Goal: Task Accomplishment & Management: Complete application form

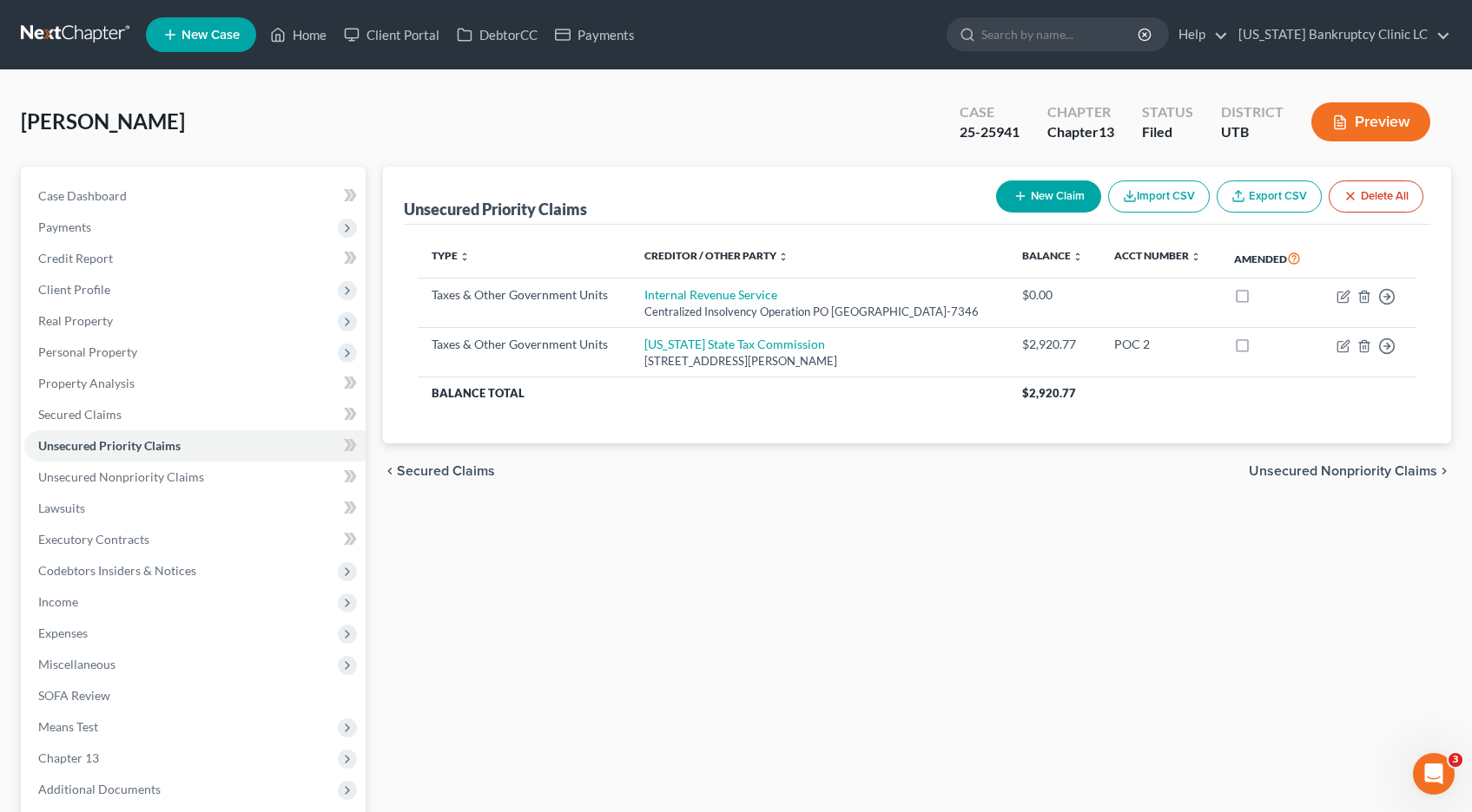
click at [57, 32] on link at bounding box center [76, 35] width 111 height 31
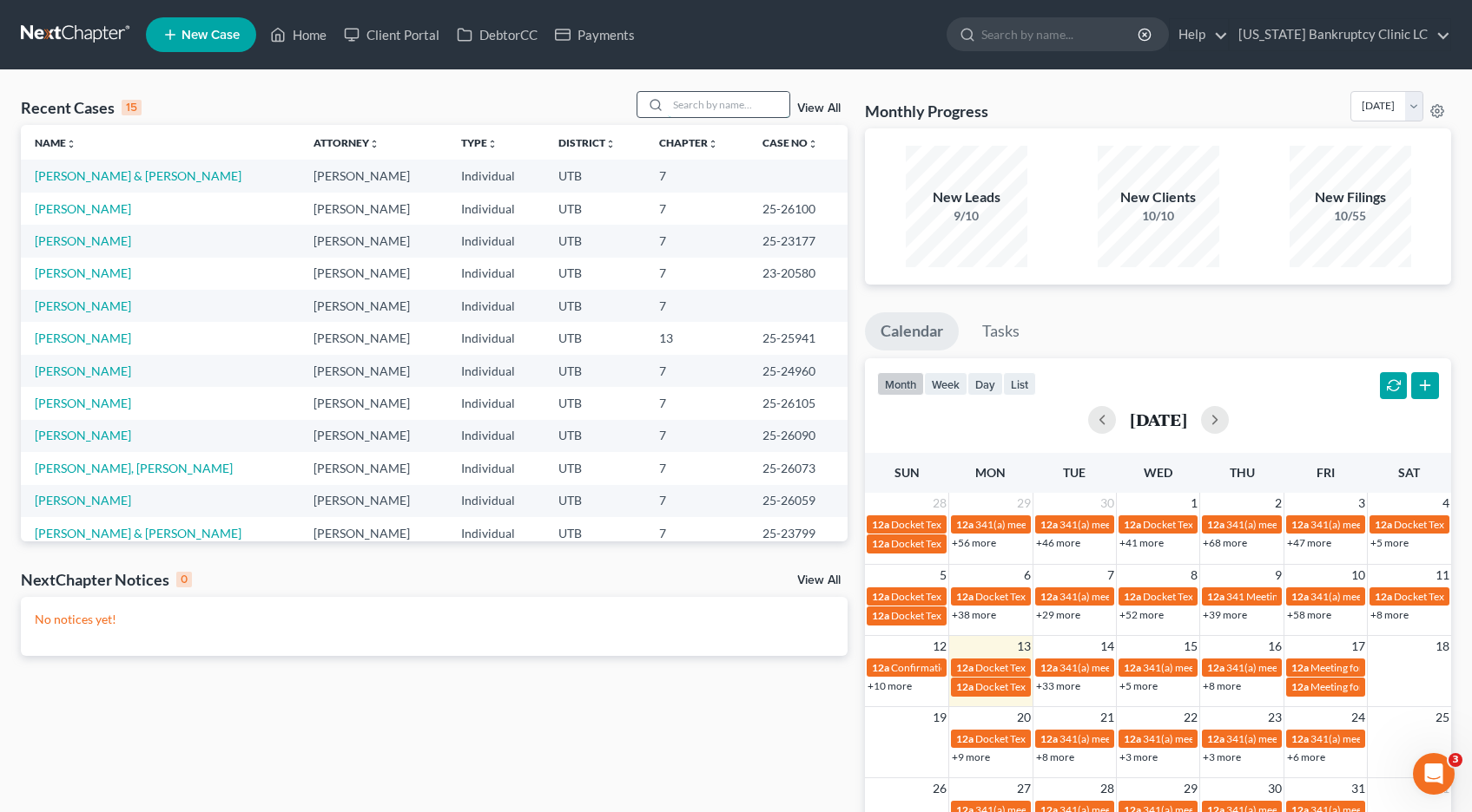
click at [718, 106] on input "search" at bounding box center [728, 104] width 122 height 25
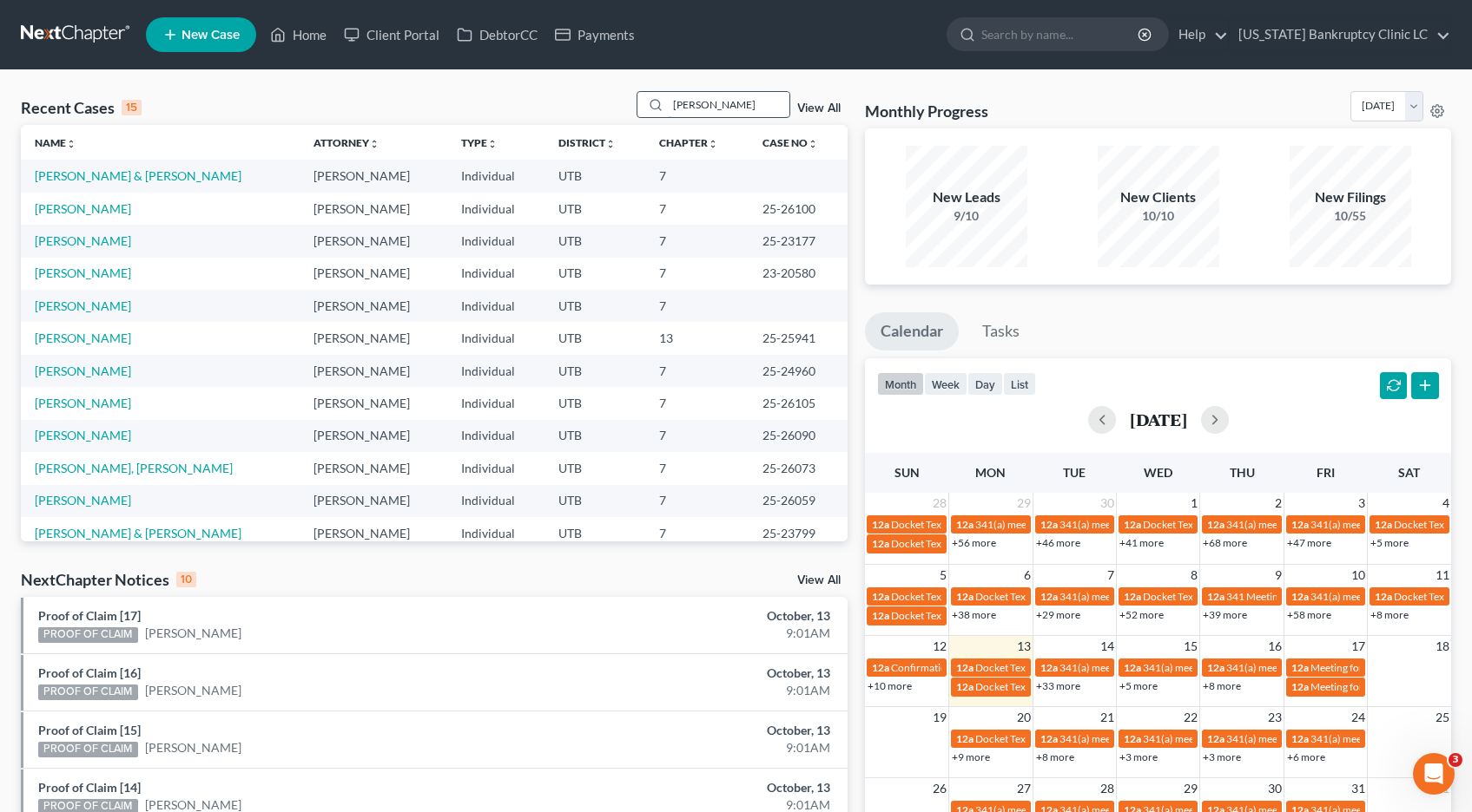
type input "morton"
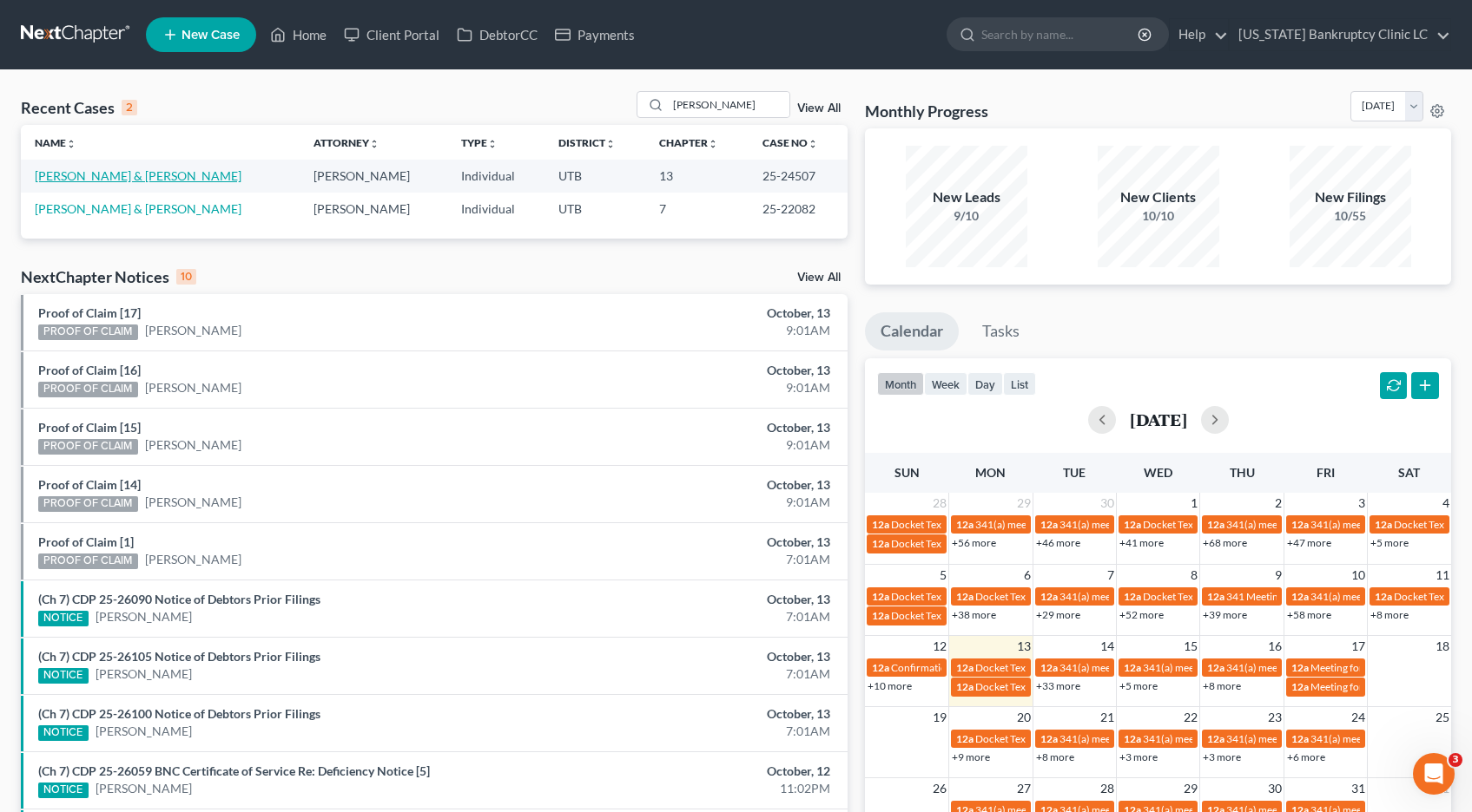
click at [137, 176] on link "[PERSON_NAME] & [PERSON_NAME]" at bounding box center [138, 175] width 207 height 14
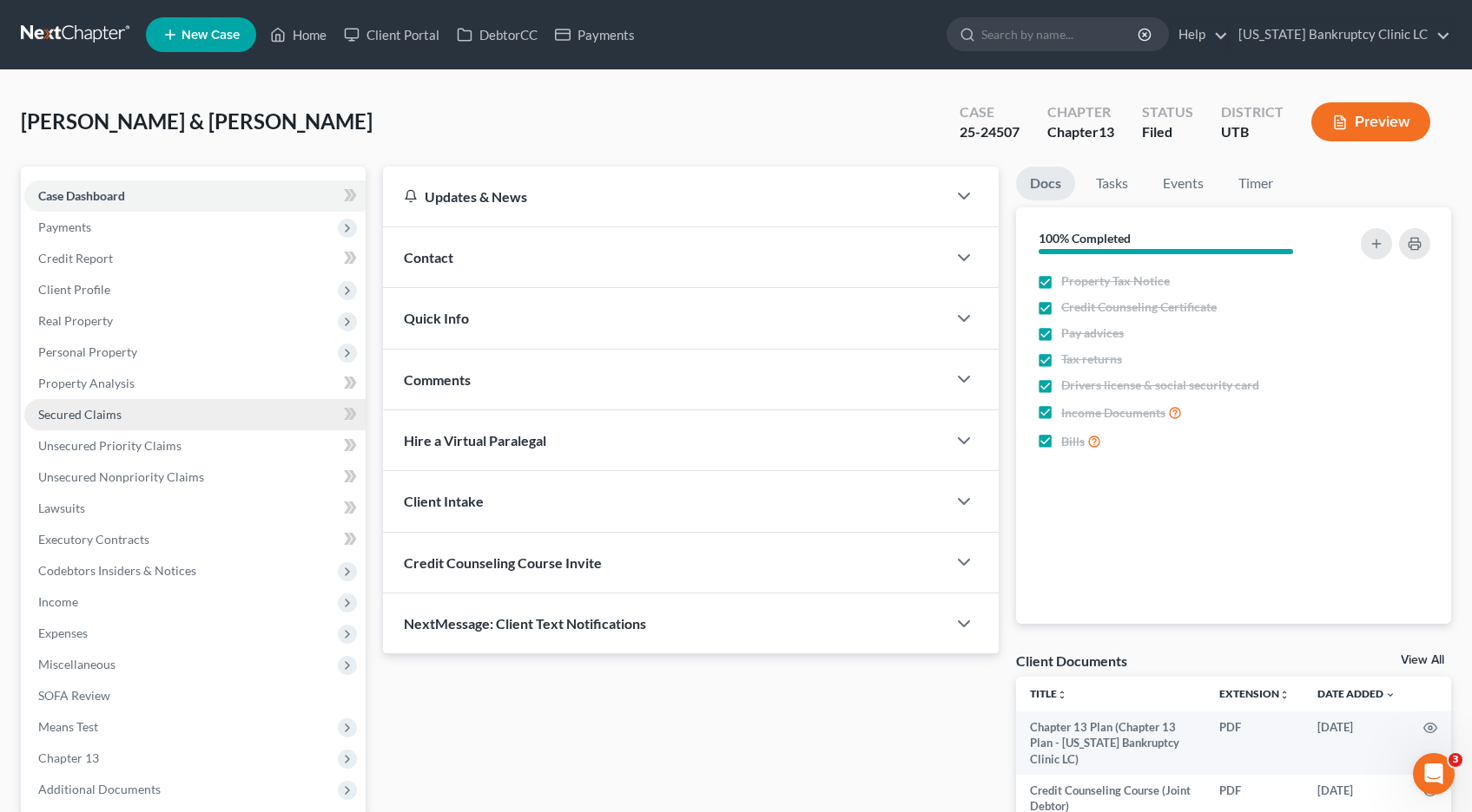
click at [65, 411] on span "Secured Claims" at bounding box center [79, 414] width 83 height 14
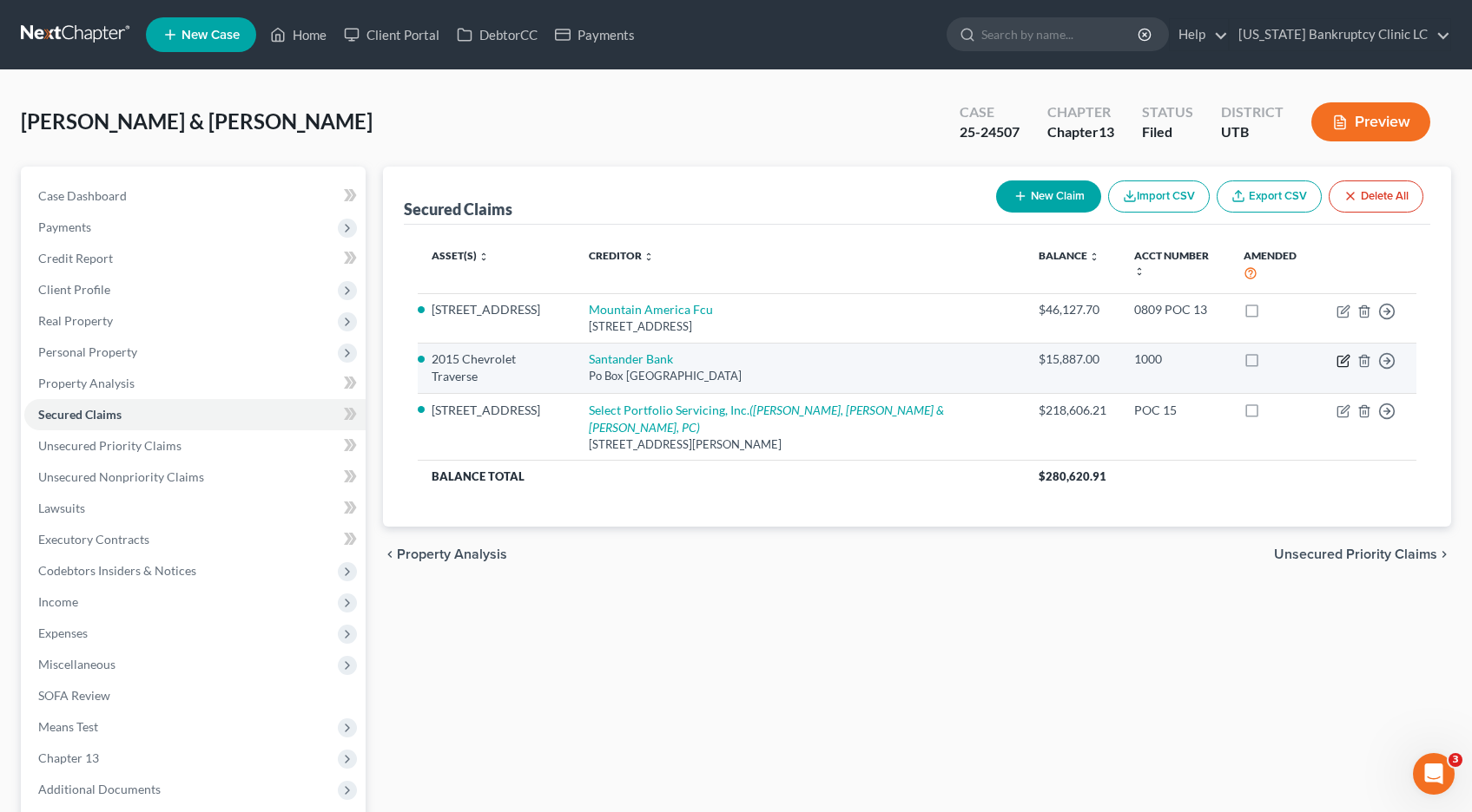
click at [1340, 354] on icon "button" at bounding box center [1343, 361] width 14 height 14
select select "45"
select select "2"
select select "0"
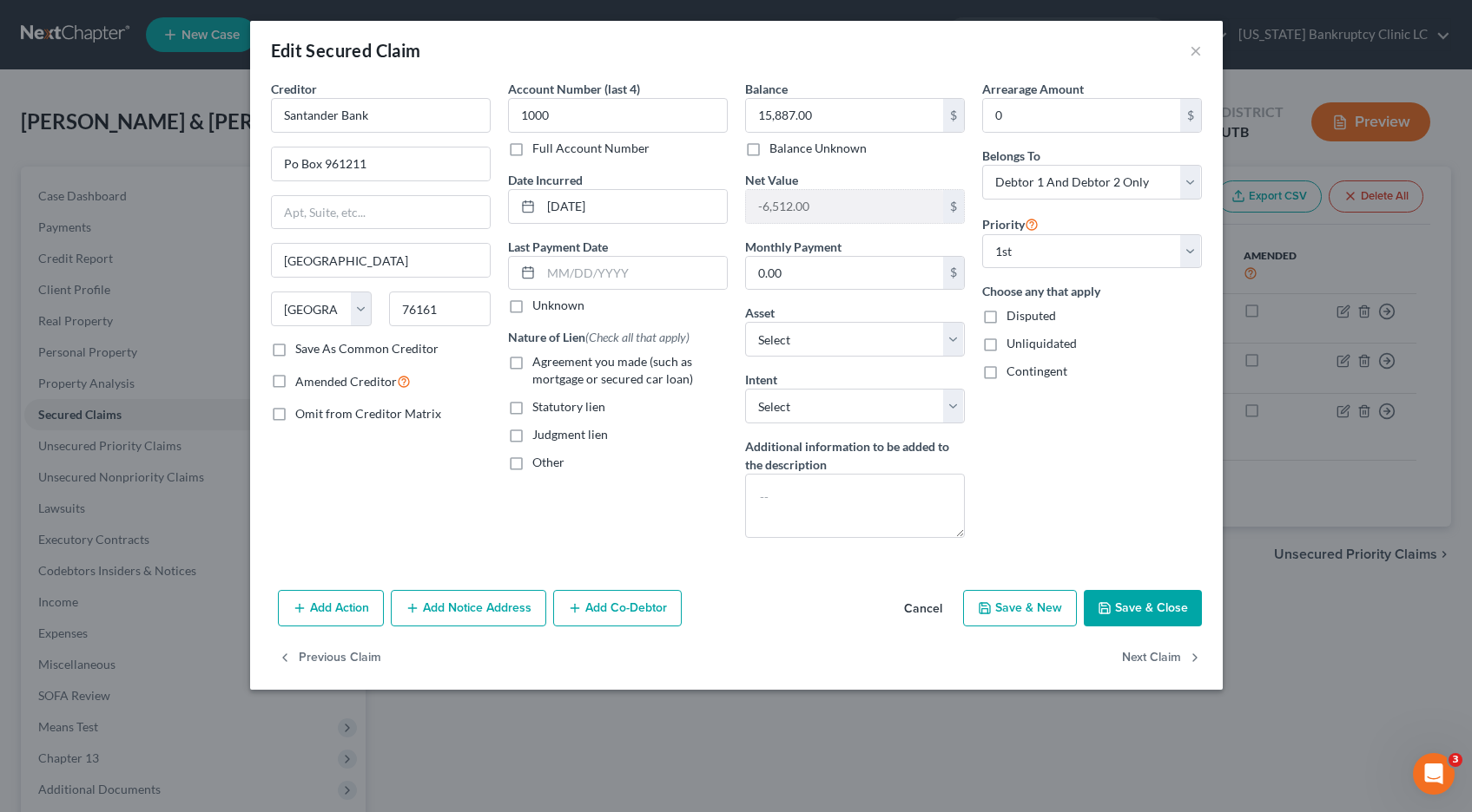
click at [532, 149] on label "Full Account Number" at bounding box center [590, 149] width 117 height 17
click at [539, 149] on input "Full Account Number" at bounding box center [545, 146] width 12 height 12
click at [607, 120] on input "1000" at bounding box center [617, 115] width 220 height 35
type input "1000 POC 2"
click at [532, 362] on label "Agreement you made (such as mortgage or secured car loan)" at bounding box center [630, 370] width 195 height 35
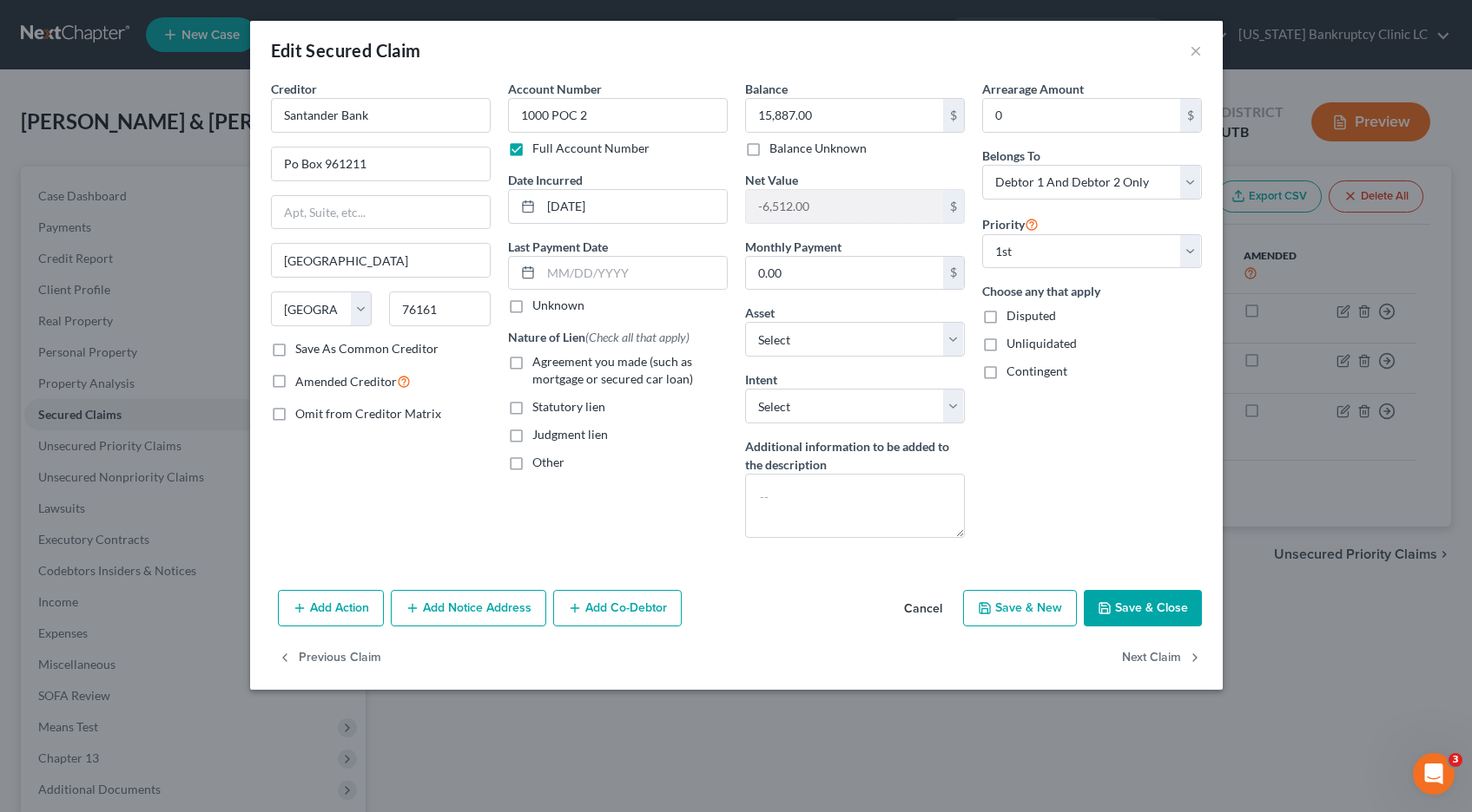
click at [539, 362] on input "Agreement you made (such as mortgage or secured car loan)" at bounding box center [545, 359] width 12 height 12
checkbox input "true"
drag, startPoint x: 882, startPoint y: 114, endPoint x: 648, endPoint y: 120, distance: 234.1
click at [648, 120] on div "Creditor * Santander Bank Po Box 961211 Fort Worth State AL AK AR AZ CA CO CT D…" at bounding box center [736, 316] width 948 height 472
type input "15,652.24"
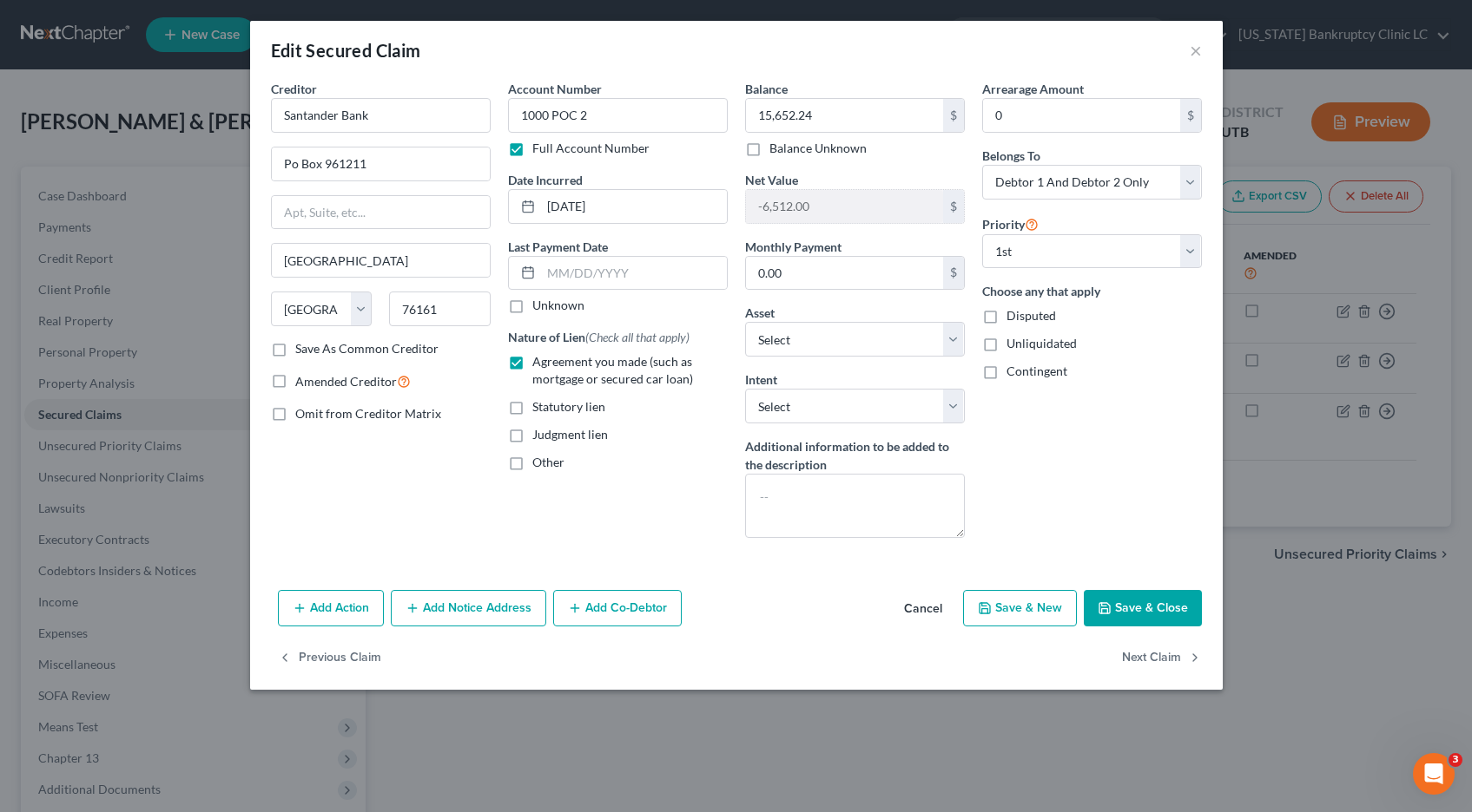
click at [1120, 609] on button "Save & Close" at bounding box center [1142, 608] width 118 height 37
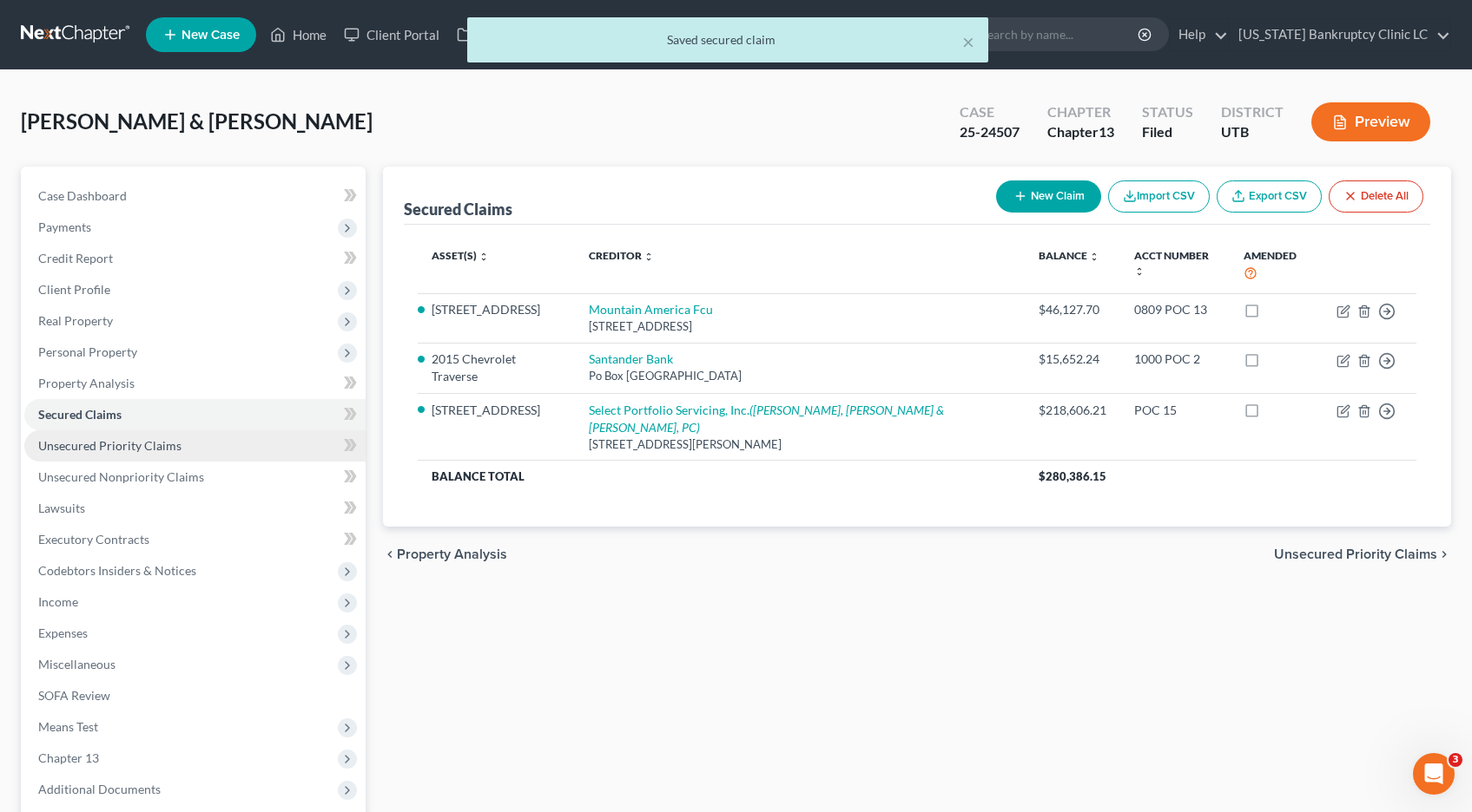
click at [123, 445] on span "Unsecured Priority Claims" at bounding box center [109, 445] width 143 height 14
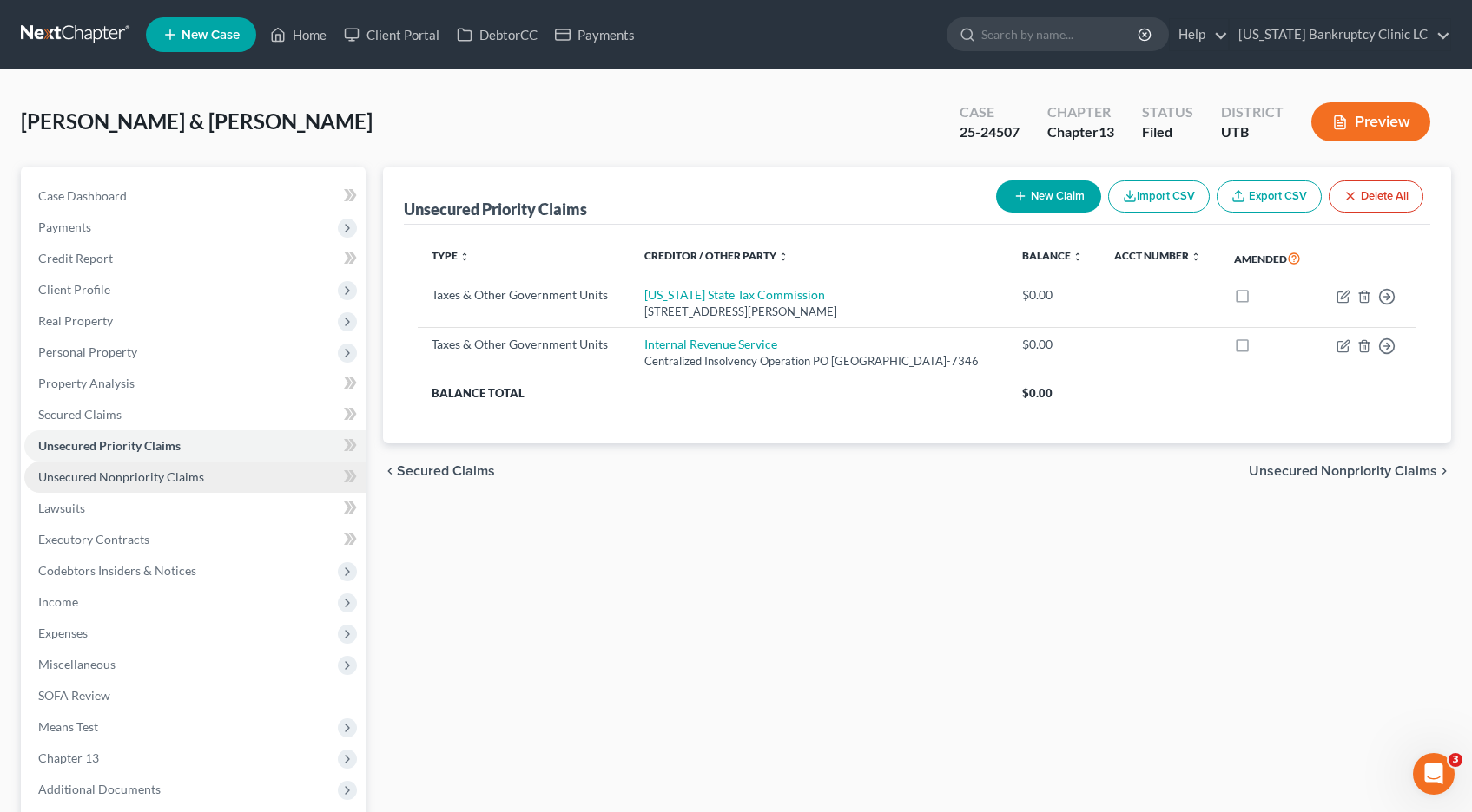
click at [144, 483] on span "Unsecured Nonpriority Claims" at bounding box center [120, 477] width 165 height 14
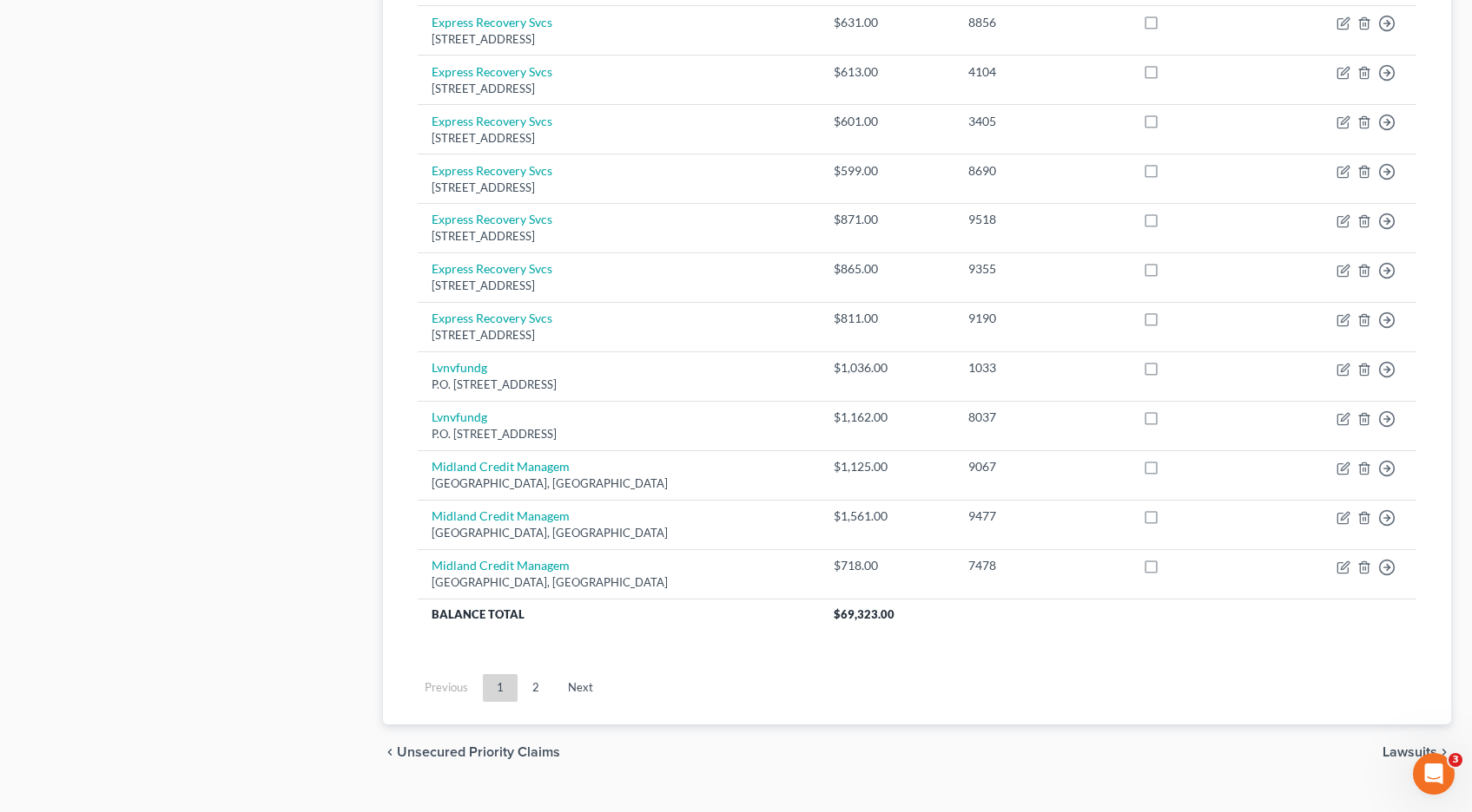
scroll to position [1197, 0]
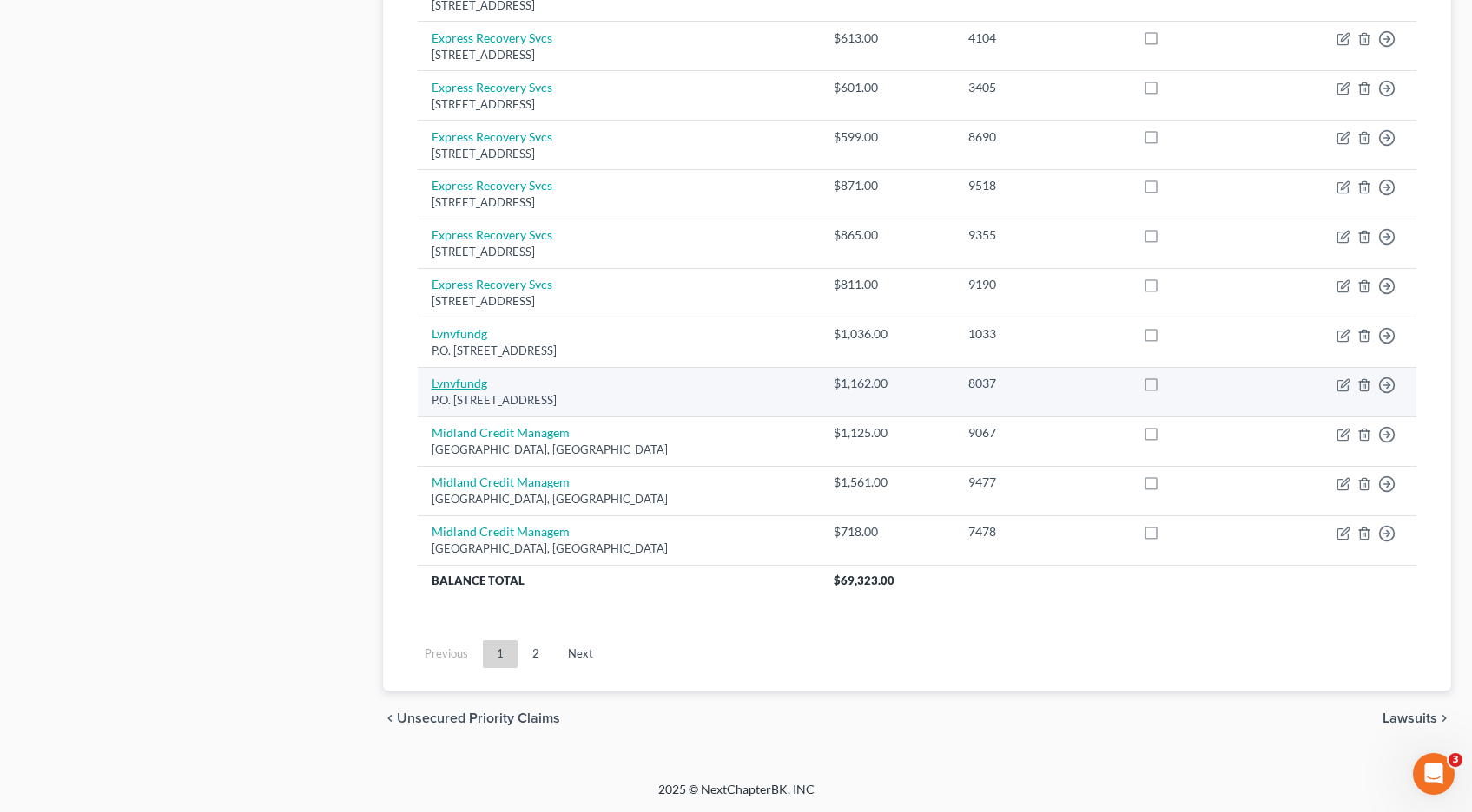
click at [468, 385] on link "Lvnvfundg" at bounding box center [458, 383] width 55 height 14
select select "42"
select select "1"
select select "0"
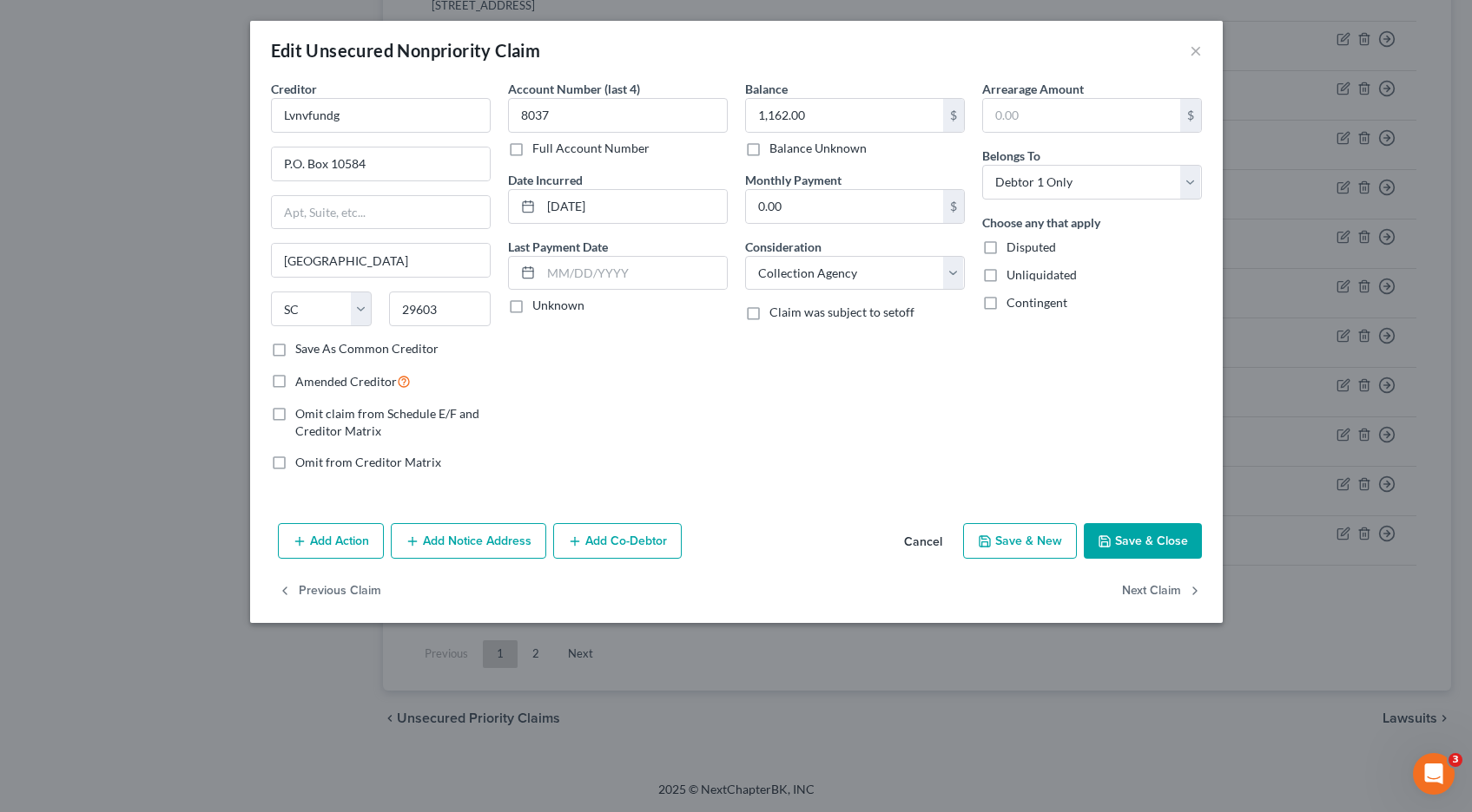
click at [532, 149] on label "Full Account Number" at bounding box center [590, 149] width 117 height 17
click at [539, 149] on input "Full Account Number" at bounding box center [545, 146] width 12 height 12
click at [584, 116] on input "8037" at bounding box center [617, 115] width 220 height 35
type input "8037 POC 1"
type input "1,162.53"
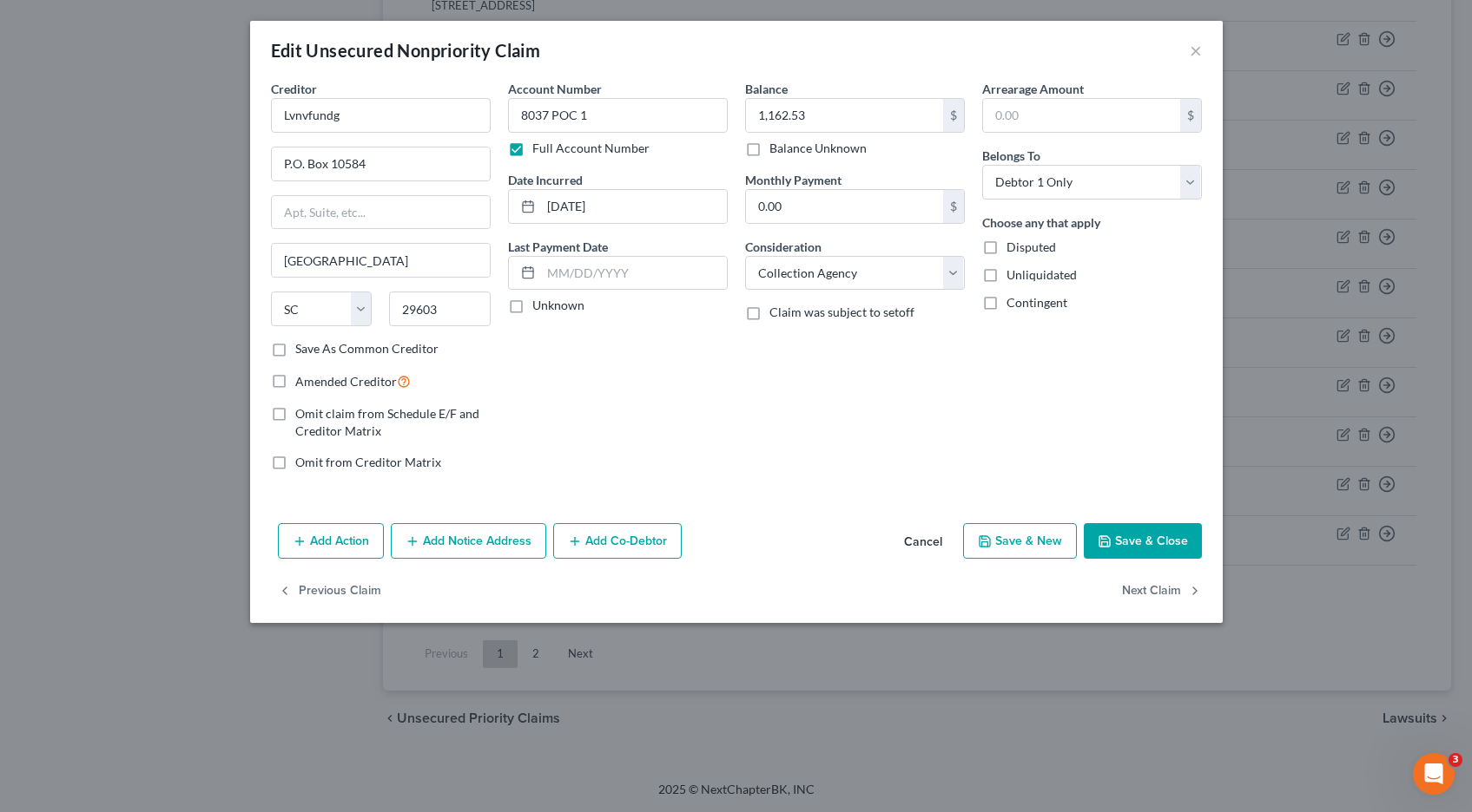
click at [1139, 553] on button "Save & Close" at bounding box center [1142, 541] width 118 height 37
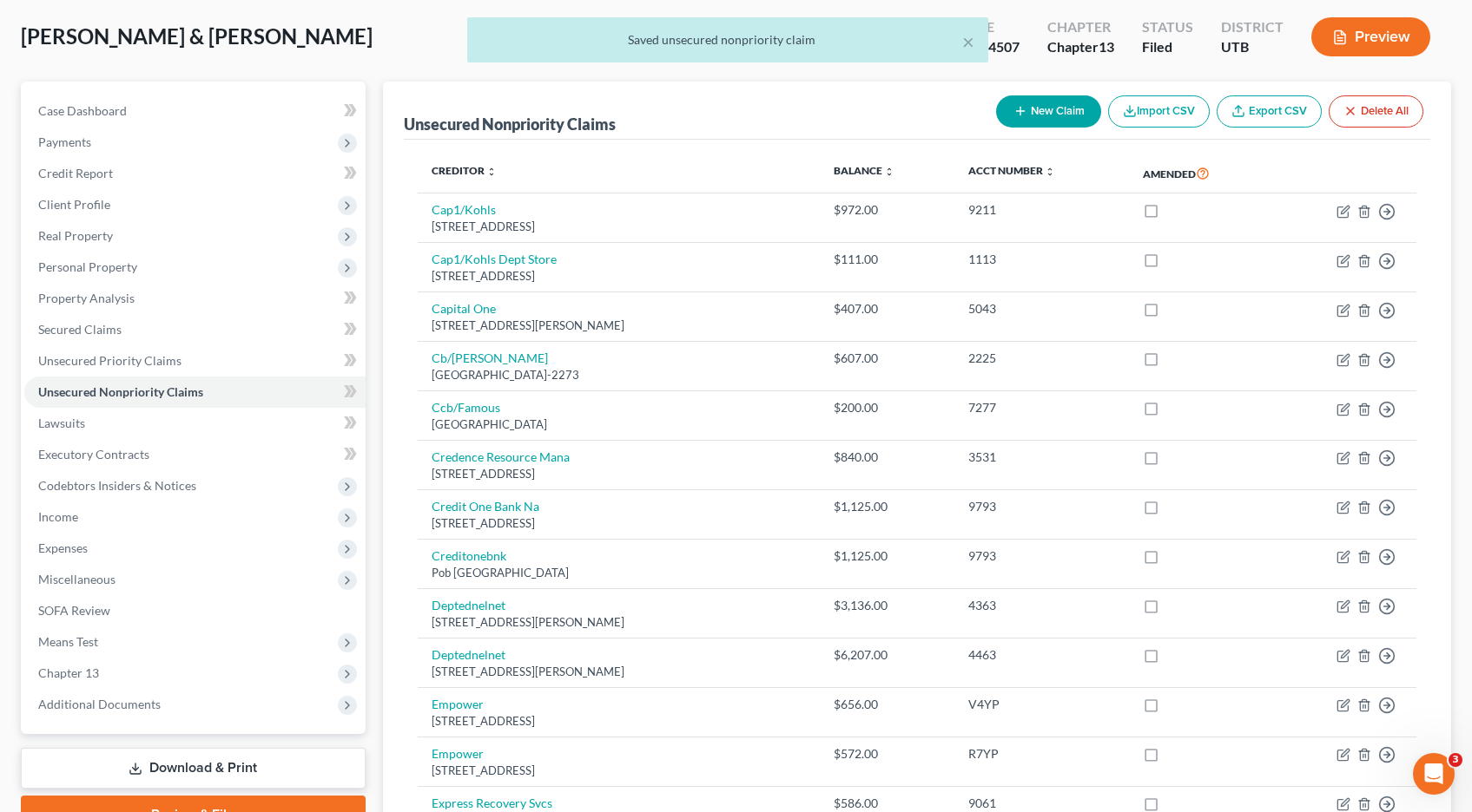
scroll to position [0, 0]
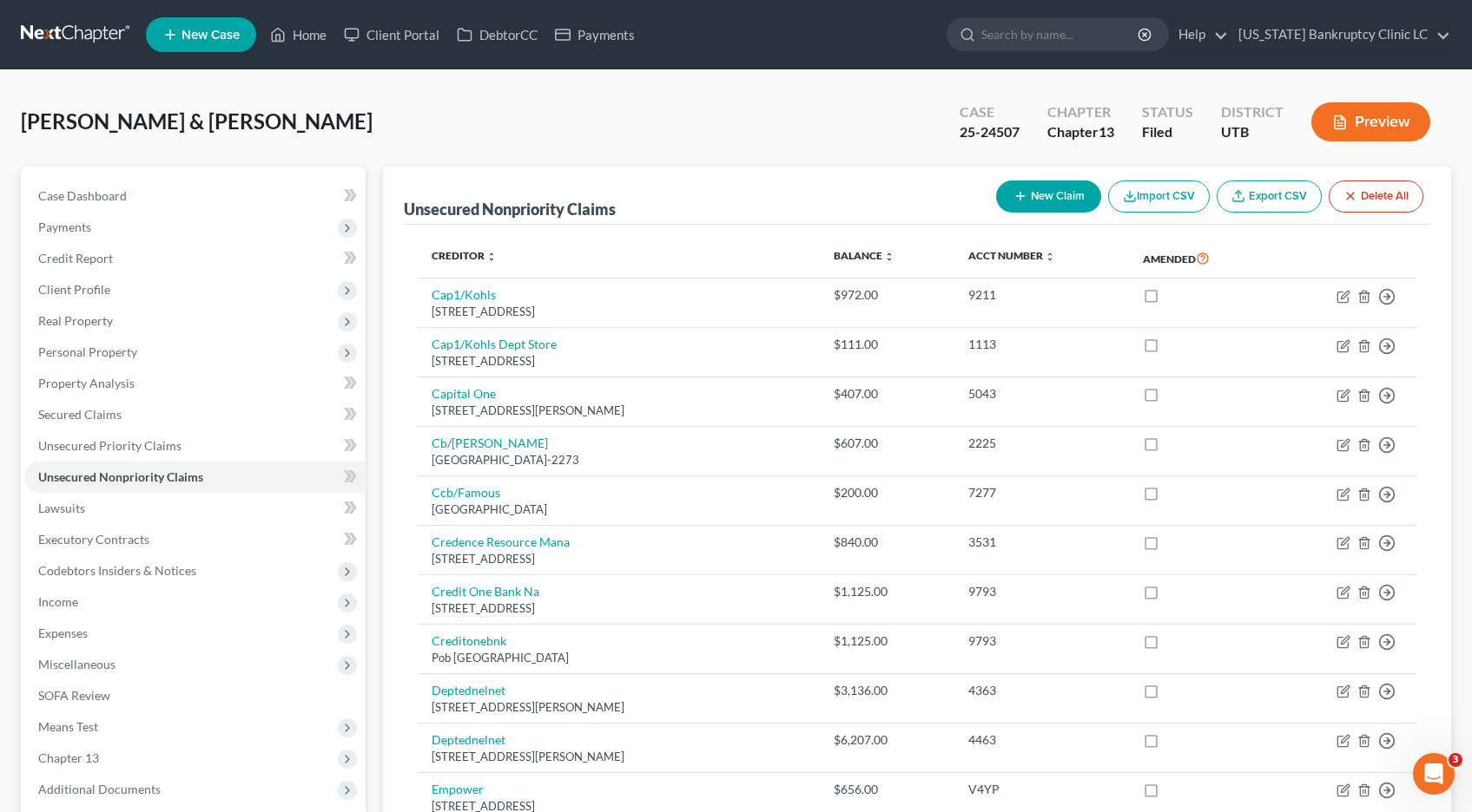
click at [887, 256] on th "Balance expand_more expand_less unfold_more" at bounding box center [886, 258] width 134 height 40
click at [884, 256] on icon "unfold_more" at bounding box center [889, 256] width 11 height 11
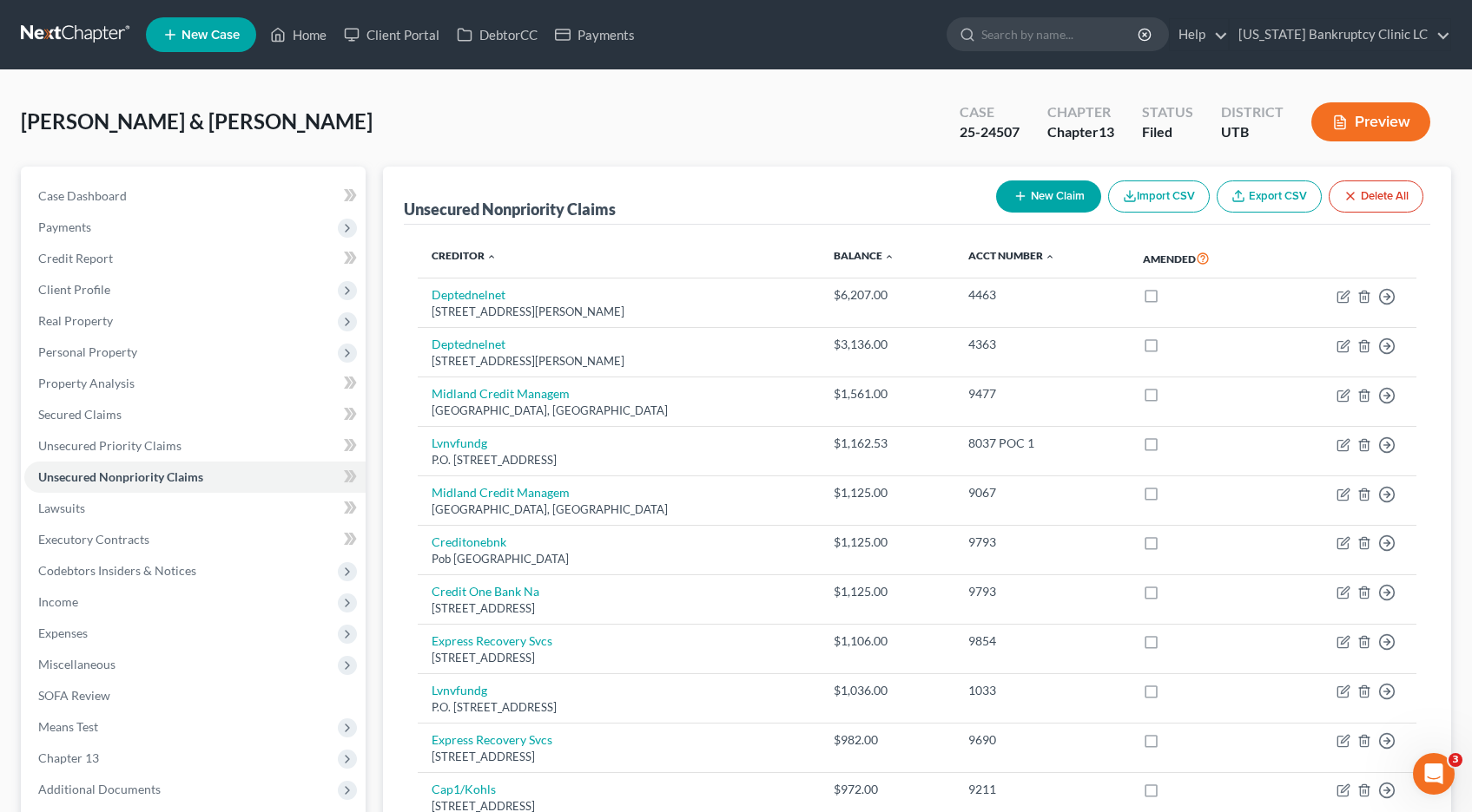
click at [1065, 201] on button "New Claim" at bounding box center [1048, 196] width 105 height 32
select select "2"
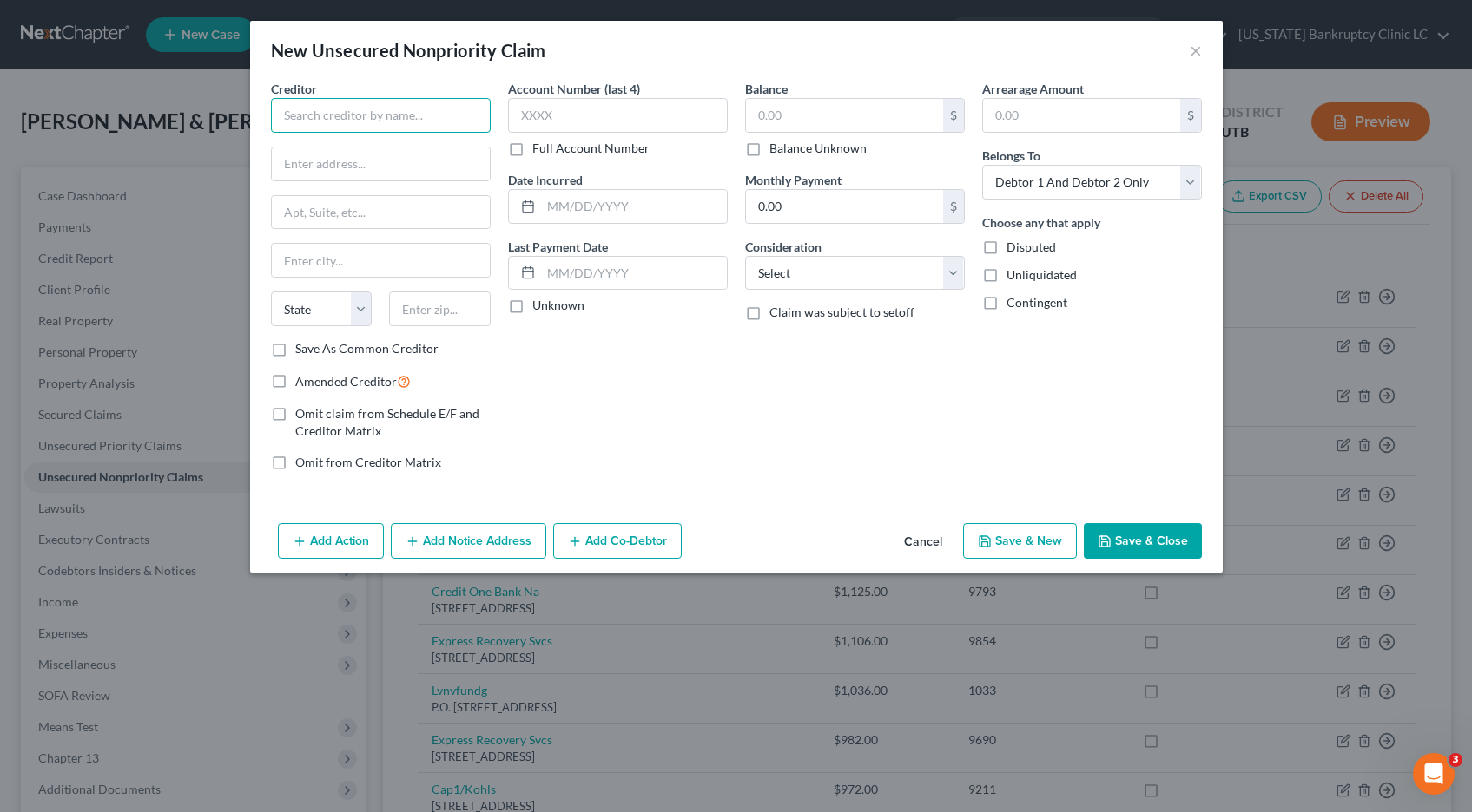
click at [428, 119] on input "text" at bounding box center [380, 115] width 220 height 35
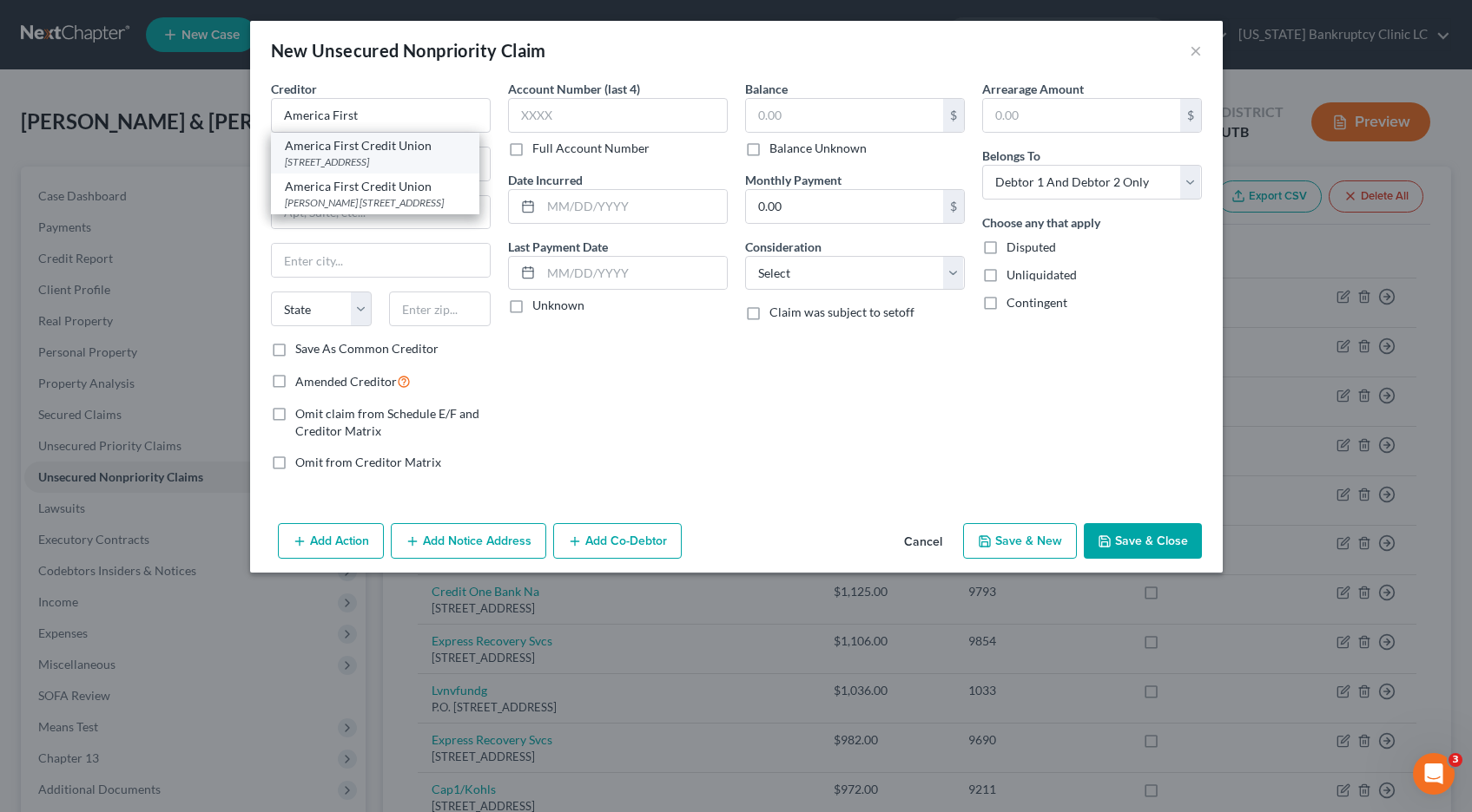
click at [414, 150] on div "America First Credit Union" at bounding box center [374, 146] width 181 height 17
type input "America First Credit Union"
type input "PO Box 9199"
type input "Ogden"
select select "46"
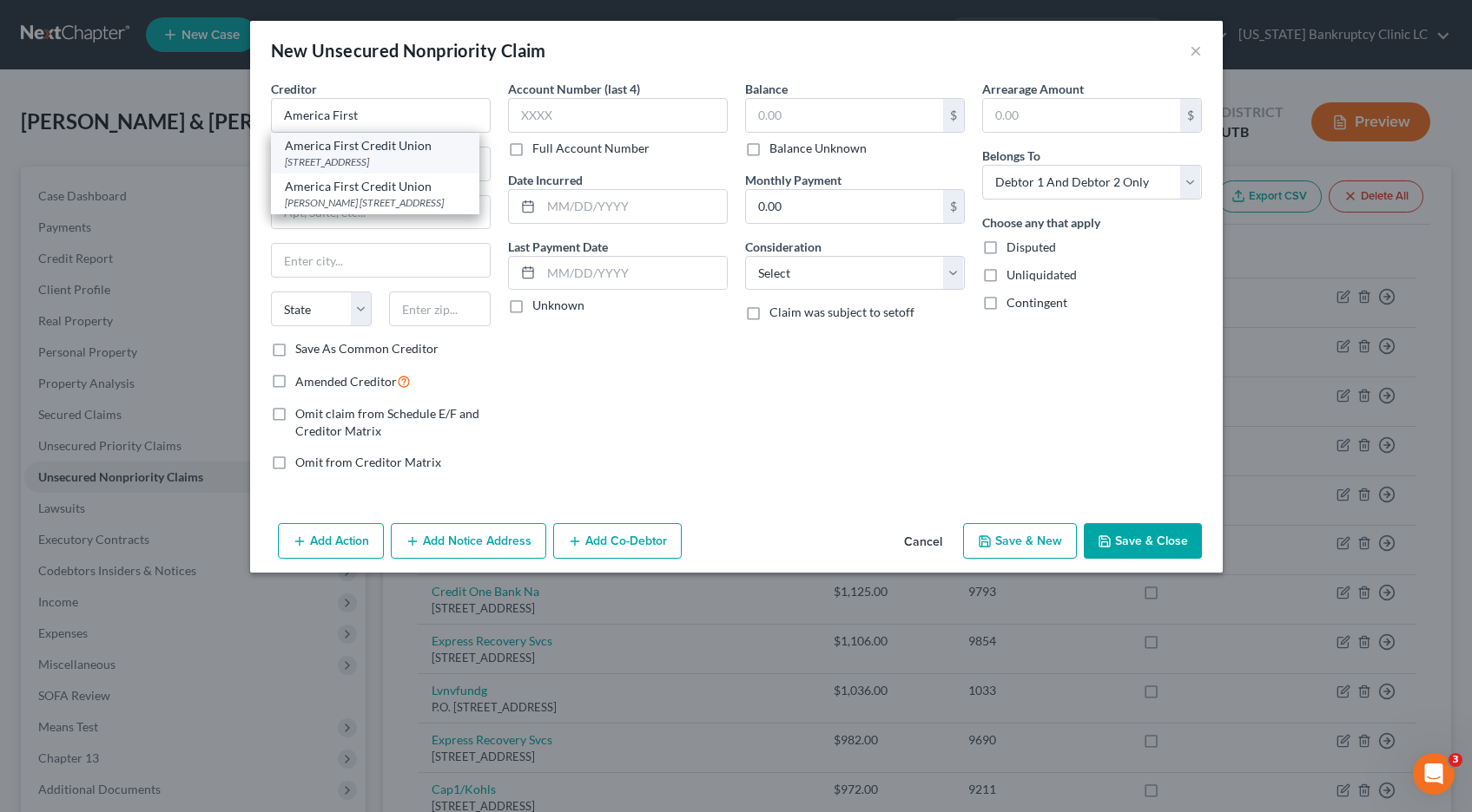
type input "84409"
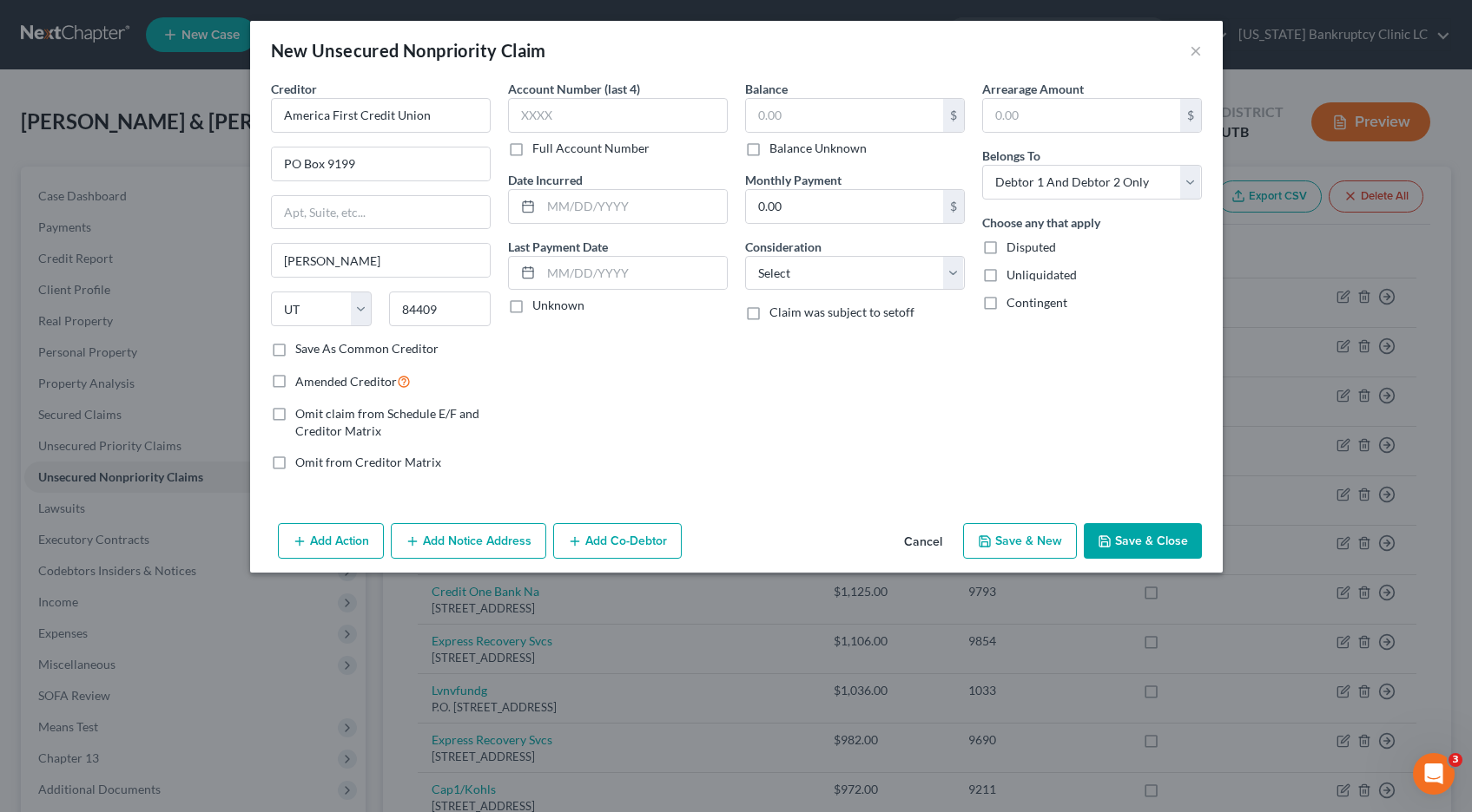
click at [532, 150] on label "Full Account Number" at bounding box center [590, 149] width 117 height 17
click at [539, 150] on input "Full Account Number" at bounding box center [545, 146] width 12 height 12
click at [531, 121] on input "text" at bounding box center [617, 115] width 220 height 35
type input "POC 3"
type input "582.74"
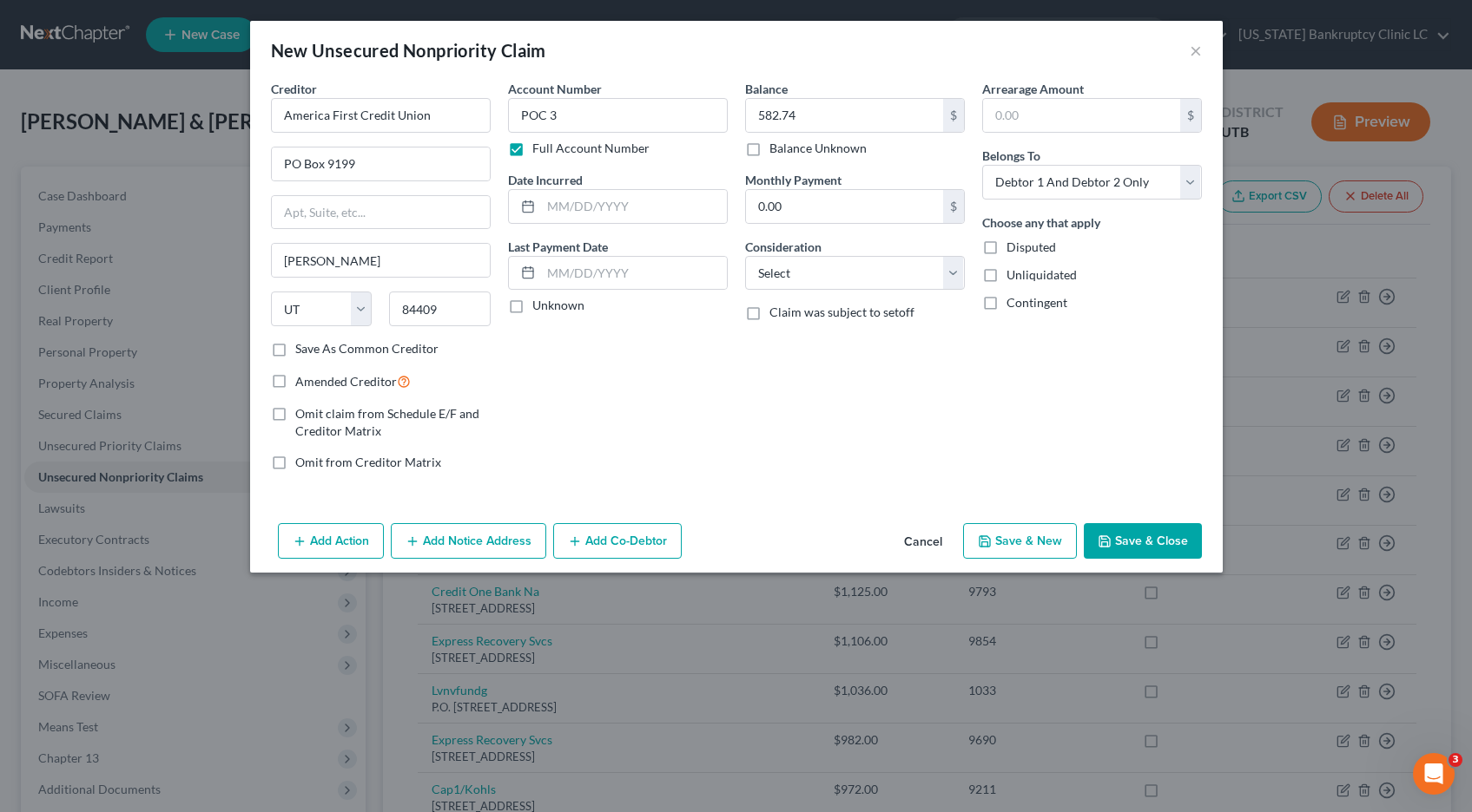
click at [1151, 536] on button "Save & Close" at bounding box center [1142, 541] width 118 height 37
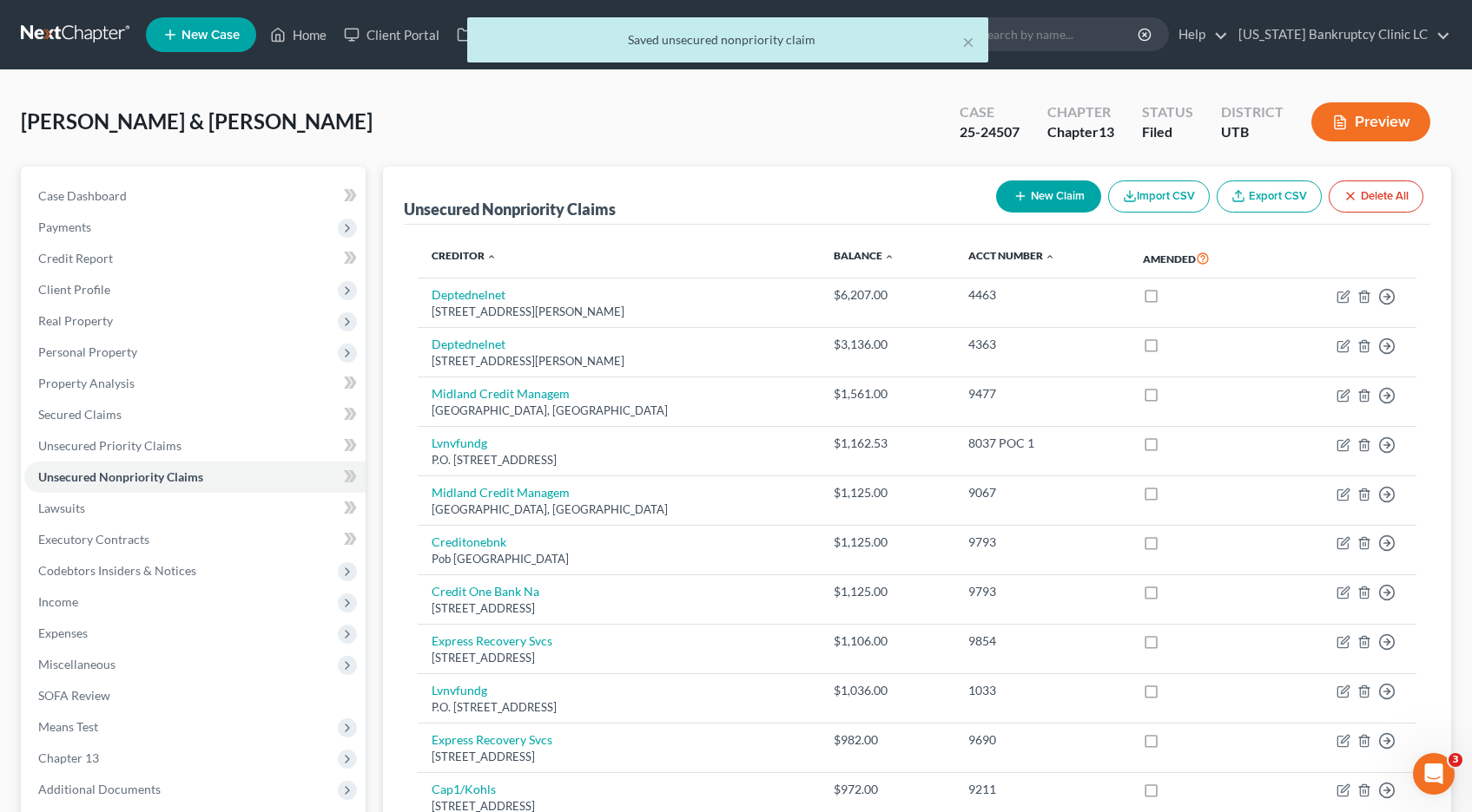
click at [1049, 192] on button "New Claim" at bounding box center [1048, 196] width 105 height 32
select select "2"
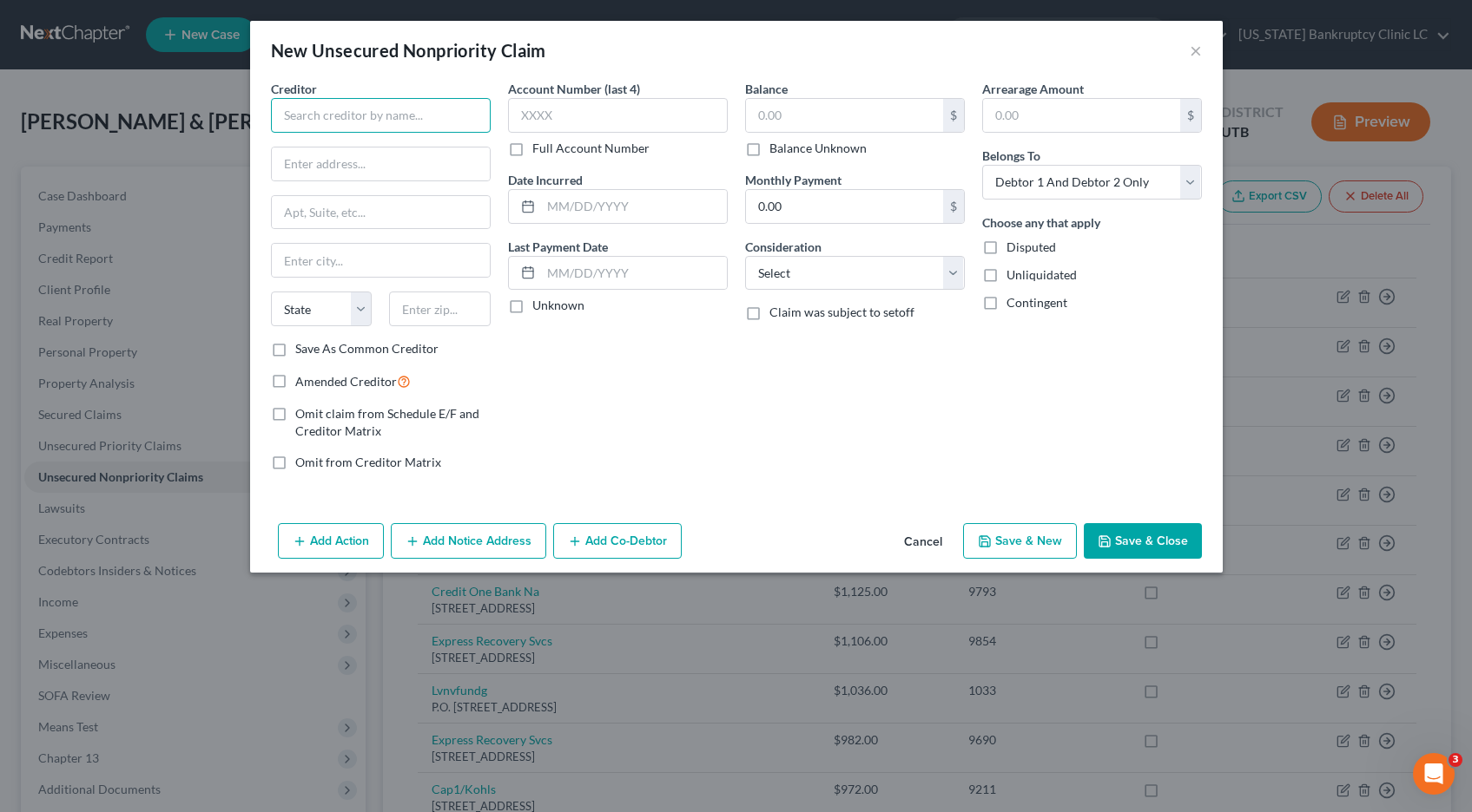
click at [427, 125] on input "text" at bounding box center [380, 115] width 220 height 35
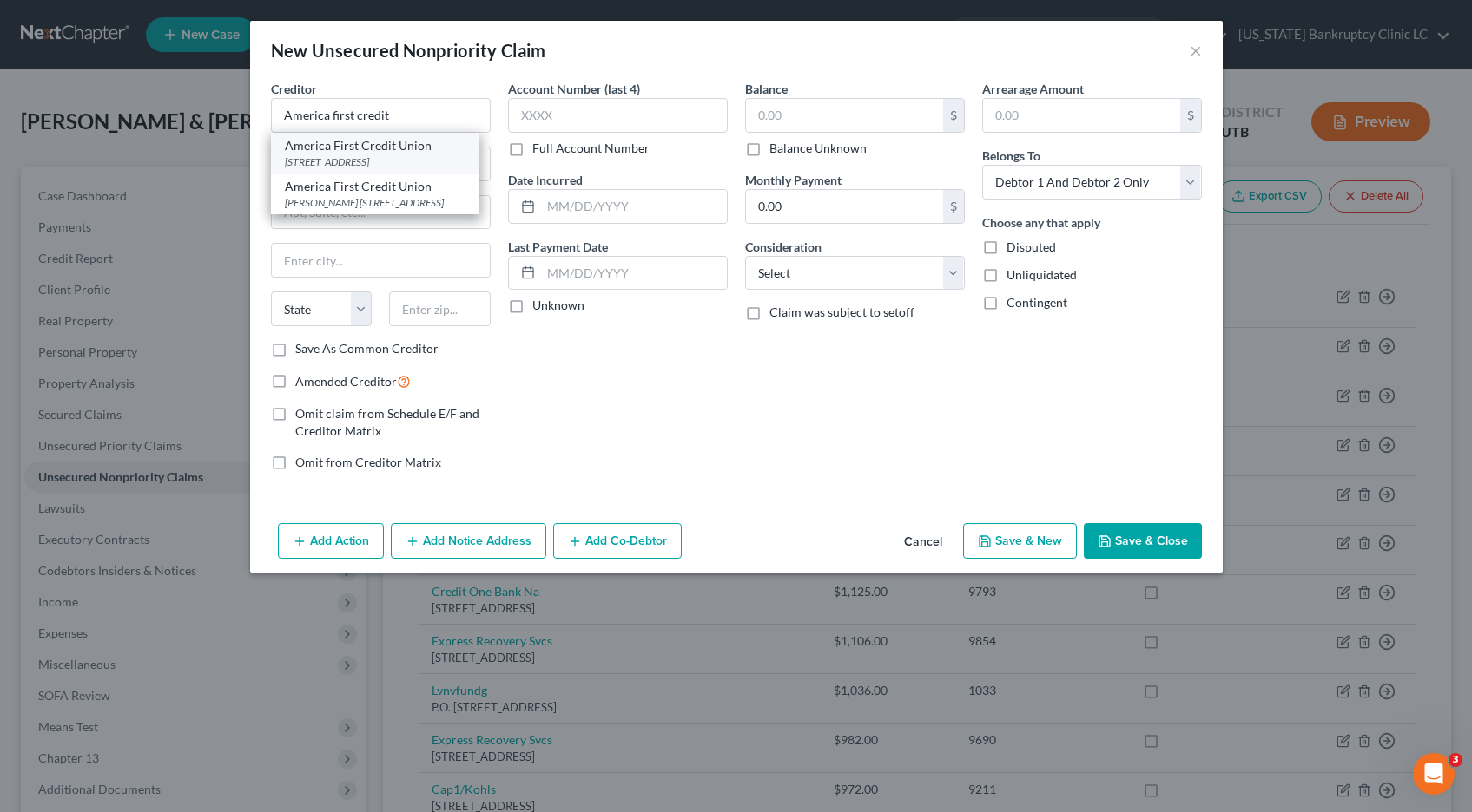
click at [428, 158] on div "PO Box 9199, Ogden, UT 84409" at bounding box center [374, 161] width 181 height 14
type input "America First Credit Union"
type input "PO Box 9199"
type input "Ogden"
select select "46"
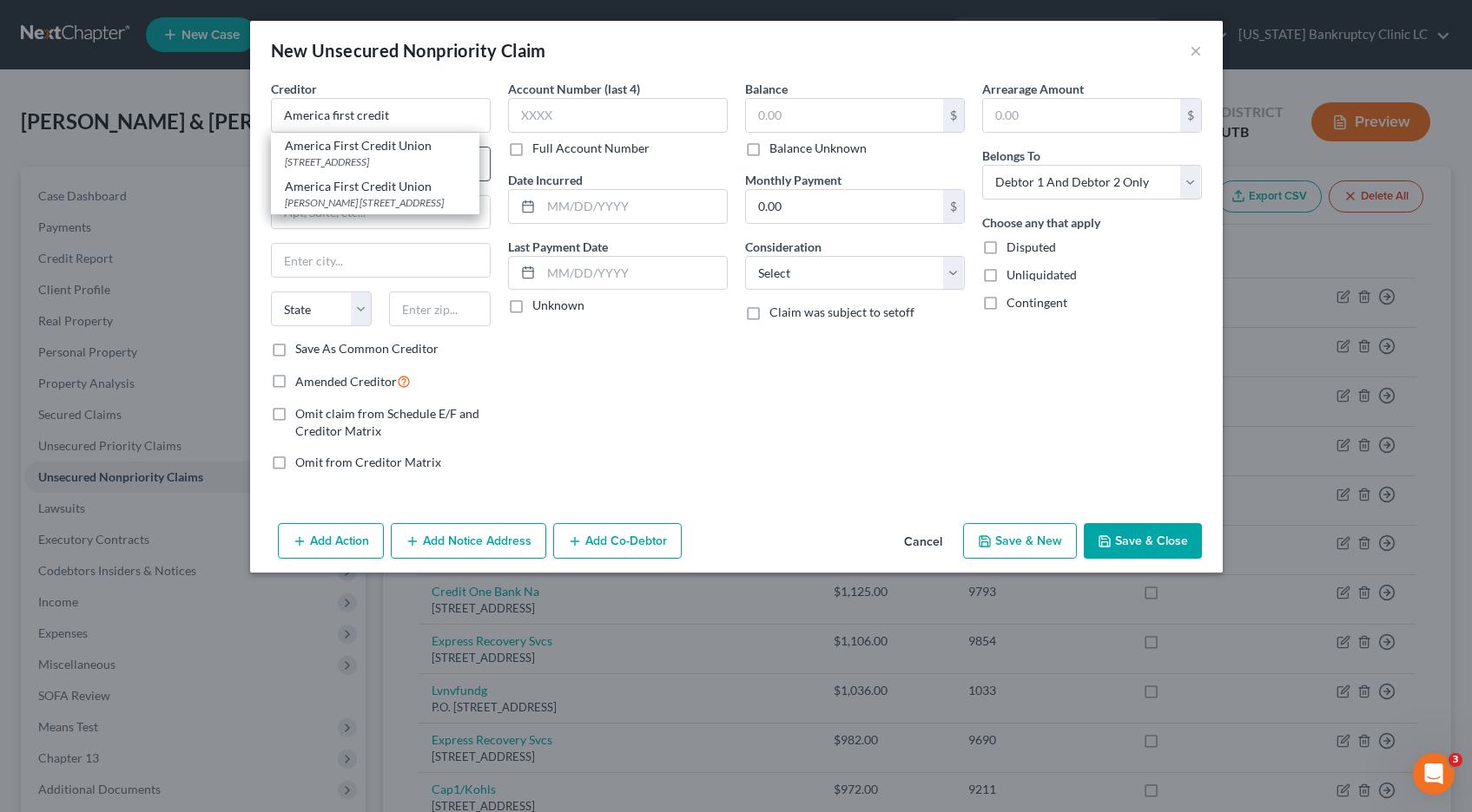
type input "84409"
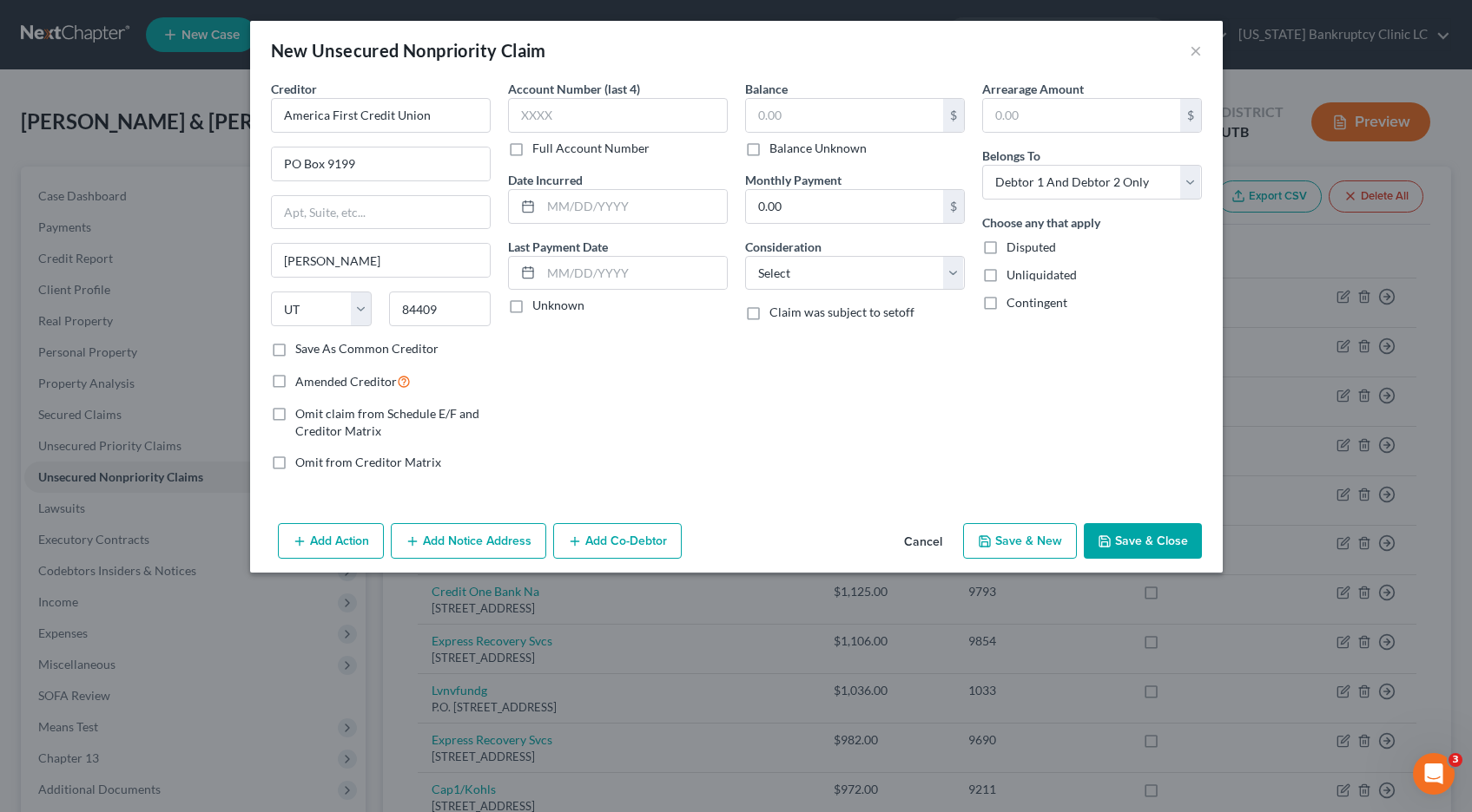
click at [532, 149] on label "Full Account Number" at bounding box center [590, 149] width 117 height 17
click at [539, 149] on input "Full Account Number" at bounding box center [545, 146] width 12 height 12
click at [547, 123] on input "text" at bounding box center [617, 115] width 220 height 35
type input "POC 4"
type input "382.55"
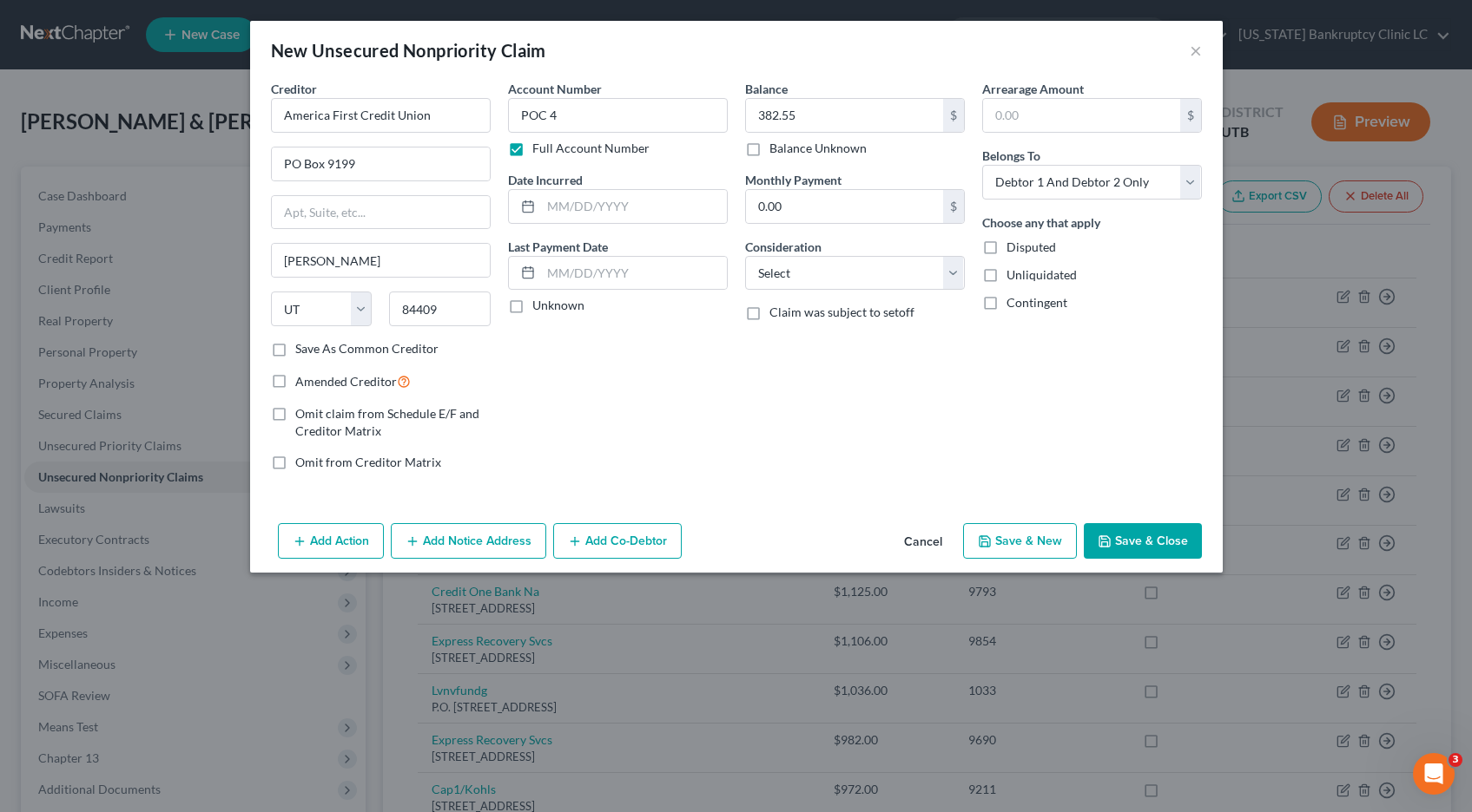
click at [1134, 549] on button "Save & Close" at bounding box center [1142, 541] width 118 height 37
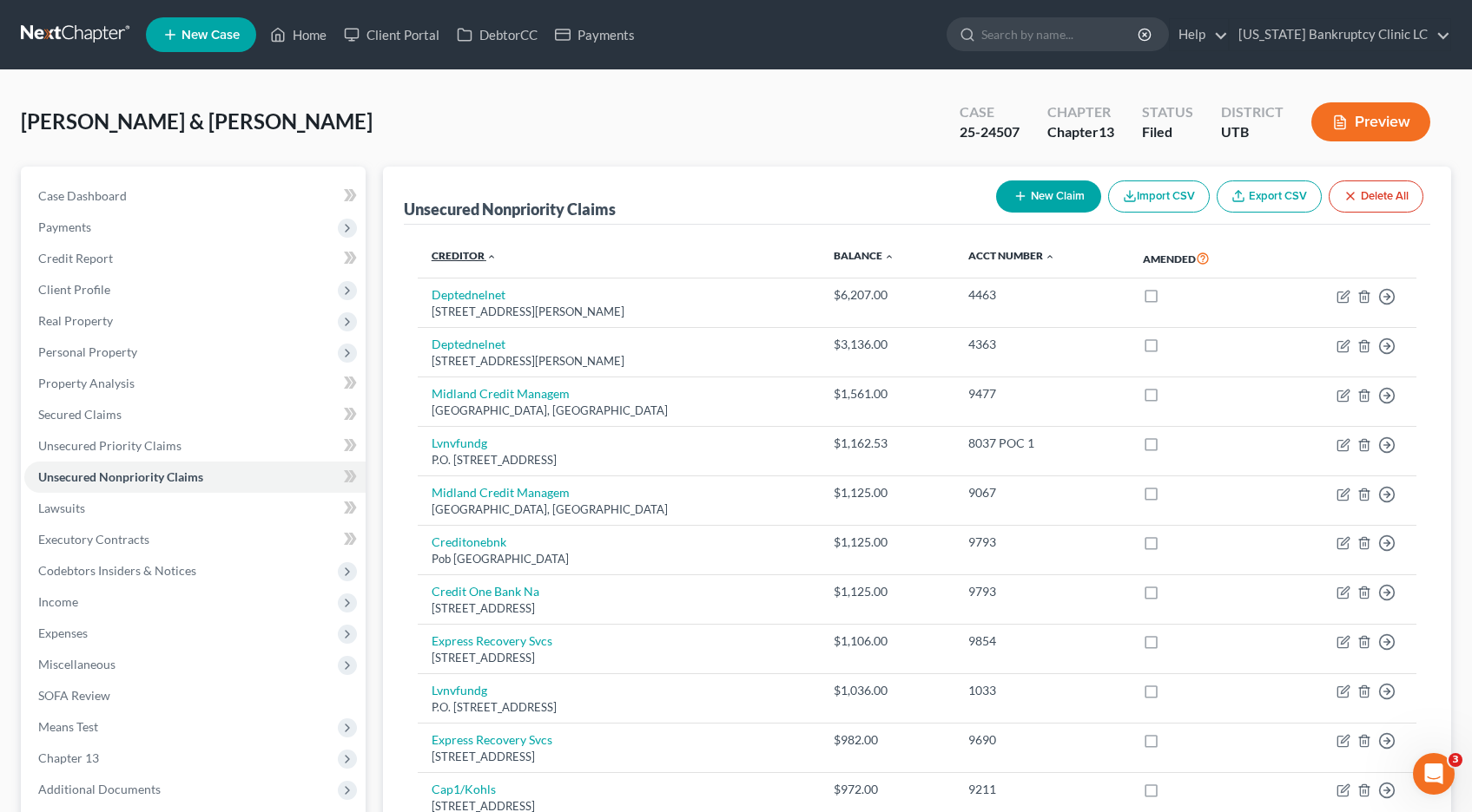
click at [459, 251] on link "Creditor expand_more expand_less unfold_more" at bounding box center [463, 255] width 65 height 13
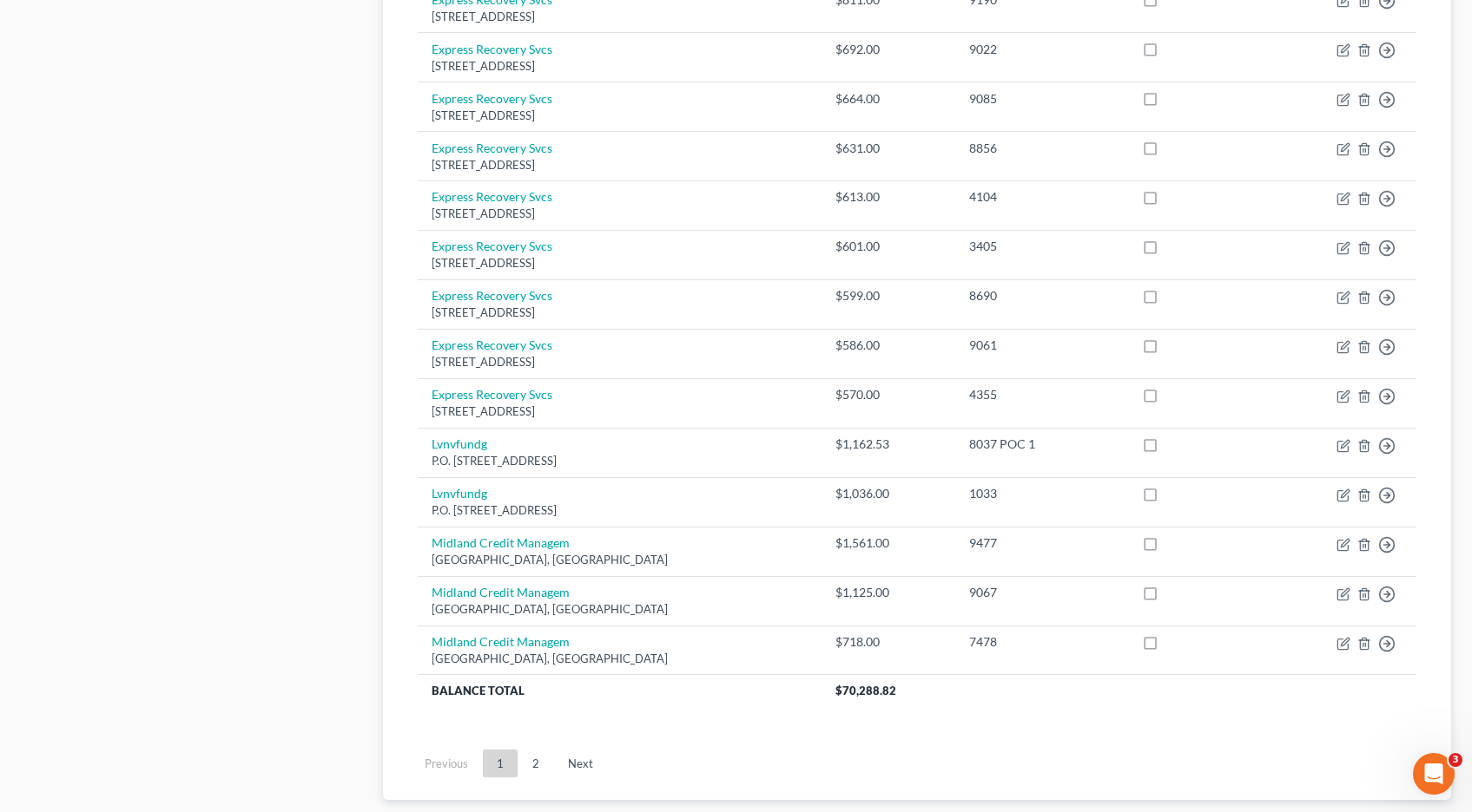
scroll to position [1294, 0]
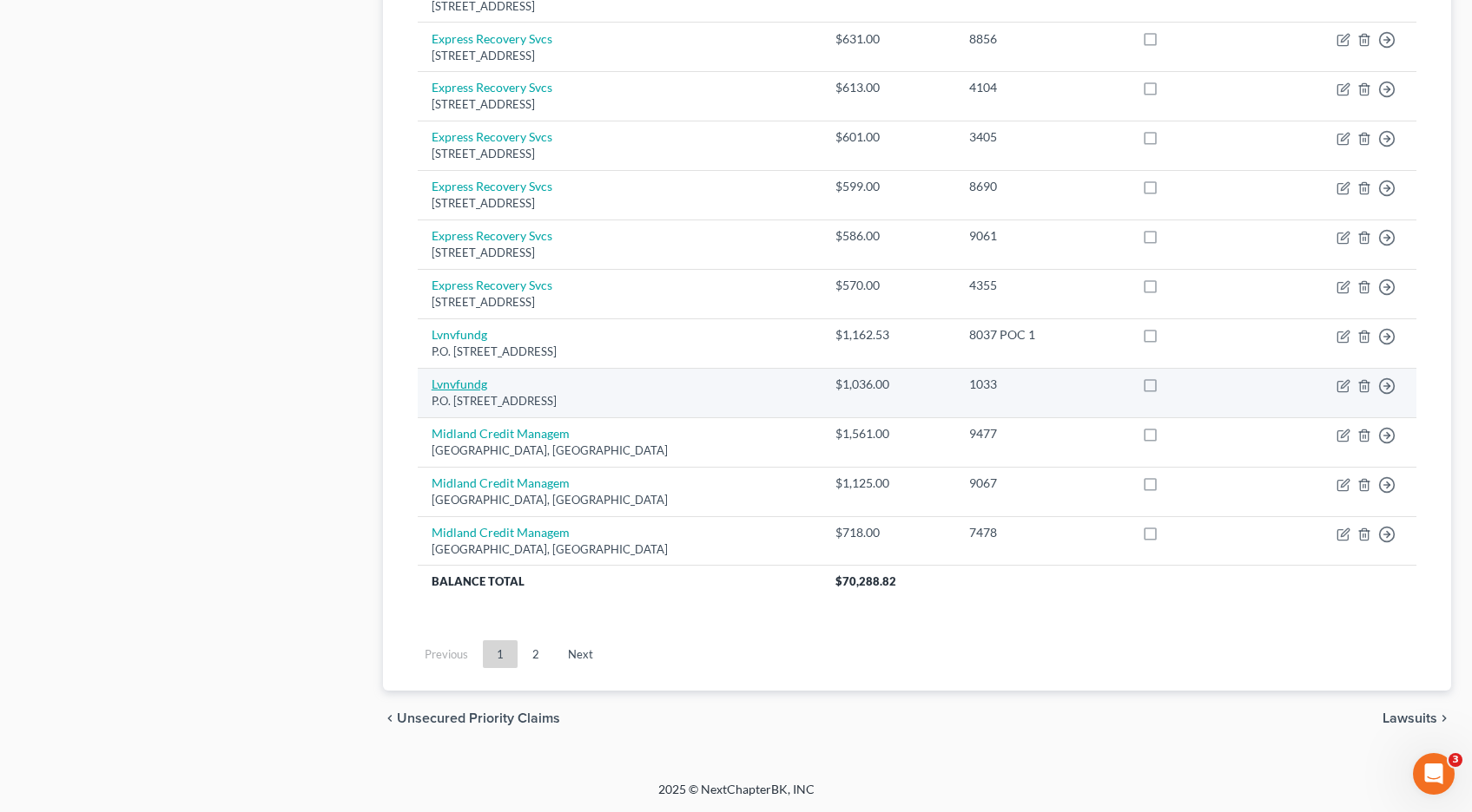
click at [450, 386] on link "Lvnvfundg" at bounding box center [458, 384] width 55 height 14
select select "42"
select select "1"
select select "0"
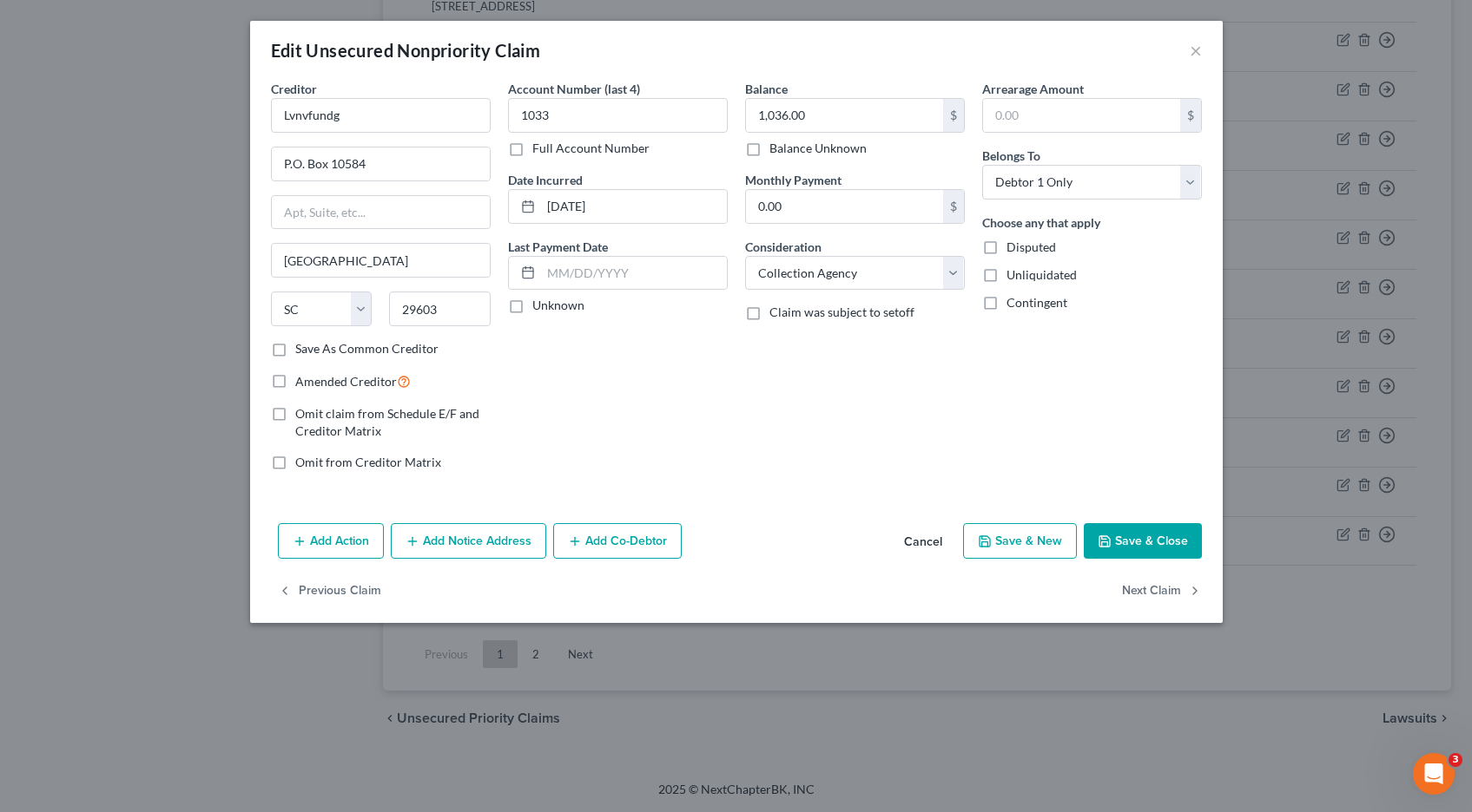
click at [532, 149] on label "Full Account Number" at bounding box center [590, 149] width 117 height 17
click at [539, 149] on input "Full Account Number" at bounding box center [545, 146] width 12 height 12
click at [583, 121] on input "1033" at bounding box center [617, 115] width 220 height 35
type input "1033 POC 5 & 6"
type input "2,582.72"
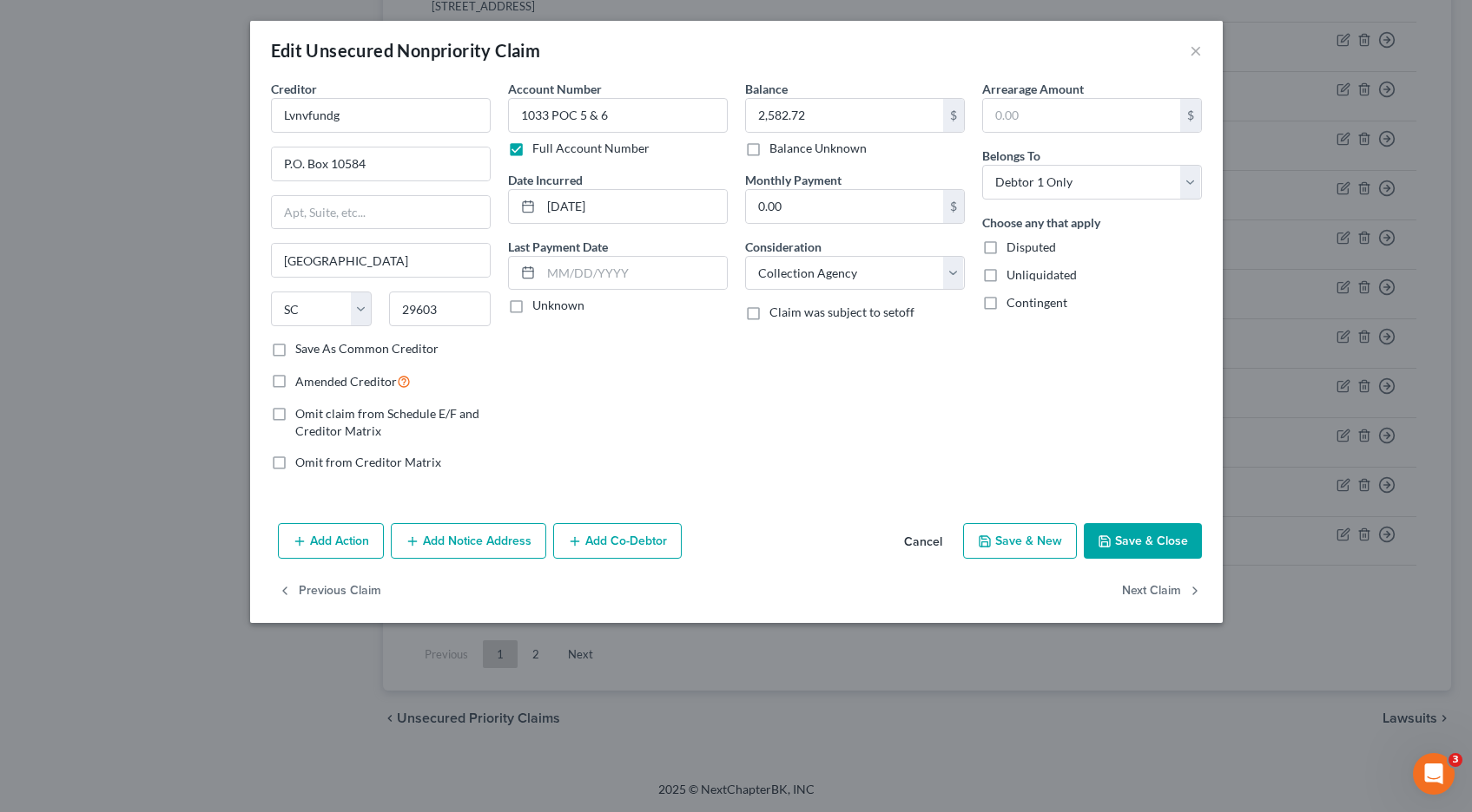
click at [1132, 547] on button "Save & Close" at bounding box center [1142, 541] width 118 height 37
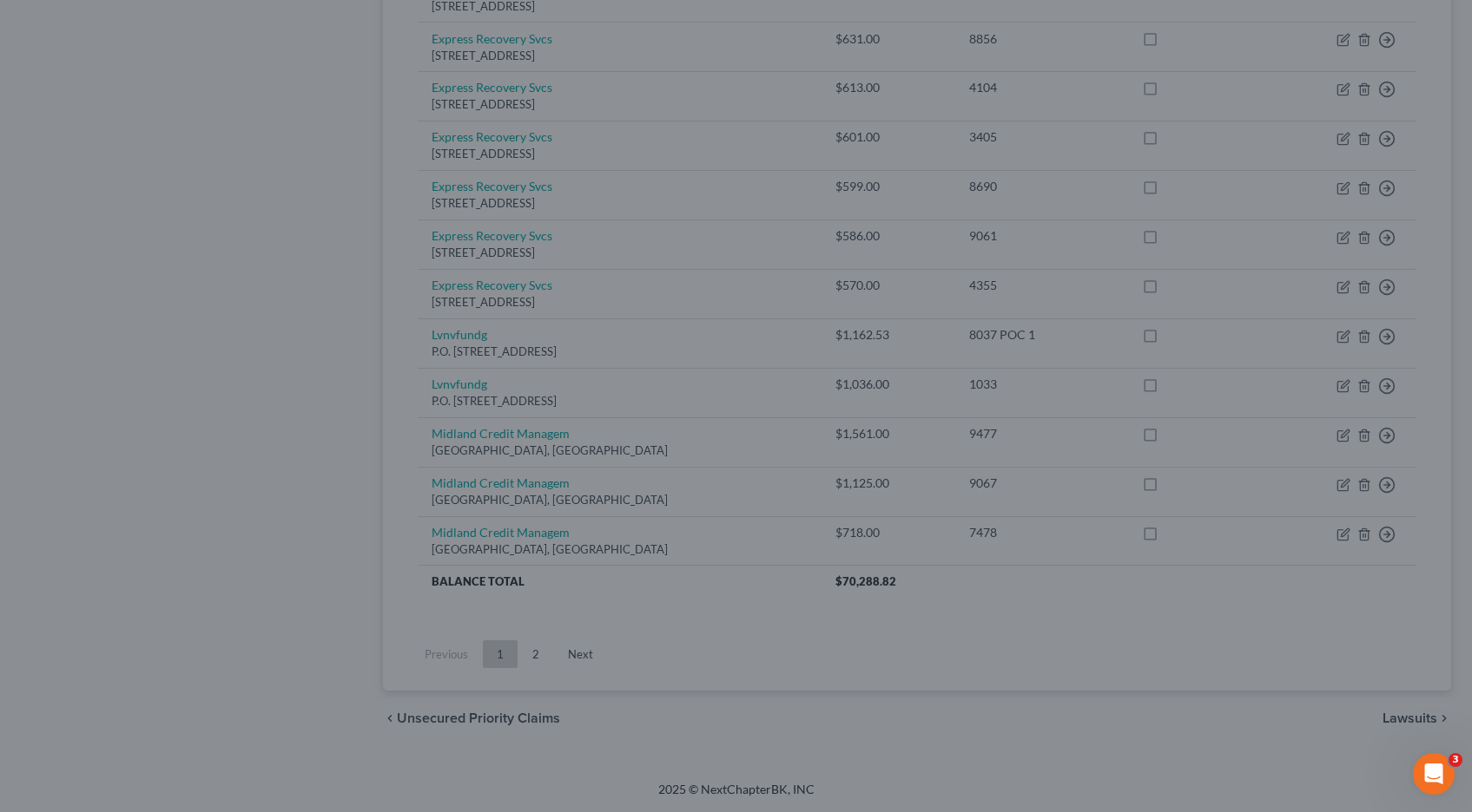
type input "0"
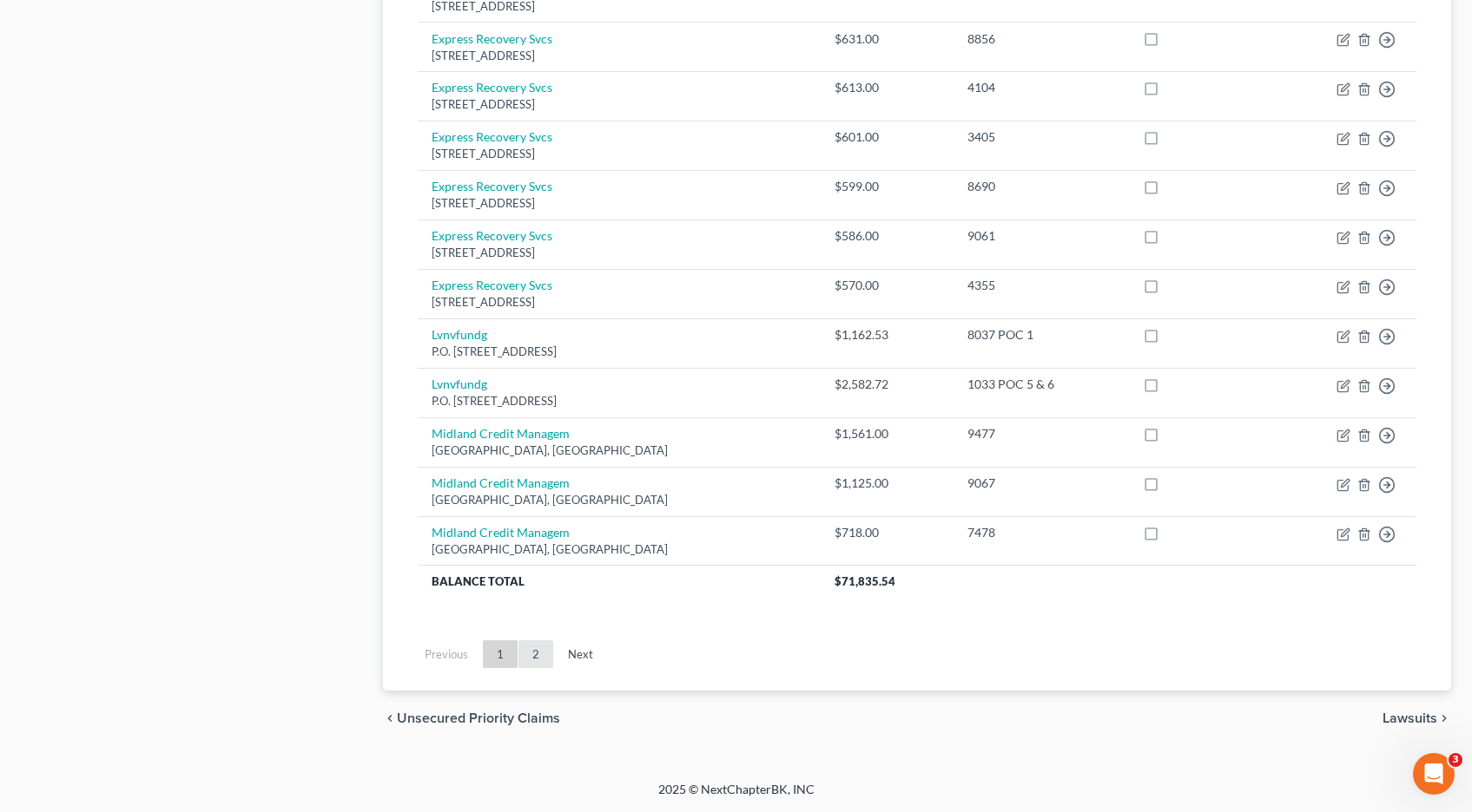
click at [530, 654] on link "2" at bounding box center [536, 654] width 35 height 28
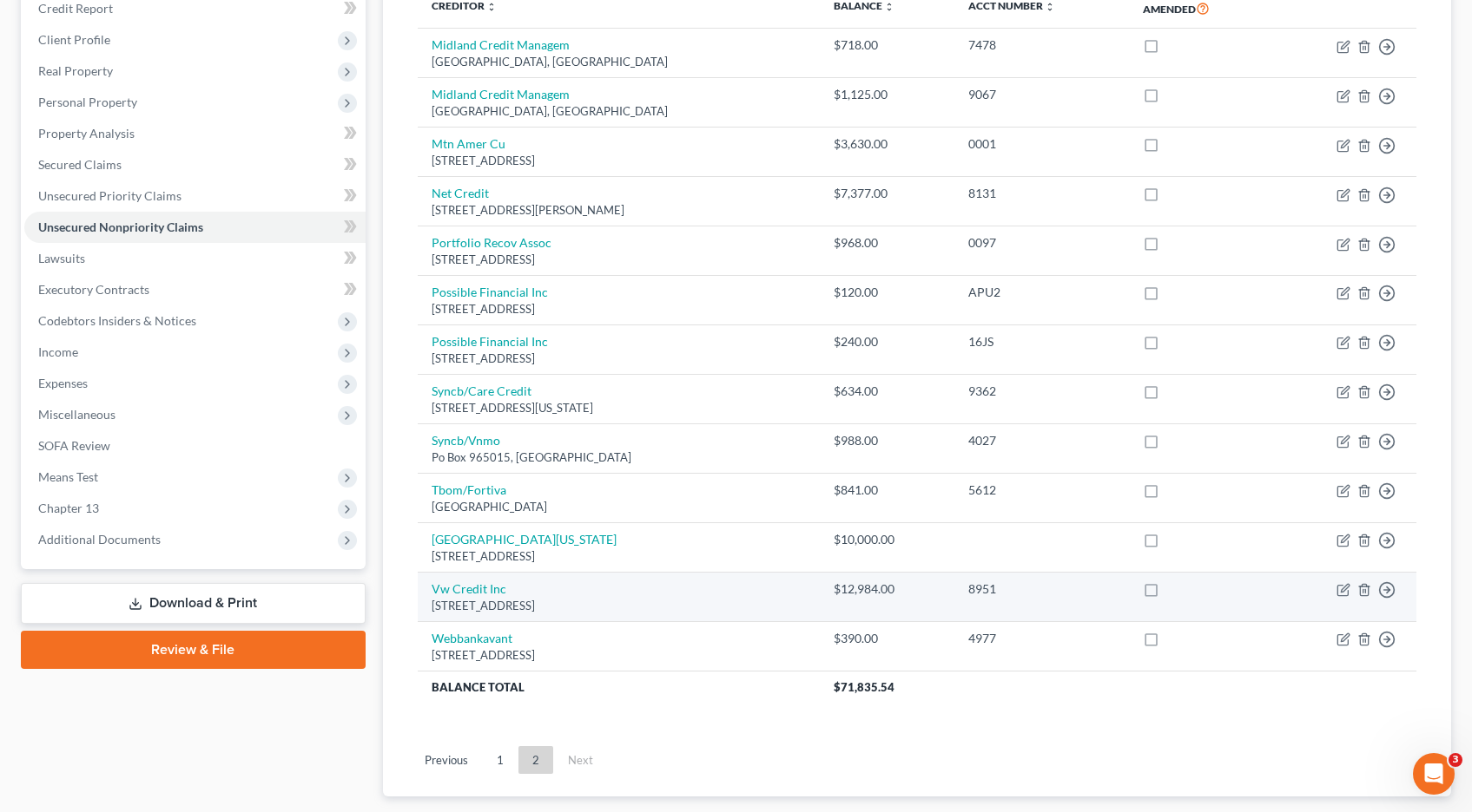
scroll to position [256, 0]
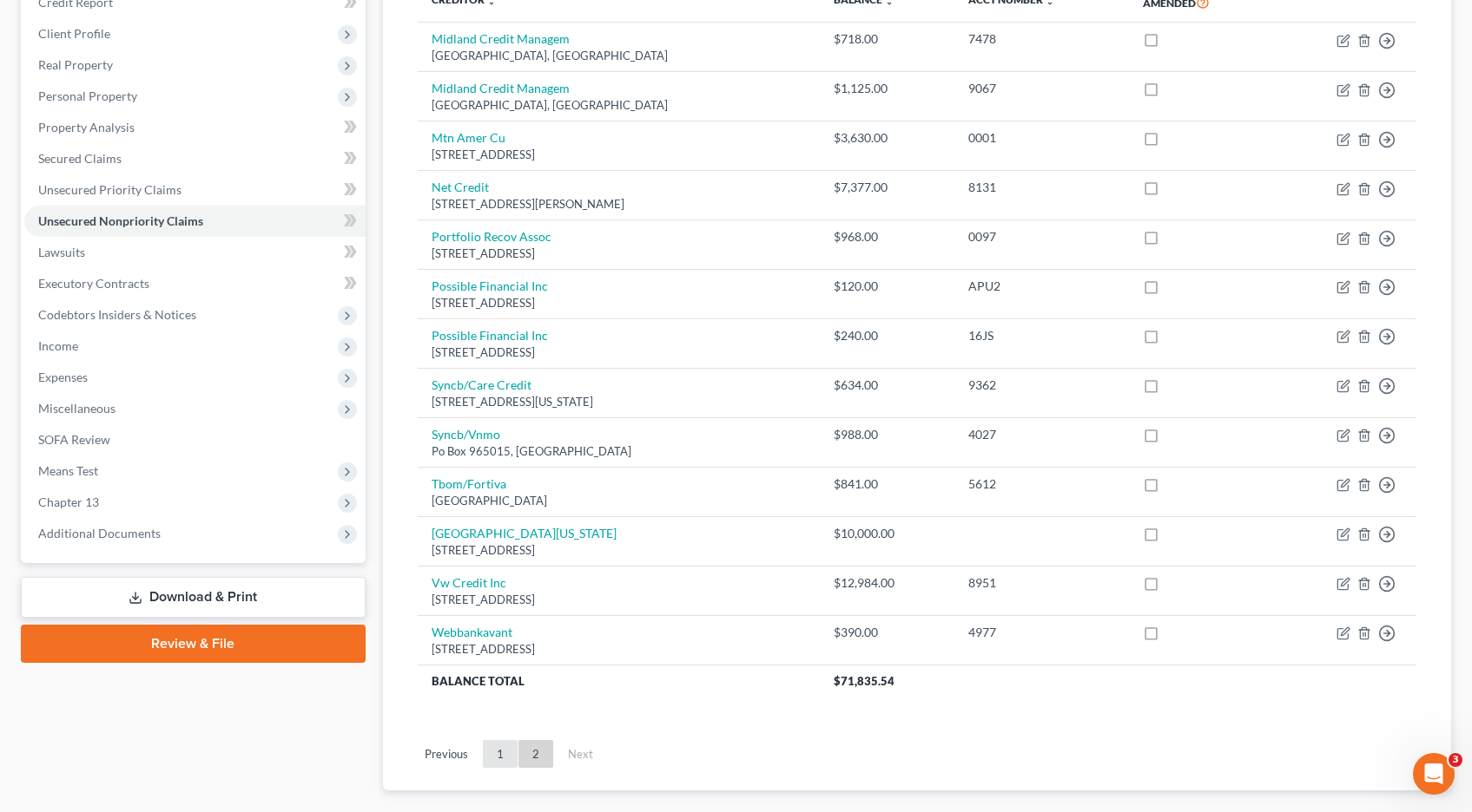
click at [500, 745] on link "1" at bounding box center [500, 754] width 35 height 28
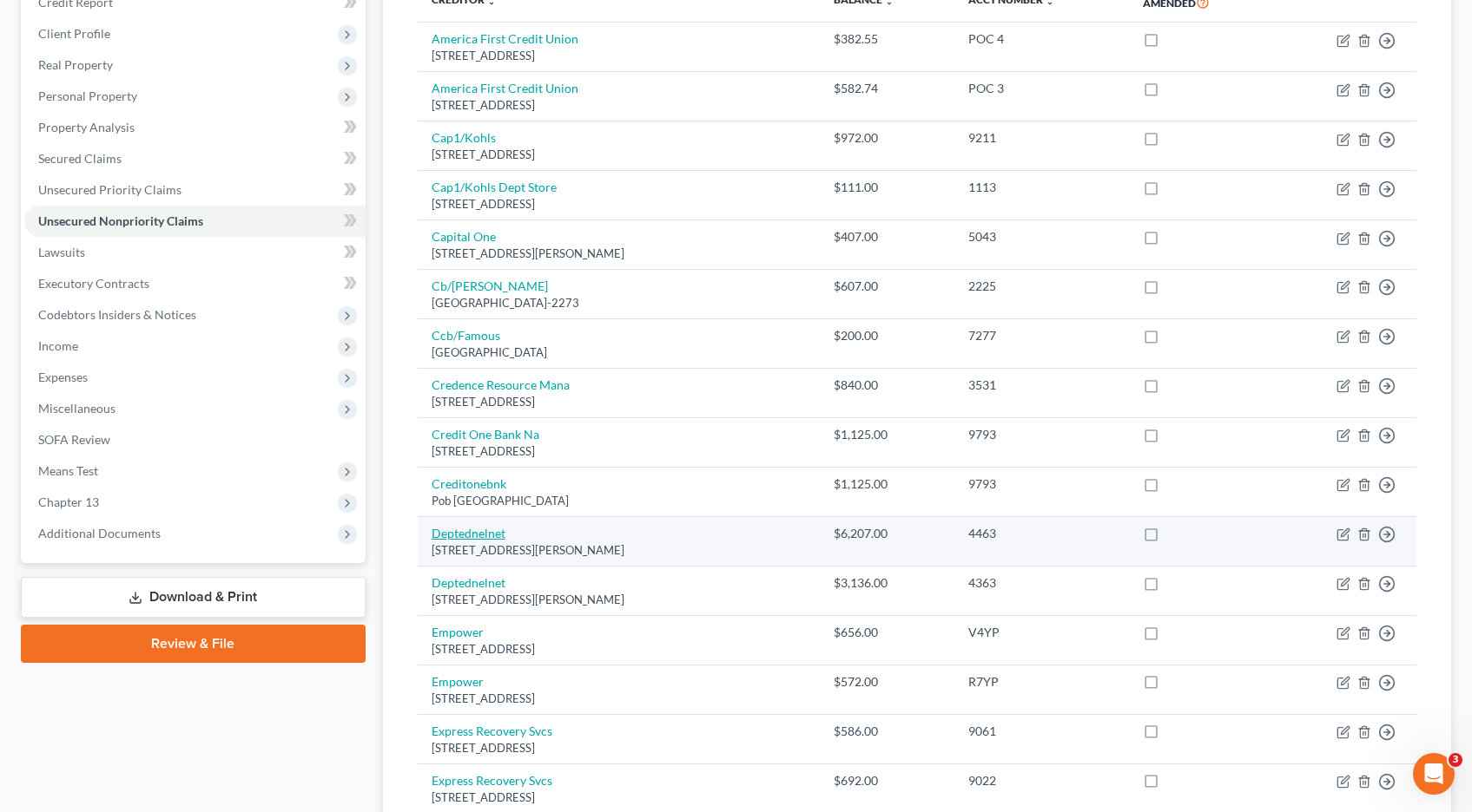
click at [471, 536] on link "Deptednelnet" at bounding box center [468, 533] width 74 height 14
select select "5"
select select "17"
select select "0"
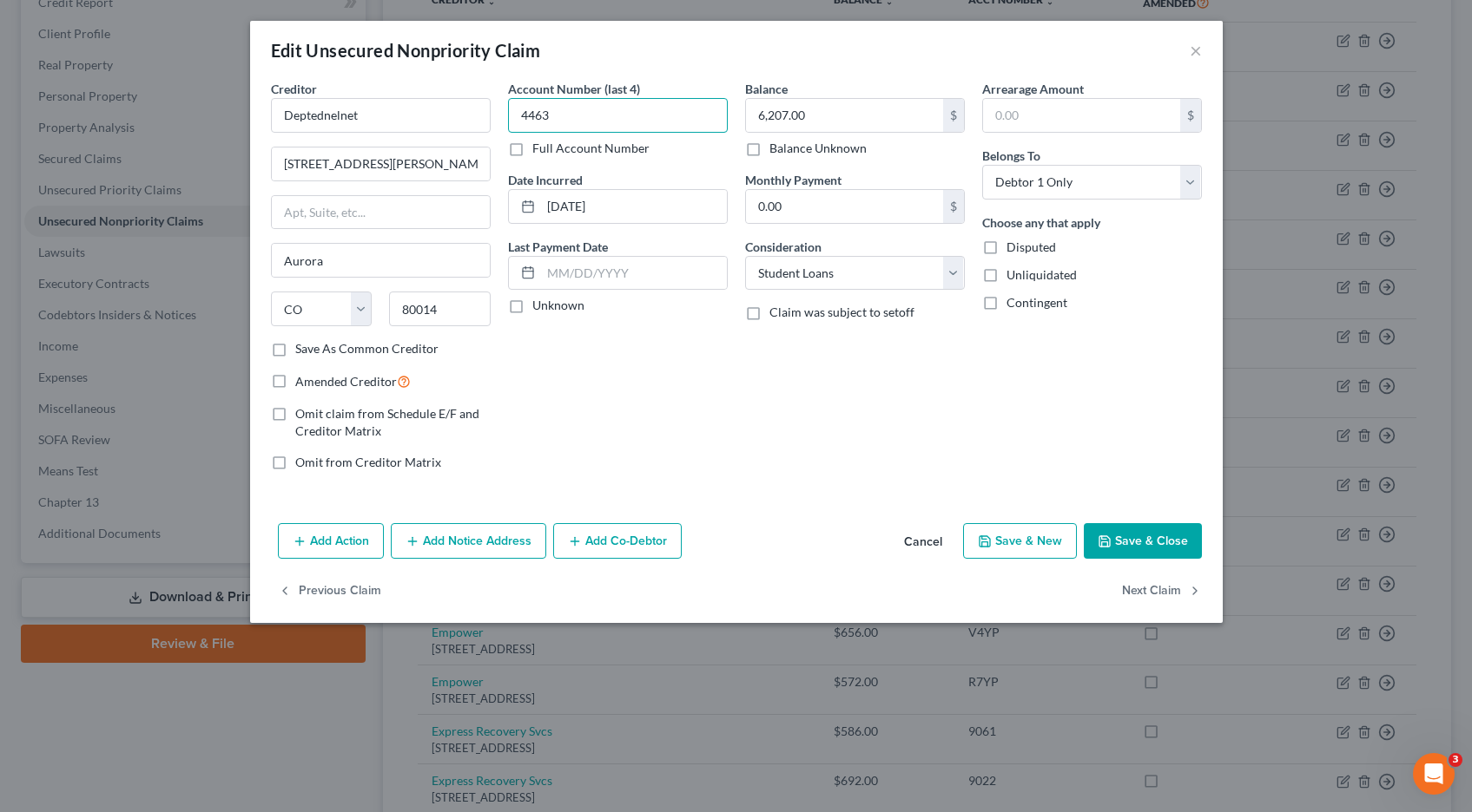
click at [594, 123] on input "4463" at bounding box center [617, 115] width 220 height 35
click at [532, 153] on label "Full Account Number" at bounding box center [590, 149] width 117 height 17
click at [539, 151] on input "Full Account Number" at bounding box center [545, 146] width 12 height 12
click at [577, 123] on input "4463" at bounding box center [617, 115] width 220 height 35
type input "4463 POC 7"
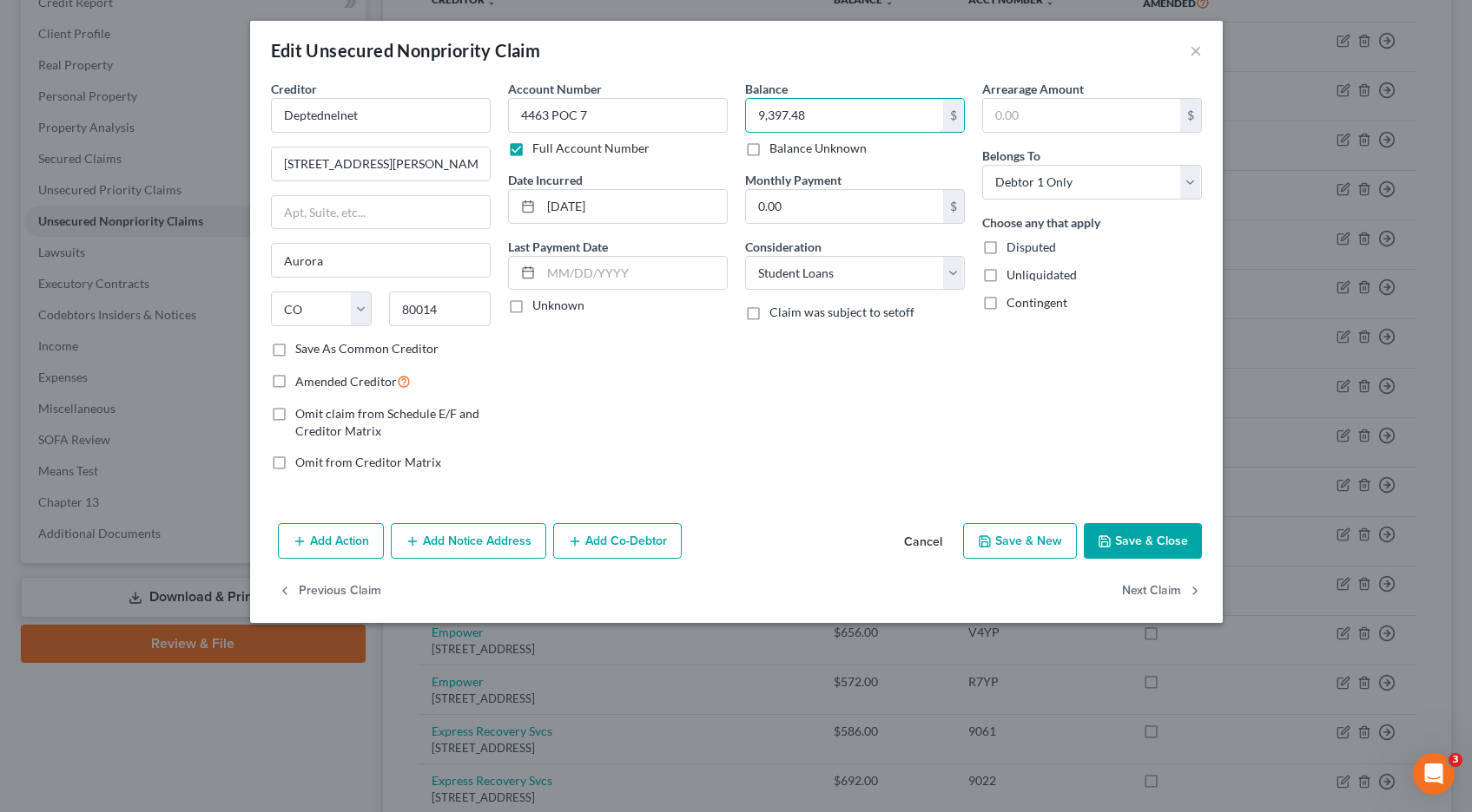
type input "9,397.48"
click at [1166, 542] on button "Save & Close" at bounding box center [1142, 541] width 118 height 37
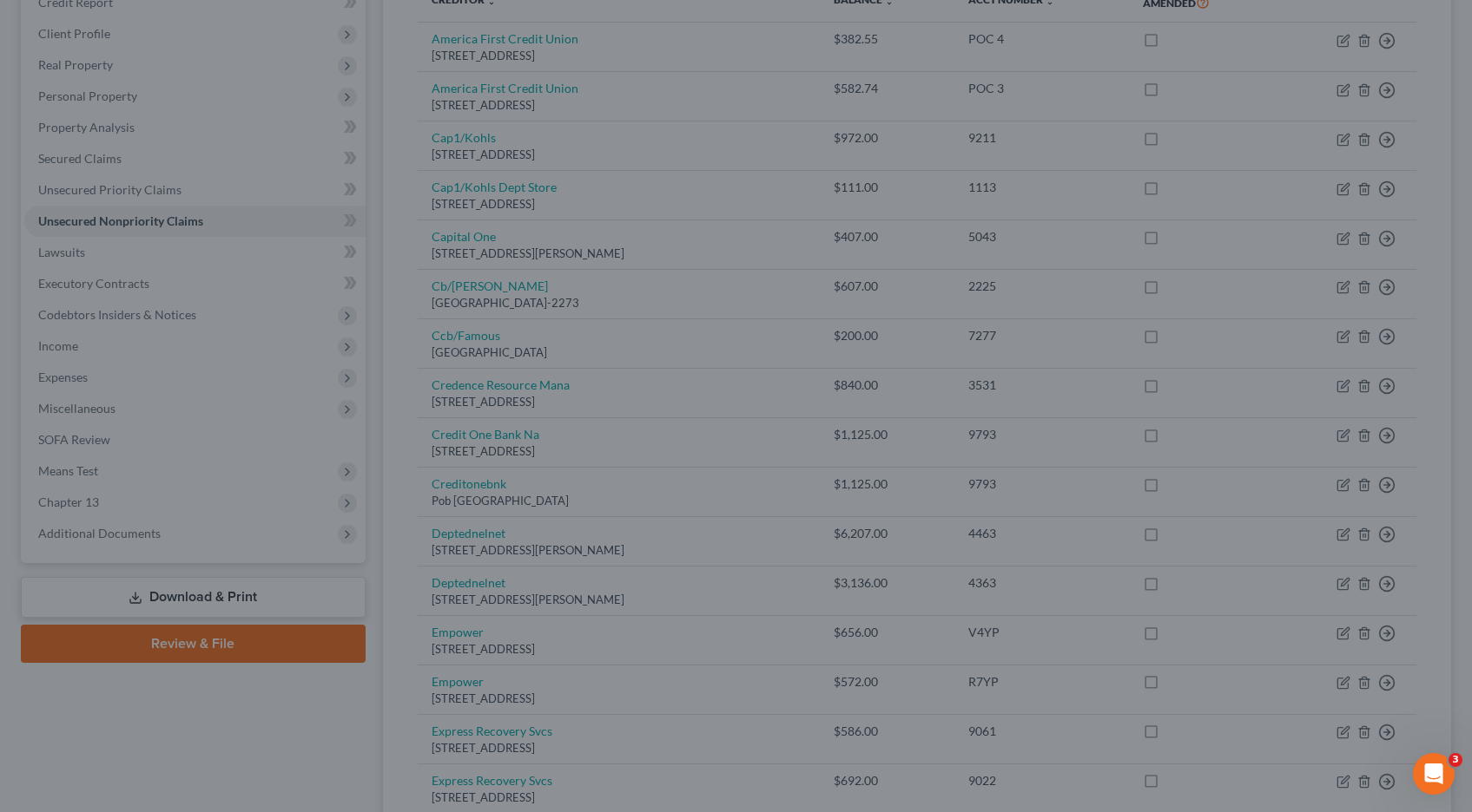
type input "0"
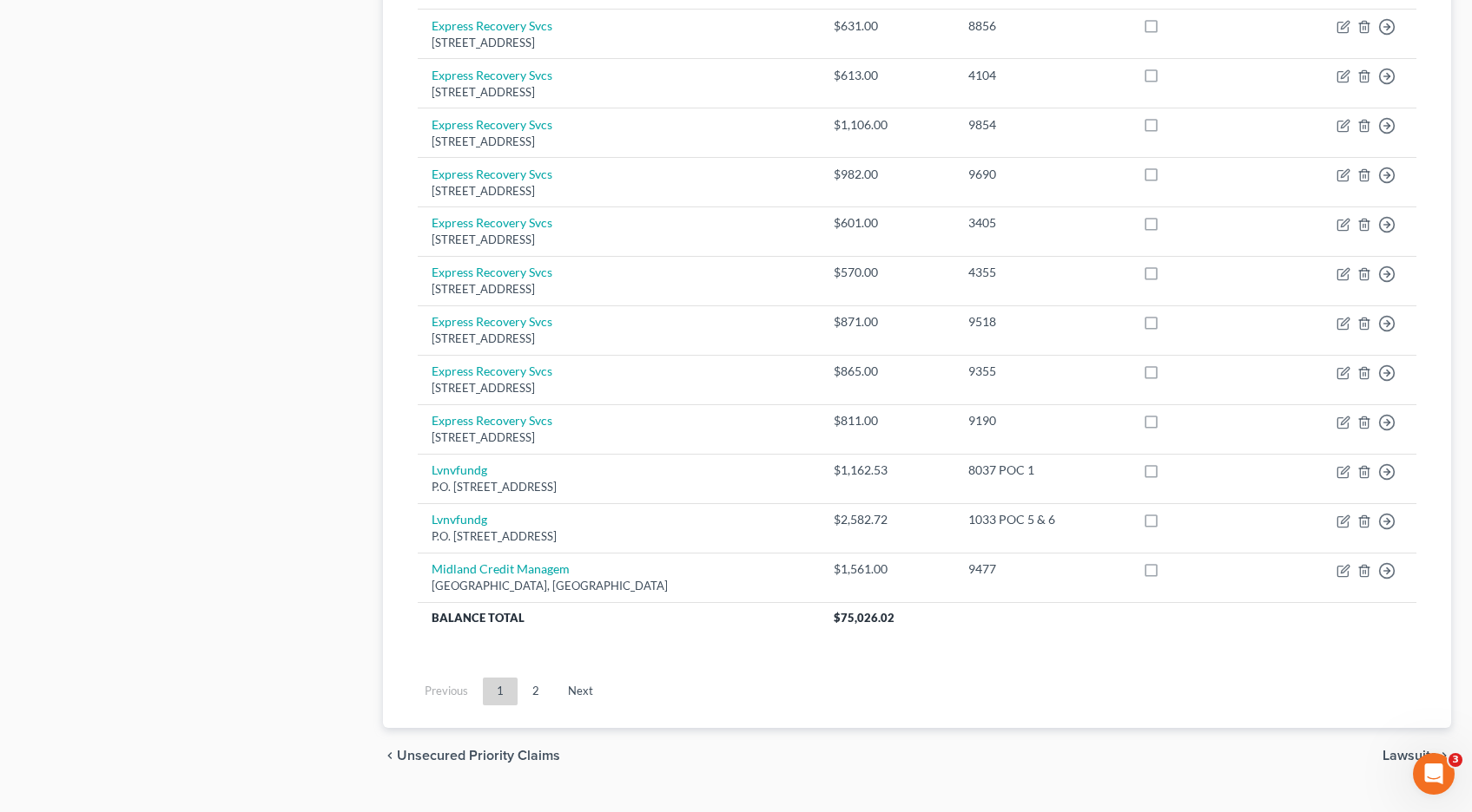
scroll to position [1197, 0]
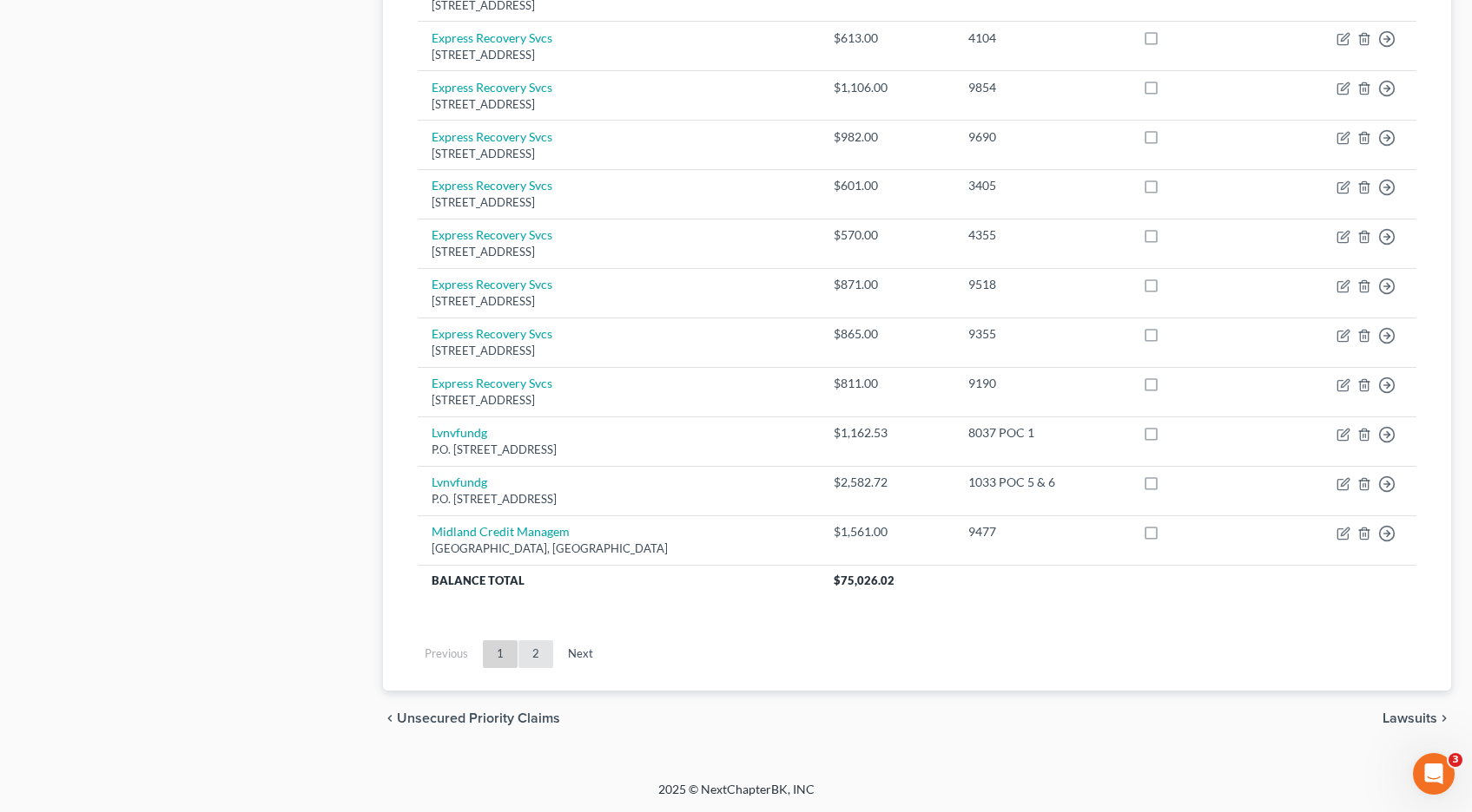
click at [538, 655] on link "2" at bounding box center [536, 654] width 35 height 28
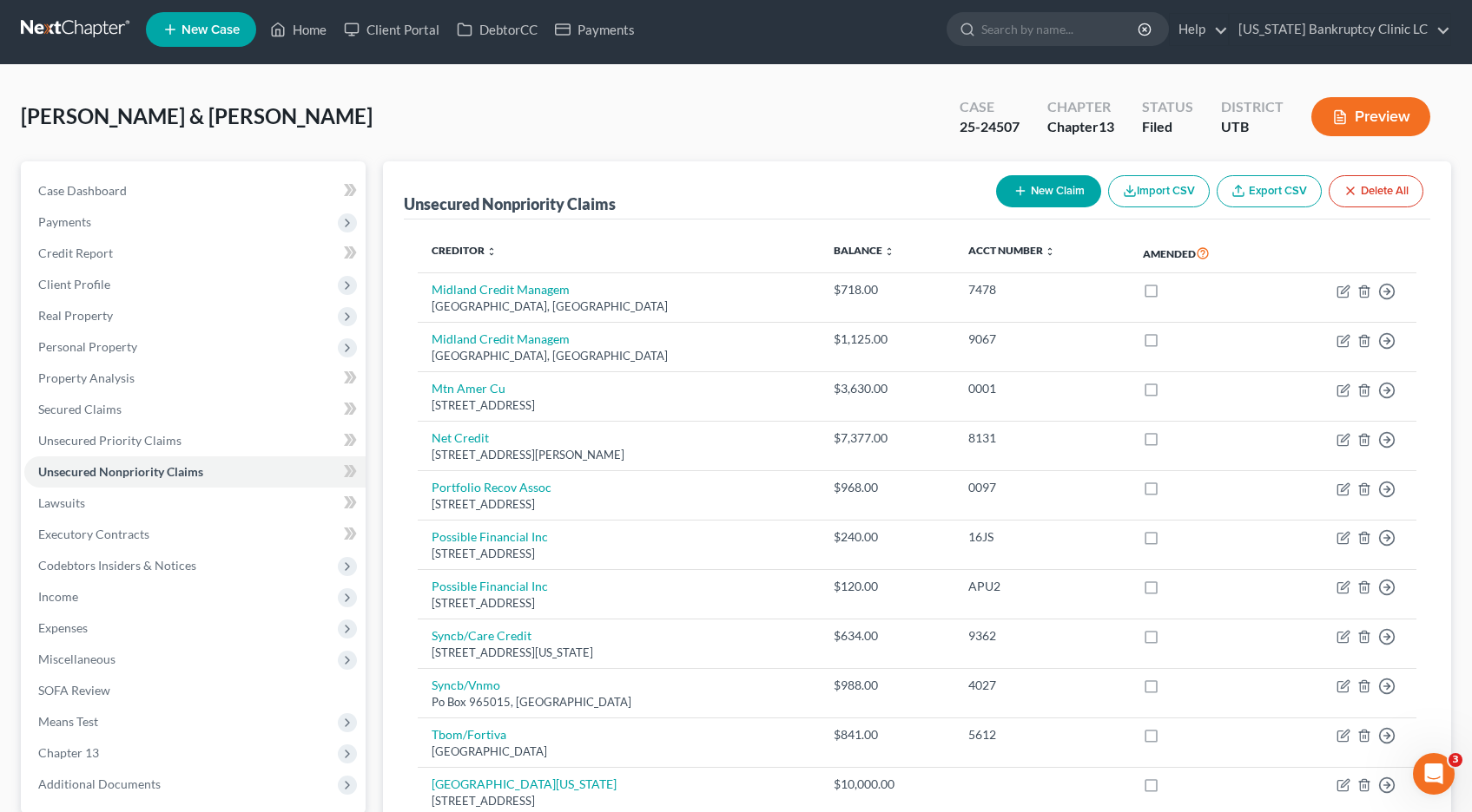
scroll to position [0, 0]
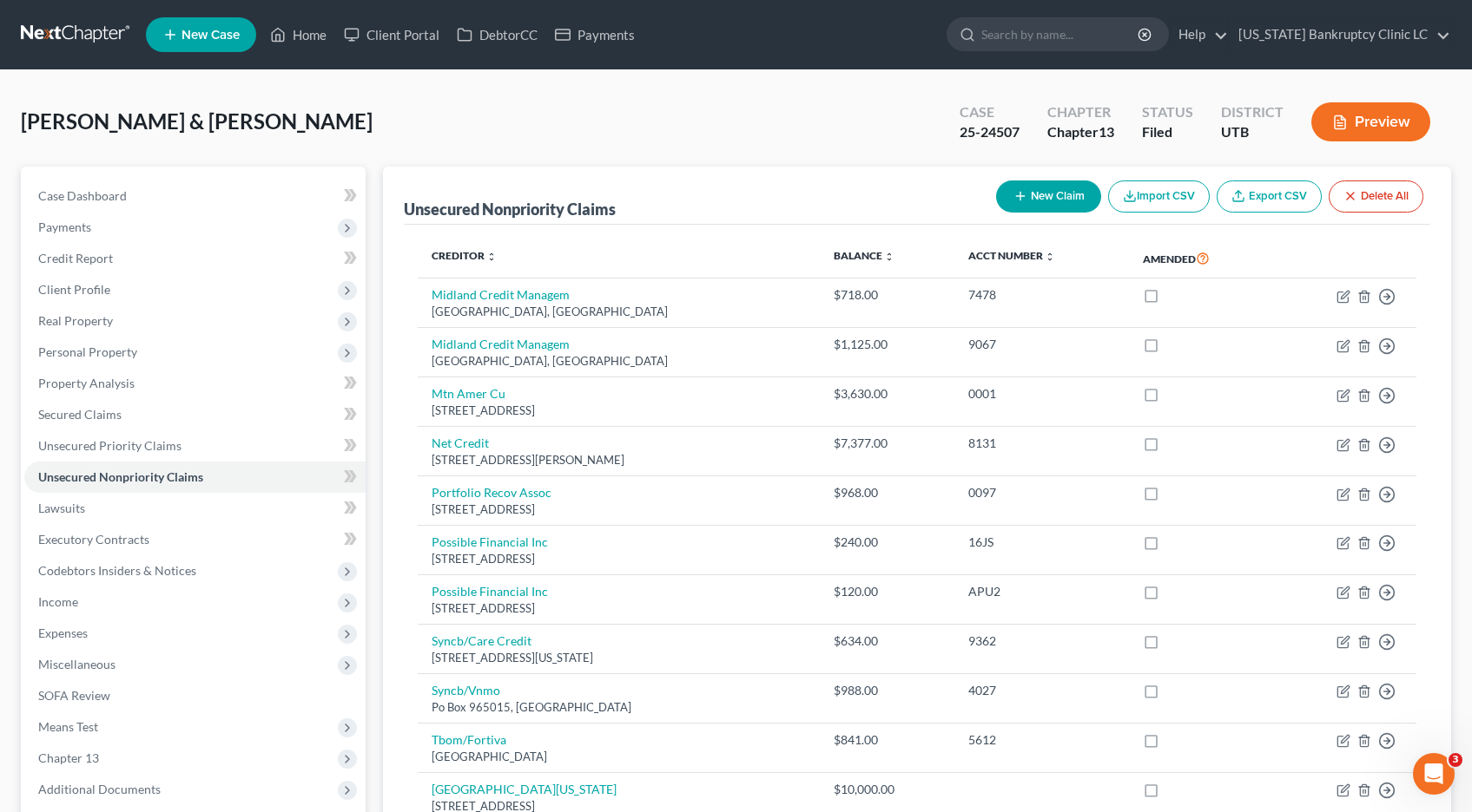
click at [1041, 191] on button "New Claim" at bounding box center [1048, 196] width 105 height 32
select select "2"
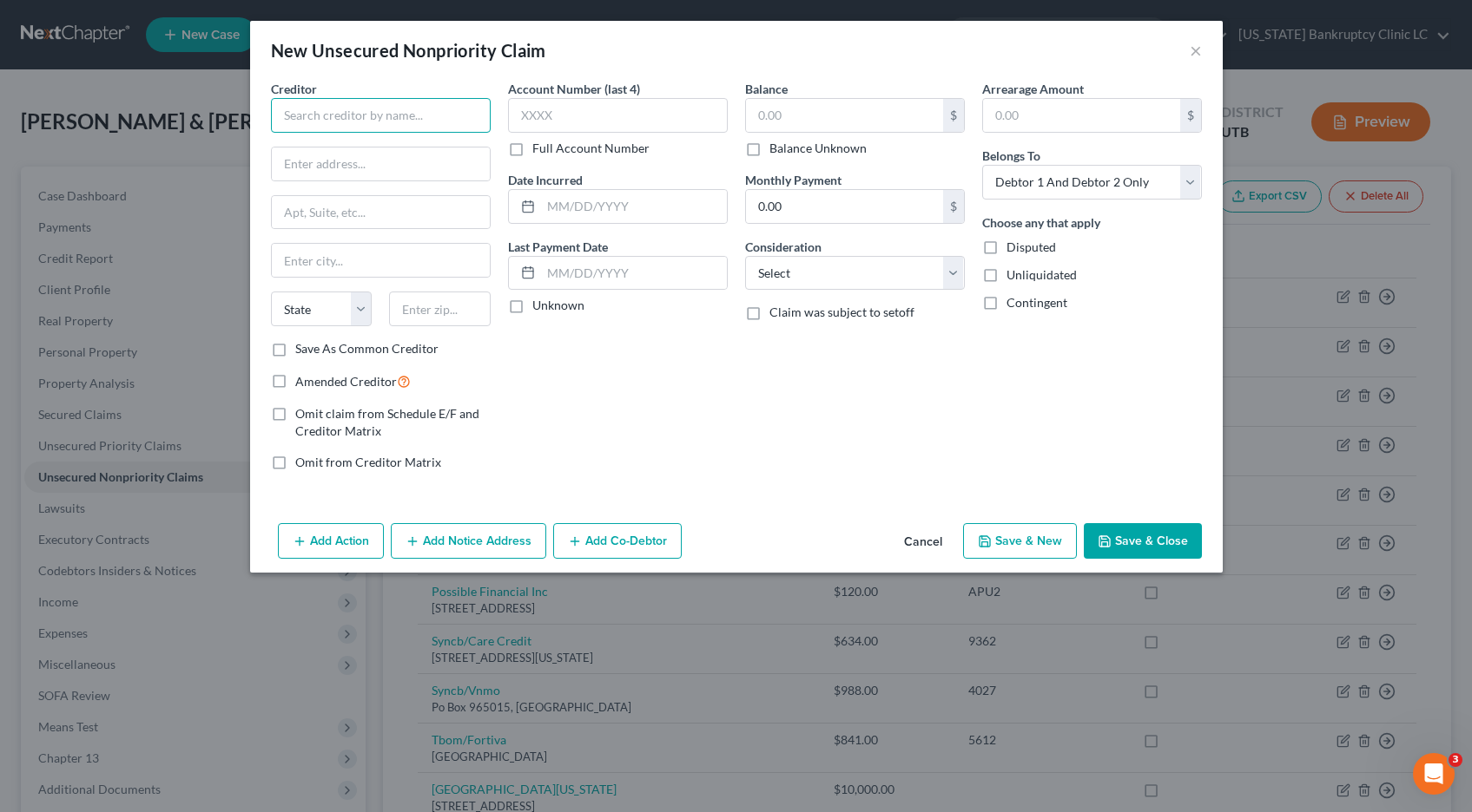
click at [397, 117] on input "text" at bounding box center [380, 115] width 220 height 35
type input "National Collegiate Student Loan Trust"
type input "PO Box 4275"
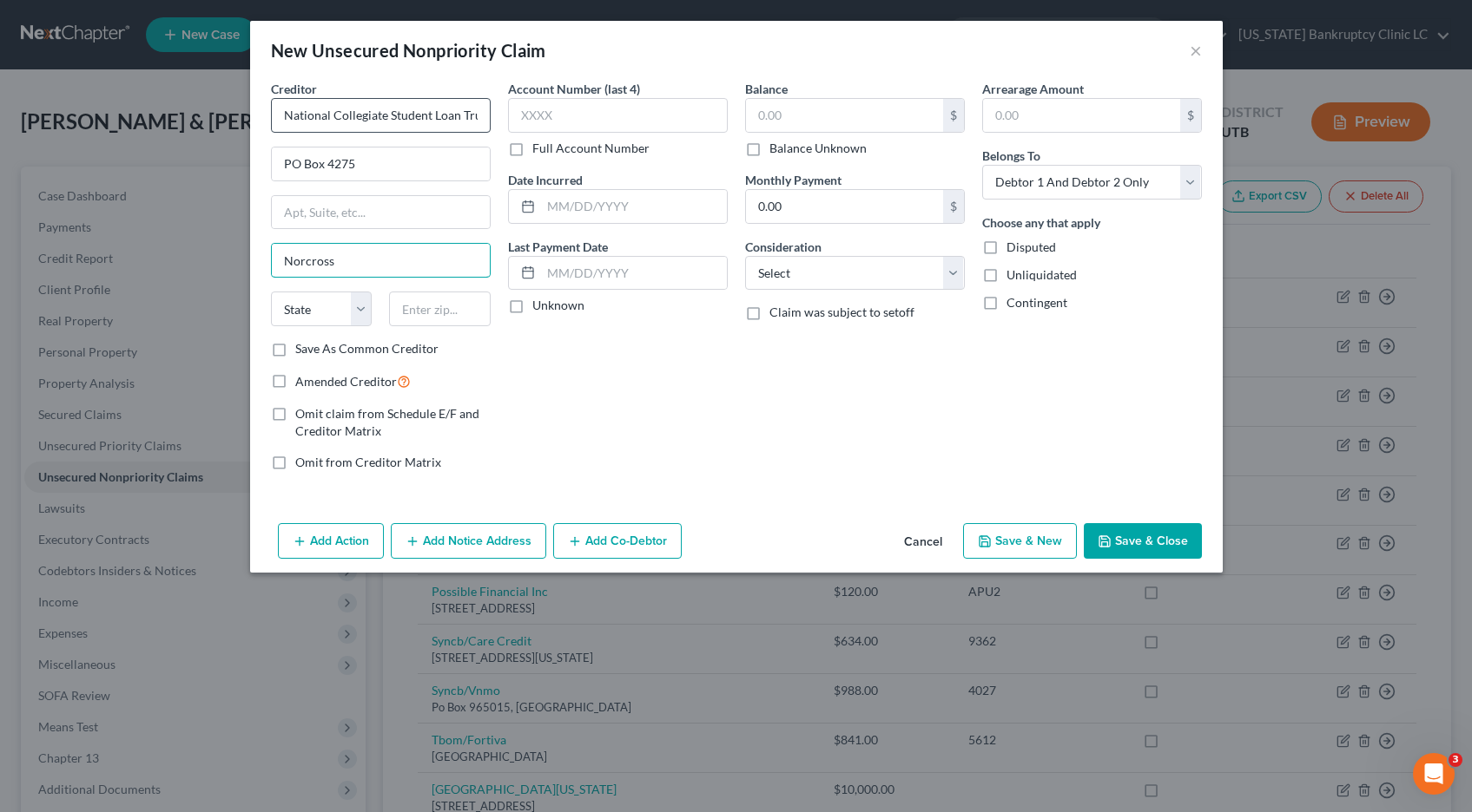
type input "Norcross"
select select "10"
type input "30091"
click at [532, 149] on label "Full Account Number" at bounding box center [590, 149] width 117 height 17
click at [539, 149] on input "Full Account Number" at bounding box center [545, 146] width 12 height 12
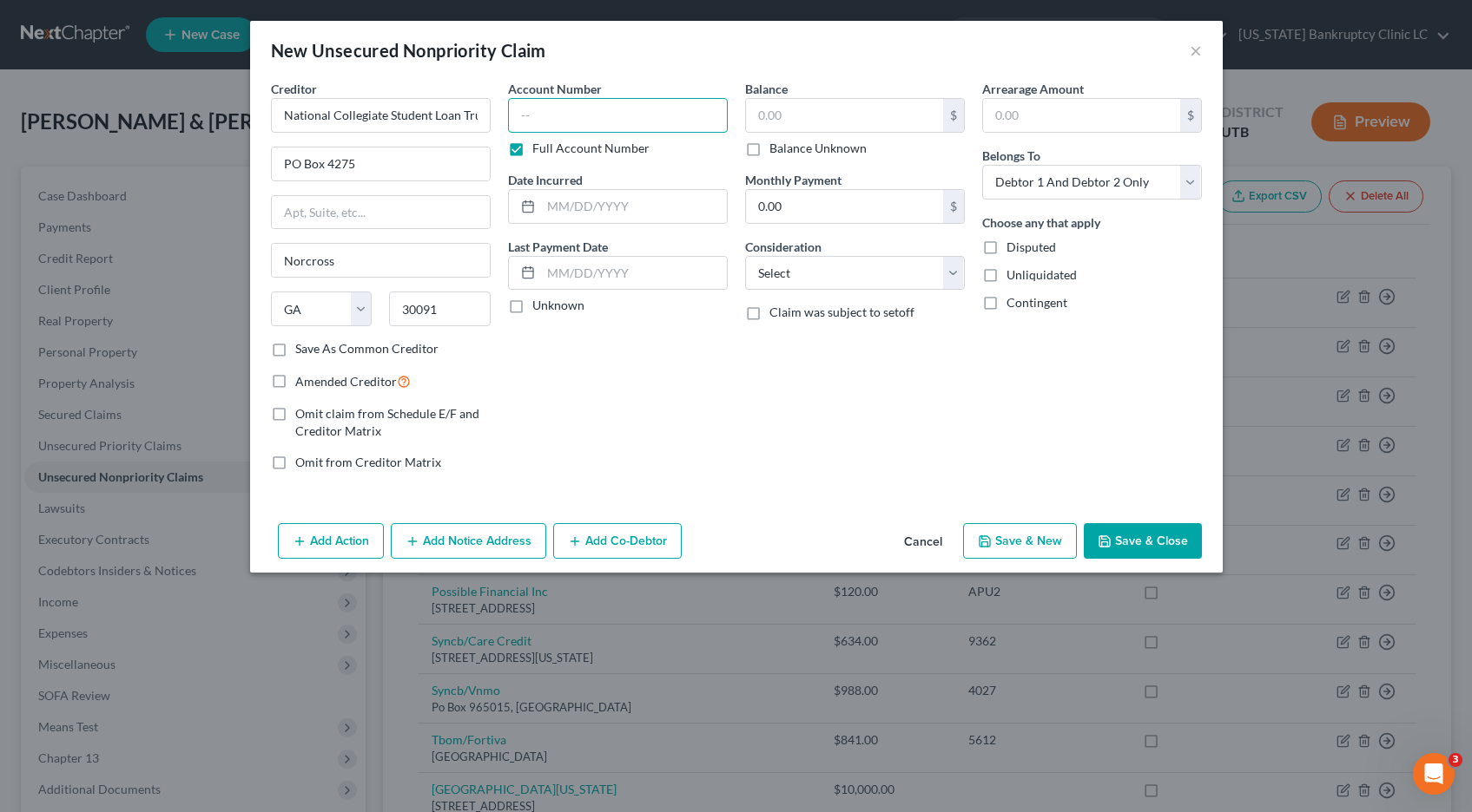
click at [541, 114] on input "text" at bounding box center [617, 115] width 220 height 35
type input "POC 8"
type input "28,635.00"
click at [1129, 532] on button "Save & Close" at bounding box center [1142, 541] width 118 height 37
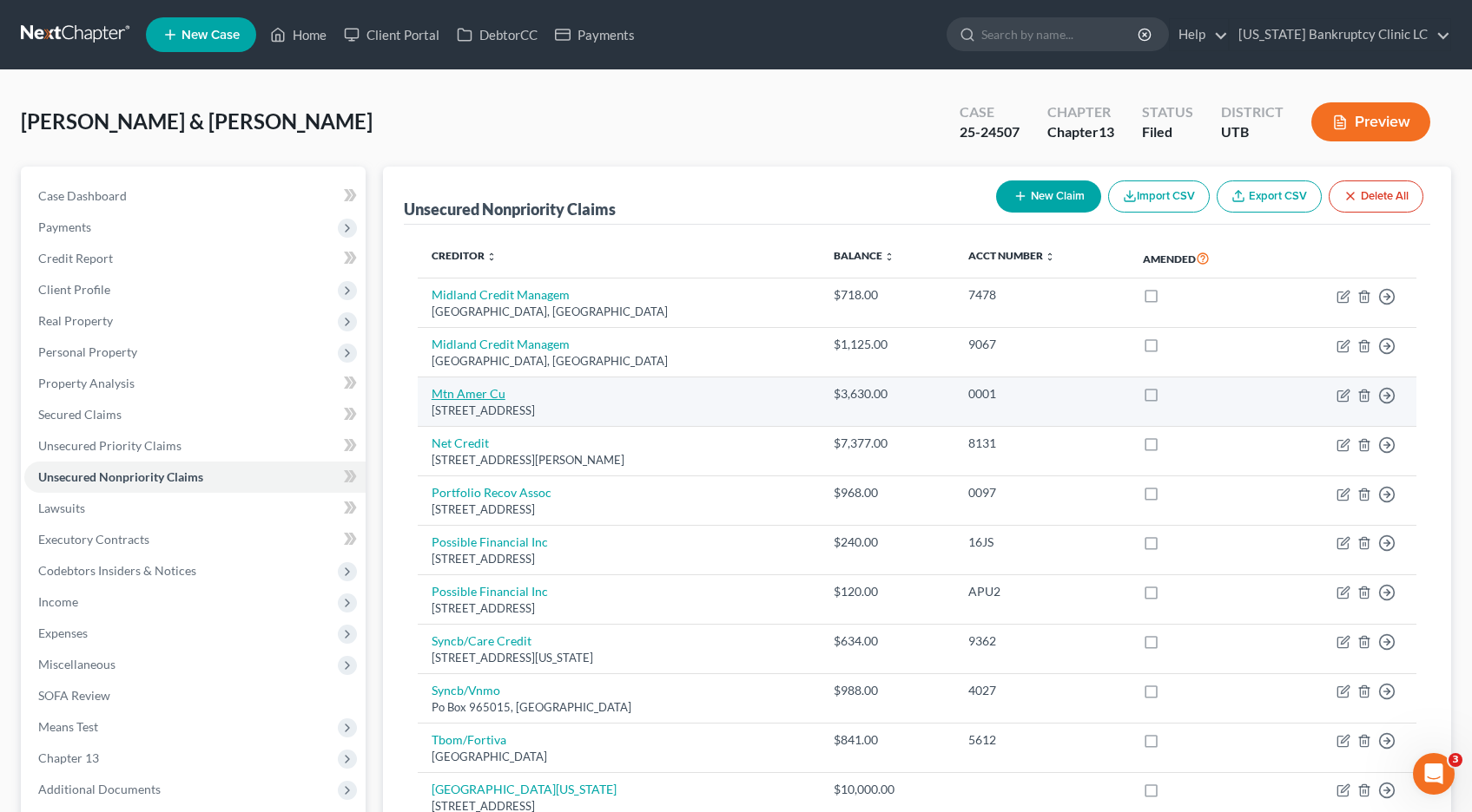
click at [491, 395] on link "Mtn Amer Cu" at bounding box center [468, 392] width 74 height 14
select select "46"
select select "2"
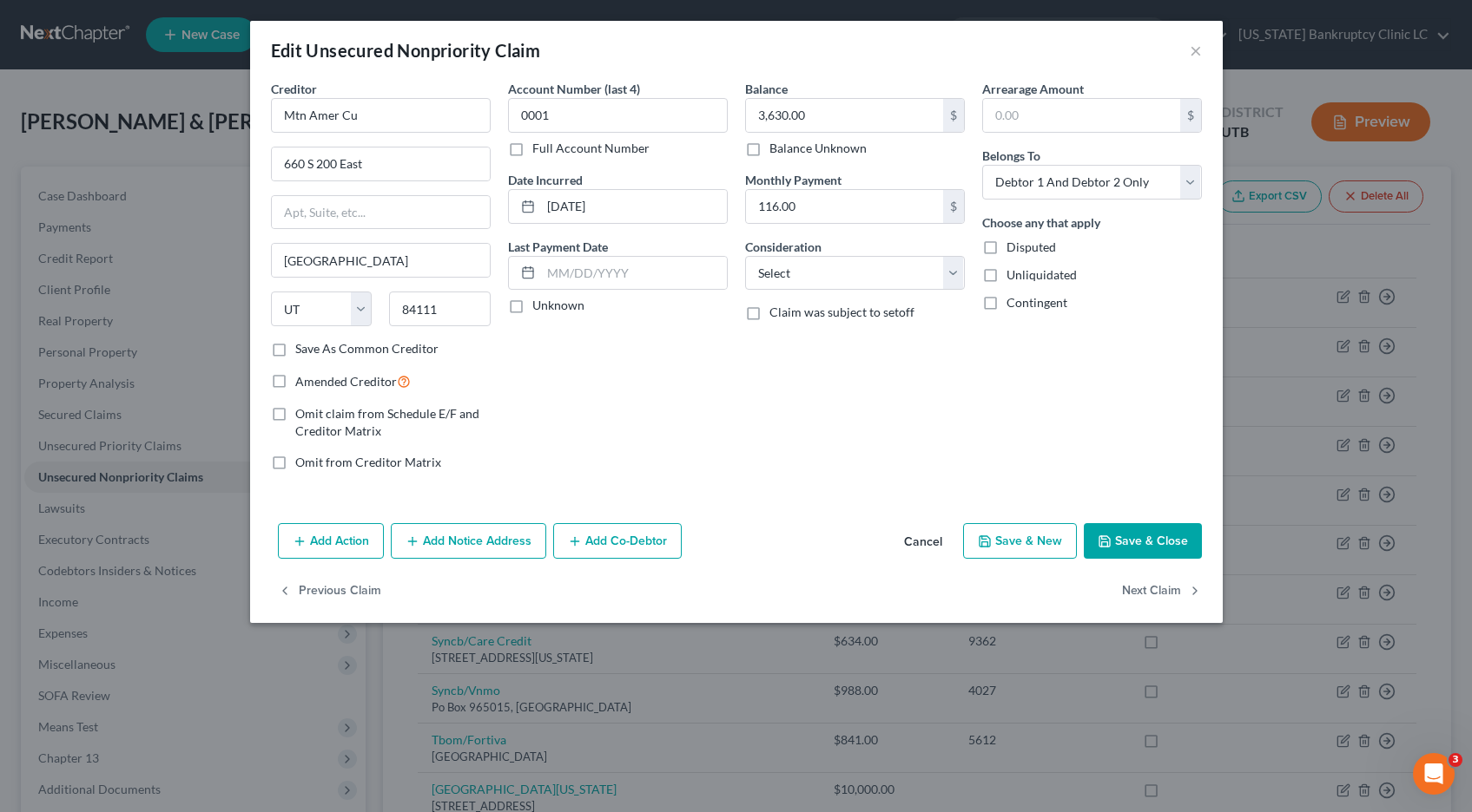
click at [532, 149] on label "Full Account Number" at bounding box center [590, 149] width 117 height 17
click at [539, 149] on input "Full Account Number" at bounding box center [545, 146] width 12 height 12
click at [583, 118] on input "0001" at bounding box center [617, 115] width 220 height 35
type input "0001 POC 9"
type input "3,552.66"
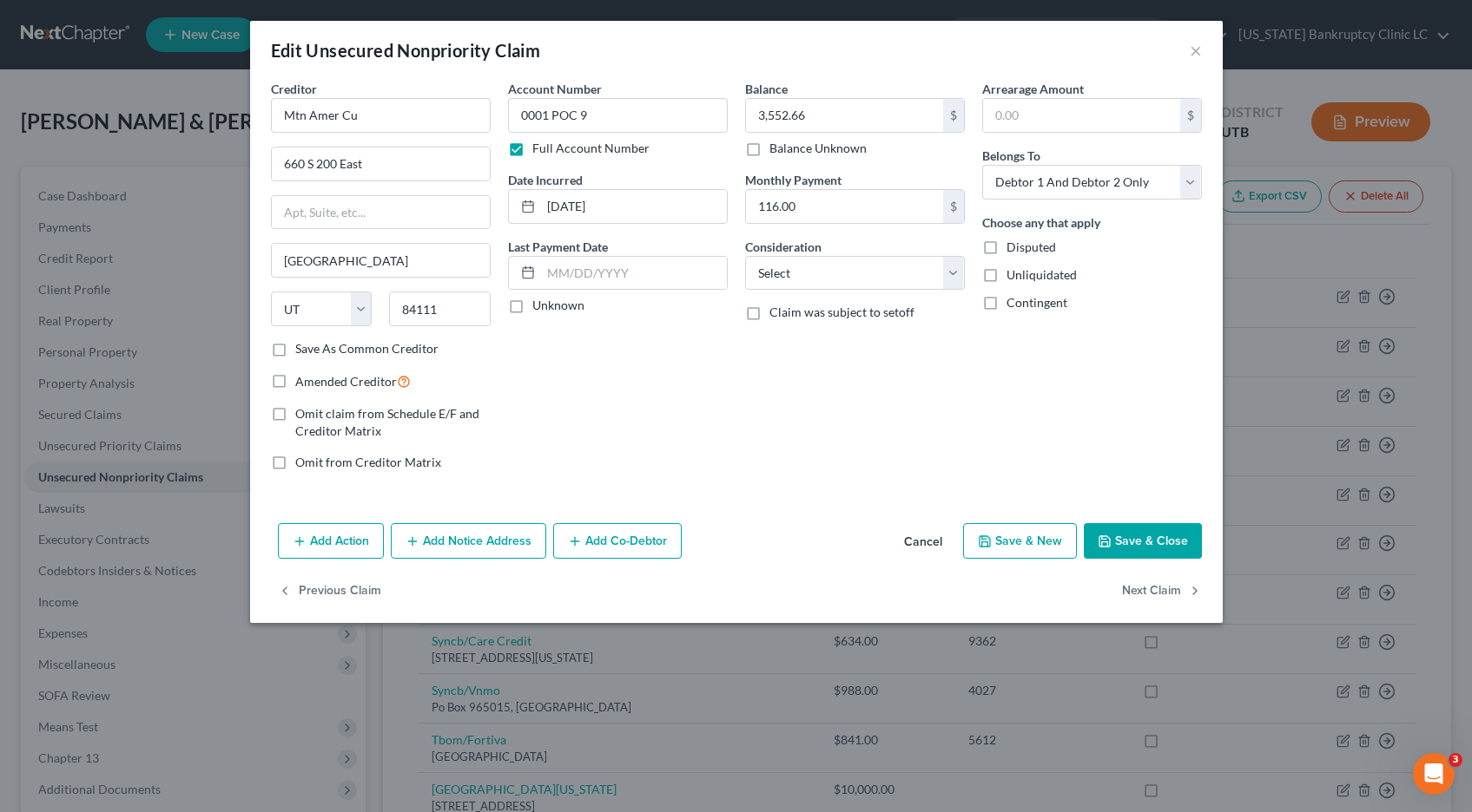
click at [1159, 536] on button "Save & Close" at bounding box center [1142, 541] width 118 height 37
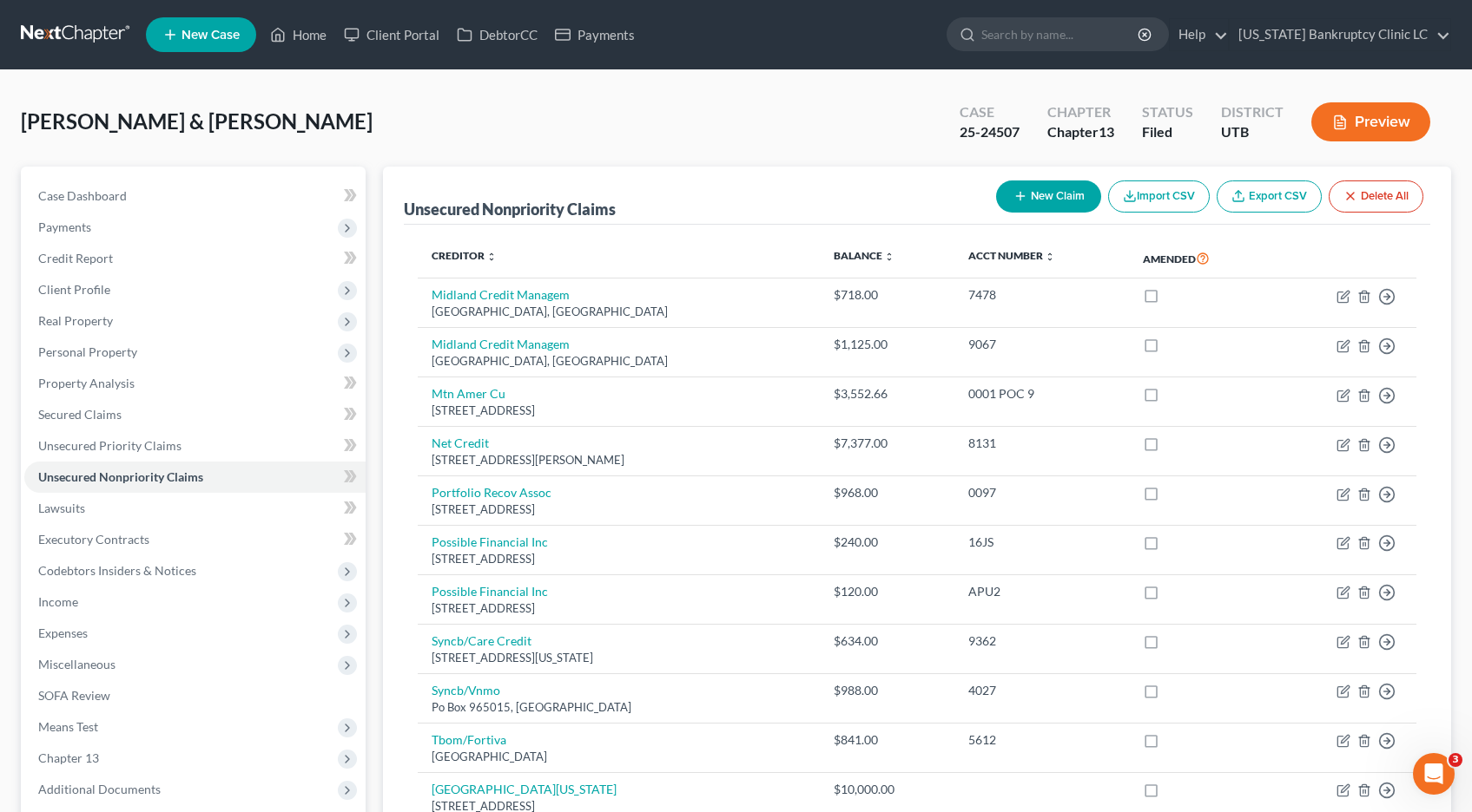
click at [1053, 190] on button "New Claim" at bounding box center [1048, 196] width 105 height 32
select select "2"
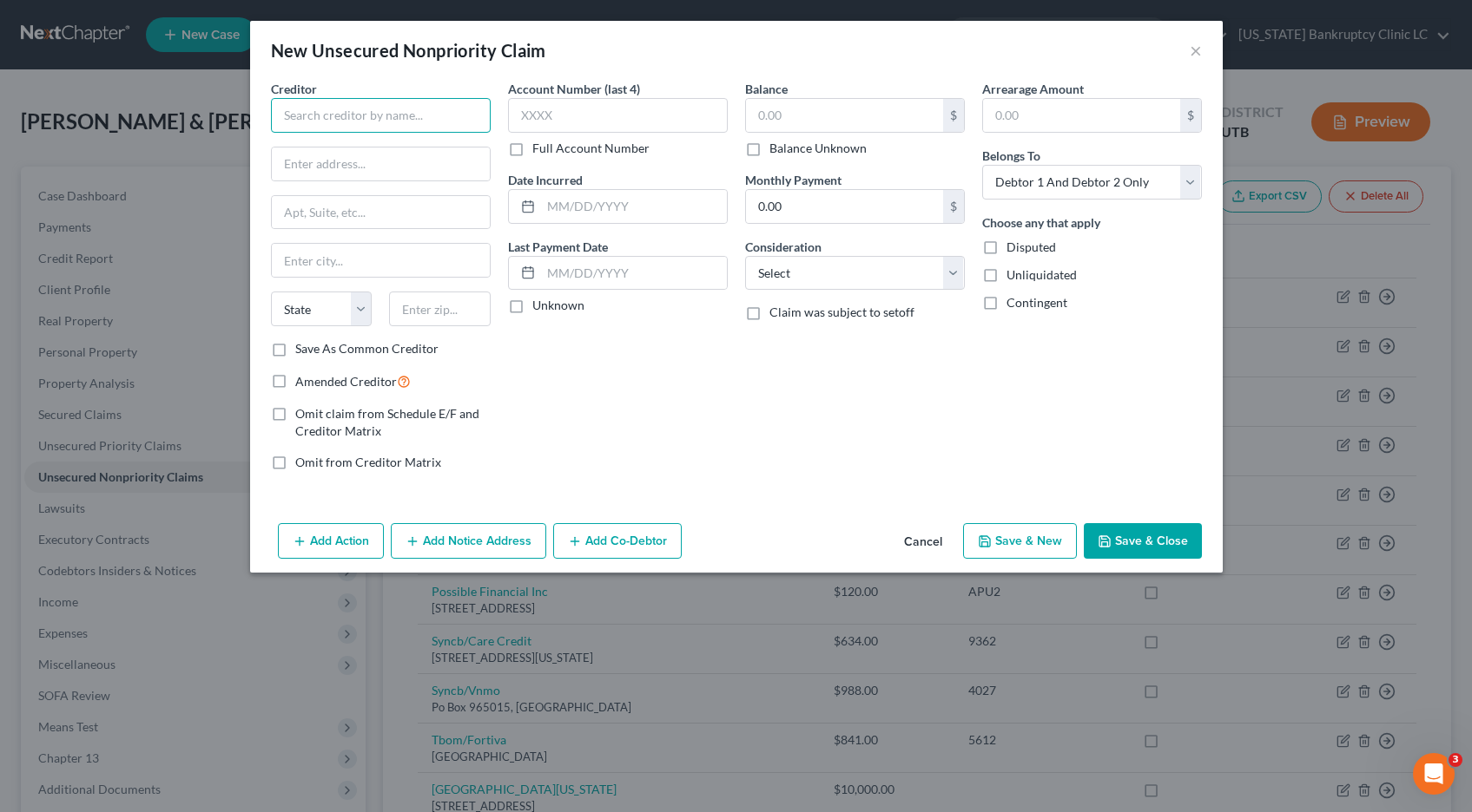
click at [439, 115] on input "text" at bounding box center [380, 115] width 220 height 35
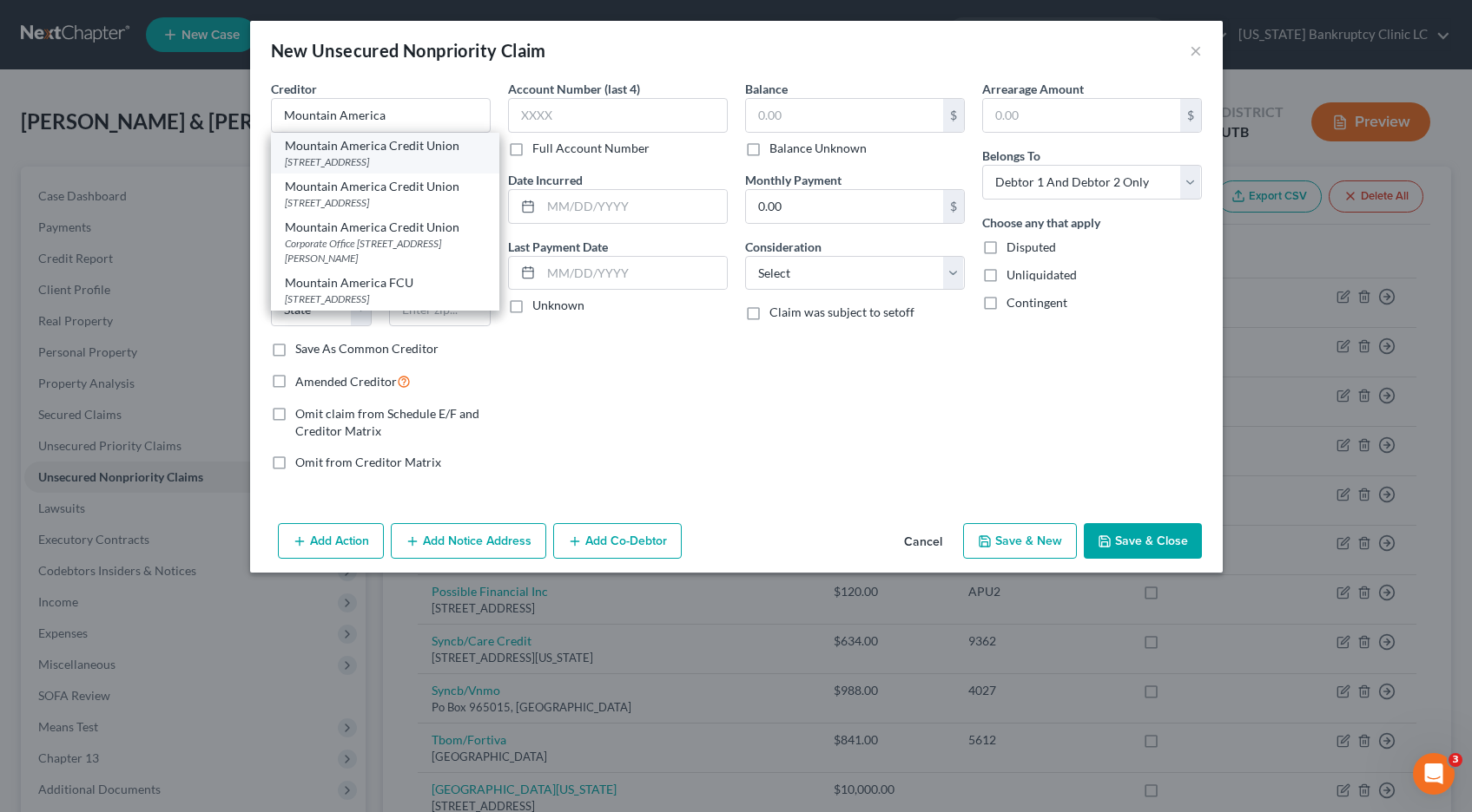
click at [443, 150] on div "Mountain America Credit Union" at bounding box center [384, 146] width 200 height 17
type input "Mountain America Credit Union"
type input "PO Box 2331"
type input "Sandy"
select select "46"
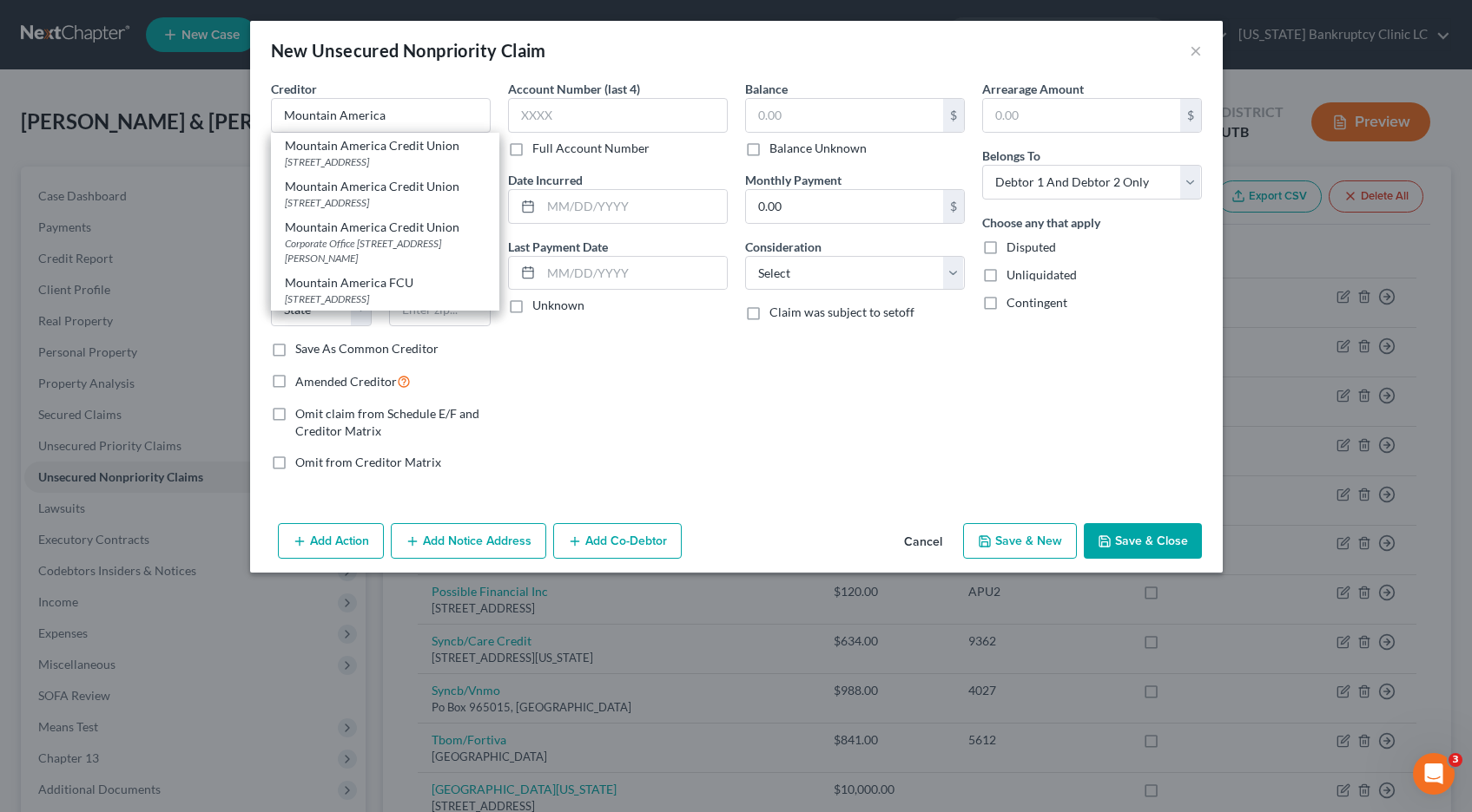
type input "84091"
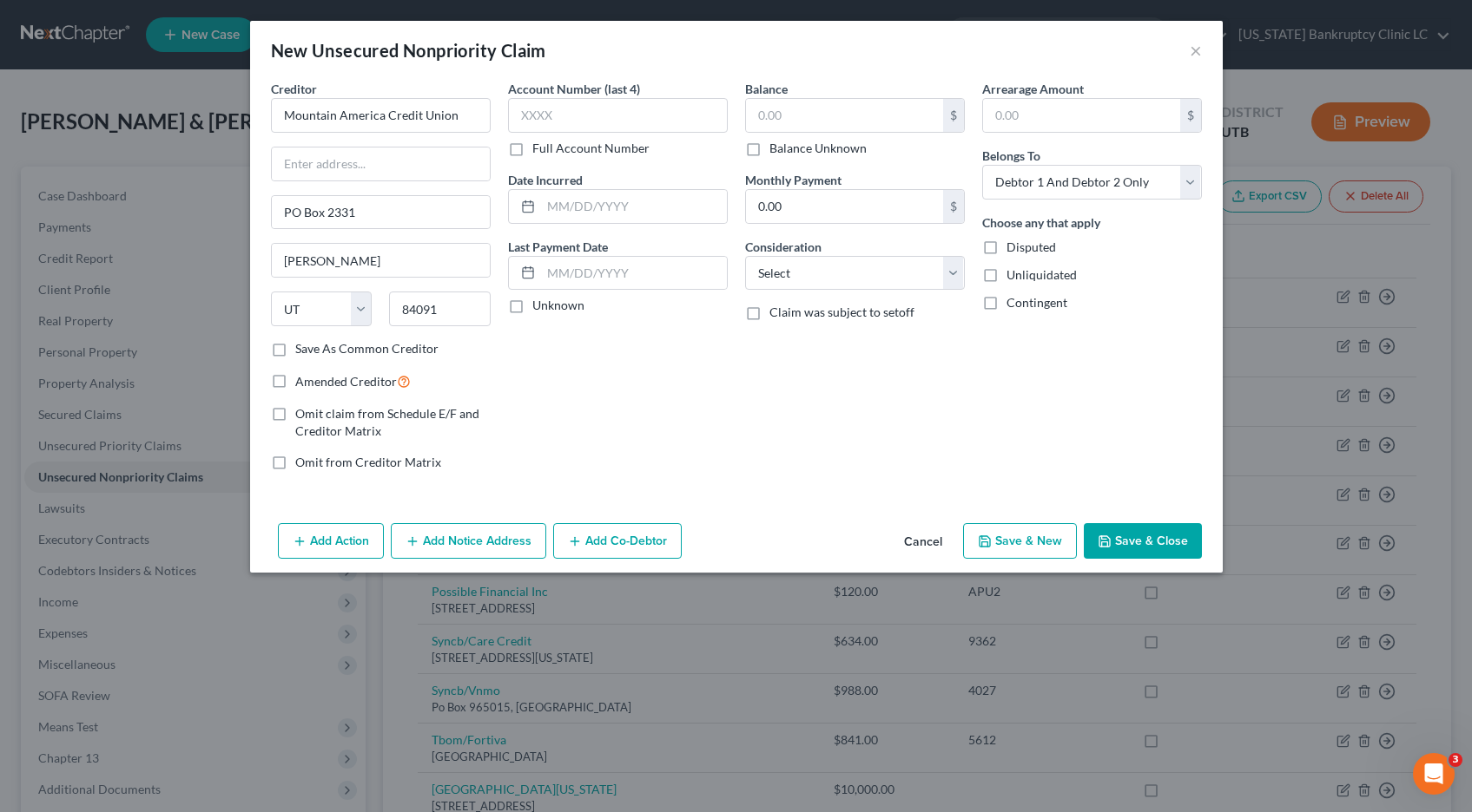
drag, startPoint x: 516, startPoint y: 151, endPoint x: 539, endPoint y: 134, distance: 28.6
click at [532, 146] on label "Full Account Number" at bounding box center [590, 149] width 117 height 17
click at [545, 117] on input "text" at bounding box center [617, 115] width 220 height 35
type input "POC"
type input "796.98"
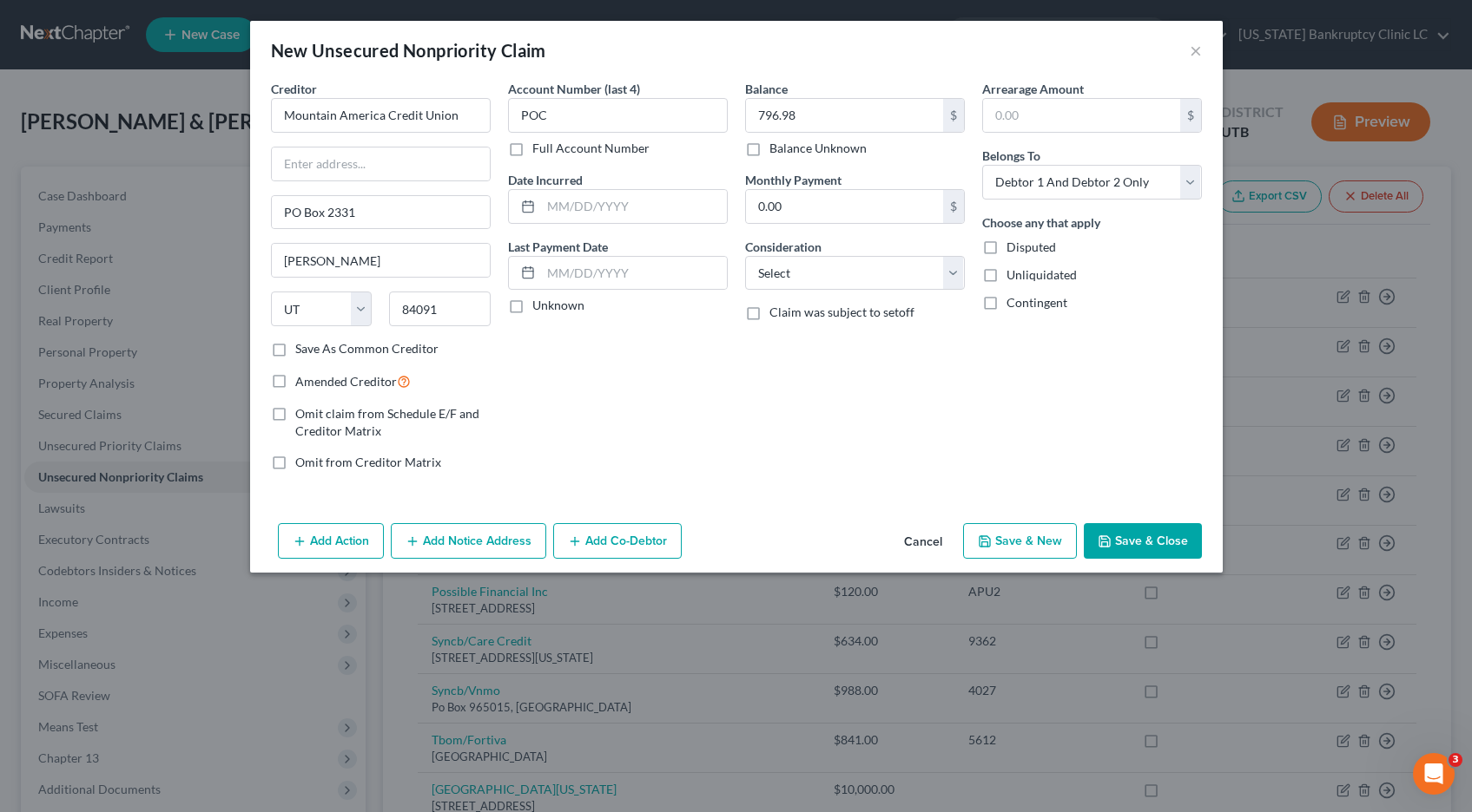
click at [1142, 543] on button "Save & Close" at bounding box center [1142, 541] width 118 height 37
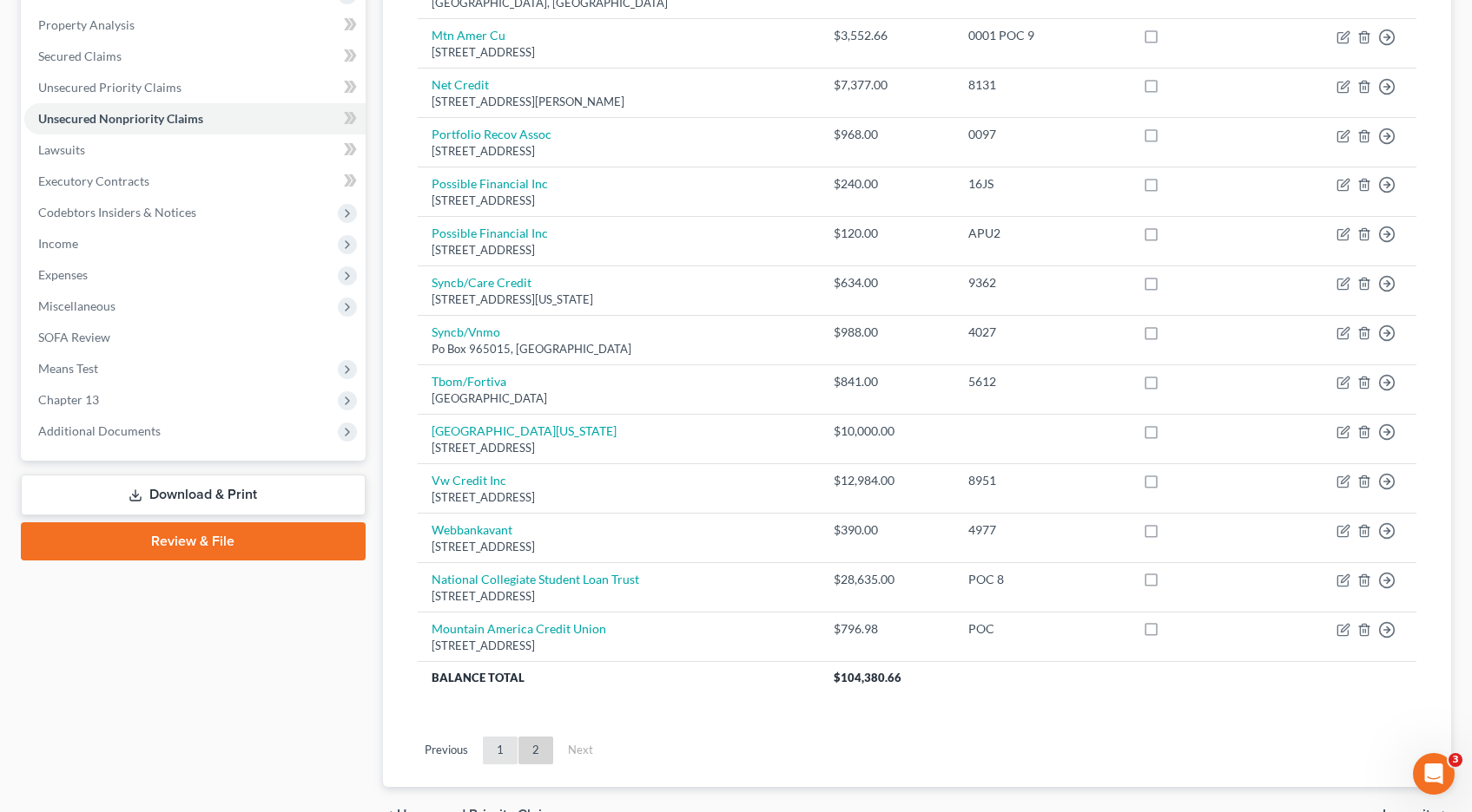
click at [500, 748] on link "1" at bounding box center [500, 750] width 35 height 28
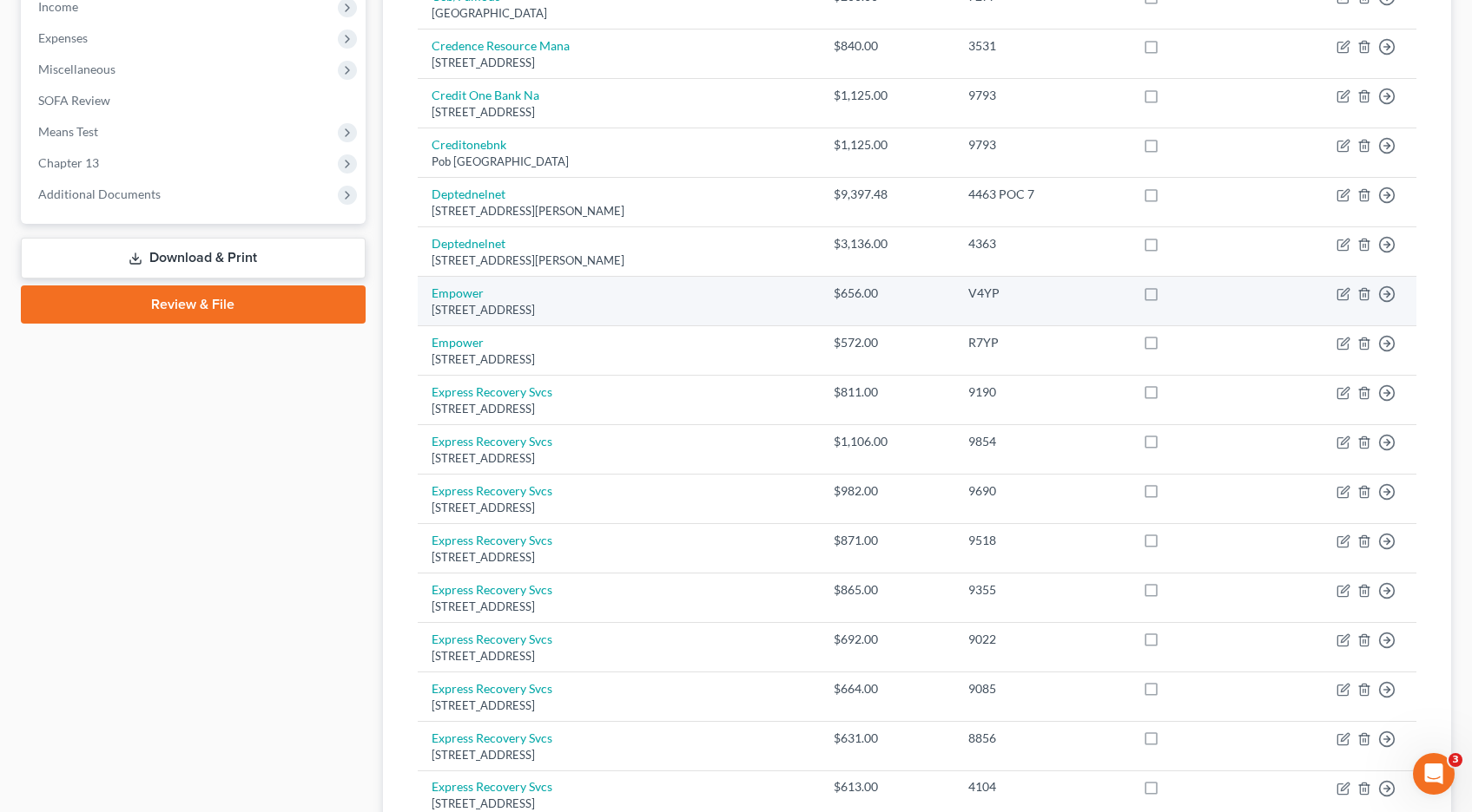
scroll to position [596, 0]
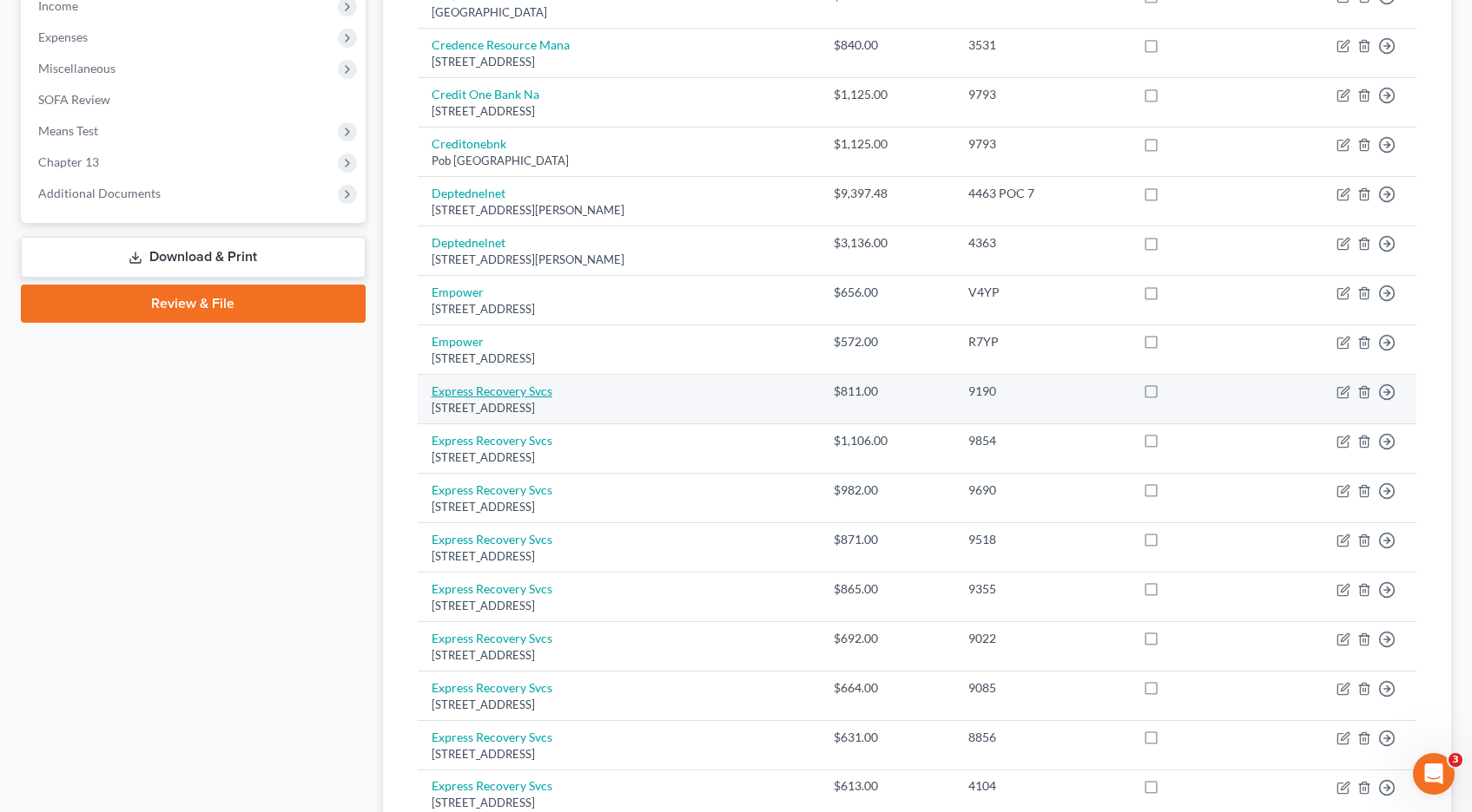
click at [507, 394] on link "Express Recovery Svcs" at bounding box center [491, 391] width 121 height 14
select select "46"
select select "1"
select select "0"
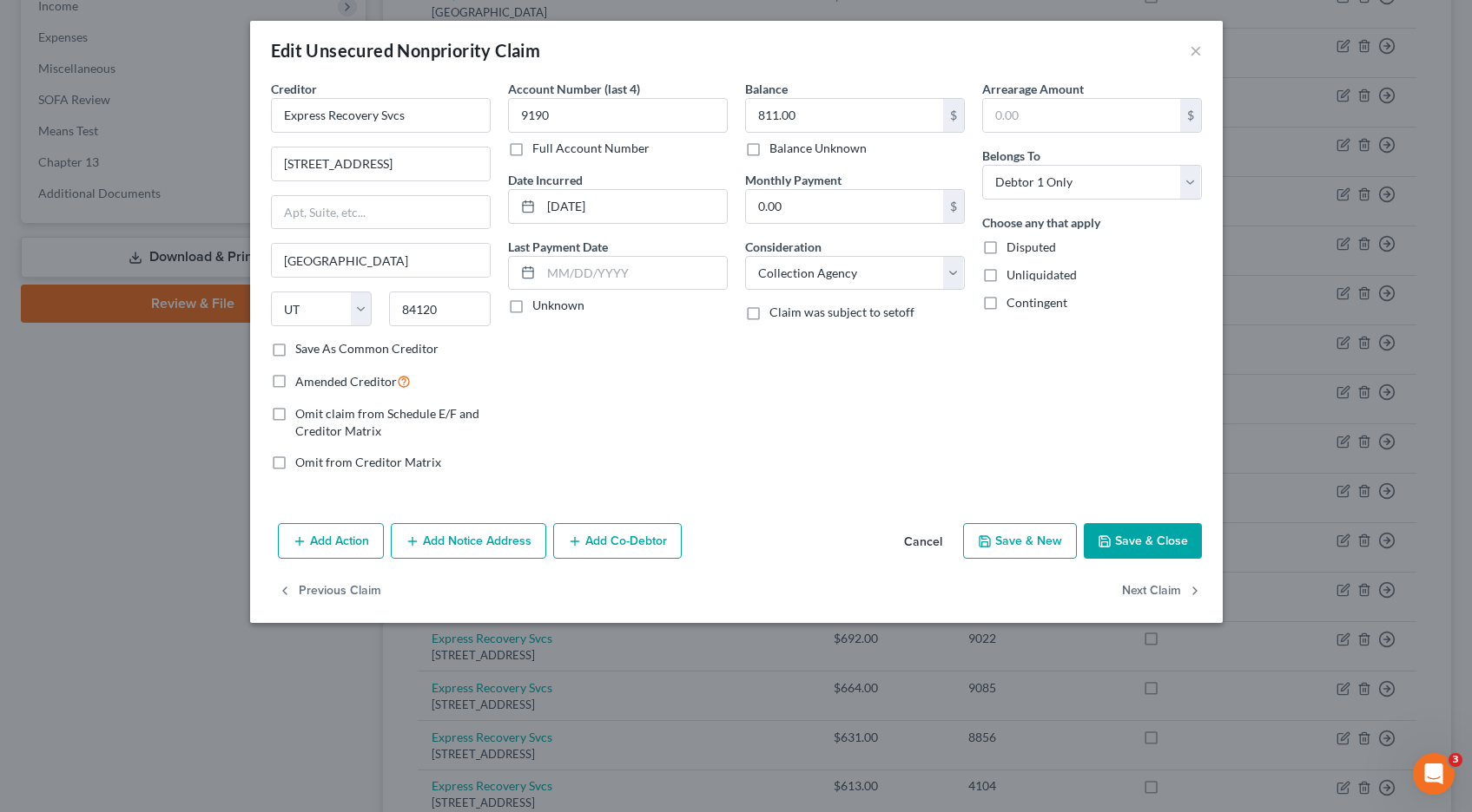
click at [532, 150] on label "Full Account Number" at bounding box center [590, 149] width 117 height 17
click at [539, 150] on input "Full Account Number" at bounding box center [545, 146] width 12 height 12
click at [582, 114] on input "9190" at bounding box center [617, 115] width 220 height 35
type input "9190 POC 11"
type input "19,802.15"
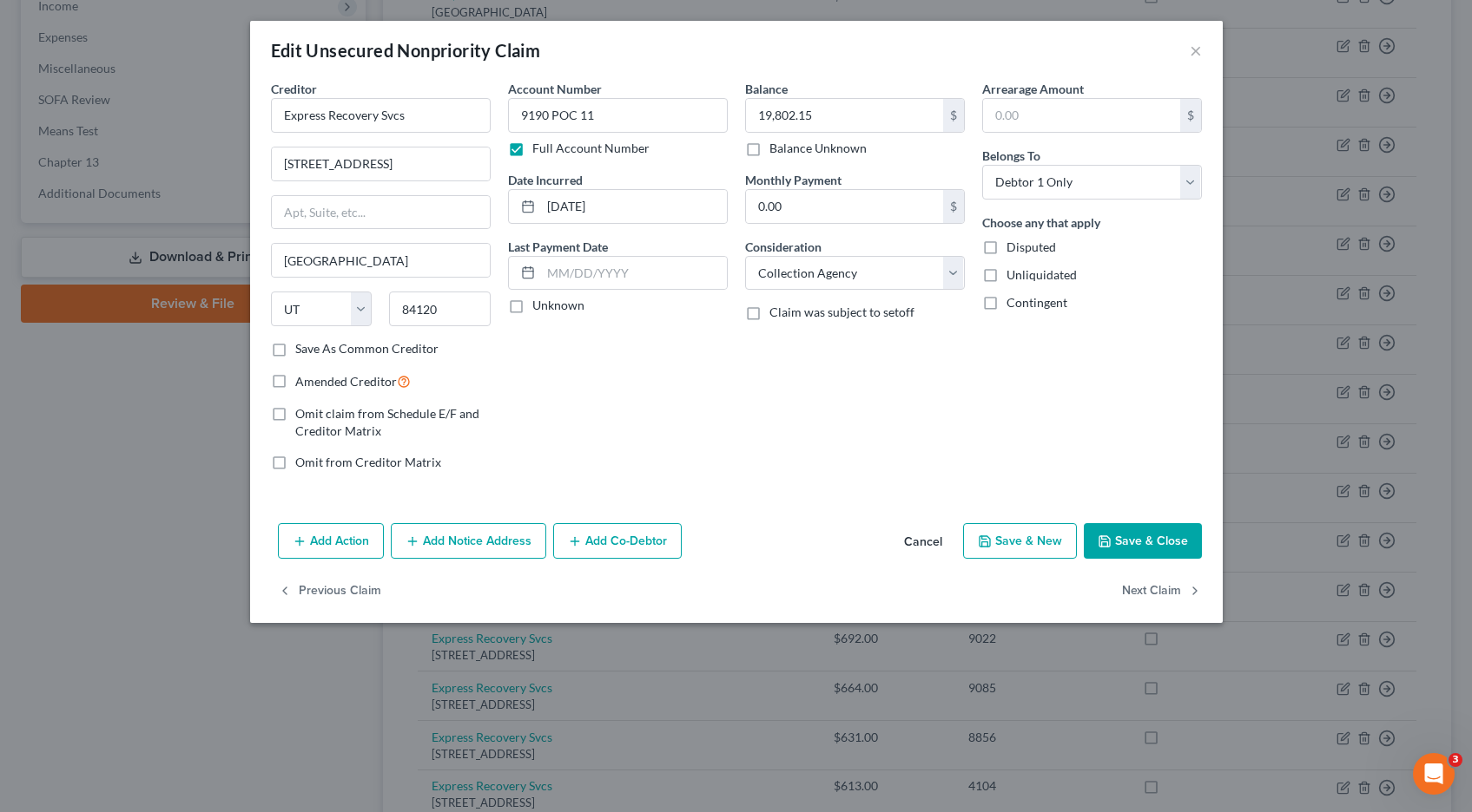
click at [1142, 541] on button "Save & Close" at bounding box center [1142, 541] width 118 height 37
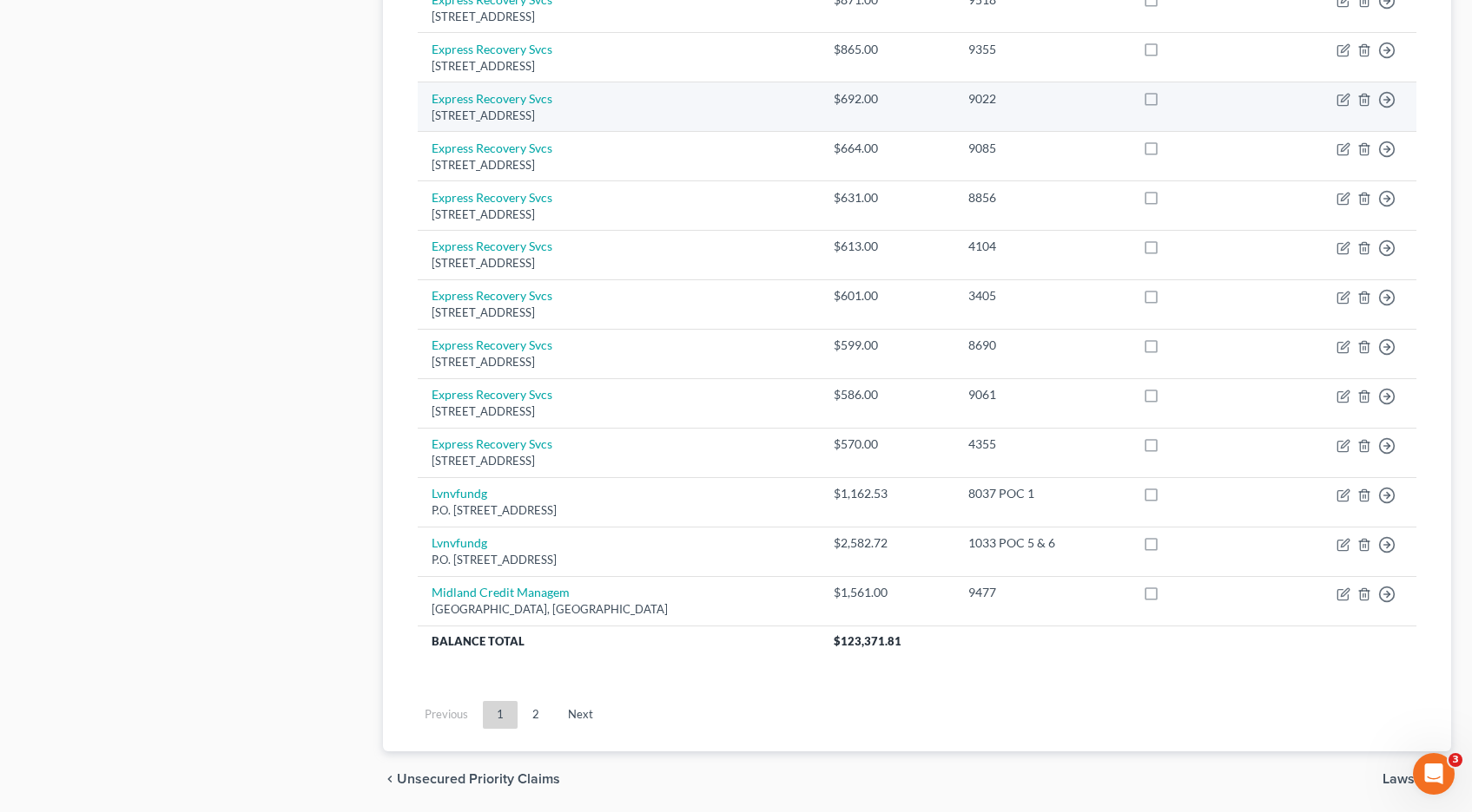
scroll to position [1197, 0]
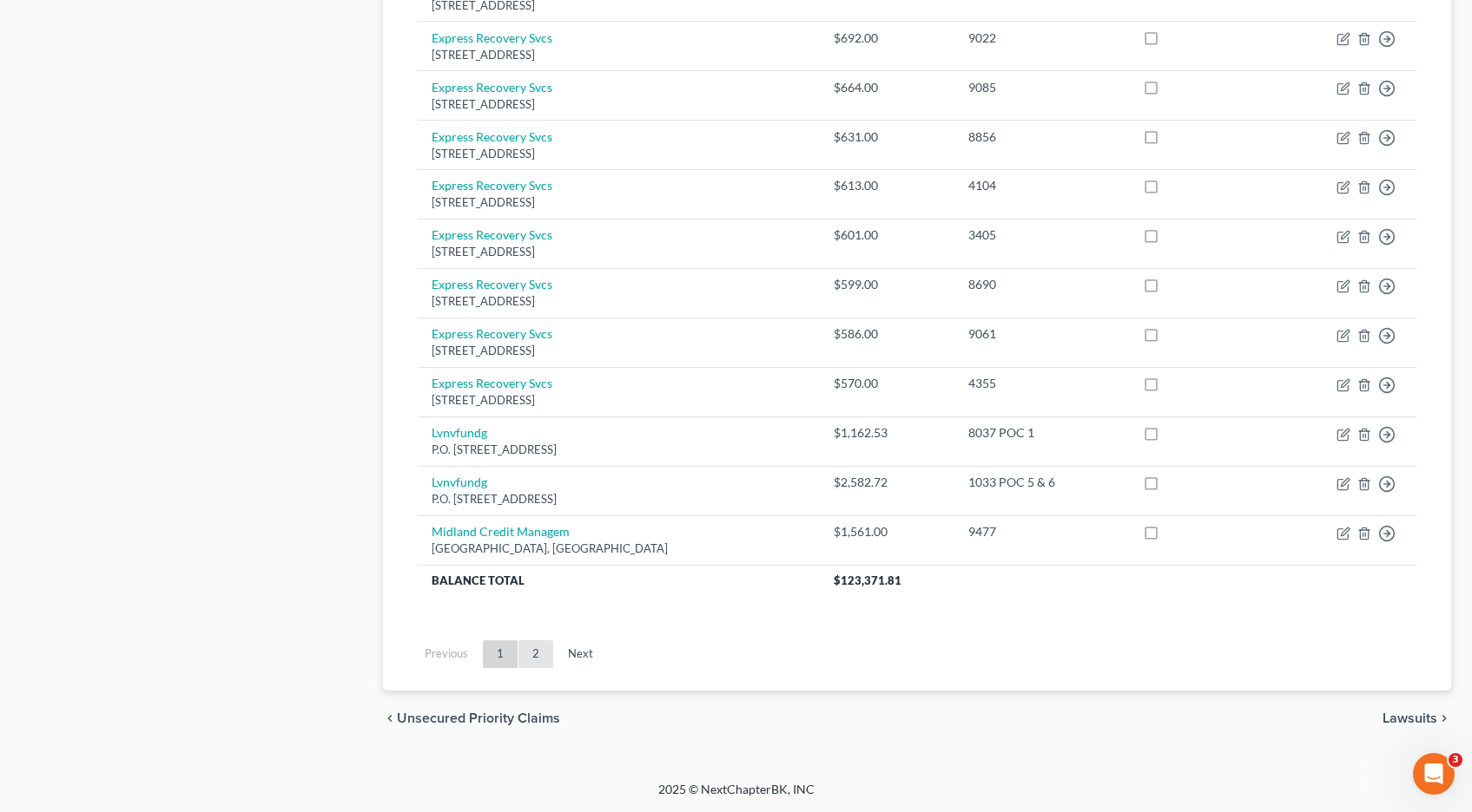
click at [539, 651] on link "2" at bounding box center [536, 654] width 35 height 28
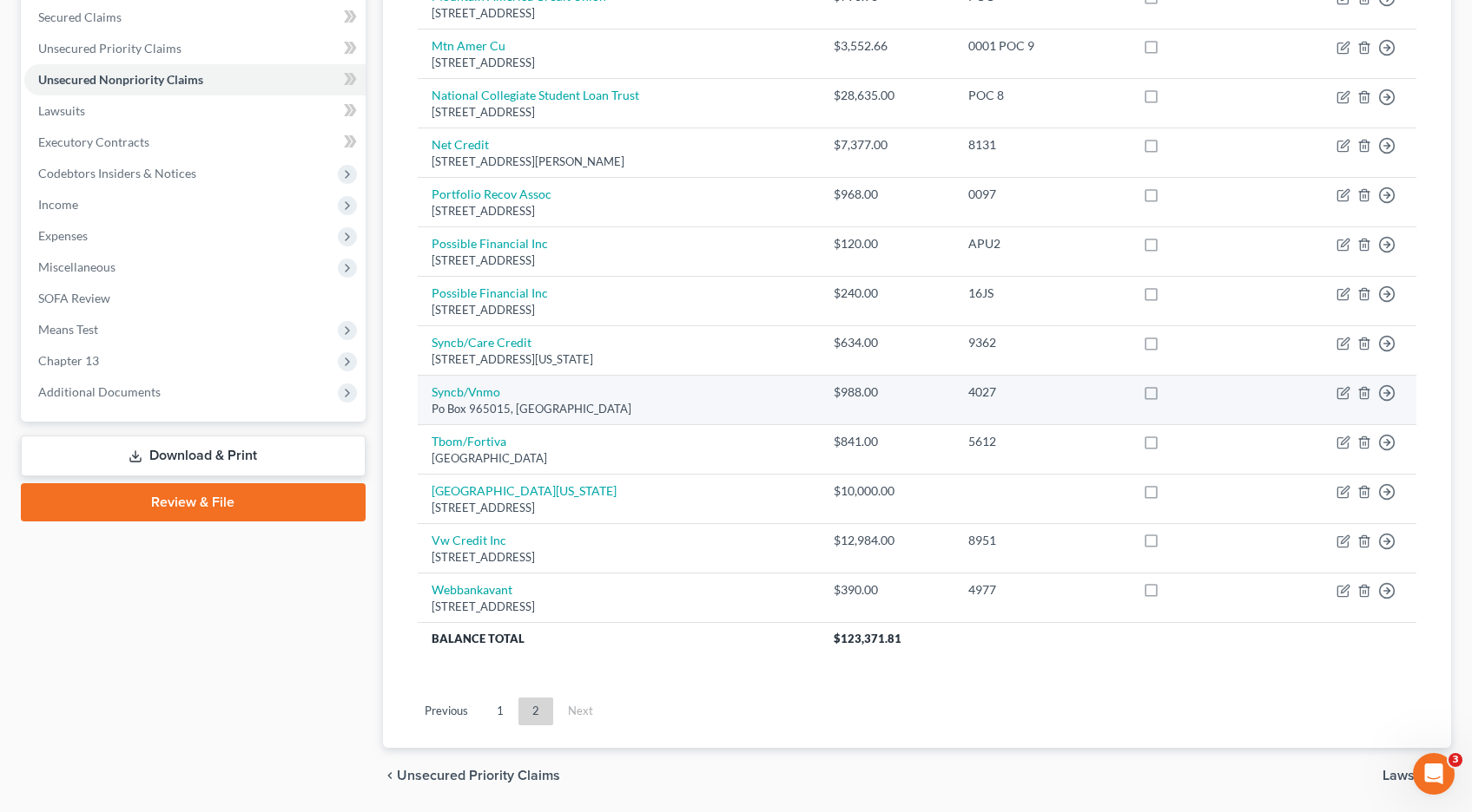
scroll to position [399, 0]
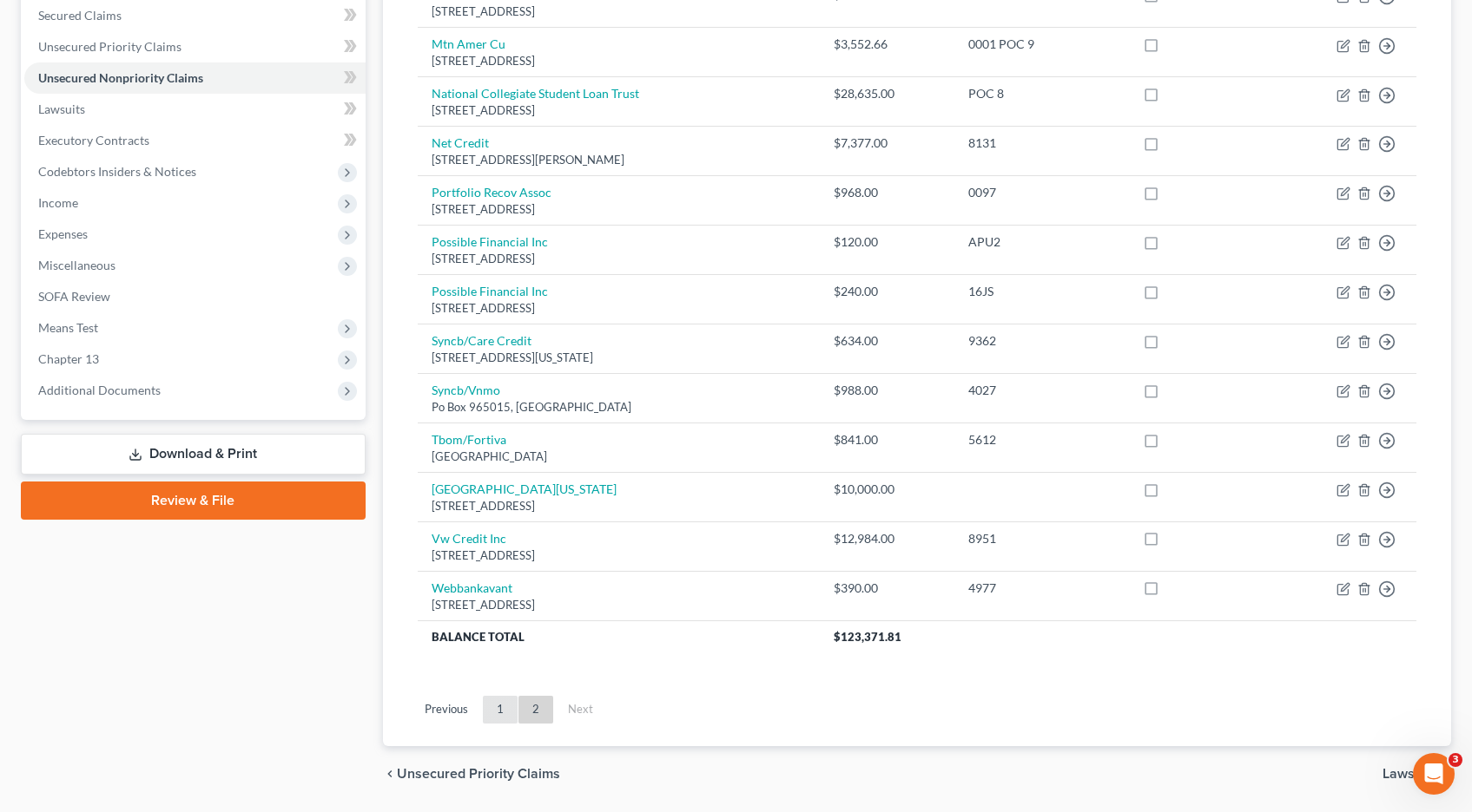
click at [495, 709] on link "1" at bounding box center [500, 710] width 35 height 28
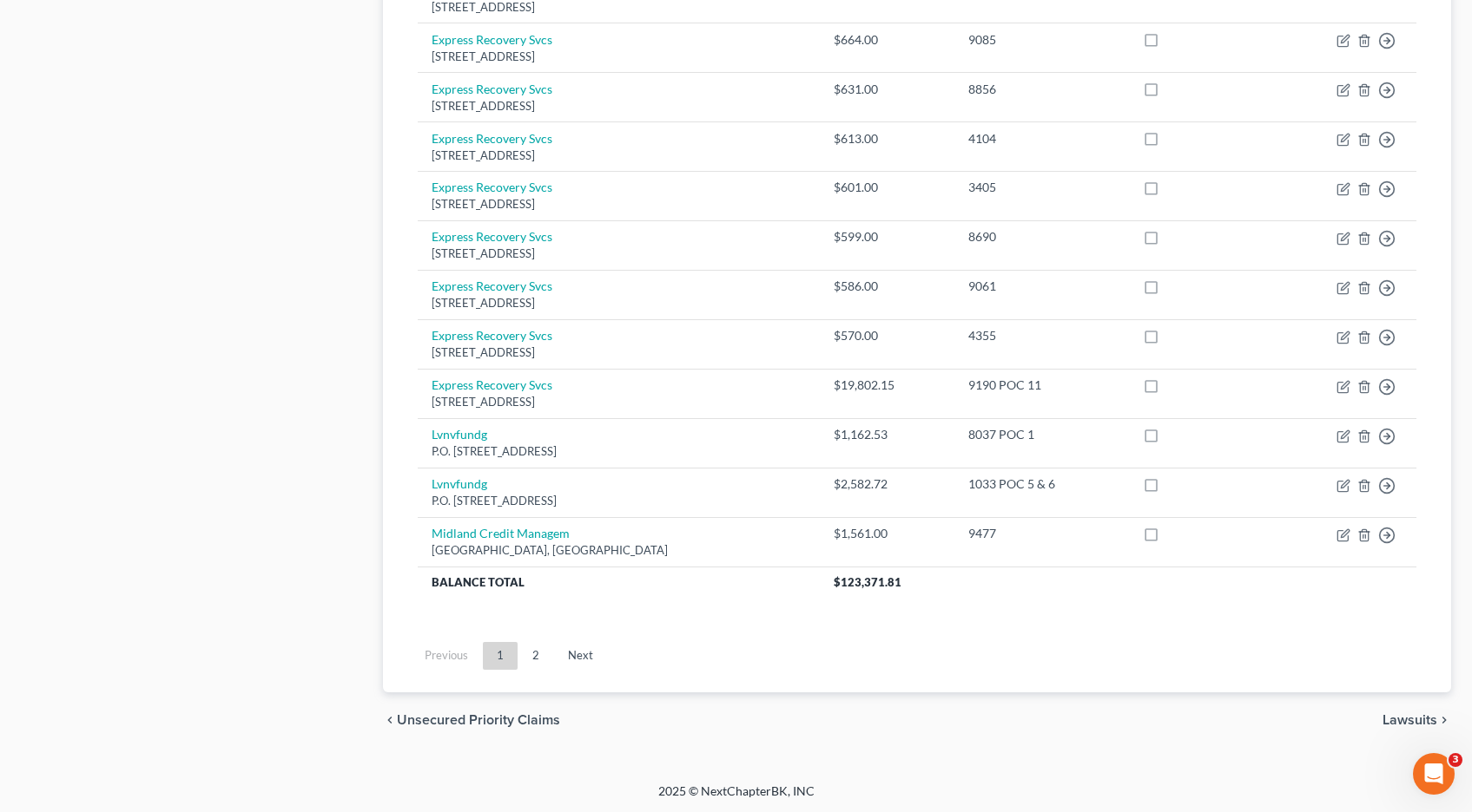
scroll to position [1197, 0]
click at [531, 653] on link "2" at bounding box center [536, 654] width 35 height 28
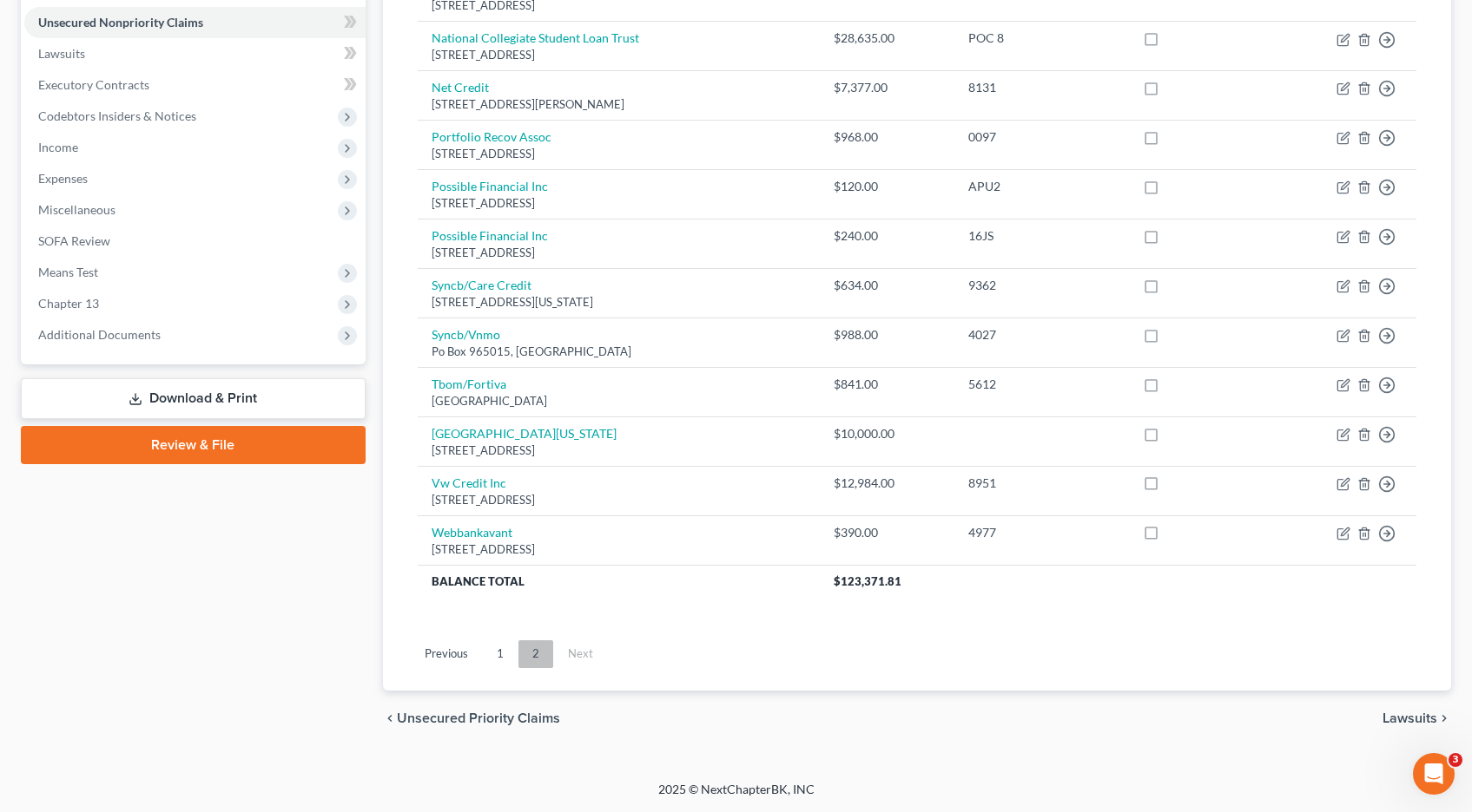
scroll to position [454, 0]
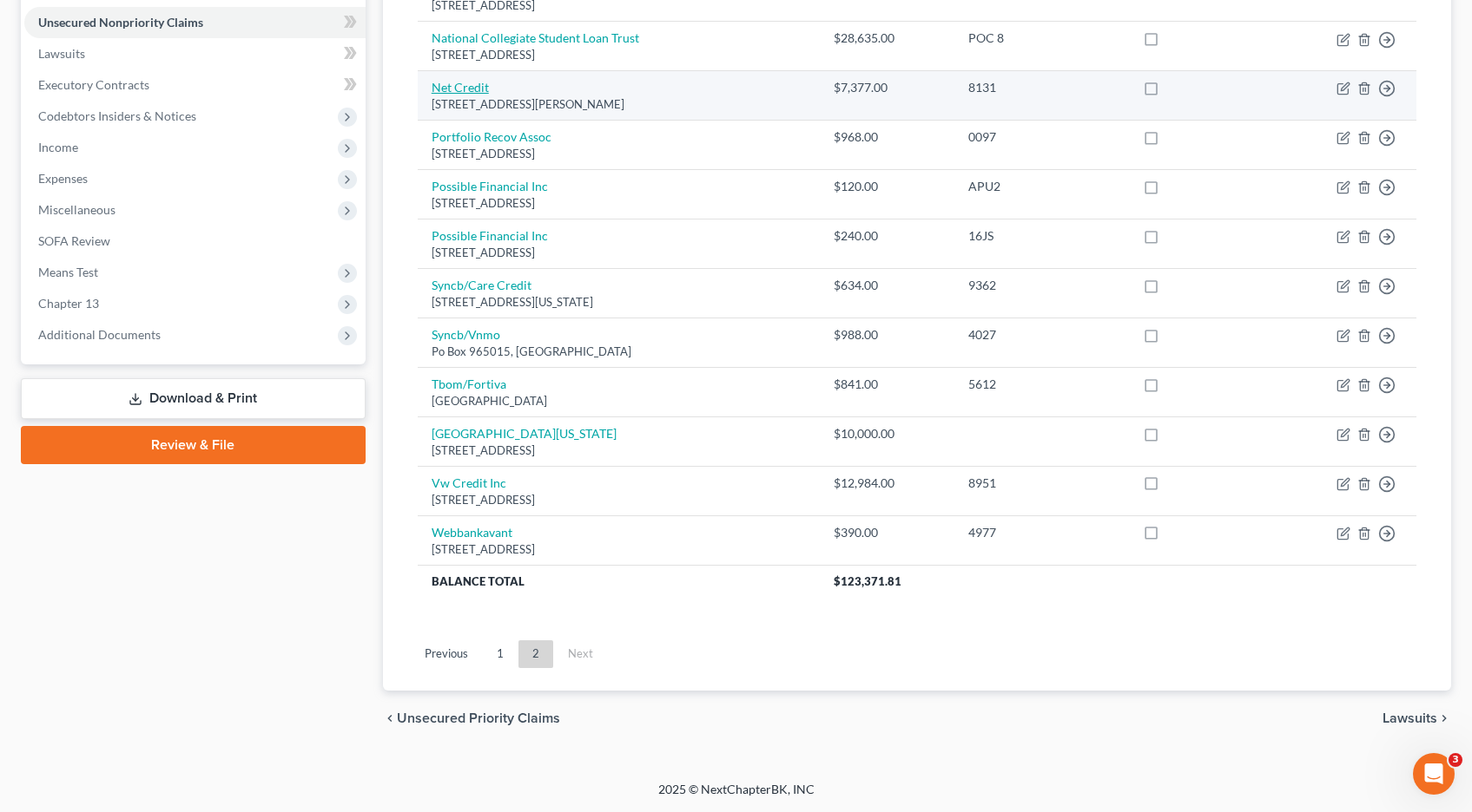
click at [467, 89] on link "Net Credit" at bounding box center [459, 87] width 57 height 14
select select "14"
select select "0"
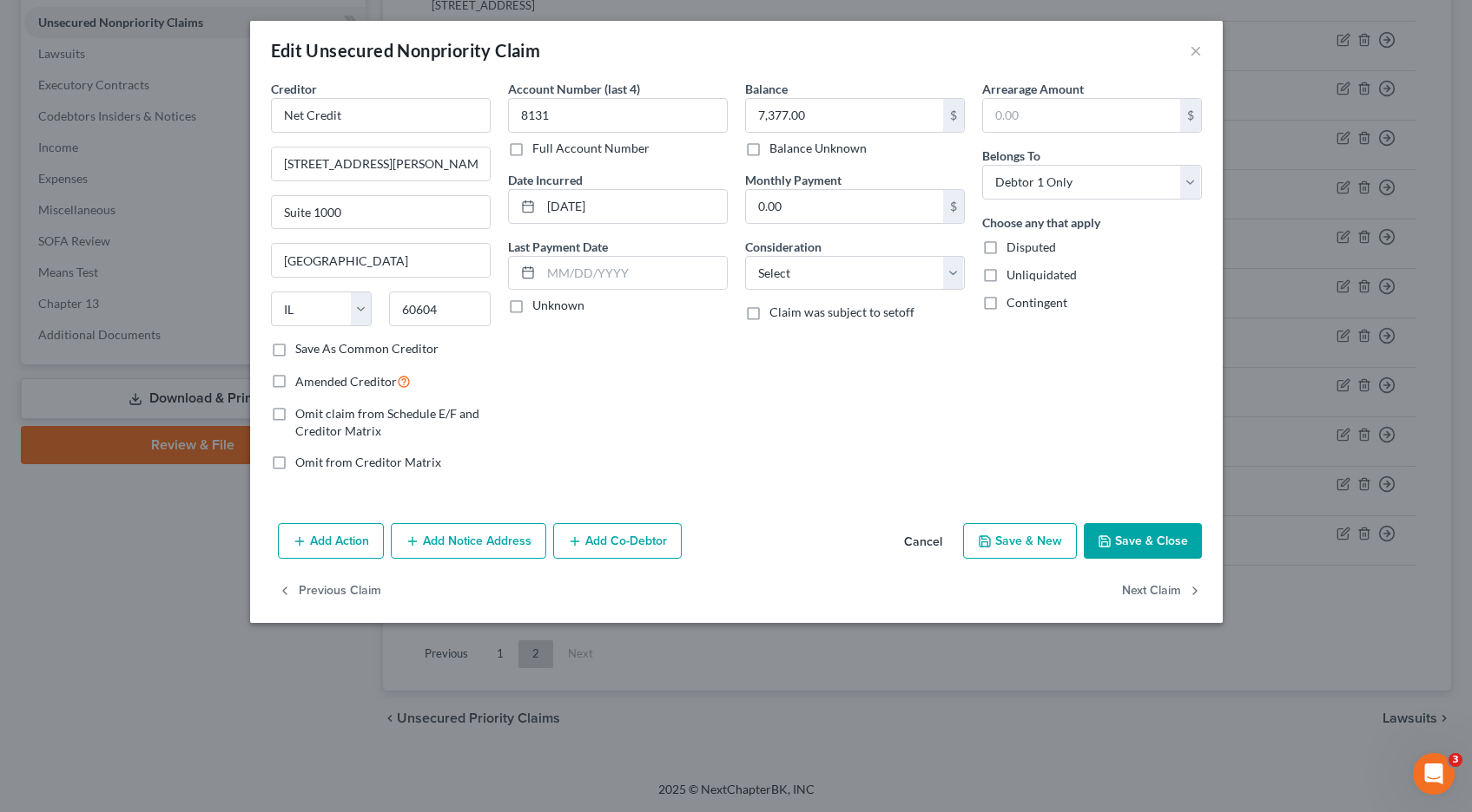
click at [532, 150] on label "Full Account Number" at bounding box center [590, 149] width 117 height 17
click at [539, 150] on input "Full Account Number" at bounding box center [545, 146] width 12 height 12
click at [572, 114] on input "8131" at bounding box center [617, 115] width 220 height 35
type input "8131 POC 12"
type input "4,827.61"
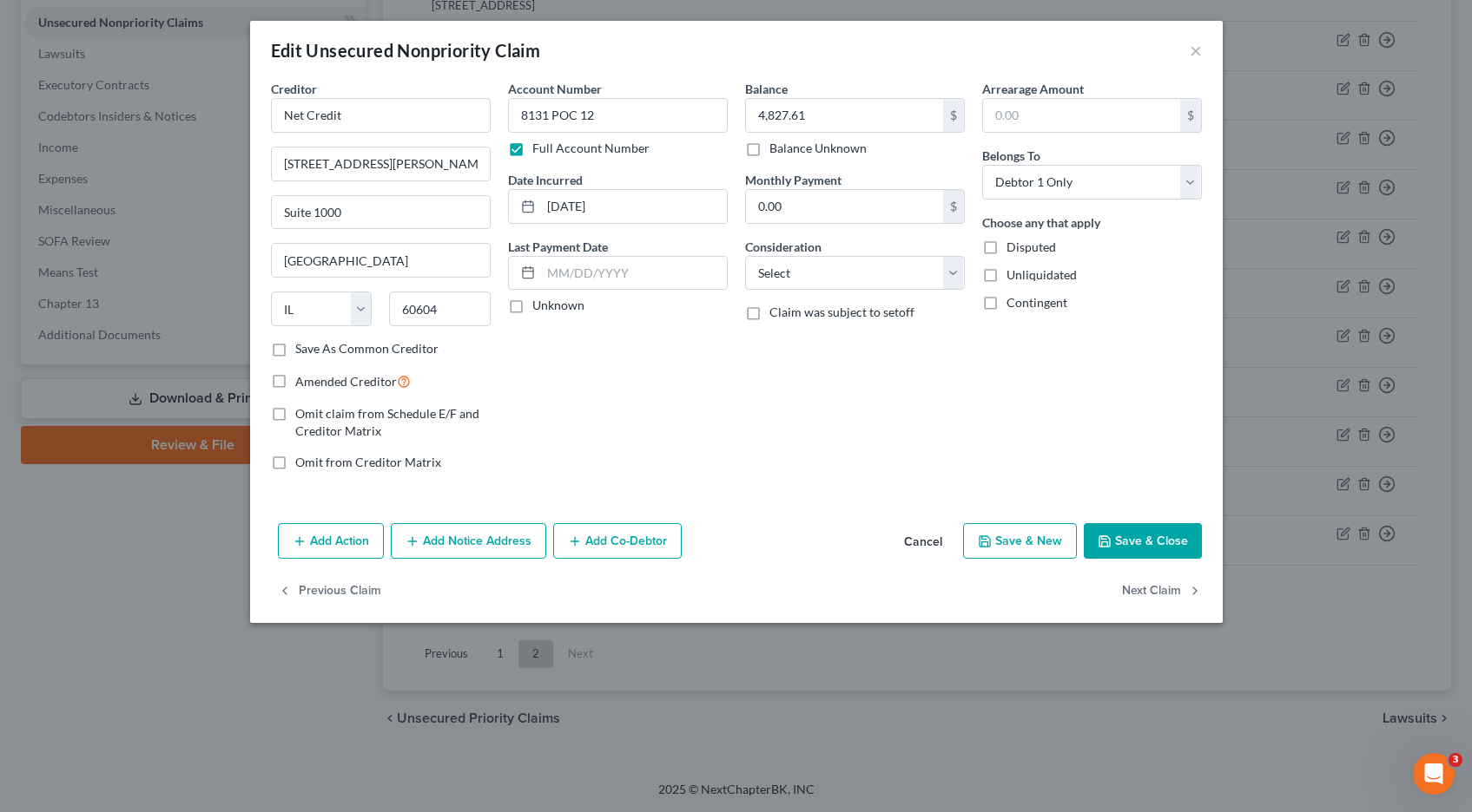
click at [1144, 546] on button "Save & Close" at bounding box center [1142, 541] width 118 height 37
type input "0"
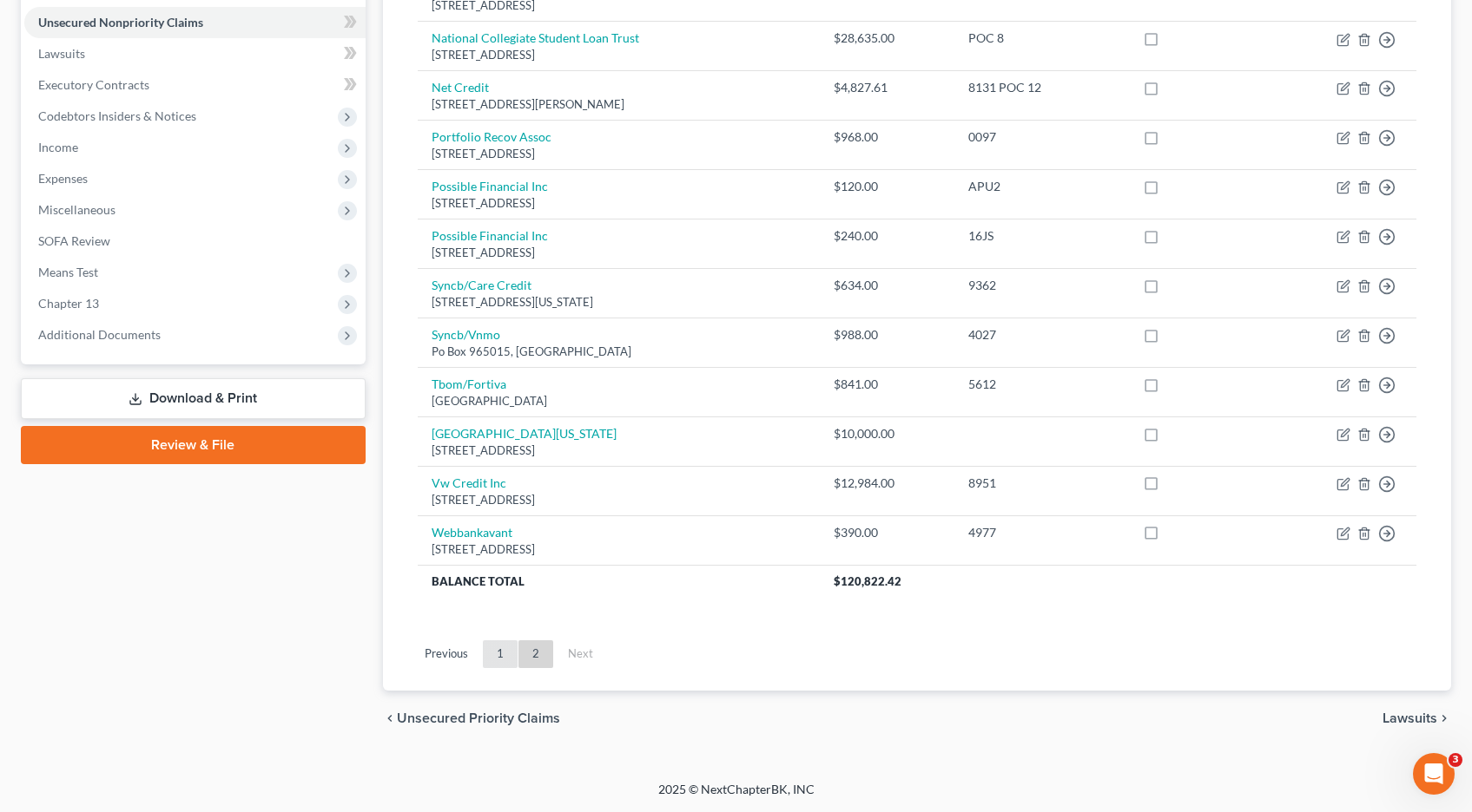
click at [499, 652] on link "1" at bounding box center [500, 654] width 35 height 28
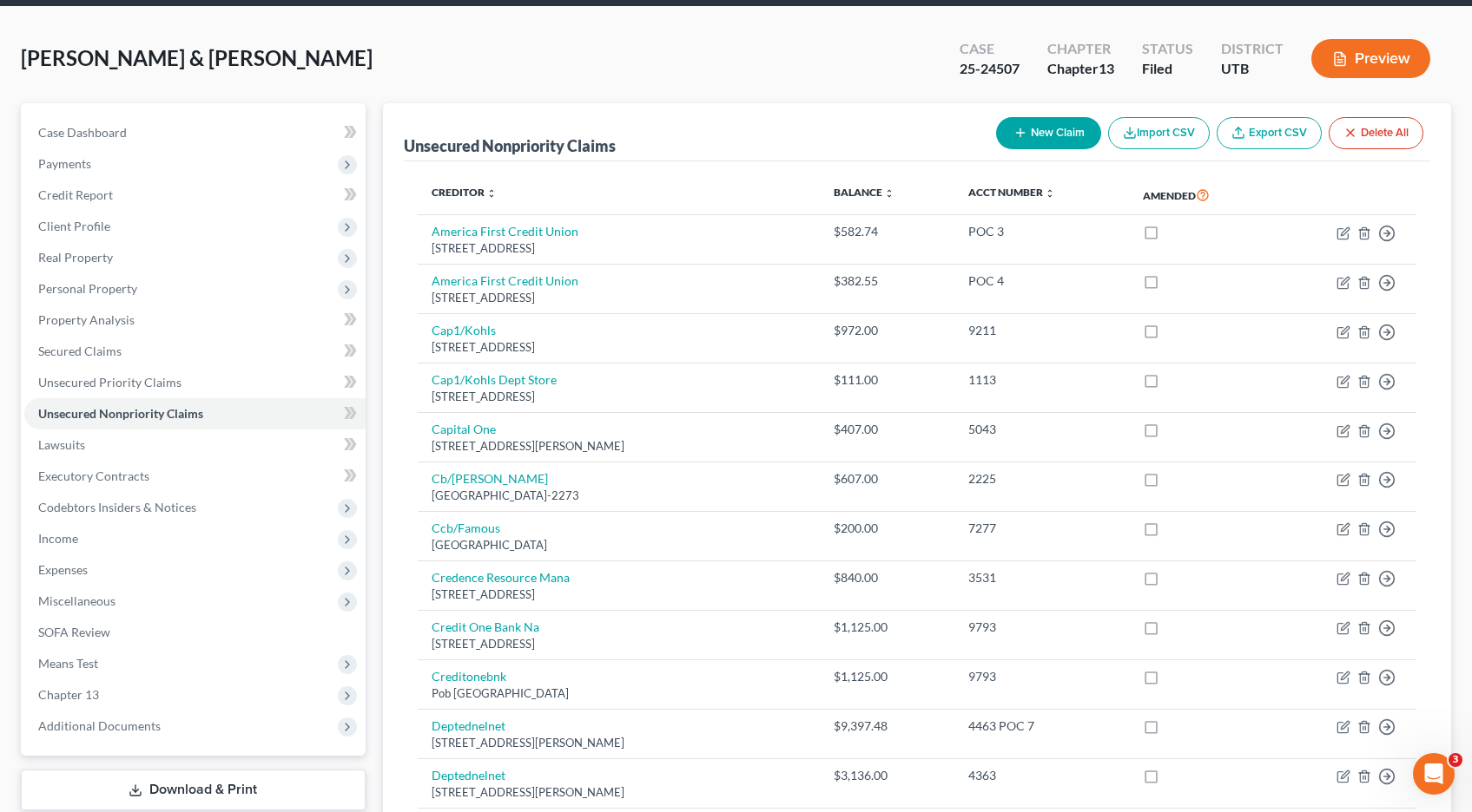
scroll to position [0, 0]
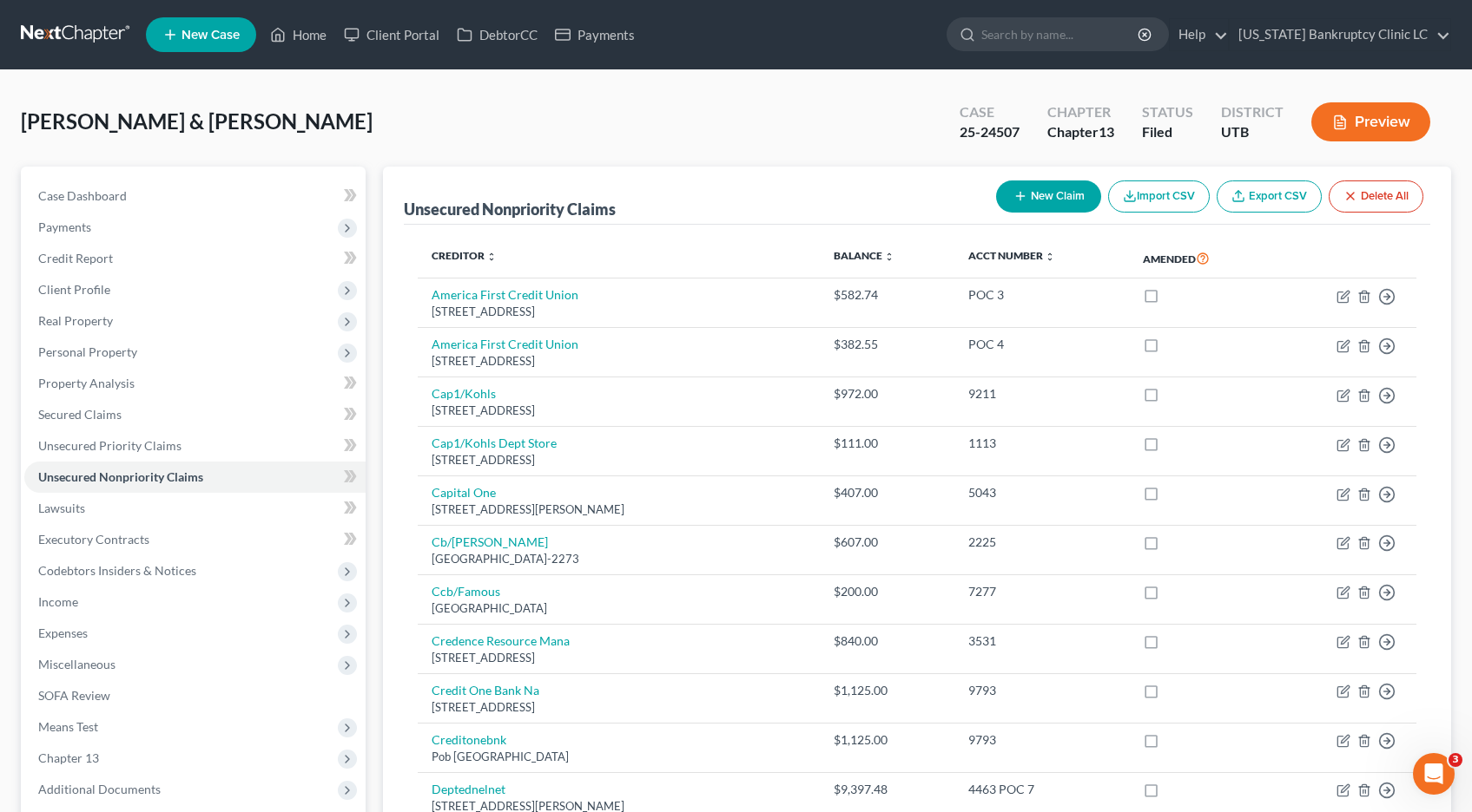
click at [1043, 199] on button "New Claim" at bounding box center [1048, 196] width 105 height 32
select select "2"
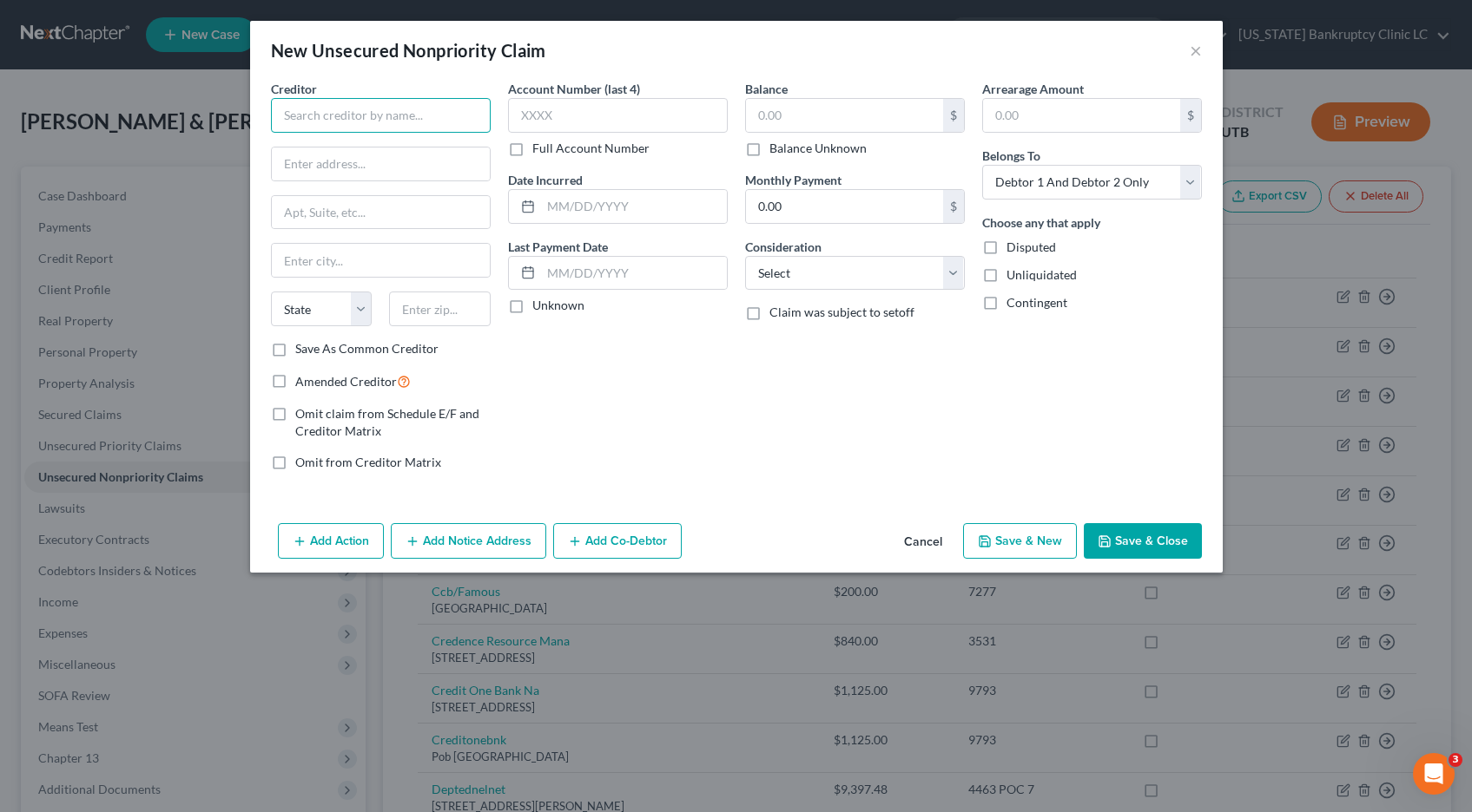
click at [417, 126] on input "text" at bounding box center [380, 115] width 220 height 35
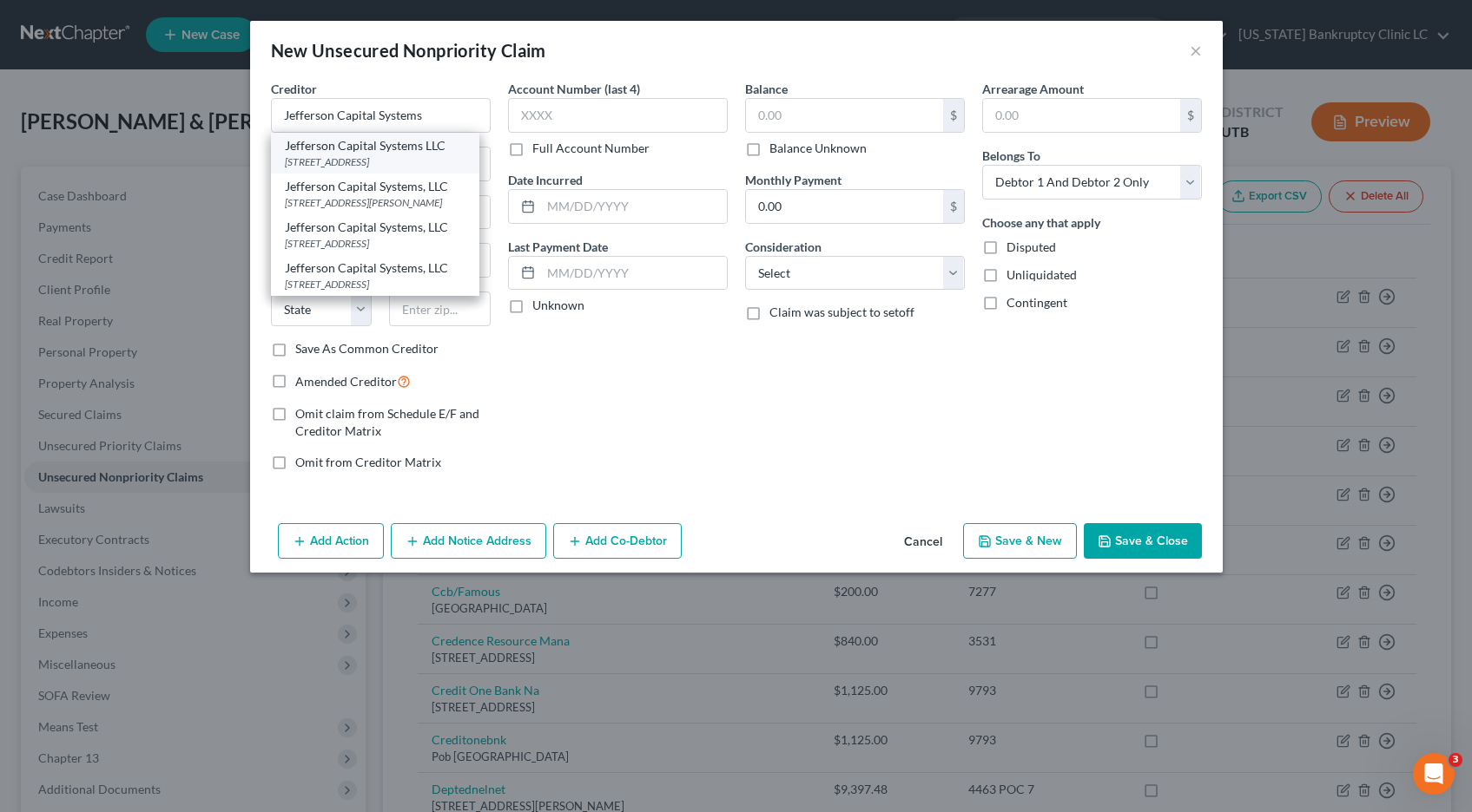
click at [412, 162] on div "PO Box 7999, St Cloud, MN 56302-9617" at bounding box center [374, 161] width 181 height 14
type input "Jefferson Capital Systems LLC"
type input "PO Box 7999"
type input "St Cloud"
select select "24"
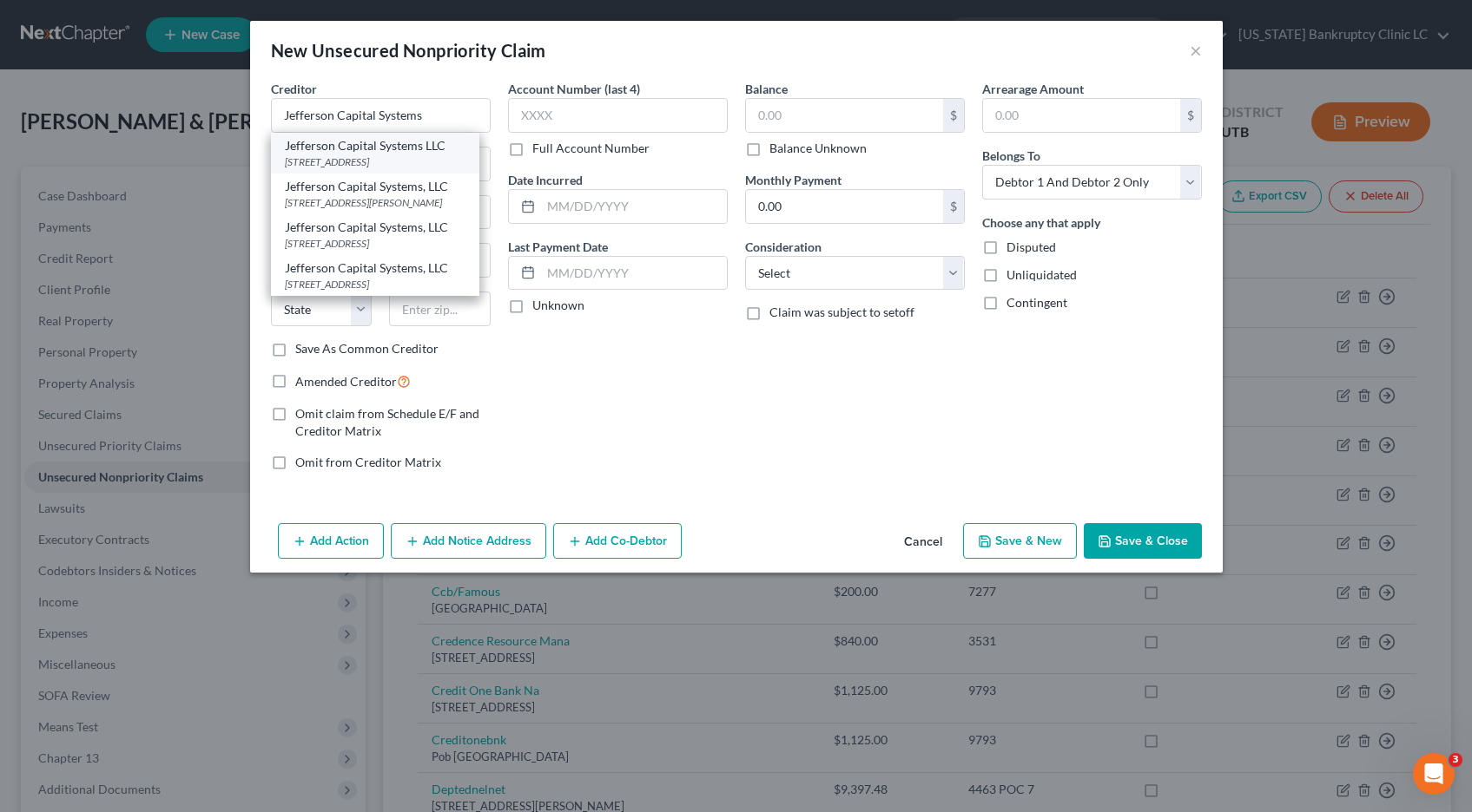
type input "56302-9617"
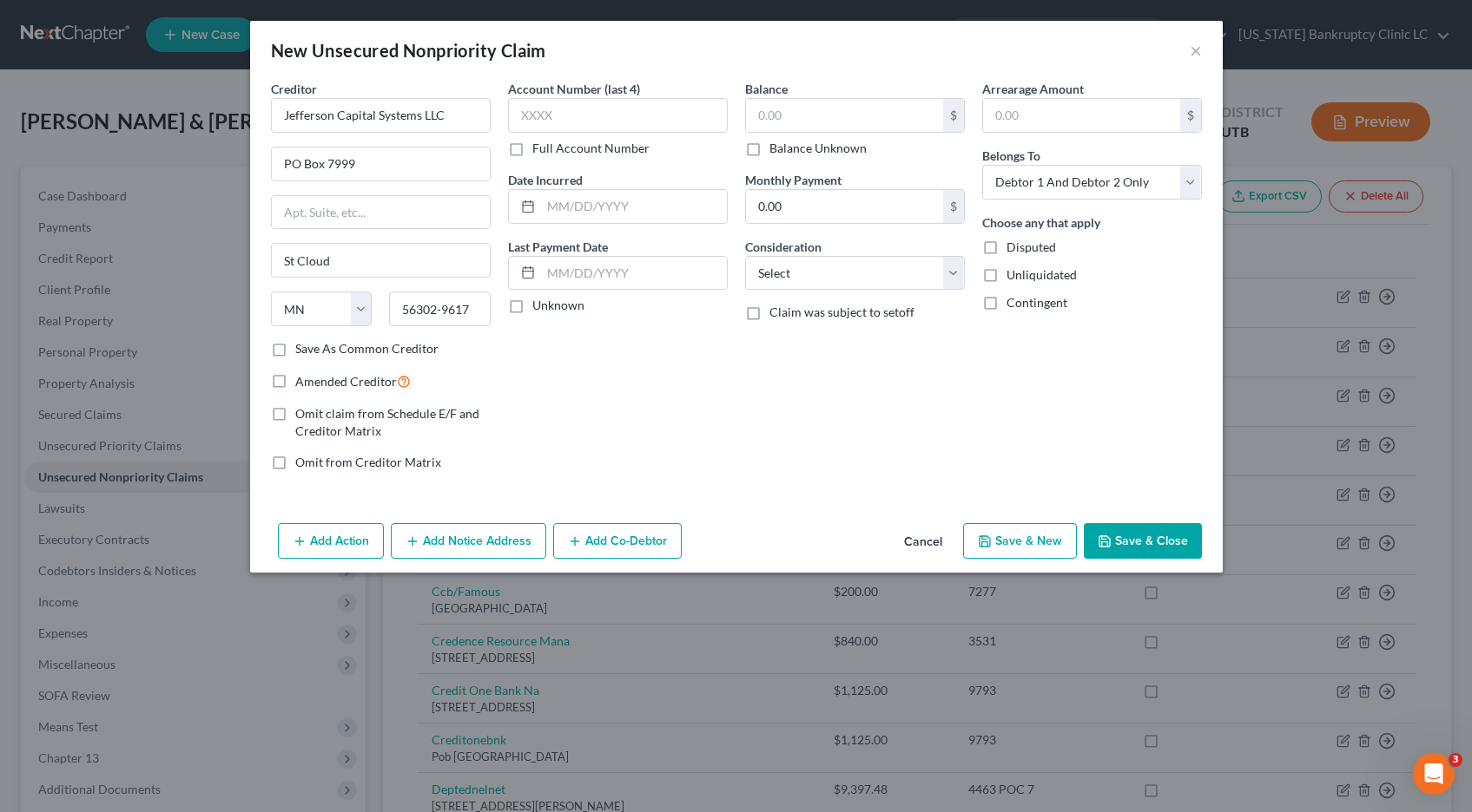
click at [532, 149] on label "Full Account Number" at bounding box center [590, 149] width 117 height 17
click at [539, 149] on input "Full Account Number" at bounding box center [545, 146] width 12 height 12
click at [536, 123] on input "text" at bounding box center [617, 115] width 220 height 35
type input "POC 14"
type input "988.65"
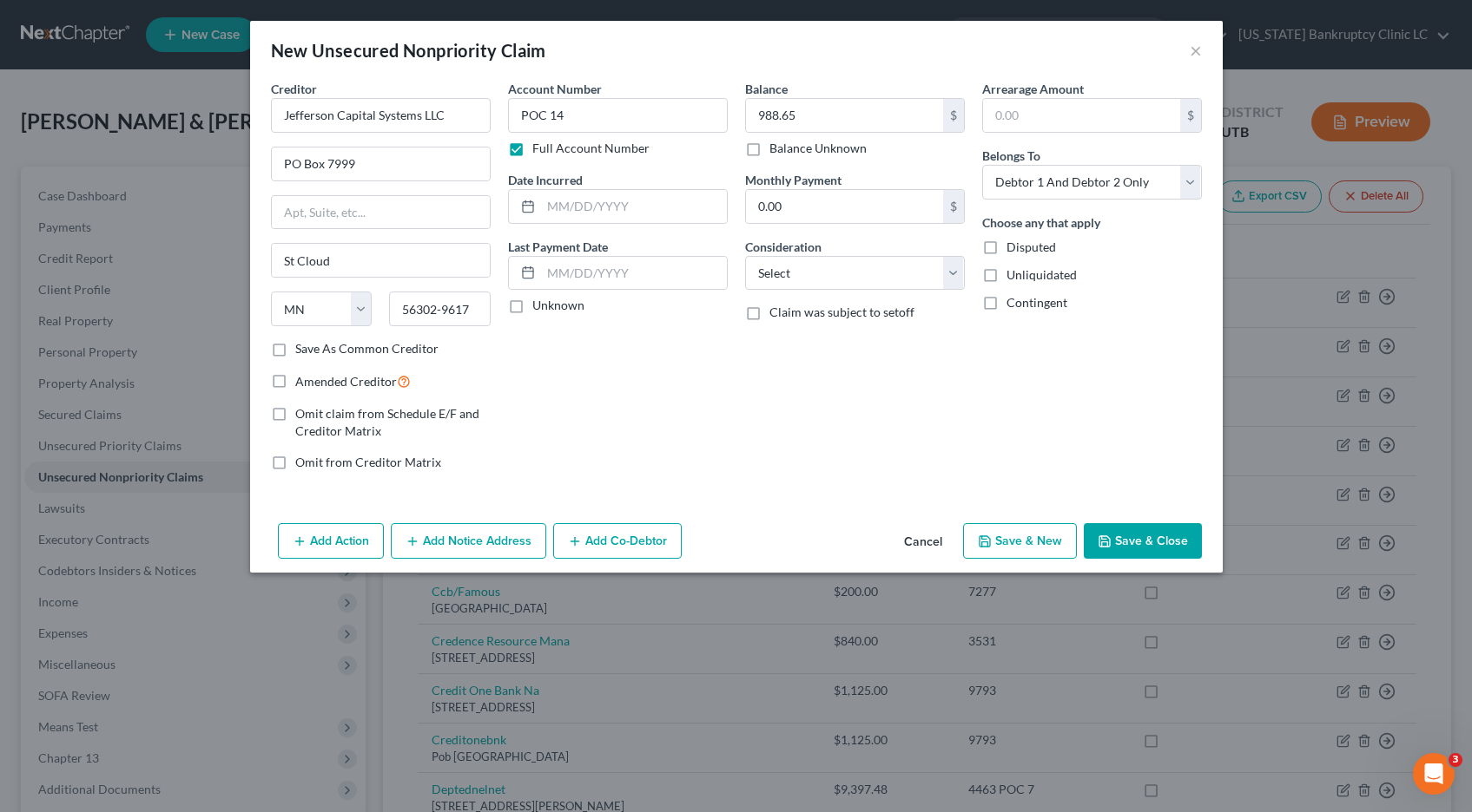
click at [1149, 538] on button "Save & Close" at bounding box center [1142, 541] width 118 height 37
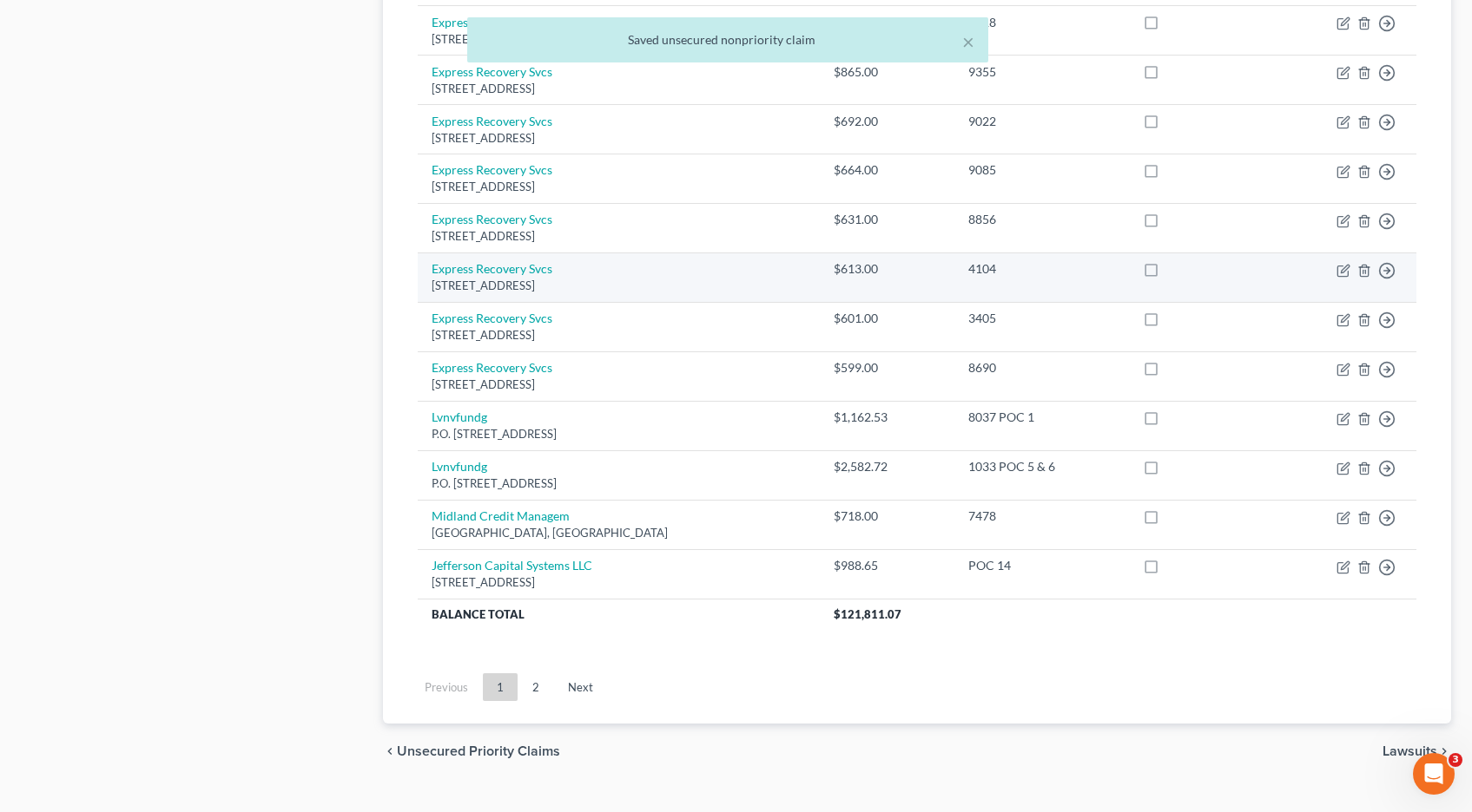
scroll to position [1245, 0]
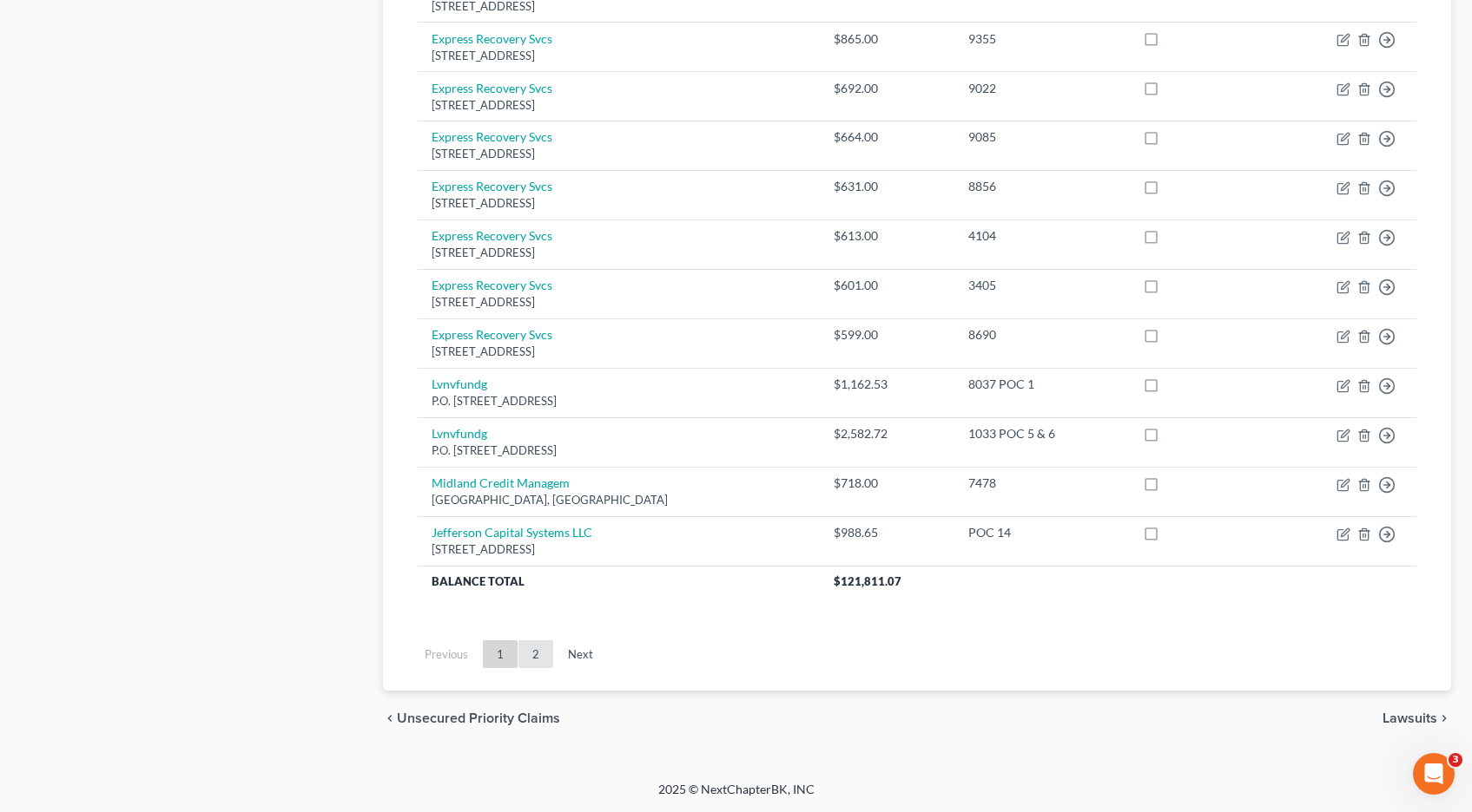
click at [533, 654] on link "2" at bounding box center [536, 654] width 35 height 28
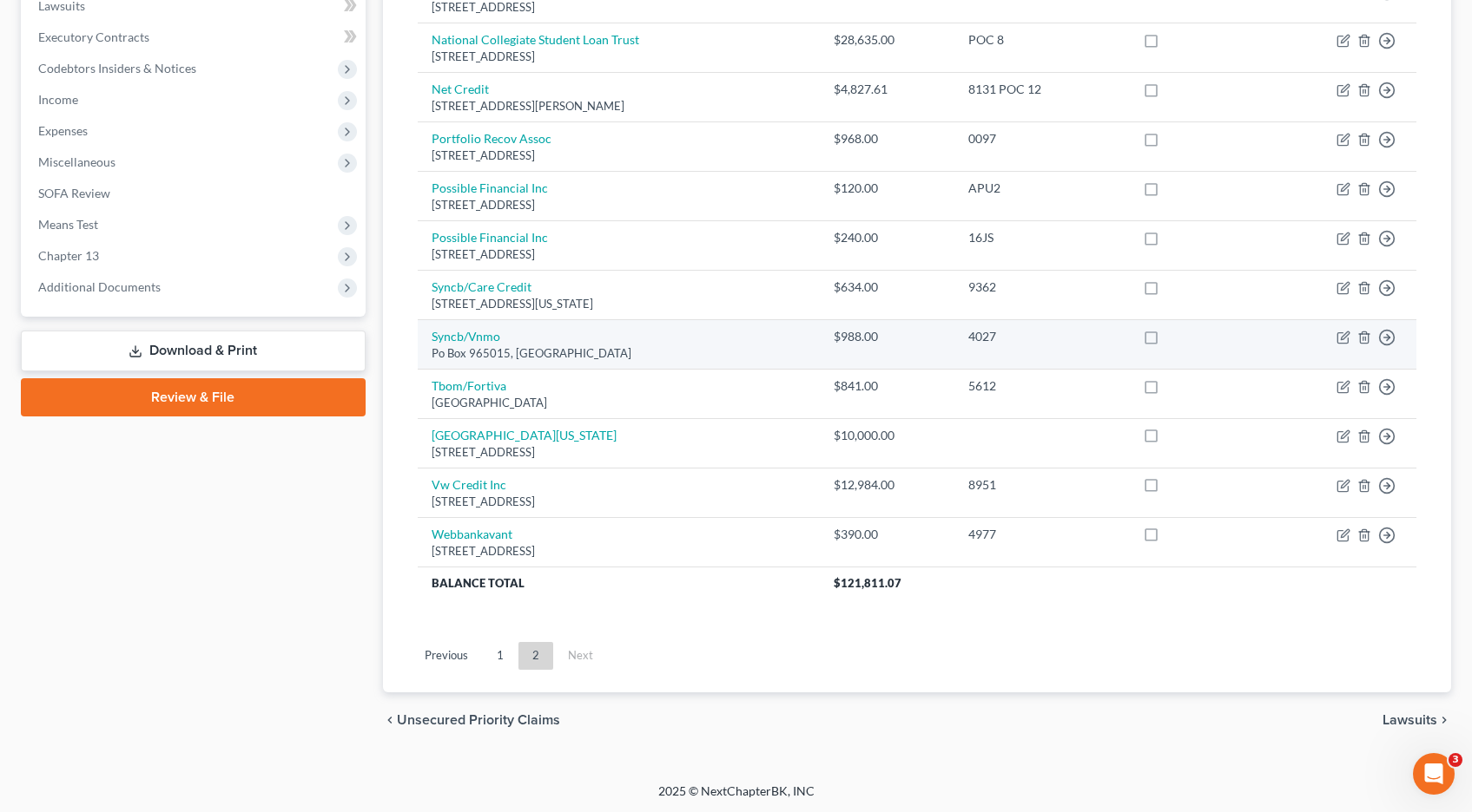
scroll to position [0, 0]
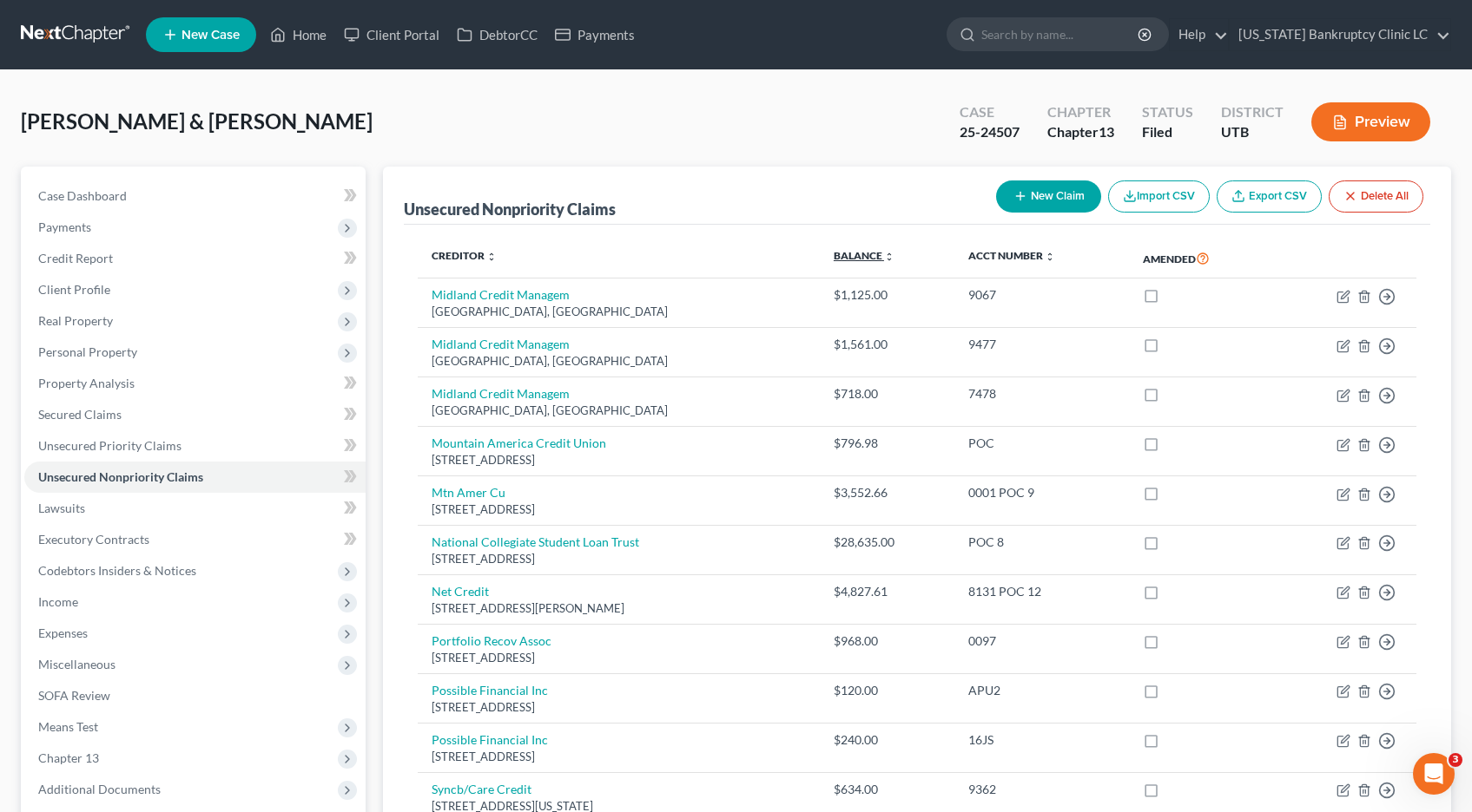
click at [895, 259] on icon "unfold_more" at bounding box center [889, 256] width 11 height 11
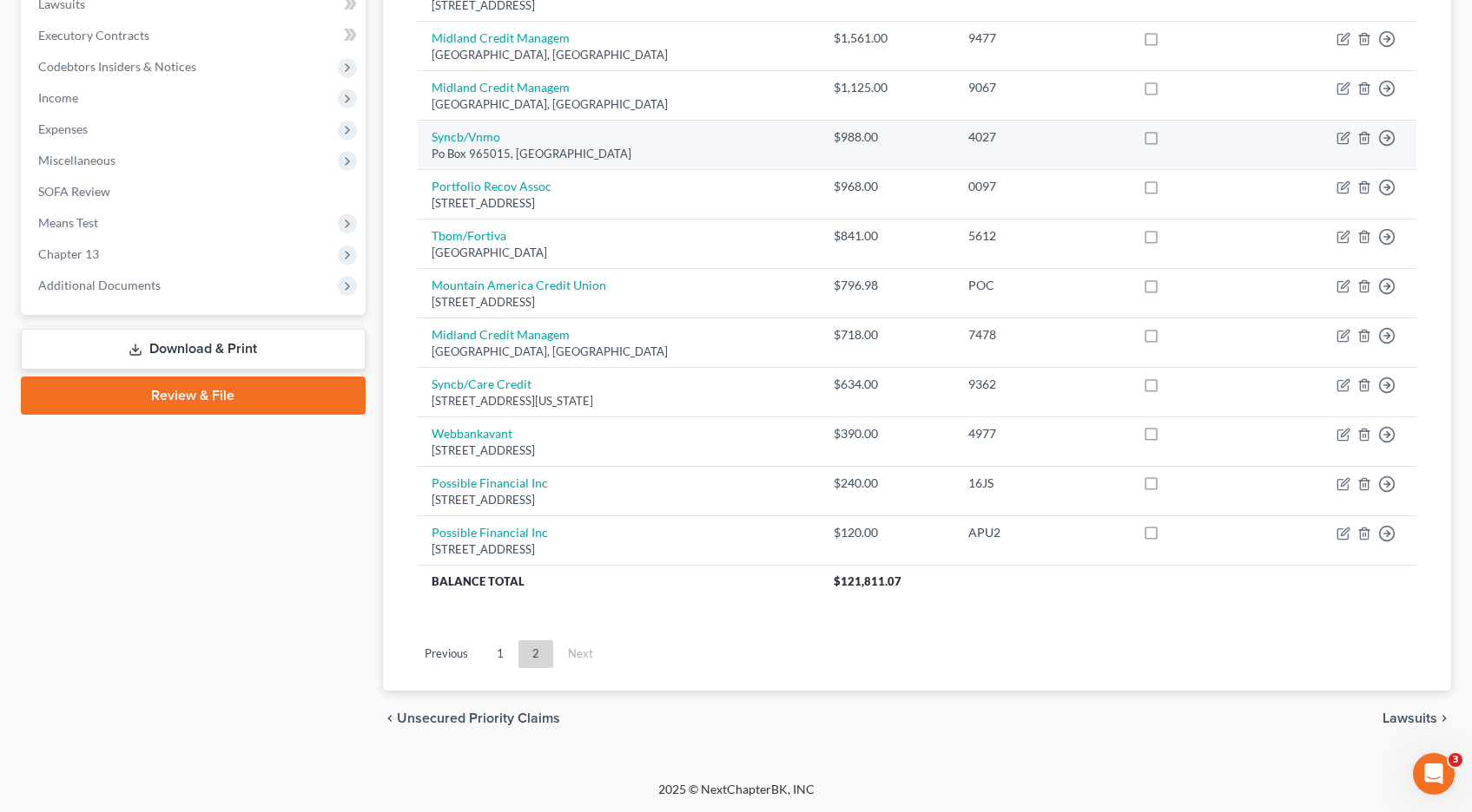
scroll to position [505, 0]
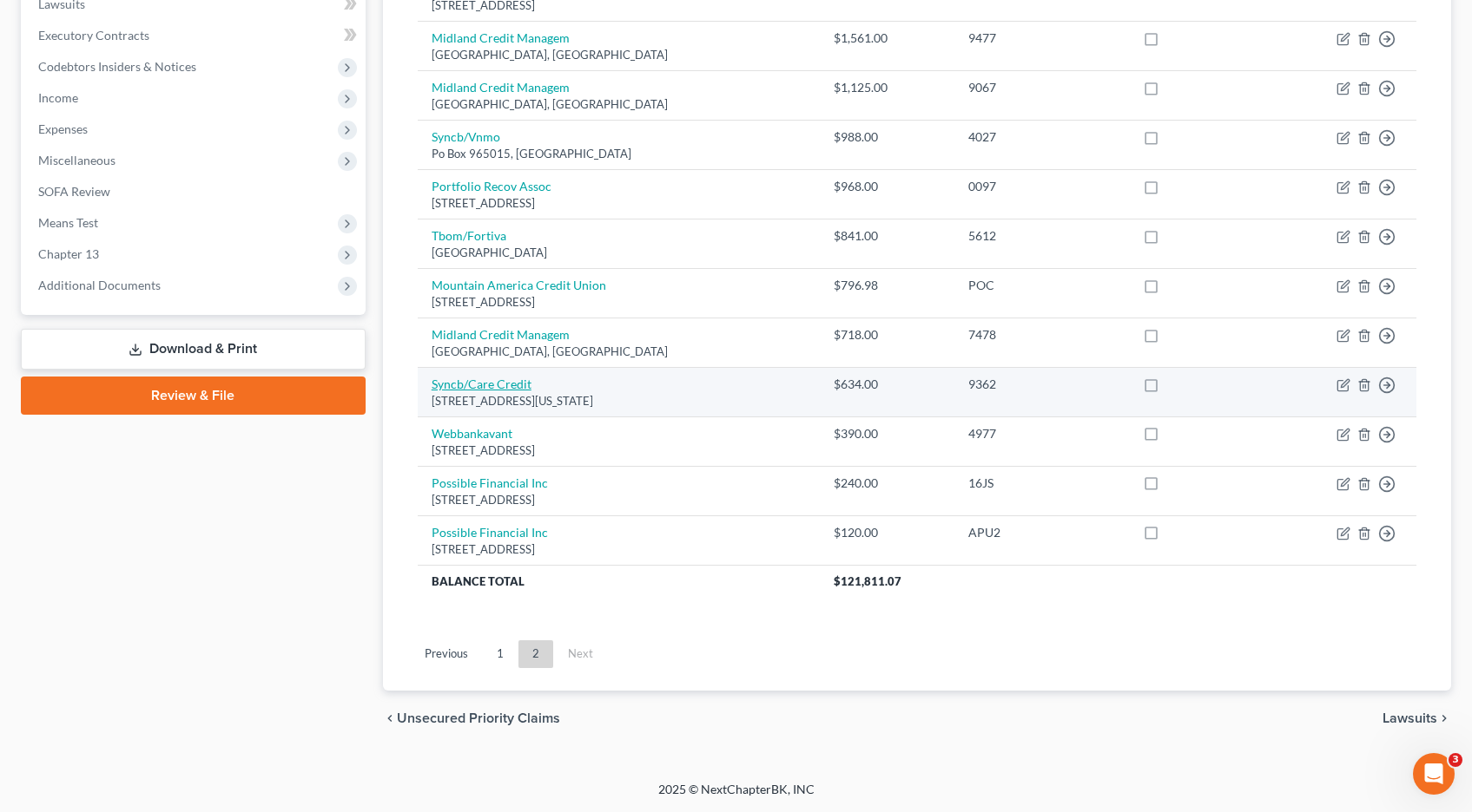
click at [494, 385] on link "Syncb/Care Credit" at bounding box center [481, 384] width 100 height 14
select select "8"
select select "2"
select select "1"
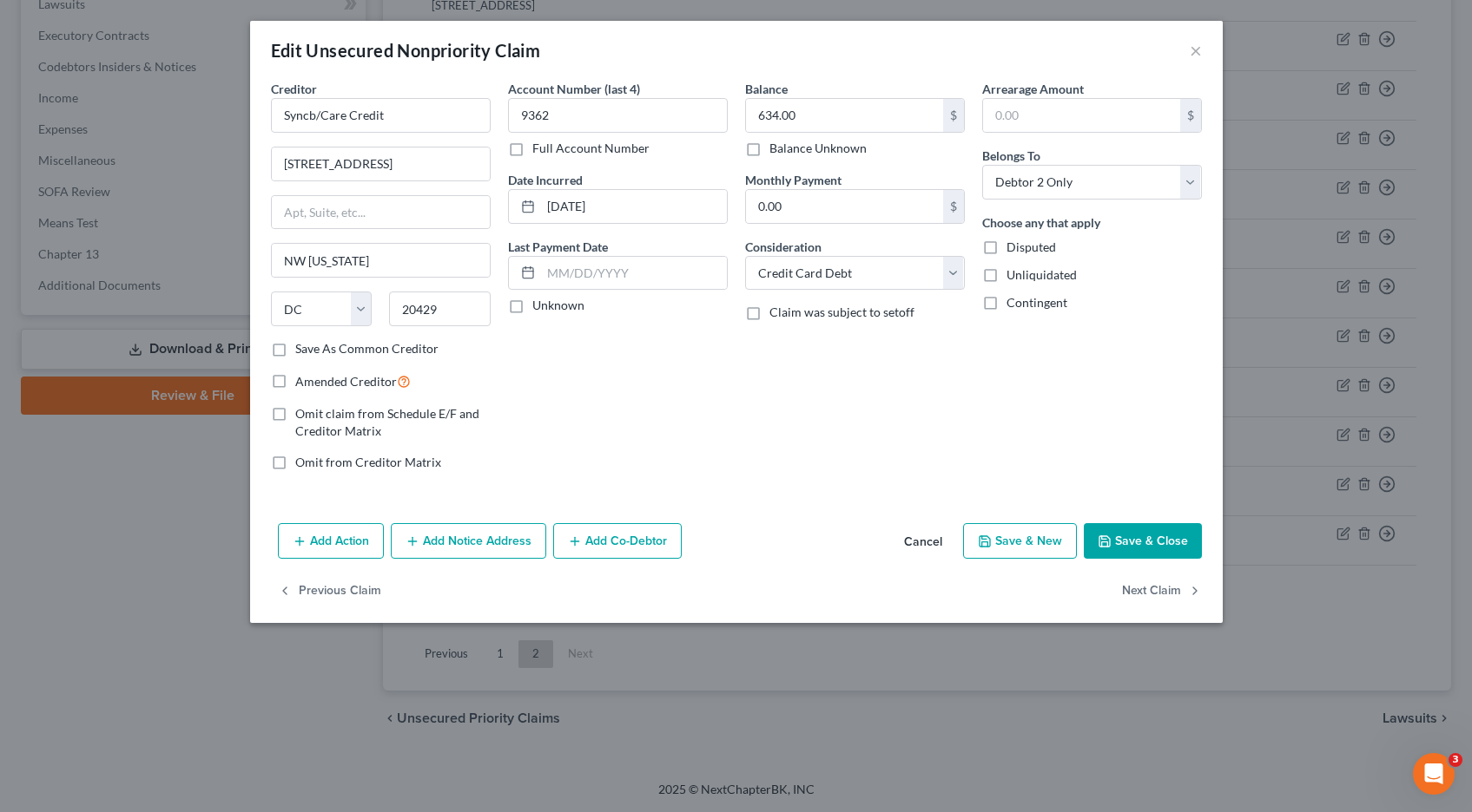
click at [532, 151] on label "Full Account Number" at bounding box center [590, 149] width 117 height 17
click at [539, 151] on input "Full Account Number" at bounding box center [545, 146] width 12 height 12
click at [574, 113] on input "9362" at bounding box center [617, 115] width 220 height 35
type input "9362 POC 16"
type input "634.82"
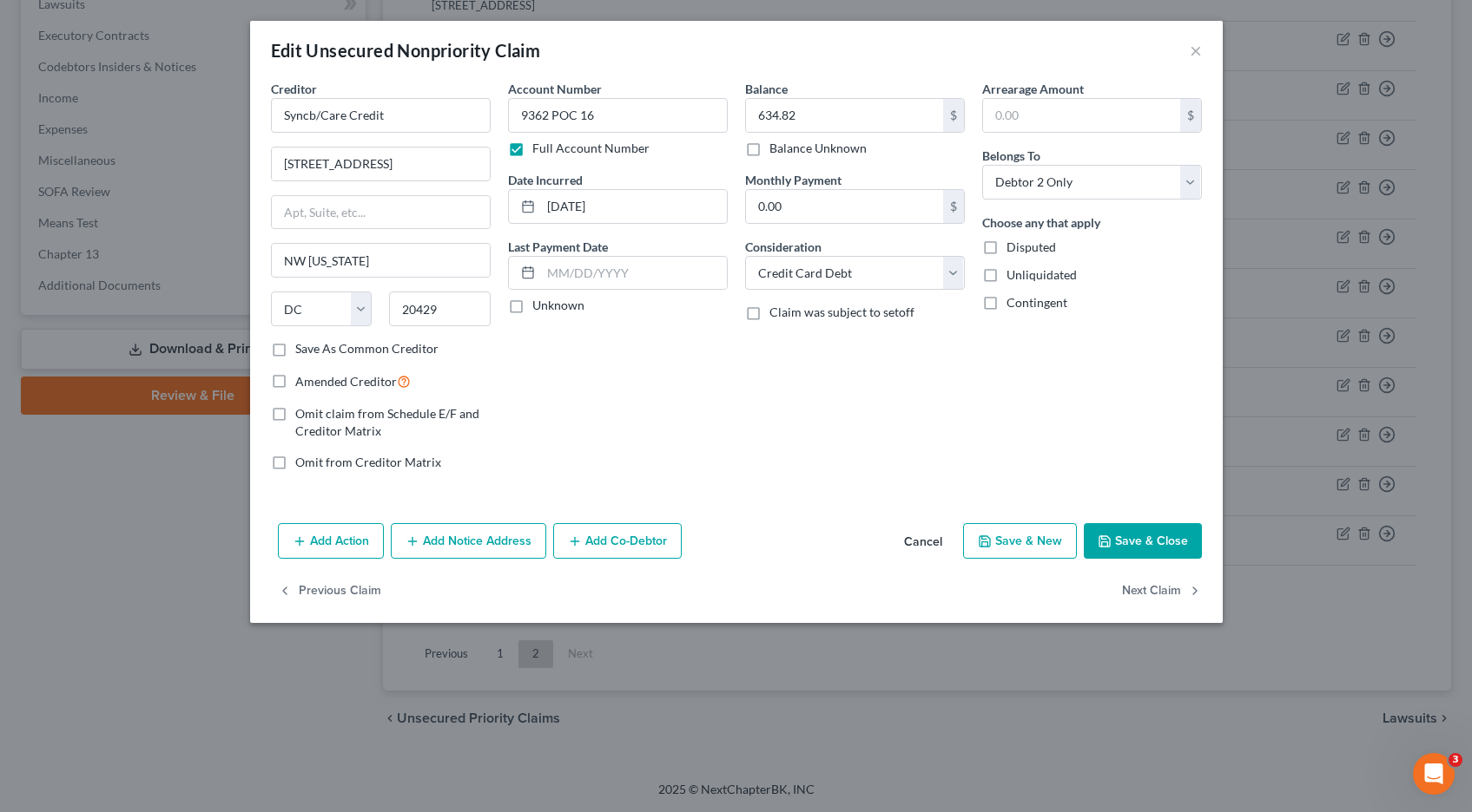
click at [1137, 538] on button "Save & Close" at bounding box center [1142, 541] width 118 height 37
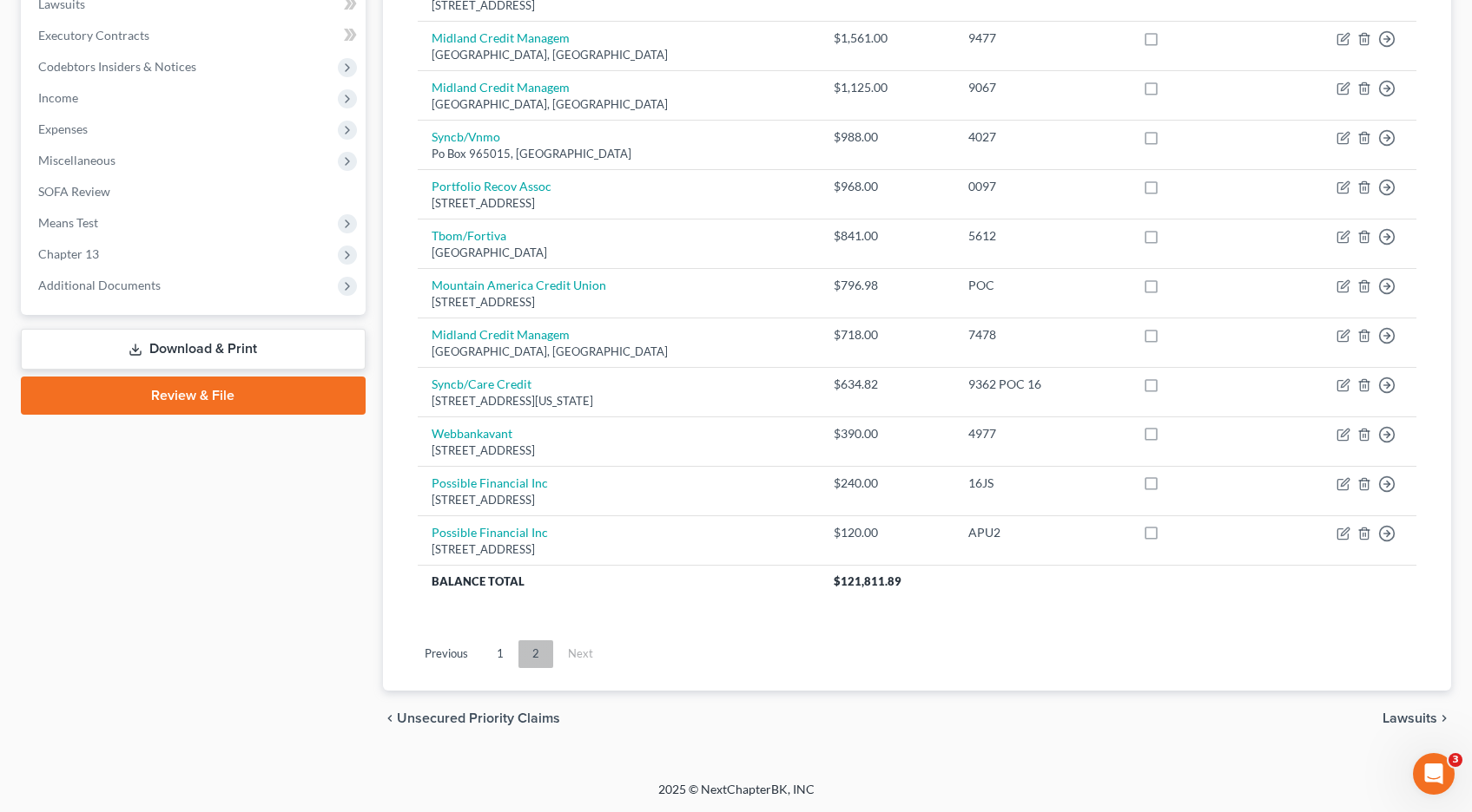
click at [534, 655] on link "2" at bounding box center [536, 654] width 35 height 28
click at [495, 657] on link "1" at bounding box center [500, 654] width 35 height 28
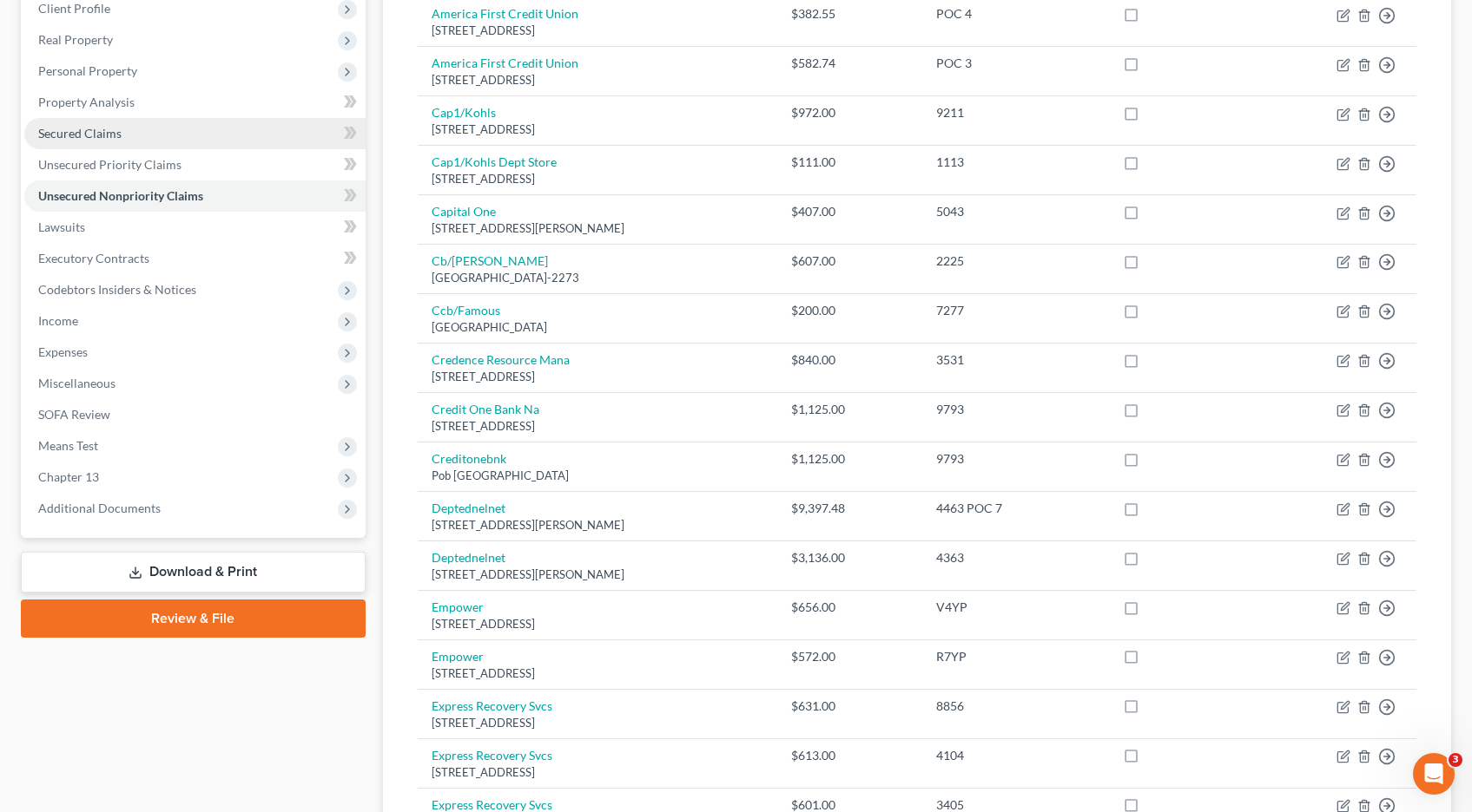
click at [81, 135] on span "Secured Claims" at bounding box center [79, 132] width 83 height 14
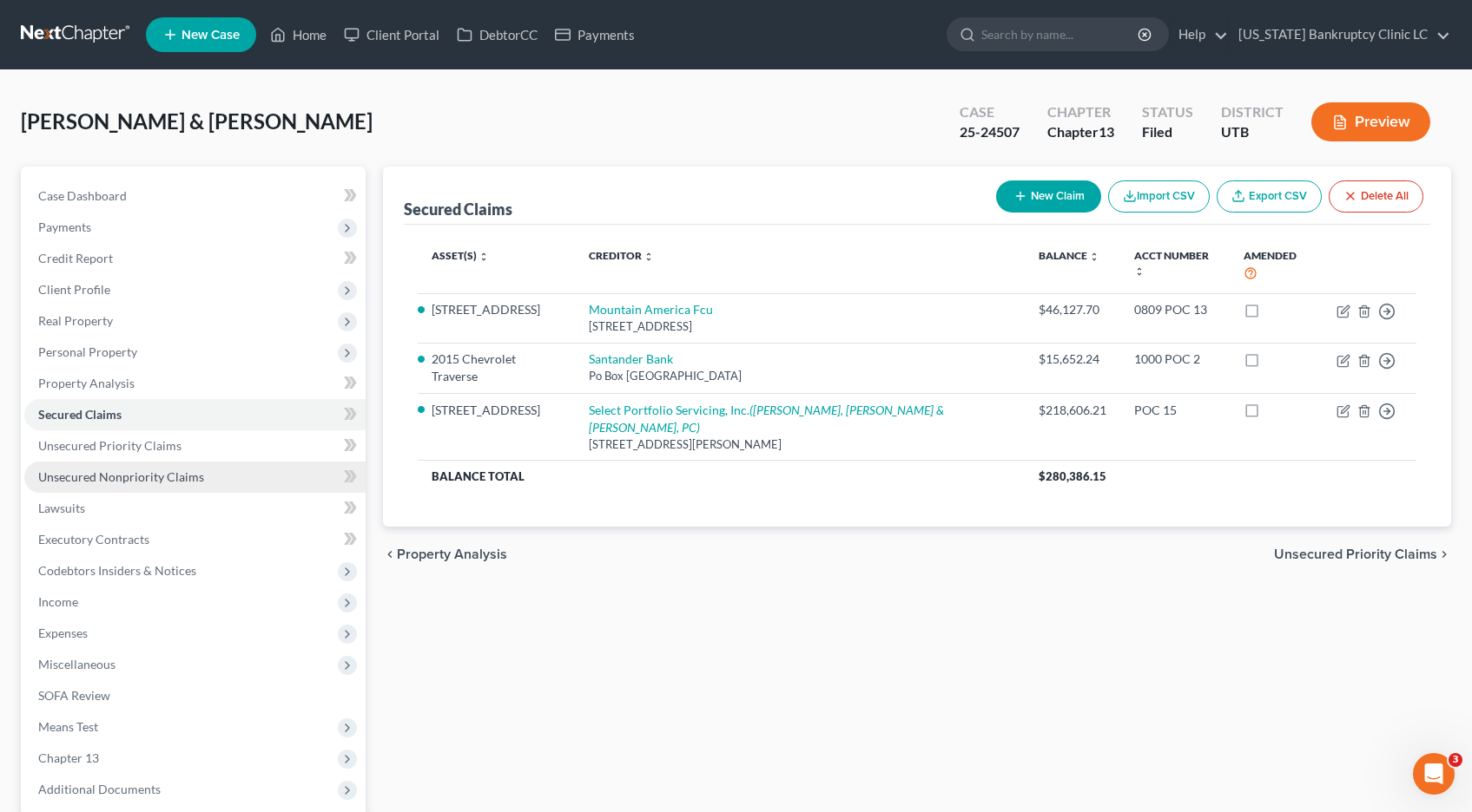
click at [106, 478] on span "Unsecured Nonpriority Claims" at bounding box center [120, 477] width 165 height 14
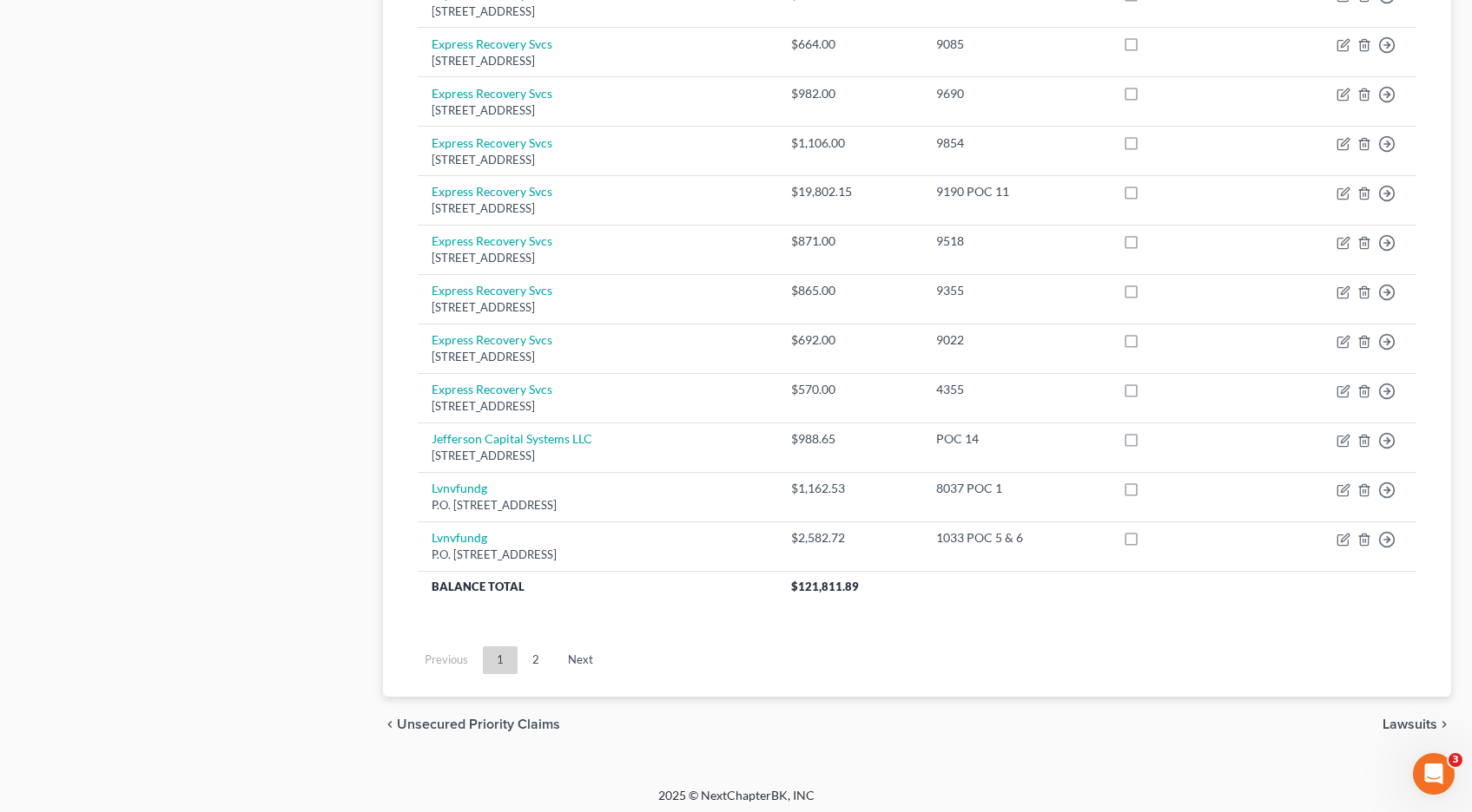
scroll to position [1197, 0]
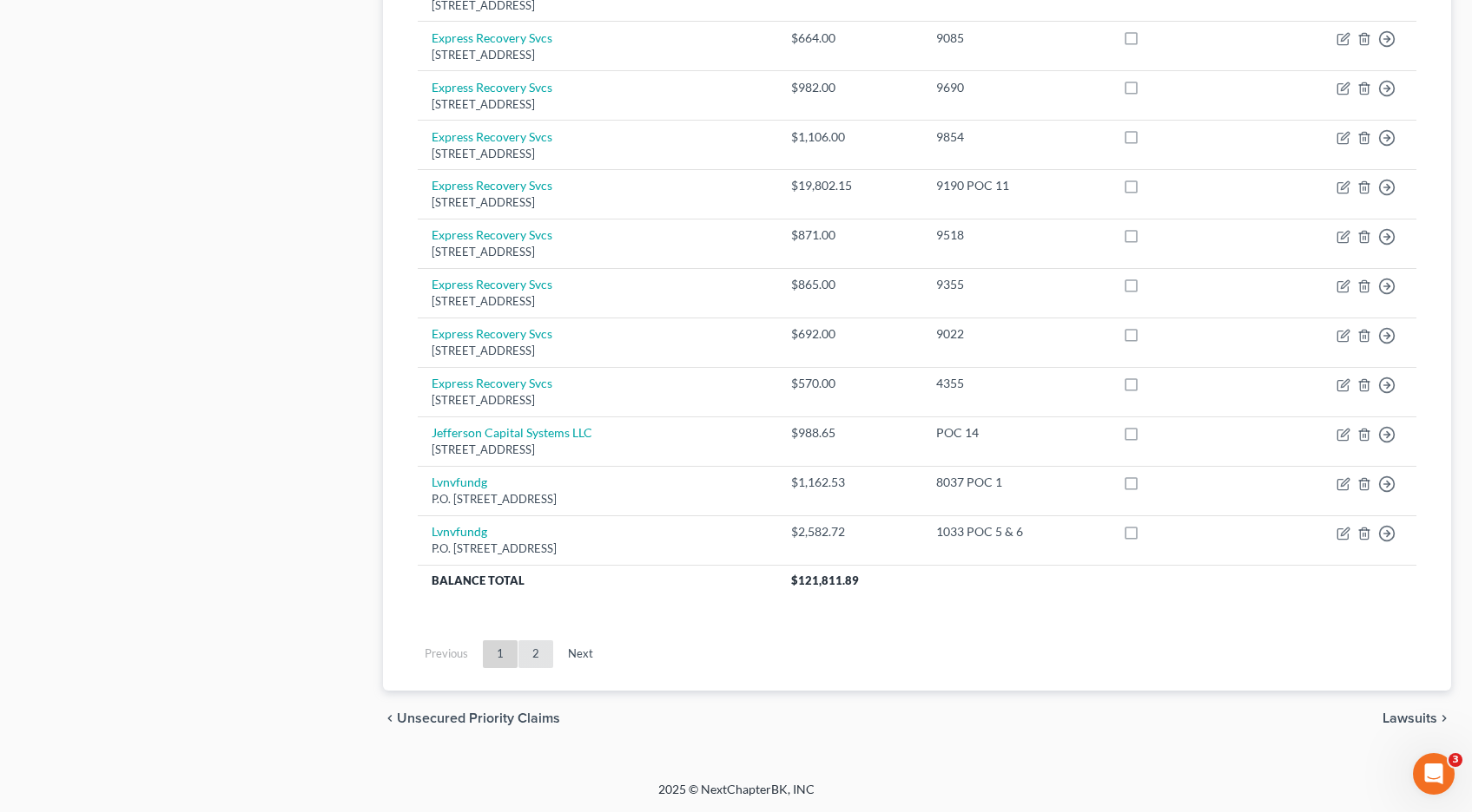
click at [540, 655] on link "2" at bounding box center [536, 654] width 35 height 28
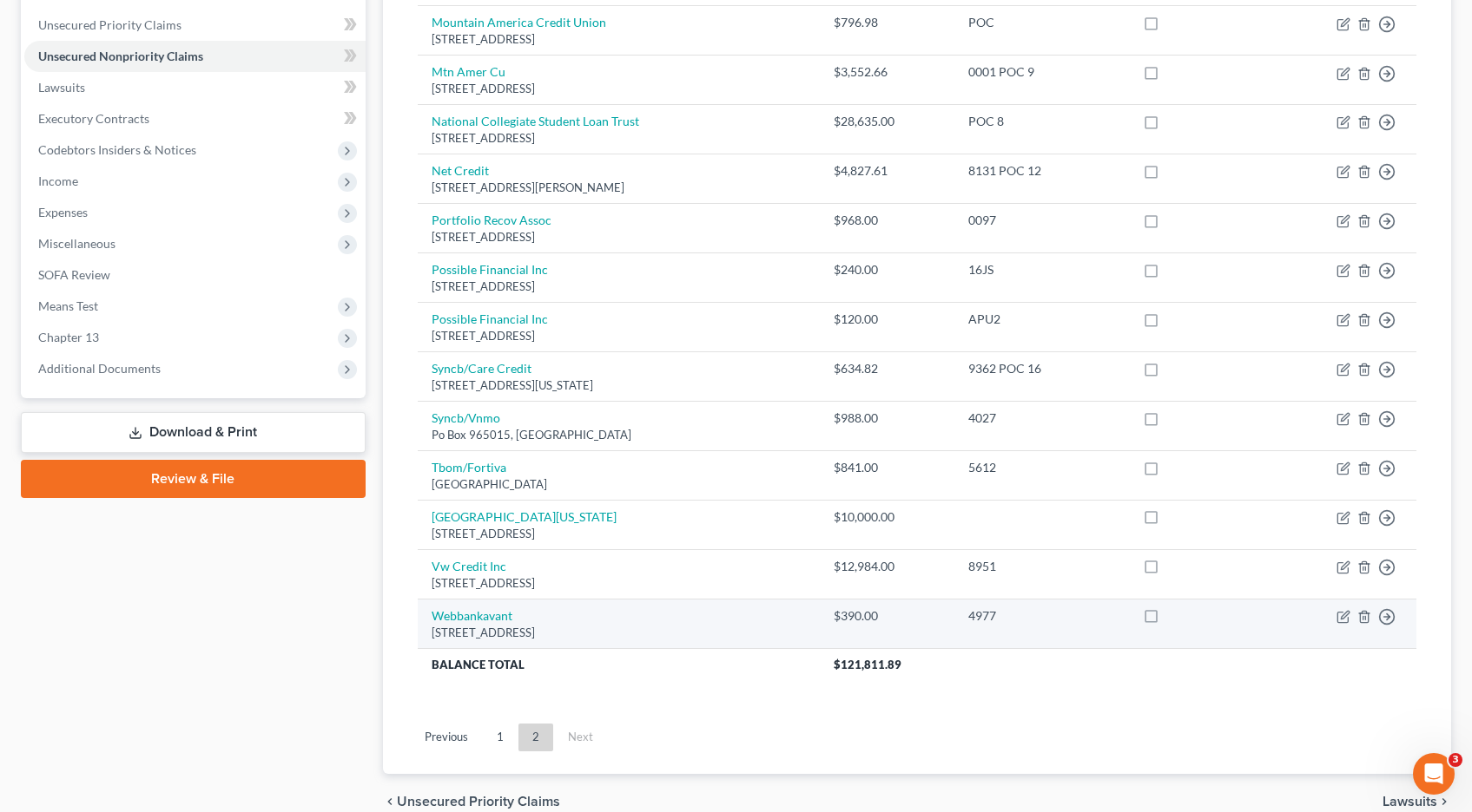
scroll to position [448, 0]
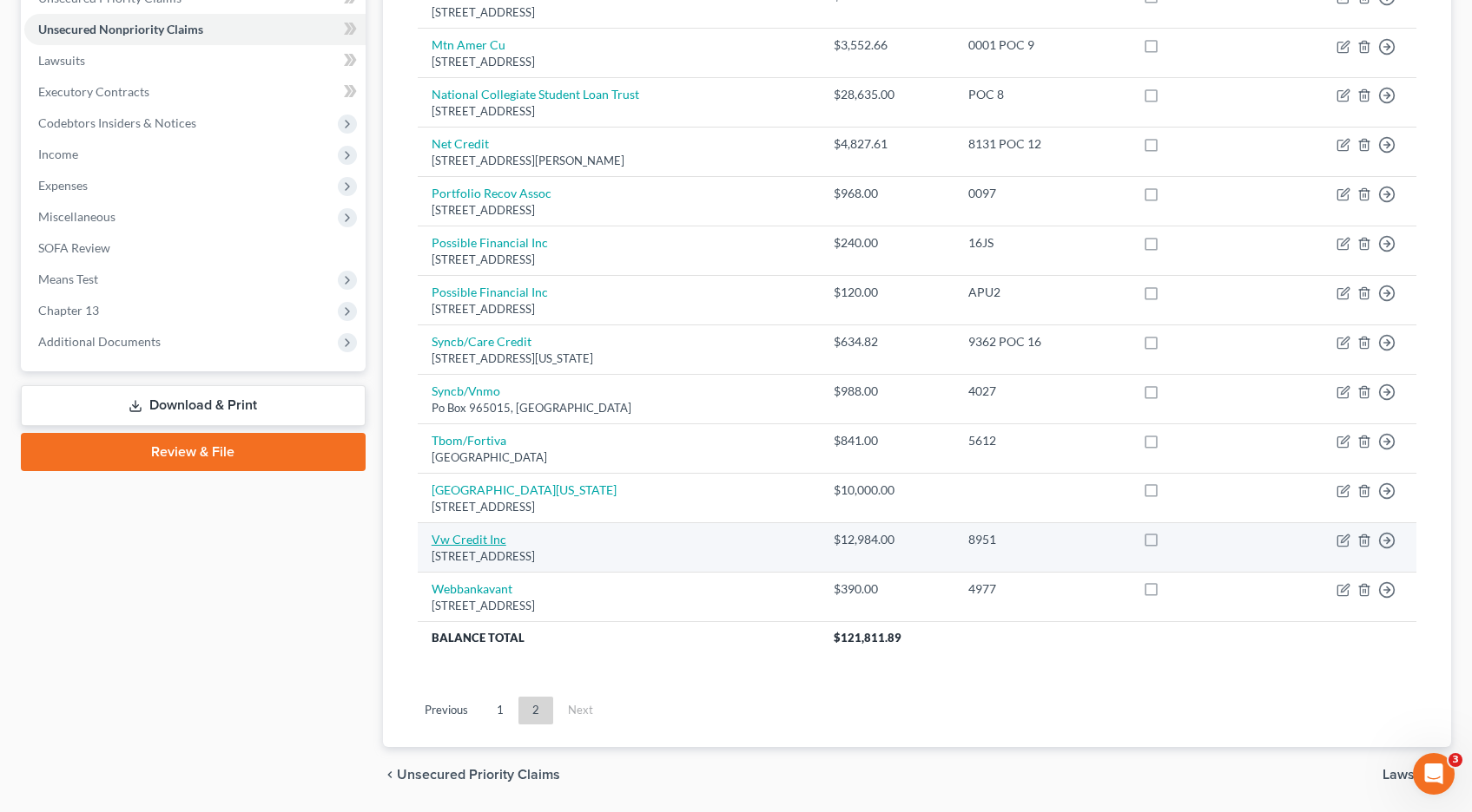
click at [468, 538] on link "Vw Credit Inc" at bounding box center [468, 538] width 74 height 14
select select "14"
select select "2"
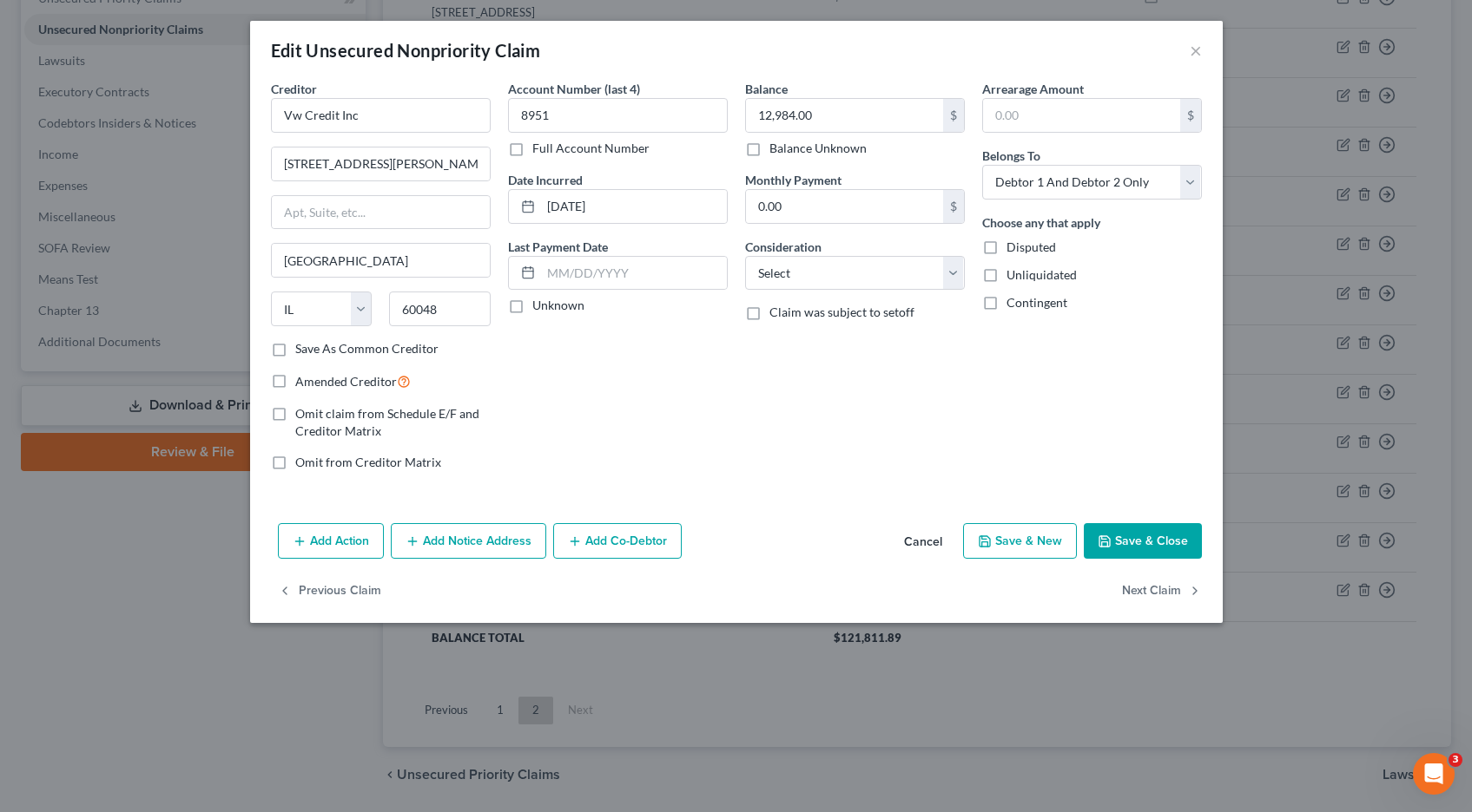
click at [532, 150] on label "Full Account Number" at bounding box center [590, 149] width 117 height 17
click at [539, 150] on input "Full Account Number" at bounding box center [545, 146] width 12 height 12
click at [584, 121] on input "8951" at bounding box center [617, 115] width 220 height 35
type input "8951 POC 17"
type input "14,300.44"
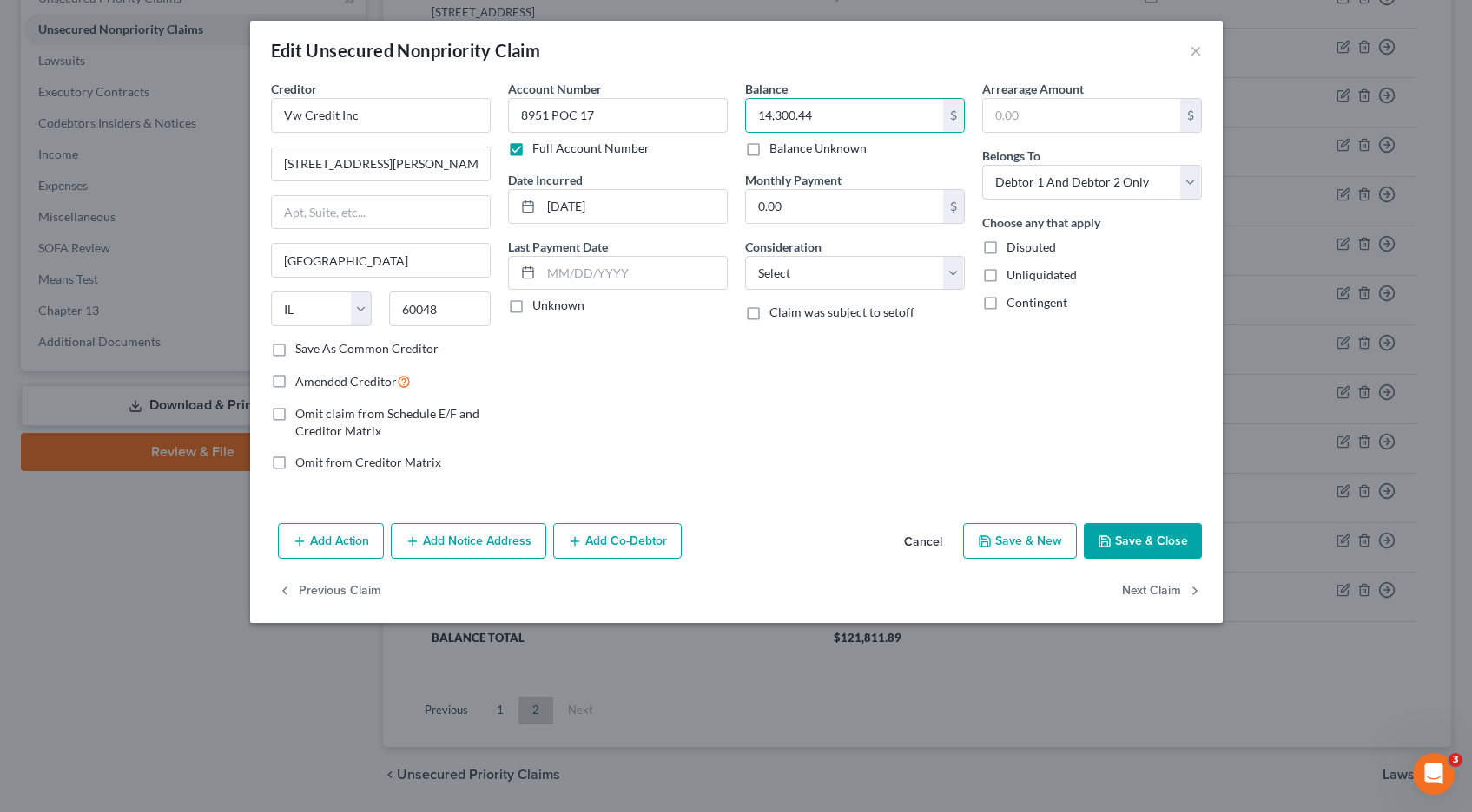
click at [1137, 547] on button "Save & Close" at bounding box center [1142, 541] width 118 height 37
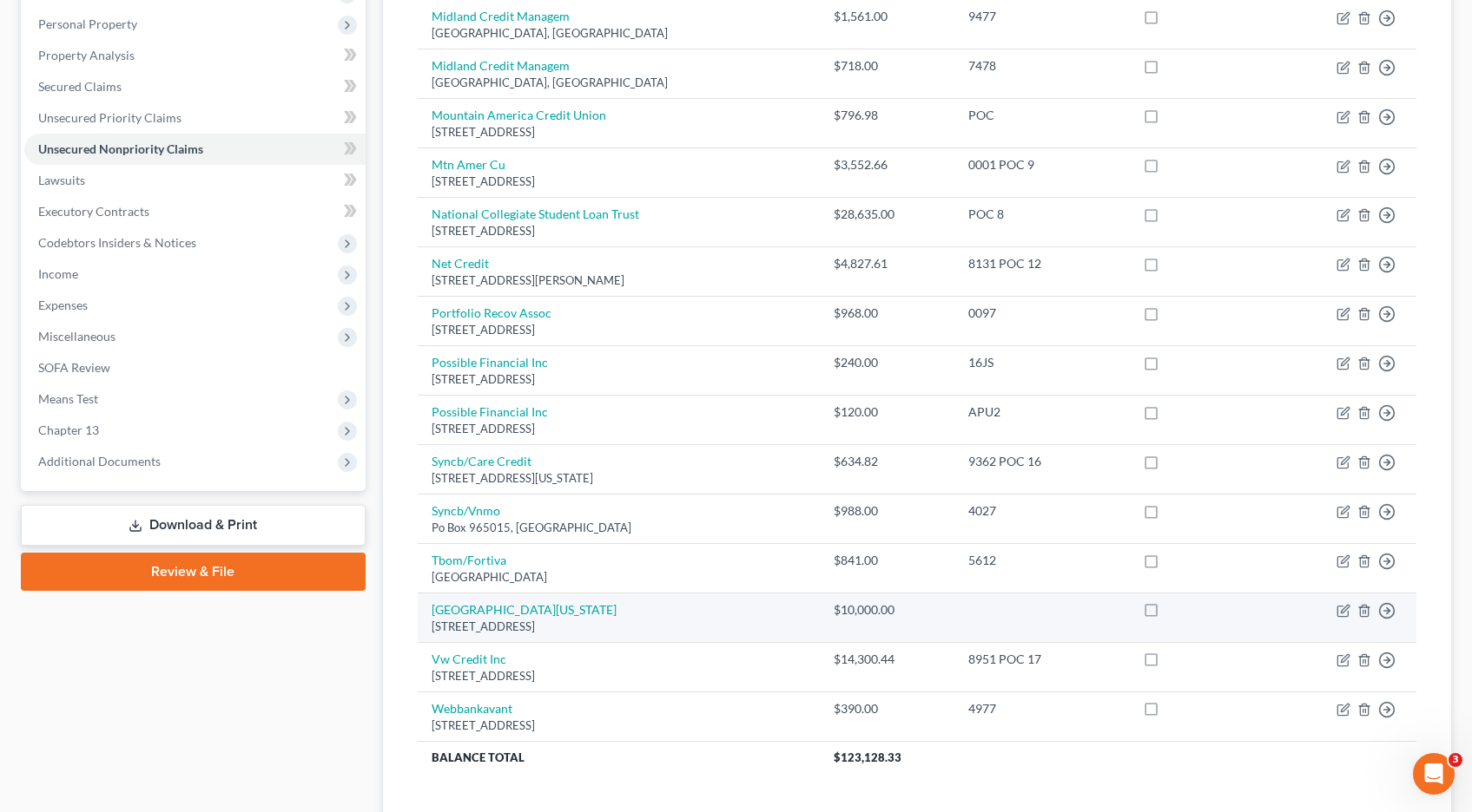
scroll to position [505, 0]
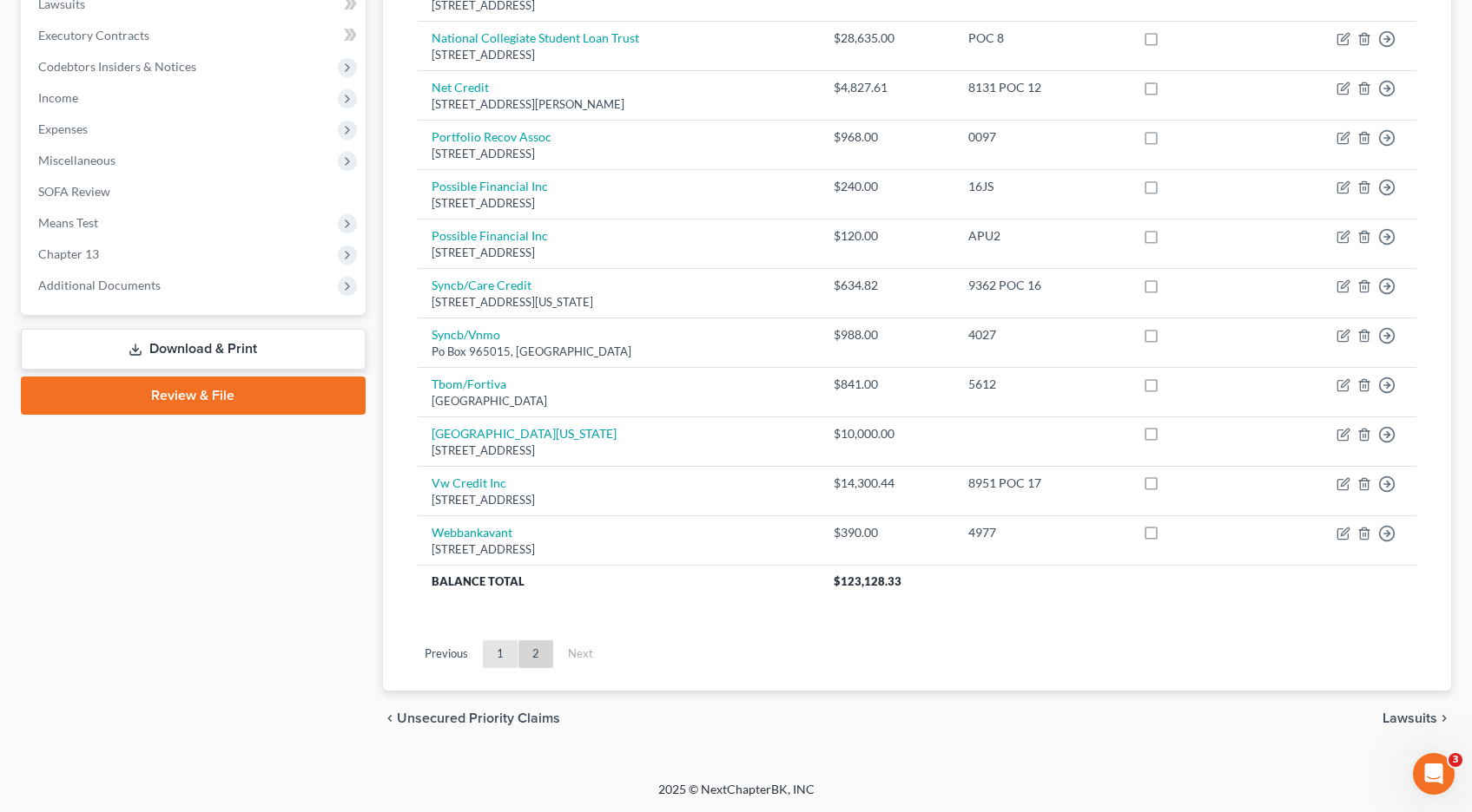
click at [502, 651] on link "1" at bounding box center [500, 654] width 35 height 28
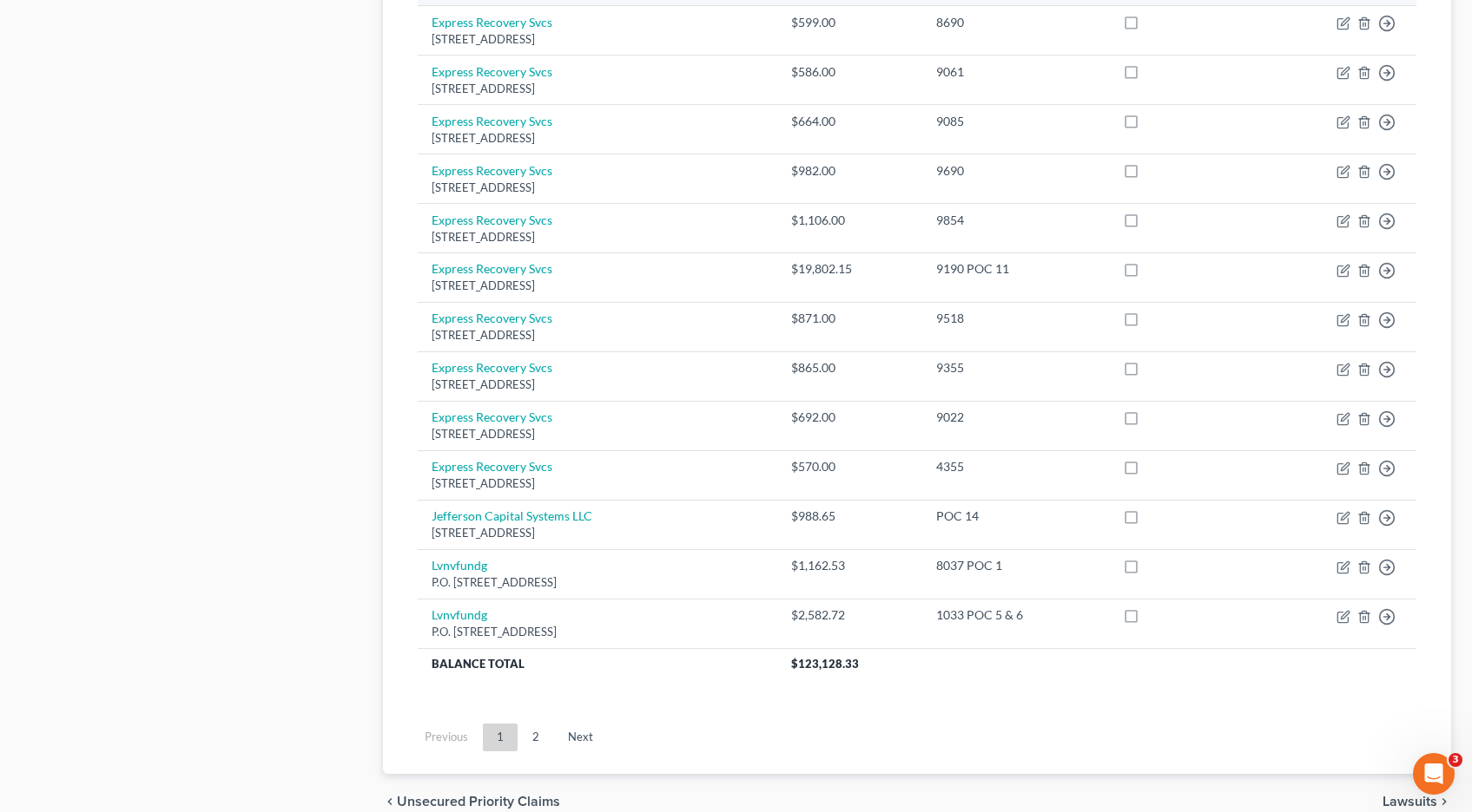
scroll to position [1197, 0]
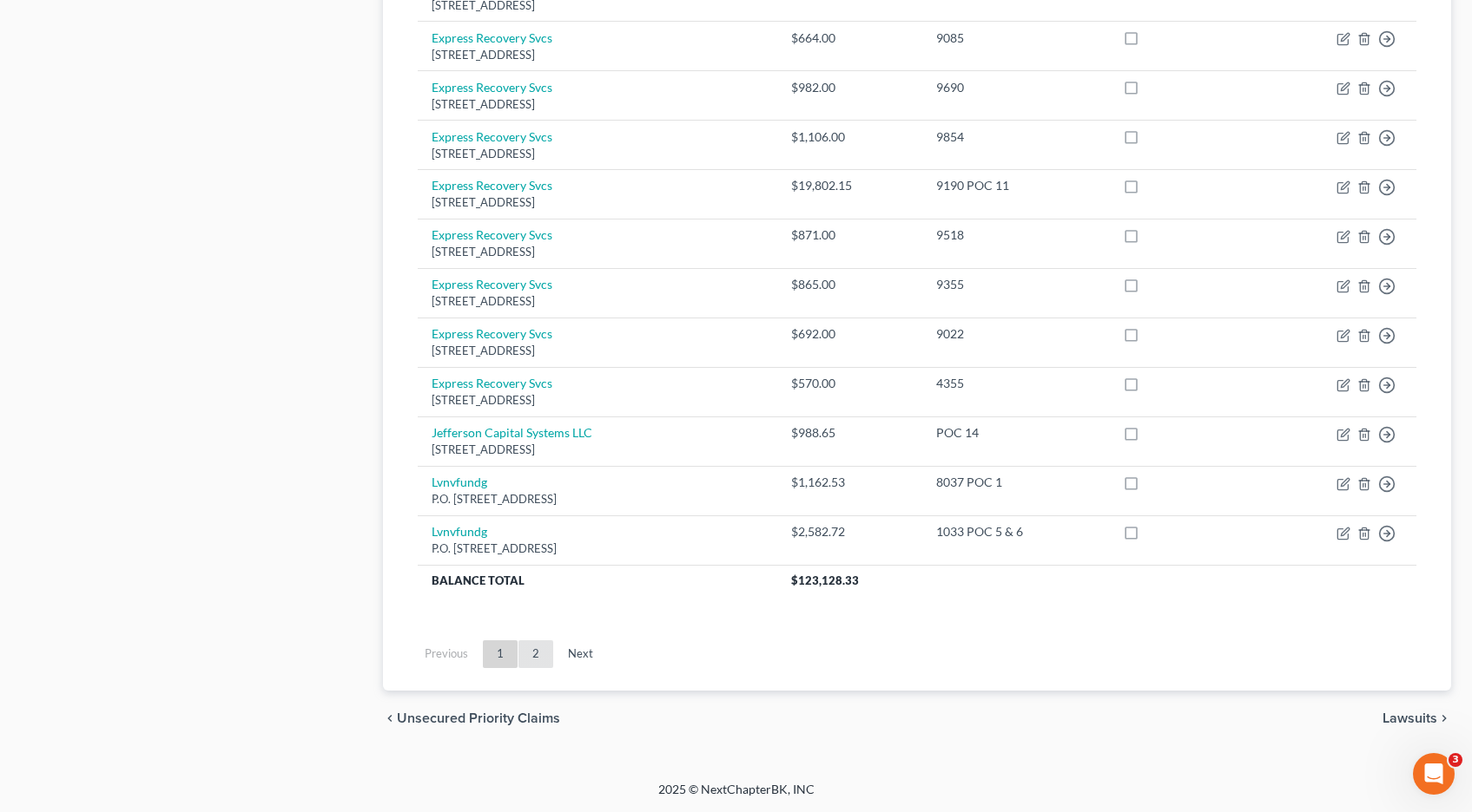
click at [543, 651] on link "2" at bounding box center [536, 654] width 35 height 28
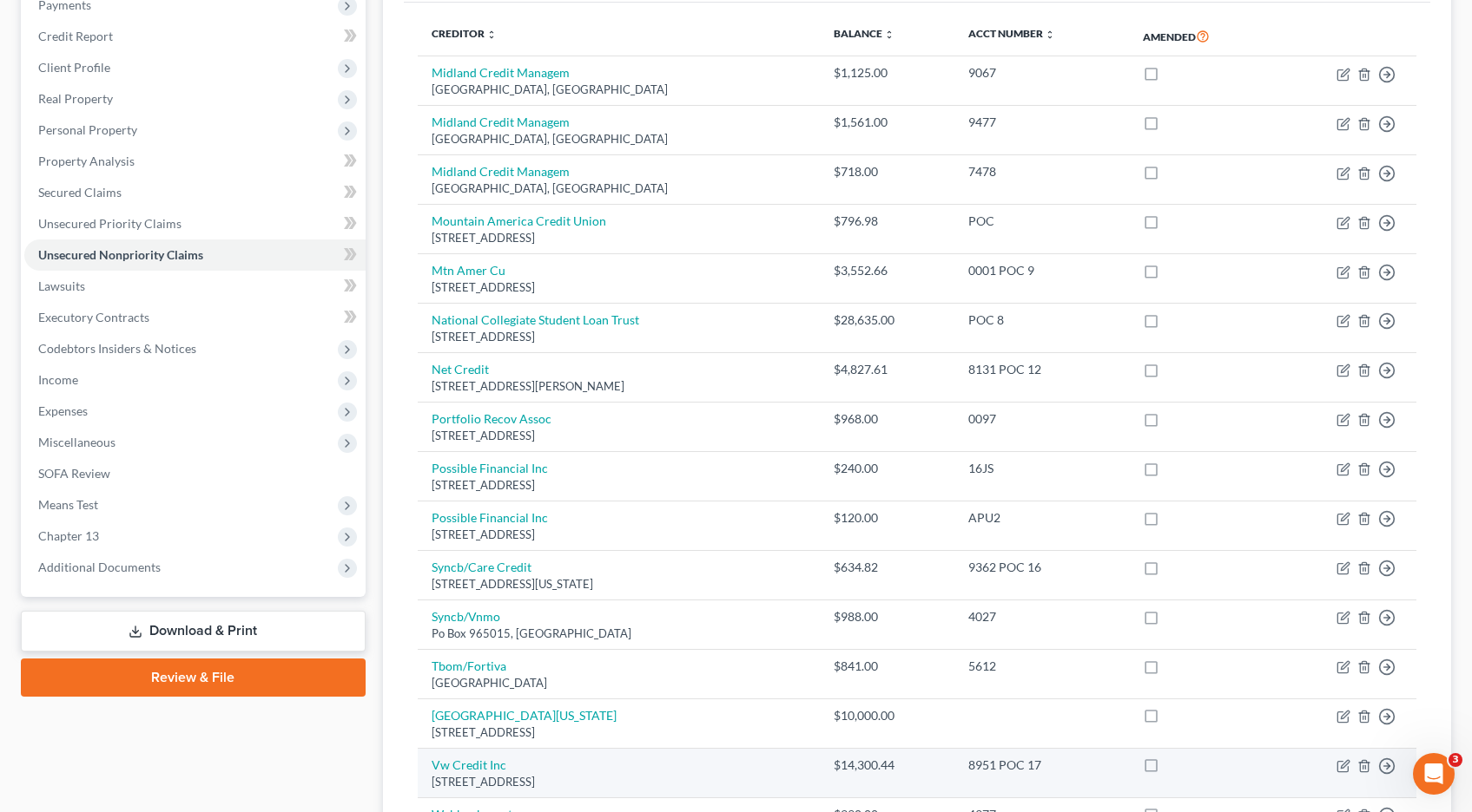
scroll to position [199, 0]
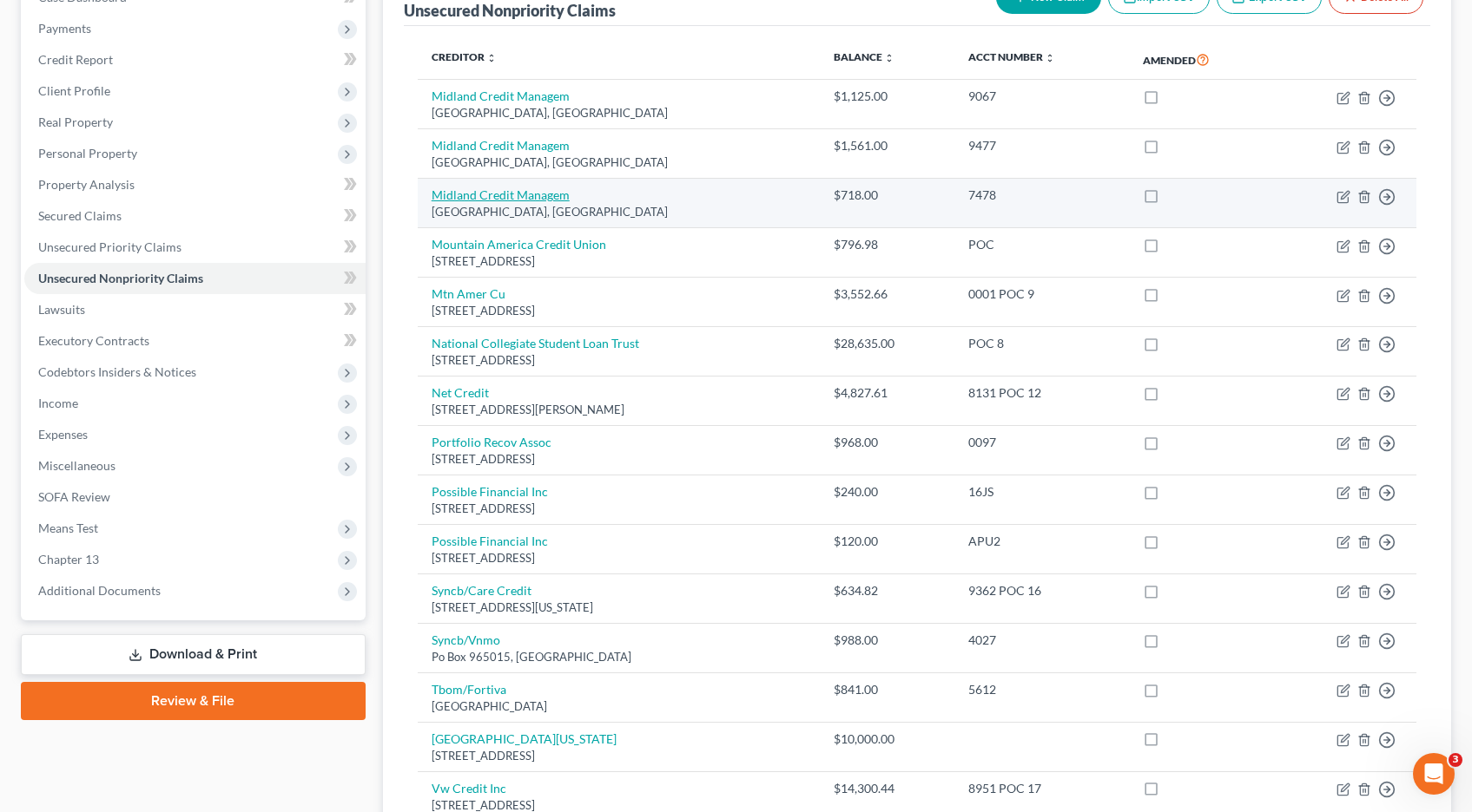
click at [505, 192] on link "Midland Credit Managem" at bounding box center [500, 194] width 138 height 14
select select "4"
select select "0"
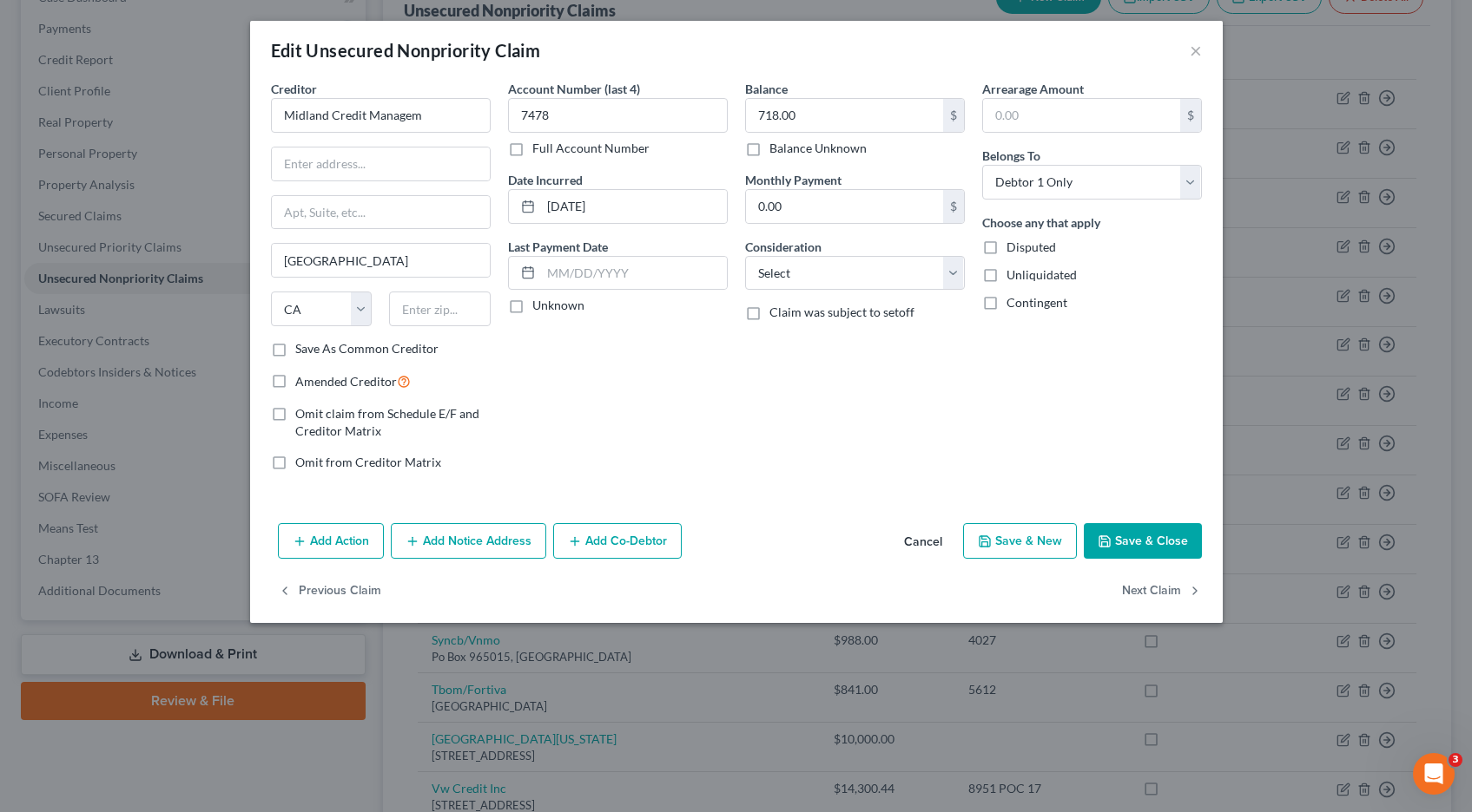
click at [532, 149] on label "Full Account Number" at bounding box center [590, 149] width 117 height 17
click at [539, 149] on input "Full Account Number" at bounding box center [545, 146] width 12 height 12
click at [592, 120] on input "7478" at bounding box center [617, 115] width 220 height 35
type input "7478 POC 18"
type input "718.09"
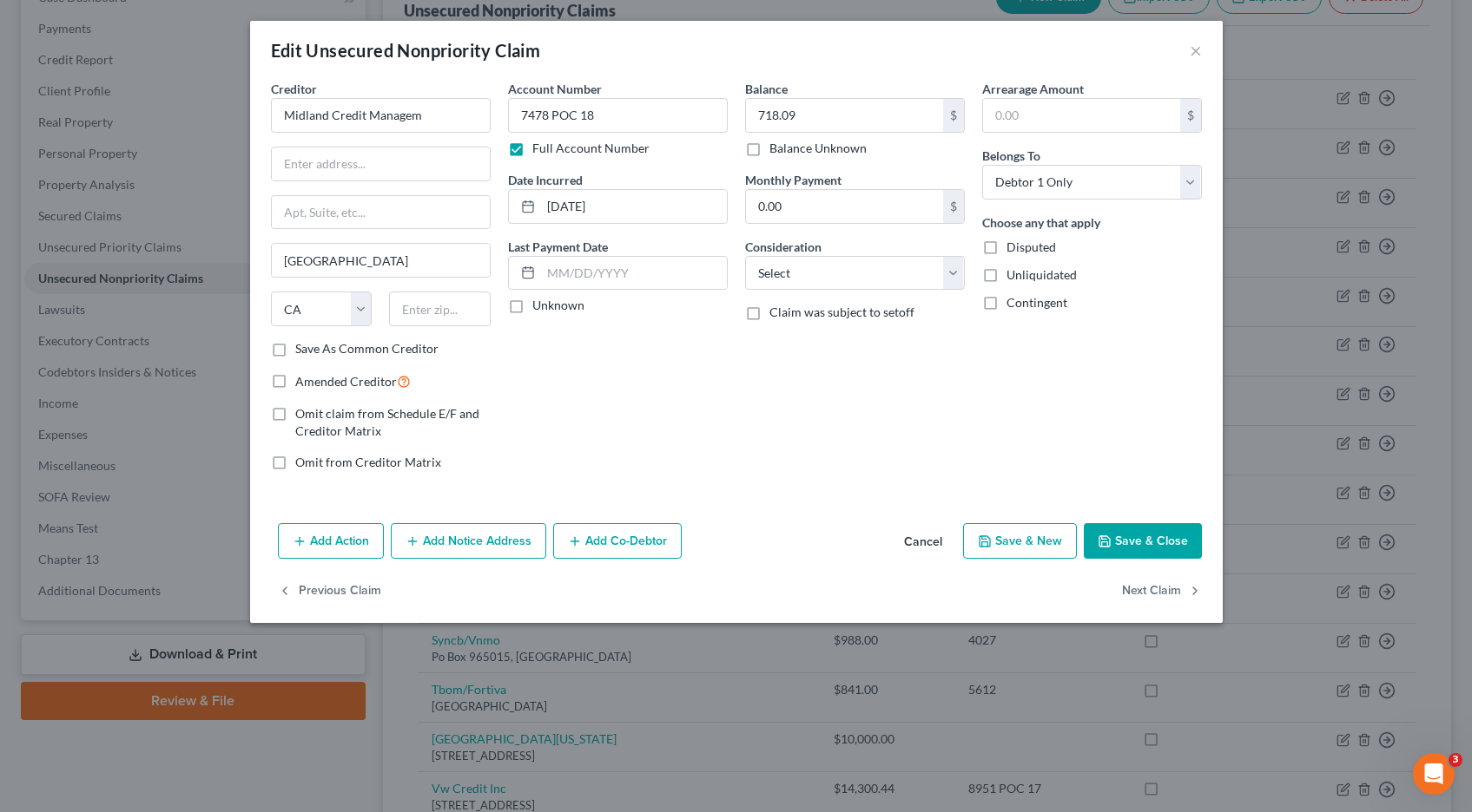
click at [1145, 536] on button "Save & Close" at bounding box center [1142, 541] width 118 height 37
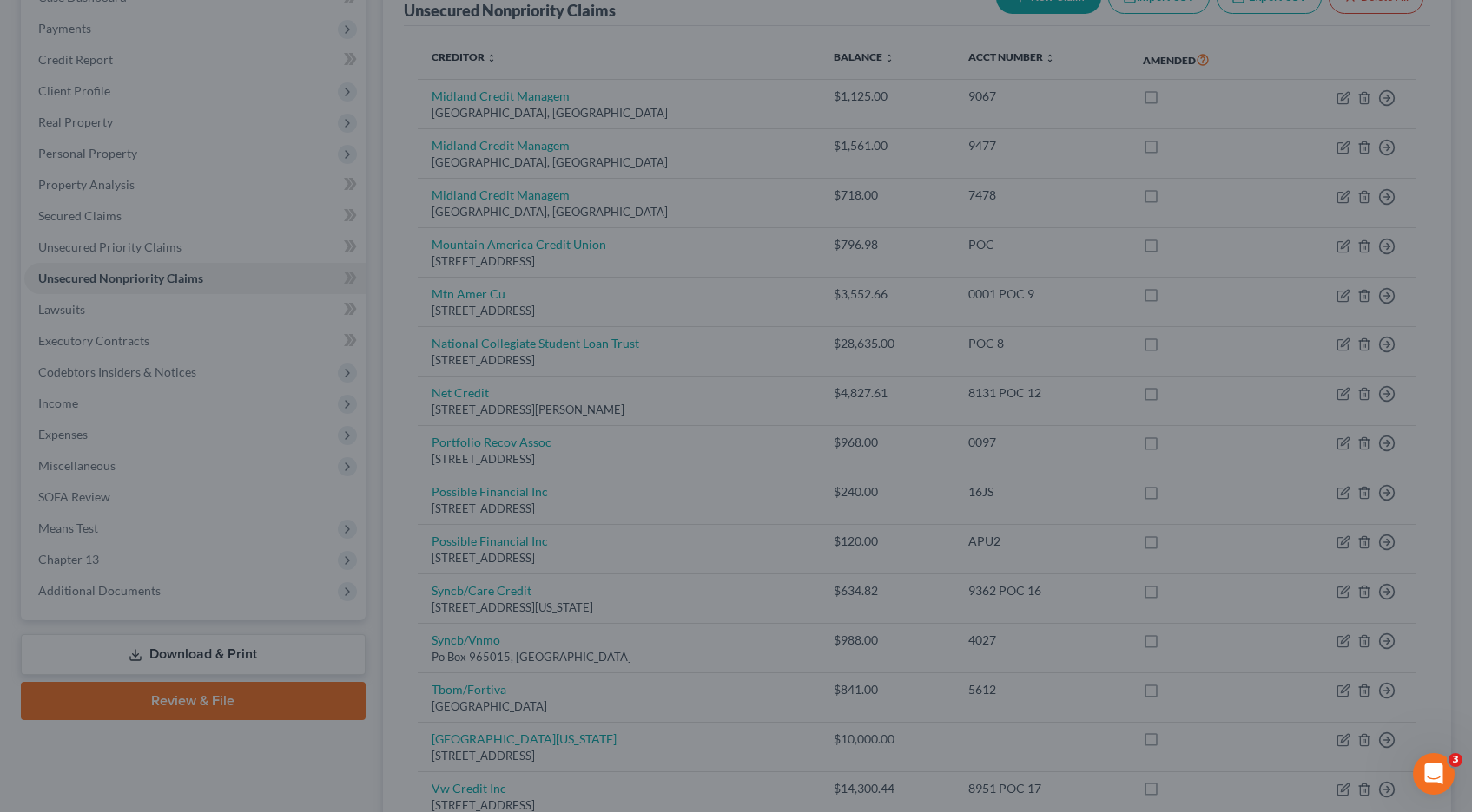
type input "0"
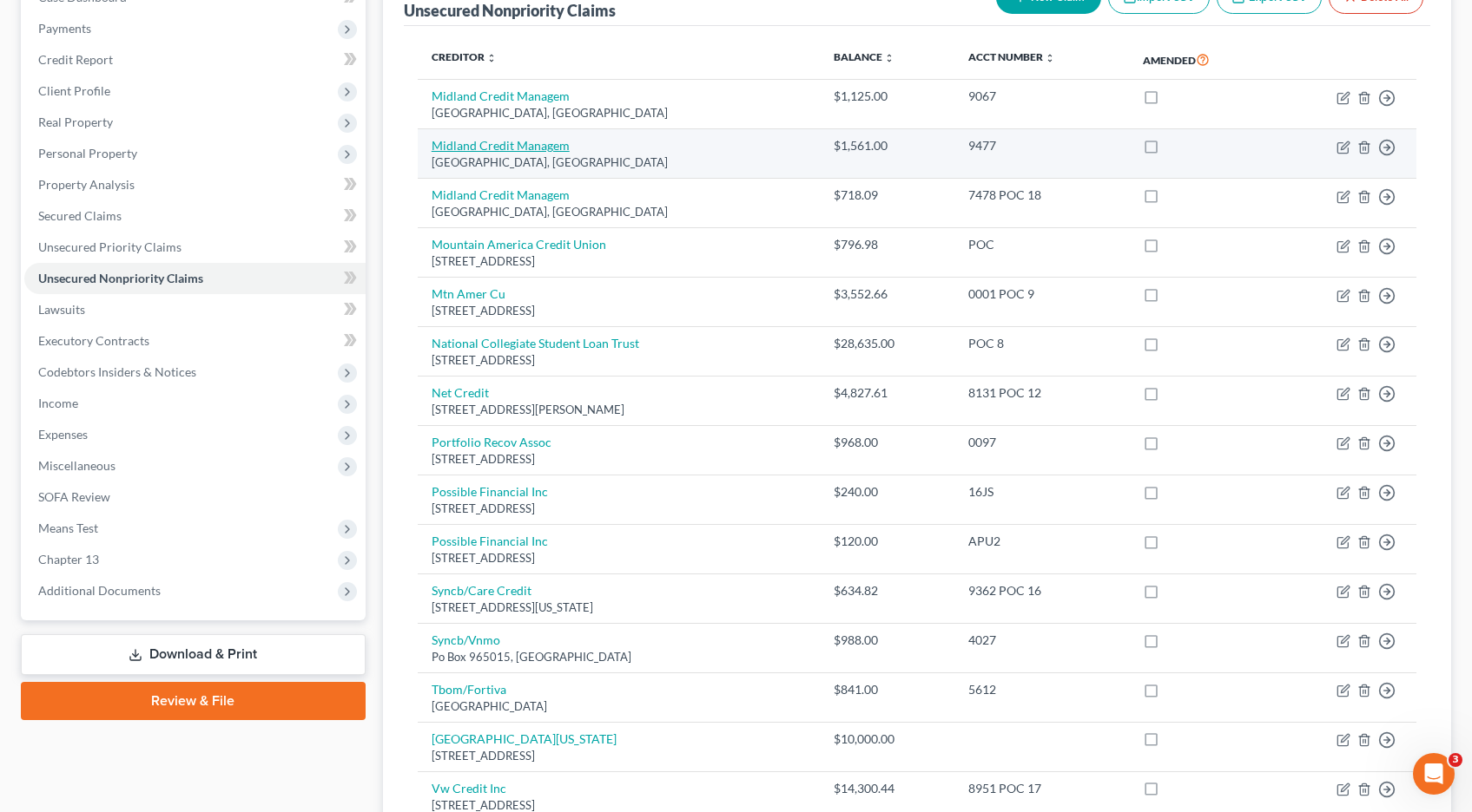
click at [493, 146] on link "Midland Credit Managem" at bounding box center [500, 145] width 138 height 14
select select "4"
select select "0"
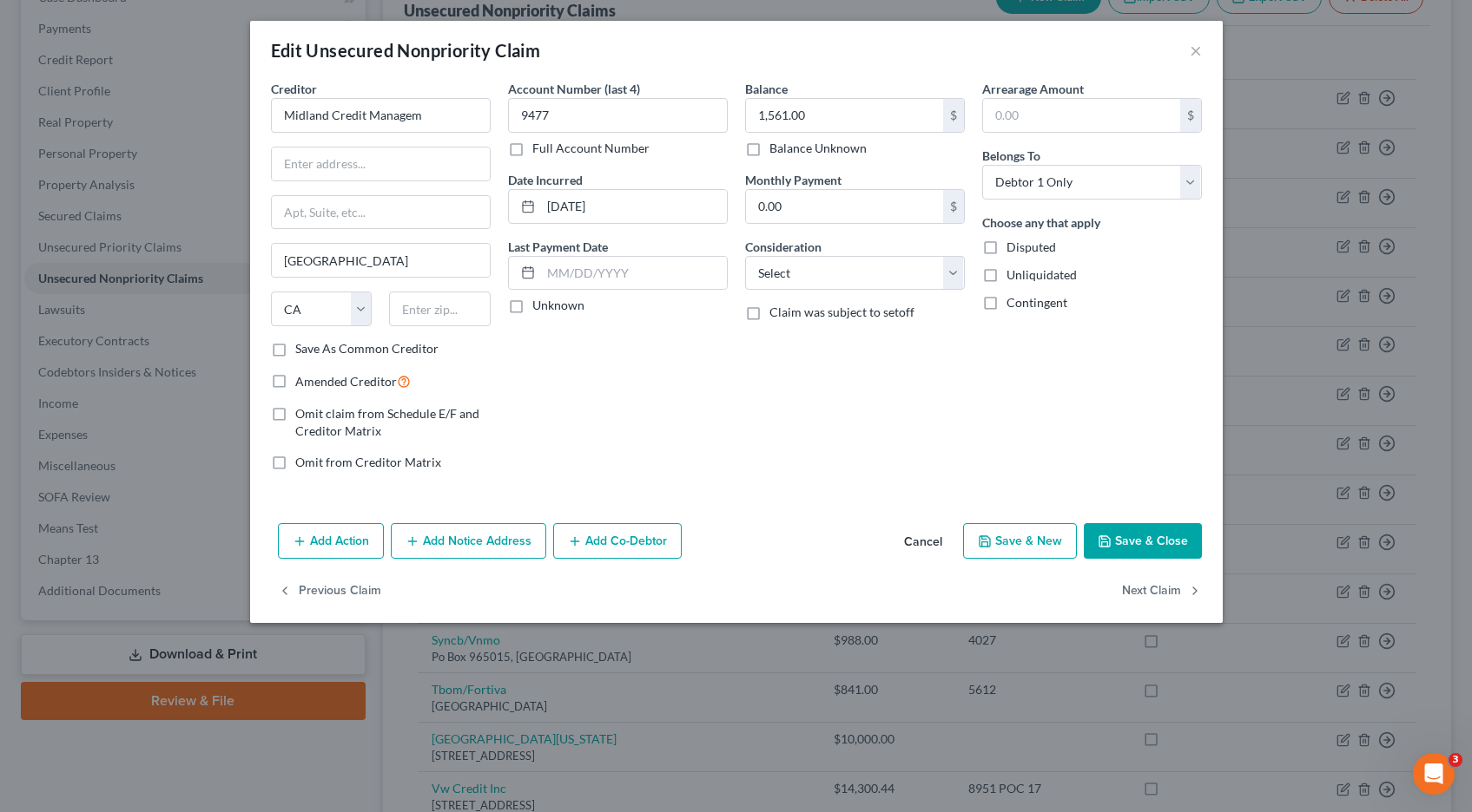
click at [532, 151] on label "Full Account Number" at bounding box center [590, 149] width 117 height 17
click at [539, 151] on input "Full Account Number" at bounding box center [545, 146] width 12 height 12
click at [585, 113] on input "9477" at bounding box center [617, 115] width 220 height 35
type input "9477 POC 19"
type input "1,561.71"
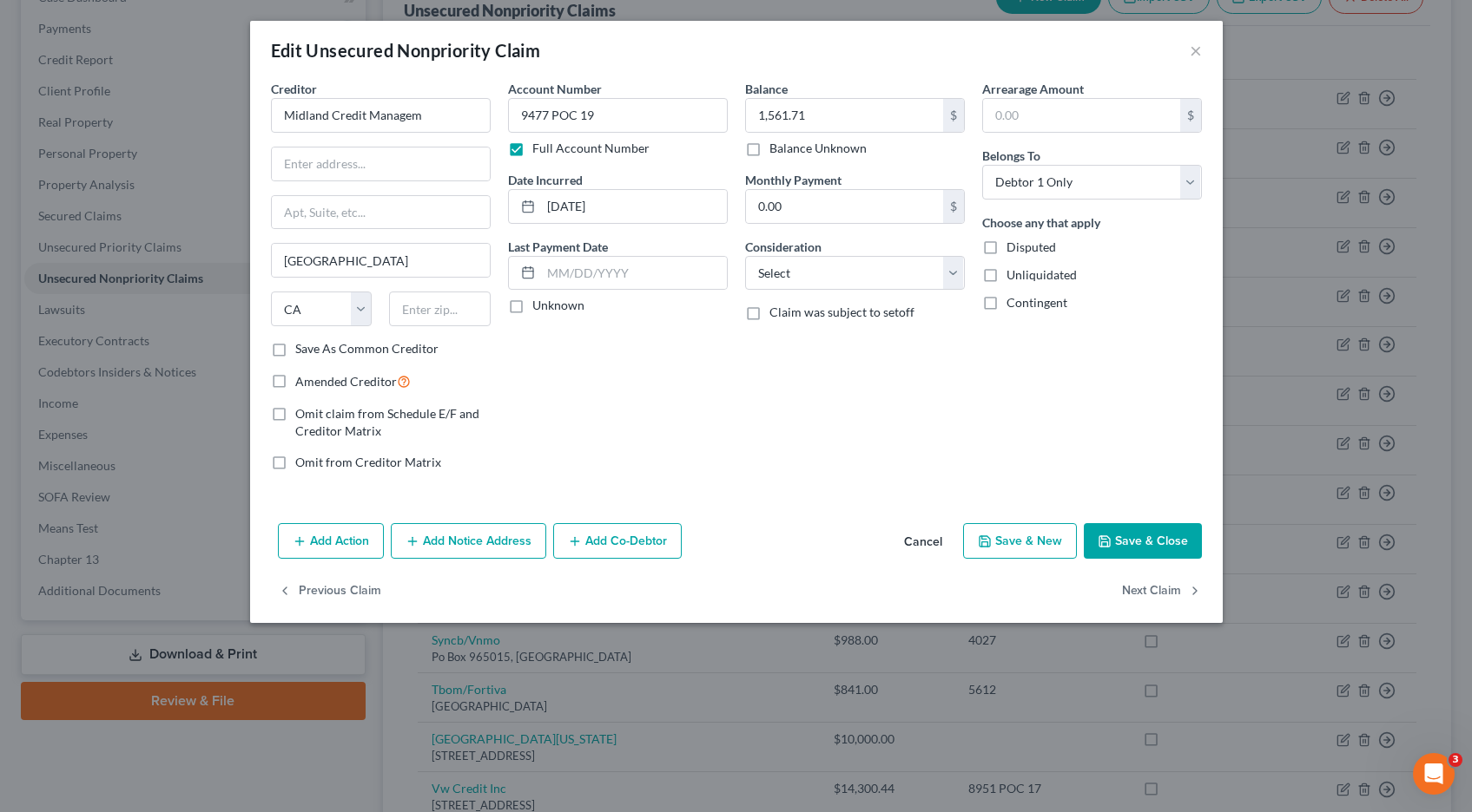
click at [1124, 537] on button "Save & Close" at bounding box center [1142, 541] width 118 height 37
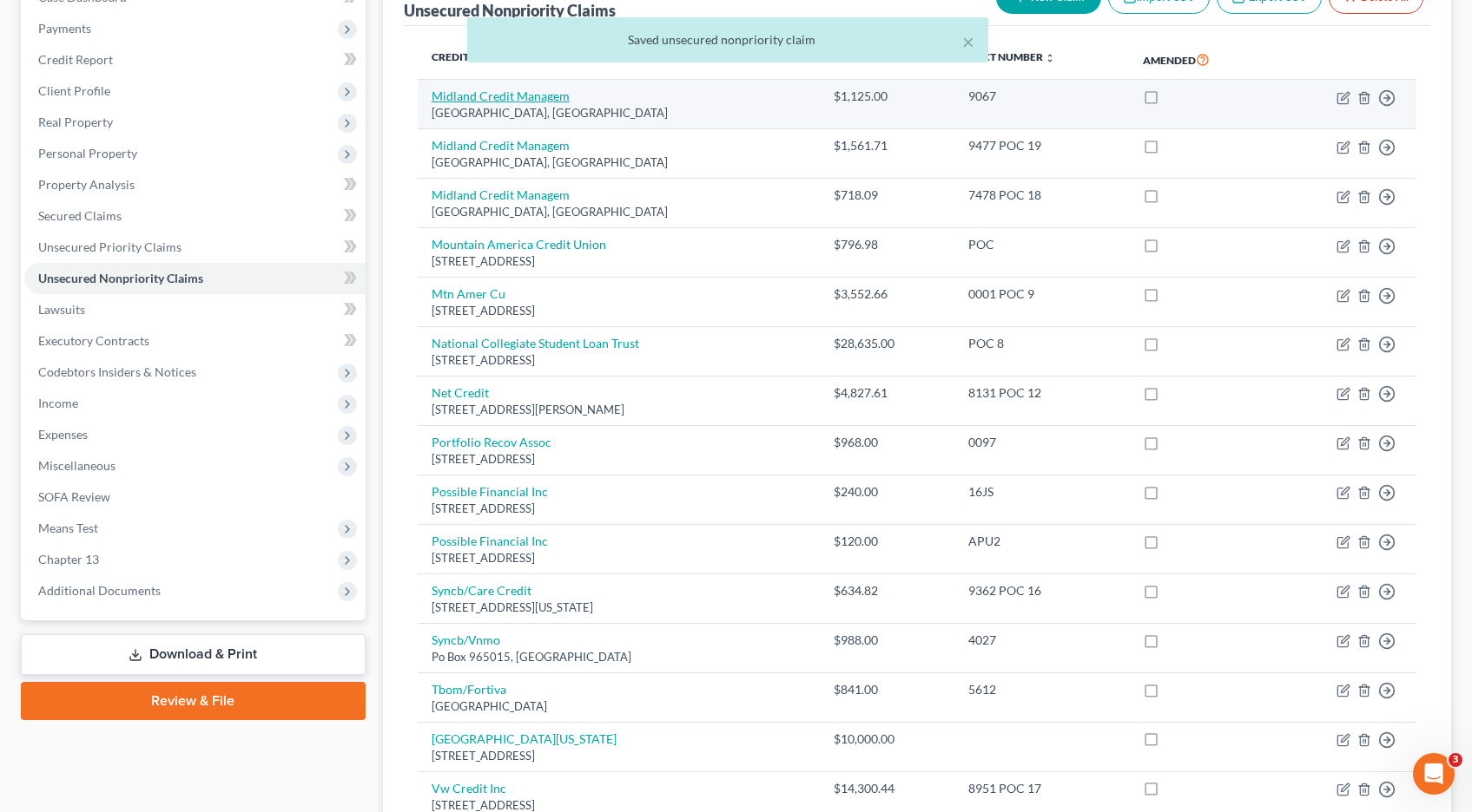
click at [505, 98] on link "Midland Credit Managem" at bounding box center [500, 96] width 138 height 14
select select "4"
select select "1"
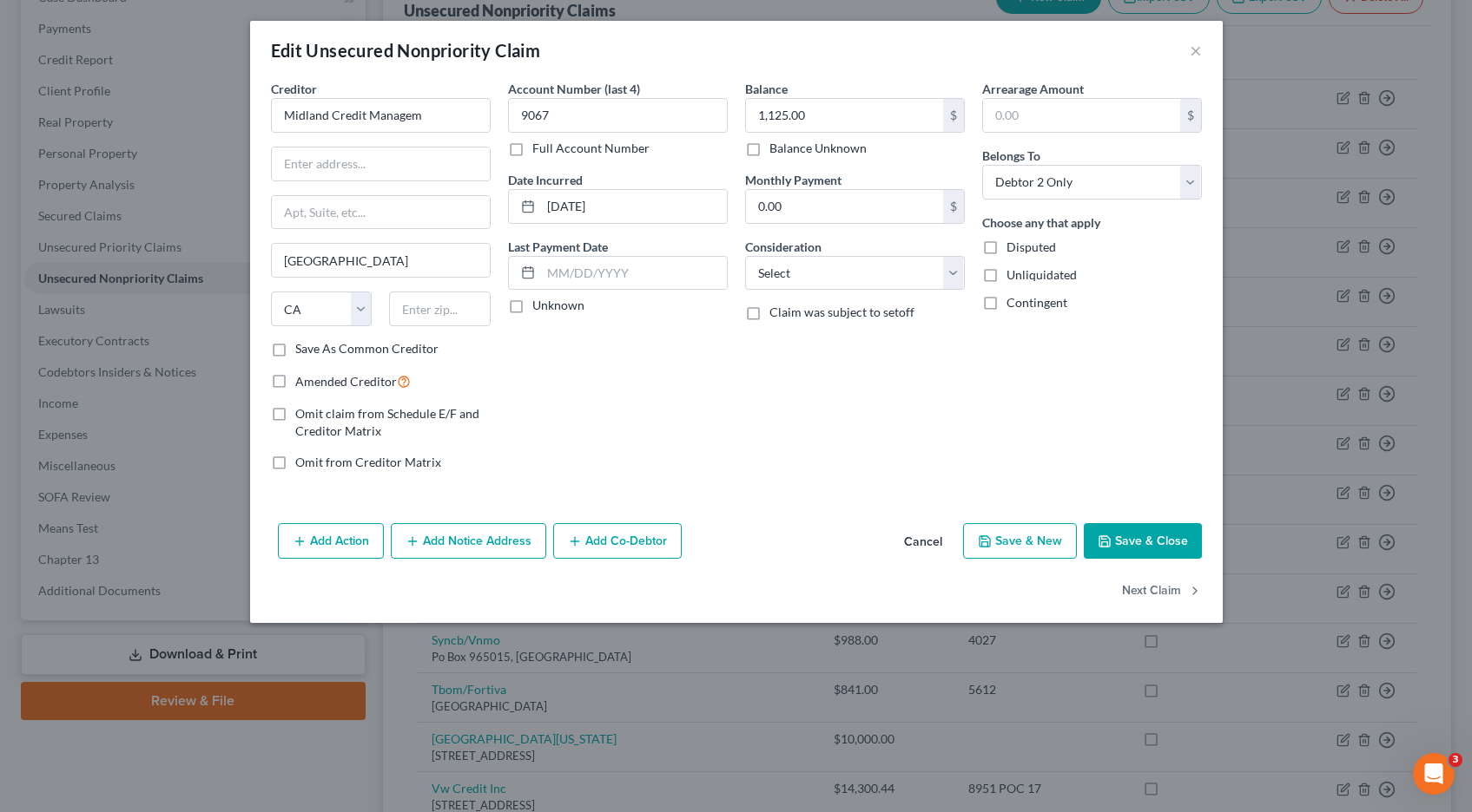
click at [532, 150] on label "Full Account Number" at bounding box center [590, 149] width 117 height 17
click at [539, 150] on input "Full Account Number" at bounding box center [545, 146] width 12 height 12
click at [582, 115] on input "9067" at bounding box center [617, 115] width 220 height 35
type input "9067 POC 20"
type input "1,125.40"
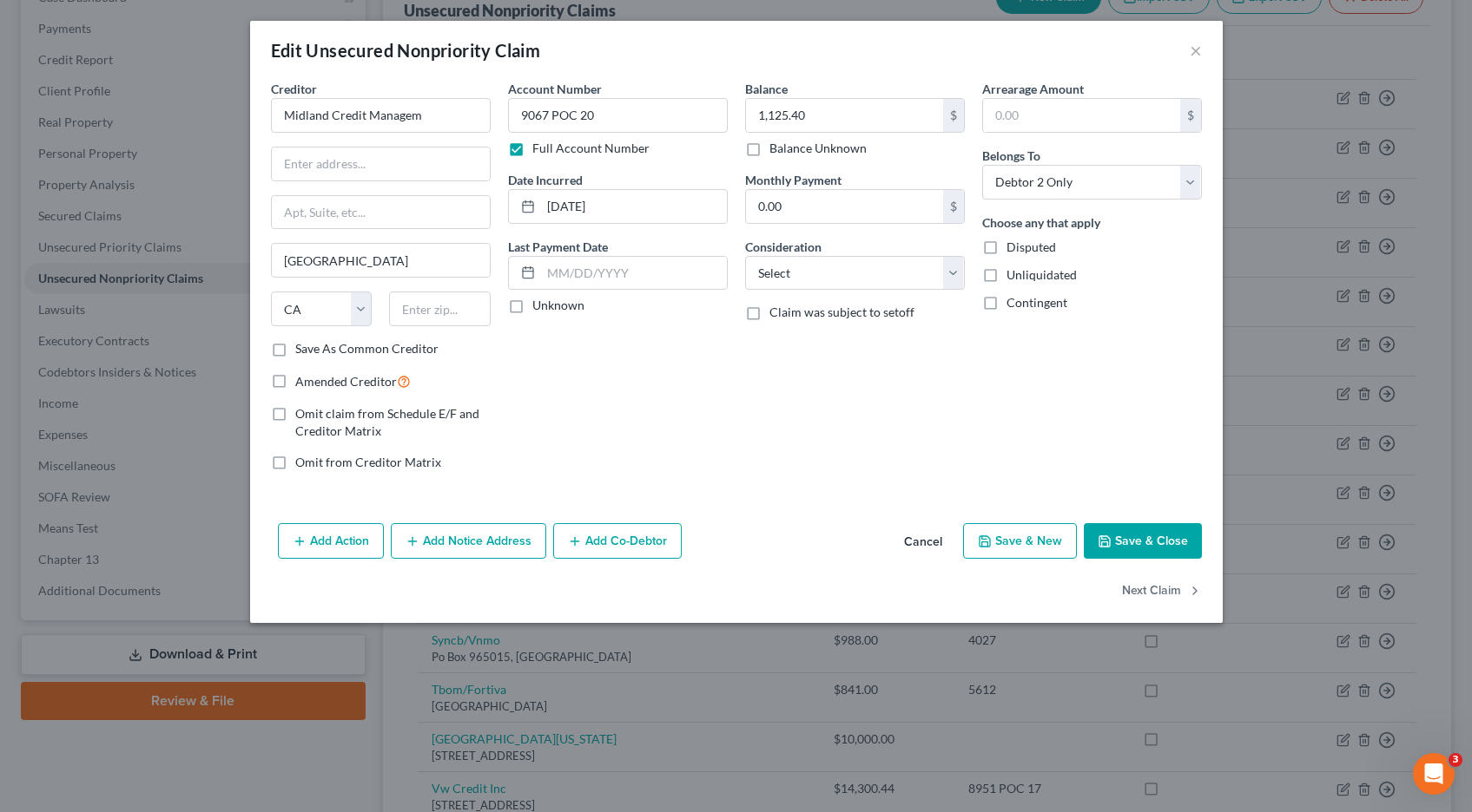
click at [1148, 536] on button "Save & Close" at bounding box center [1142, 541] width 118 height 37
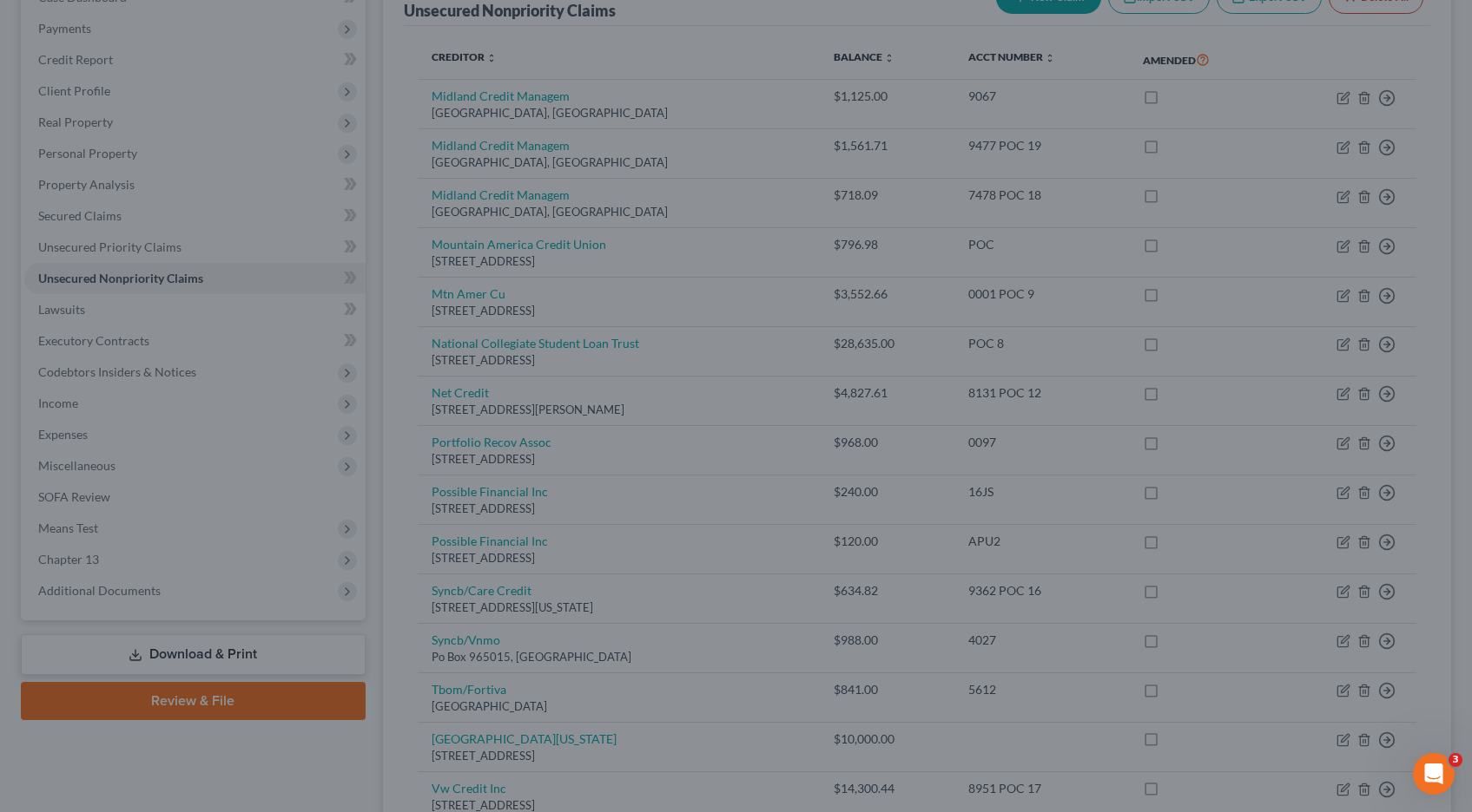
type input "0"
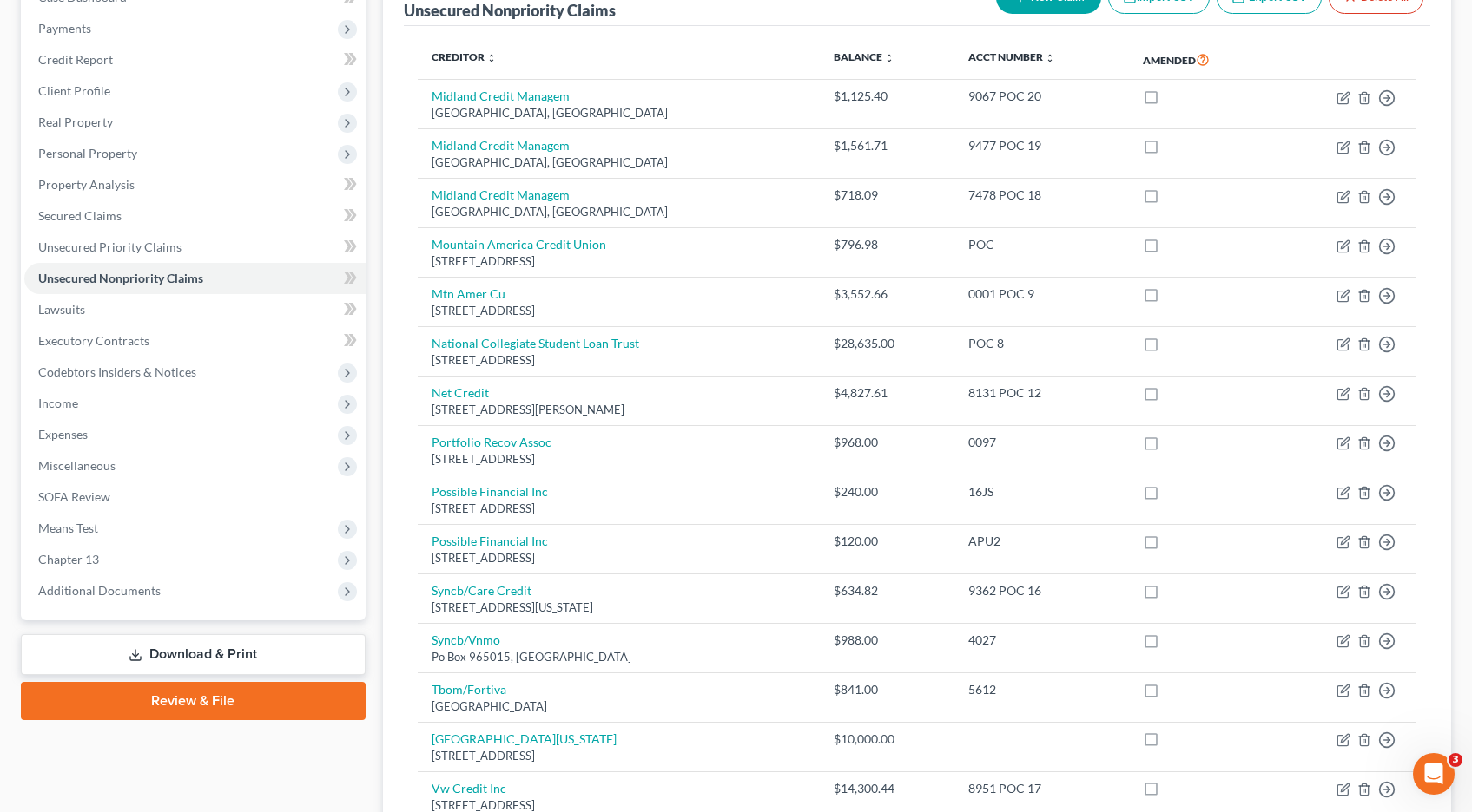
click at [895, 54] on icon "unfold_more" at bounding box center [889, 58] width 11 height 11
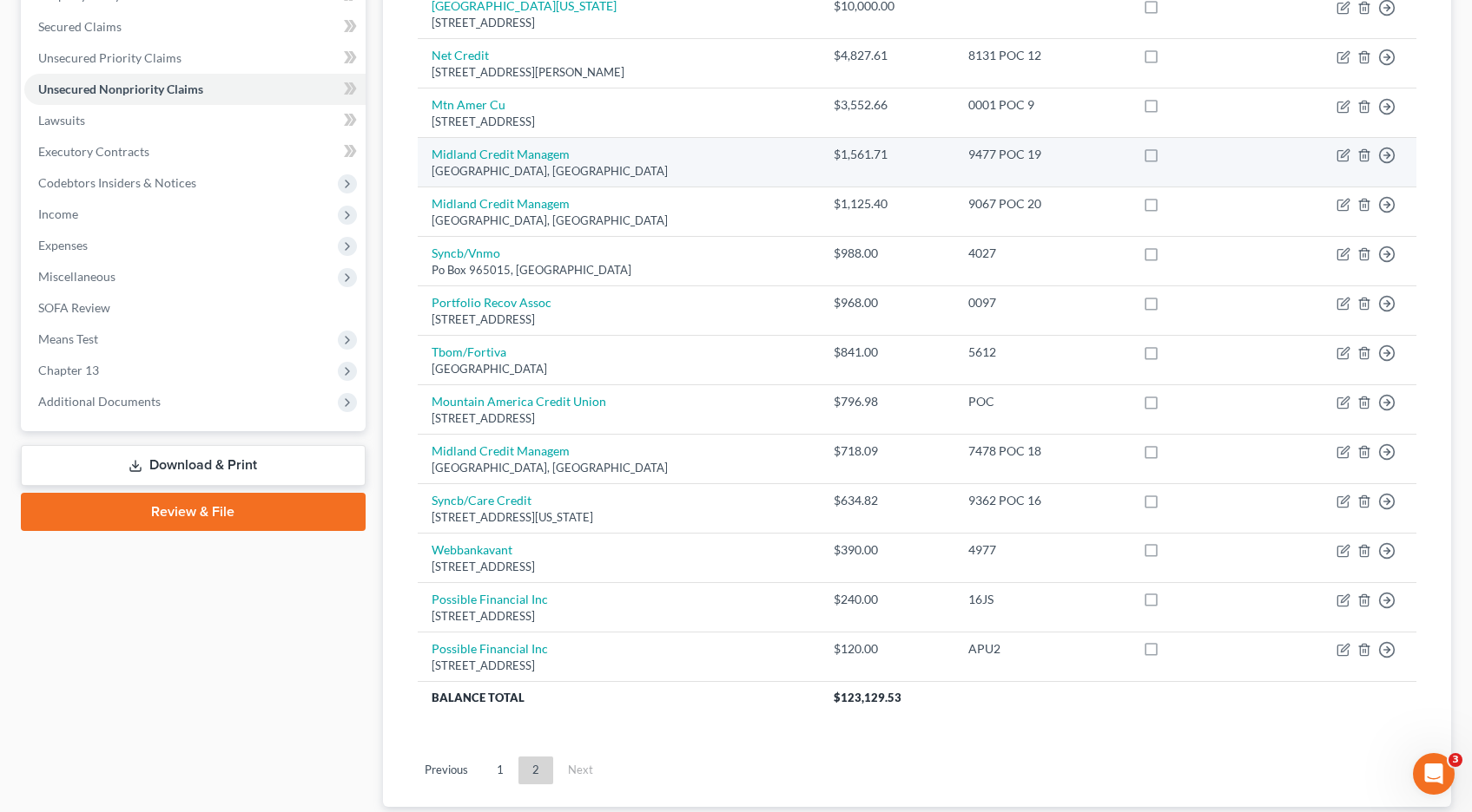
scroll to position [394, 0]
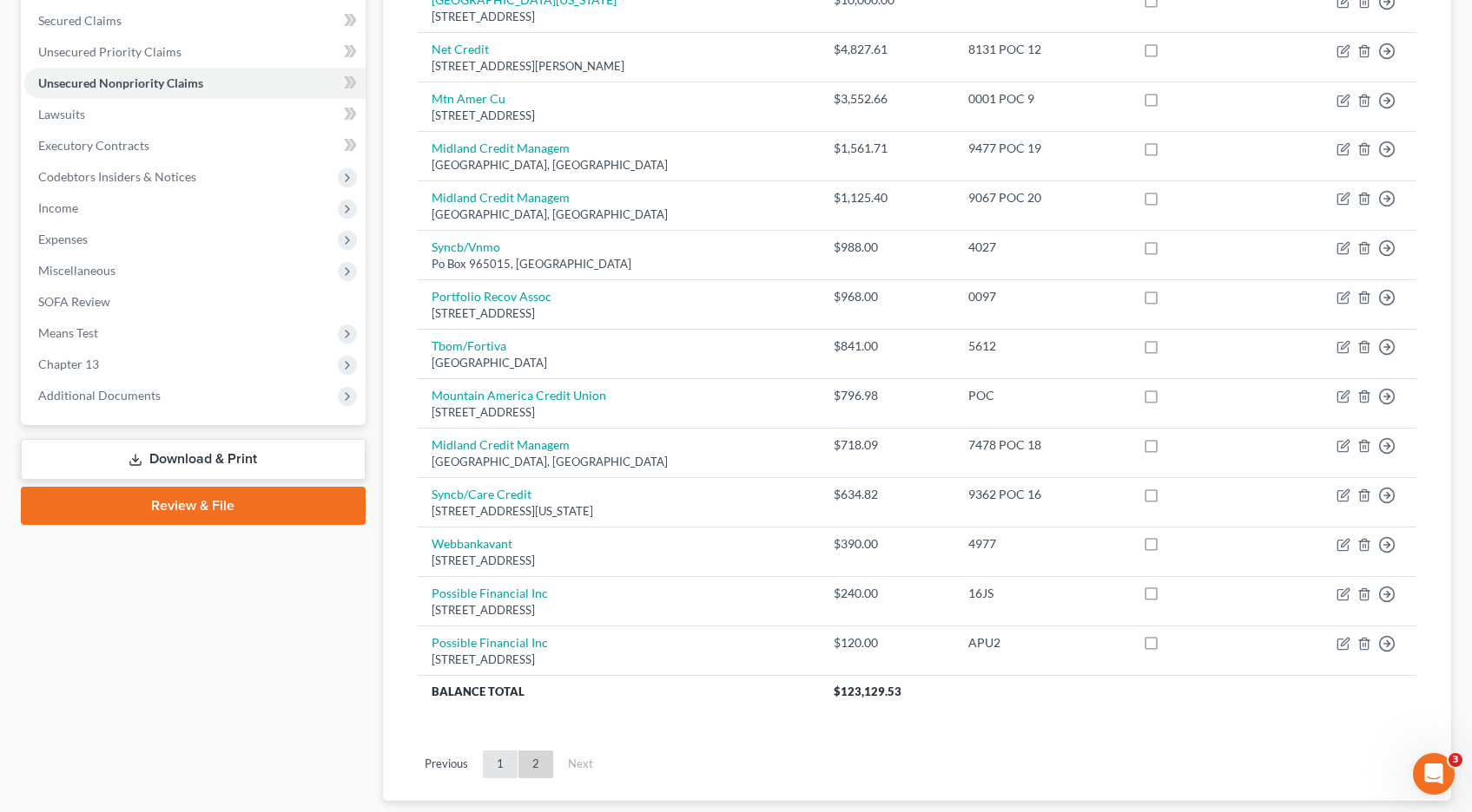
click at [501, 766] on link "1" at bounding box center [500, 765] width 35 height 28
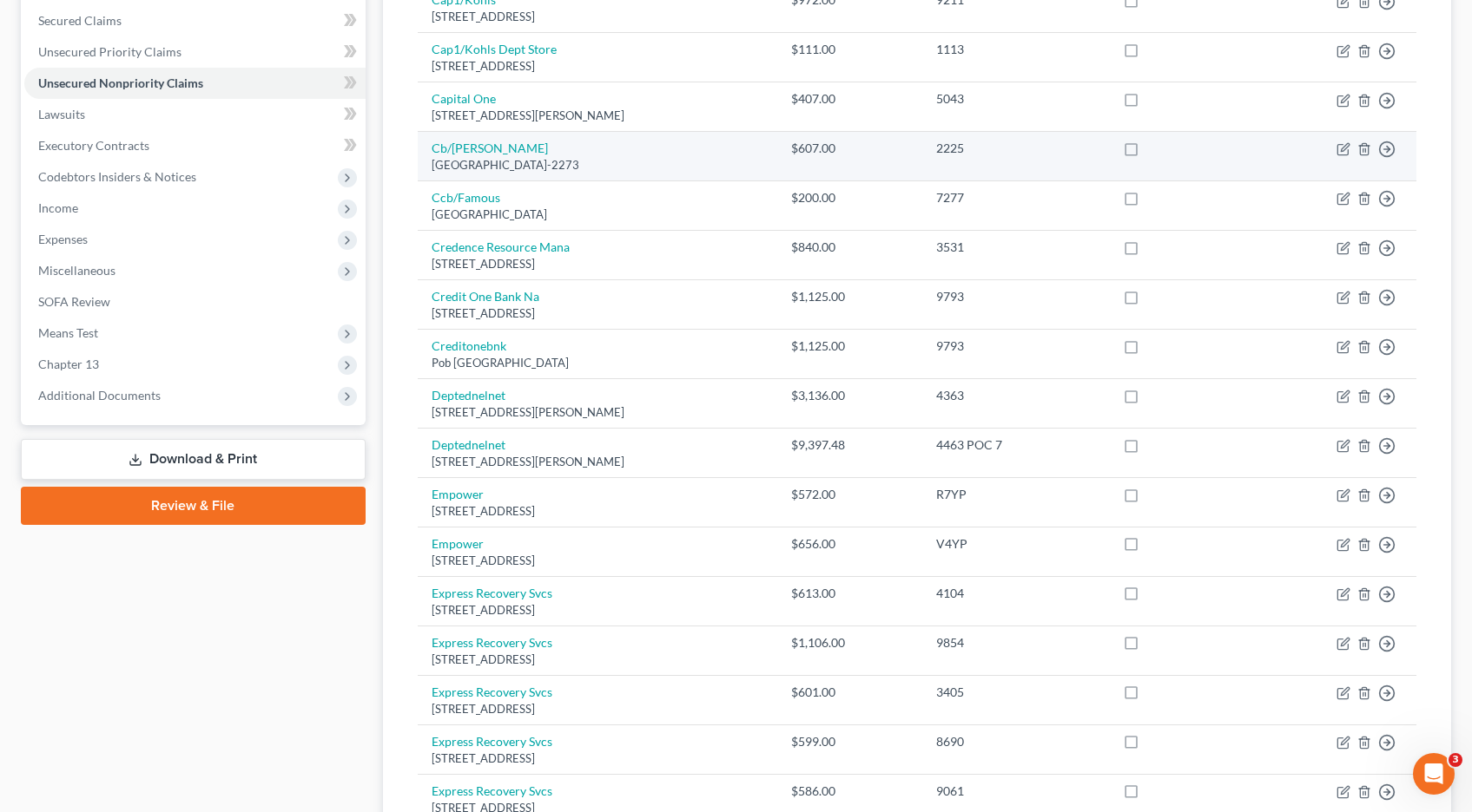
scroll to position [0, 0]
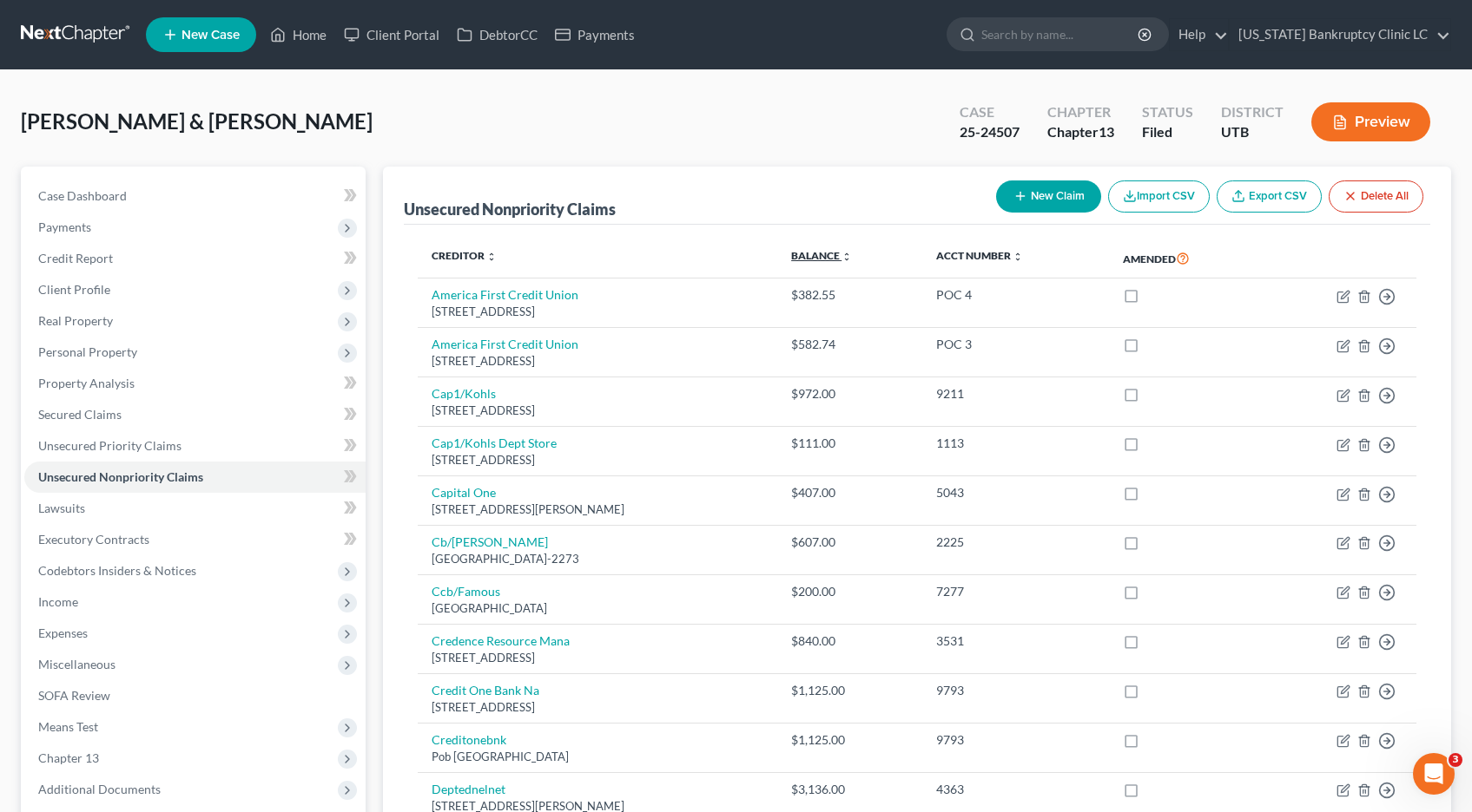
click at [852, 255] on icon "unfold_more" at bounding box center [846, 256] width 11 height 11
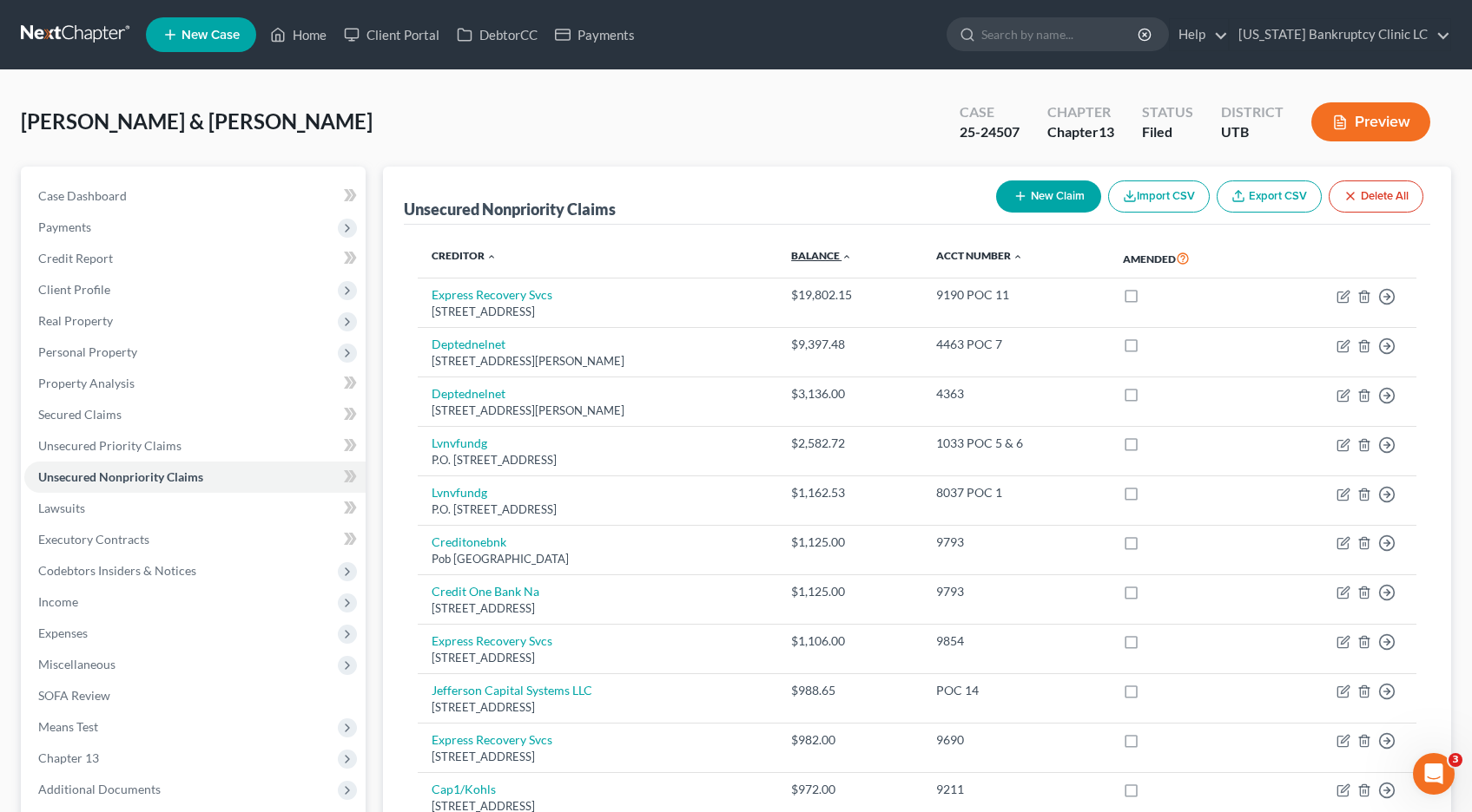
click at [852, 255] on icon "expand_less" at bounding box center [846, 256] width 11 height 11
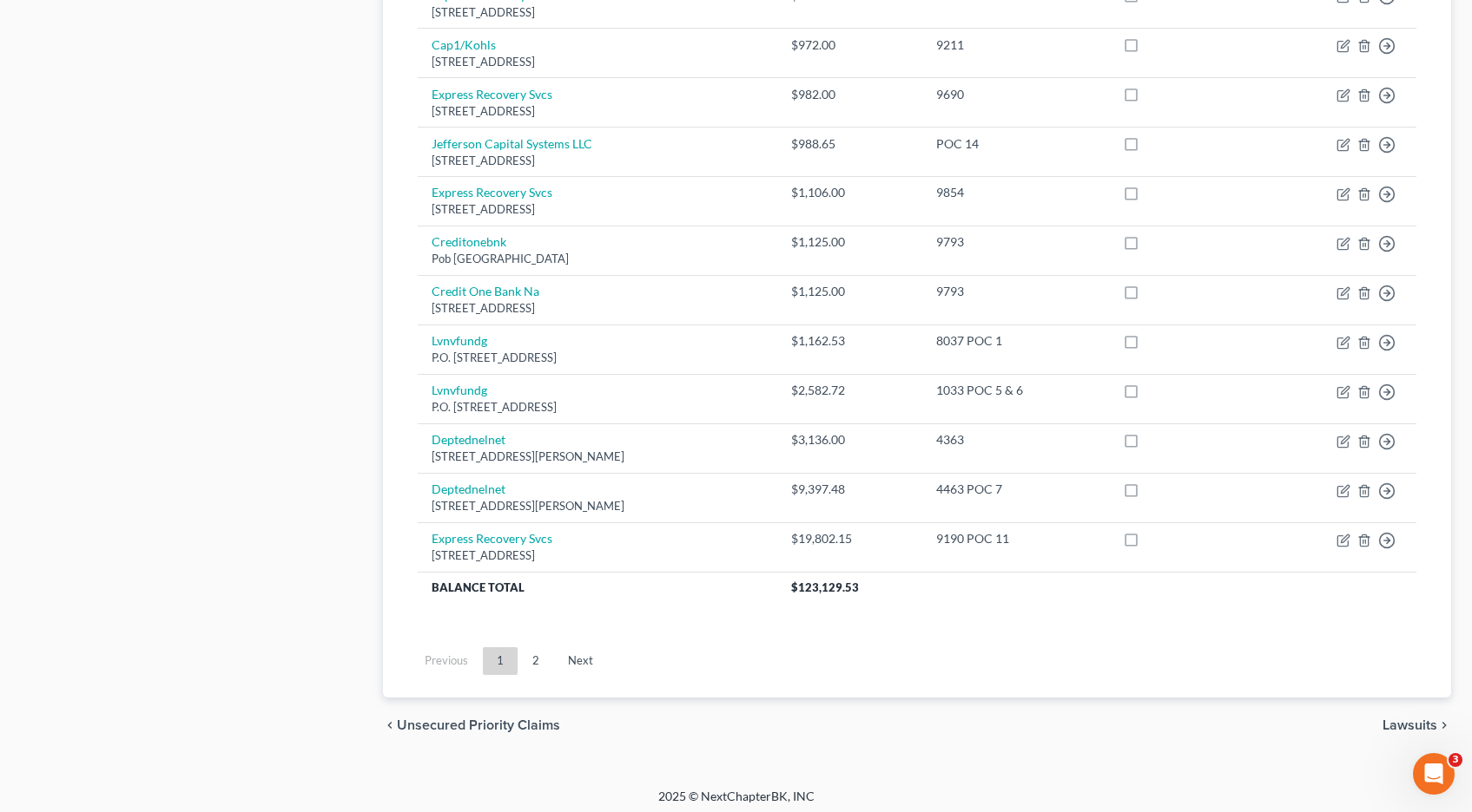
scroll to position [1197, 0]
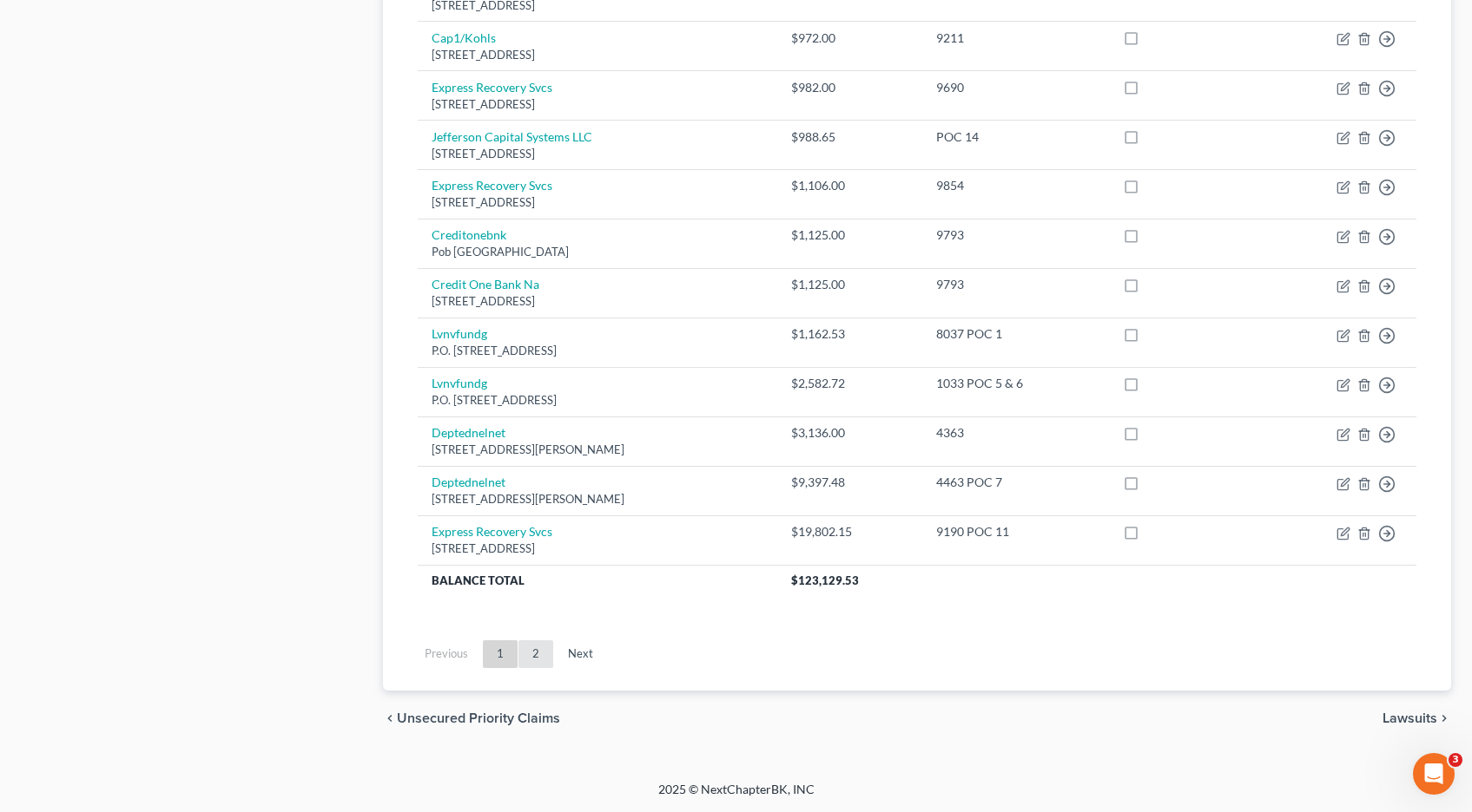
click at [533, 651] on link "2" at bounding box center [536, 654] width 35 height 28
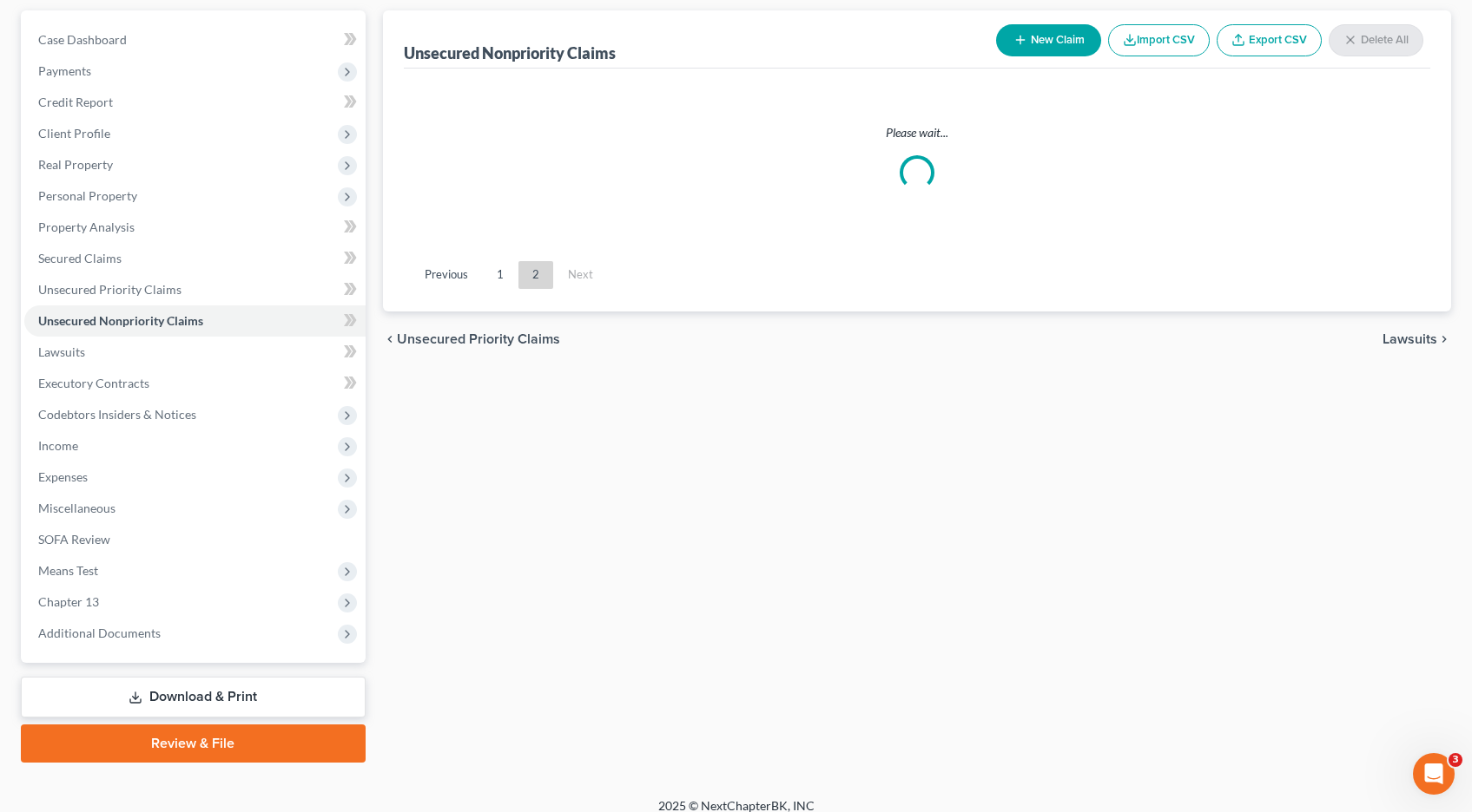
scroll to position [155, 0]
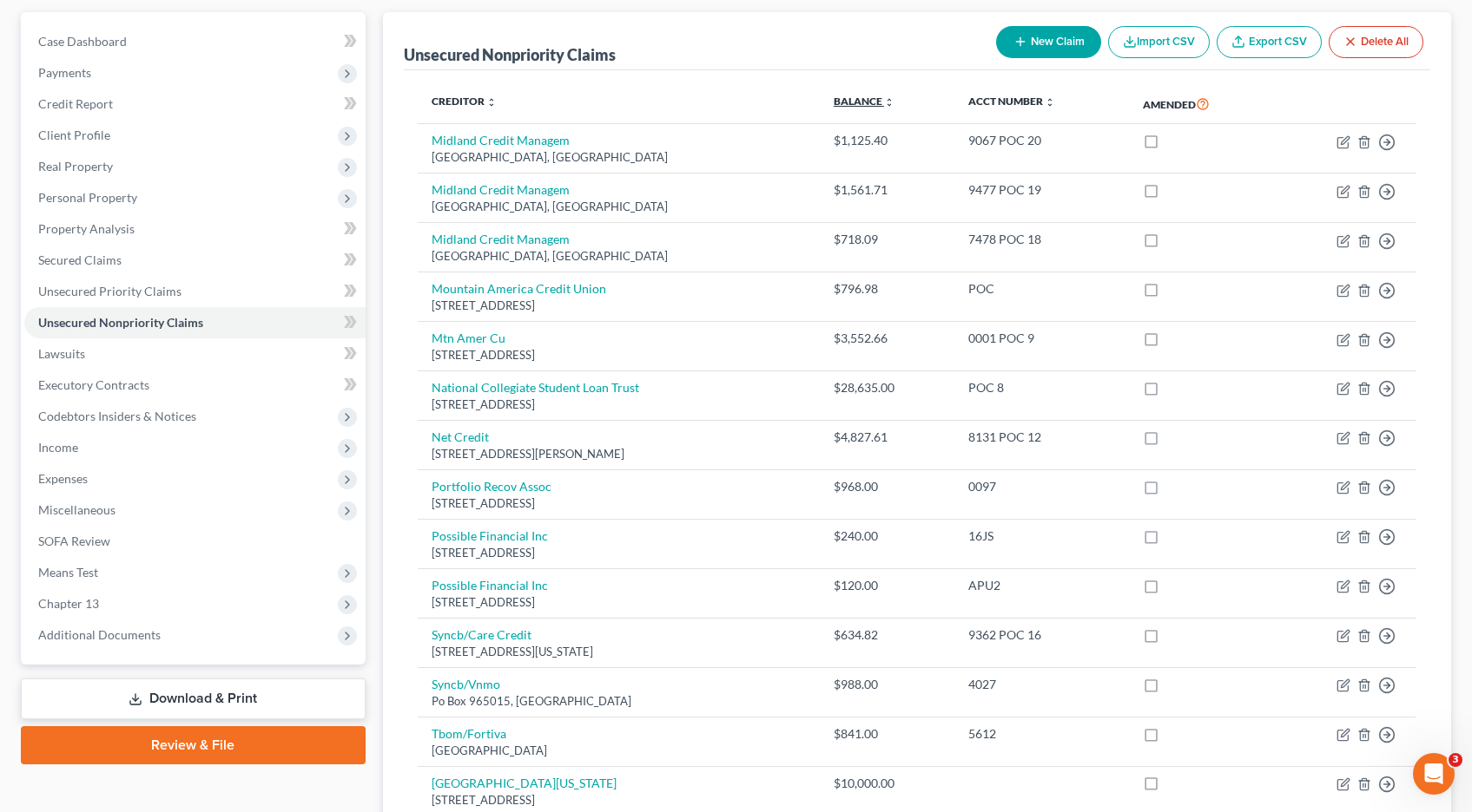
click at [895, 100] on icon "unfold_more" at bounding box center [889, 102] width 11 height 11
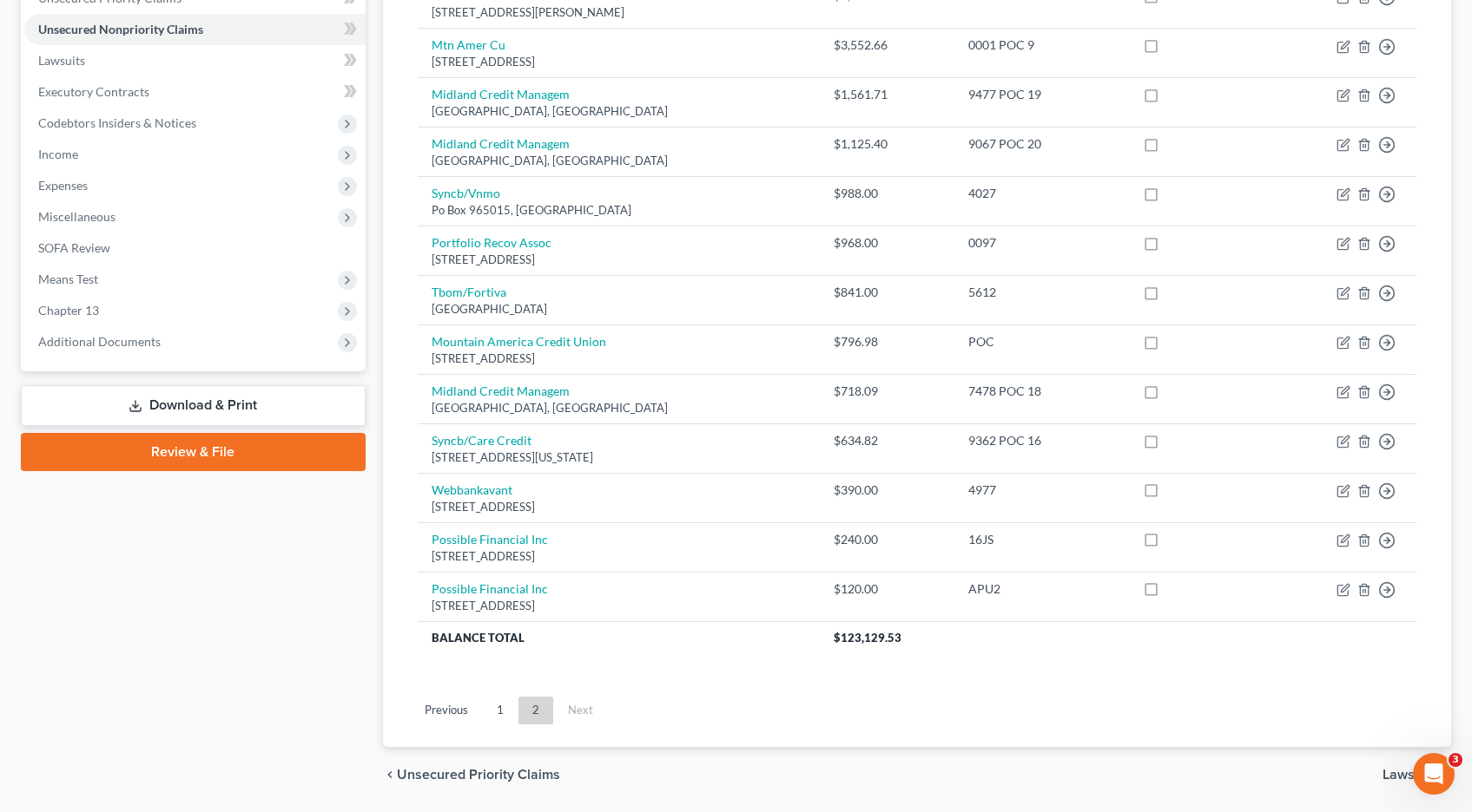
scroll to position [450, 0]
click at [500, 710] on link "1" at bounding box center [500, 709] width 35 height 28
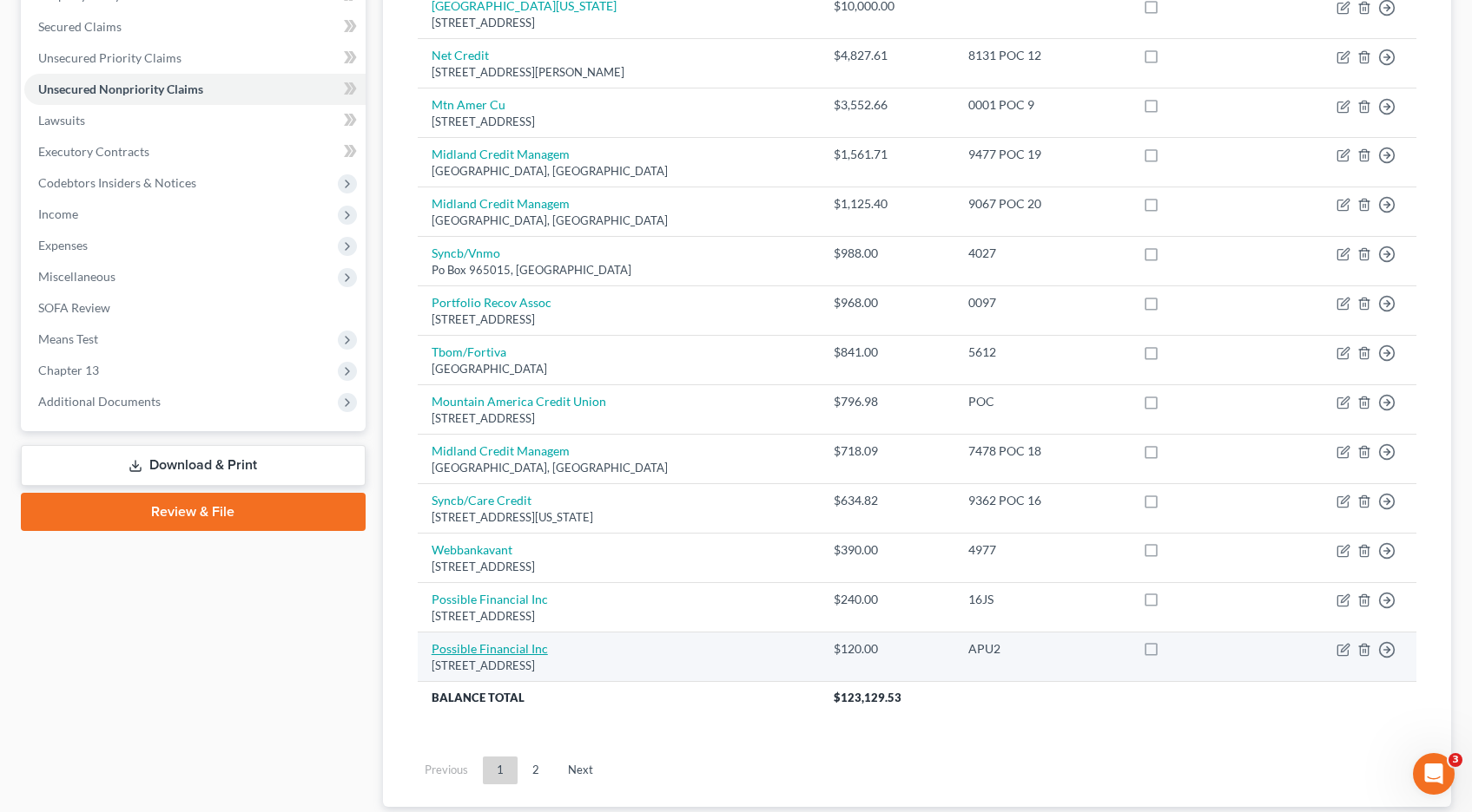
scroll to position [505, 0]
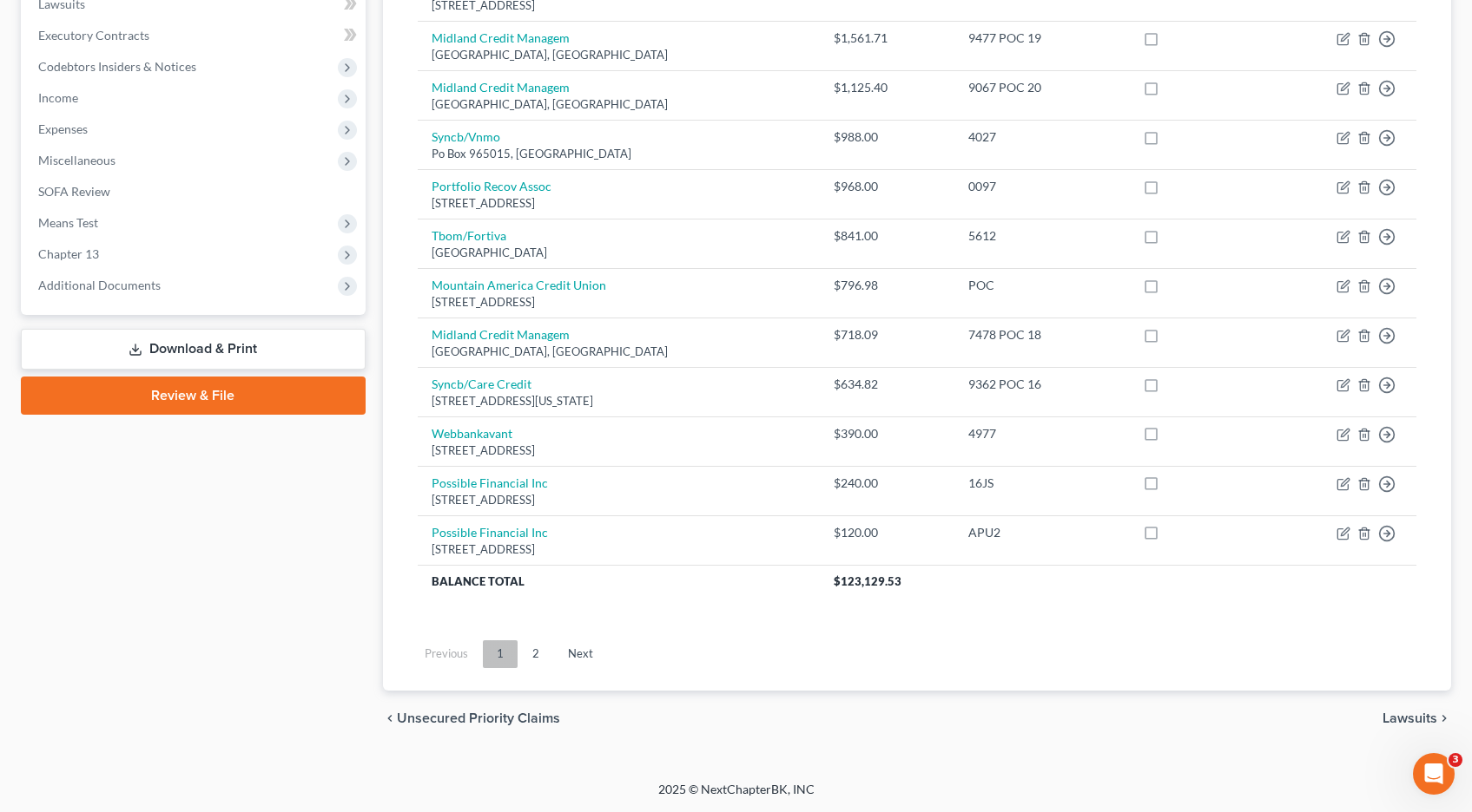
click at [501, 657] on link "1" at bounding box center [500, 654] width 35 height 28
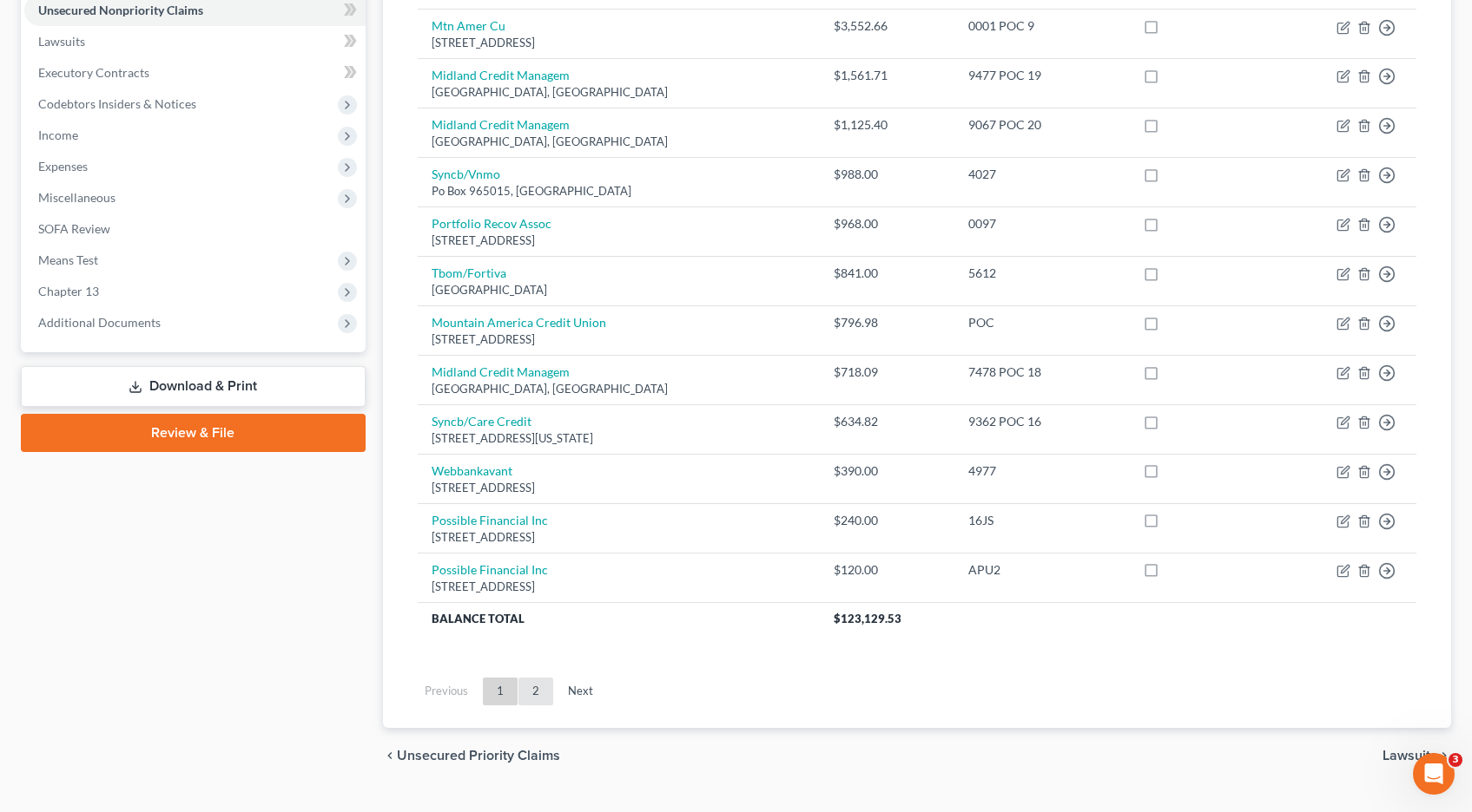
scroll to position [470, 0]
click at [537, 689] on link "2" at bounding box center [536, 688] width 35 height 28
click at [496, 688] on link "1" at bounding box center [500, 688] width 35 height 28
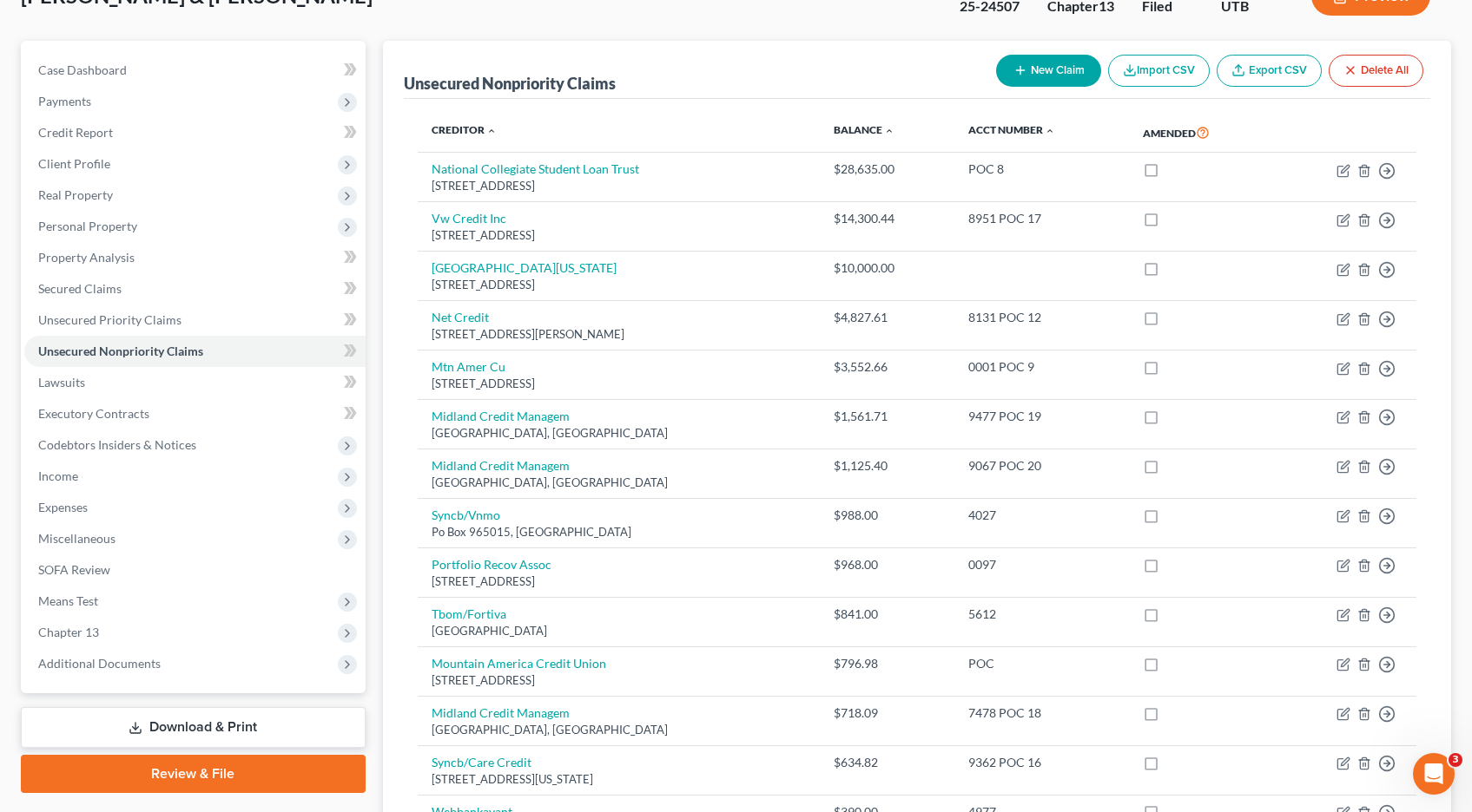
scroll to position [0, 0]
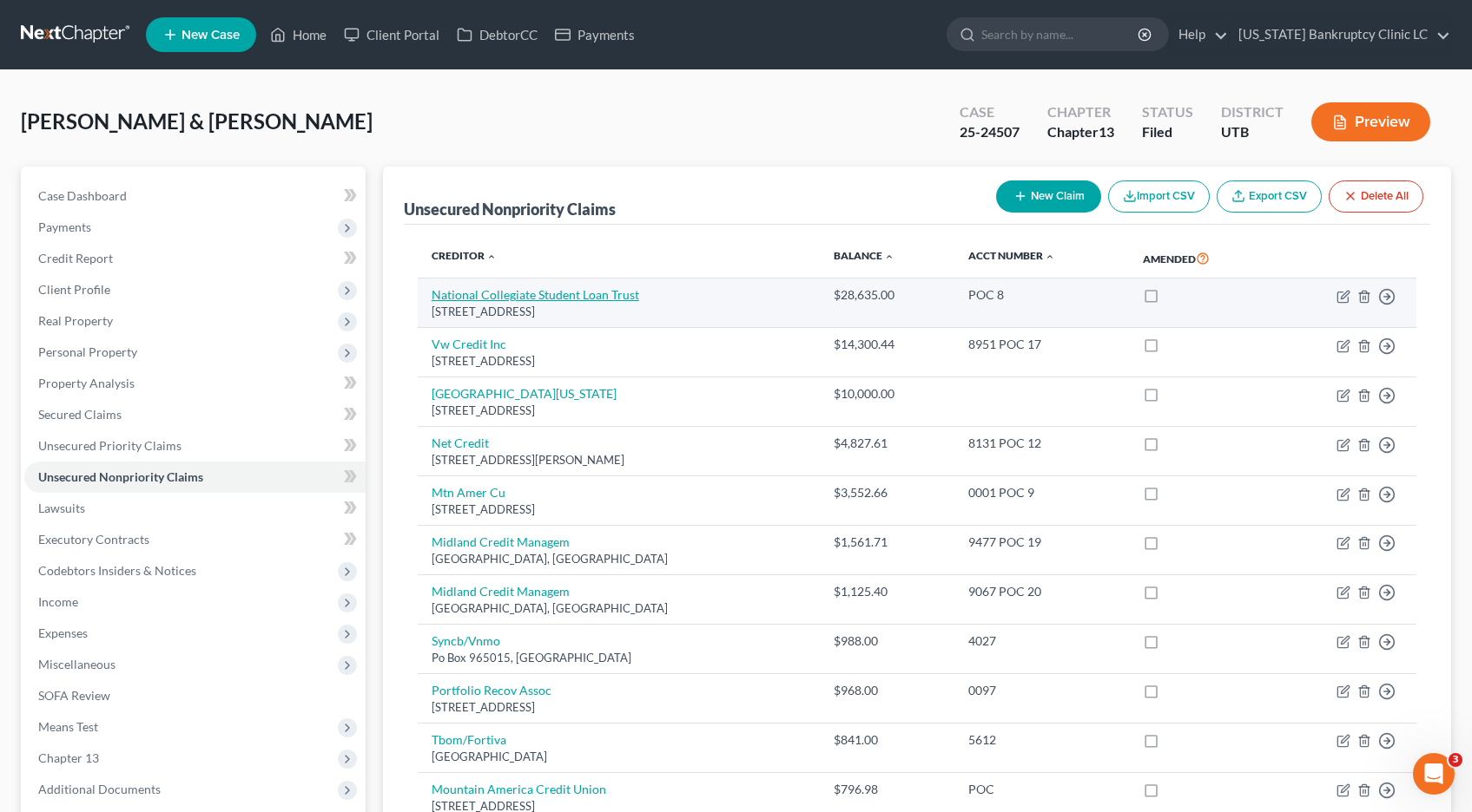
click at [465, 295] on link "National Collegiate Student Loan Trust" at bounding box center [535, 294] width 208 height 14
select select "10"
select select "2"
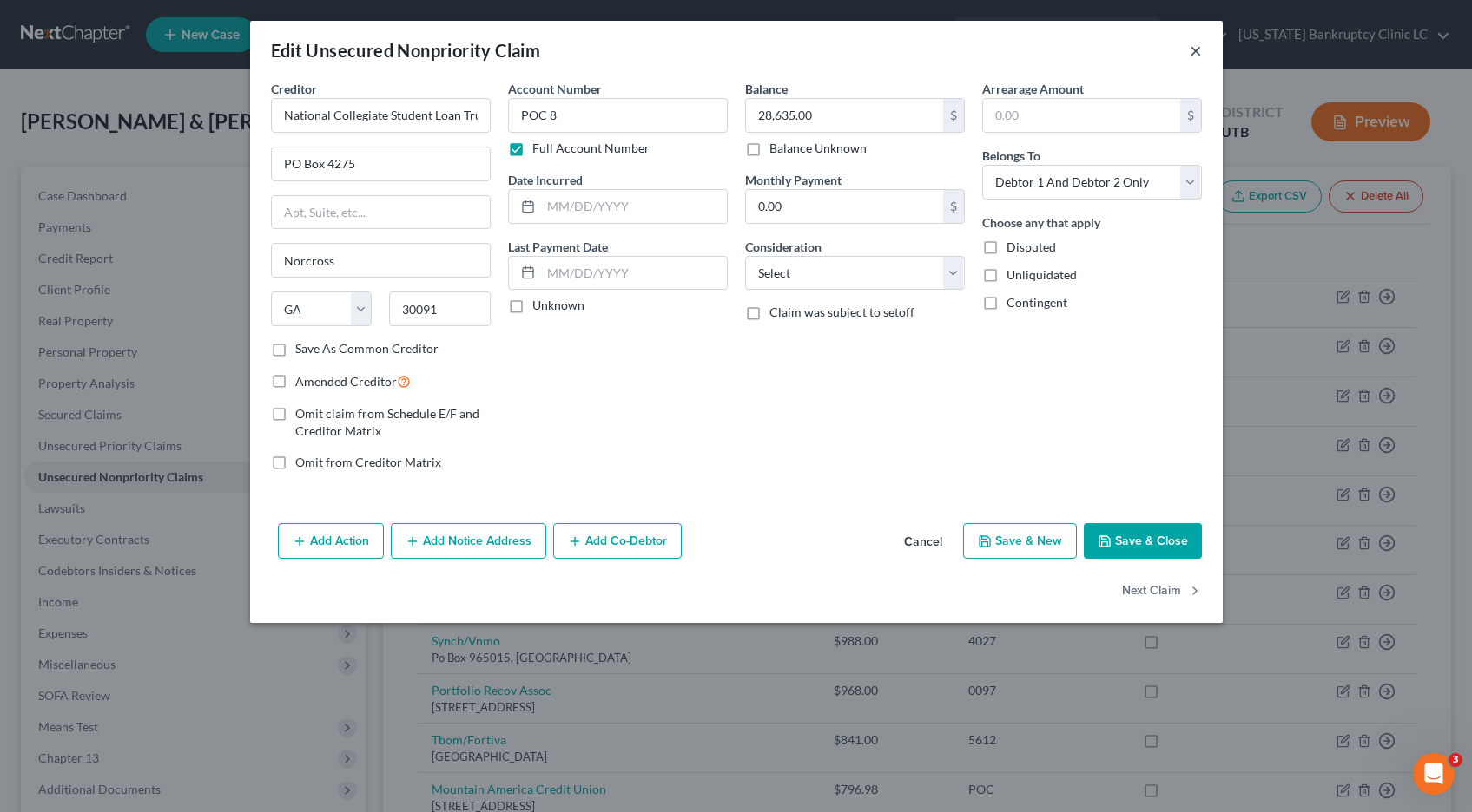
click at [1194, 48] on button "×" at bounding box center [1195, 50] width 13 height 21
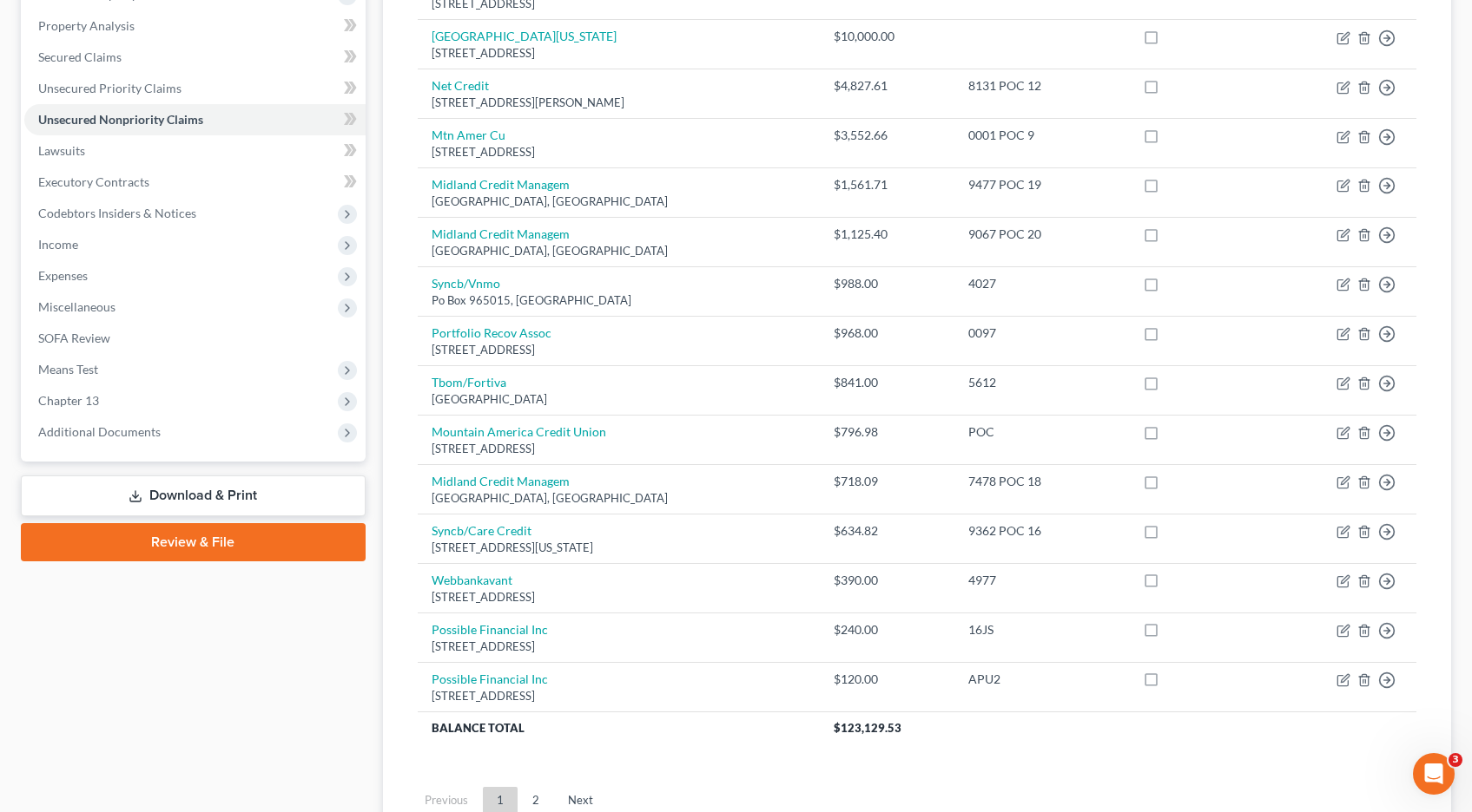
scroll to position [505, 0]
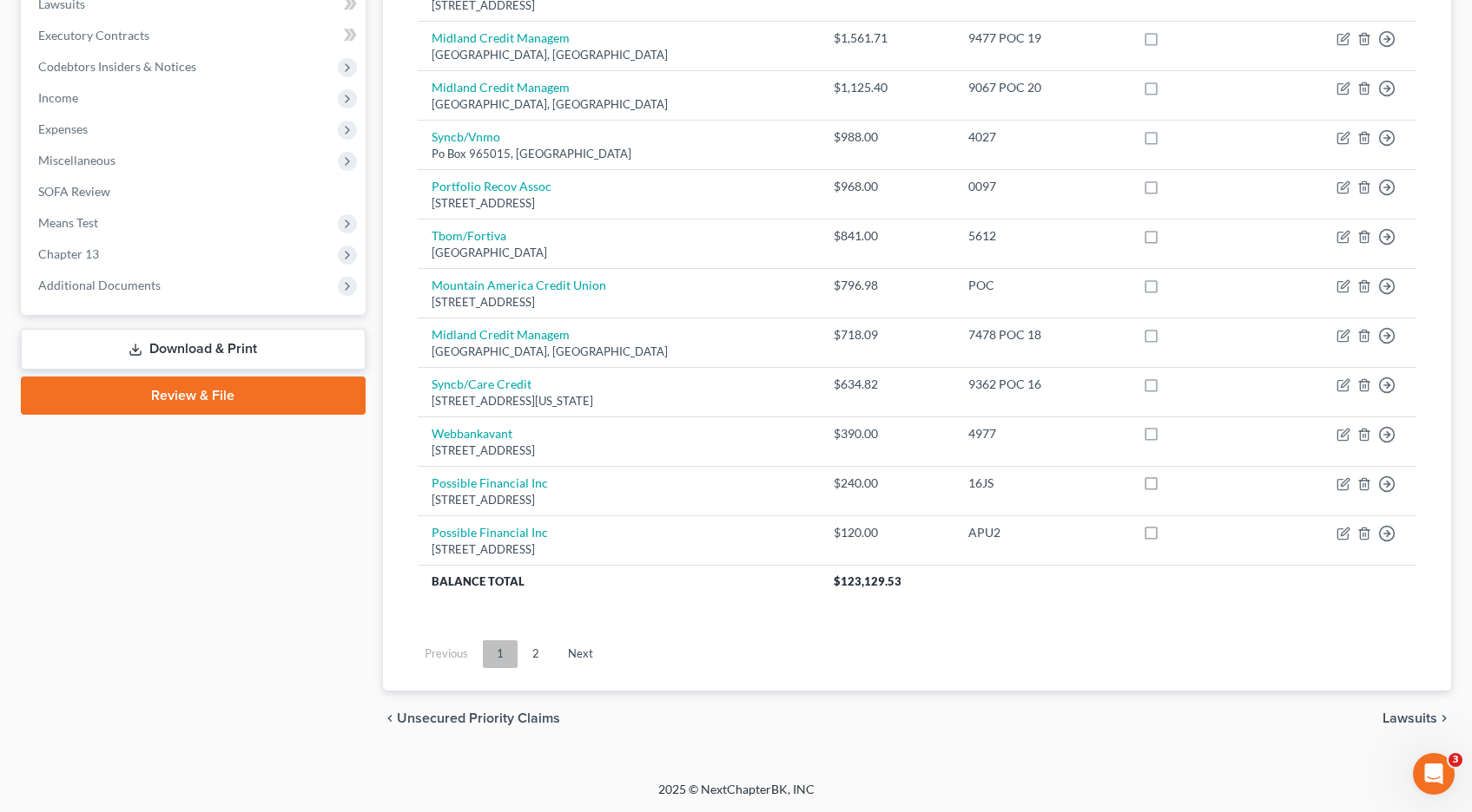
click at [506, 649] on link "1" at bounding box center [500, 654] width 35 height 28
click at [573, 655] on link "Next" at bounding box center [580, 654] width 53 height 28
click at [458, 654] on link "Previous" at bounding box center [447, 654] width 72 height 28
click at [584, 655] on link "Next" at bounding box center [580, 654] width 53 height 28
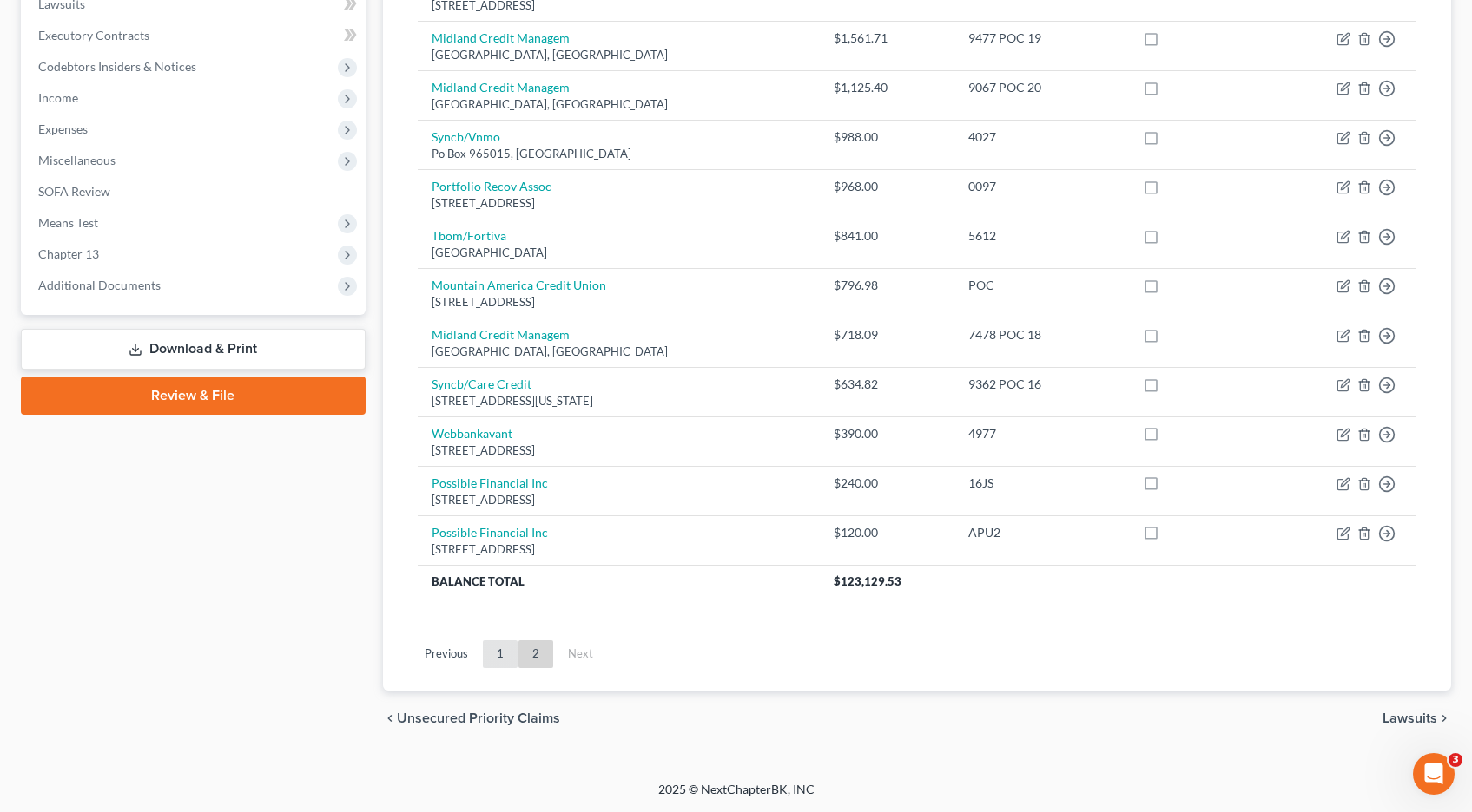
click at [491, 651] on link "1" at bounding box center [500, 654] width 35 height 28
click at [74, 92] on span "Income" at bounding box center [57, 97] width 40 height 14
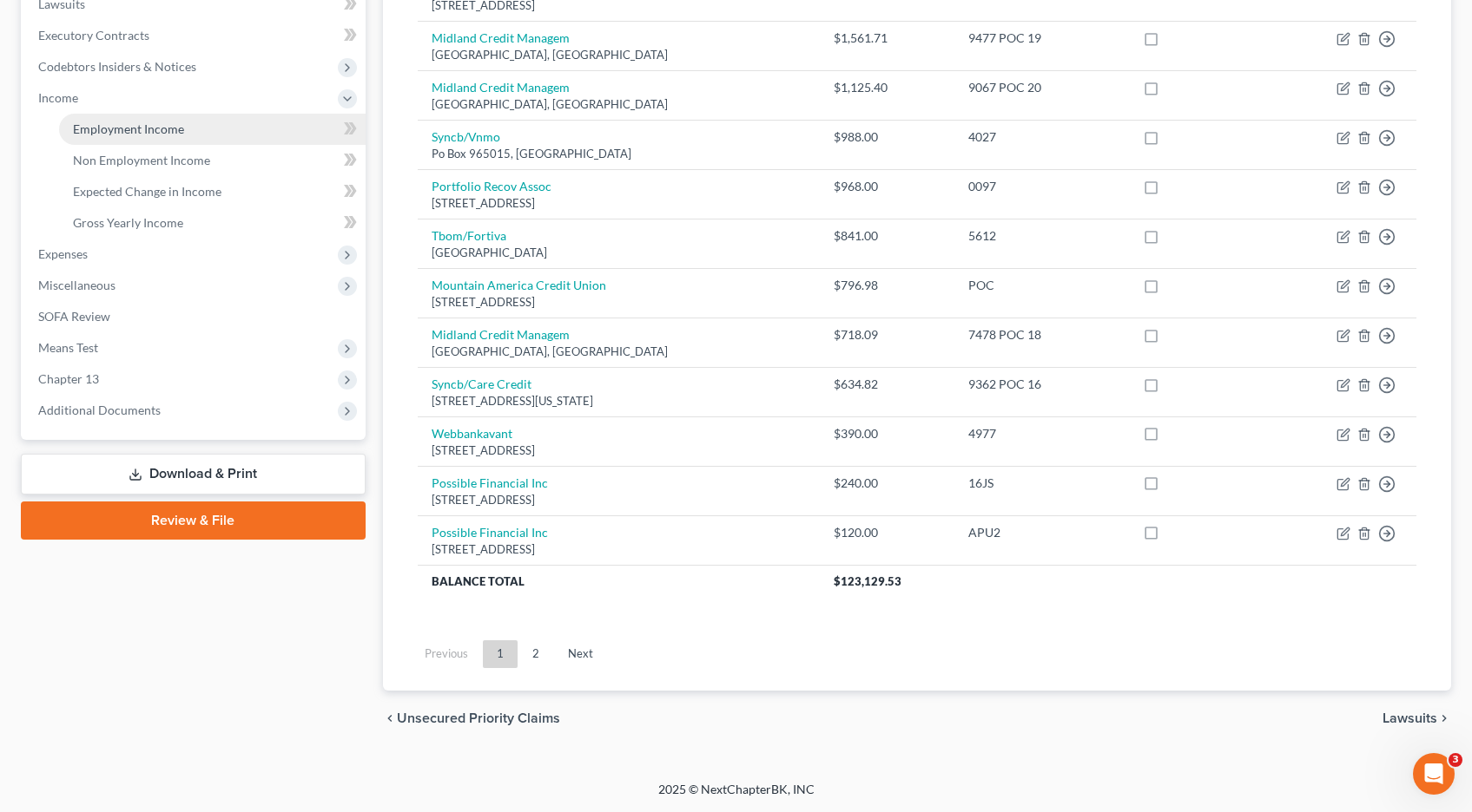
click at [149, 125] on span "Employment Income" at bounding box center [128, 129] width 111 height 14
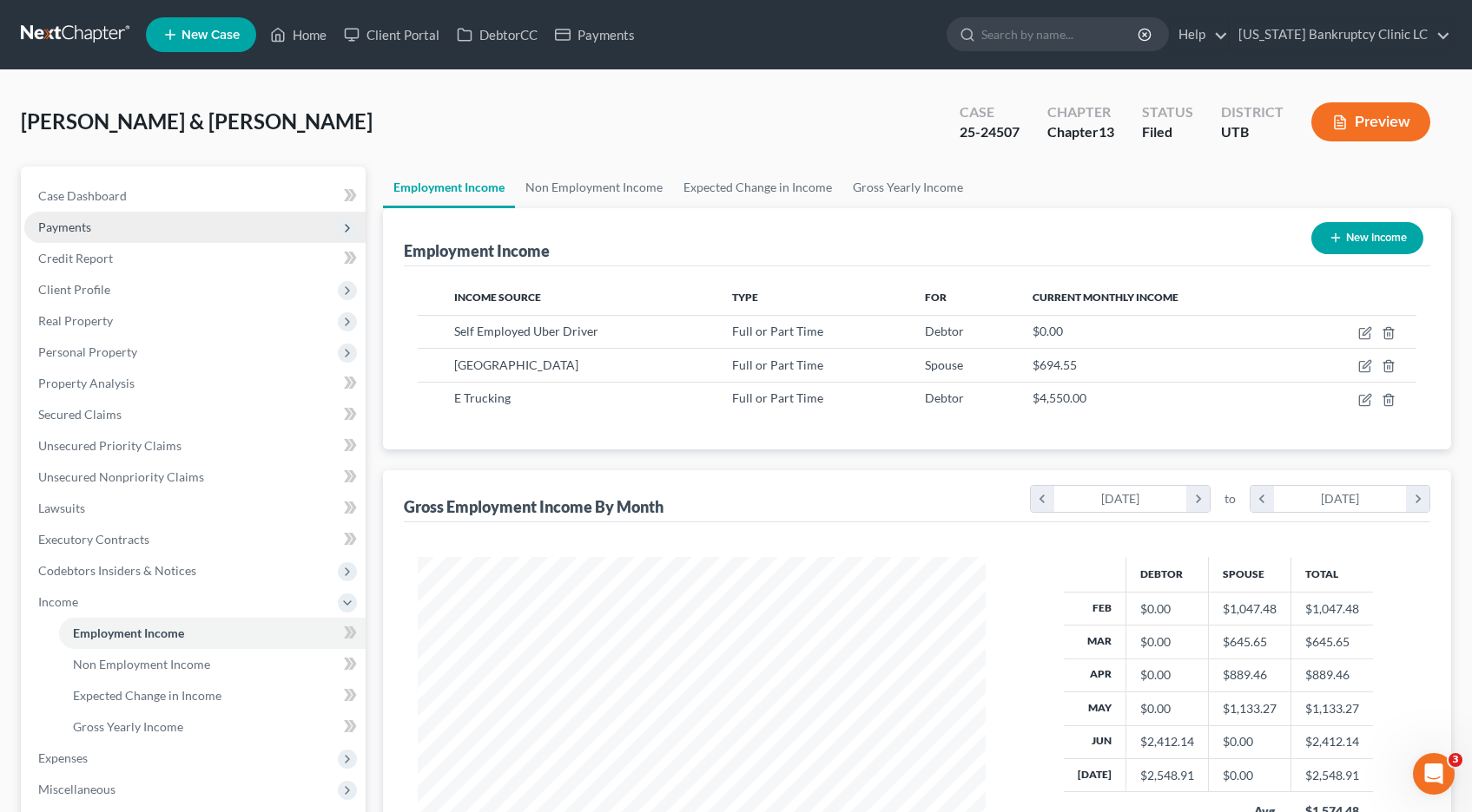
scroll to position [311, 604]
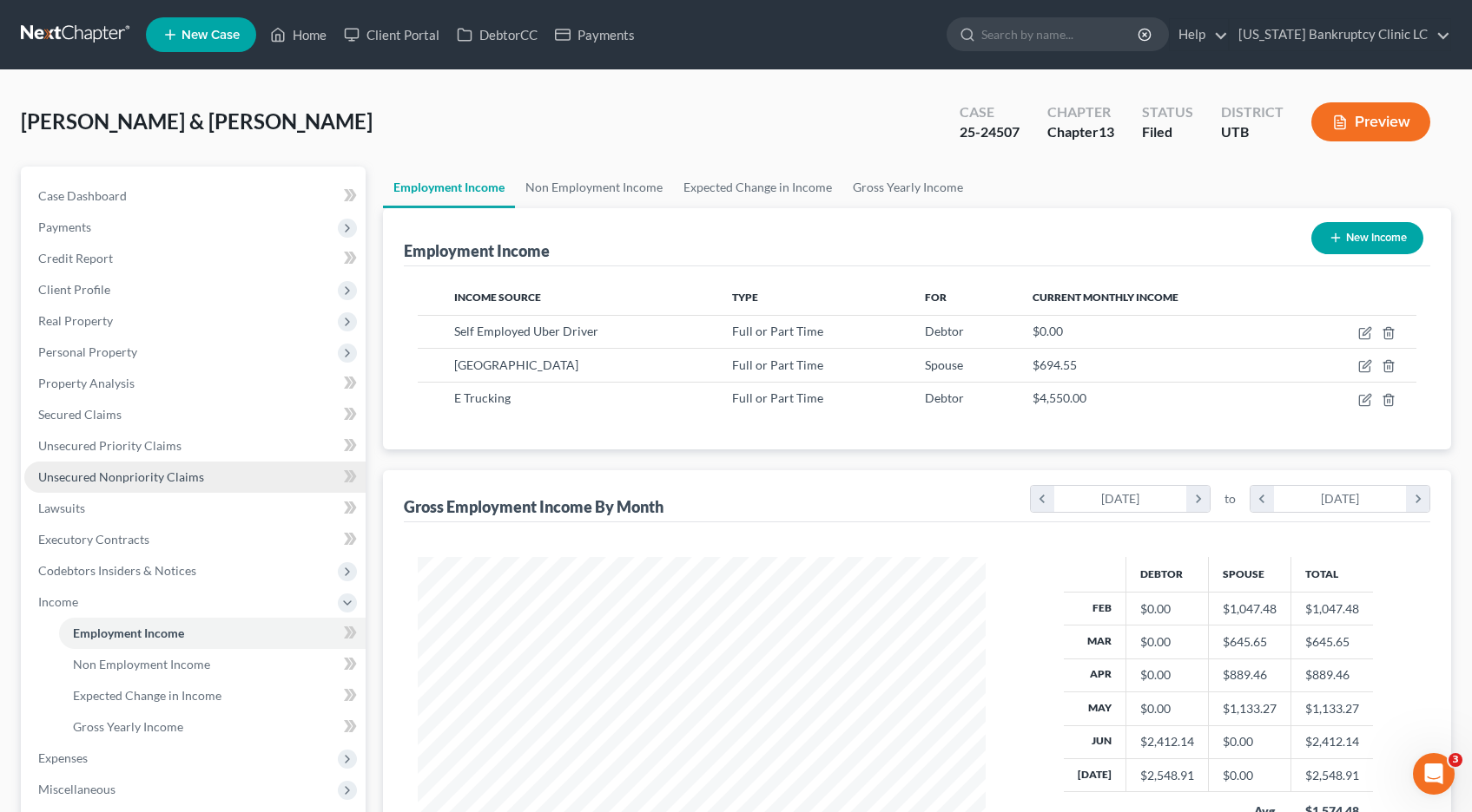
click at [140, 473] on span "Unsecured Nonpriority Claims" at bounding box center [120, 477] width 165 height 14
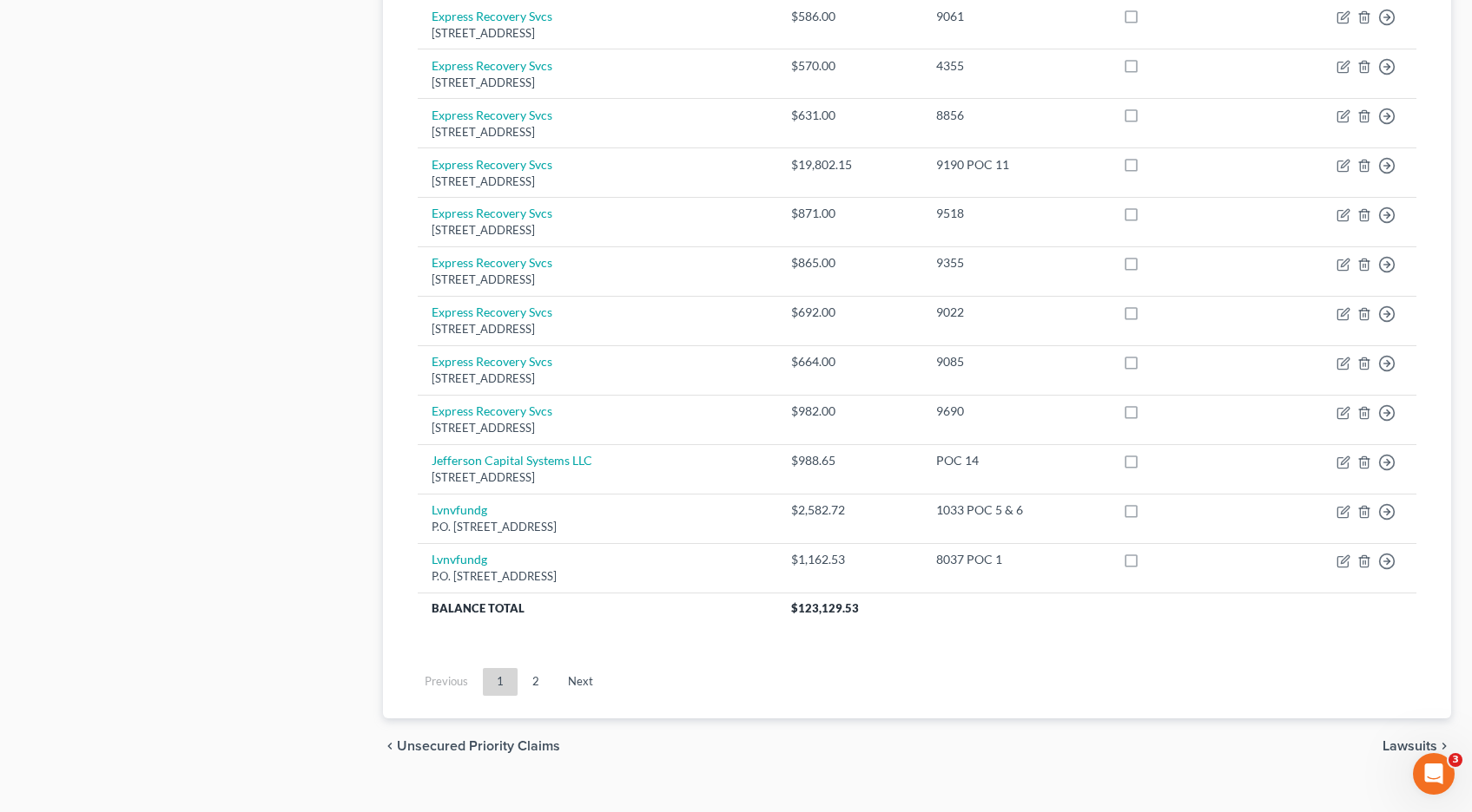
scroll to position [1197, 0]
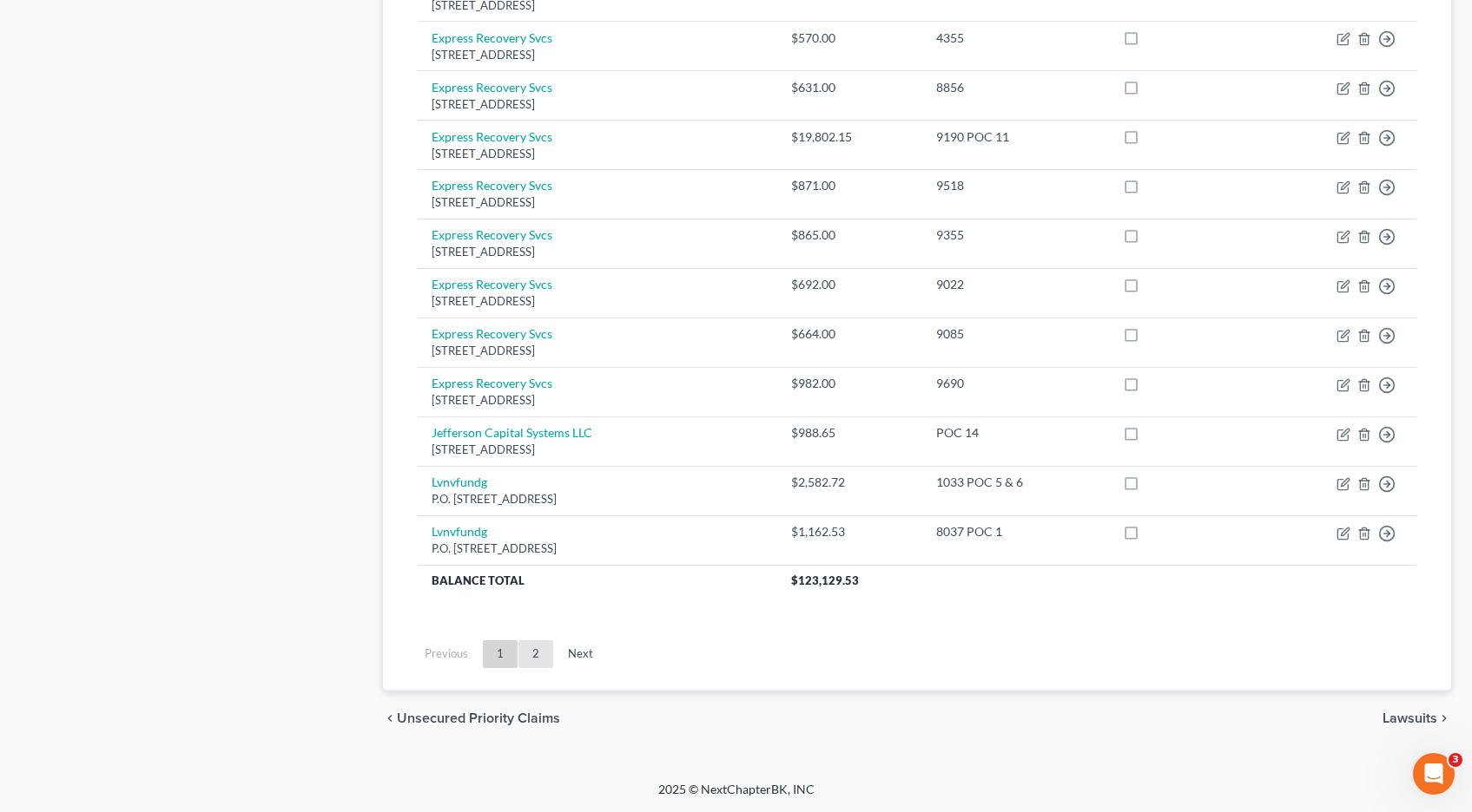
click at [529, 650] on link "2" at bounding box center [536, 654] width 35 height 28
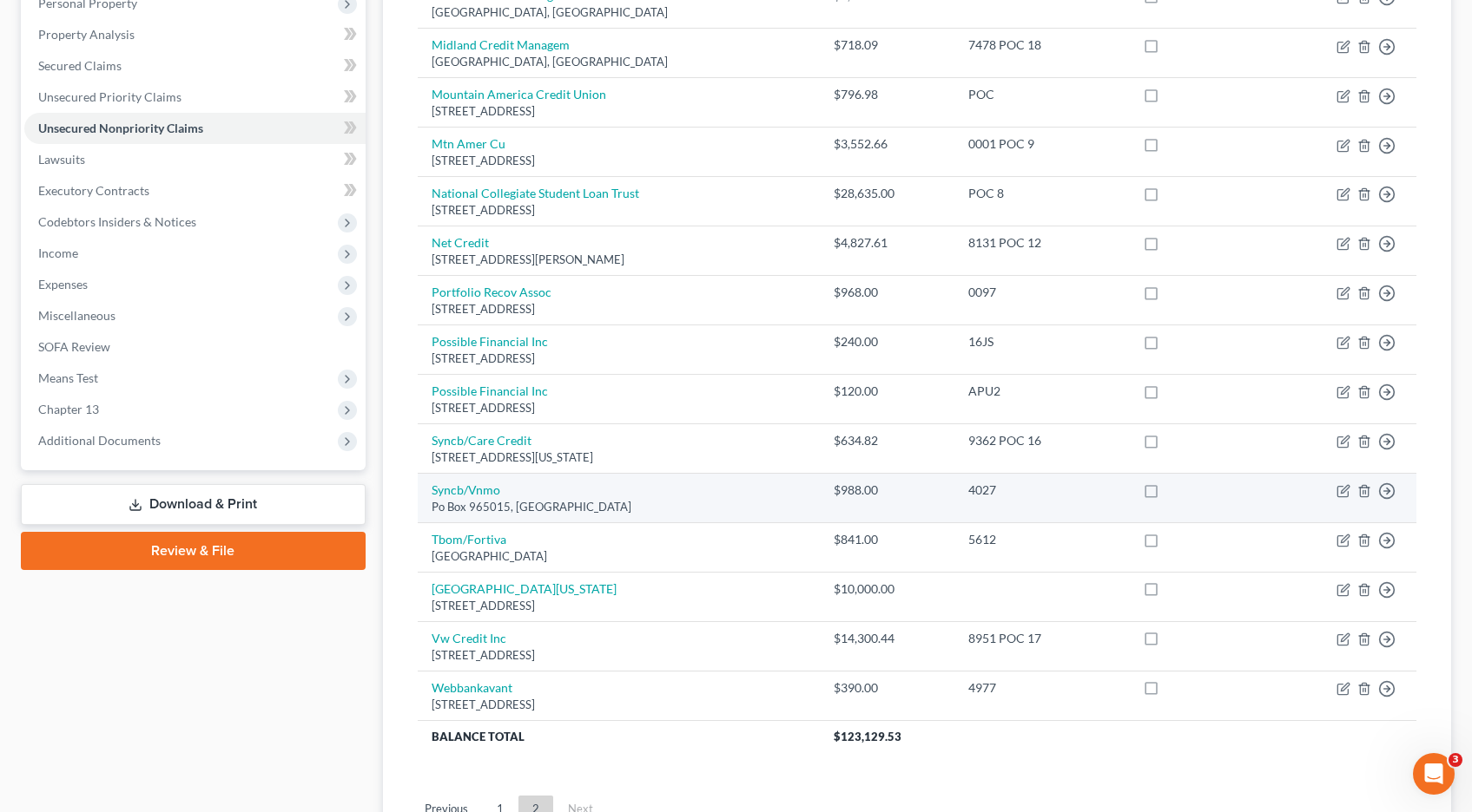
scroll to position [505, 0]
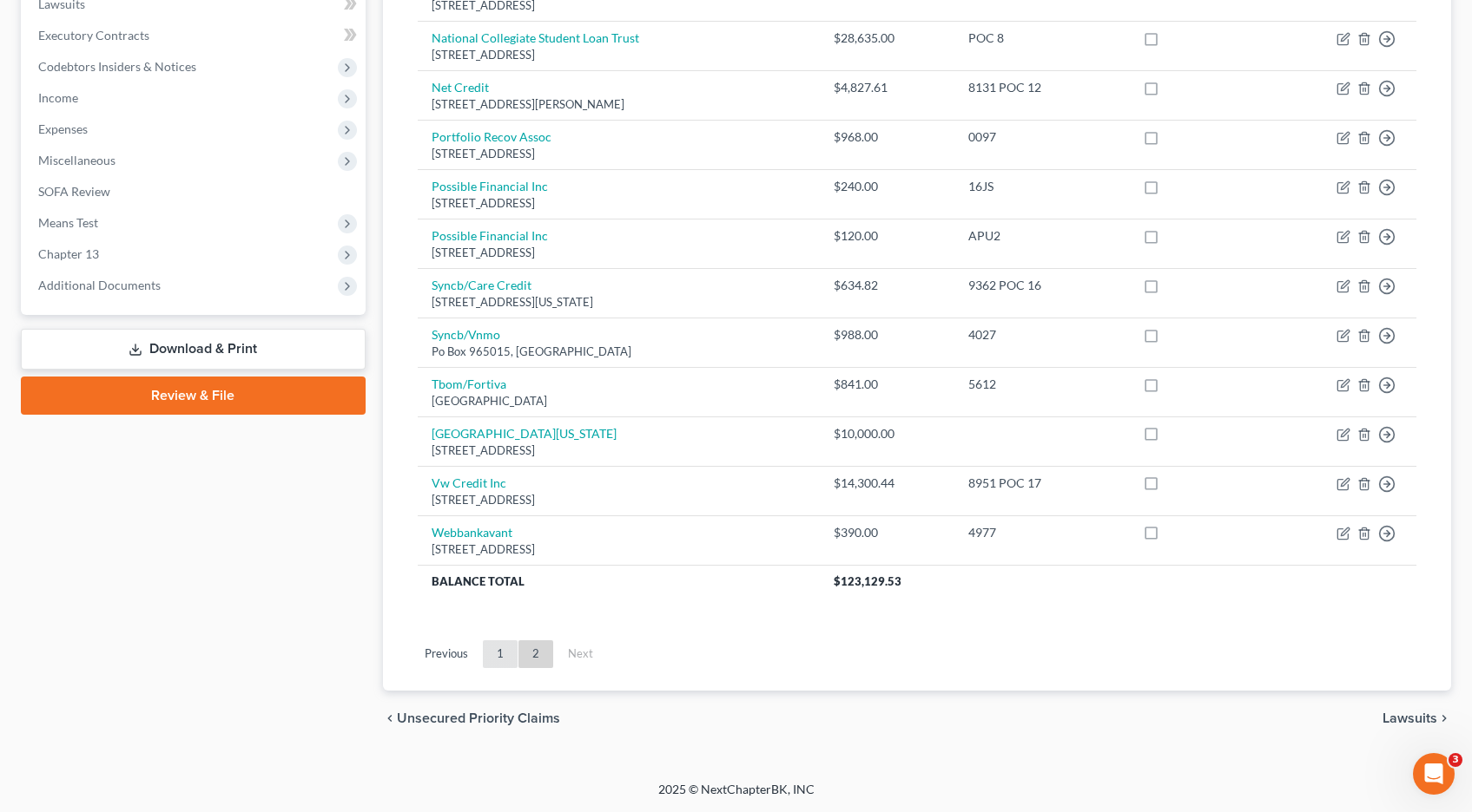
click at [507, 651] on link "1" at bounding box center [500, 654] width 35 height 28
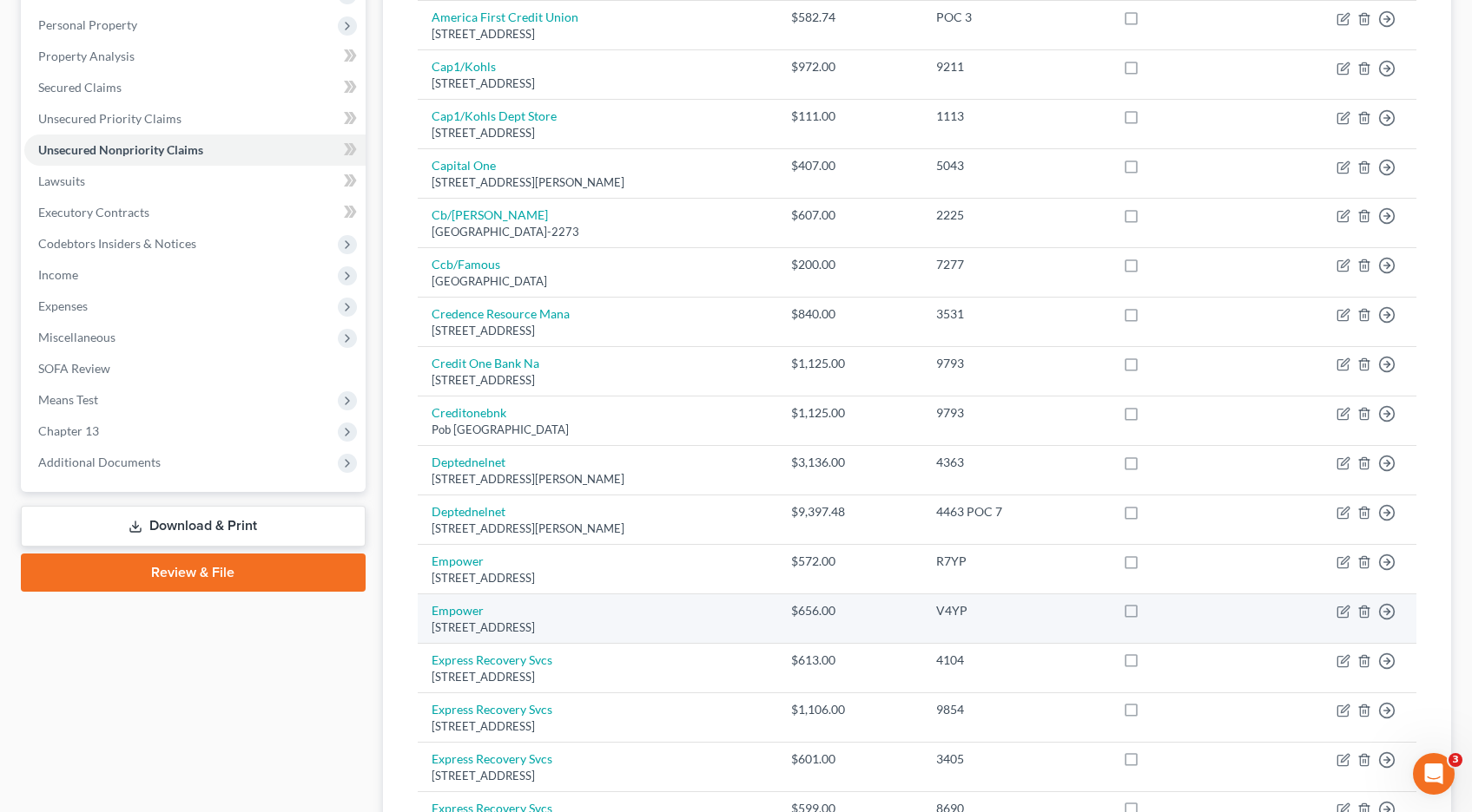
scroll to position [0, 0]
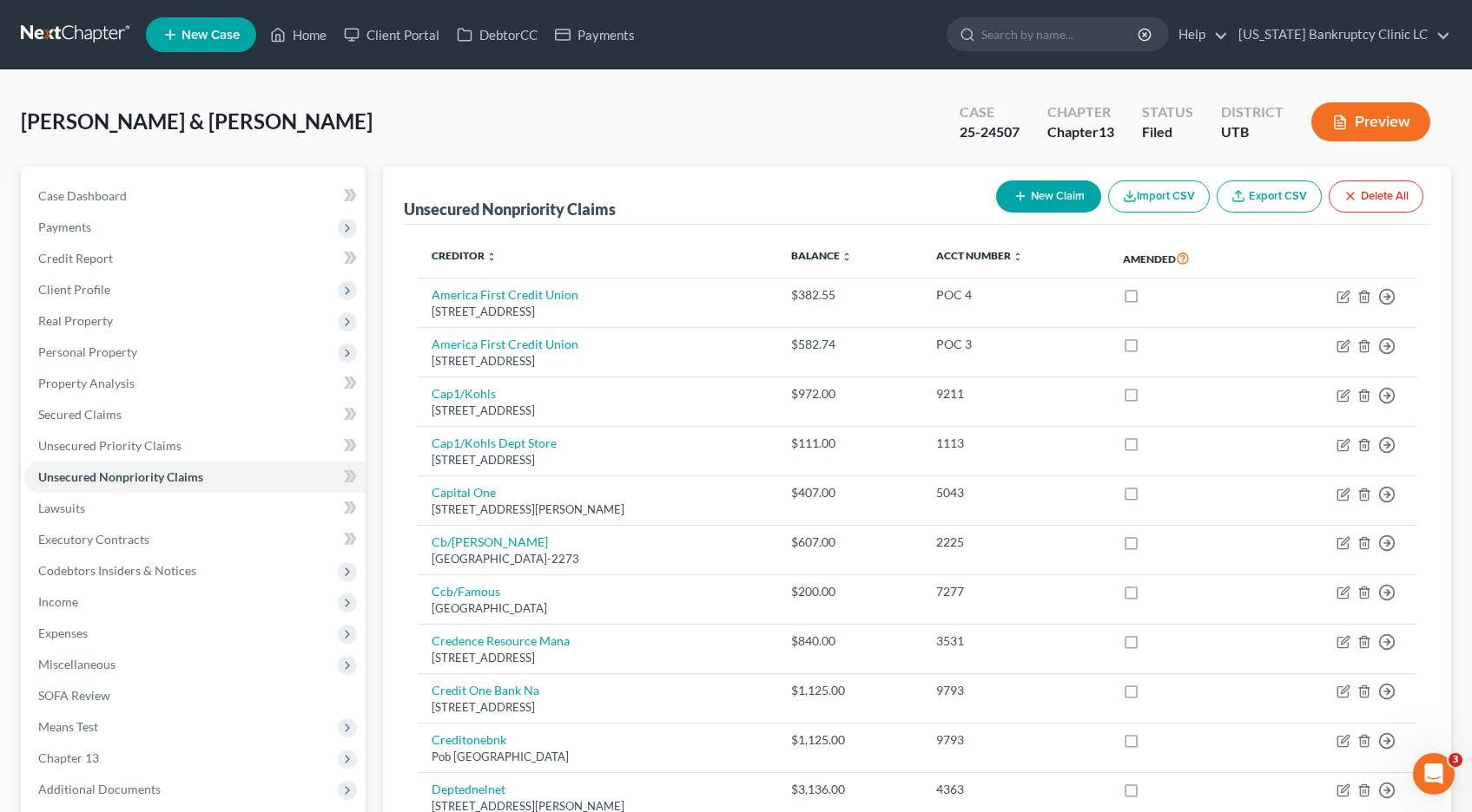
click at [1066, 195] on button "New Claim" at bounding box center [1048, 196] width 105 height 32
select select "2"
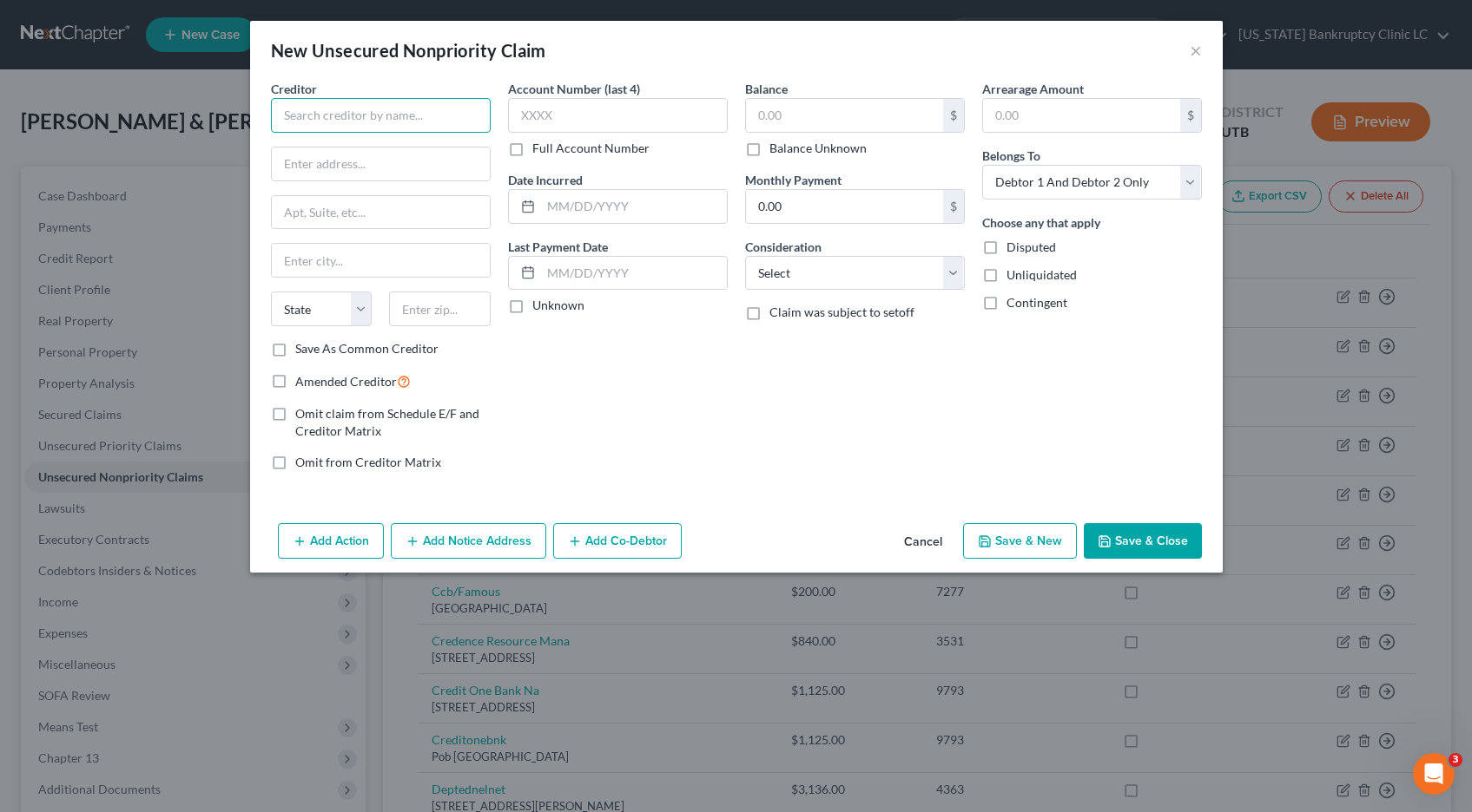
click at [428, 114] on input "text" at bounding box center [380, 115] width 220 height 35
type input "Citibank, NA/The Home Depot"
type input "Midland Credit Management"
type input "PO Box 2037"
type input "w"
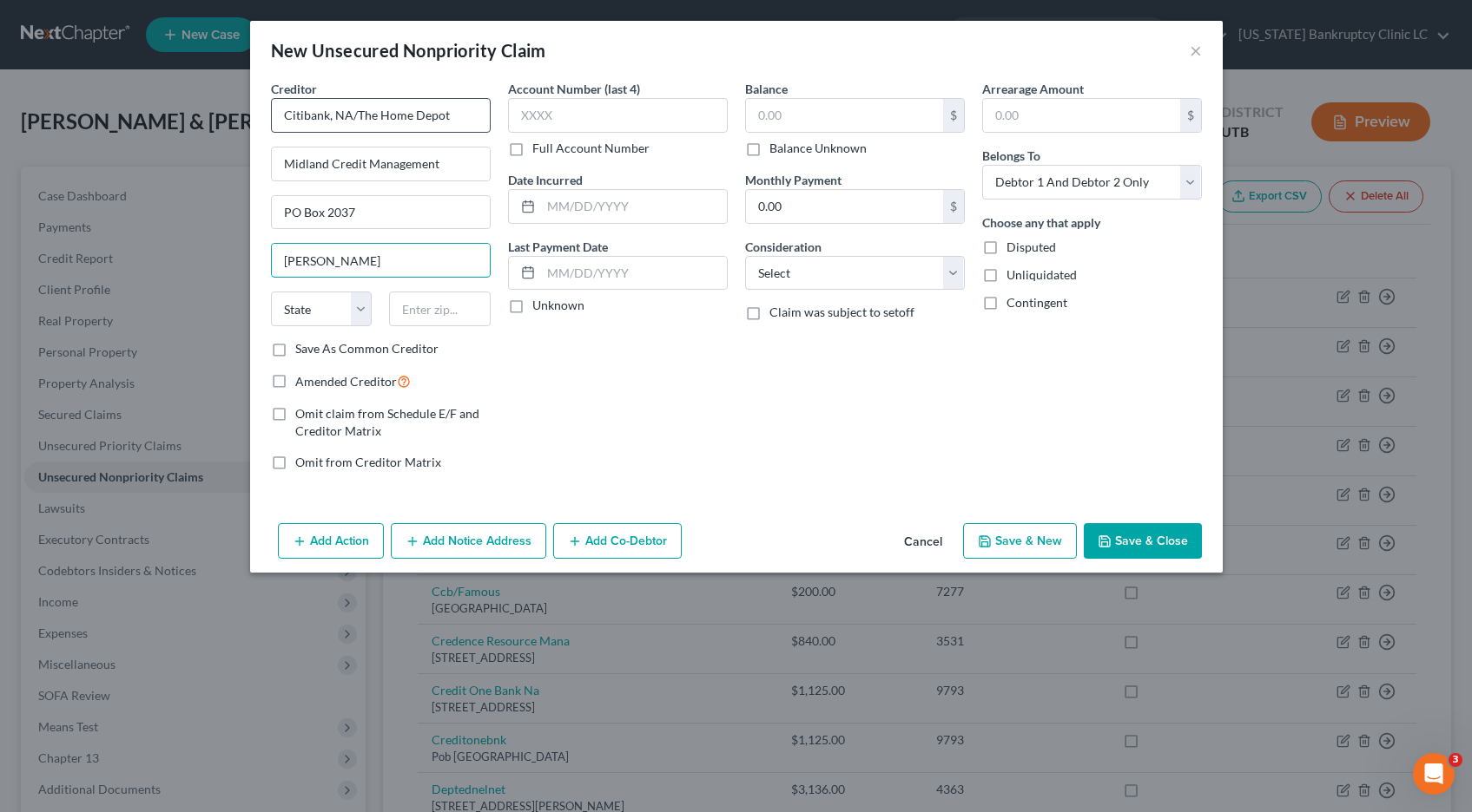
type input "Warren"
select select "23"
type input "48090"
drag, startPoint x: 278, startPoint y: 348, endPoint x: 368, endPoint y: 295, distance: 104.4
click at [295, 345] on label "Save As Common Creditor" at bounding box center [367, 349] width 143 height 17
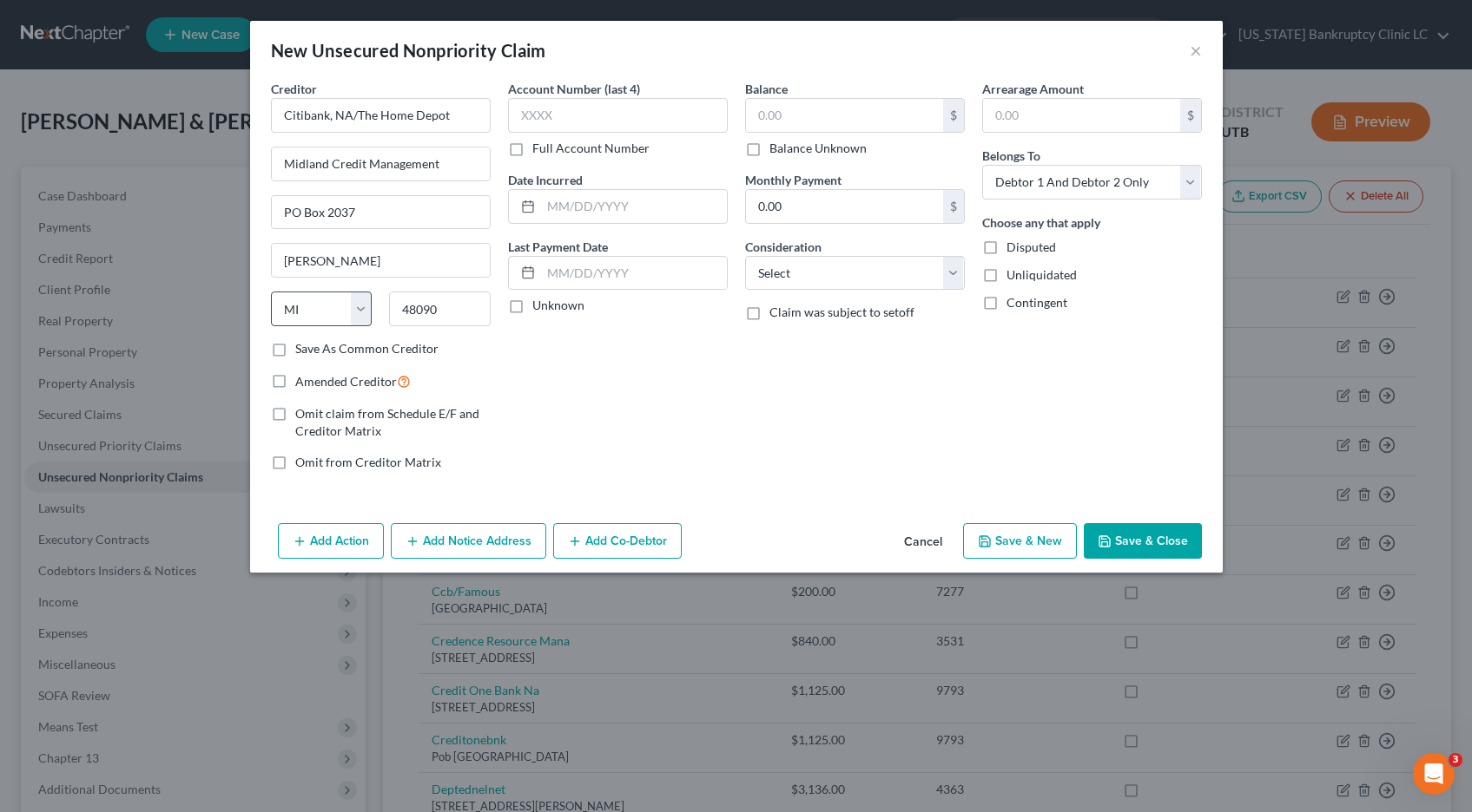
click at [302, 345] on input "Save As Common Creditor" at bounding box center [308, 346] width 12 height 12
checkbox input "true"
click at [548, 114] on input "text" at bounding box center [617, 115] width 220 height 35
click at [532, 150] on label "Full Account Number" at bounding box center [590, 149] width 117 height 17
click at [539, 150] on input "Full Account Number" at bounding box center [545, 146] width 12 height 12
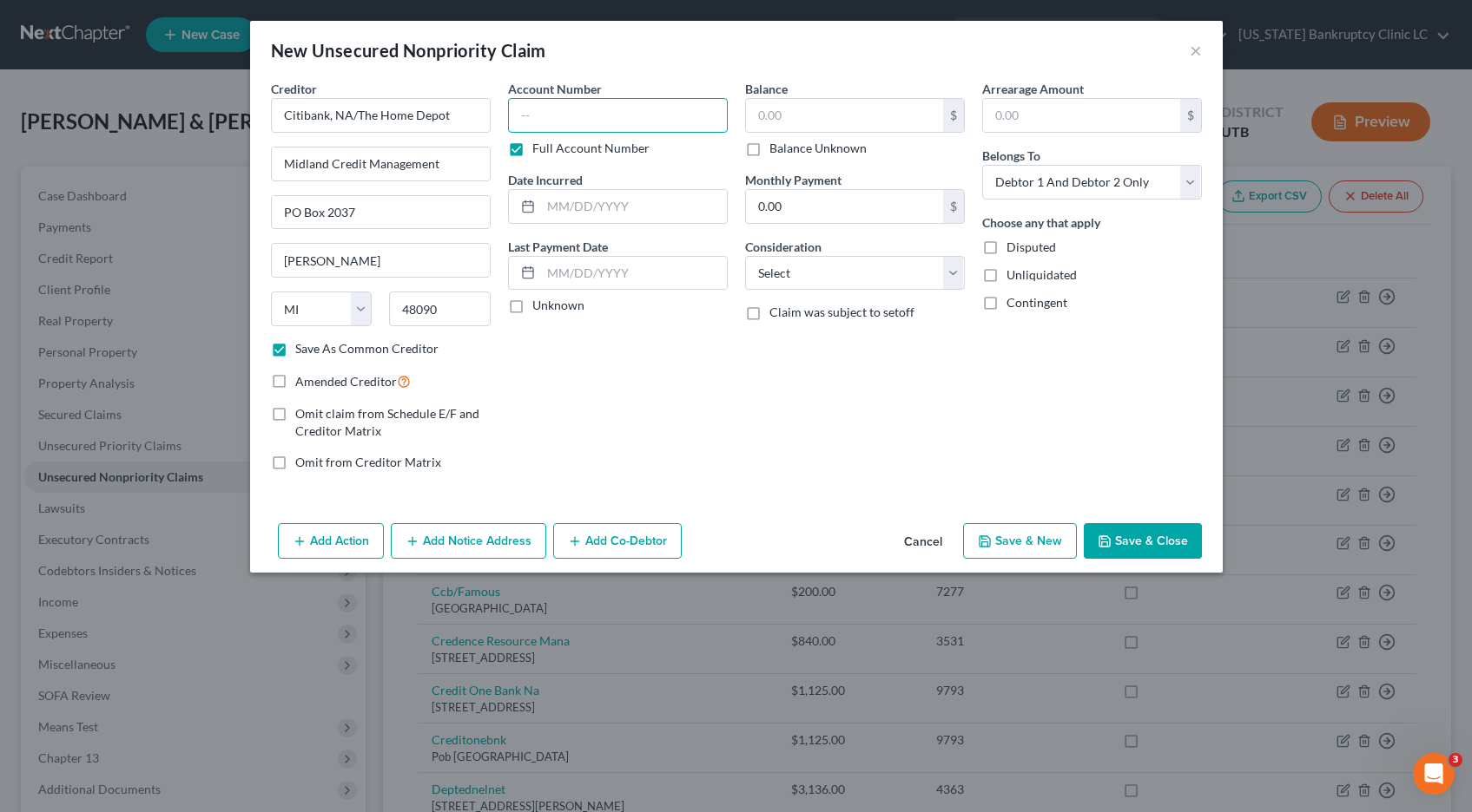
click at [581, 111] on input "text" at bounding box center [617, 115] width 220 height 35
type input "POC 21"
type input "543.06"
click at [1142, 539] on button "Save & Close" at bounding box center [1142, 541] width 118 height 37
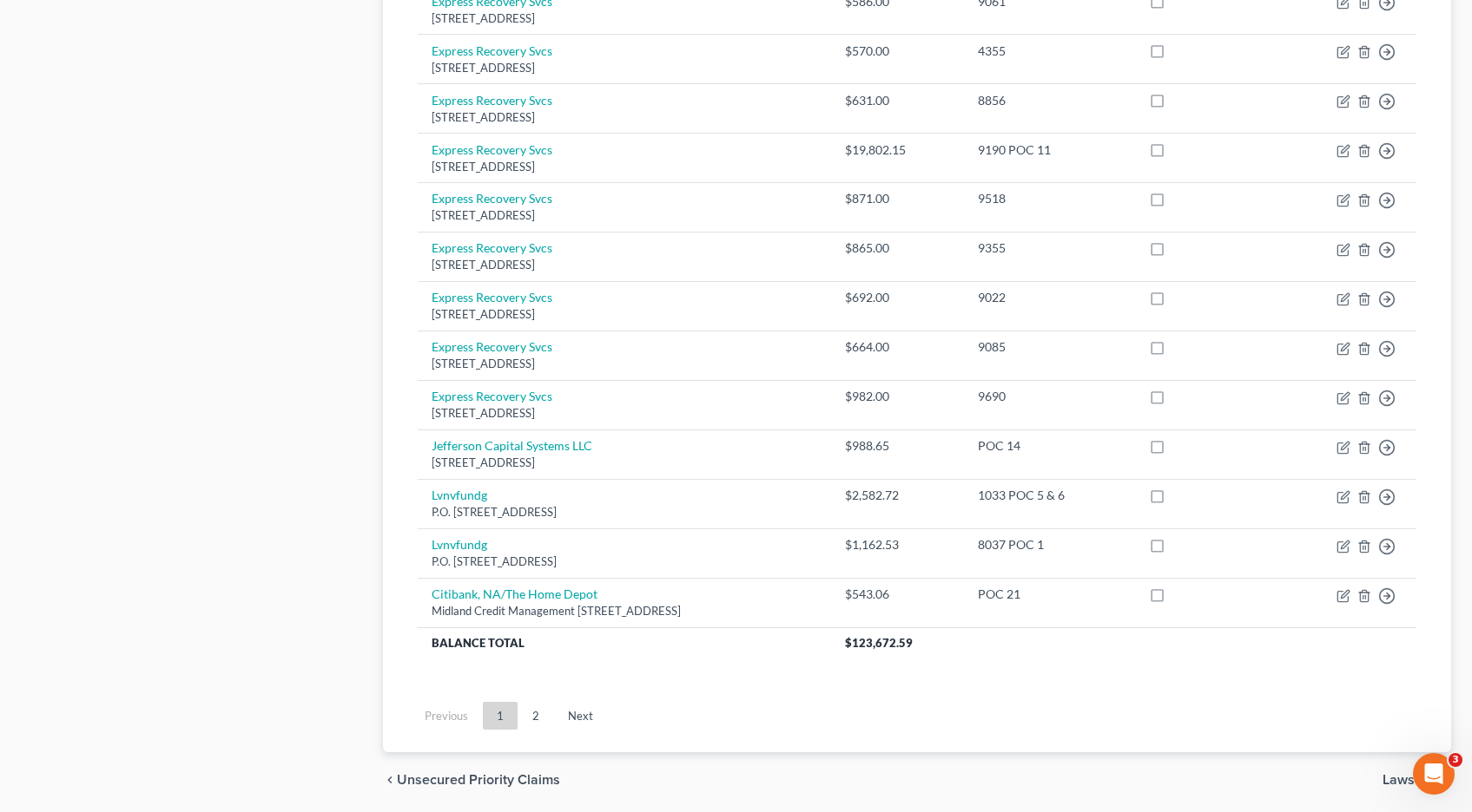
scroll to position [1190, 0]
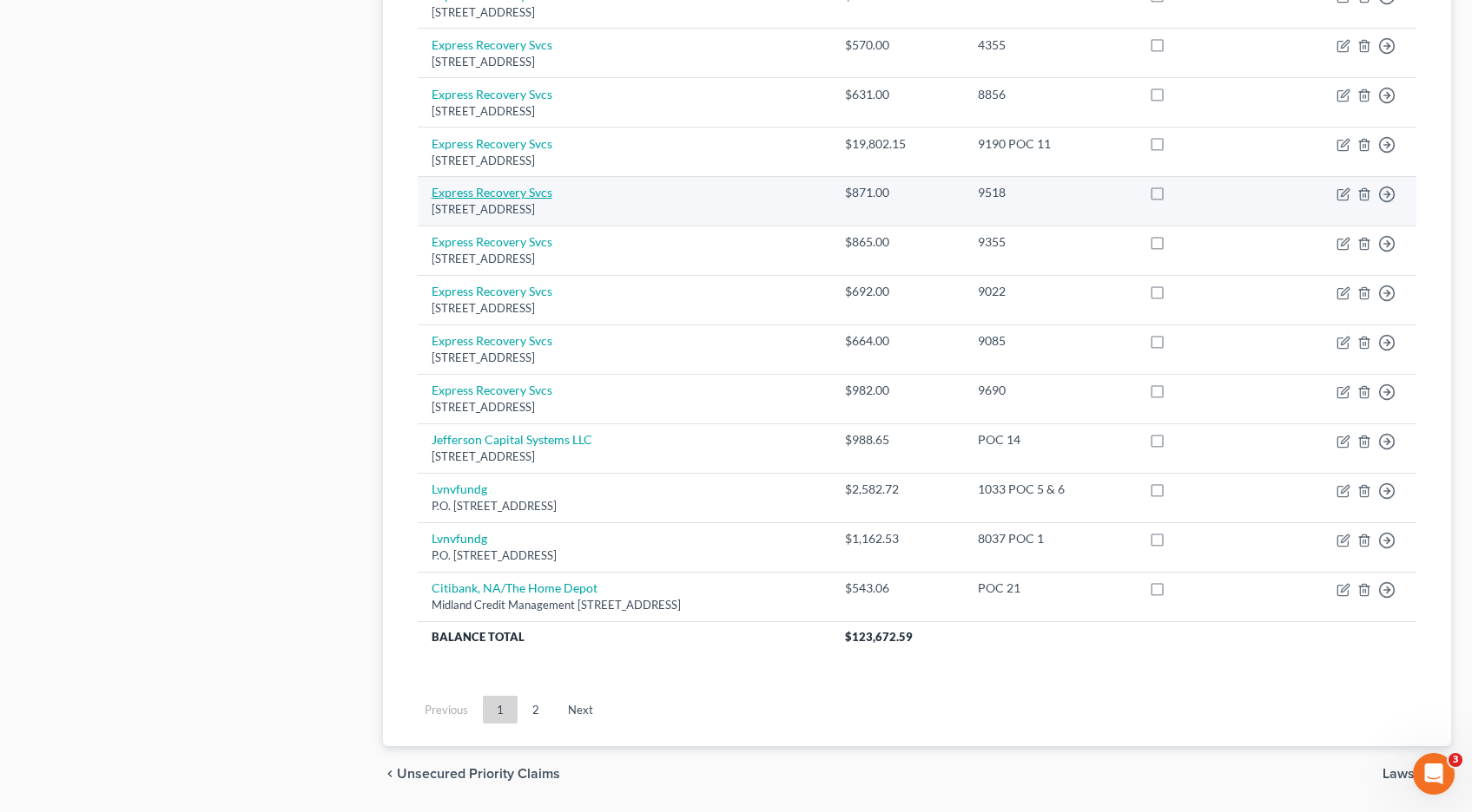
click at [470, 194] on link "Express Recovery Svcs" at bounding box center [491, 191] width 121 height 14
select select "46"
select select "1"
select select "0"
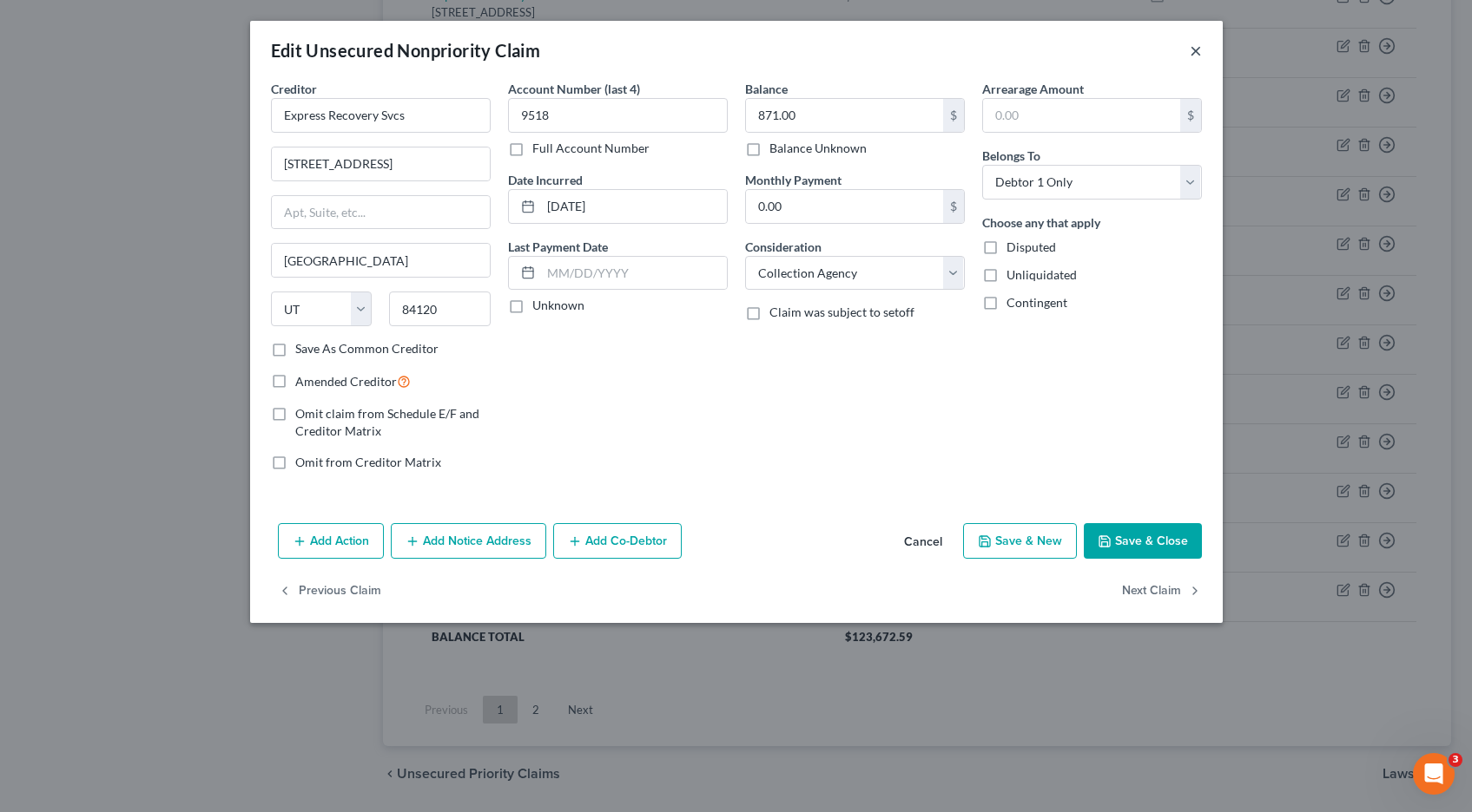
click at [1192, 46] on button "×" at bounding box center [1195, 50] width 13 height 21
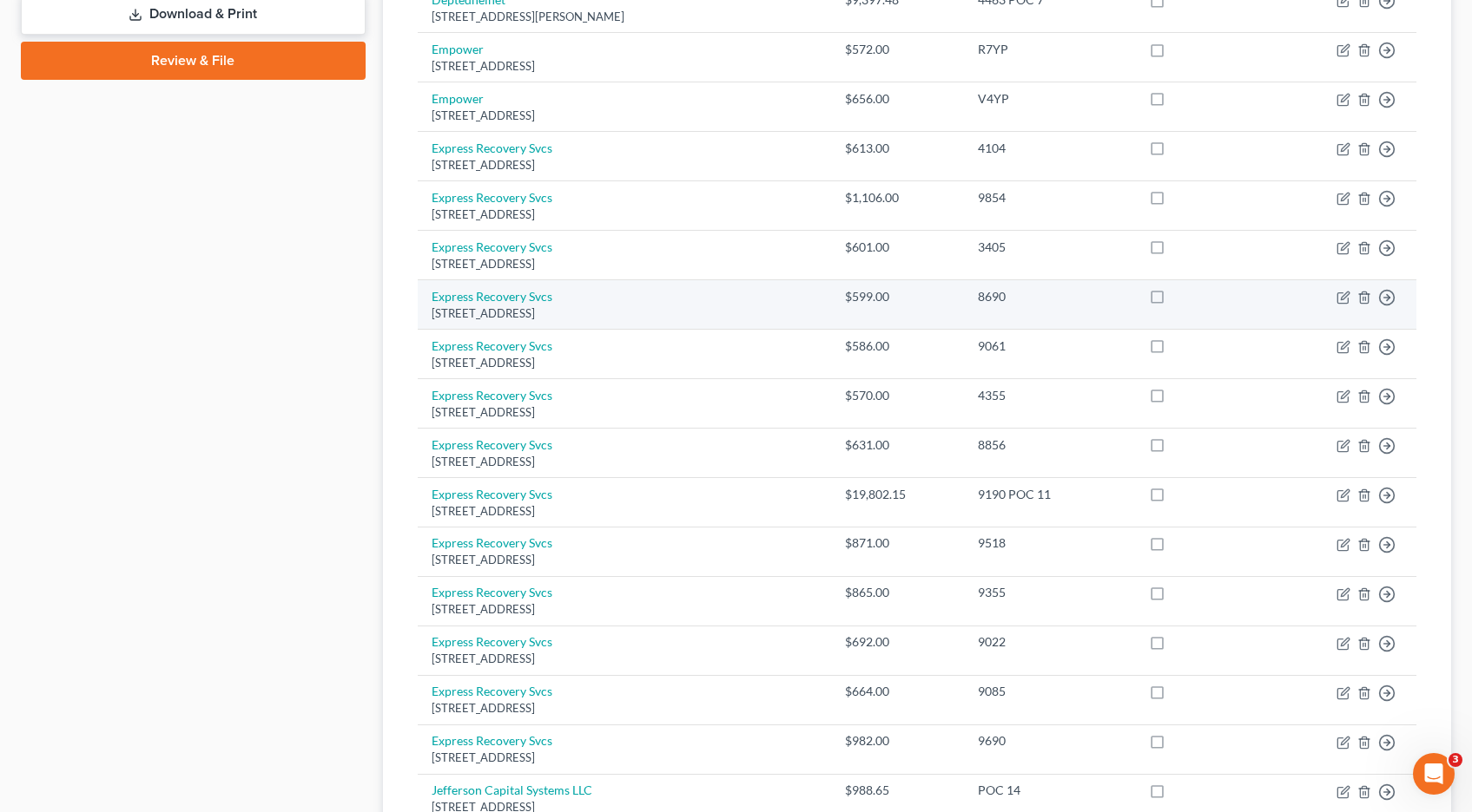
scroll to position [837, 0]
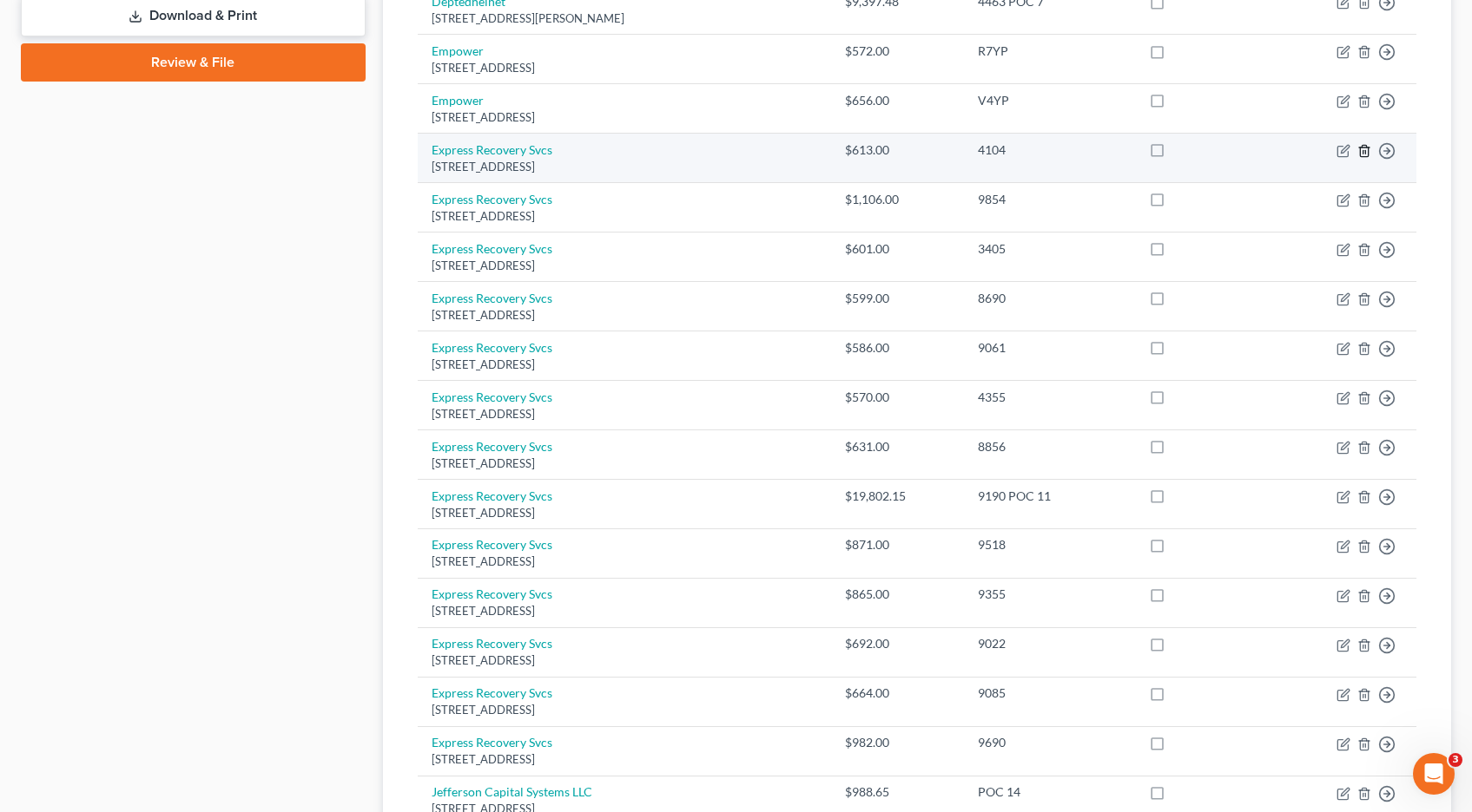
click at [1365, 152] on line "button" at bounding box center [1365, 153] width 0 height 4
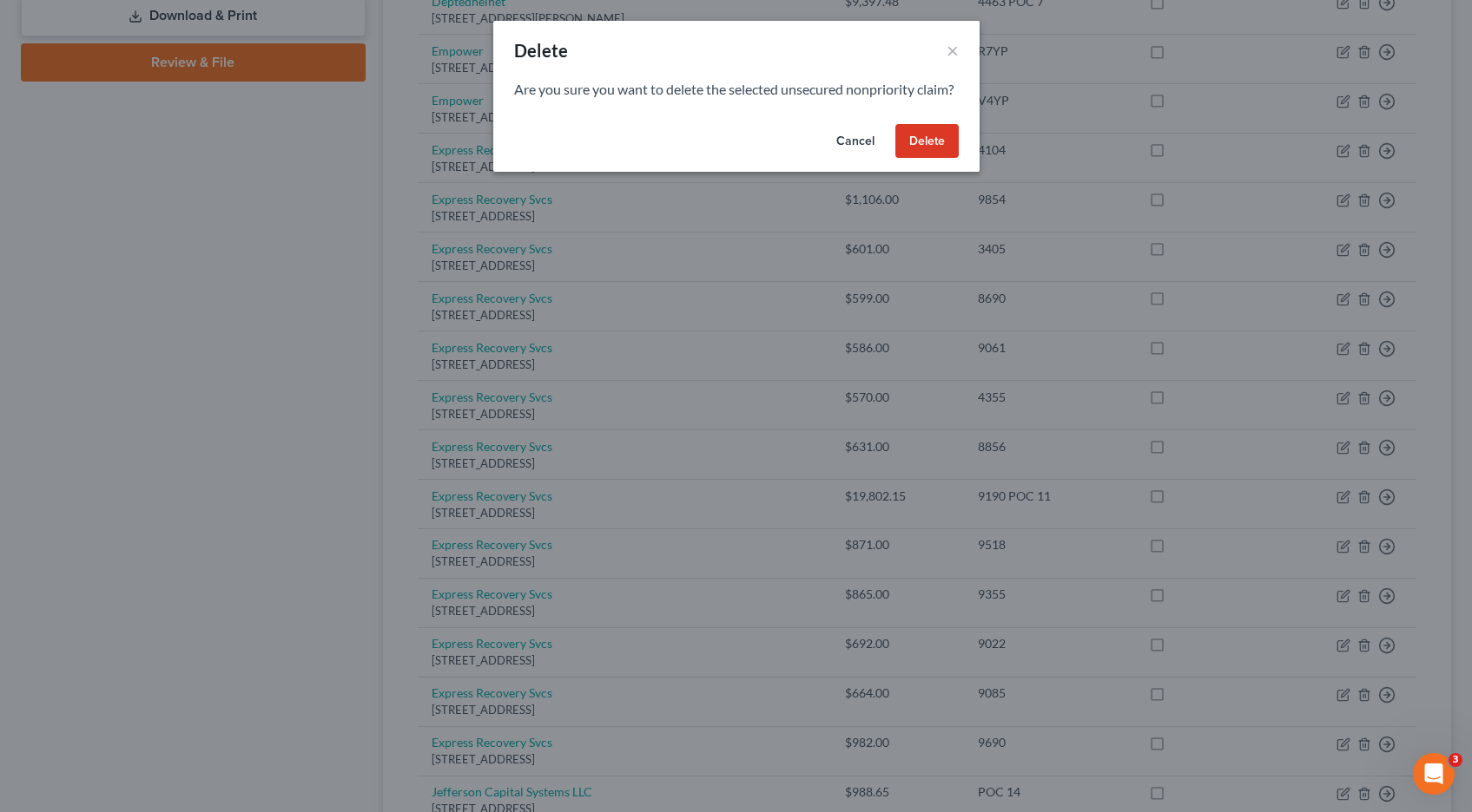
click at [934, 159] on button "Delete" at bounding box center [927, 141] width 64 height 35
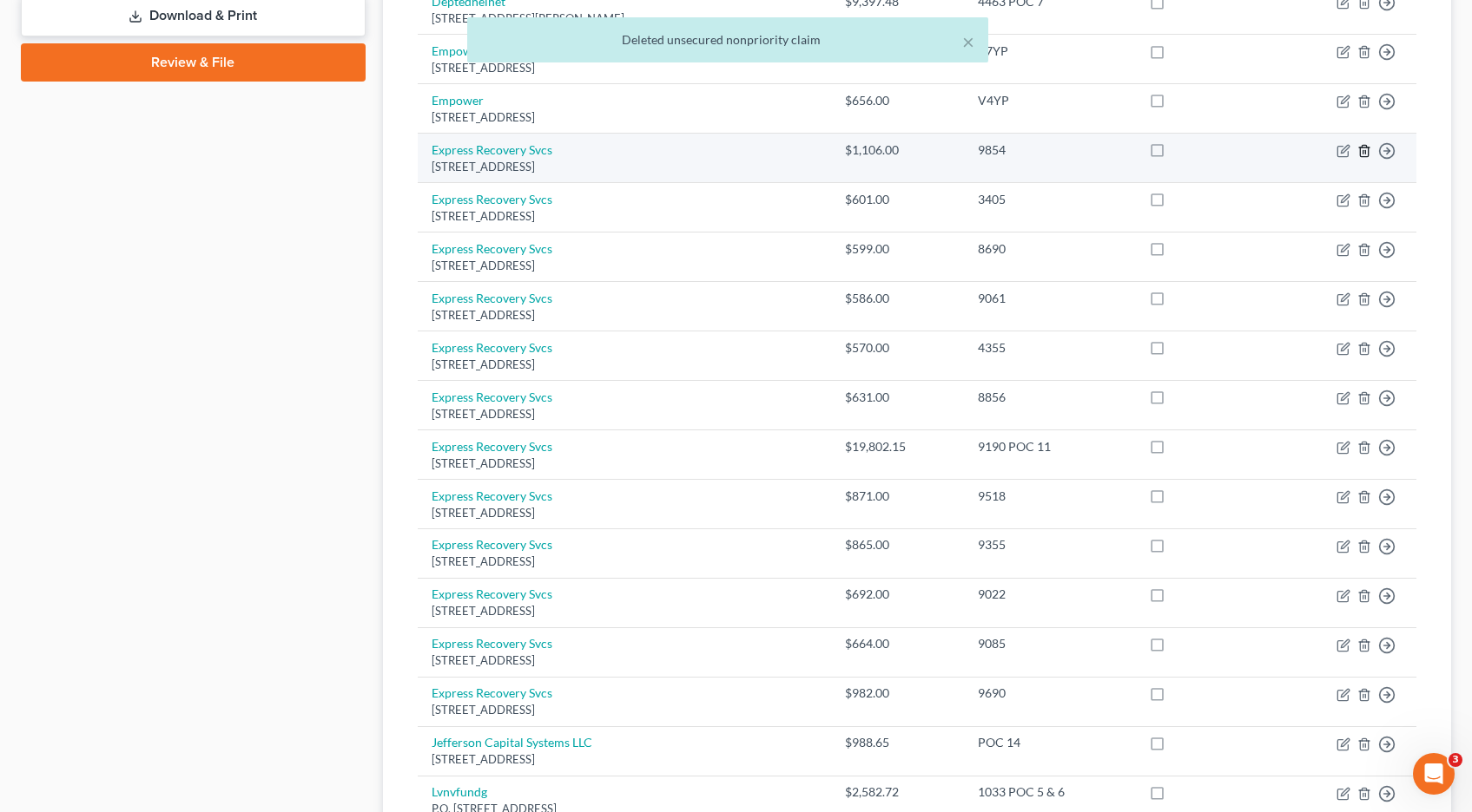
click at [1365, 152] on line "button" at bounding box center [1365, 153] width 0 height 4
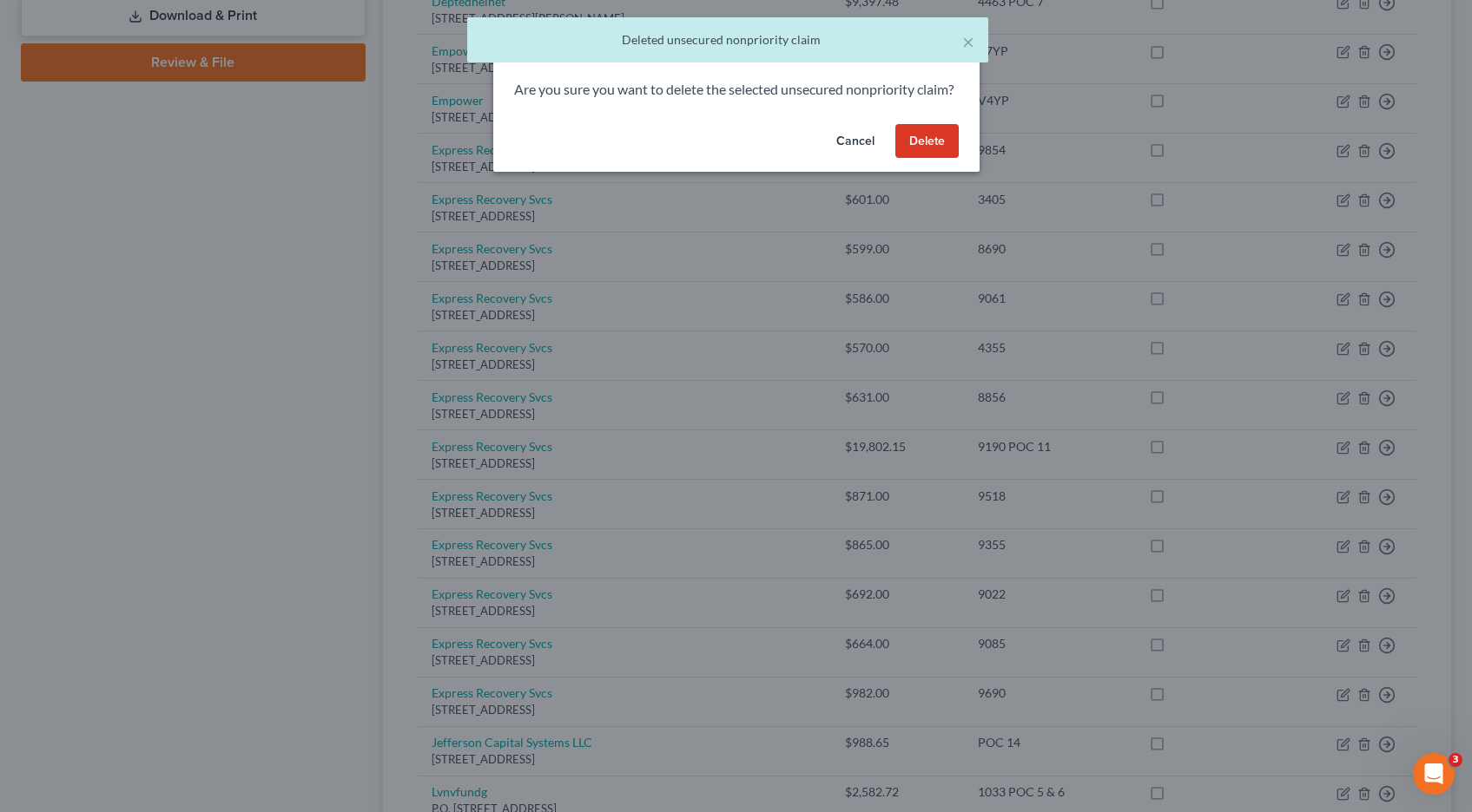
click at [923, 157] on button "Delete" at bounding box center [927, 141] width 64 height 35
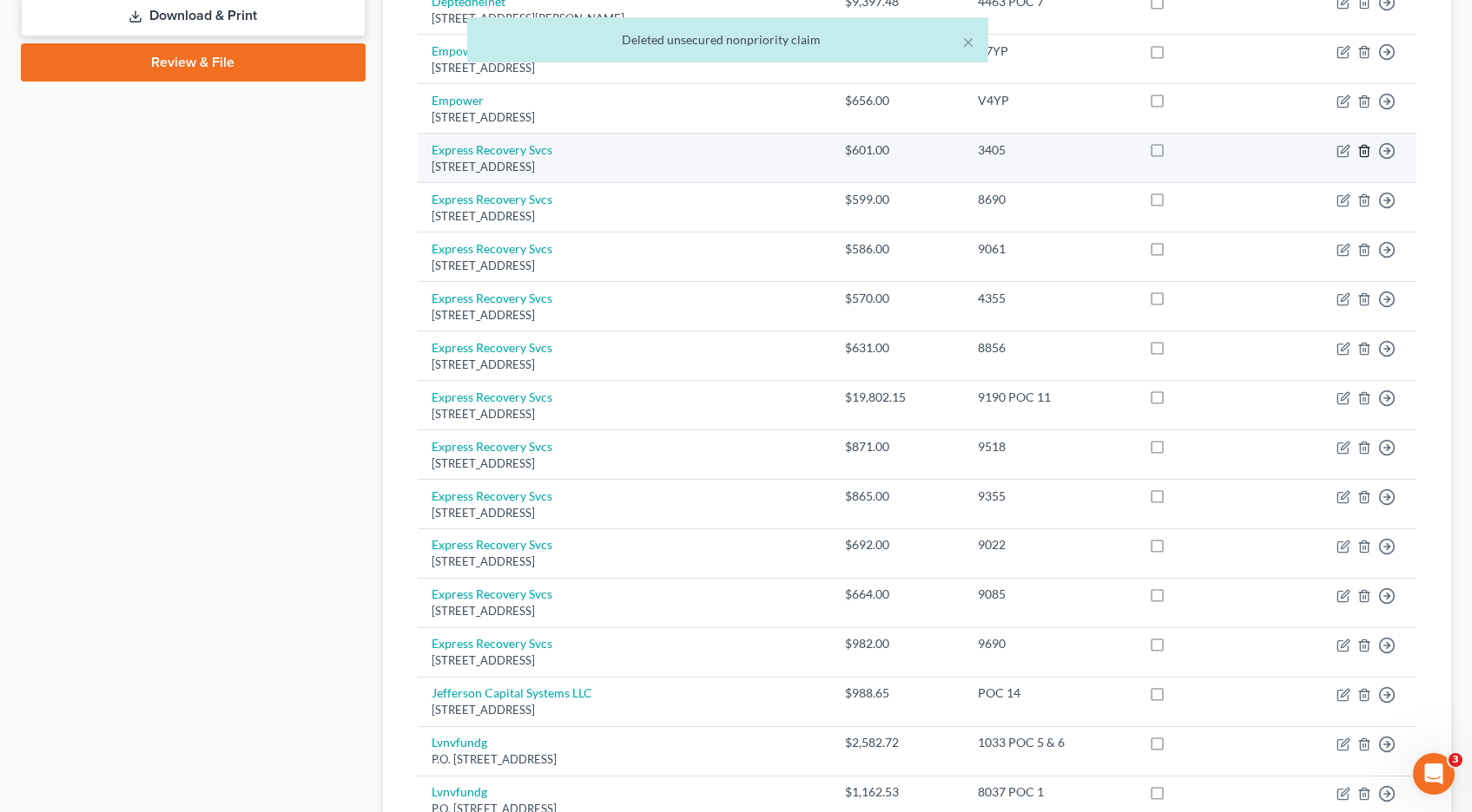
click at [1364, 153] on icon "button" at bounding box center [1364, 151] width 14 height 14
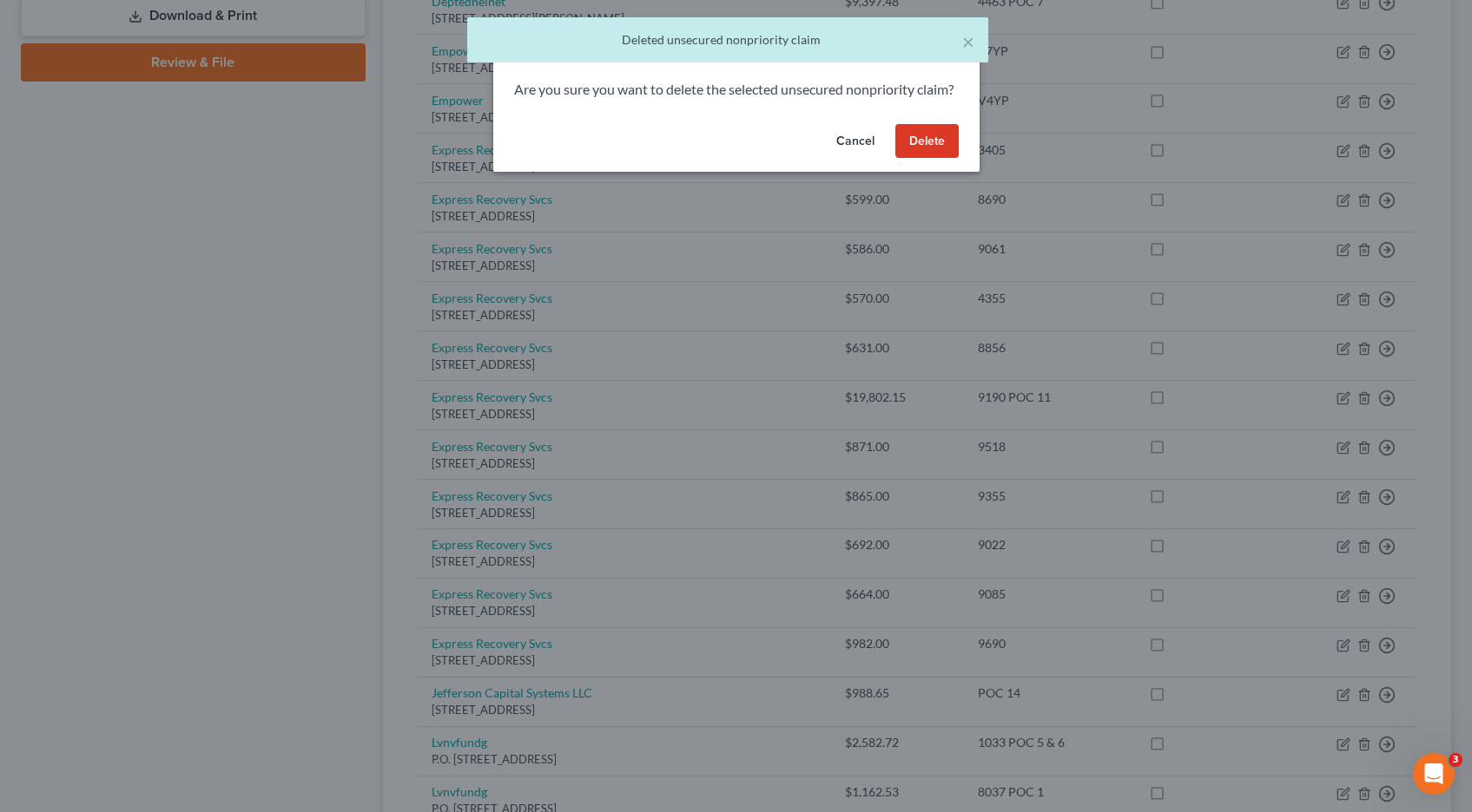
click at [932, 159] on button "Delete" at bounding box center [927, 141] width 64 height 35
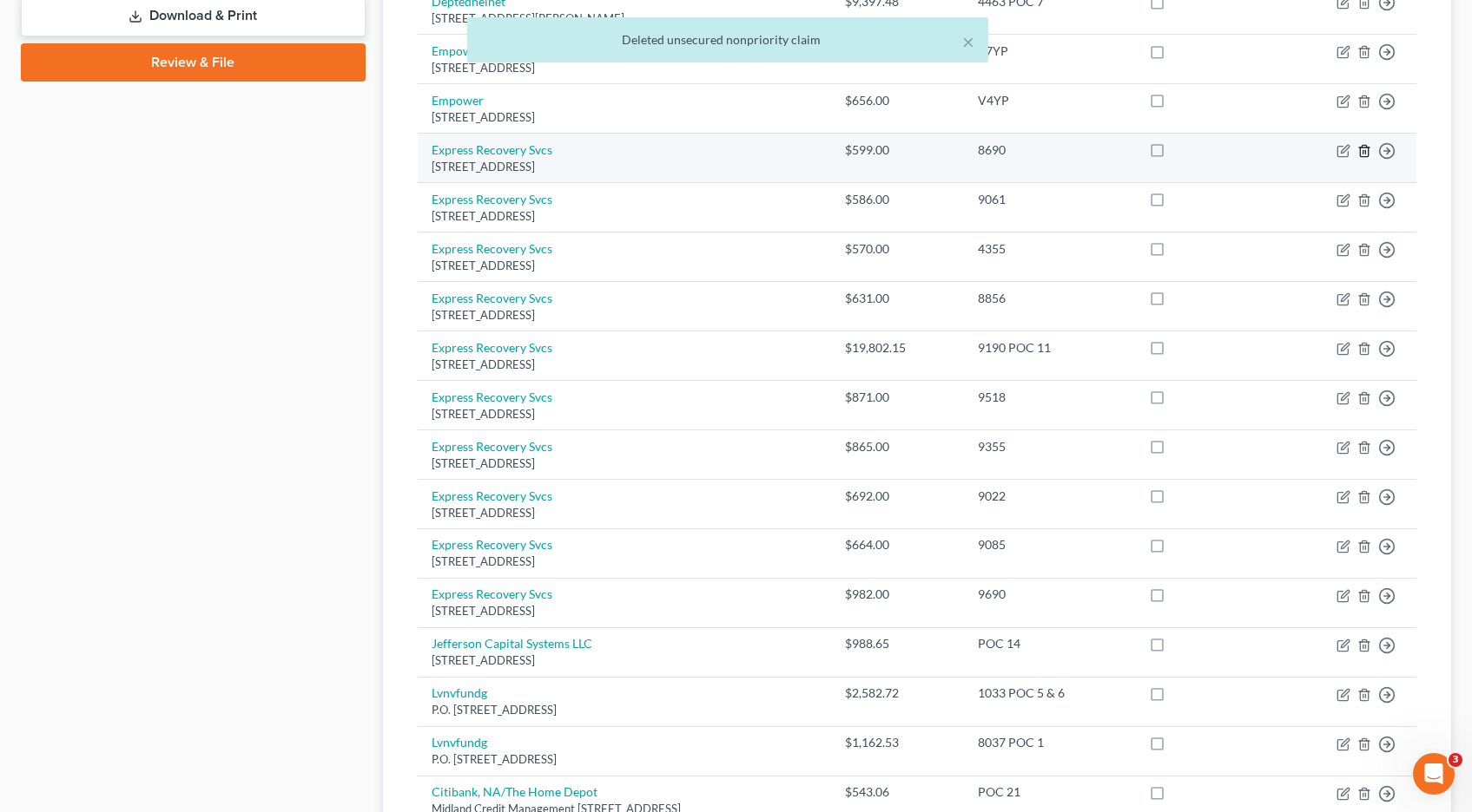
click at [1365, 151] on line "button" at bounding box center [1365, 153] width 0 height 4
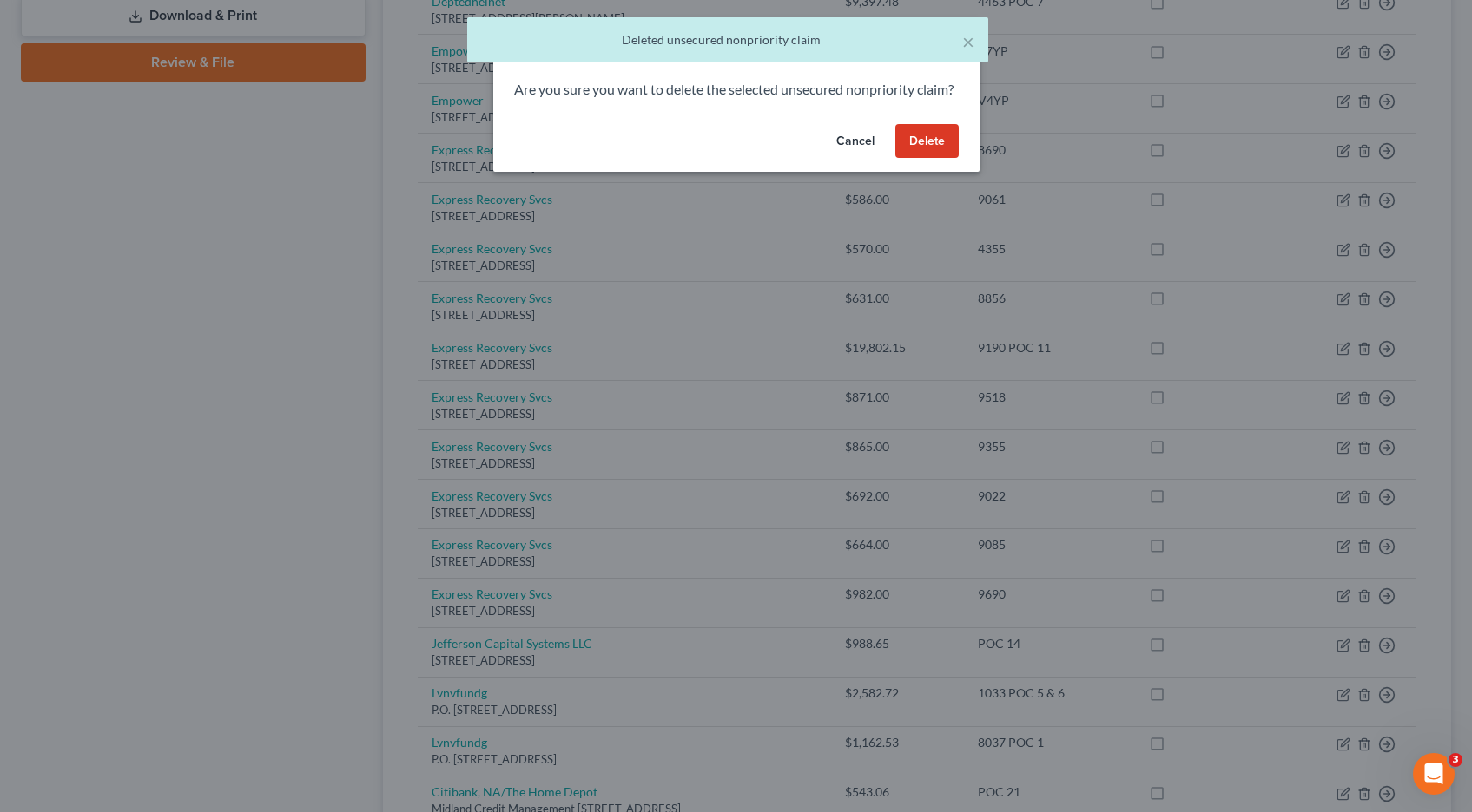
click at [912, 157] on button "Delete" at bounding box center [927, 141] width 64 height 35
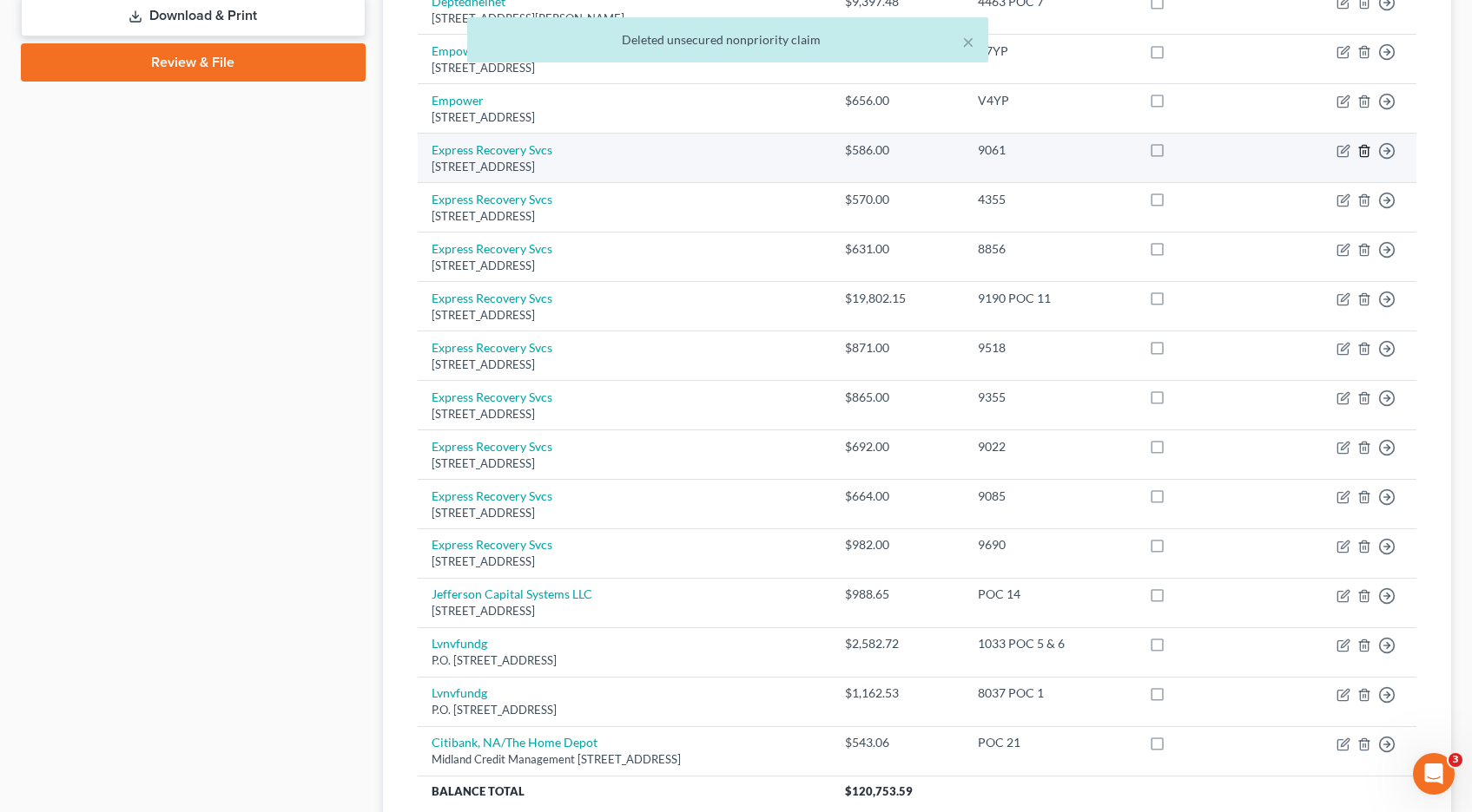
click at [1368, 153] on icon "button" at bounding box center [1364, 152] width 8 height 12
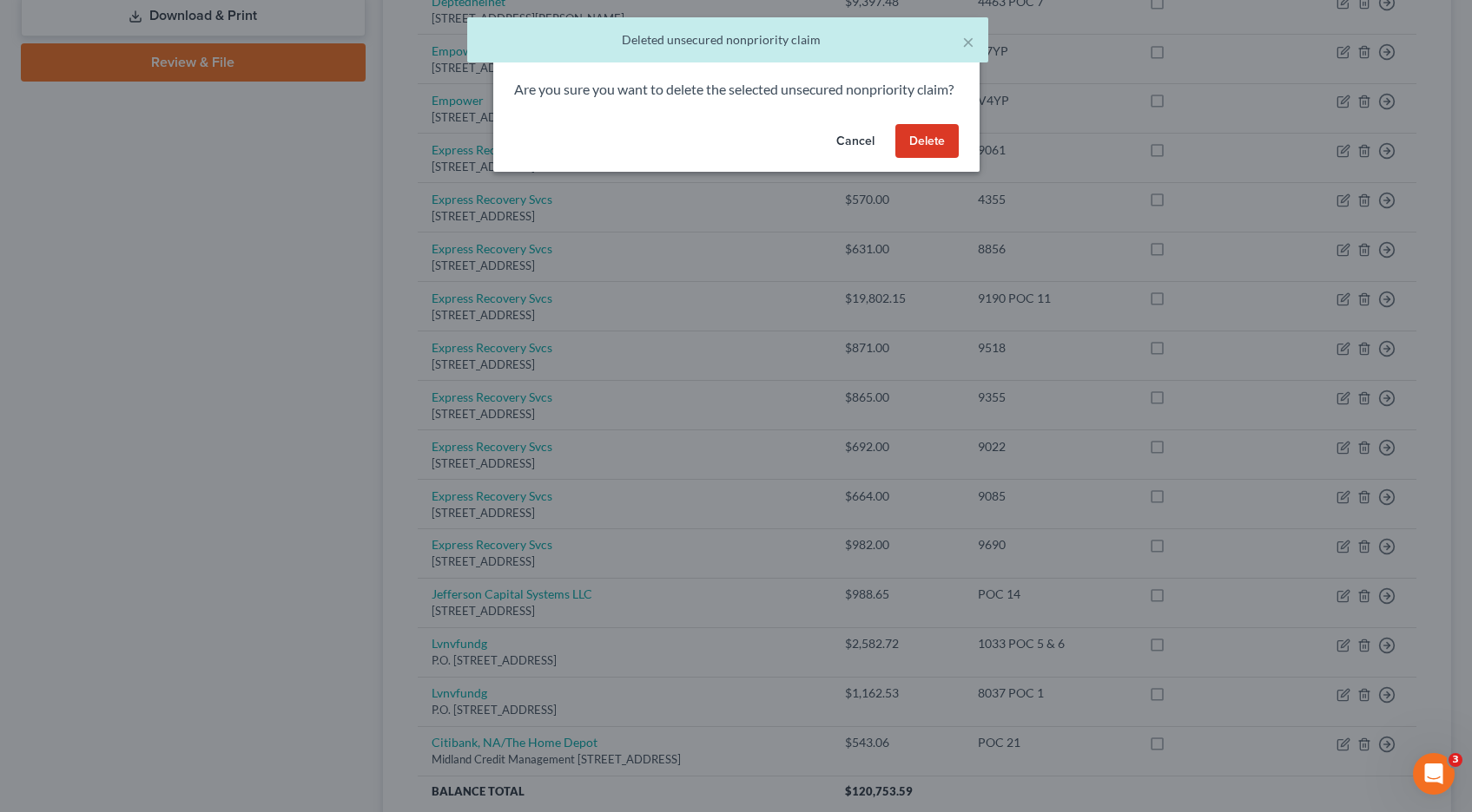
click at [921, 159] on button "Delete" at bounding box center [927, 141] width 64 height 35
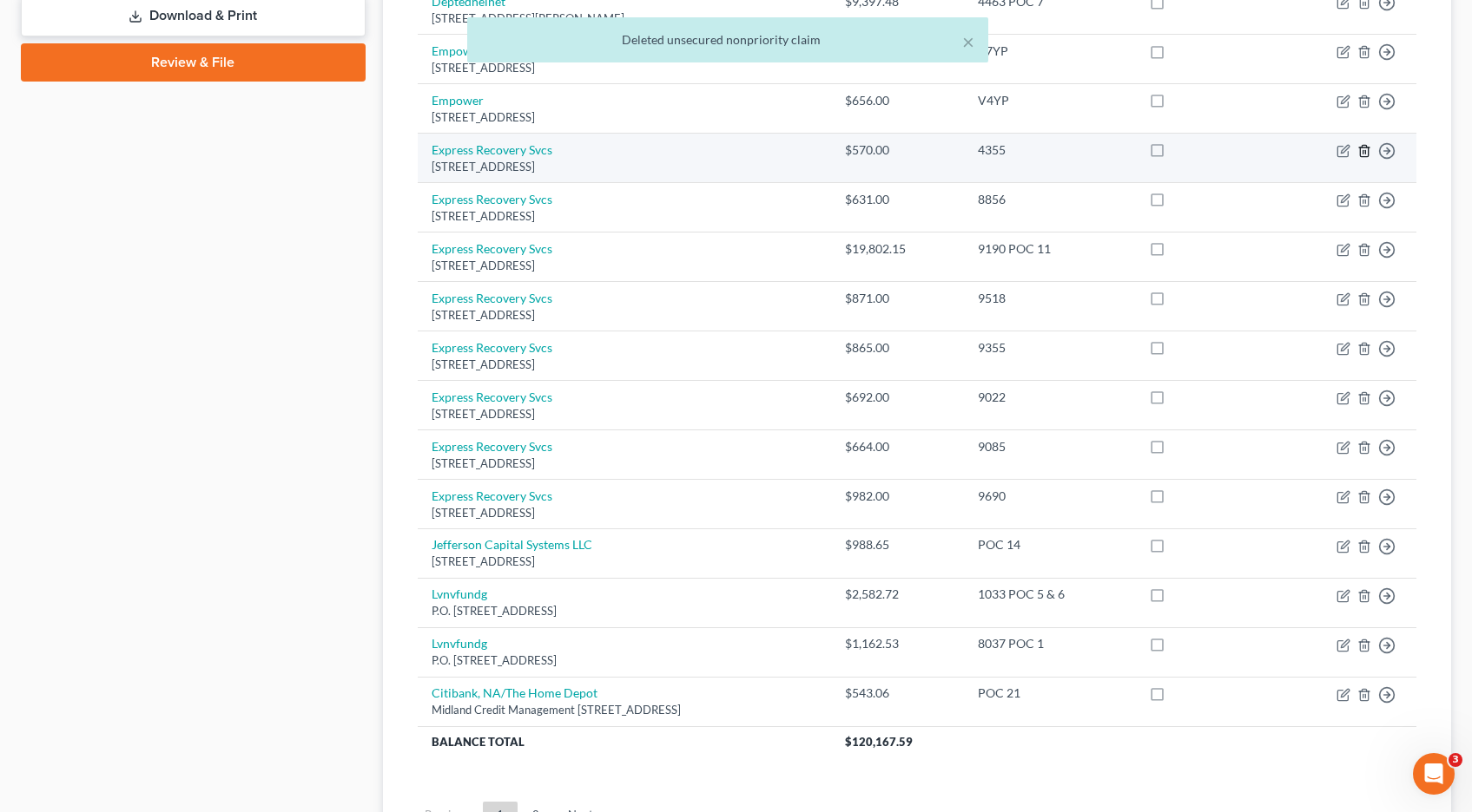
click at [1362, 153] on icon "button" at bounding box center [1364, 151] width 14 height 14
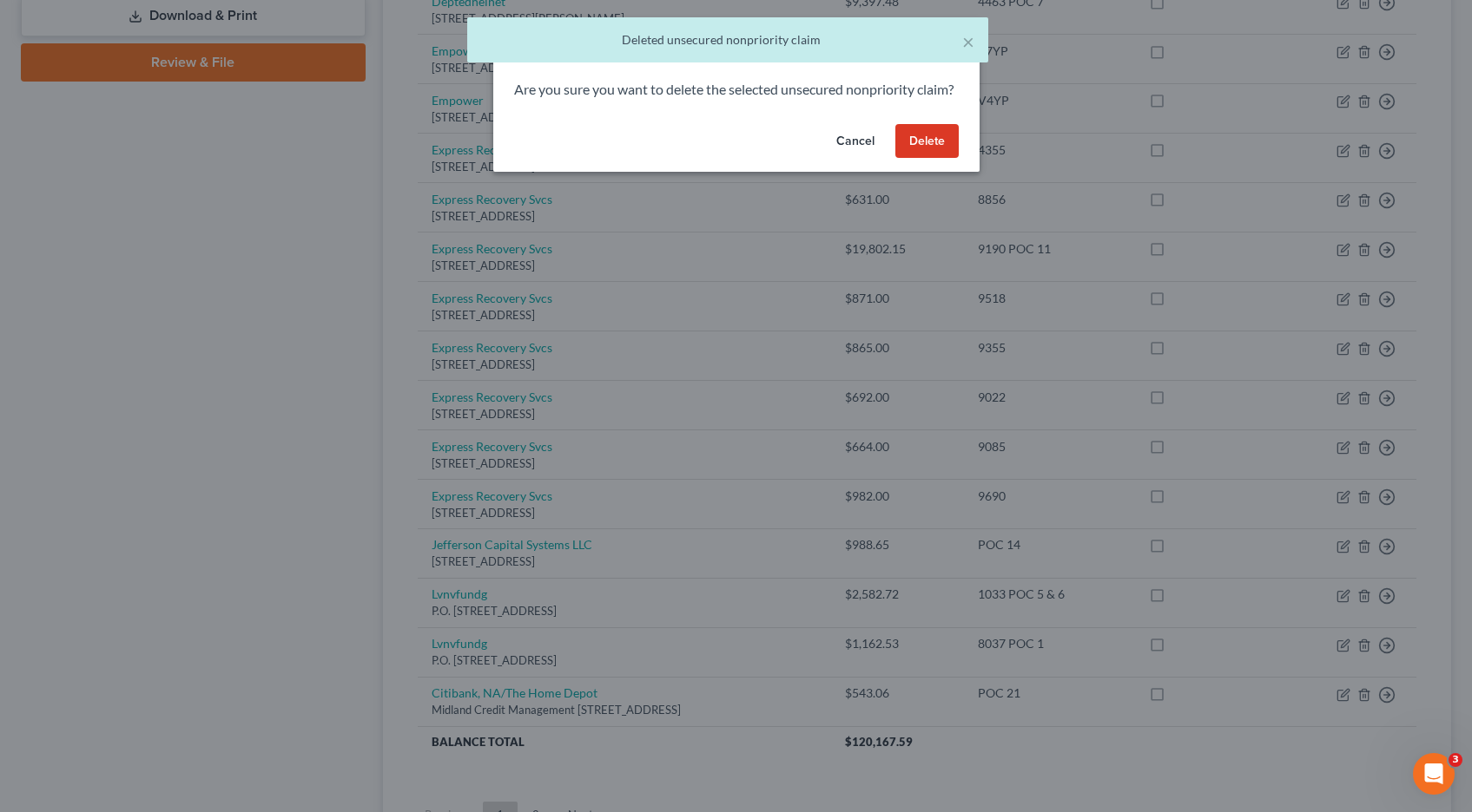
click at [922, 159] on button "Delete" at bounding box center [927, 141] width 64 height 35
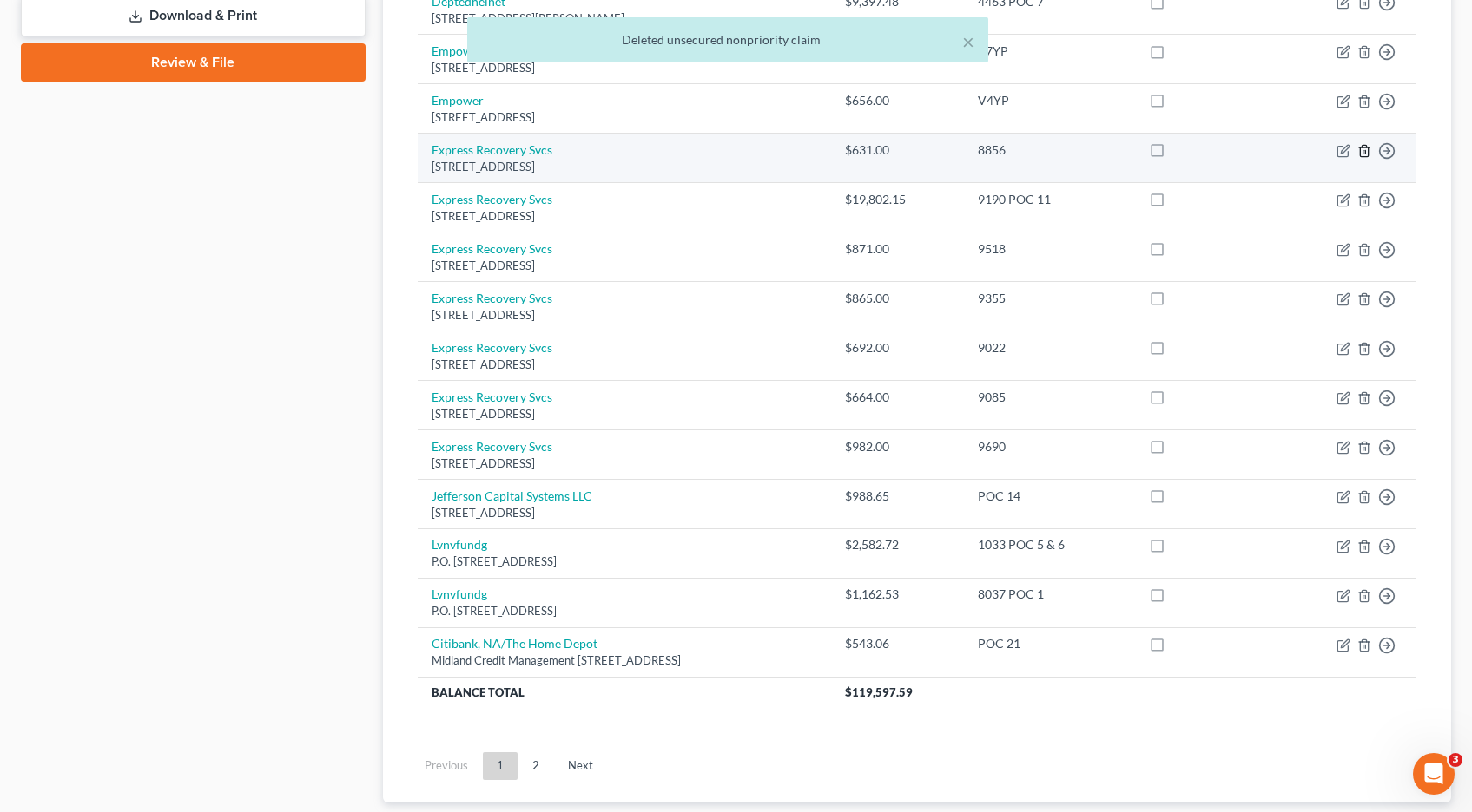
click at [1363, 153] on icon "button" at bounding box center [1364, 151] width 14 height 14
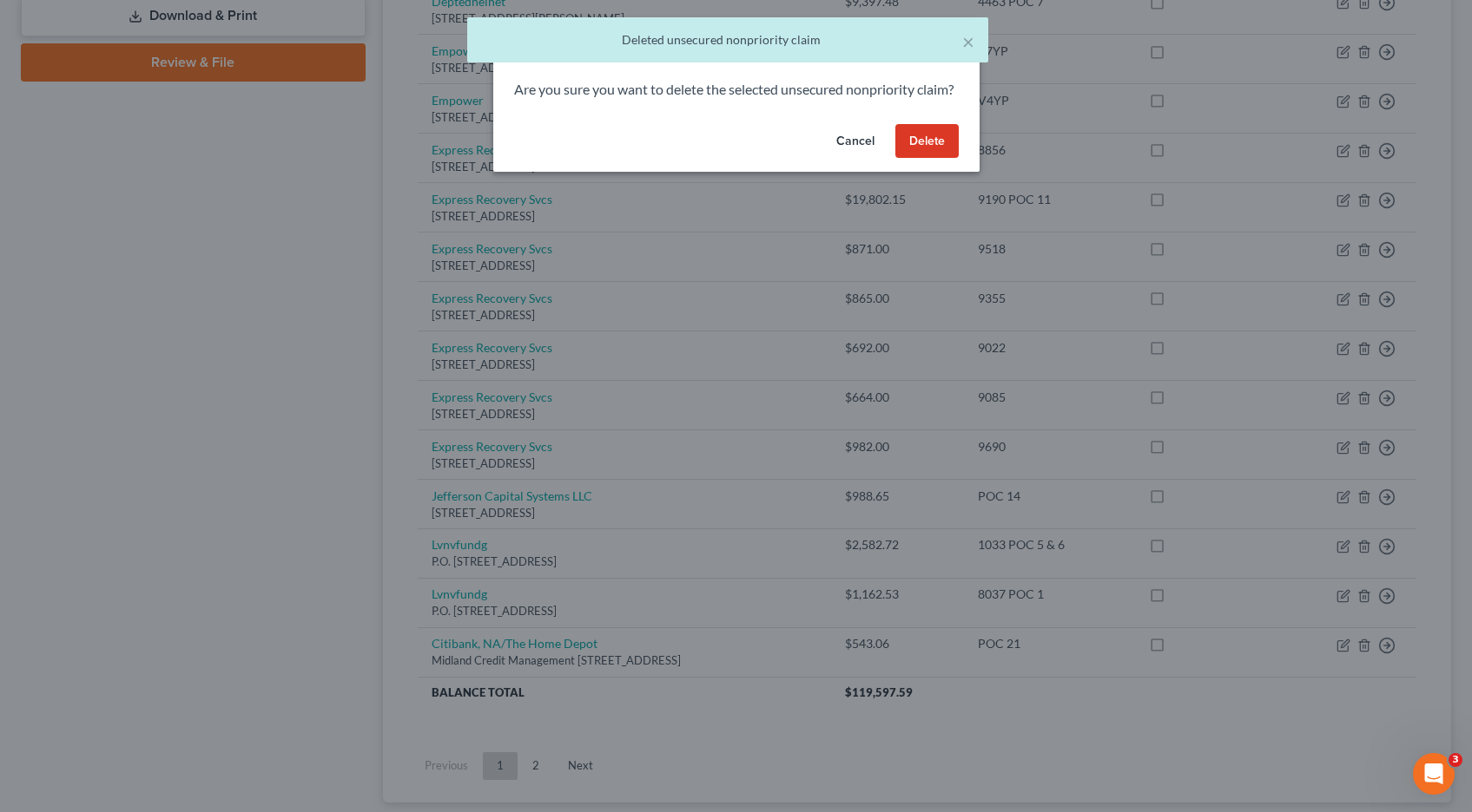
click at [932, 159] on button "Delete" at bounding box center [927, 141] width 64 height 35
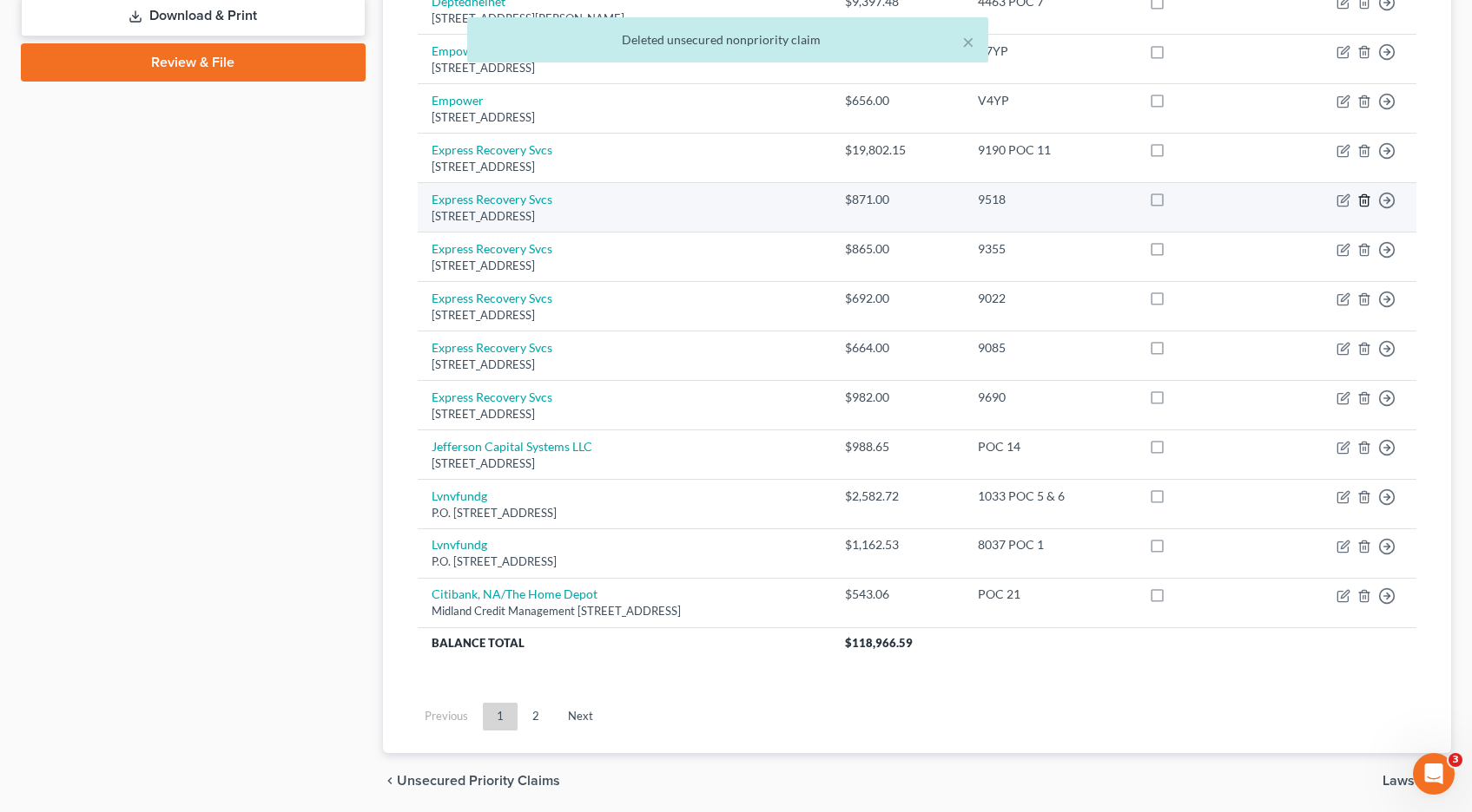
click at [1368, 200] on icon "button" at bounding box center [1364, 200] width 8 height 12
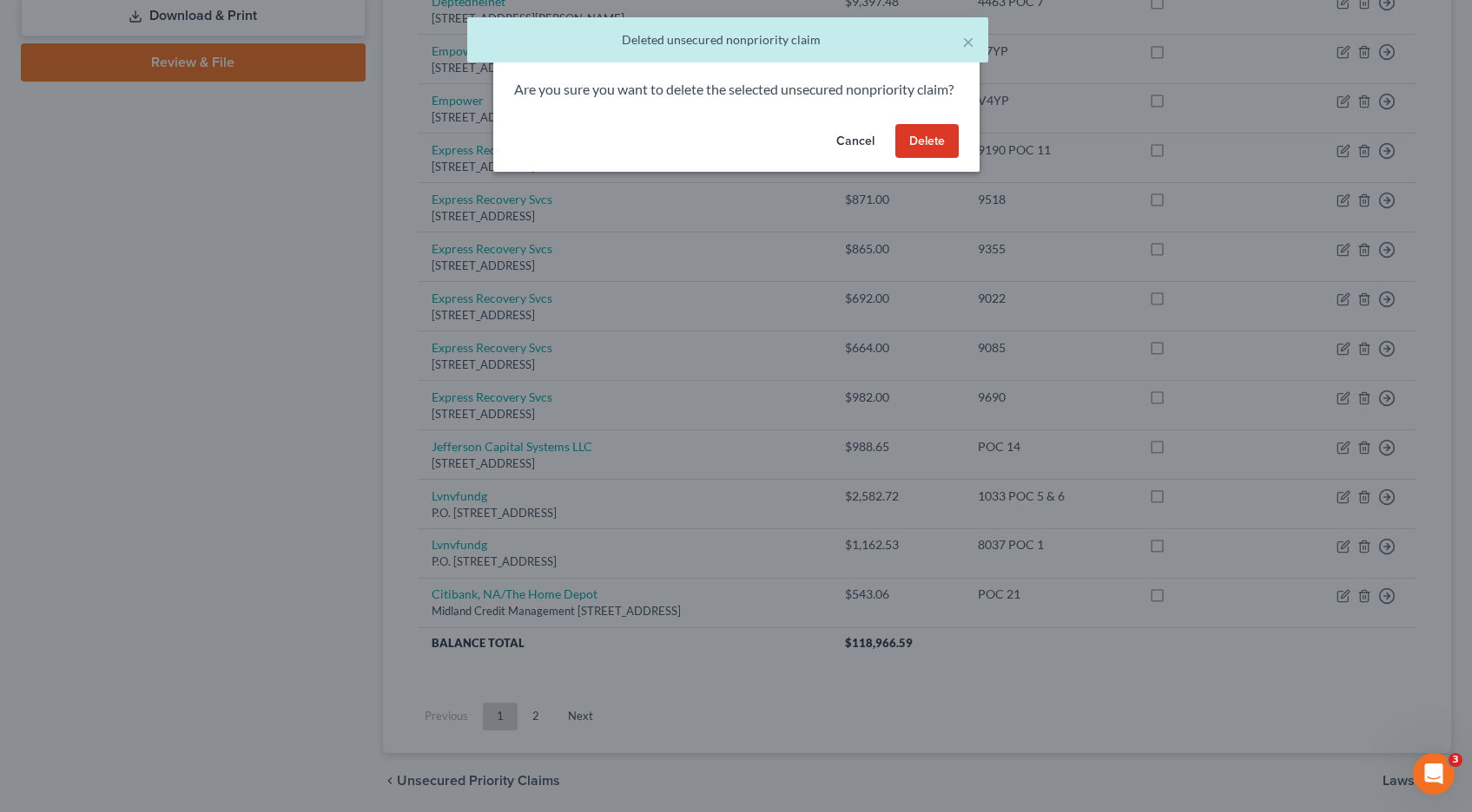
drag, startPoint x: 930, startPoint y: 160, endPoint x: 944, endPoint y: 174, distance: 19.8
click at [930, 159] on button "Delete" at bounding box center [927, 141] width 64 height 35
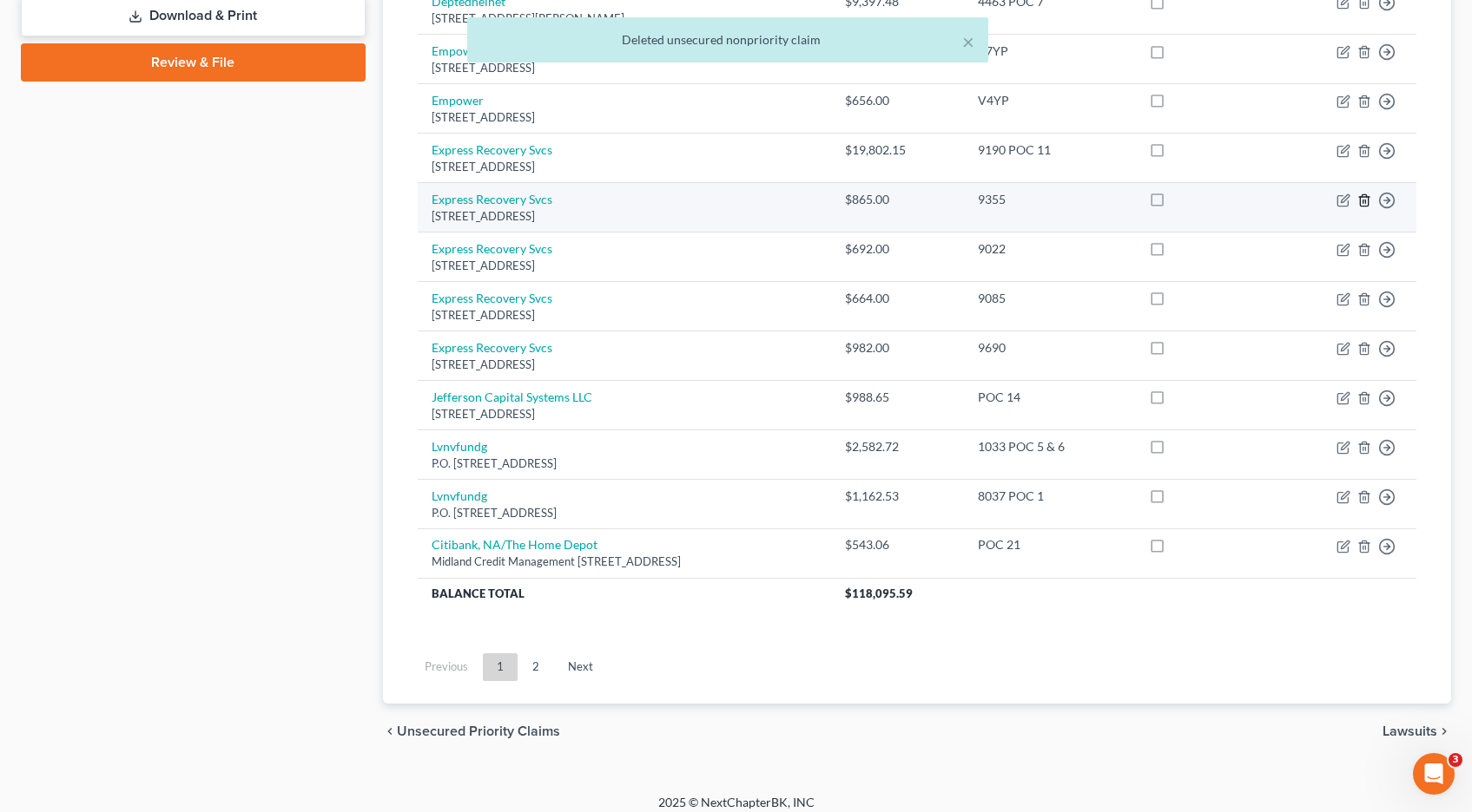
click at [1366, 201] on icon "button" at bounding box center [1364, 200] width 14 height 14
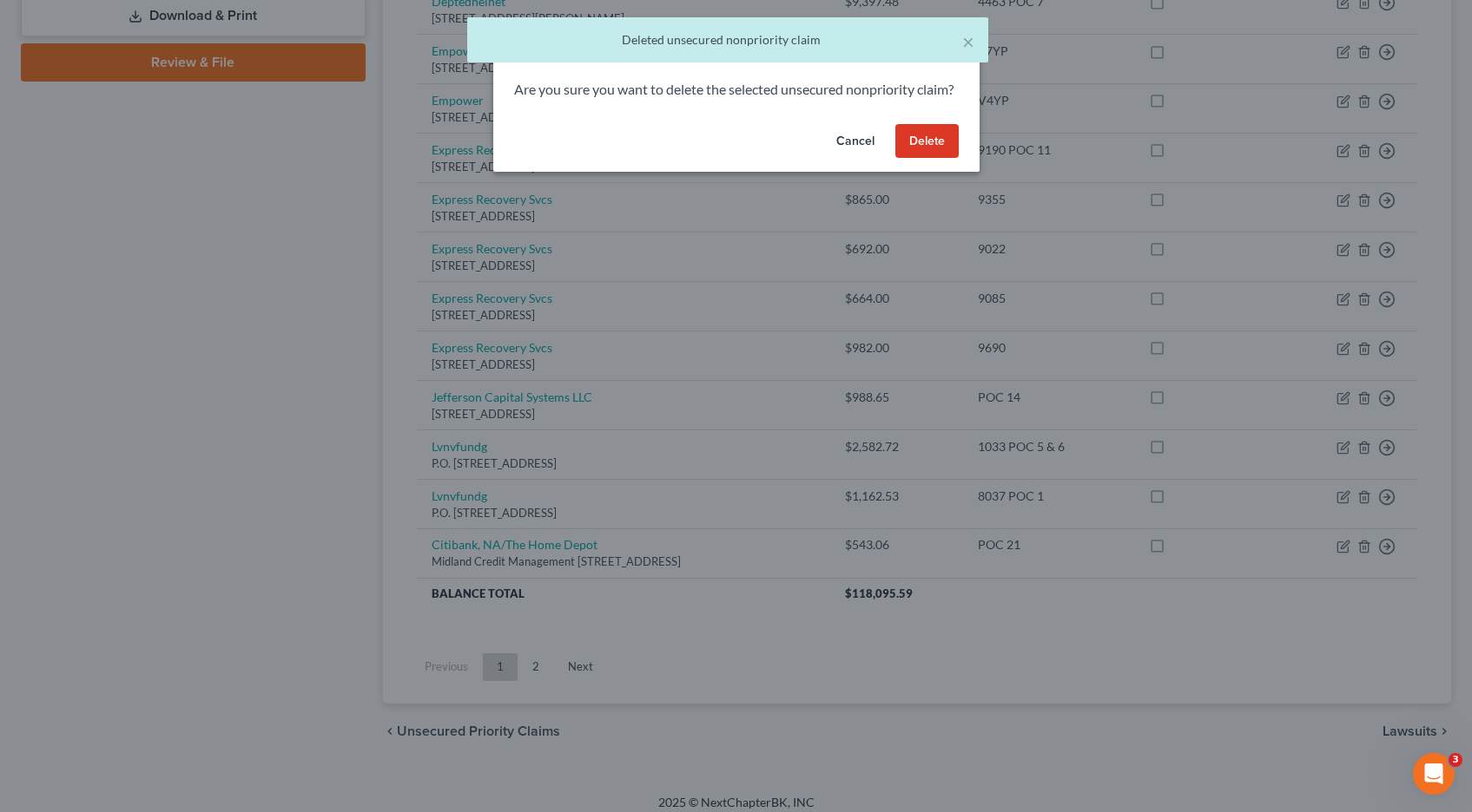
click at [930, 159] on button "Delete" at bounding box center [927, 141] width 64 height 35
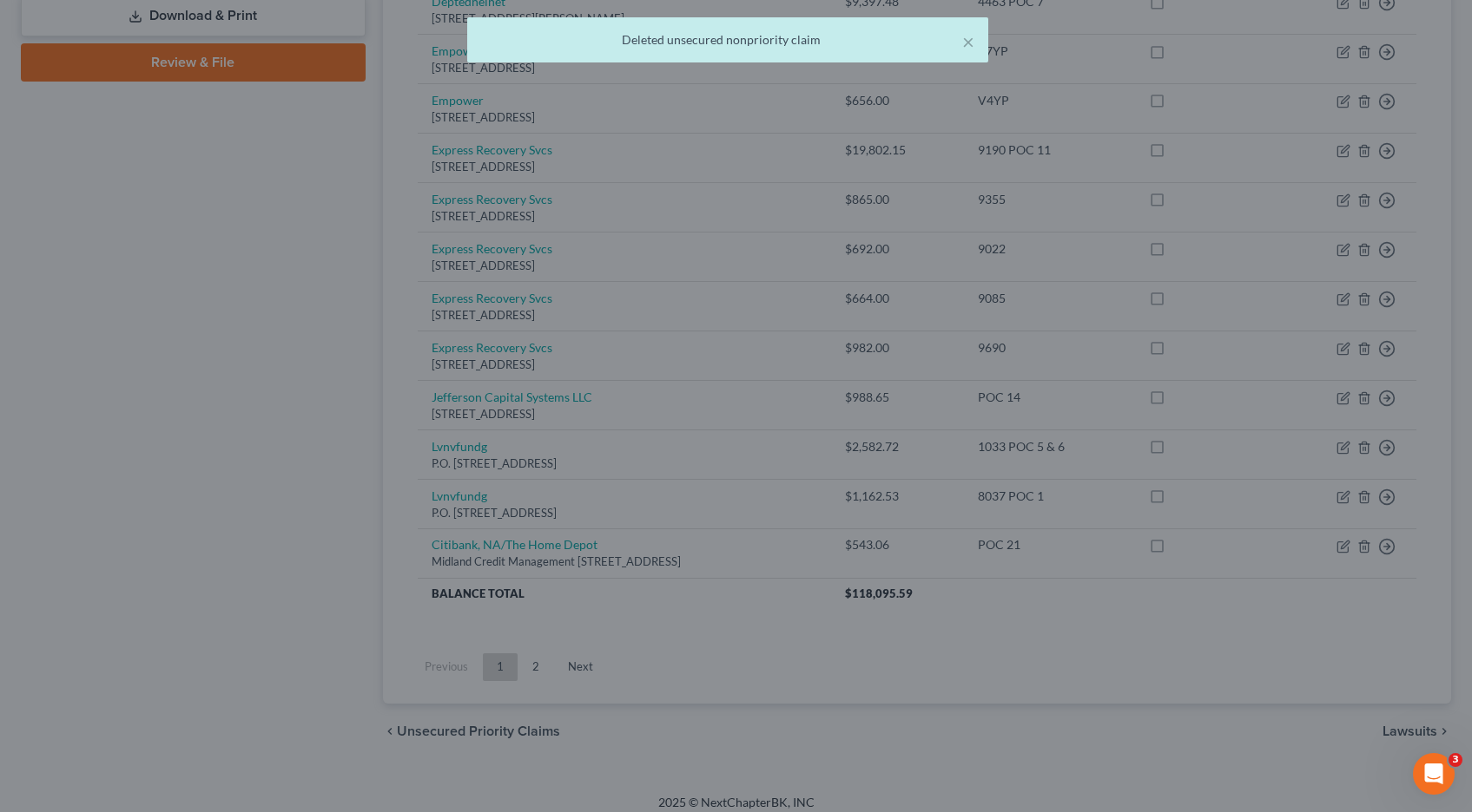
scroll to position [801, 0]
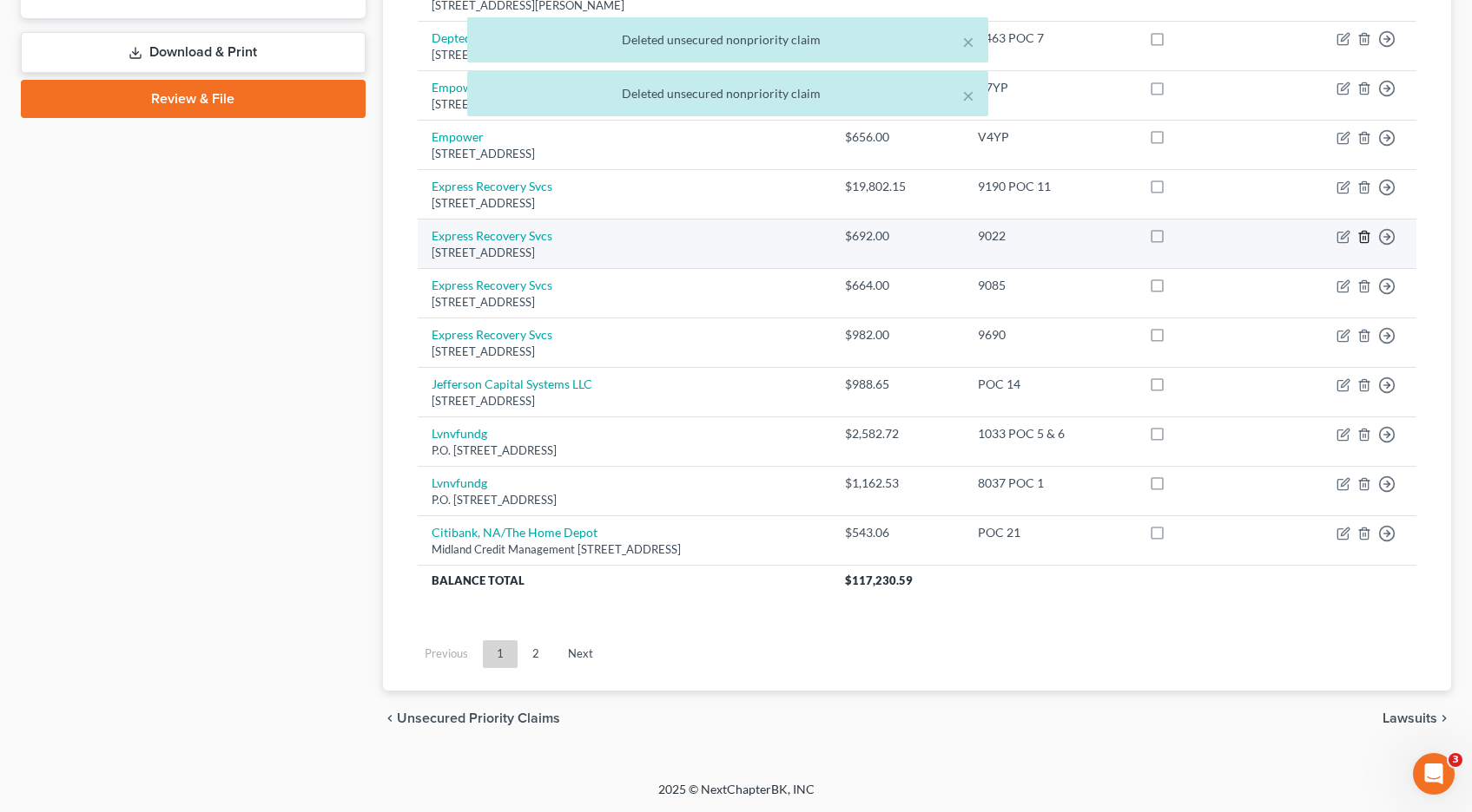
click at [1364, 234] on icon "button" at bounding box center [1364, 237] width 14 height 14
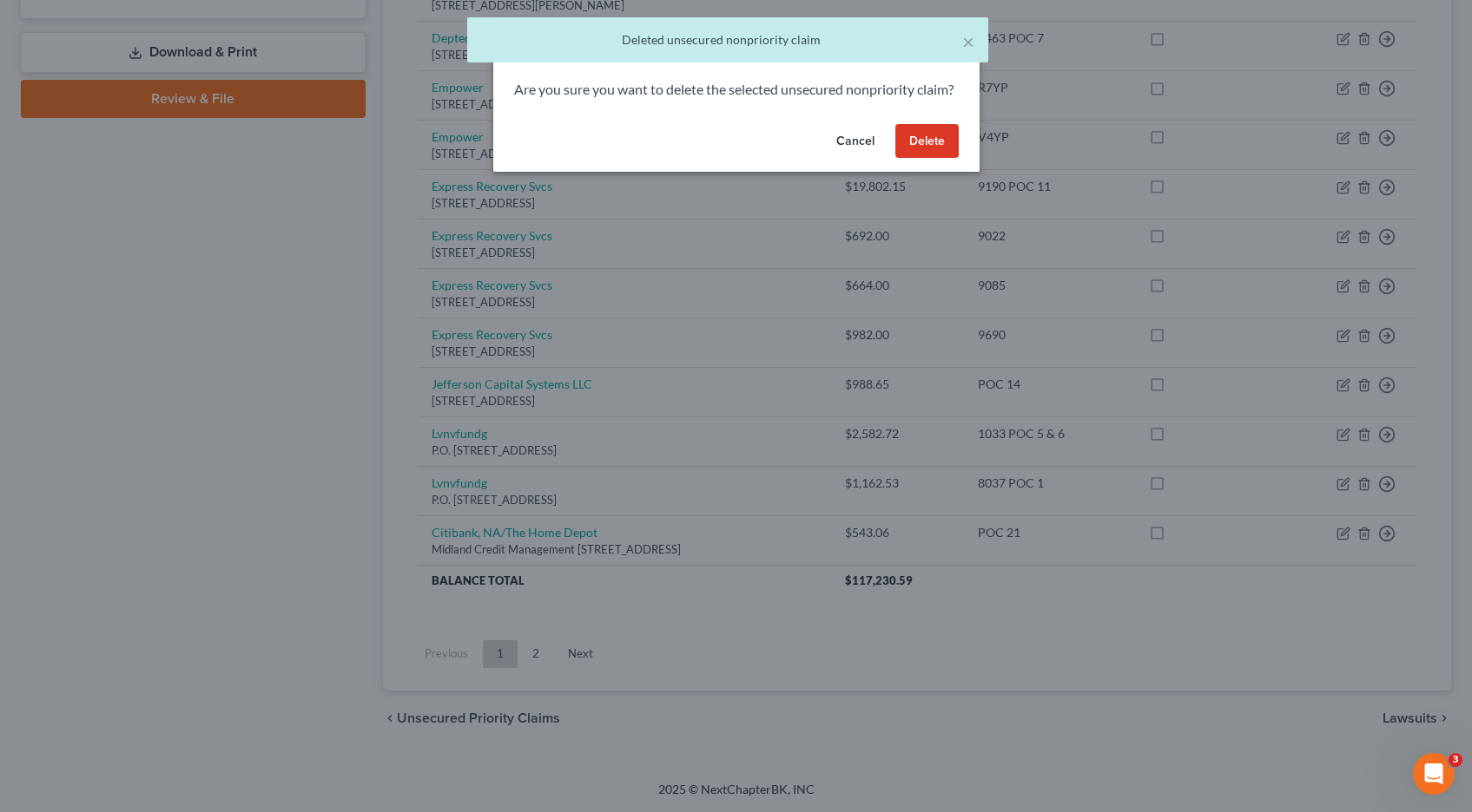
click at [921, 159] on button "Delete" at bounding box center [927, 141] width 64 height 35
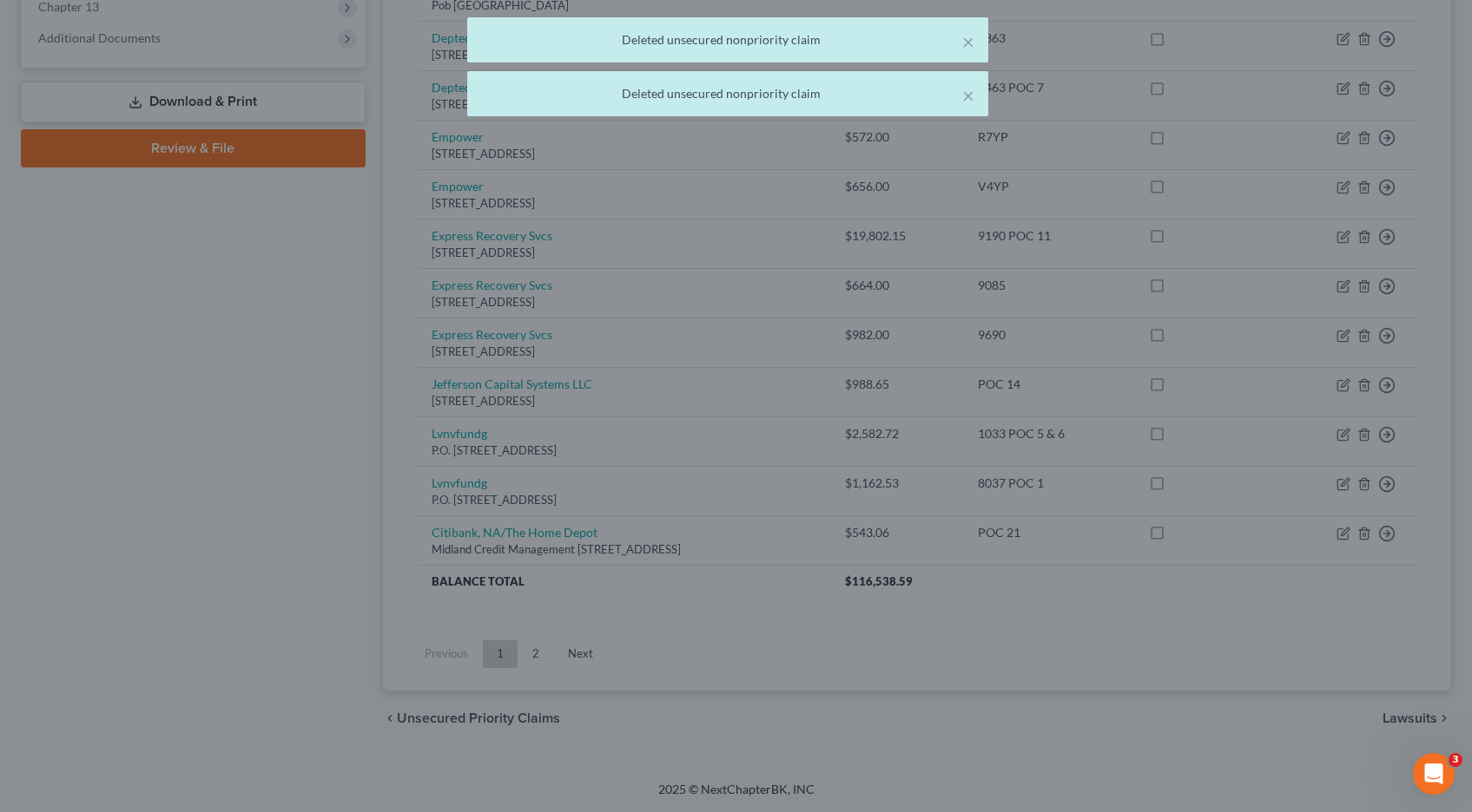
scroll to position [751, 0]
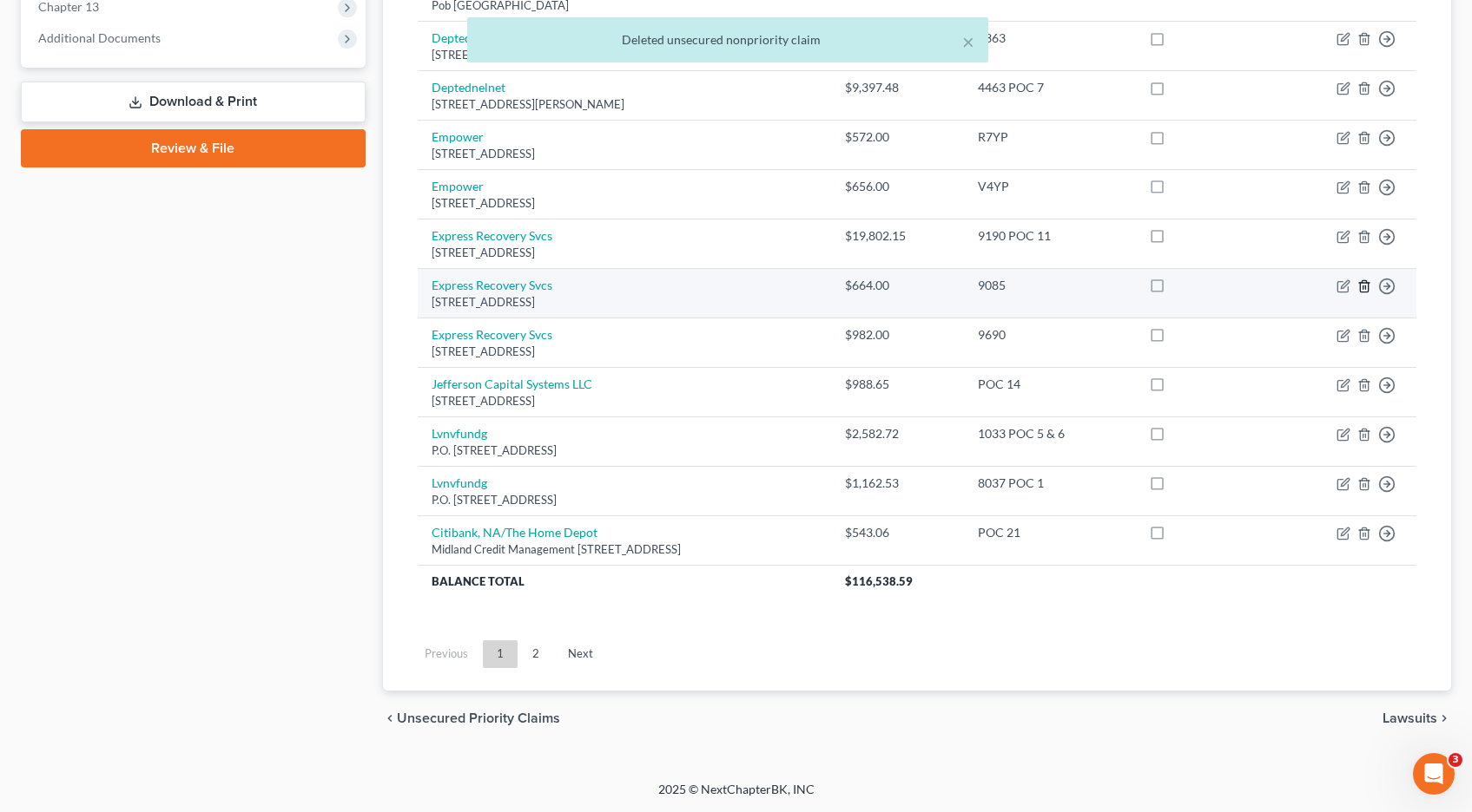
click at [1366, 284] on icon "button" at bounding box center [1364, 286] width 14 height 14
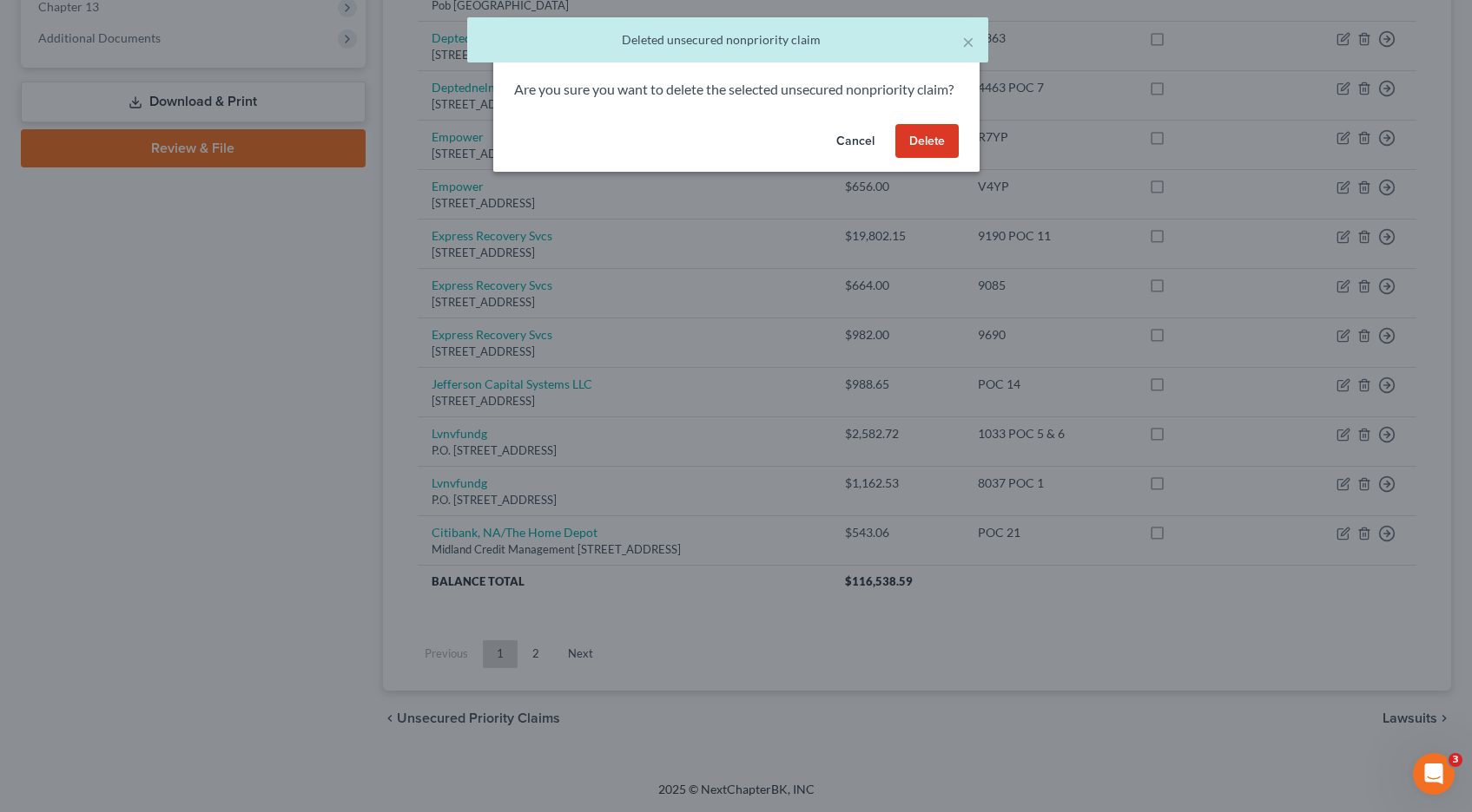
click at [947, 159] on button "Delete" at bounding box center [927, 141] width 64 height 35
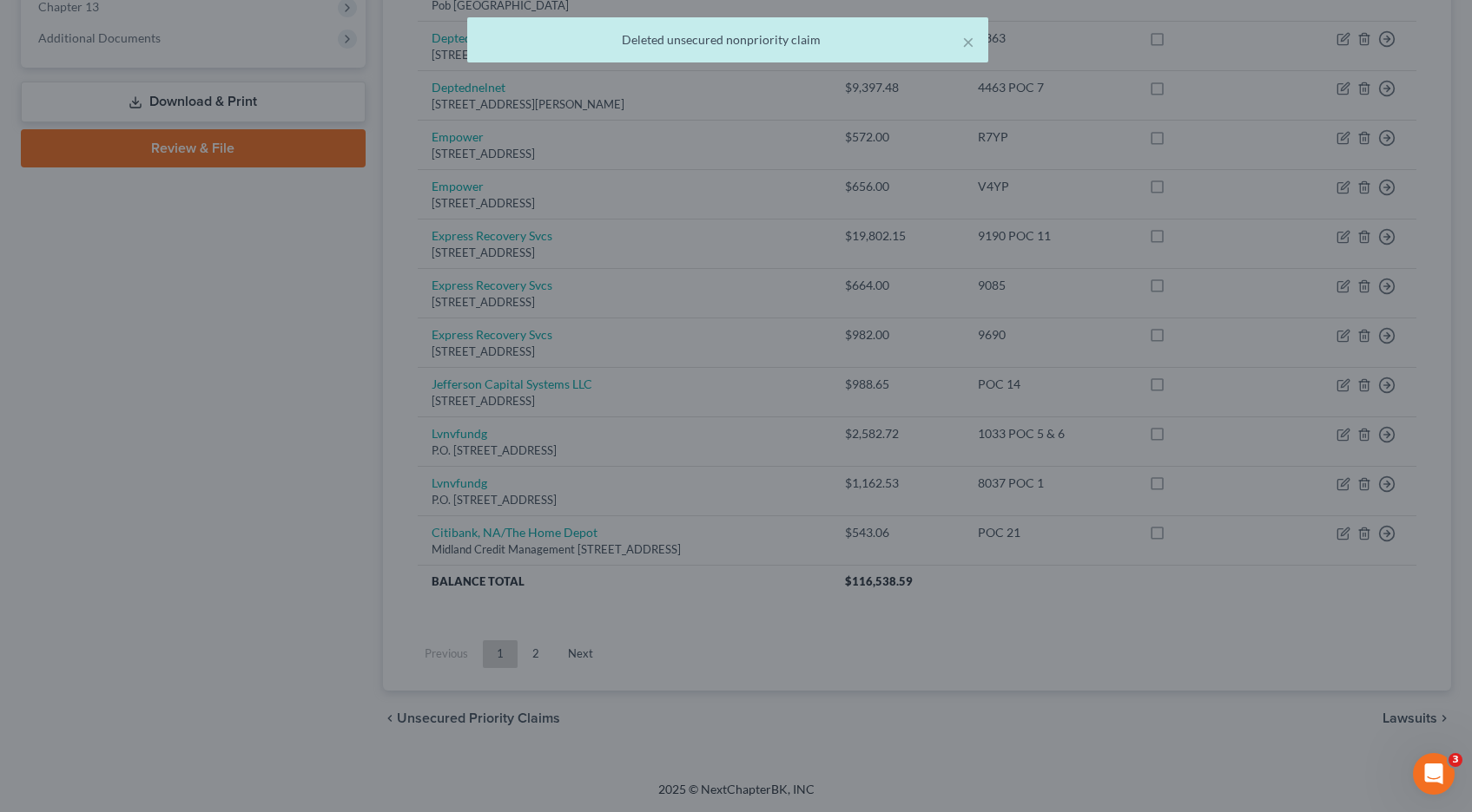
scroll to position [702, 0]
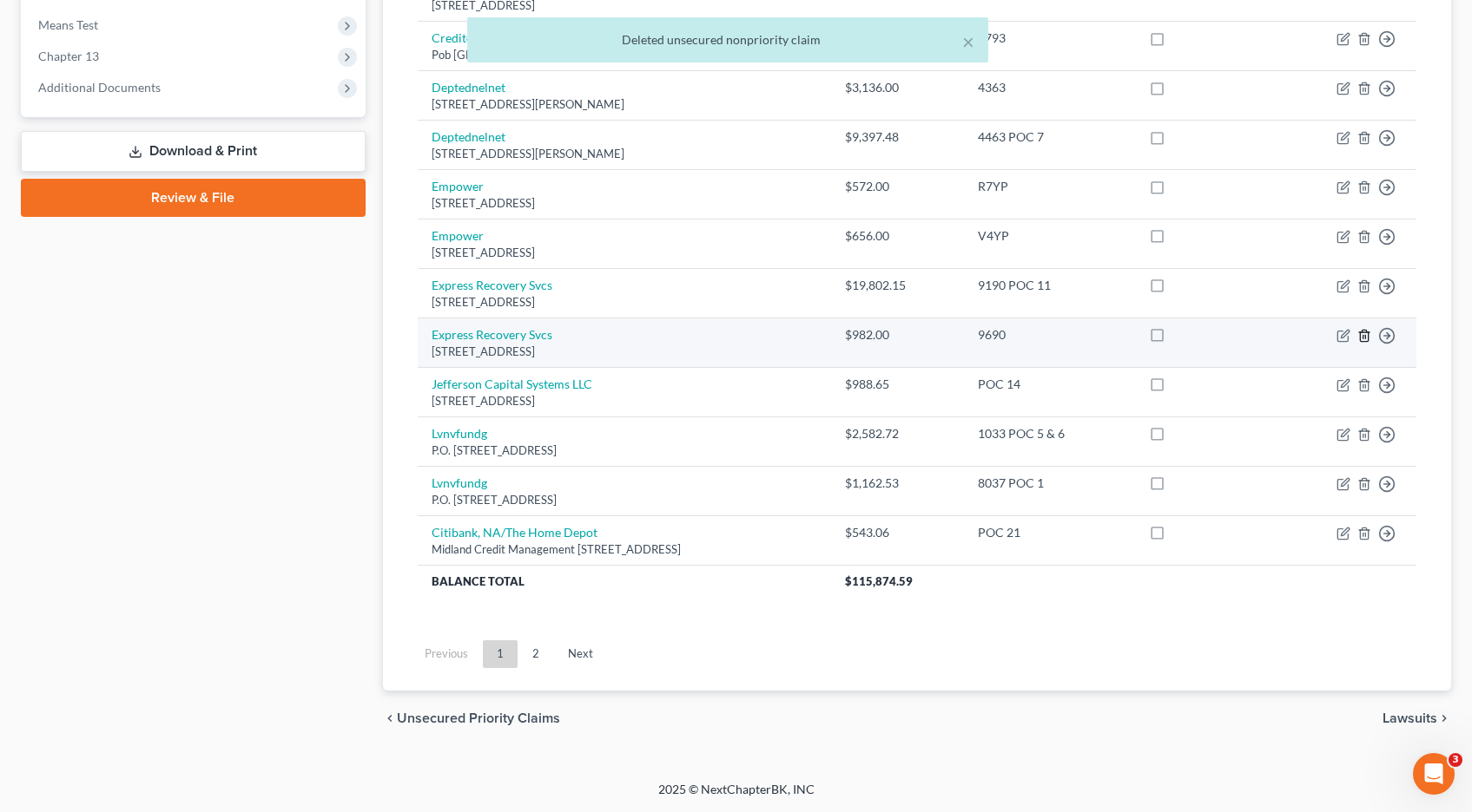
click at [1363, 335] on icon "button" at bounding box center [1364, 335] width 14 height 14
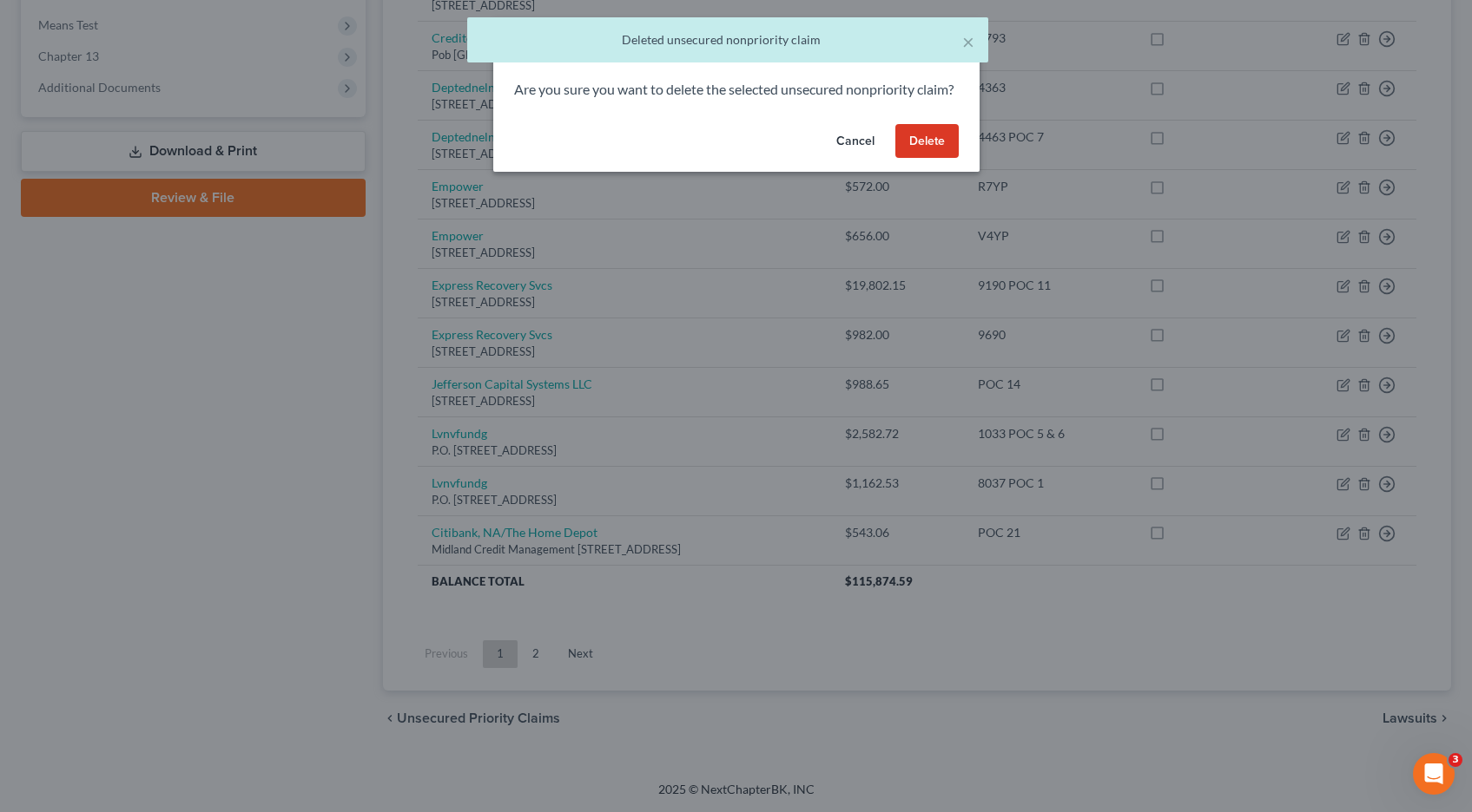
click at [931, 159] on button "Delete" at bounding box center [927, 141] width 64 height 35
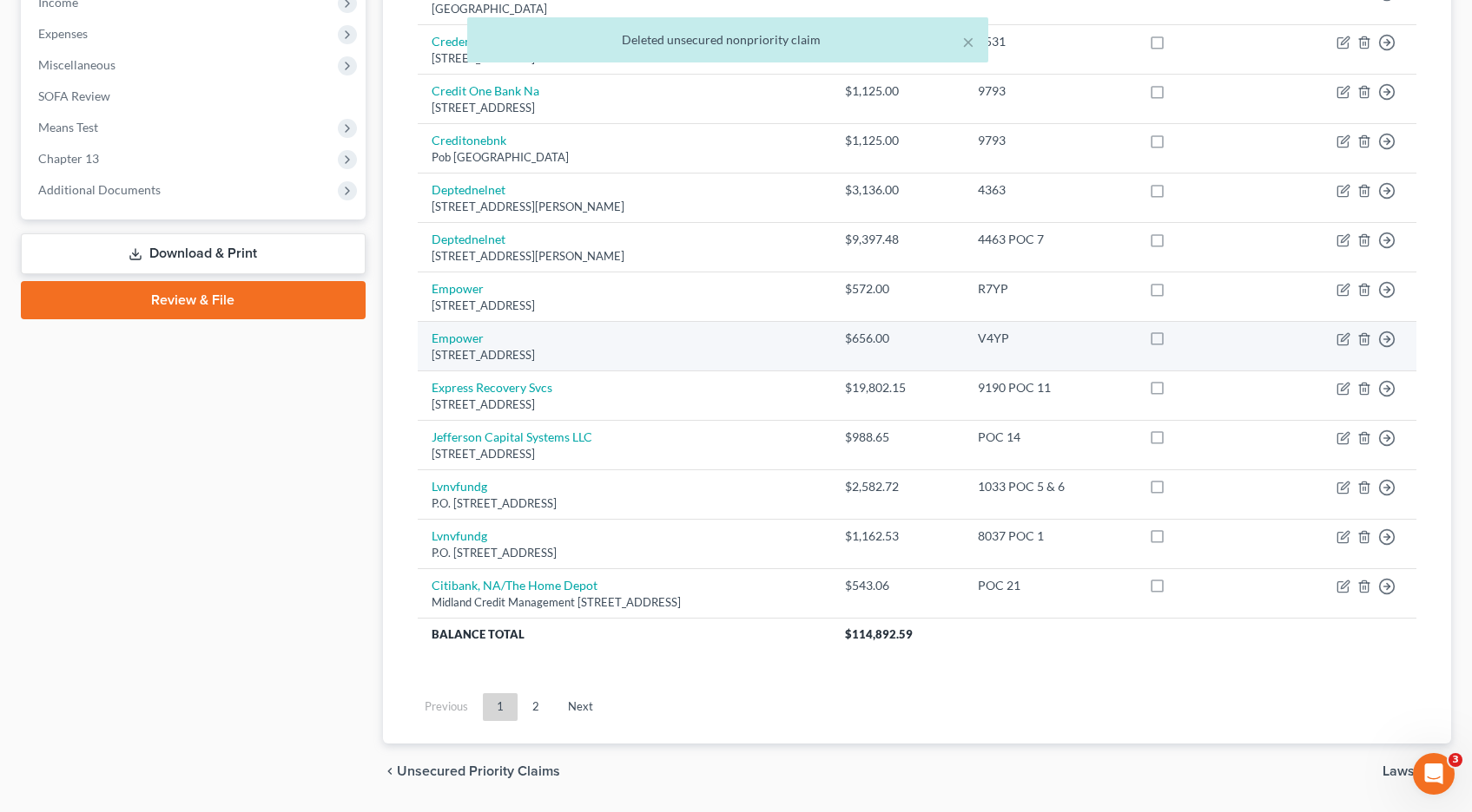
scroll to position [652, 0]
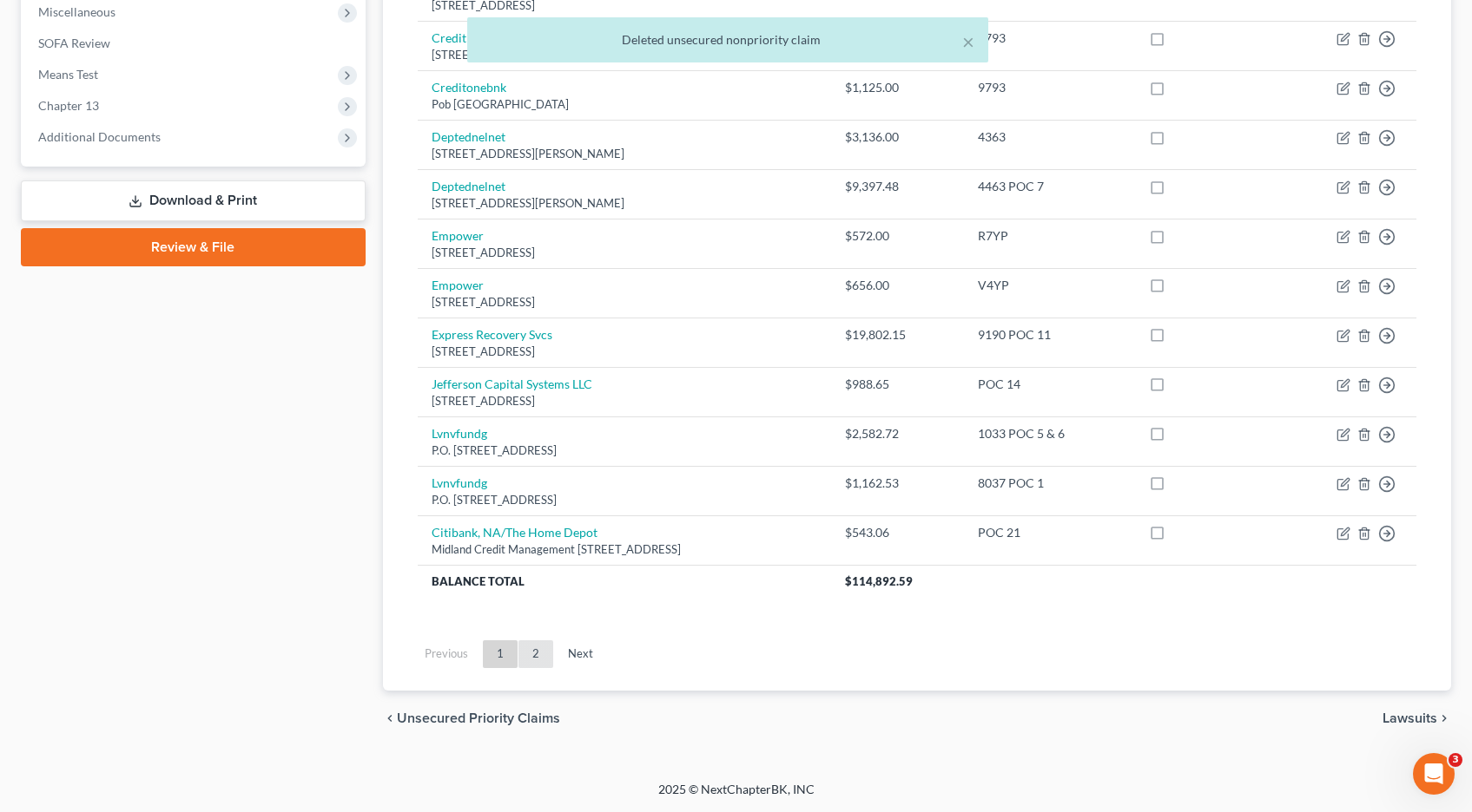
click at [535, 657] on link "2" at bounding box center [536, 654] width 35 height 28
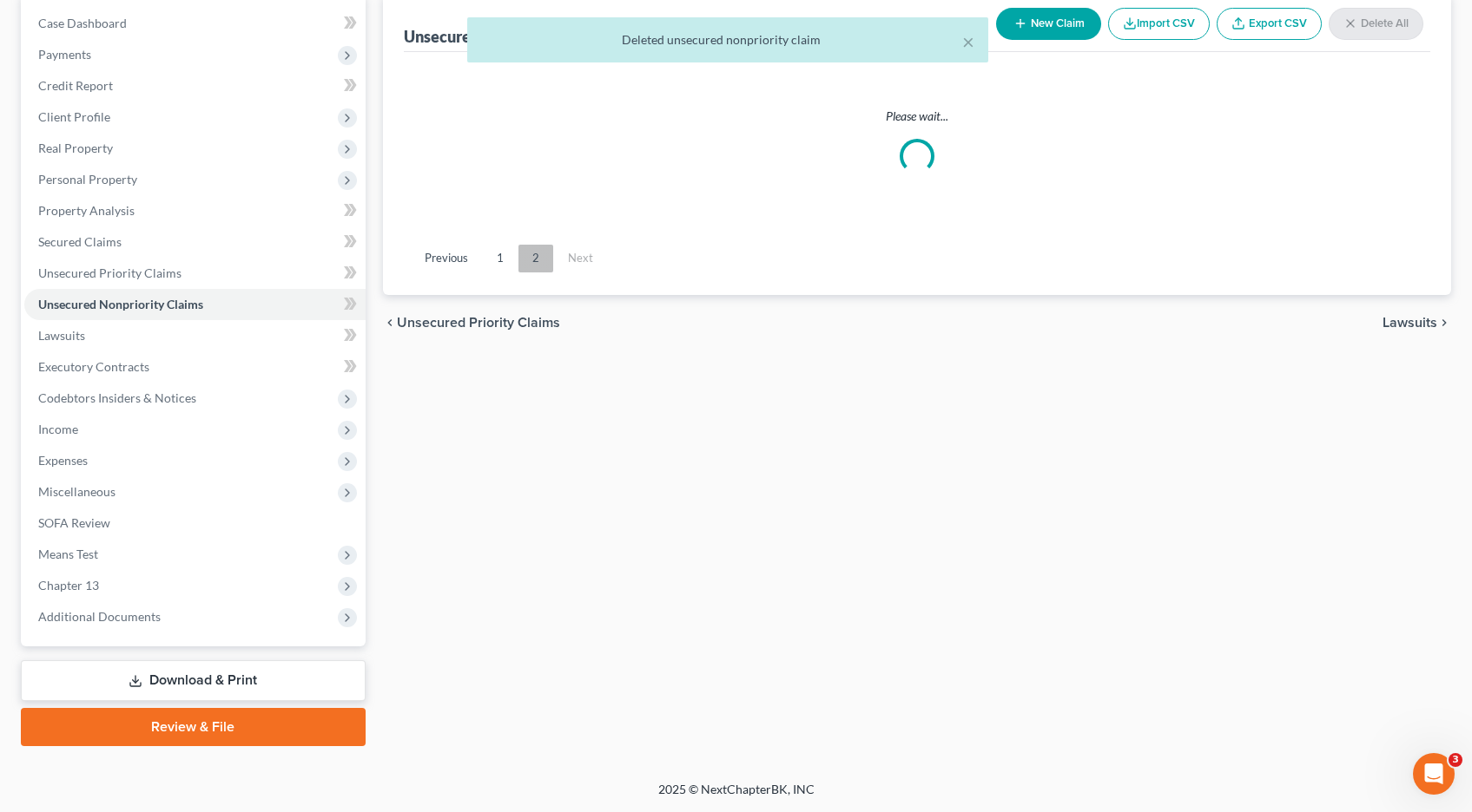
scroll to position [173, 0]
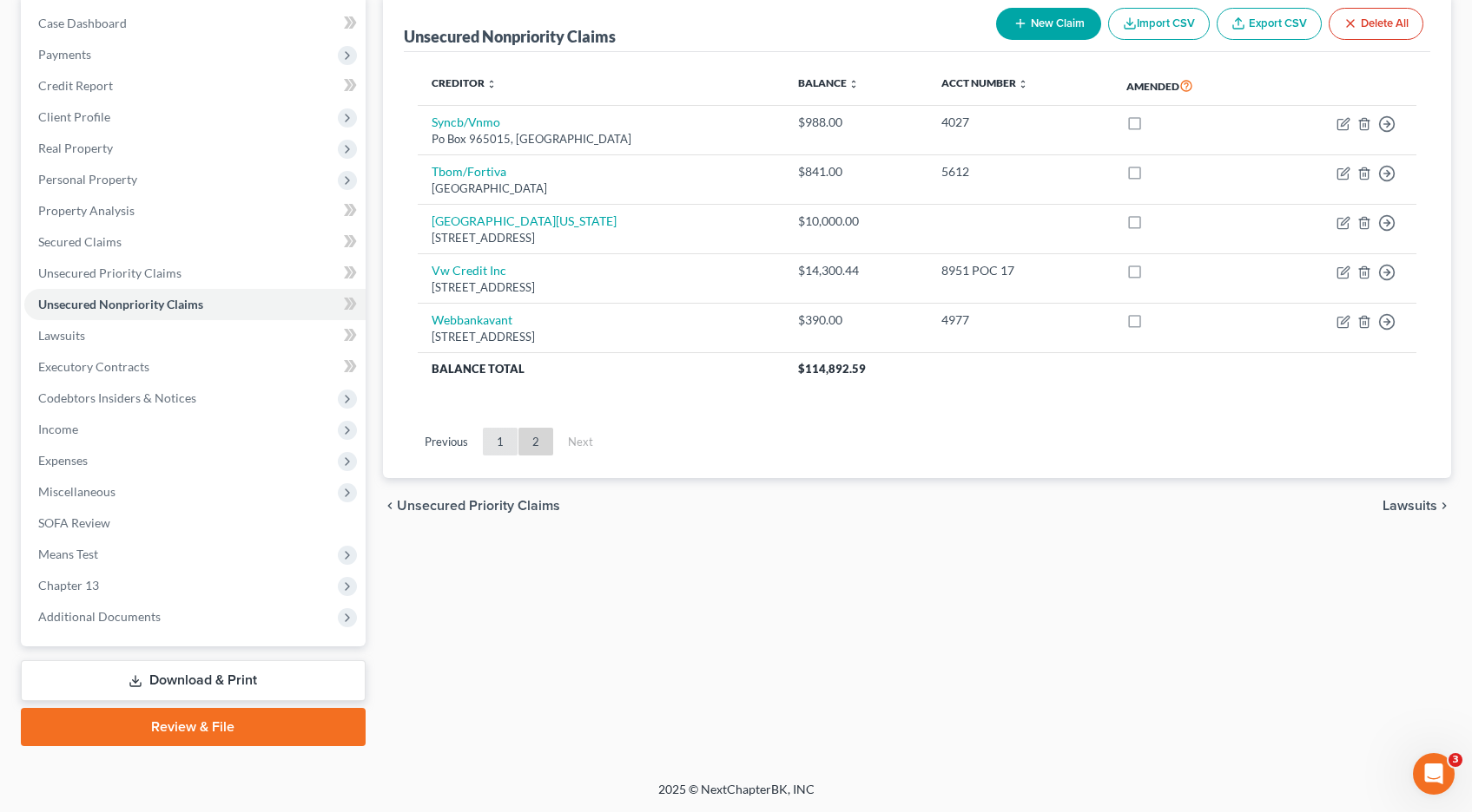
click at [500, 437] on link "1" at bounding box center [500, 442] width 35 height 28
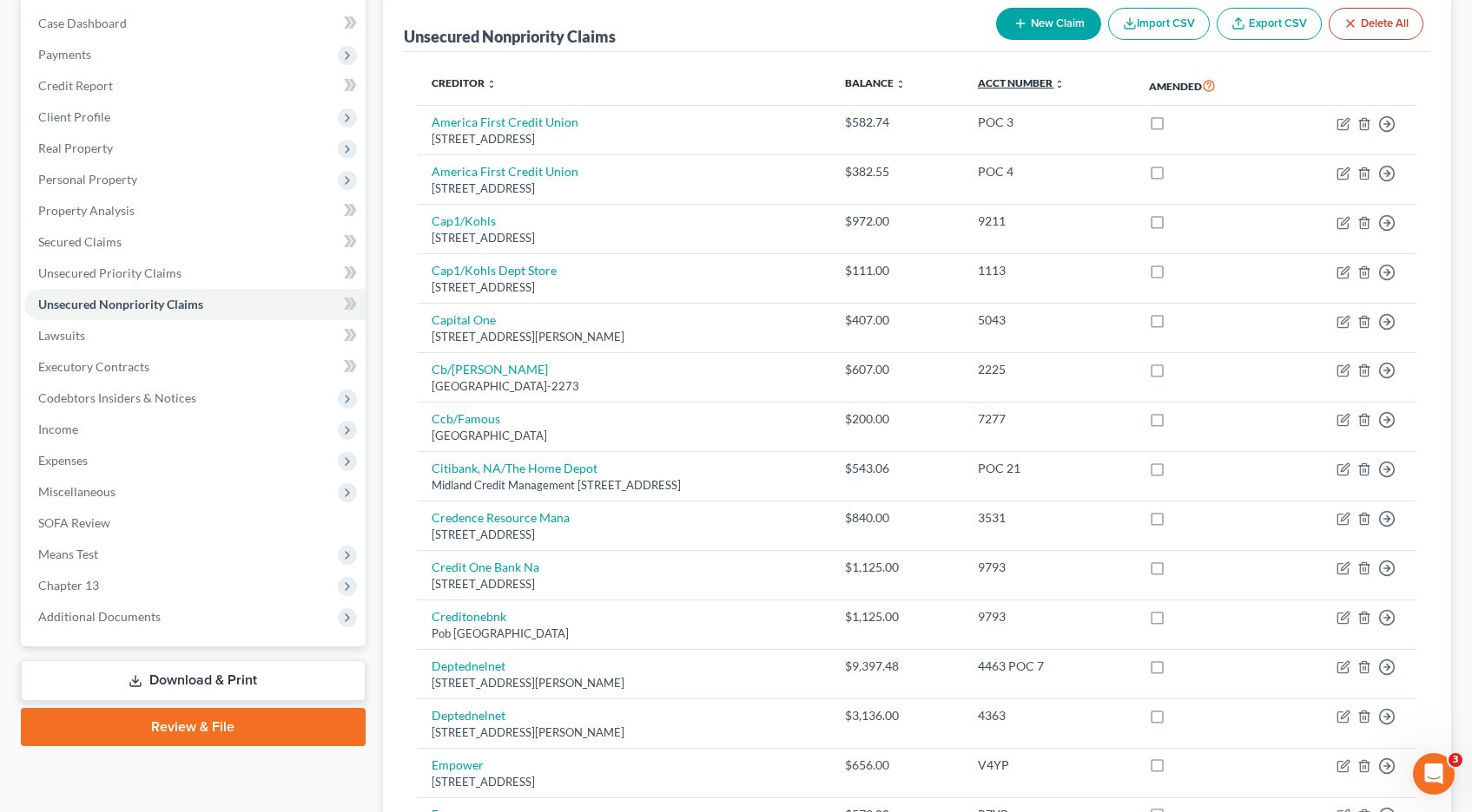
click at [1065, 81] on icon "unfold_more" at bounding box center [1059, 84] width 11 height 11
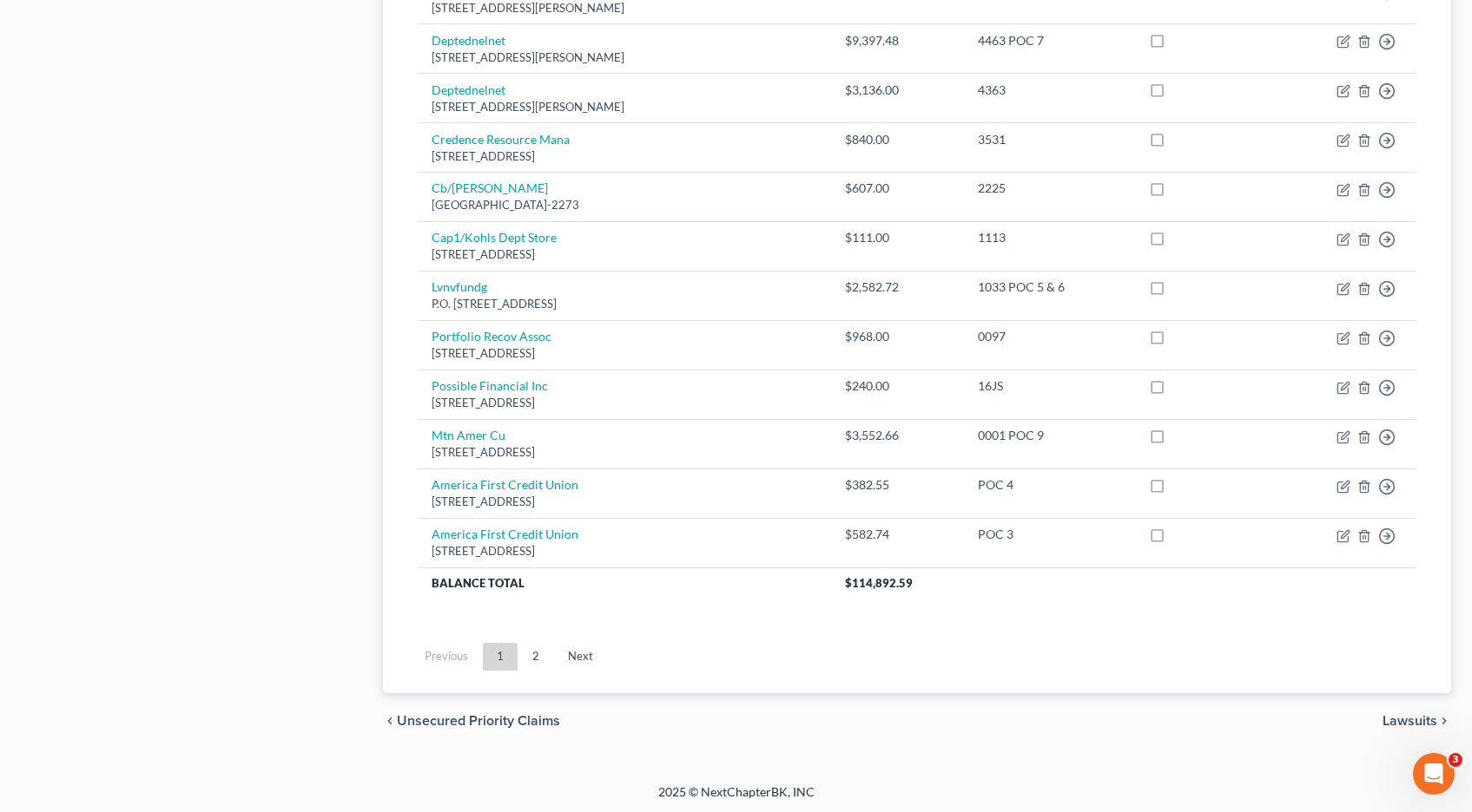
scroll to position [1197, 0]
click at [536, 658] on link "2" at bounding box center [536, 654] width 35 height 28
click at [526, 654] on link "2" at bounding box center [536, 654] width 35 height 28
click at [488, 656] on link "1" at bounding box center [500, 656] width 35 height 28
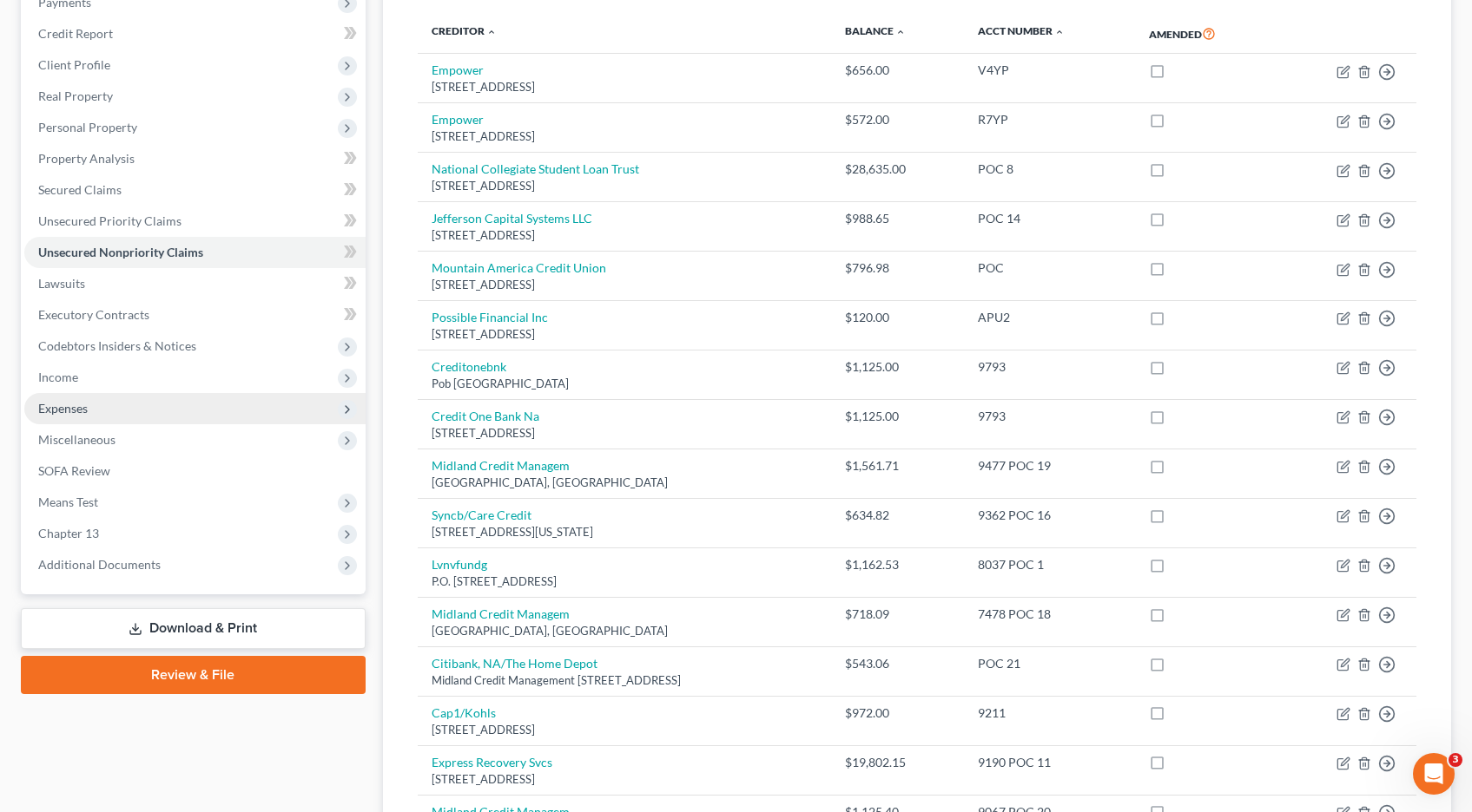
scroll to position [223, 0]
click at [74, 409] on span "Expenses" at bounding box center [62, 410] width 49 height 14
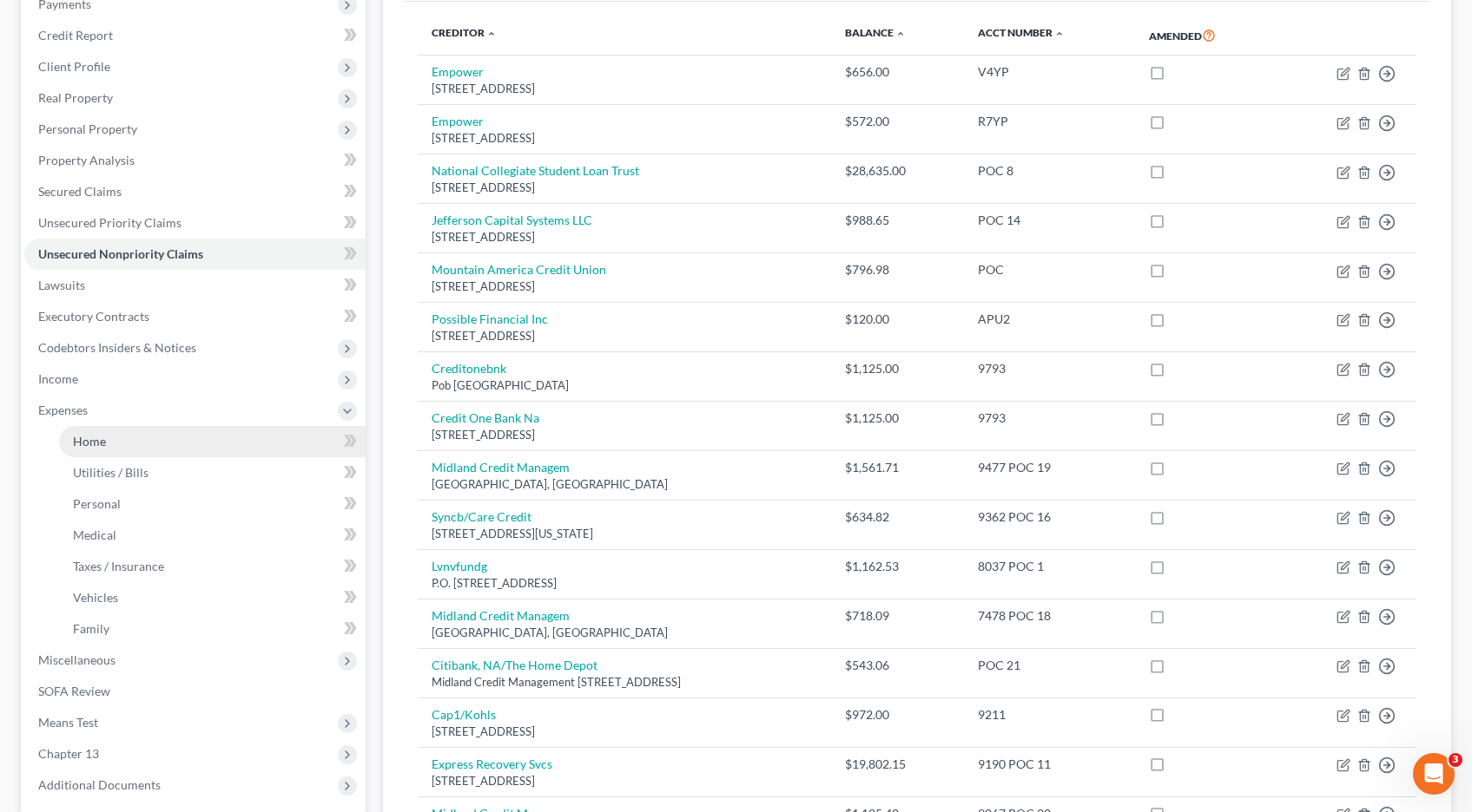
click at [110, 443] on link "Home" at bounding box center [212, 442] width 307 height 31
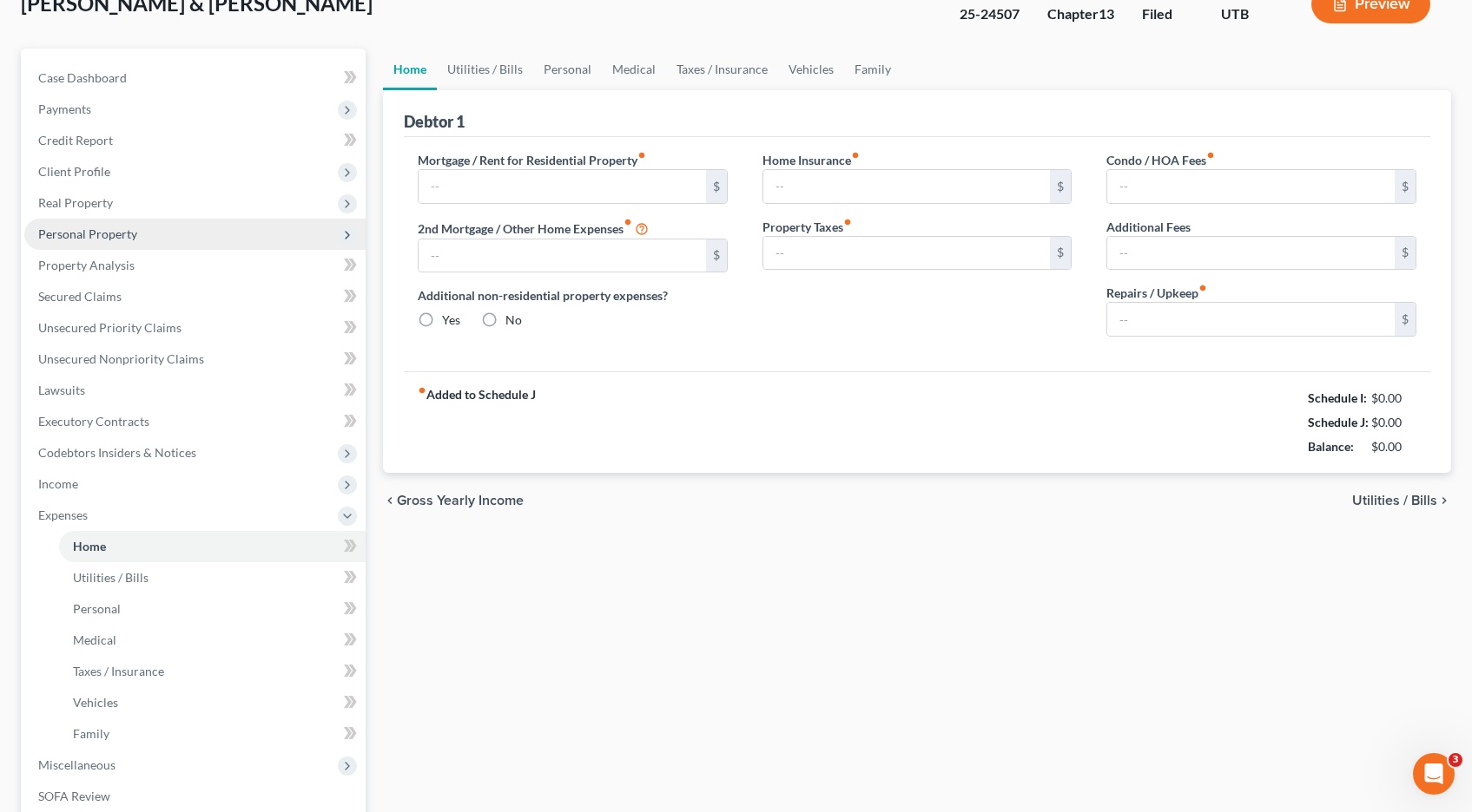
type input "1,413.76"
type input "246.31"
radio input "true"
type input "0.00"
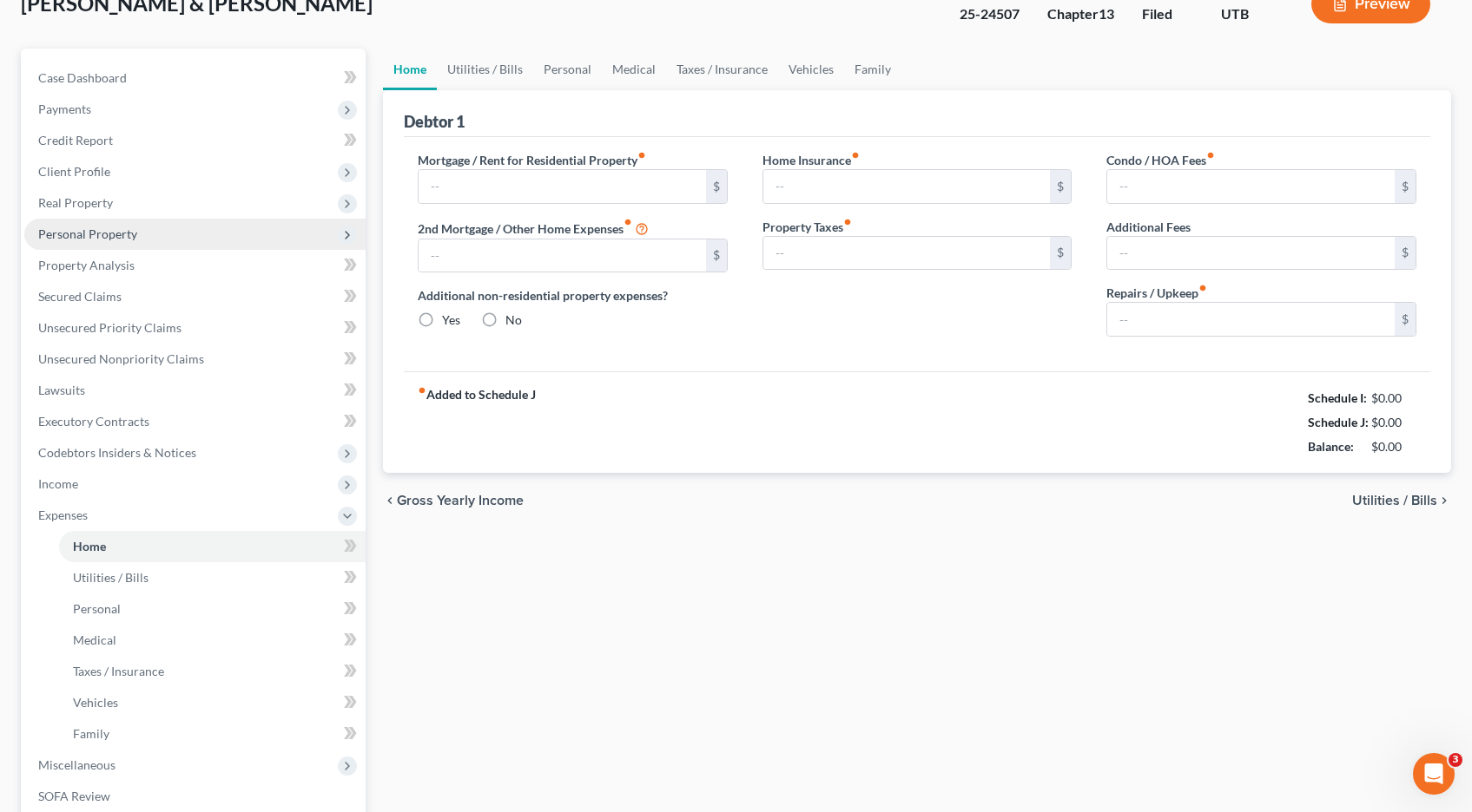
type input "0.00"
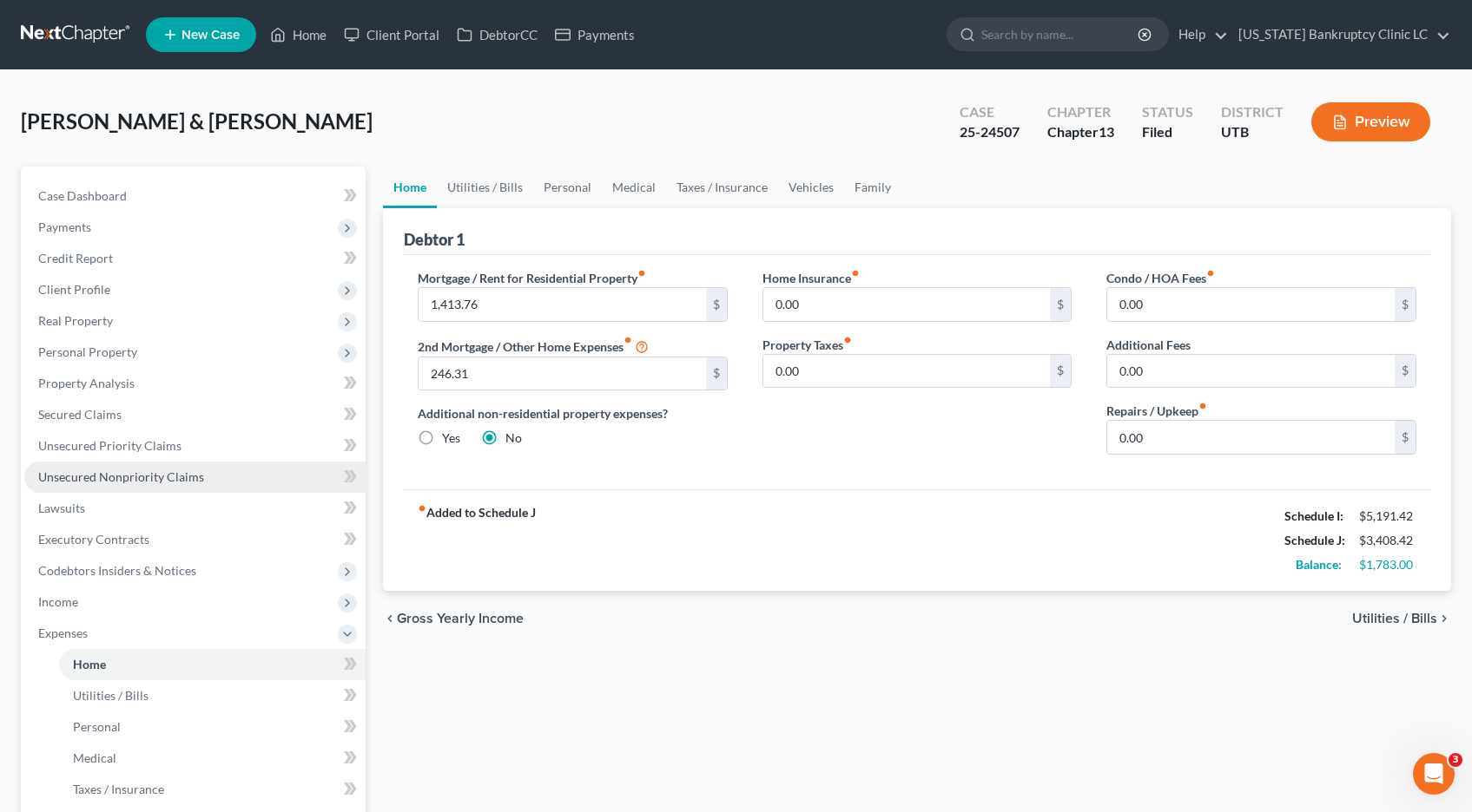
click at [124, 483] on span "Unsecured Nonpriority Claims" at bounding box center [120, 477] width 165 height 14
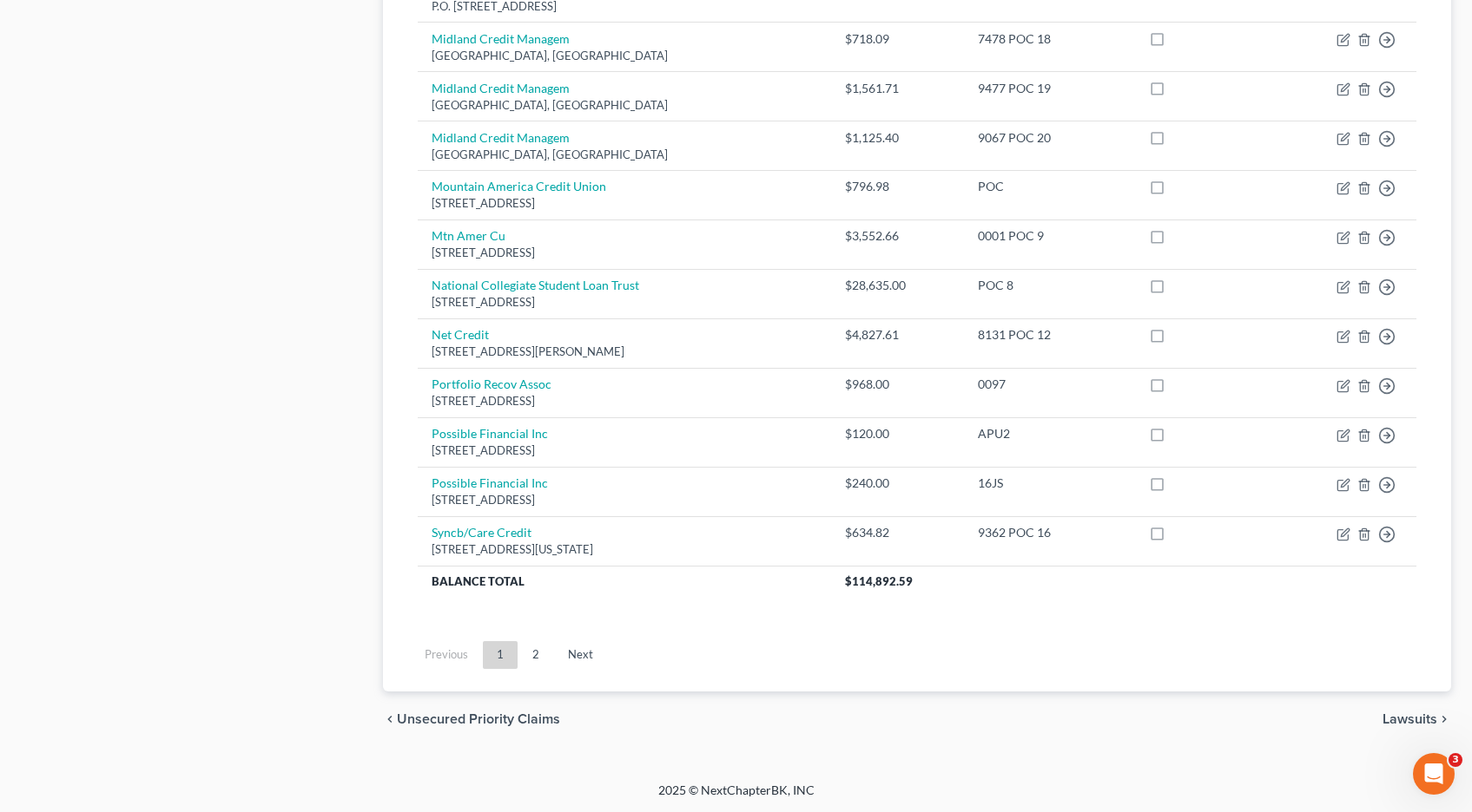
scroll to position [1197, 0]
click at [538, 655] on link "2" at bounding box center [536, 654] width 35 height 28
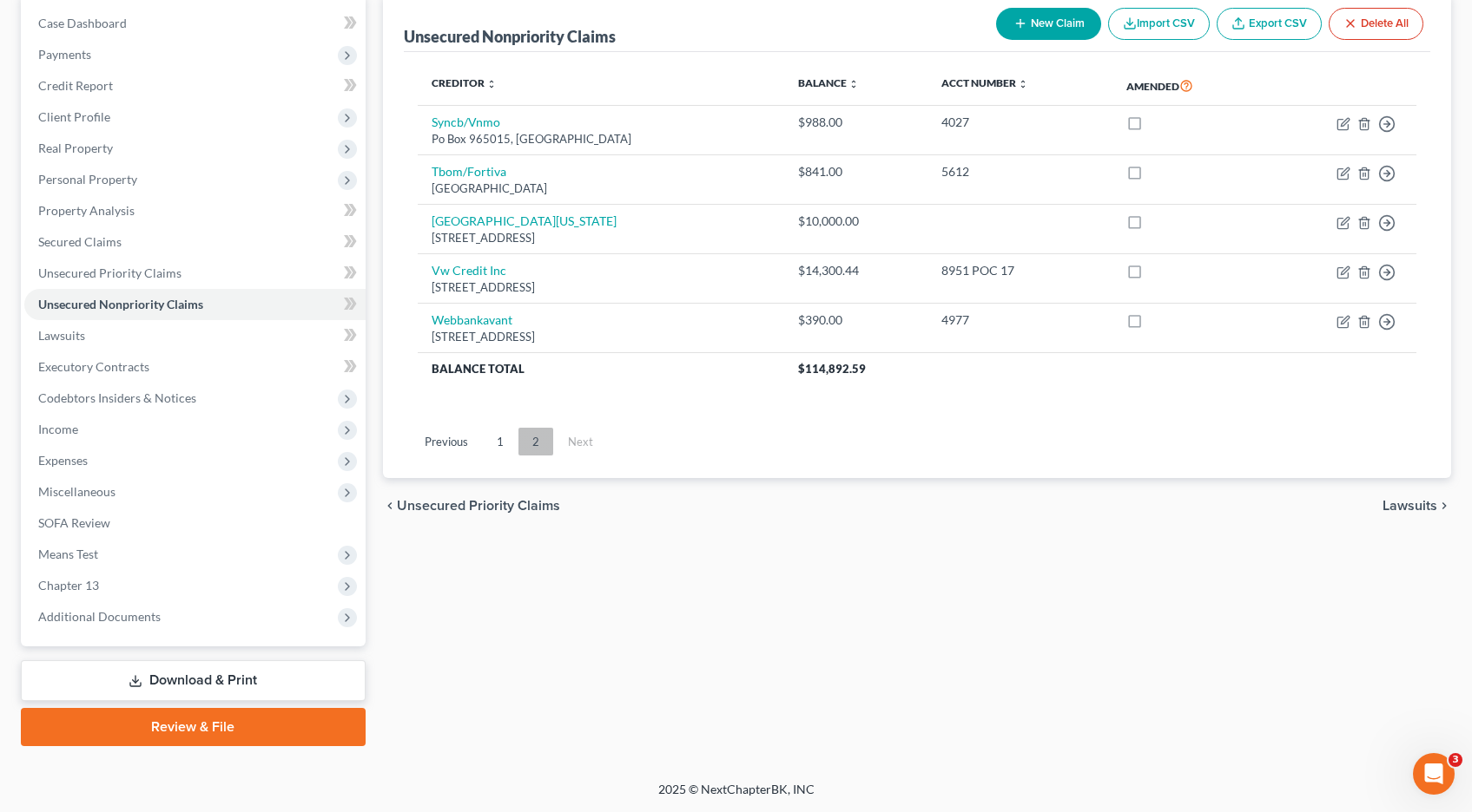
scroll to position [173, 0]
click at [501, 445] on link "1" at bounding box center [500, 442] width 35 height 28
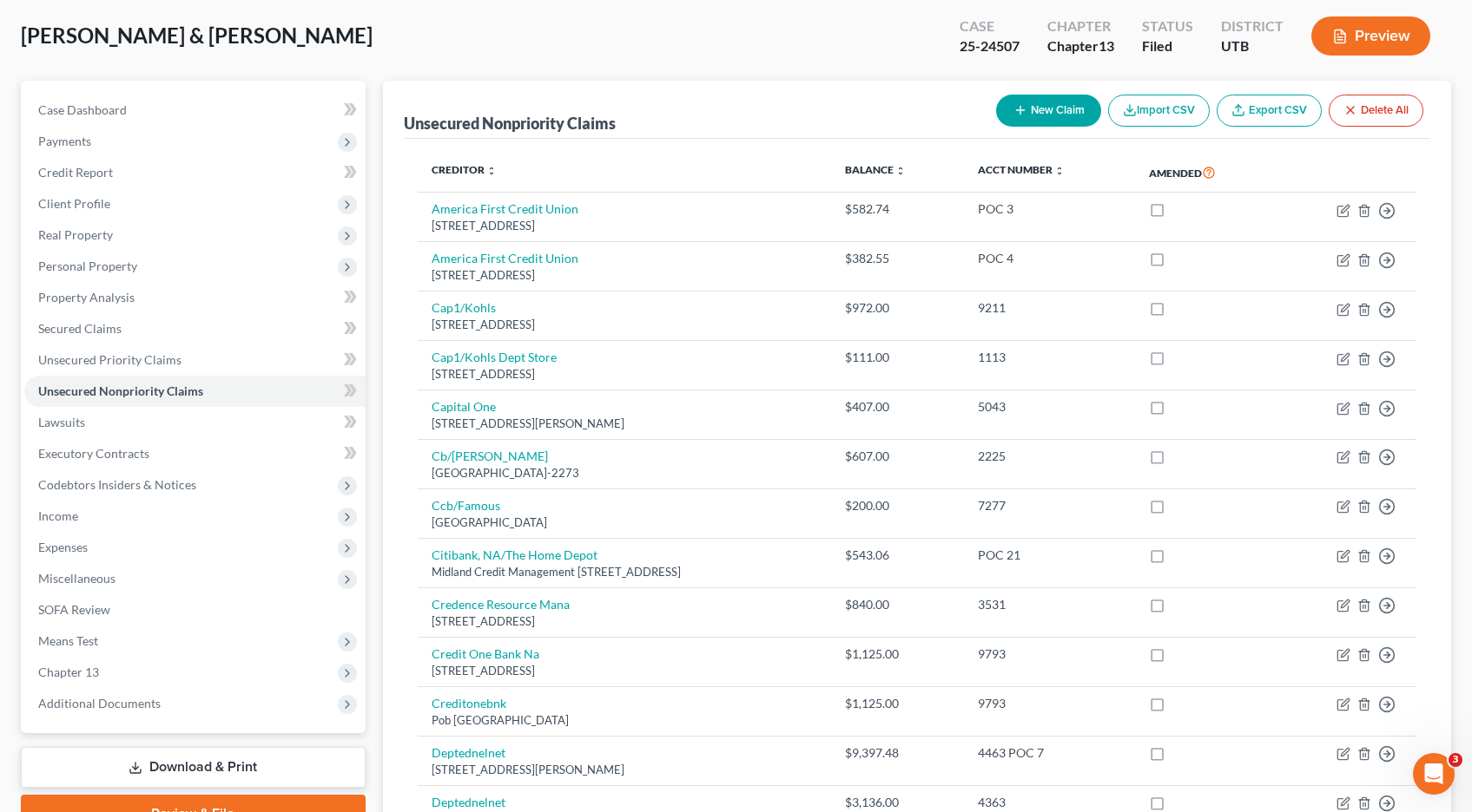
scroll to position [0, 0]
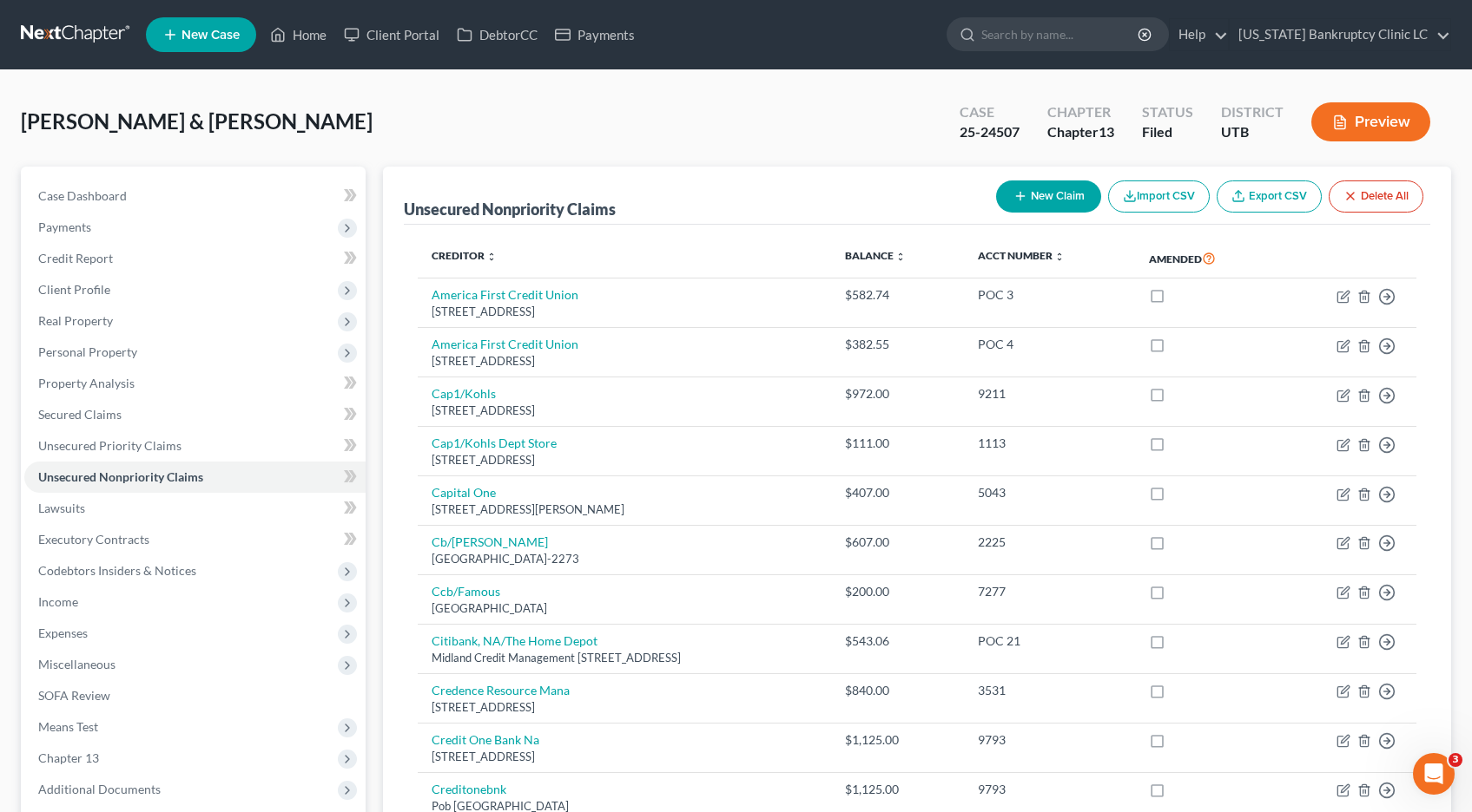
click at [1050, 196] on button "New Claim" at bounding box center [1048, 196] width 105 height 32
select select "2"
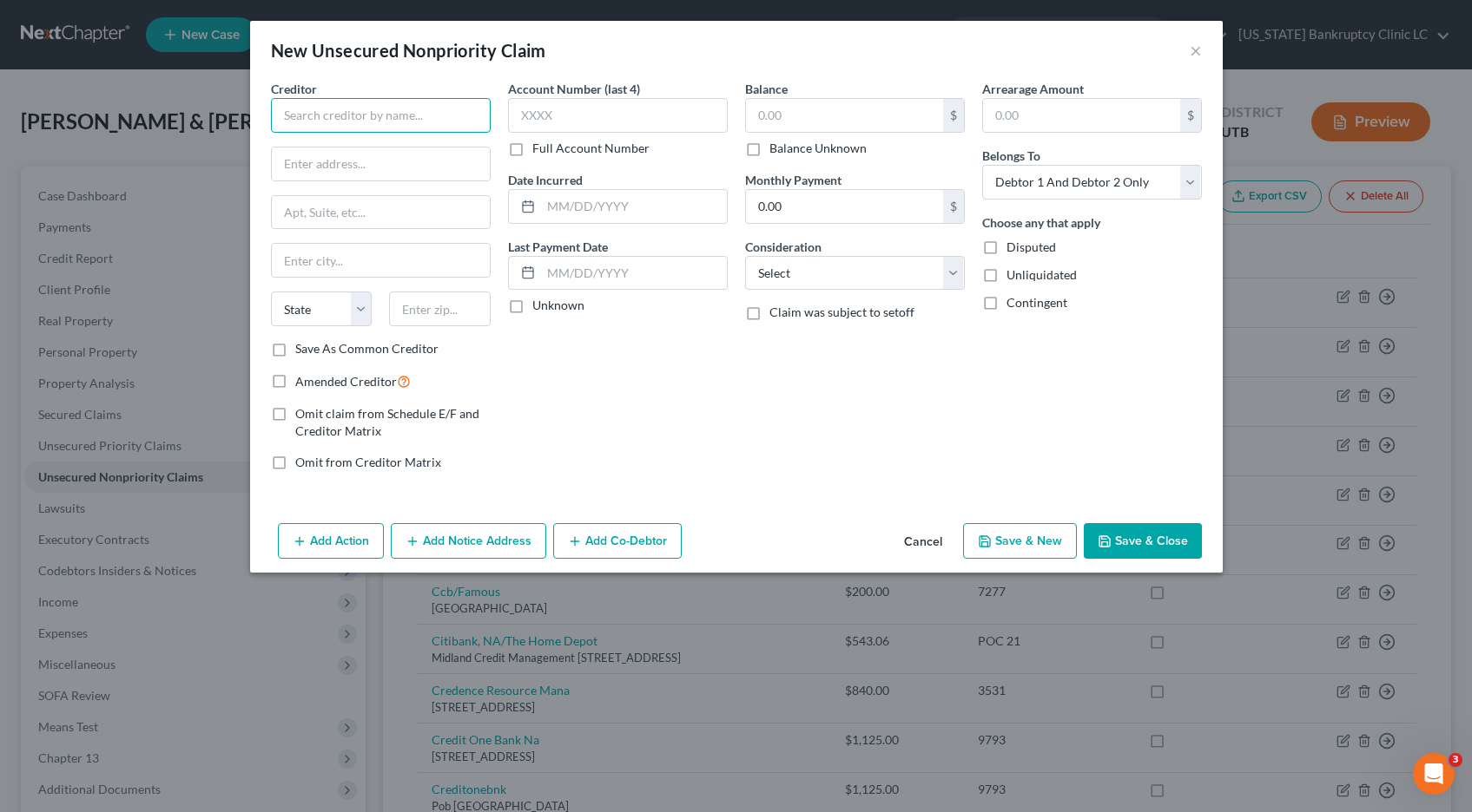
click at [397, 124] on input "text" at bounding box center [380, 115] width 220 height 35
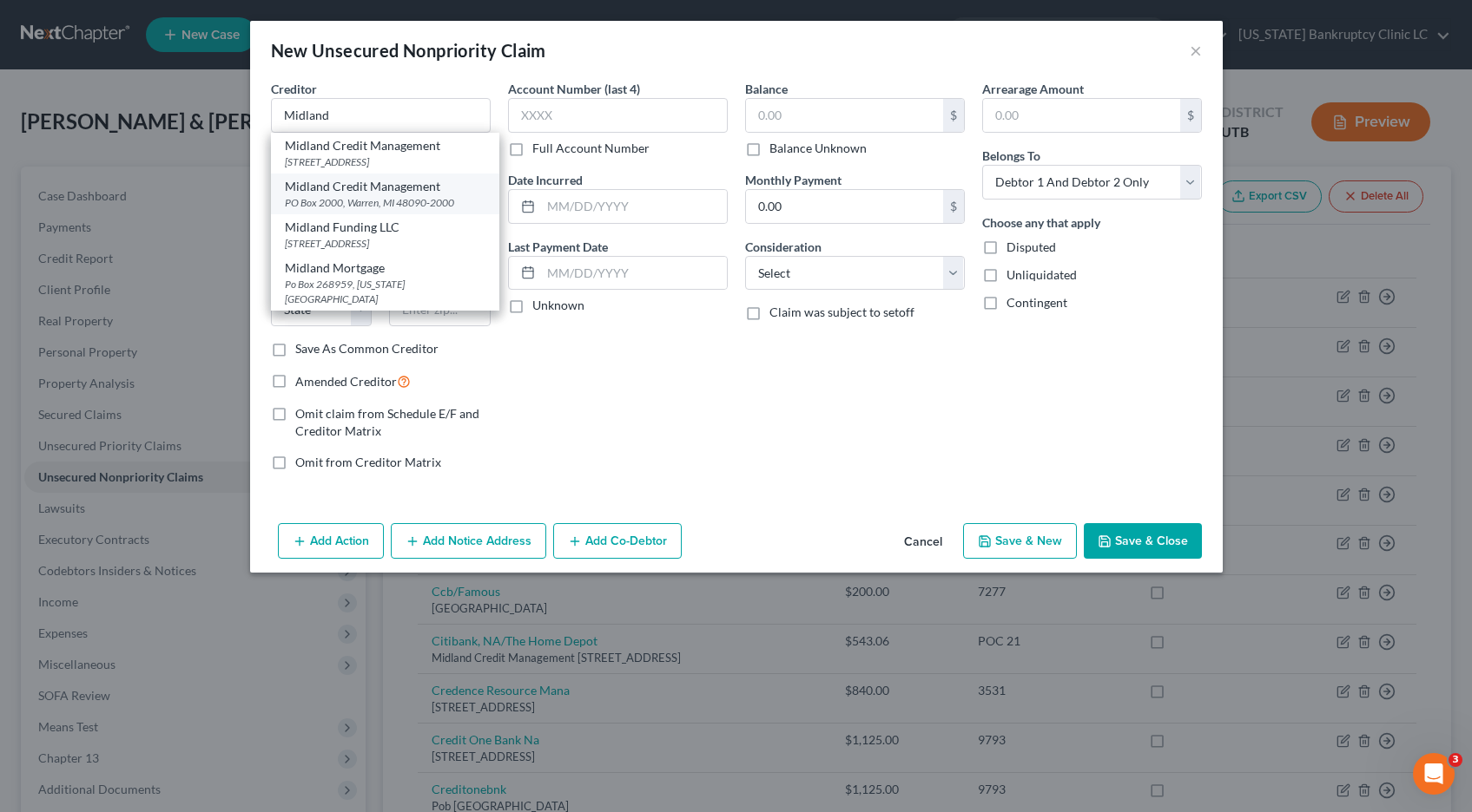
click at [366, 210] on div "PO Box 2000, Warren, MI 48090-2000" at bounding box center [384, 202] width 200 height 14
type input "Midland Credit Management"
type input "PO Box 2000"
type input "Warren"
select select "23"
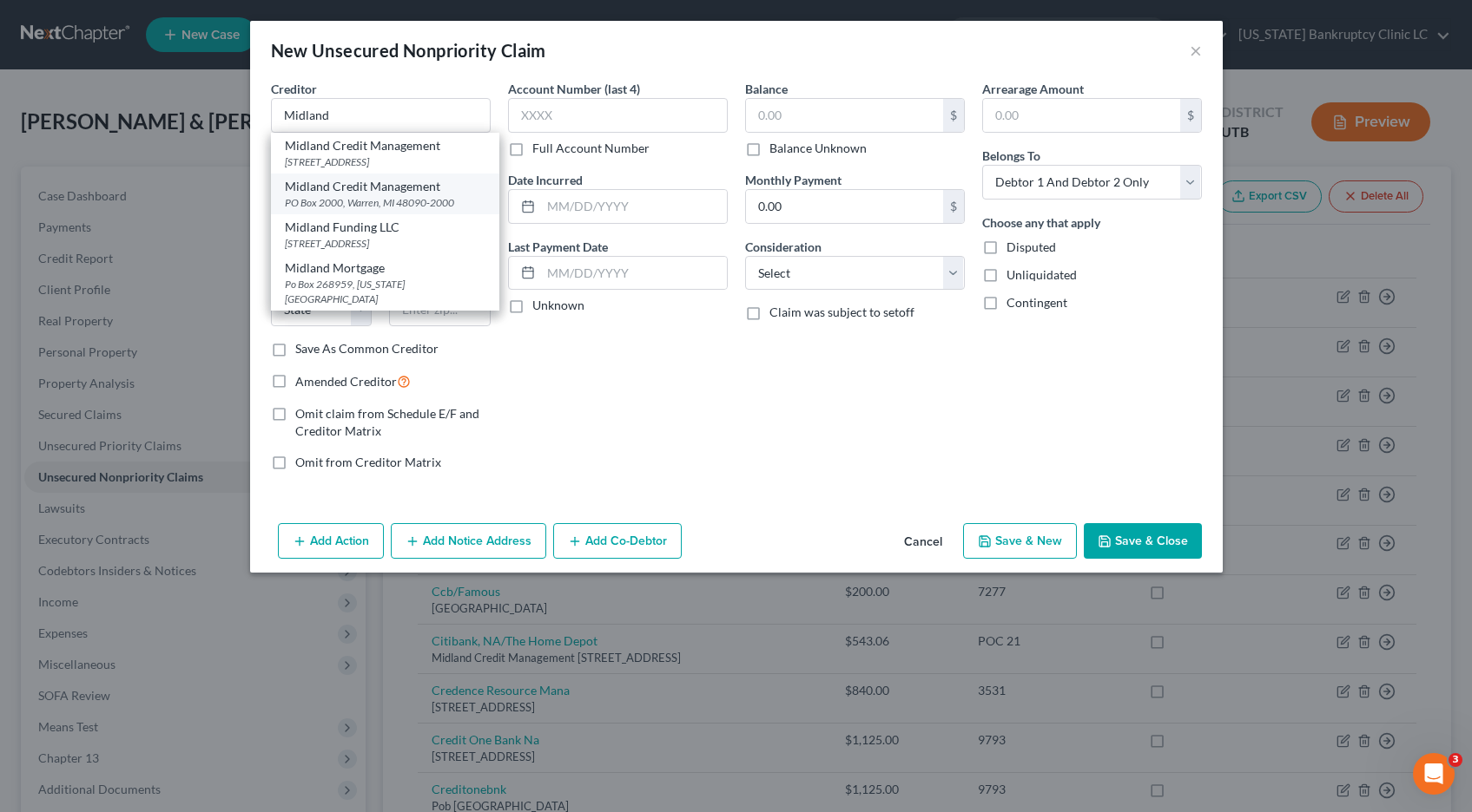
type input "48090-2000"
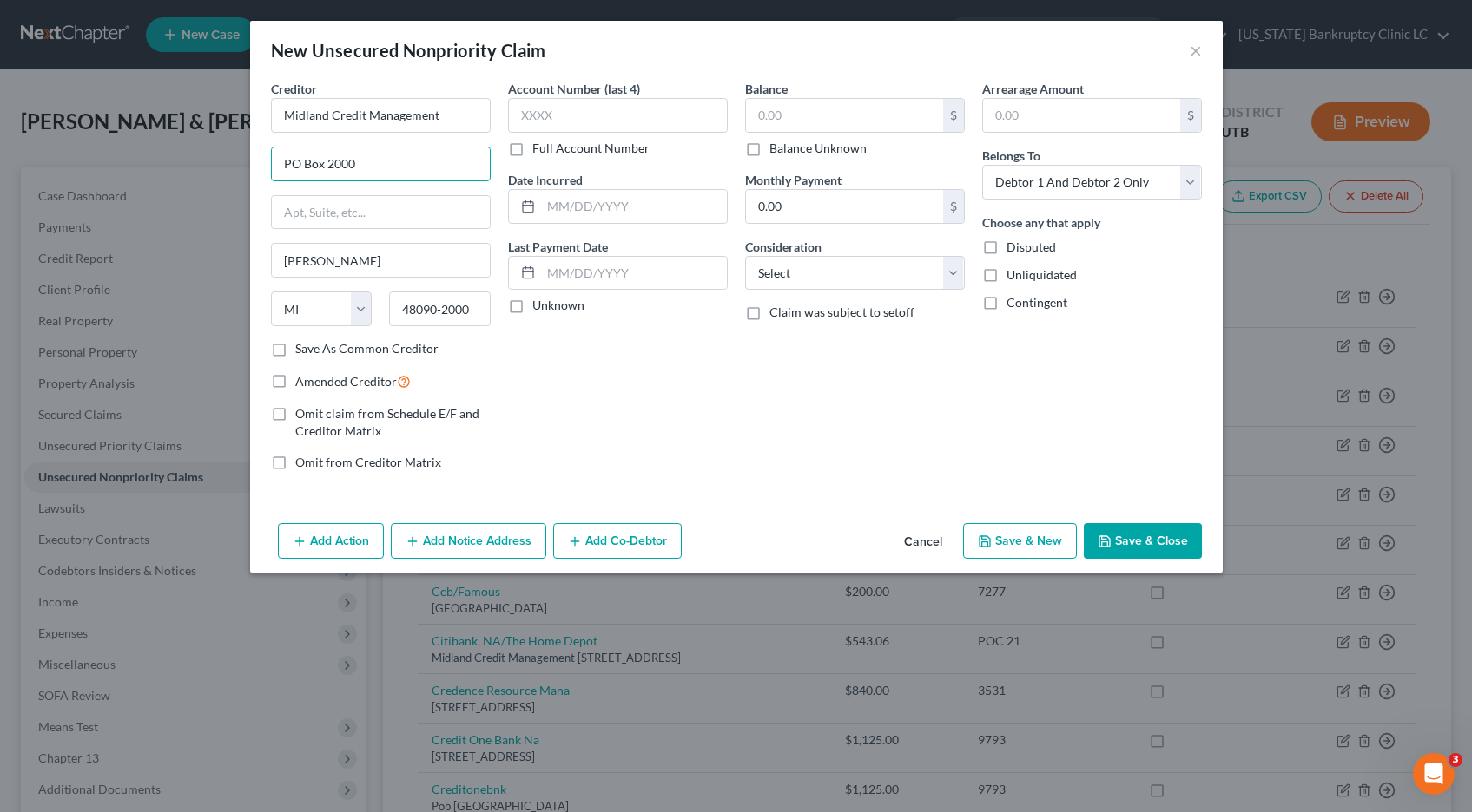
drag, startPoint x: 369, startPoint y: 161, endPoint x: 244, endPoint y: 160, distance: 125.0
click at [244, 160] on div "New Unsecured Nonpriority Claim × Creditor * Midland Credit Management PO Box 2…" at bounding box center [736, 406] width 1472 height 812
type input "Concora Credit Inc."
type input "PO Box 2037"
click at [295, 351] on label "Save As Common Creditor" at bounding box center [367, 349] width 143 height 17
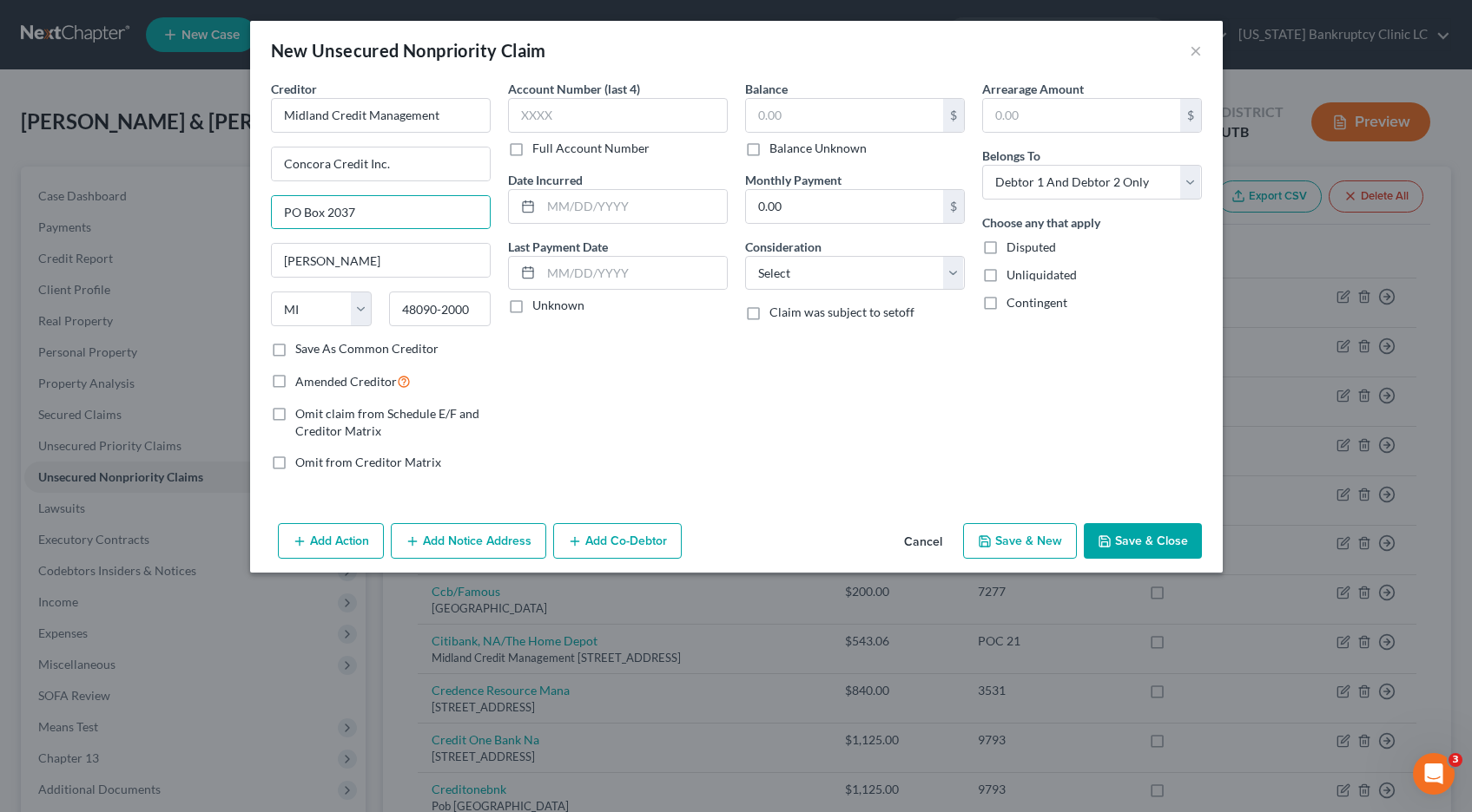
click at [302, 351] on input "Save As Common Creditor" at bounding box center [308, 346] width 12 height 12
checkbox input "true"
click at [532, 149] on label "Full Account Number" at bounding box center [590, 149] width 117 height 17
click at [539, 149] on input "Full Account Number" at bounding box center [545, 146] width 12 height 12
click at [548, 121] on input "text" at bounding box center [617, 115] width 220 height 35
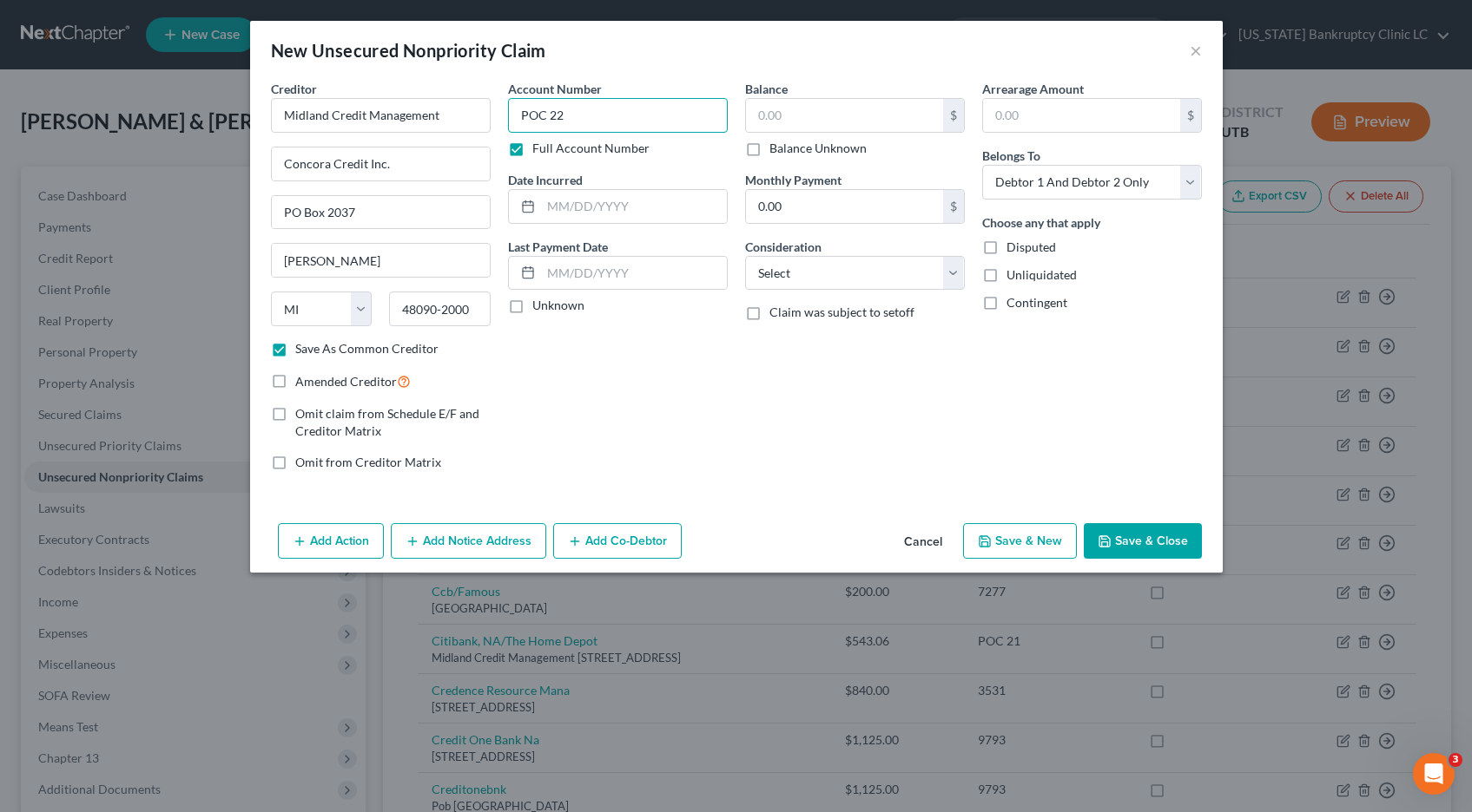
type input "POC 22"
type input "788.09"
click at [1153, 542] on button "Save & Close" at bounding box center [1142, 541] width 118 height 37
checkbox input "false"
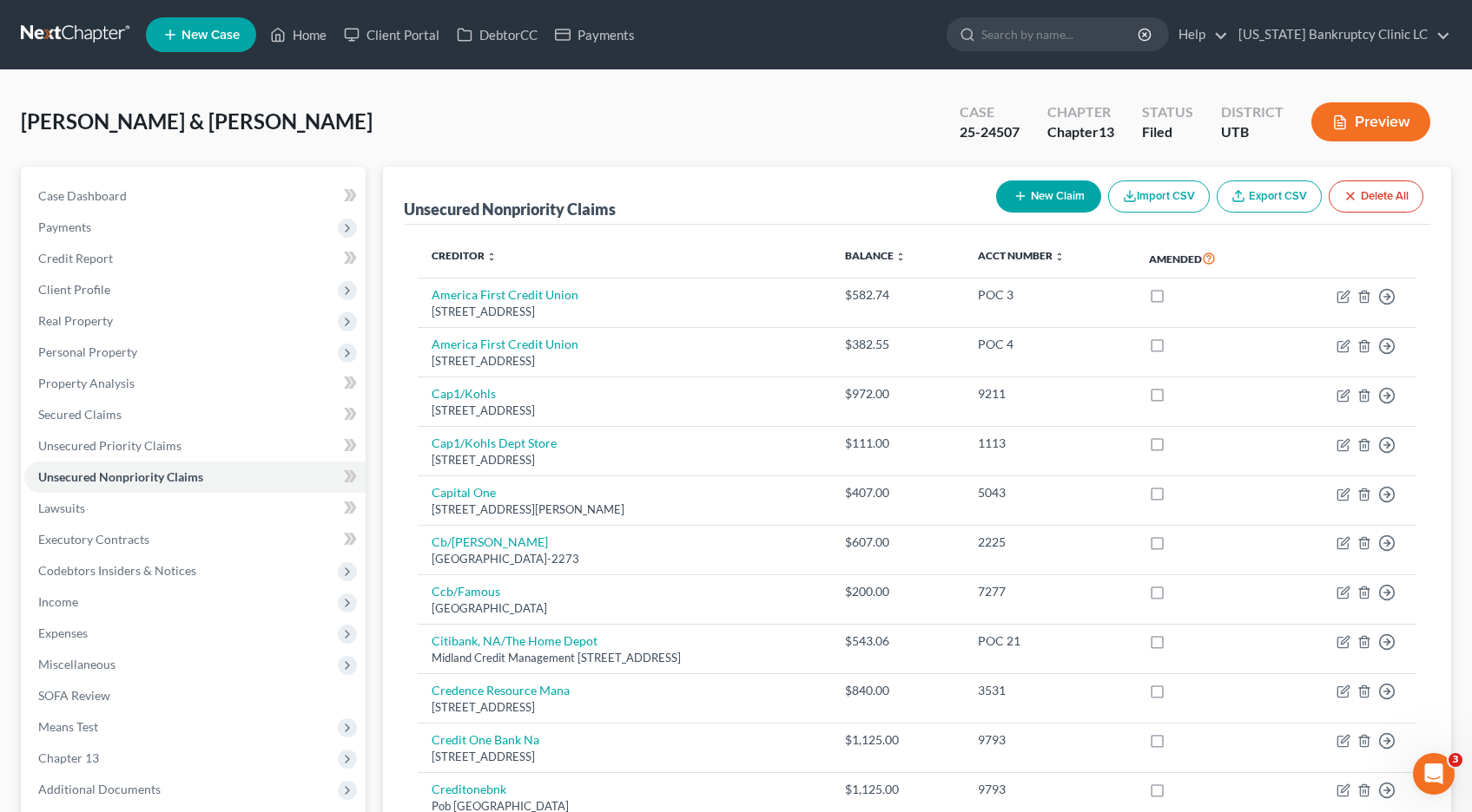
click at [1048, 190] on button "New Claim" at bounding box center [1048, 196] width 105 height 32
select select "2"
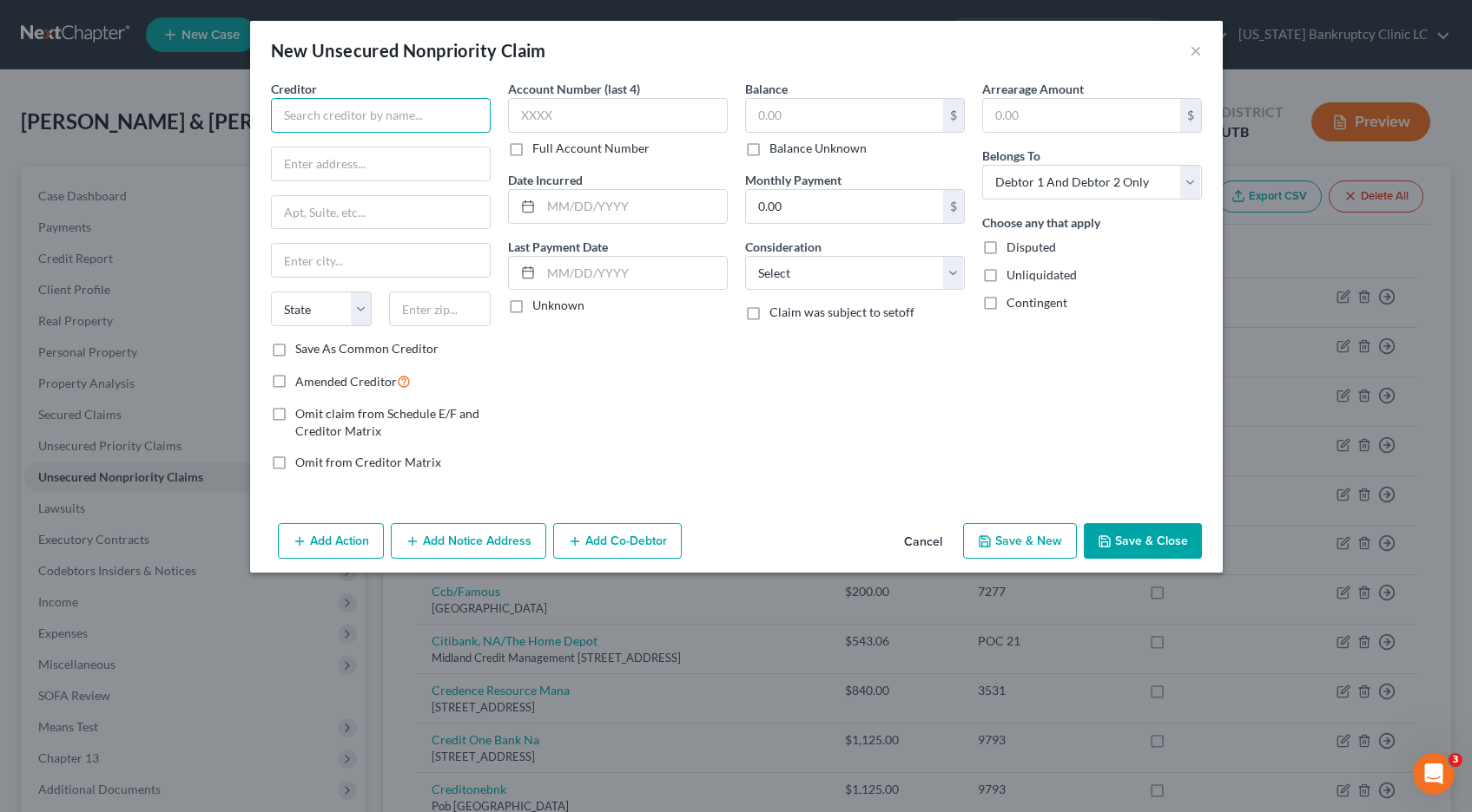
click at [332, 120] on input "text" at bounding box center [380, 115] width 220 height 35
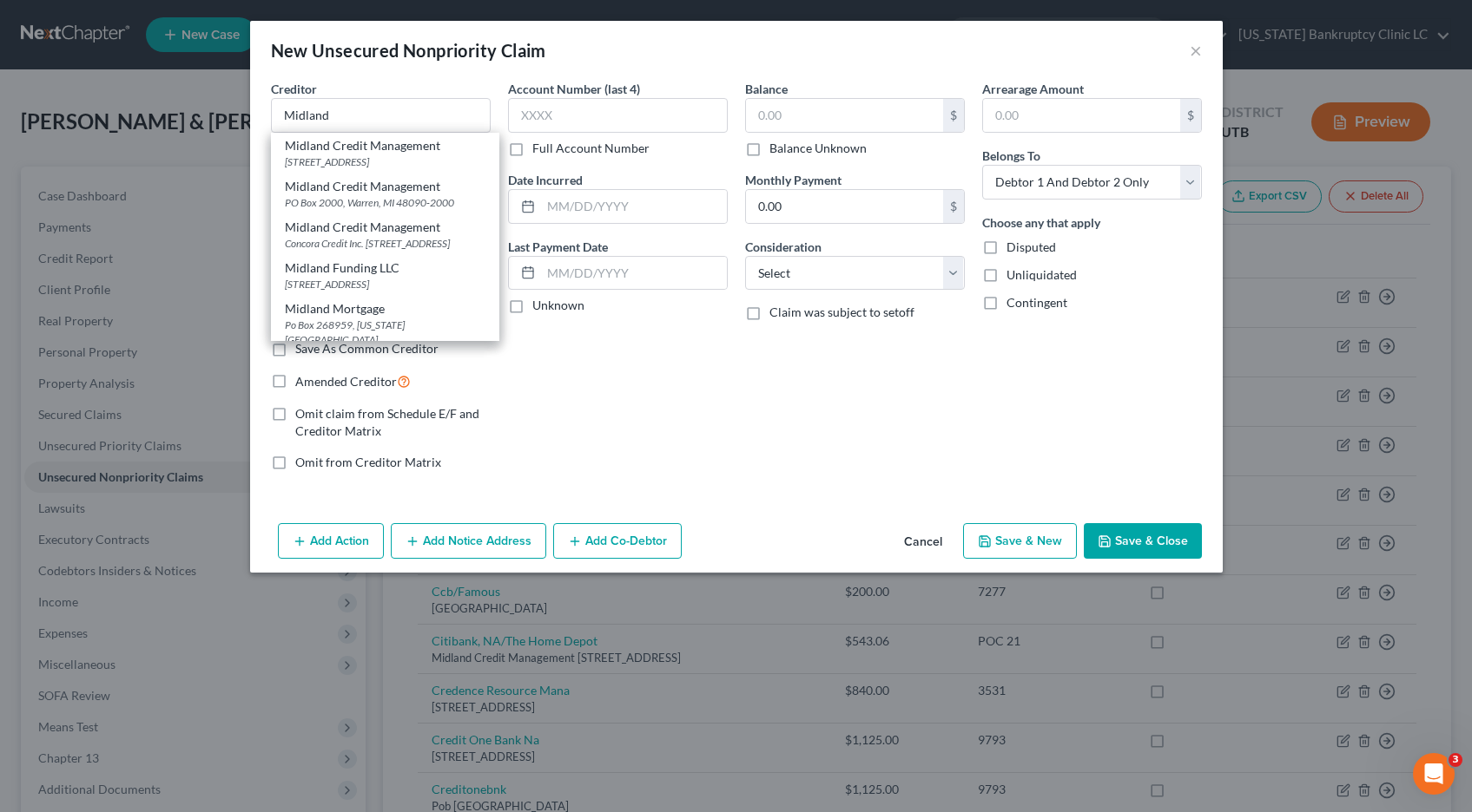
type input "Midland"
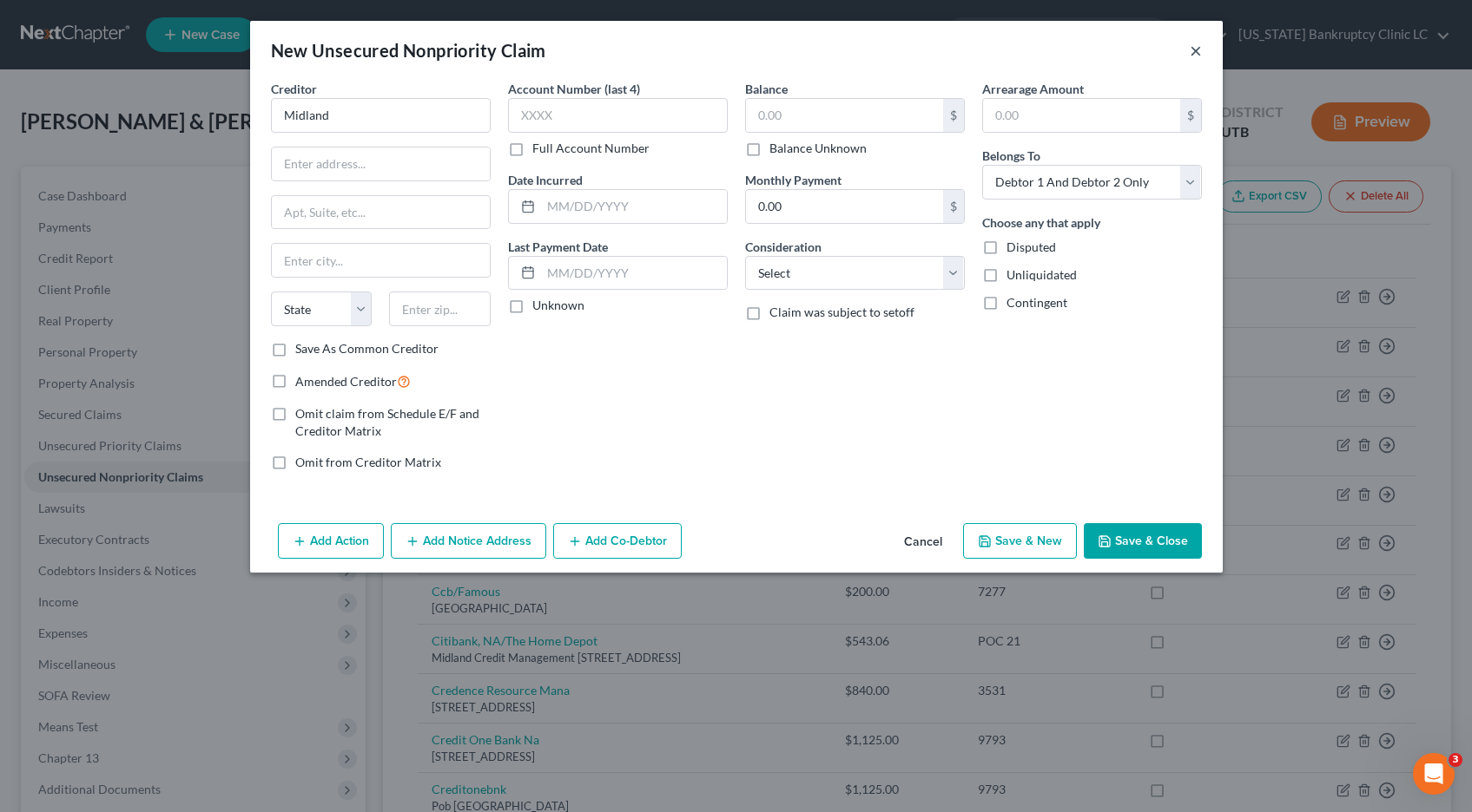
click at [1194, 49] on button "×" at bounding box center [1195, 50] width 13 height 21
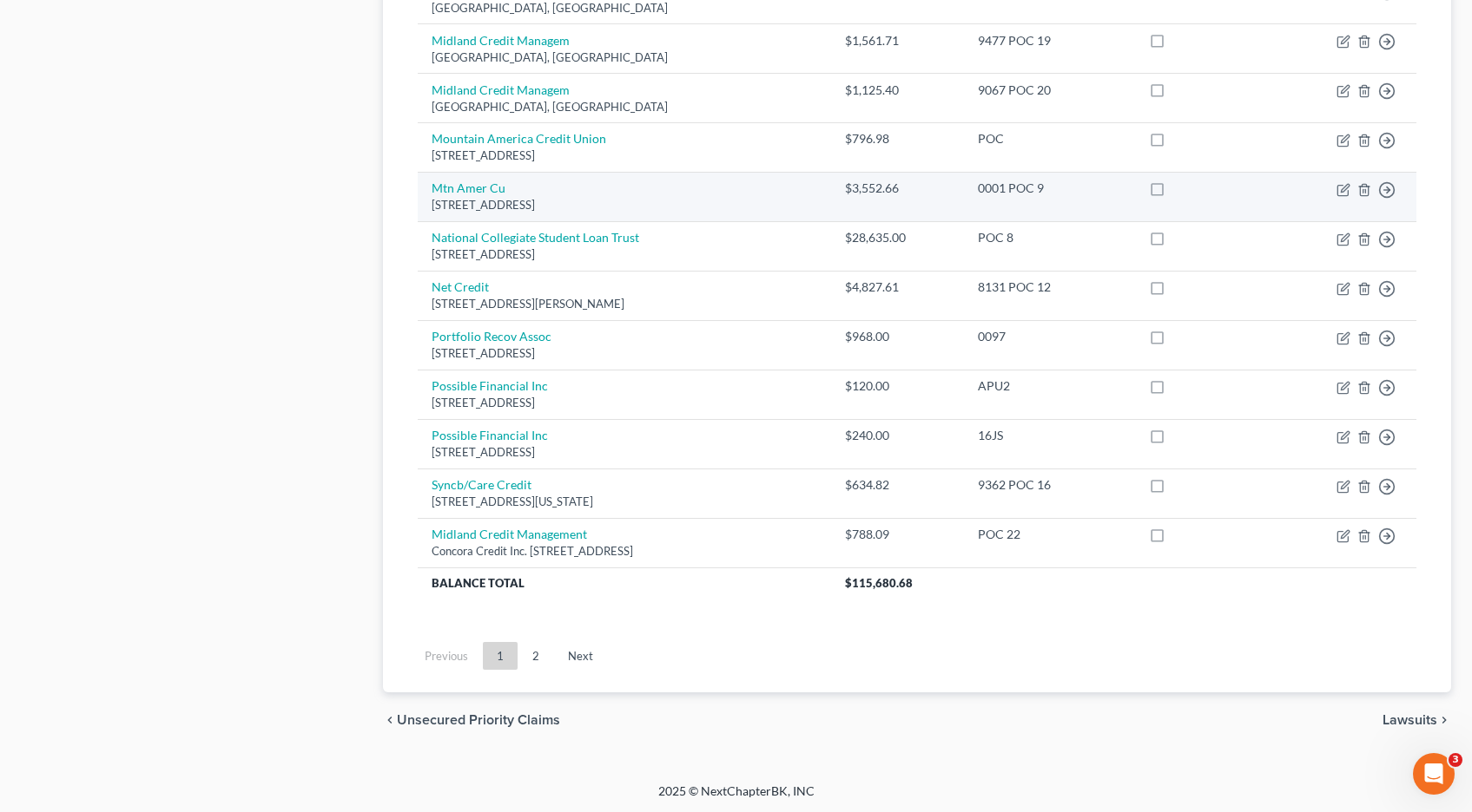
scroll to position [1245, 0]
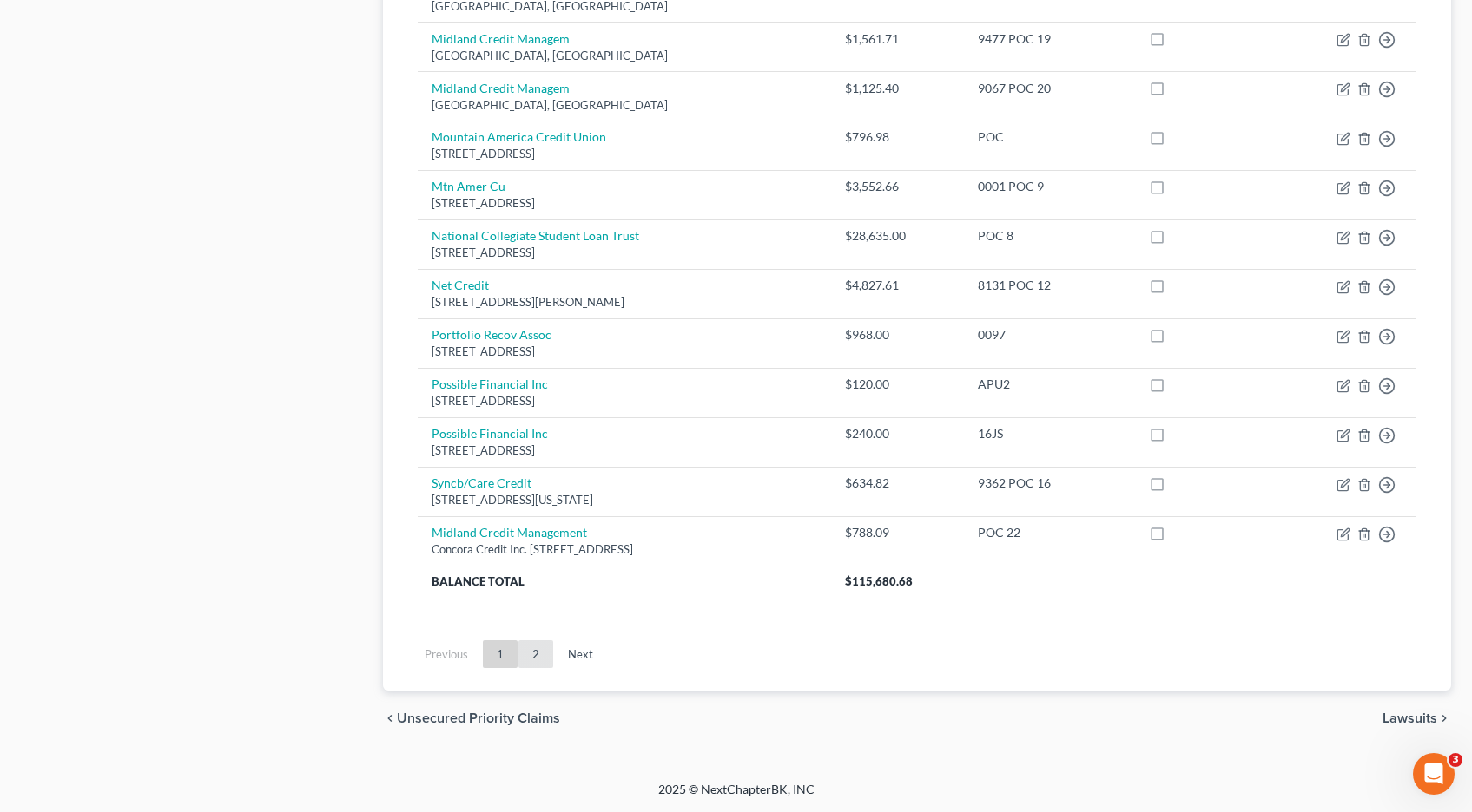
click at [539, 653] on link "2" at bounding box center [536, 654] width 35 height 28
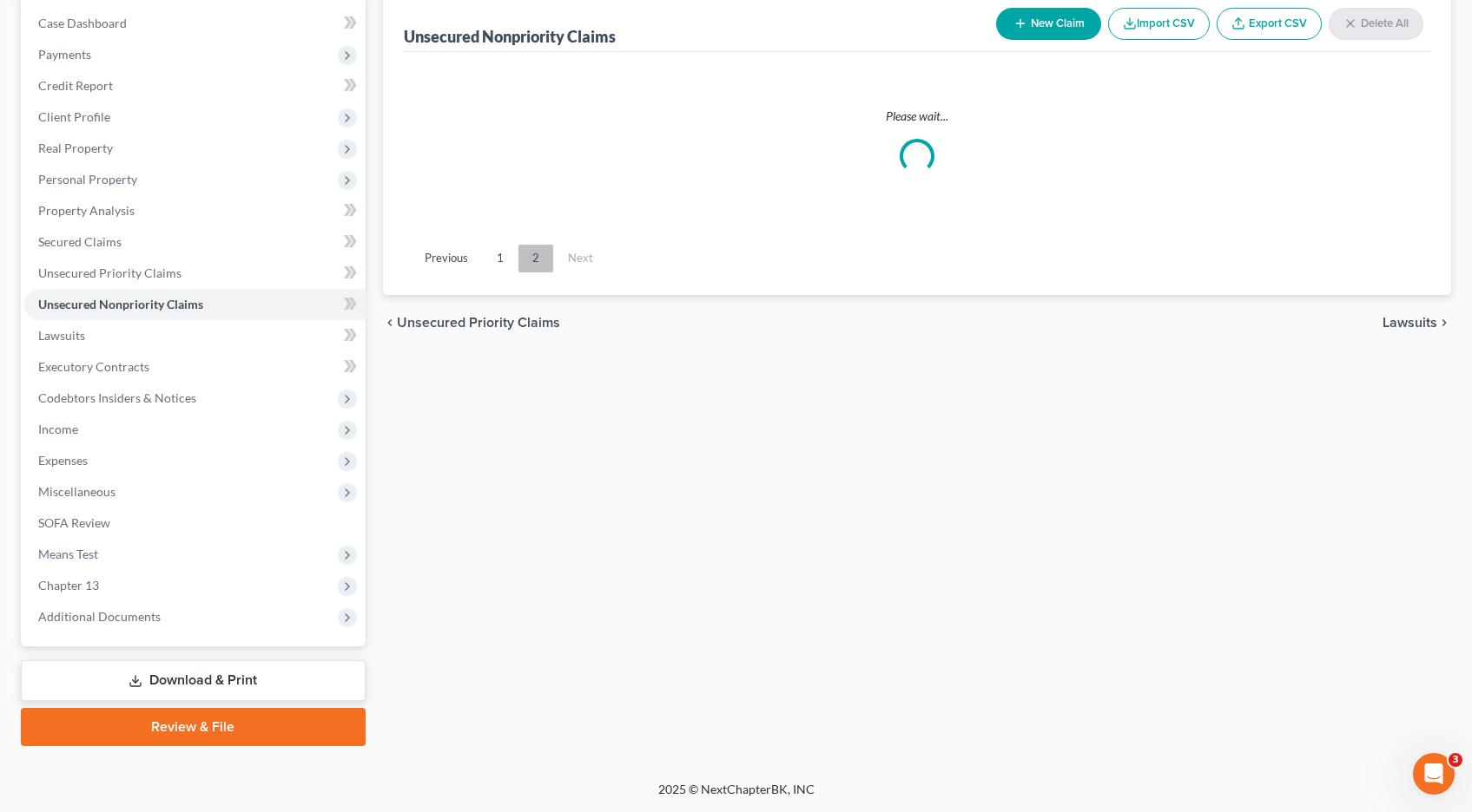
scroll to position [173, 0]
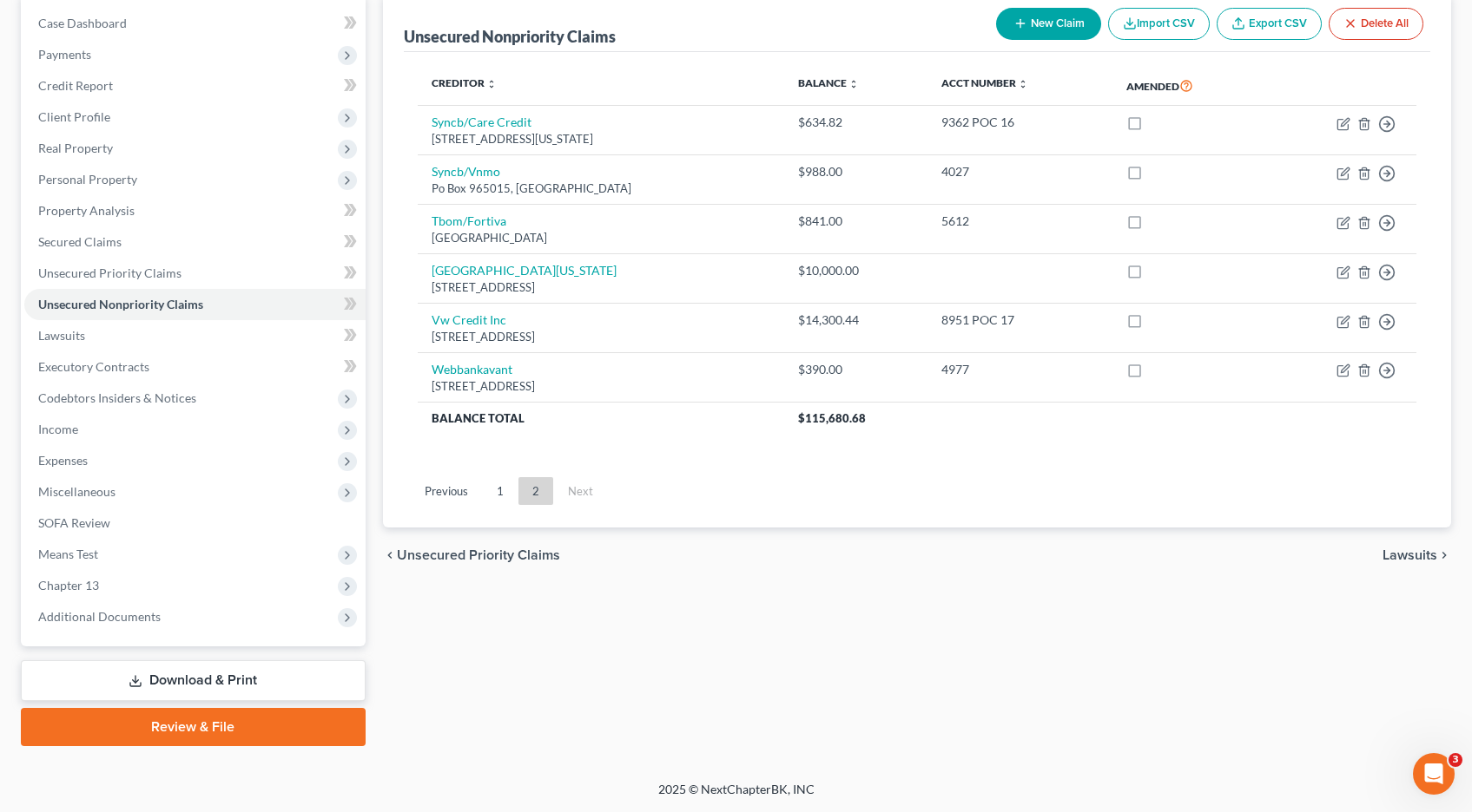
click at [1034, 22] on button "New Claim" at bounding box center [1048, 23] width 105 height 32
select select "2"
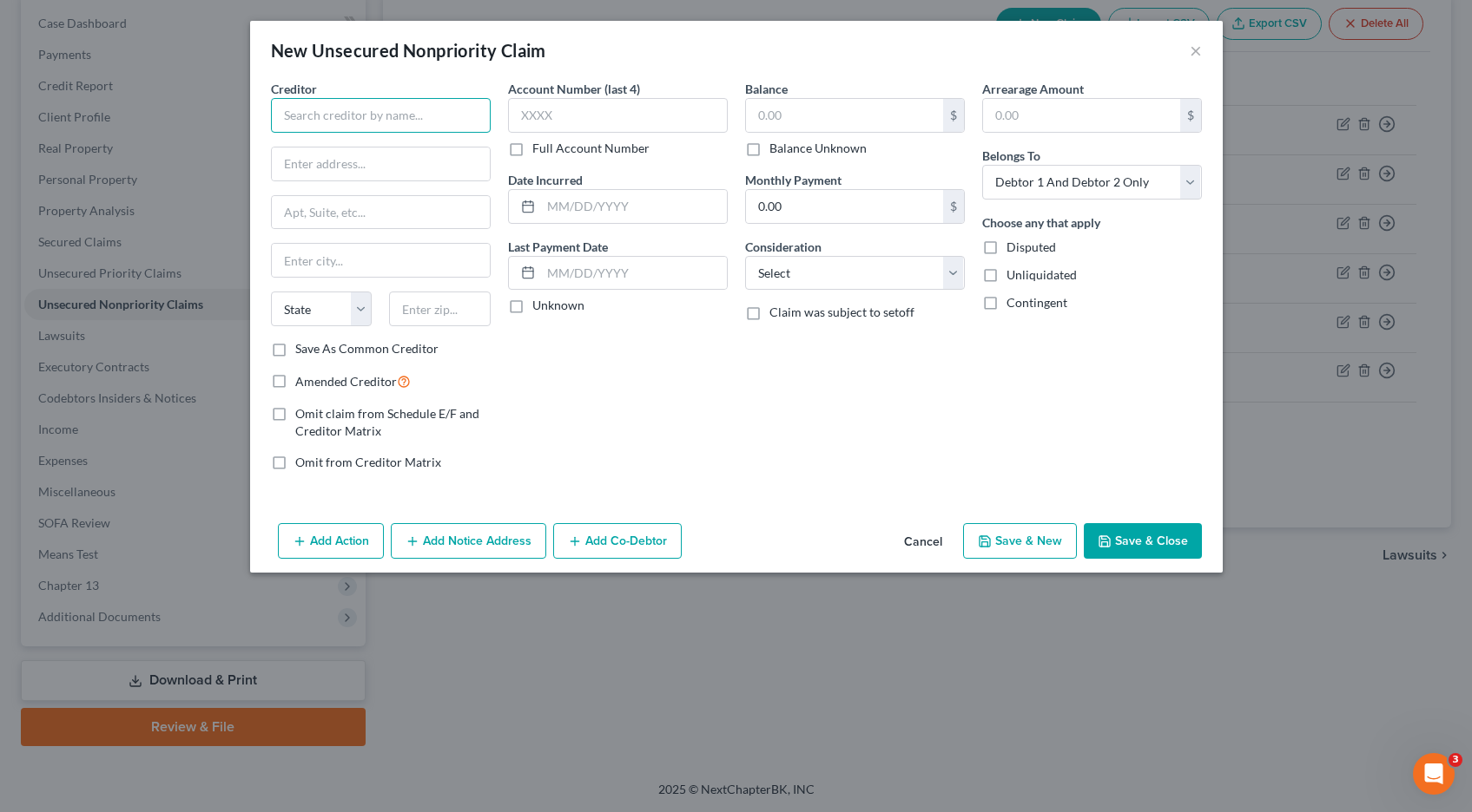
click at [368, 109] on input "text" at bounding box center [380, 115] width 220 height 35
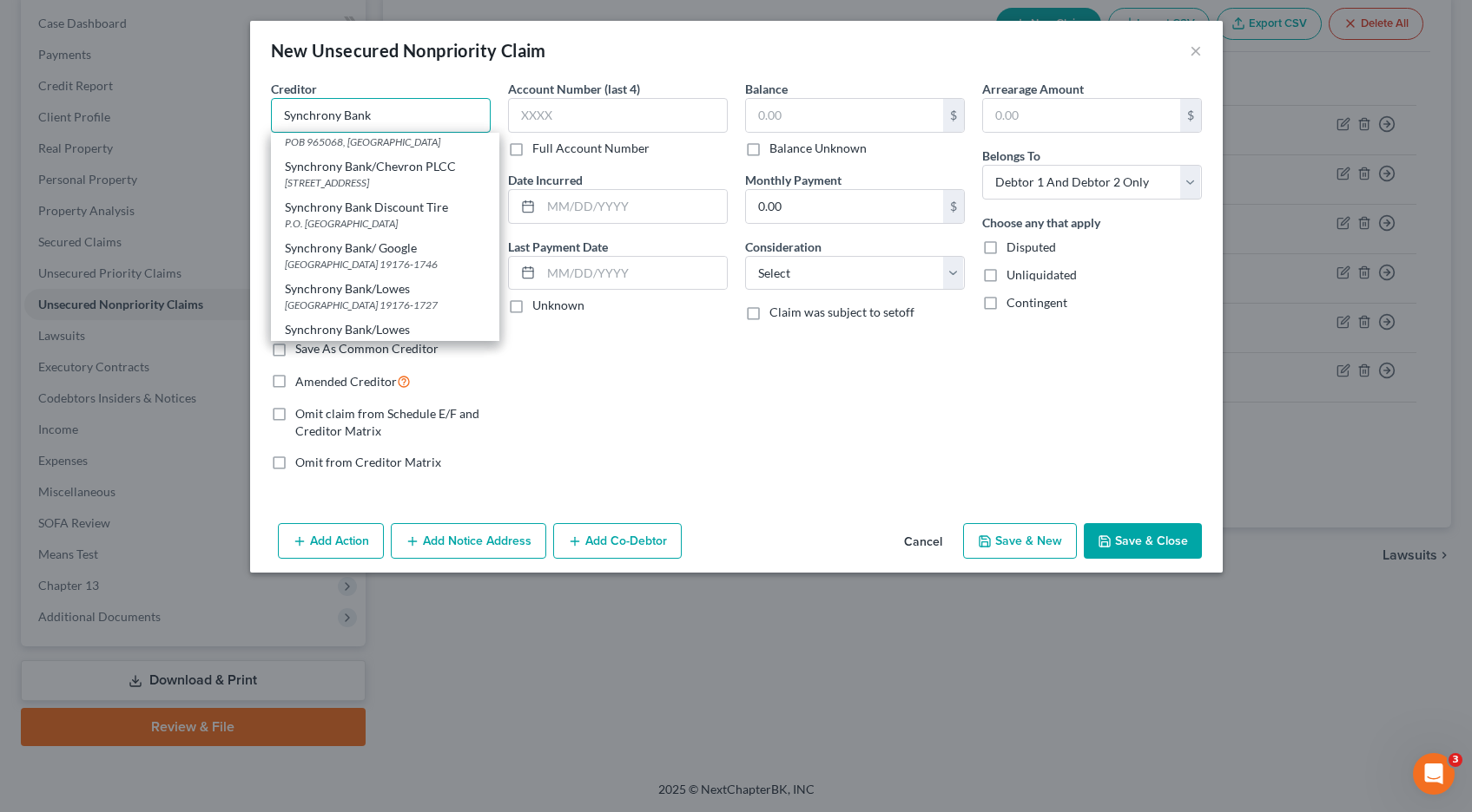
scroll to position [0, 0]
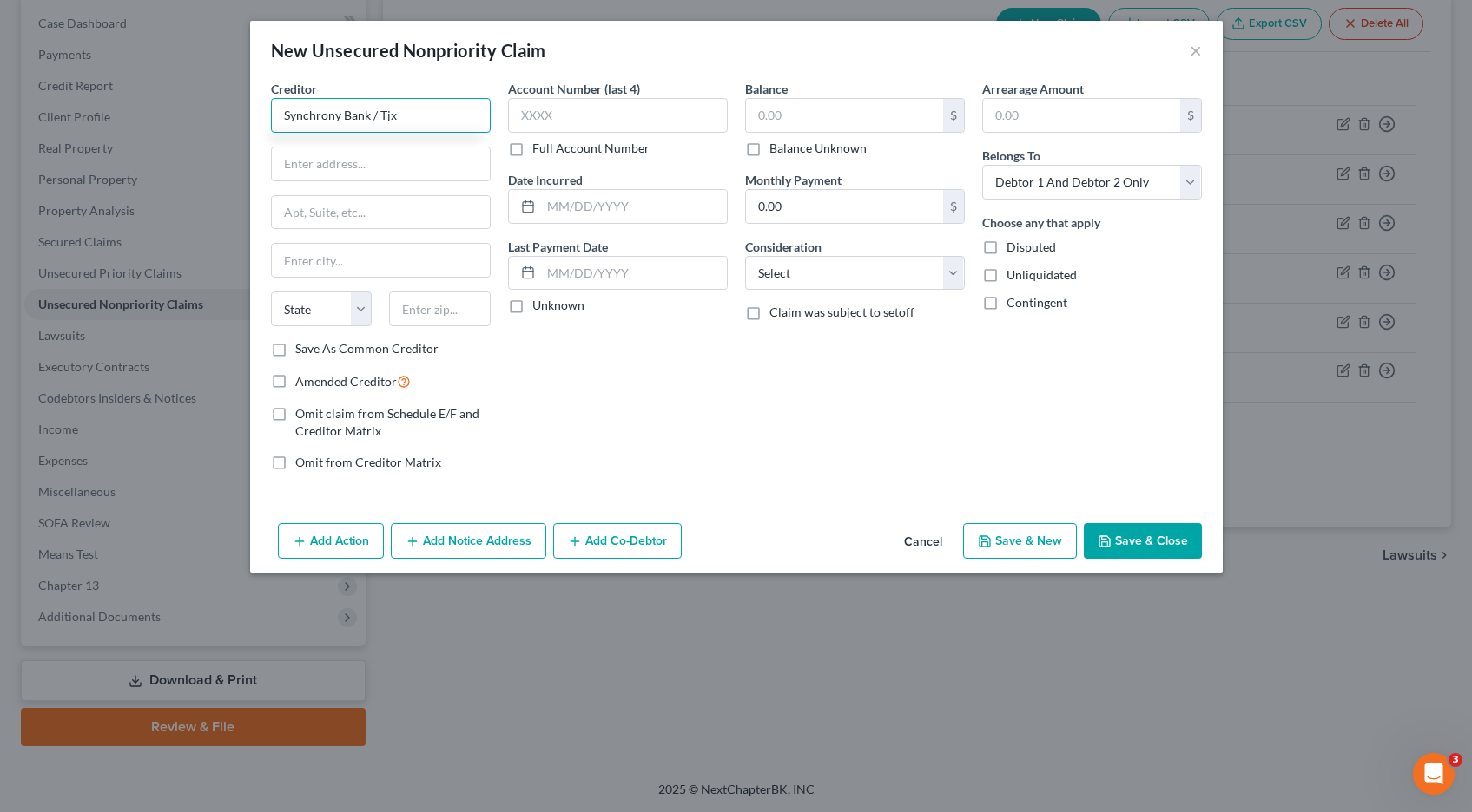
type input "Synchrony Bank / Tjx"
type input "Midland Credit Management"
click at [386, 208] on input "text" at bounding box center [380, 213] width 218 height 33
type input "PO Box 2037"
type input "w"
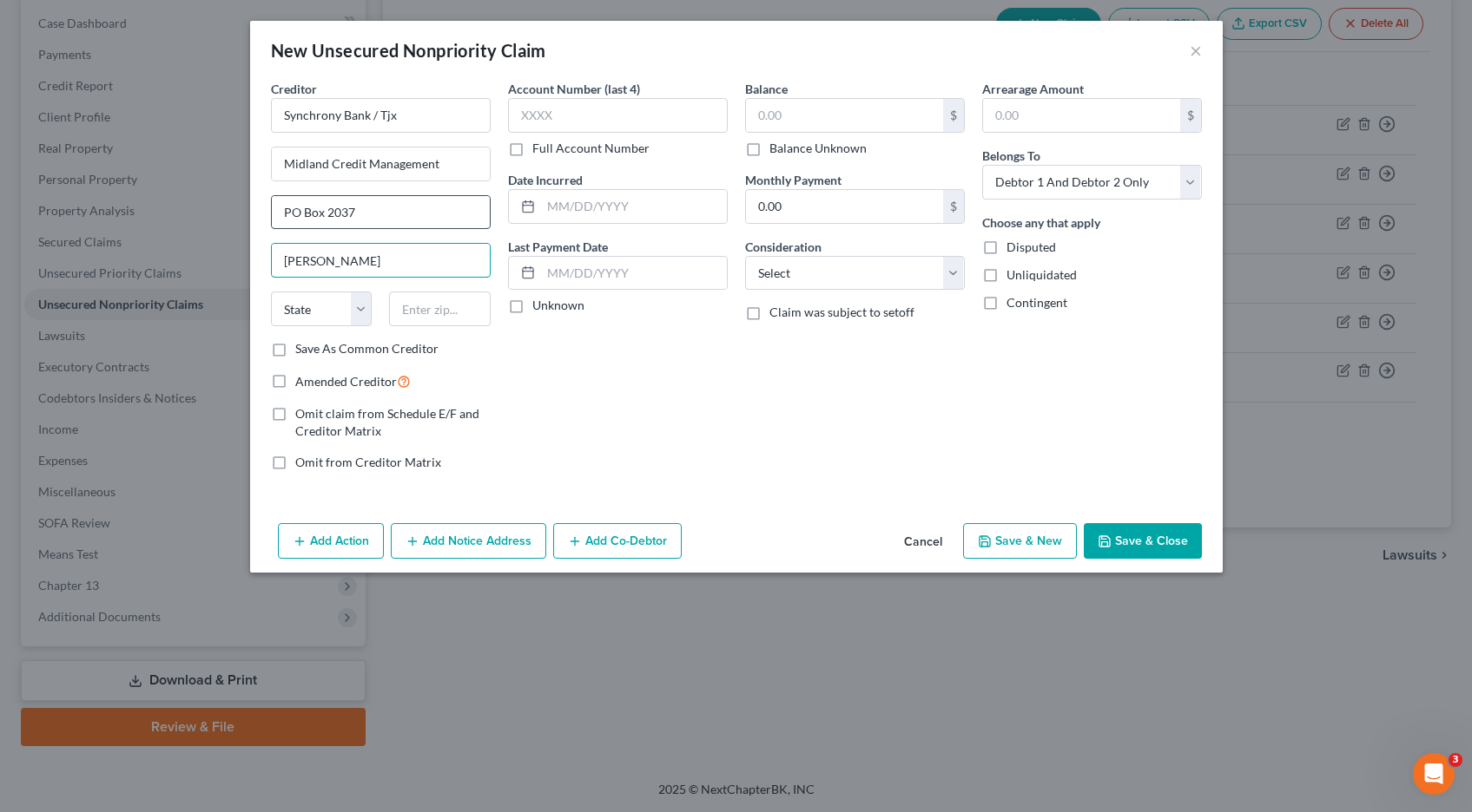
type input "Warren"
select select "23"
type input "48090"
click at [295, 350] on label "Save As Common Creditor" at bounding box center [367, 349] width 143 height 17
click at [302, 350] on input "Save As Common Creditor" at bounding box center [308, 346] width 12 height 12
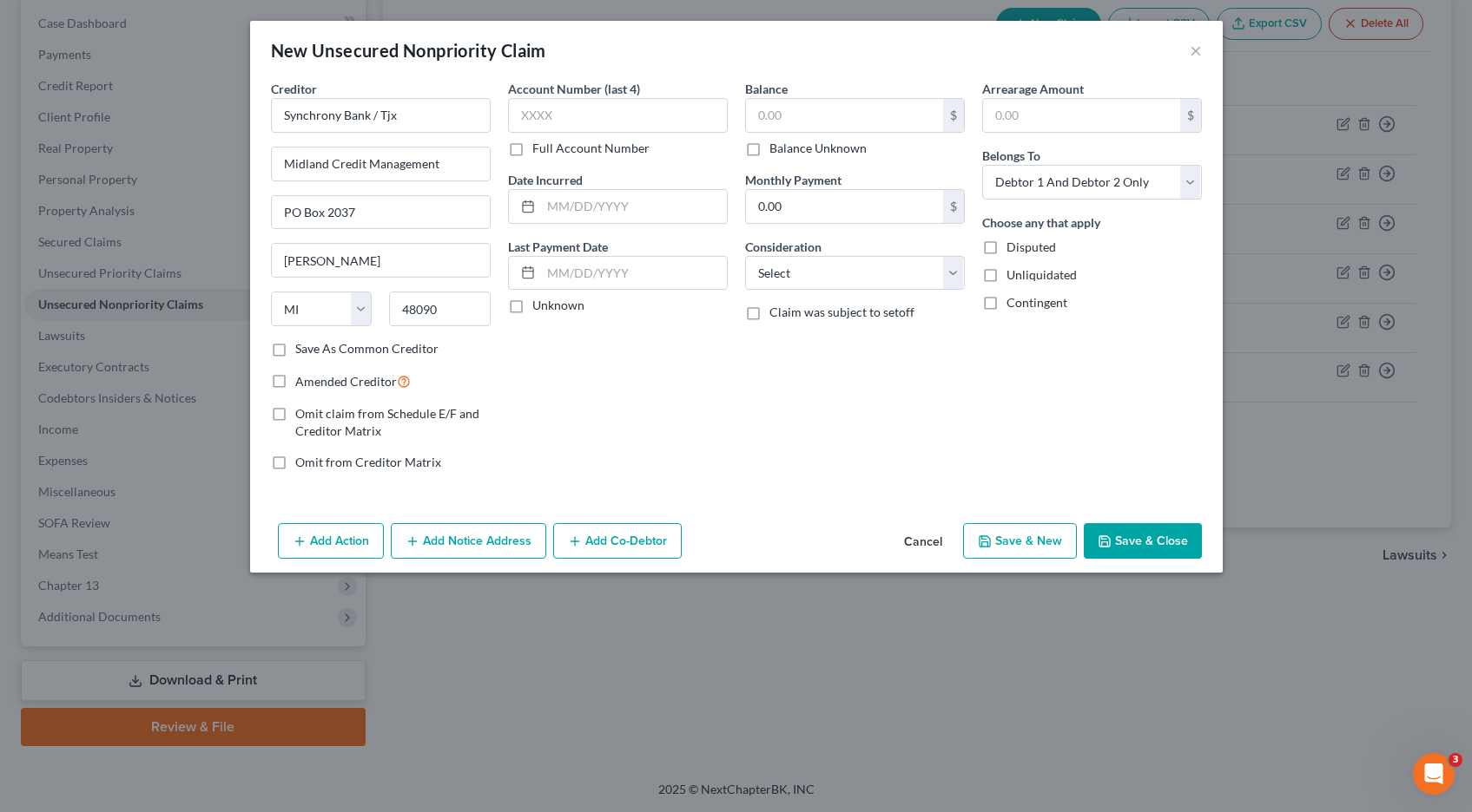
checkbox input "true"
click at [564, 113] on input "text" at bounding box center [617, 115] width 220 height 35
click at [532, 148] on label "Full Account Number" at bounding box center [590, 149] width 117 height 17
click at [539, 148] on input "Full Account Number" at bounding box center [545, 146] width 12 height 12
click at [550, 120] on input "text" at bounding box center [617, 115] width 220 height 35
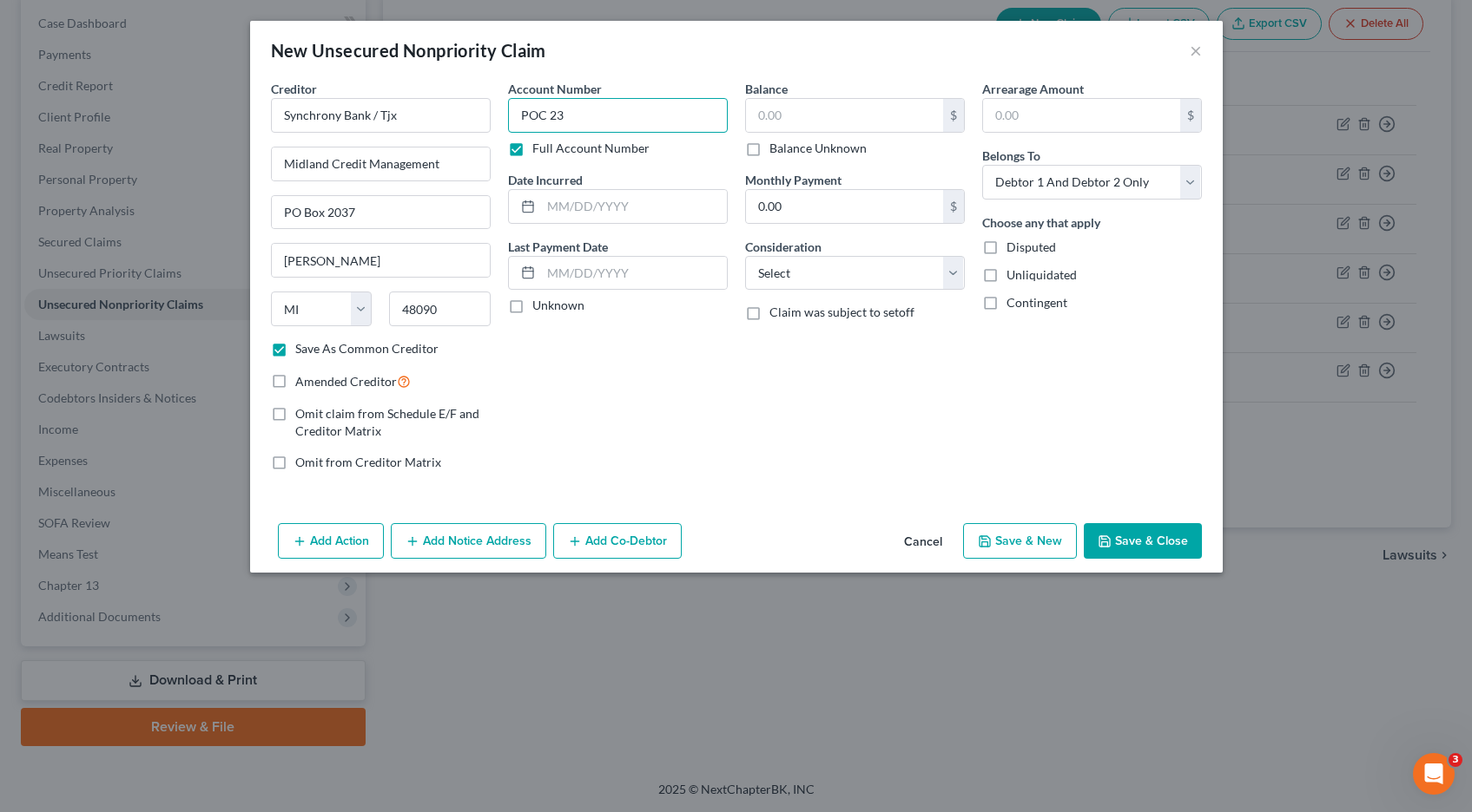
type input "POC 23"
type input "1,642.77"
click at [1119, 536] on button "Save & Close" at bounding box center [1142, 541] width 118 height 37
checkbox input "false"
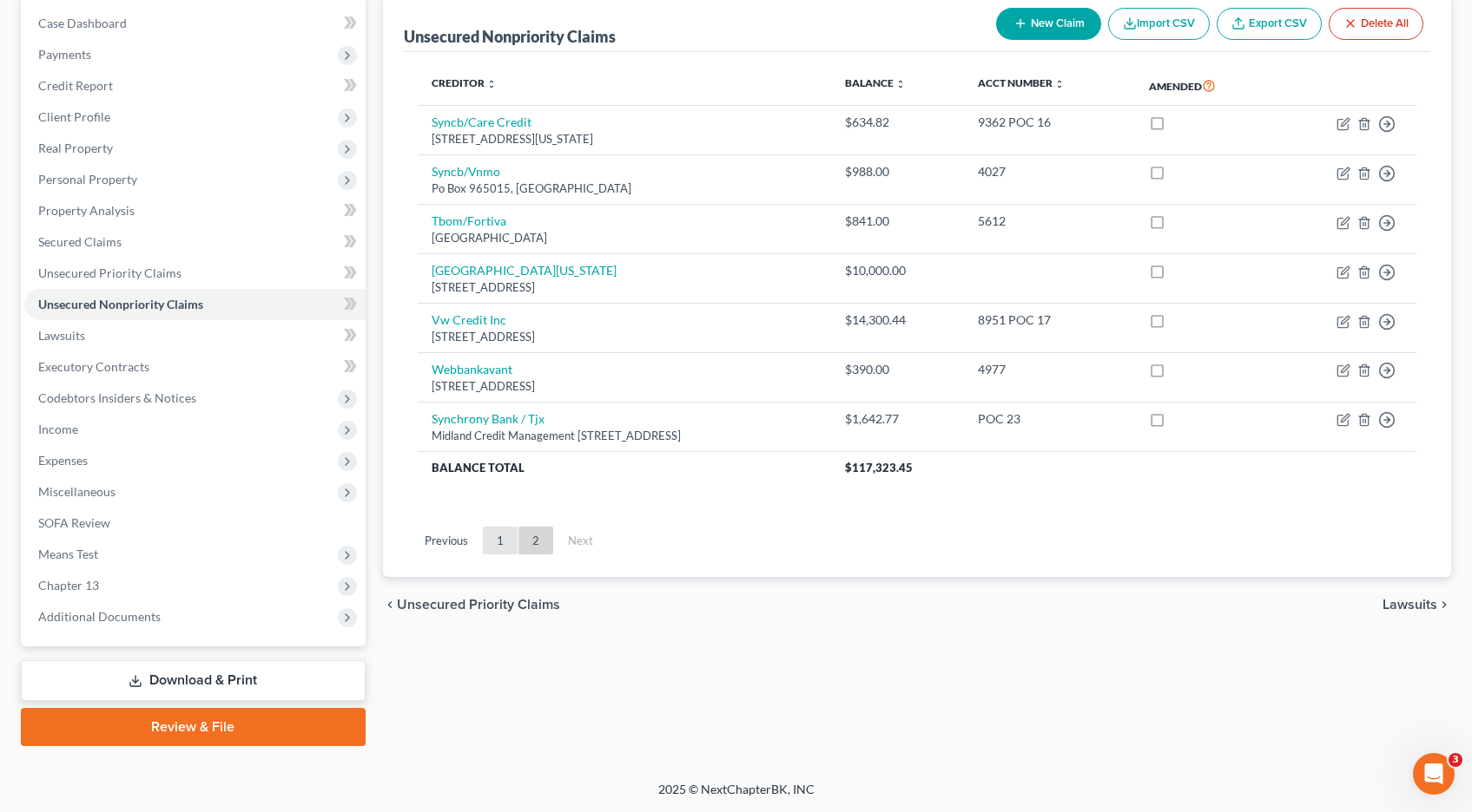
click at [505, 541] on link "1" at bounding box center [500, 540] width 35 height 28
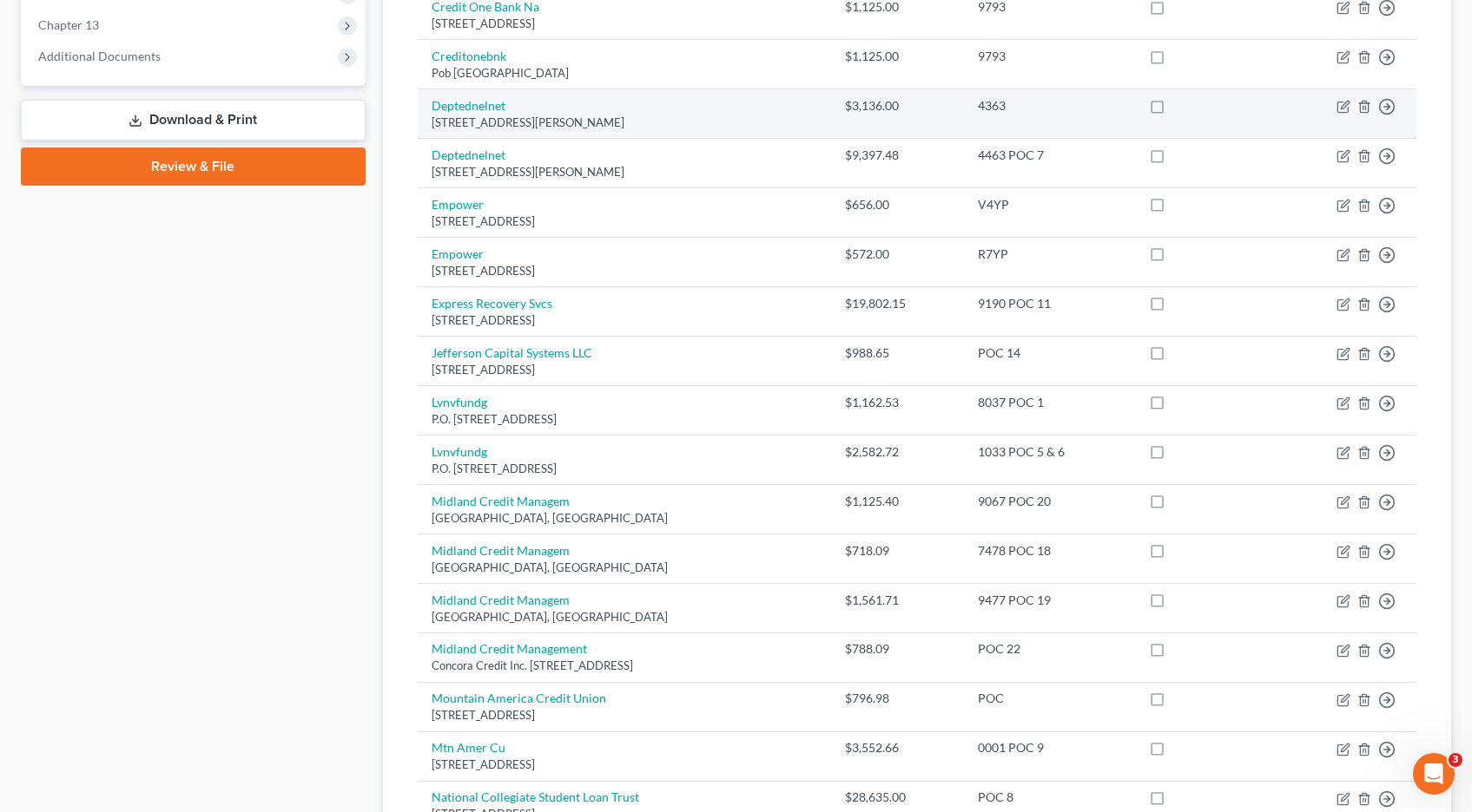
scroll to position [1197, 0]
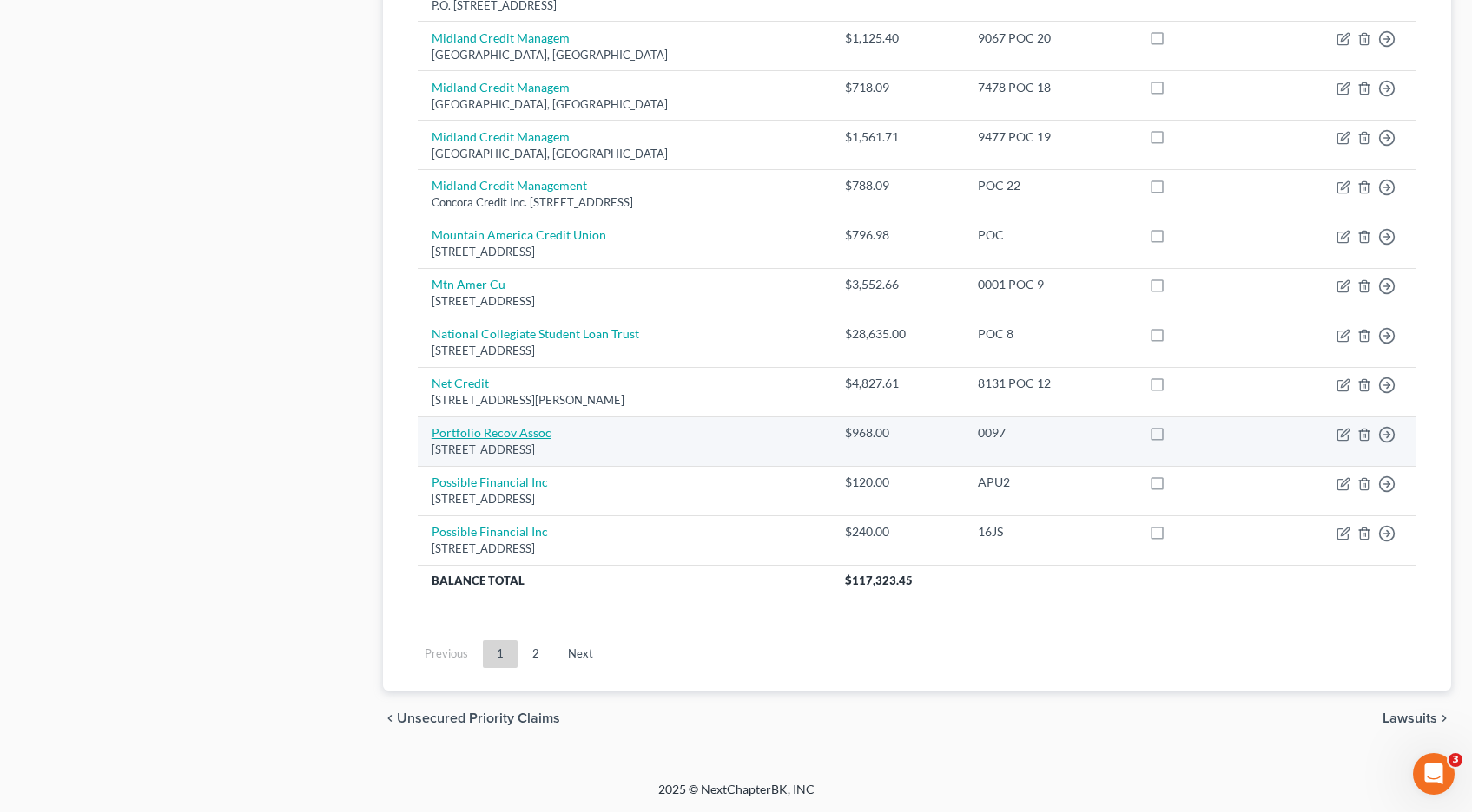
click at [482, 431] on link "Portfolio Recov Assoc" at bounding box center [491, 432] width 120 height 14
select select "48"
select select "0"
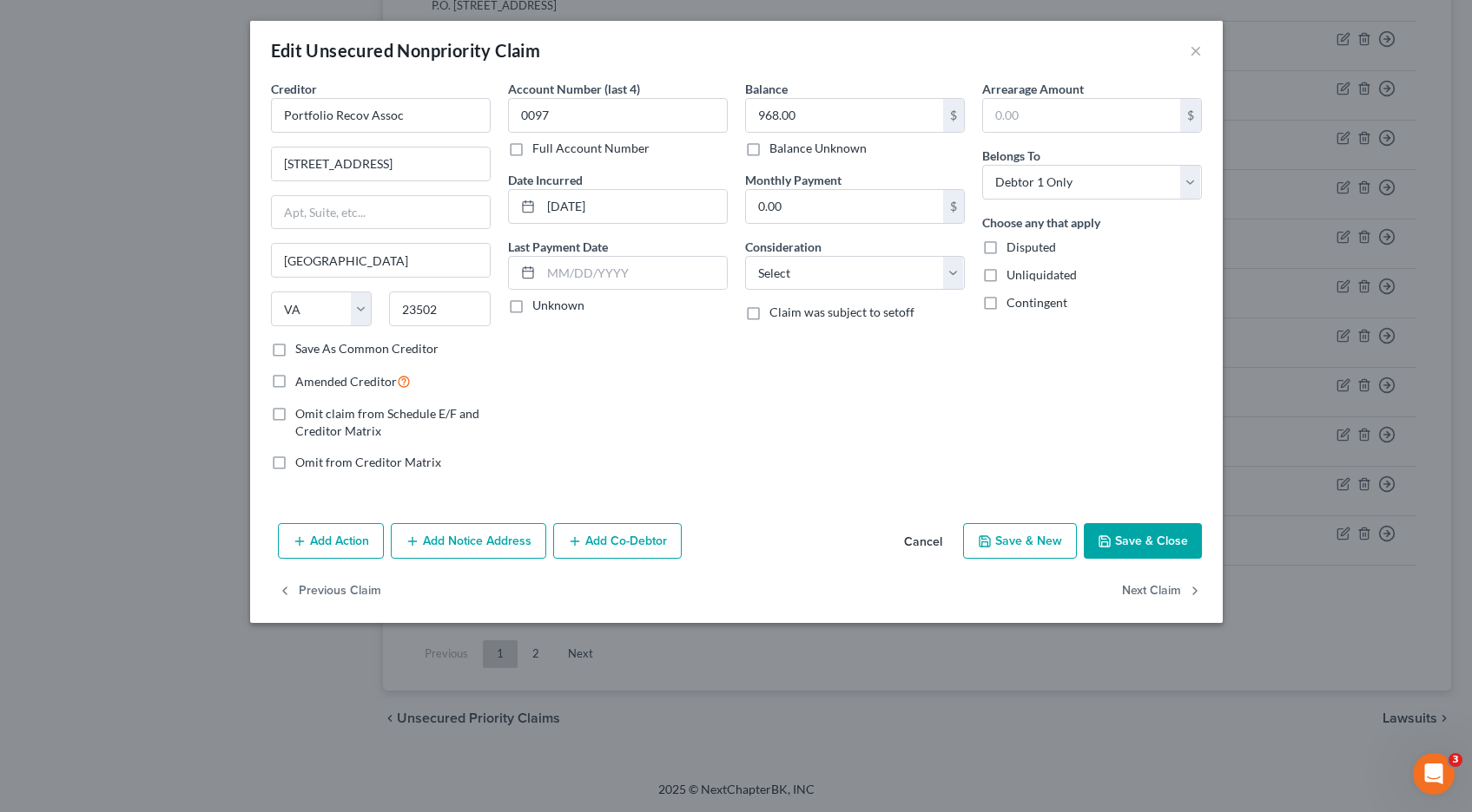
click at [532, 149] on label "Full Account Number" at bounding box center [590, 149] width 117 height 17
click at [539, 149] on input "Full Account Number" at bounding box center [545, 146] width 12 height 12
click at [591, 108] on input "0097" at bounding box center [617, 115] width 220 height 35
type input "0097 POC 27"
type input "968.19"
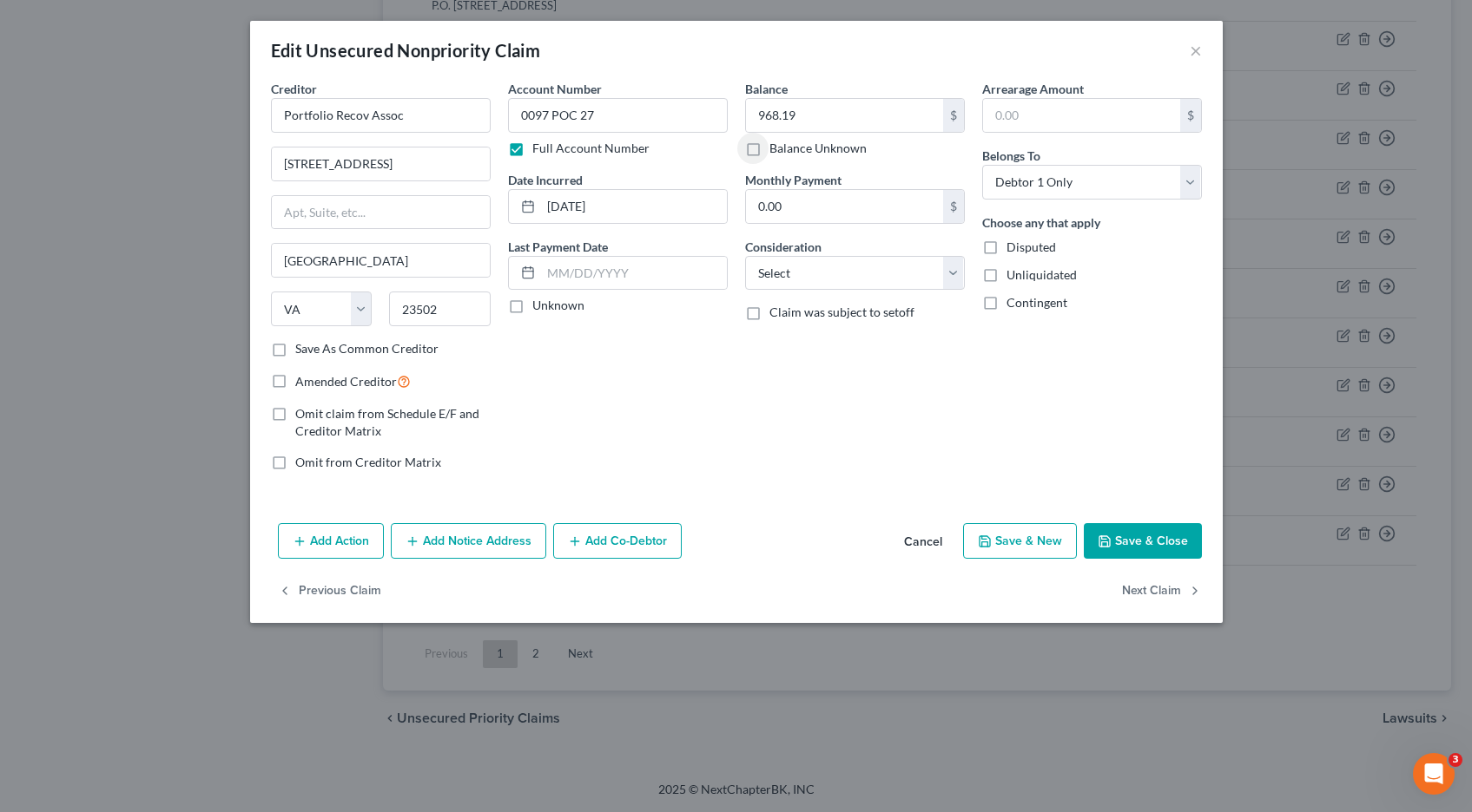
click at [1138, 543] on button "Save & Close" at bounding box center [1142, 541] width 118 height 37
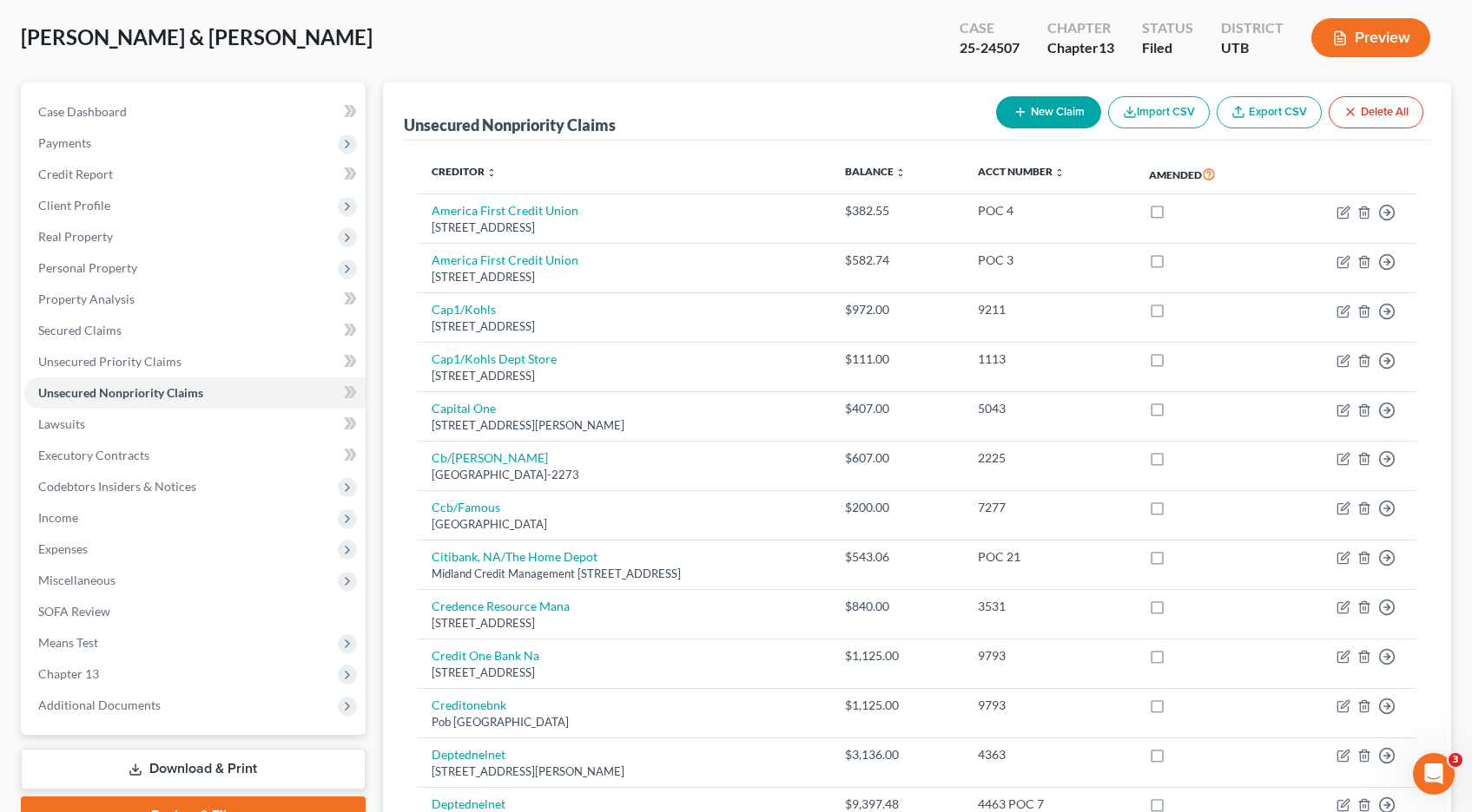
scroll to position [0, 0]
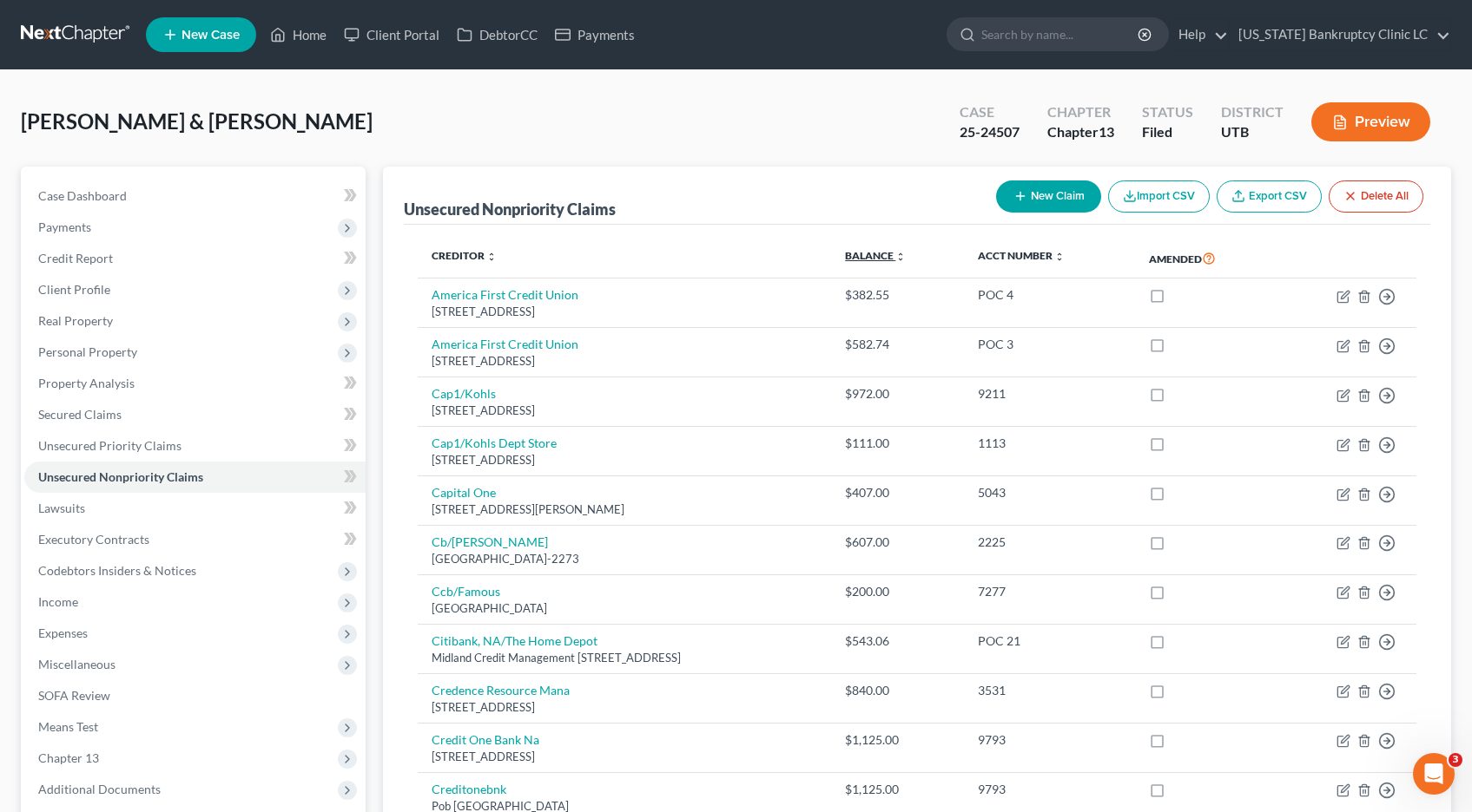
click at [905, 254] on icon "unfold_more" at bounding box center [900, 256] width 11 height 11
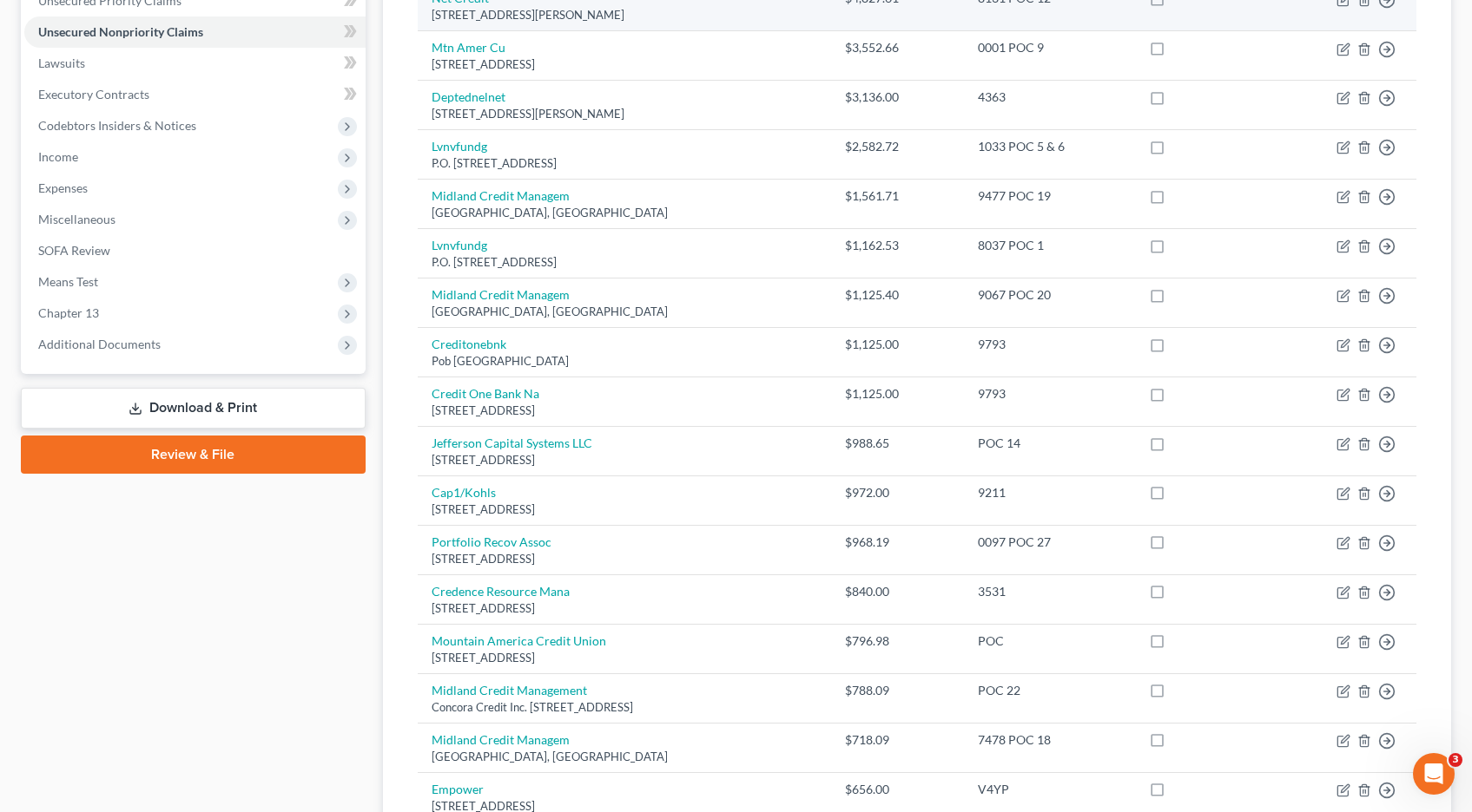
scroll to position [448, 0]
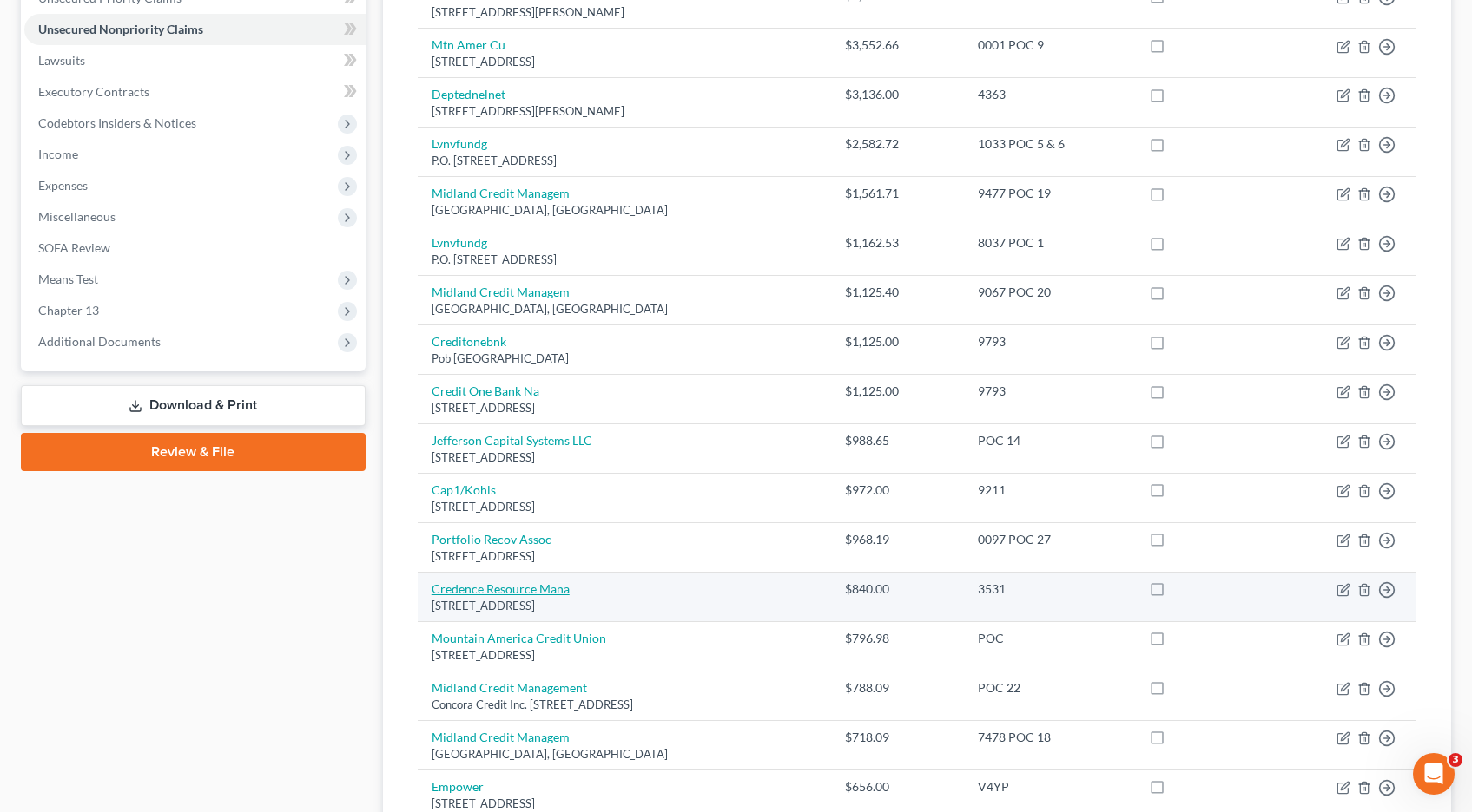
click at [533, 588] on link "Credence Resource Mana" at bounding box center [500, 588] width 138 height 14
select select "45"
select select "1"
select select "0"
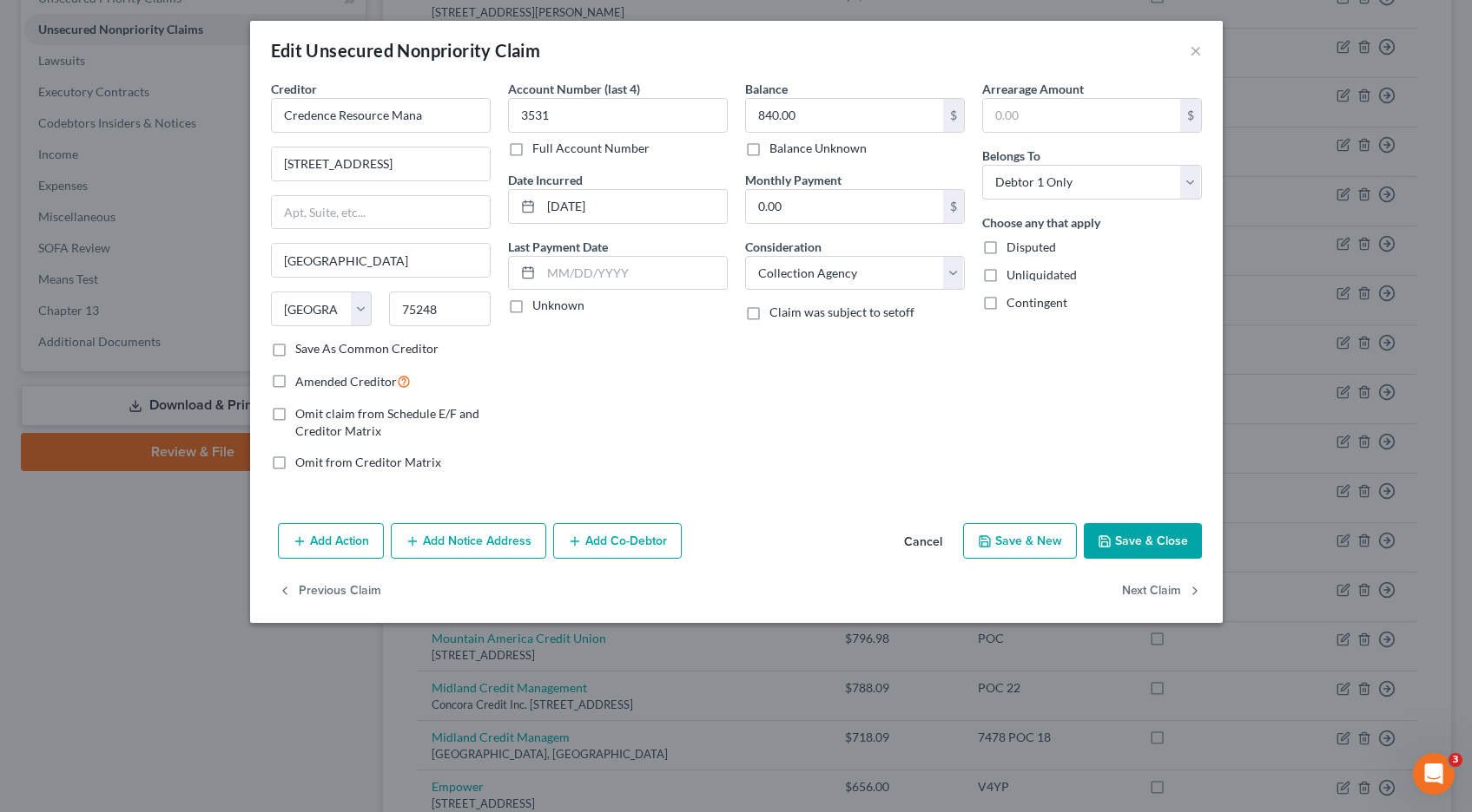
click at [532, 150] on label "Full Account Number" at bounding box center [590, 149] width 117 height 17
click at [539, 150] on input "Full Account Number" at bounding box center [545, 146] width 12 height 12
click at [632, 122] on input "3531" at bounding box center [617, 115] width 220 height 35
type input "3531 POC 28"
type input "841.91"
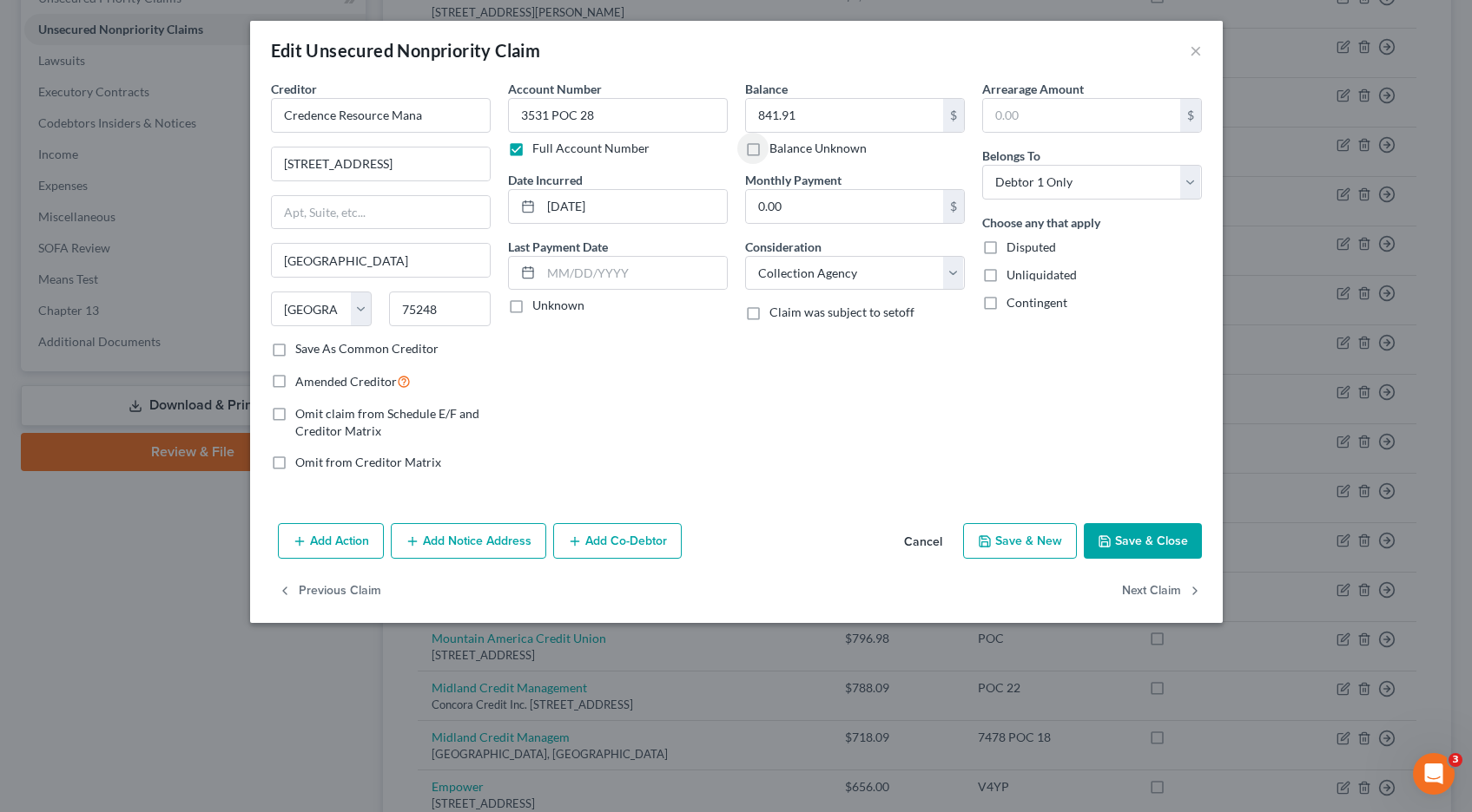
click at [1135, 546] on button "Save & Close" at bounding box center [1142, 541] width 118 height 37
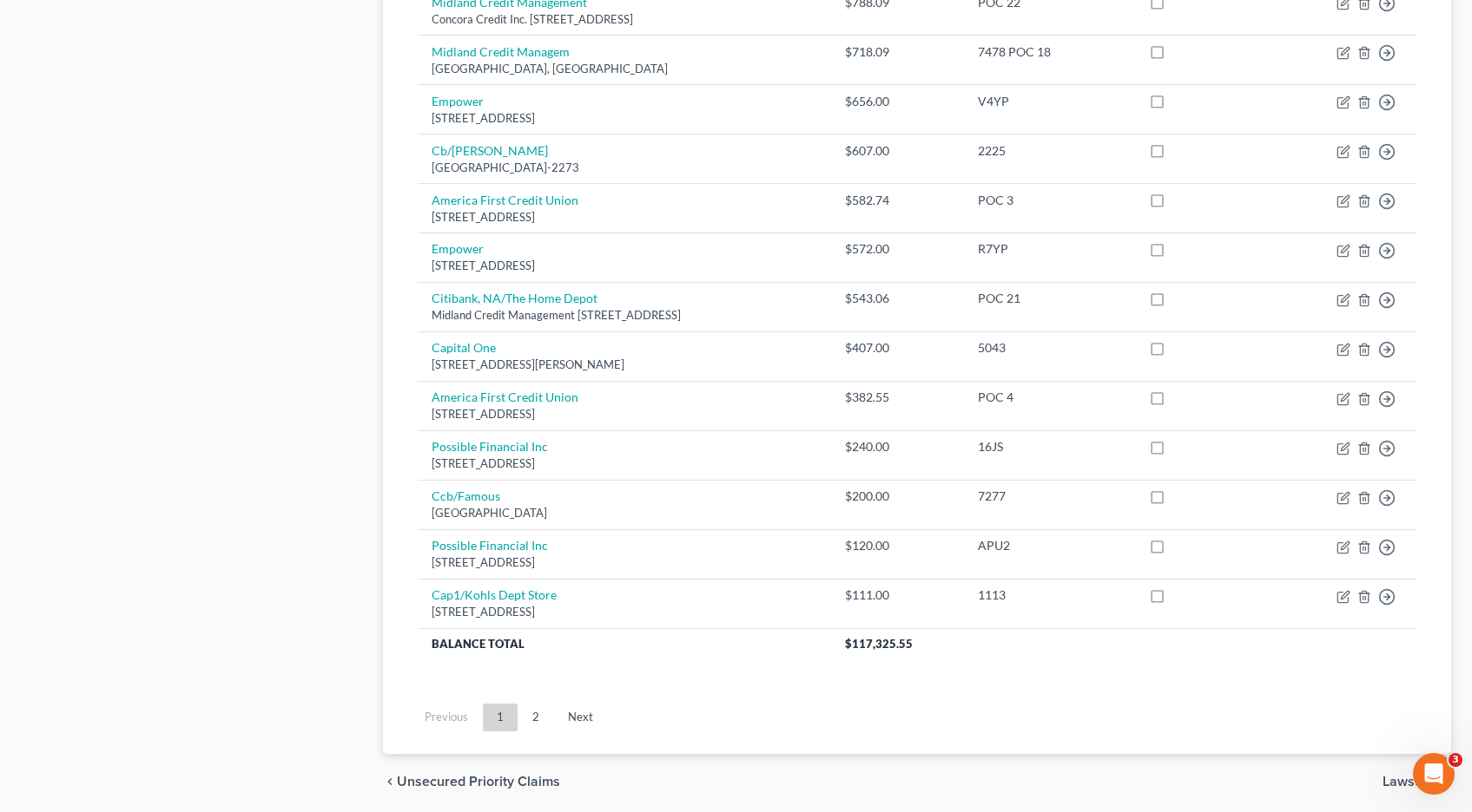
scroll to position [1191, 0]
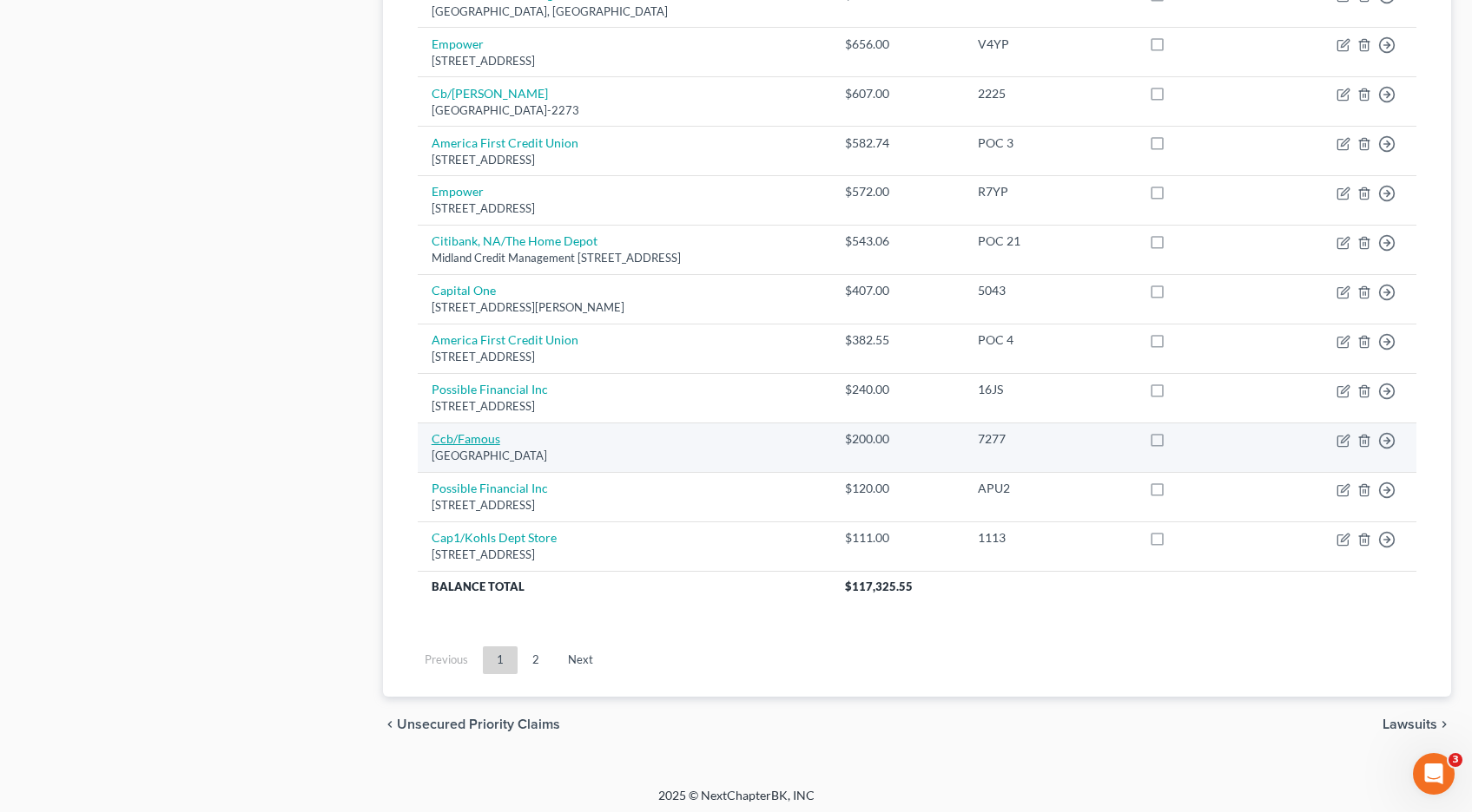
click at [459, 442] on link "Ccb/Famous" at bounding box center [465, 438] width 69 height 14
select select "36"
select select "2"
select select "1"
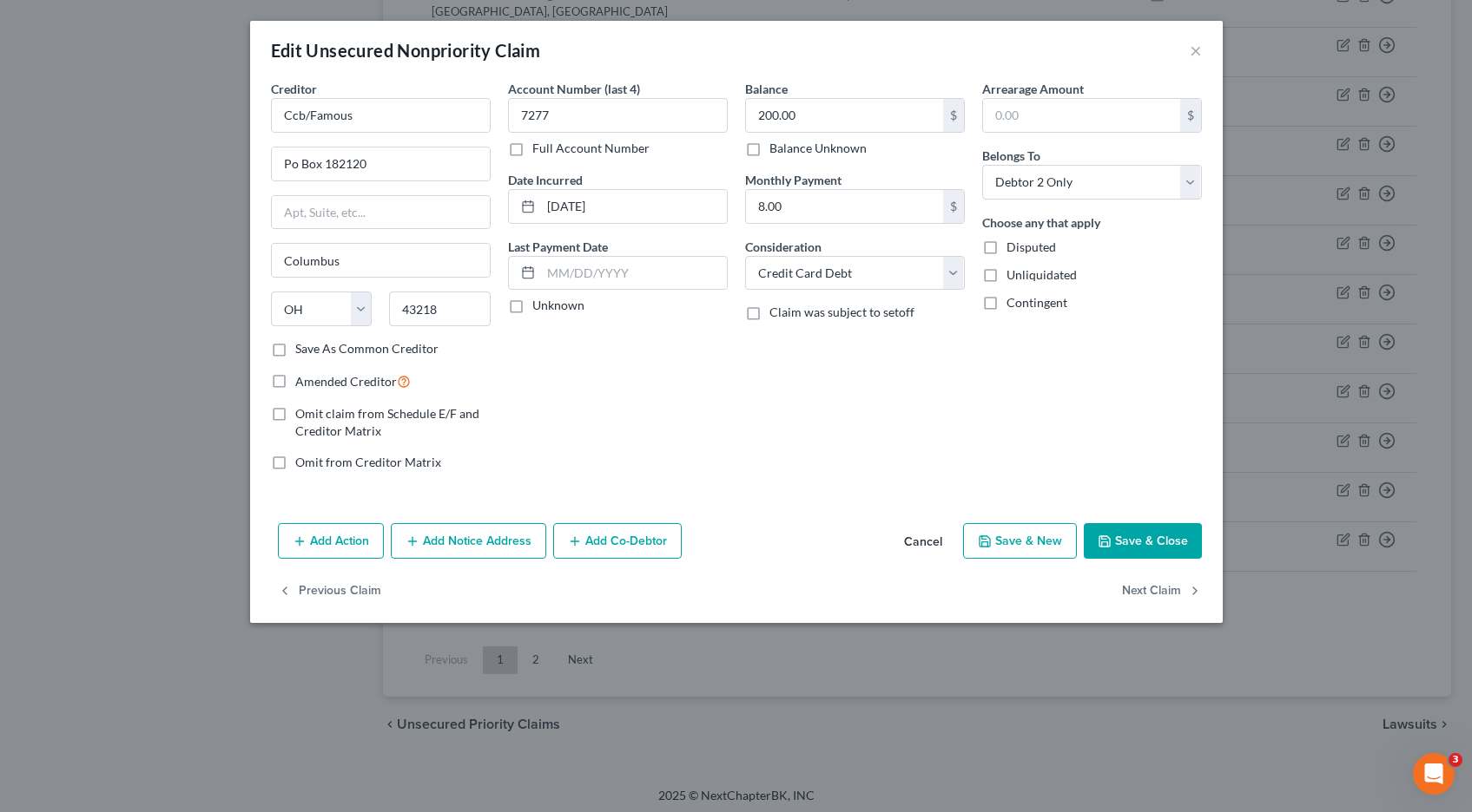
click at [532, 150] on label "Full Account Number" at bounding box center [590, 149] width 117 height 17
click at [539, 150] on input "Full Account Number" at bounding box center [545, 146] width 12 height 12
click at [582, 120] on input "7277" at bounding box center [617, 115] width 220 height 35
type input "7277 POC 25"
type input "247.82"
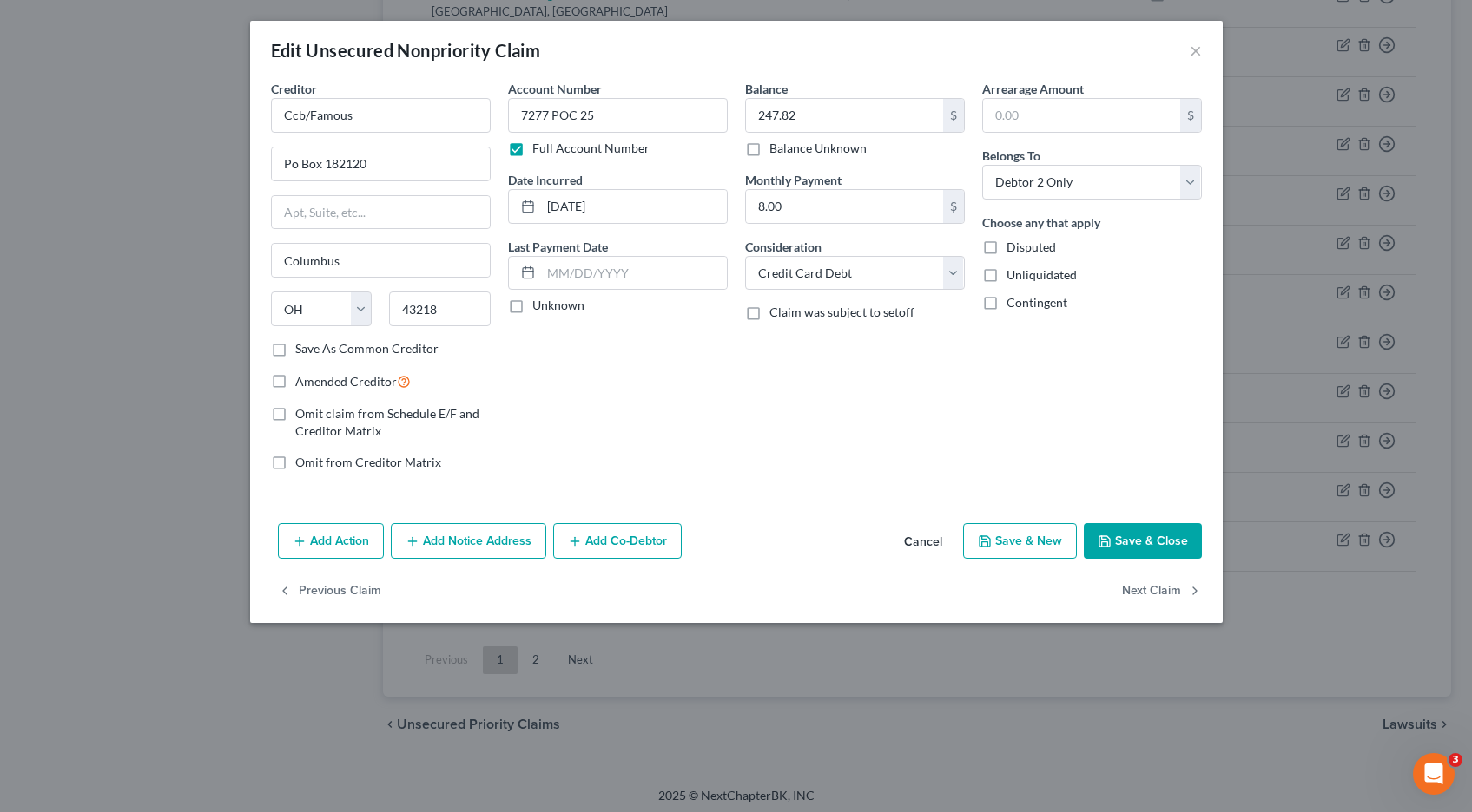
click at [1141, 550] on button "Save & Close" at bounding box center [1142, 541] width 118 height 37
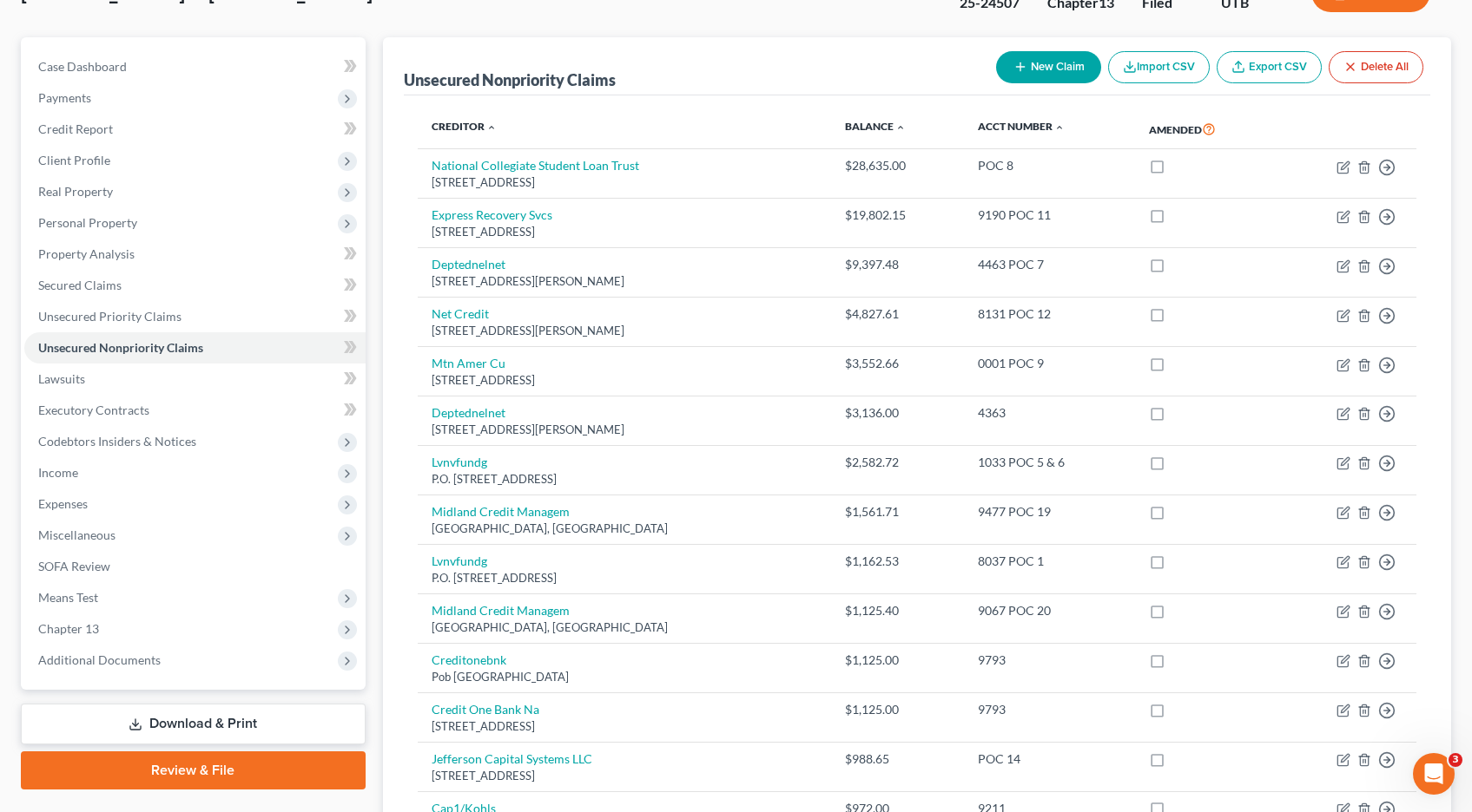
scroll to position [120, 0]
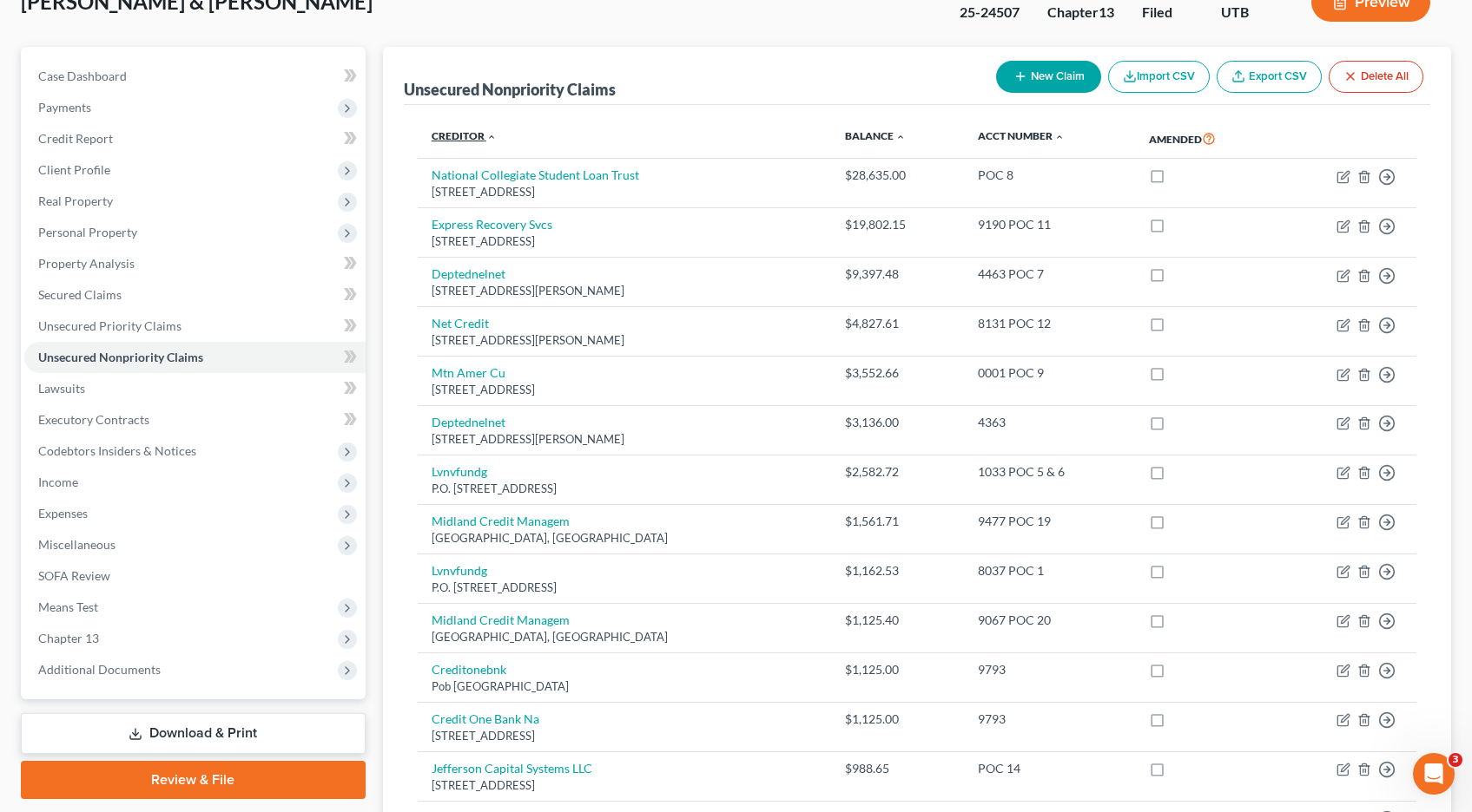
click at [456, 135] on link "Creditor expand_more expand_less unfold_more" at bounding box center [463, 135] width 65 height 13
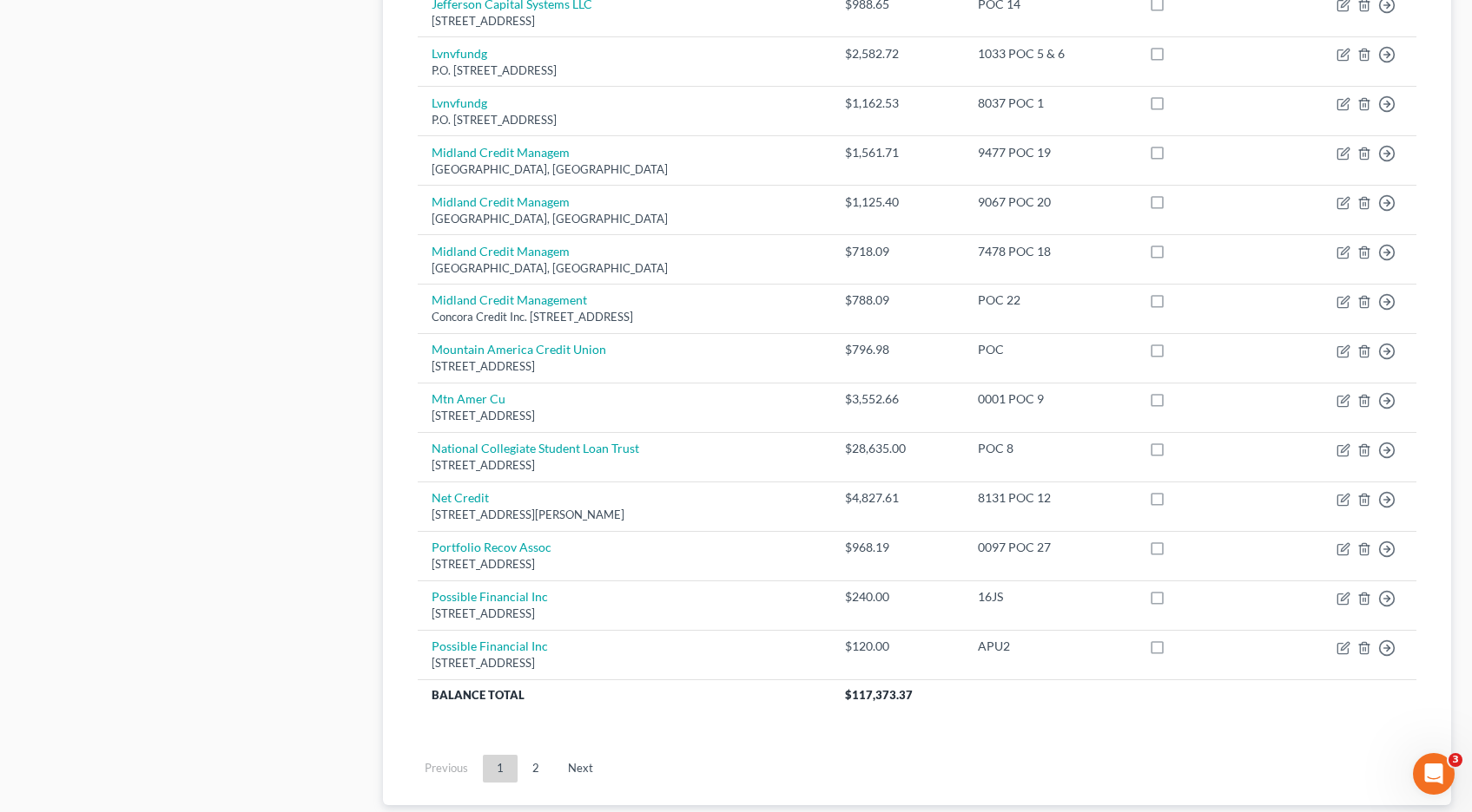
scroll to position [1197, 0]
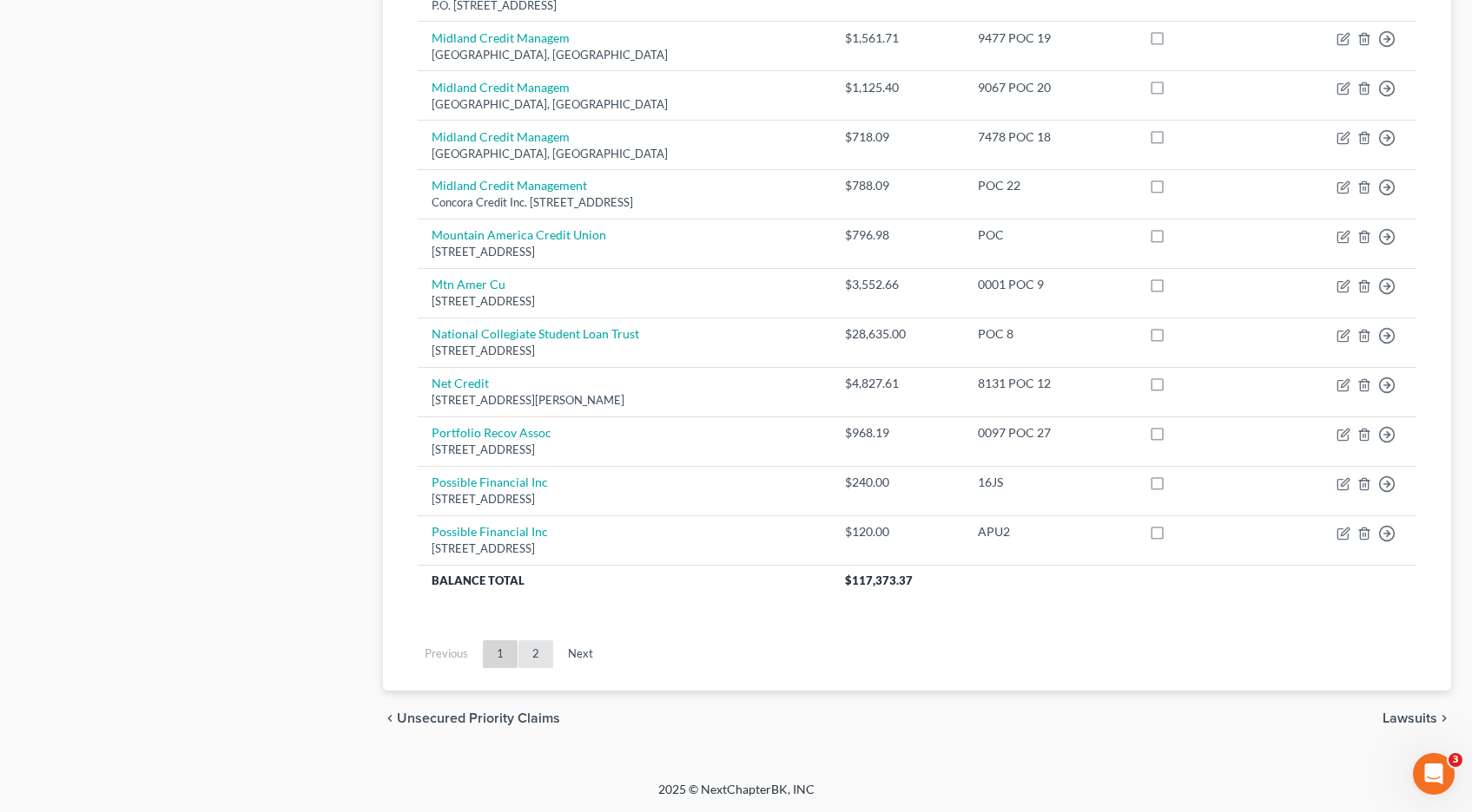
click at [538, 656] on link "2" at bounding box center [536, 654] width 35 height 28
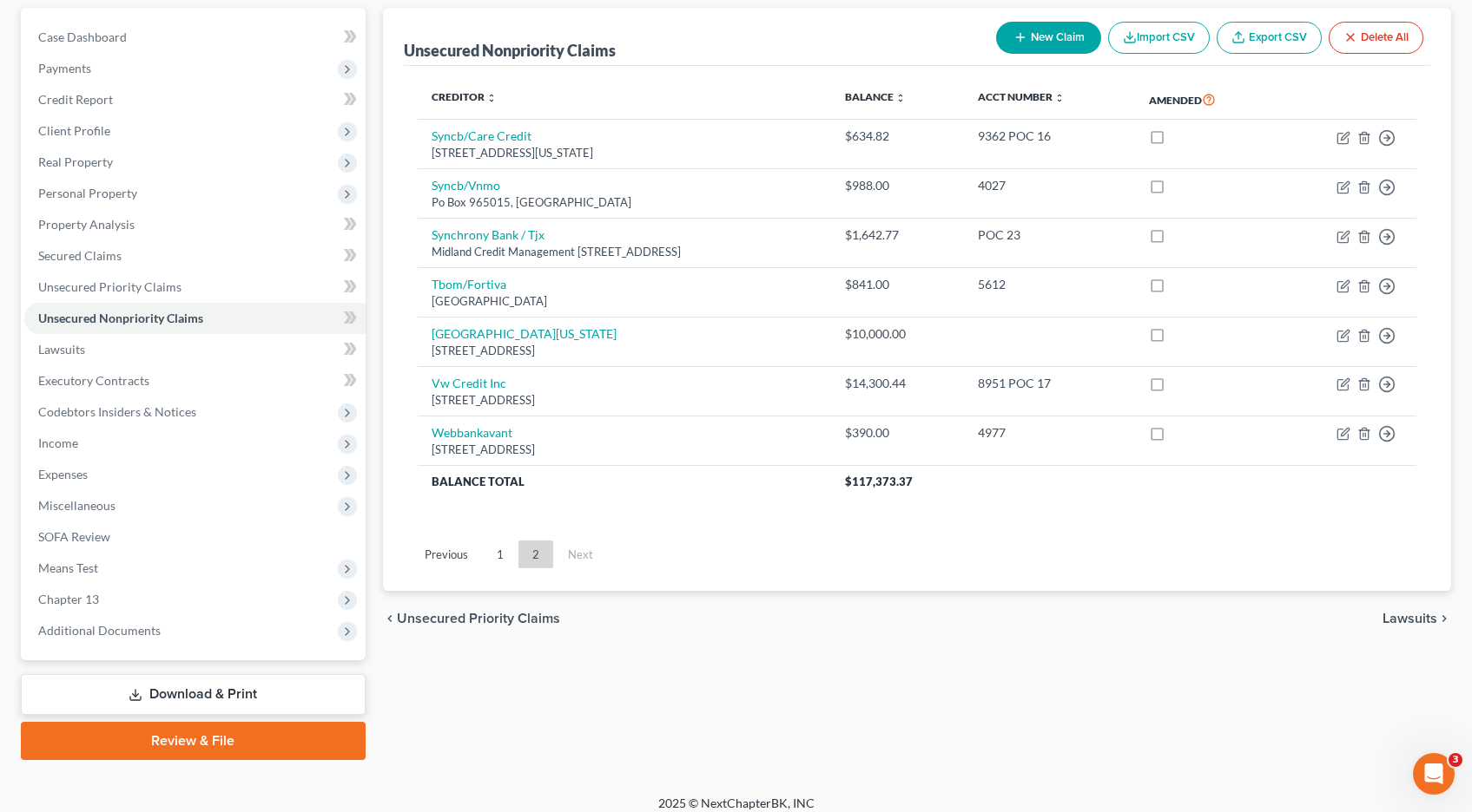
scroll to position [160, 0]
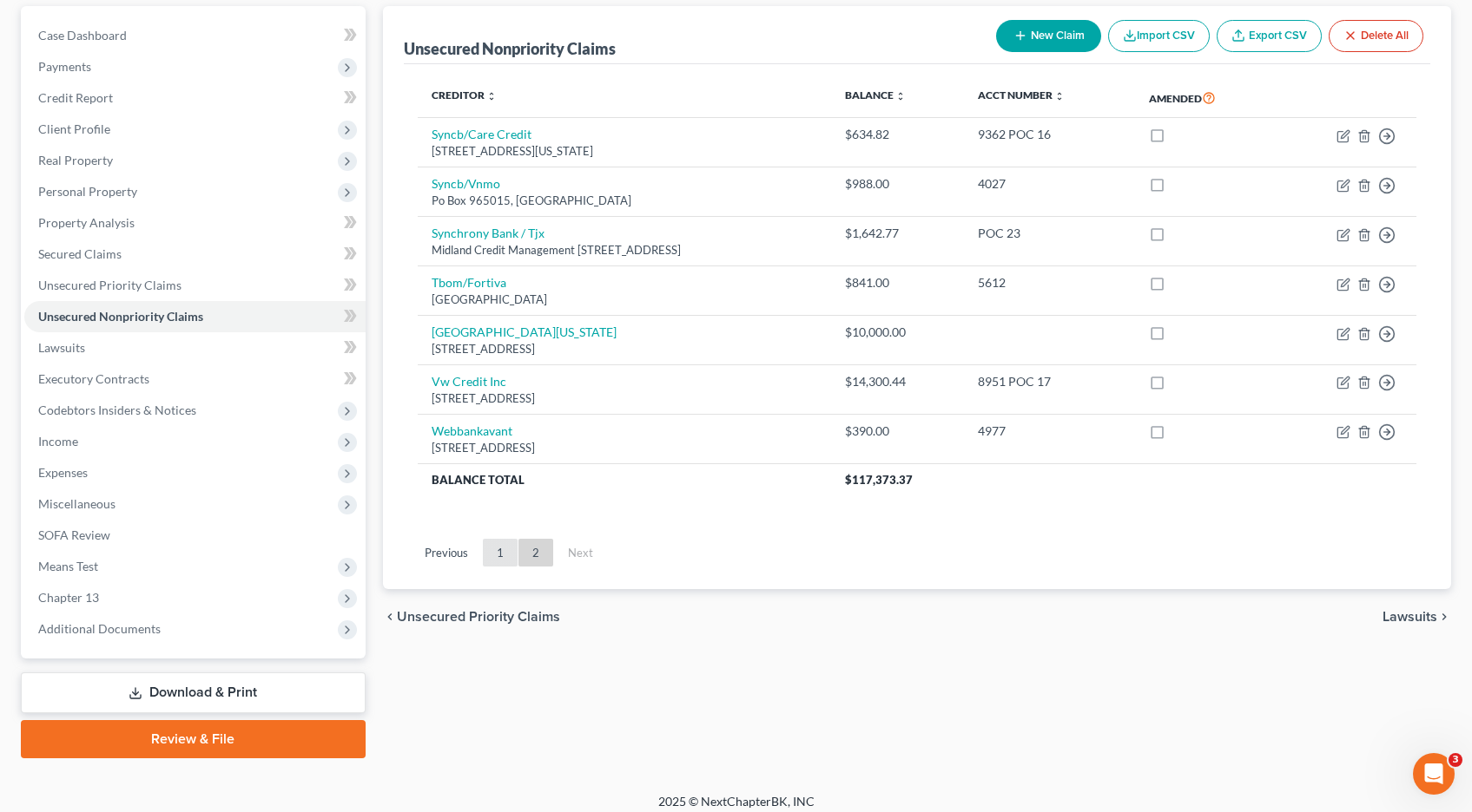
click at [495, 556] on link "1" at bounding box center [500, 552] width 35 height 28
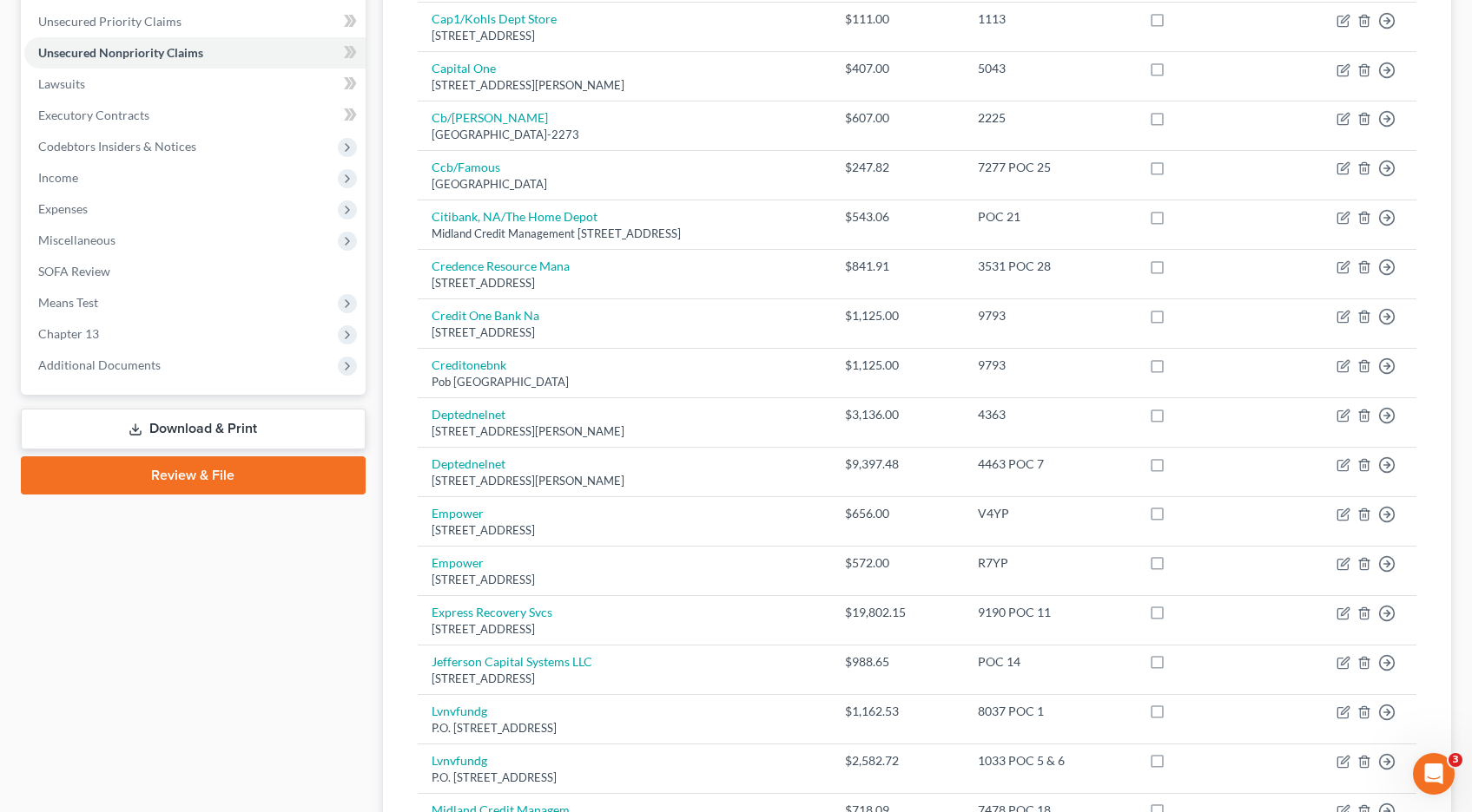
scroll to position [423, 0]
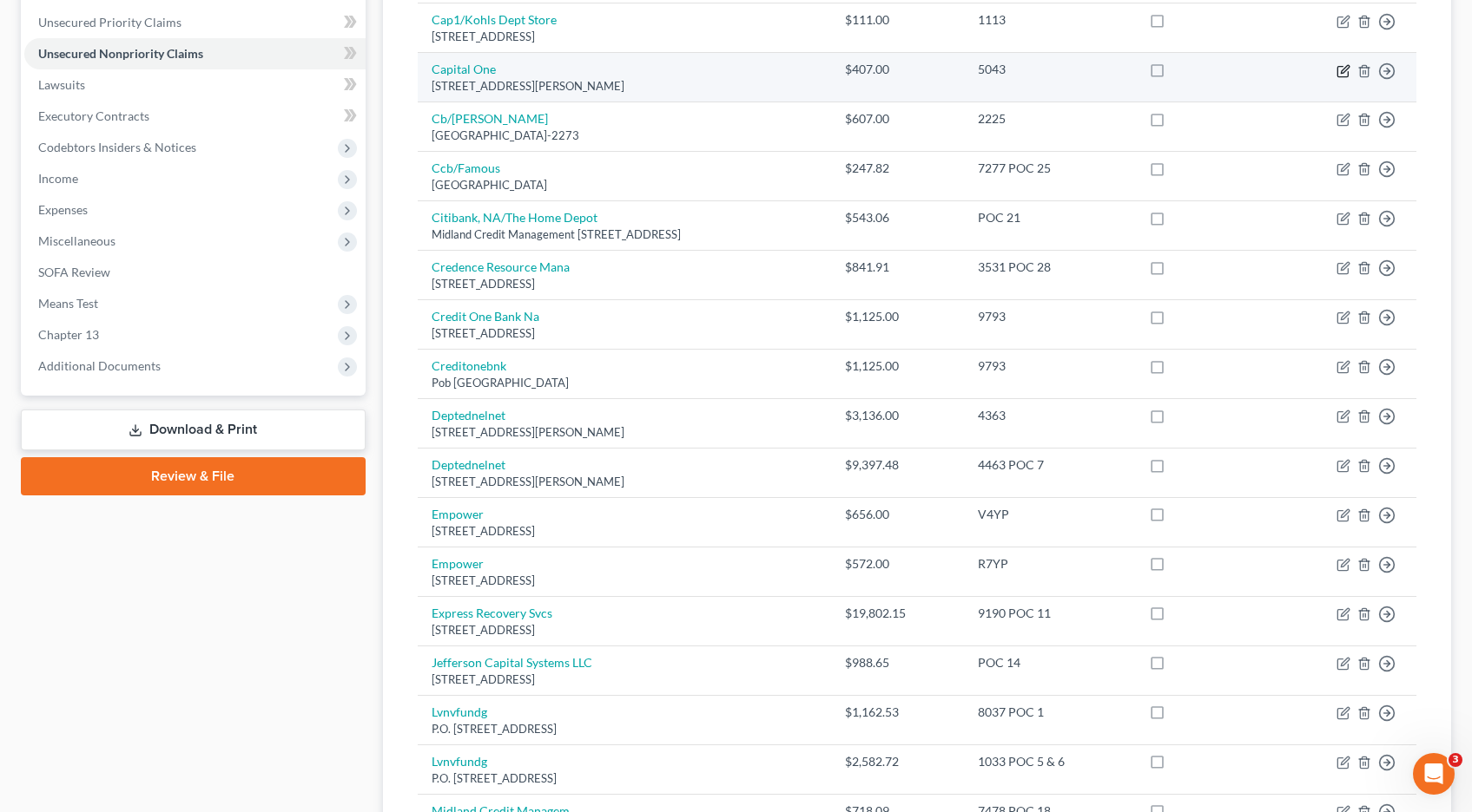
click at [1343, 72] on icon "button" at bounding box center [1344, 69] width 8 height 8
select select "48"
select select "2"
select select "1"
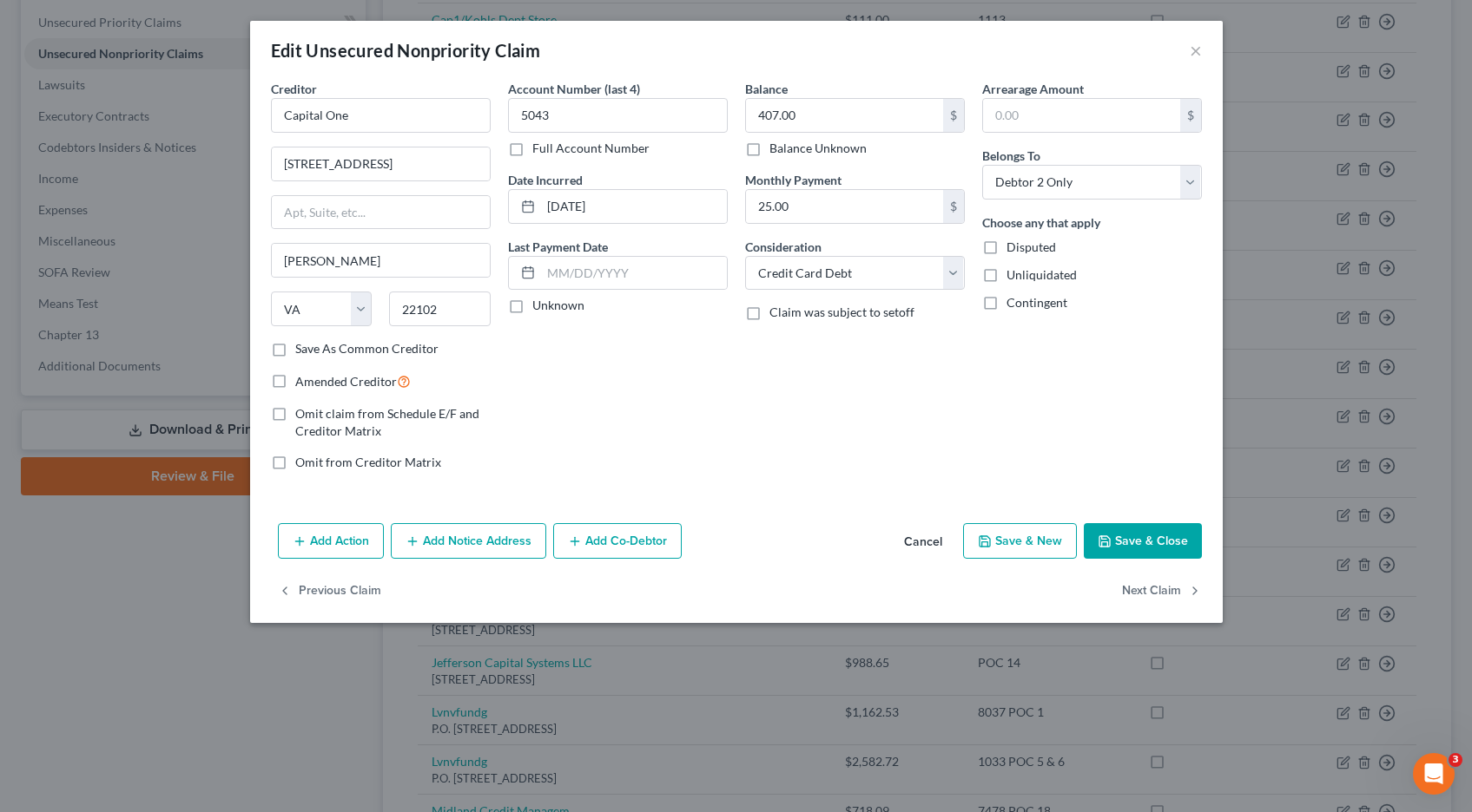
click at [532, 149] on label "Full Account Number" at bounding box center [590, 149] width 117 height 17
click at [539, 149] on input "Full Account Number" at bounding box center [545, 146] width 12 height 12
click at [581, 120] on input "5043" at bounding box center [617, 115] width 220 height 35
type input "5043 POC 24"
type input "417.24"
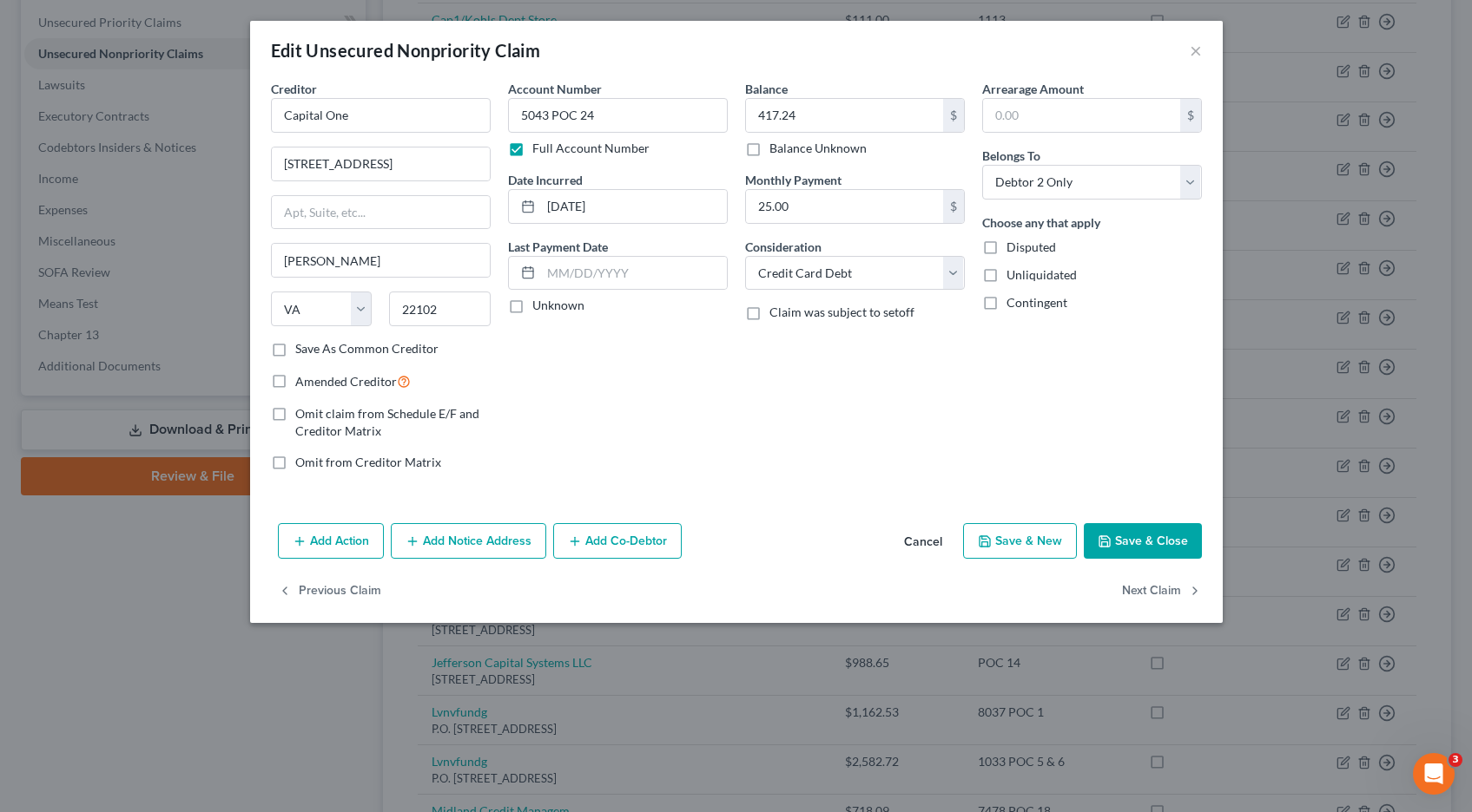
click at [1138, 541] on button "Save & Close" at bounding box center [1142, 541] width 118 height 37
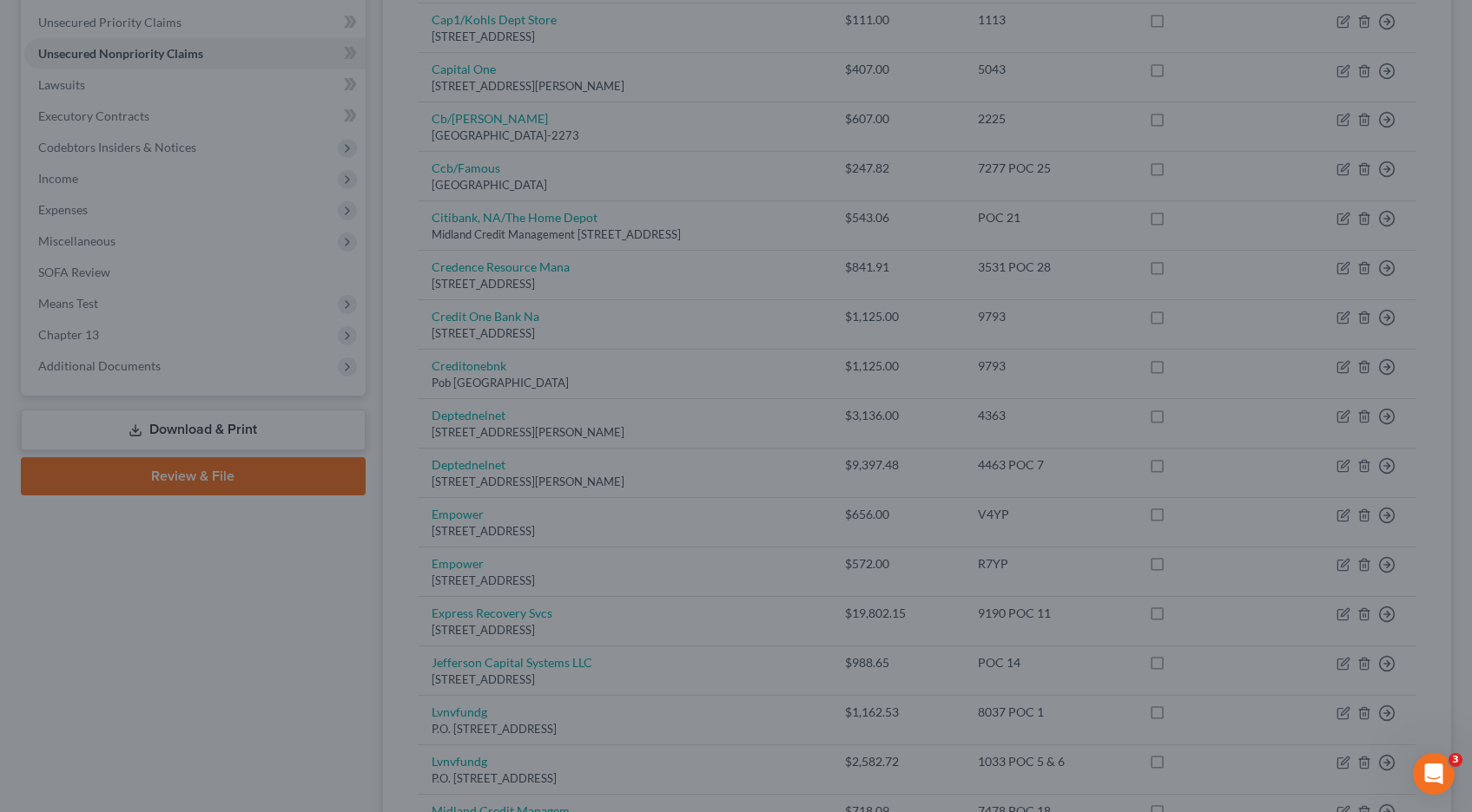
type input "0"
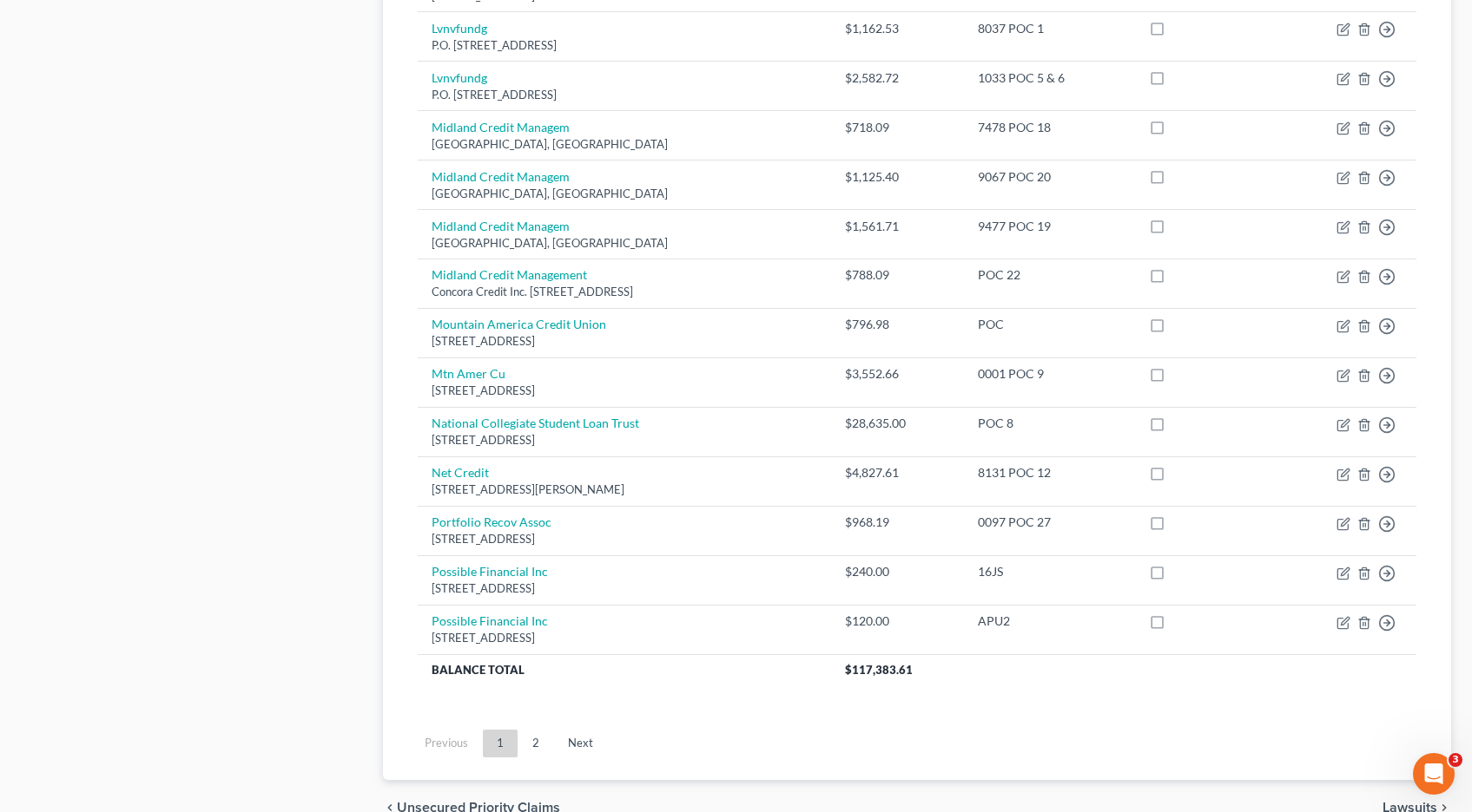
scroll to position [1116, 0]
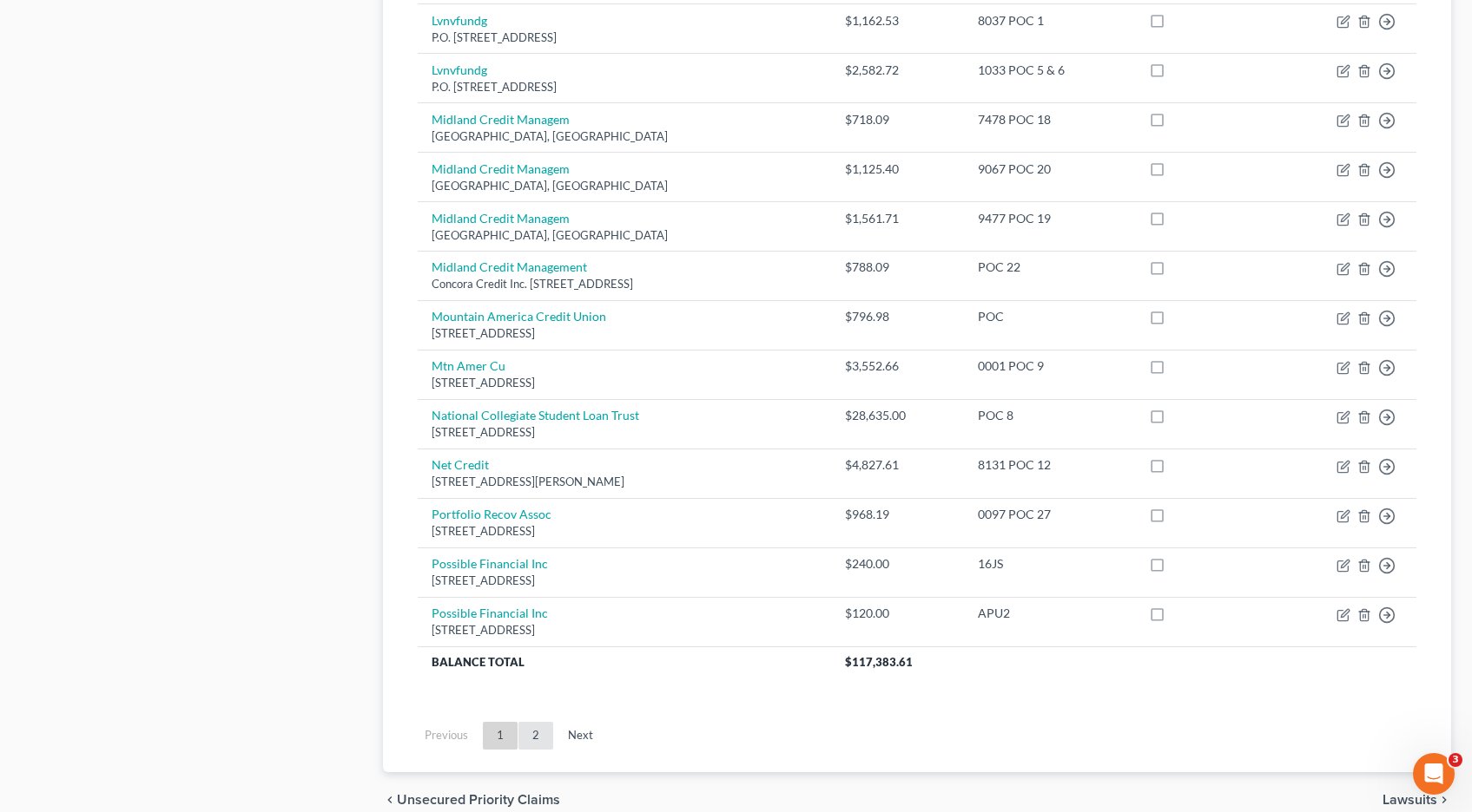
click at [534, 738] on link "2" at bounding box center [536, 736] width 35 height 28
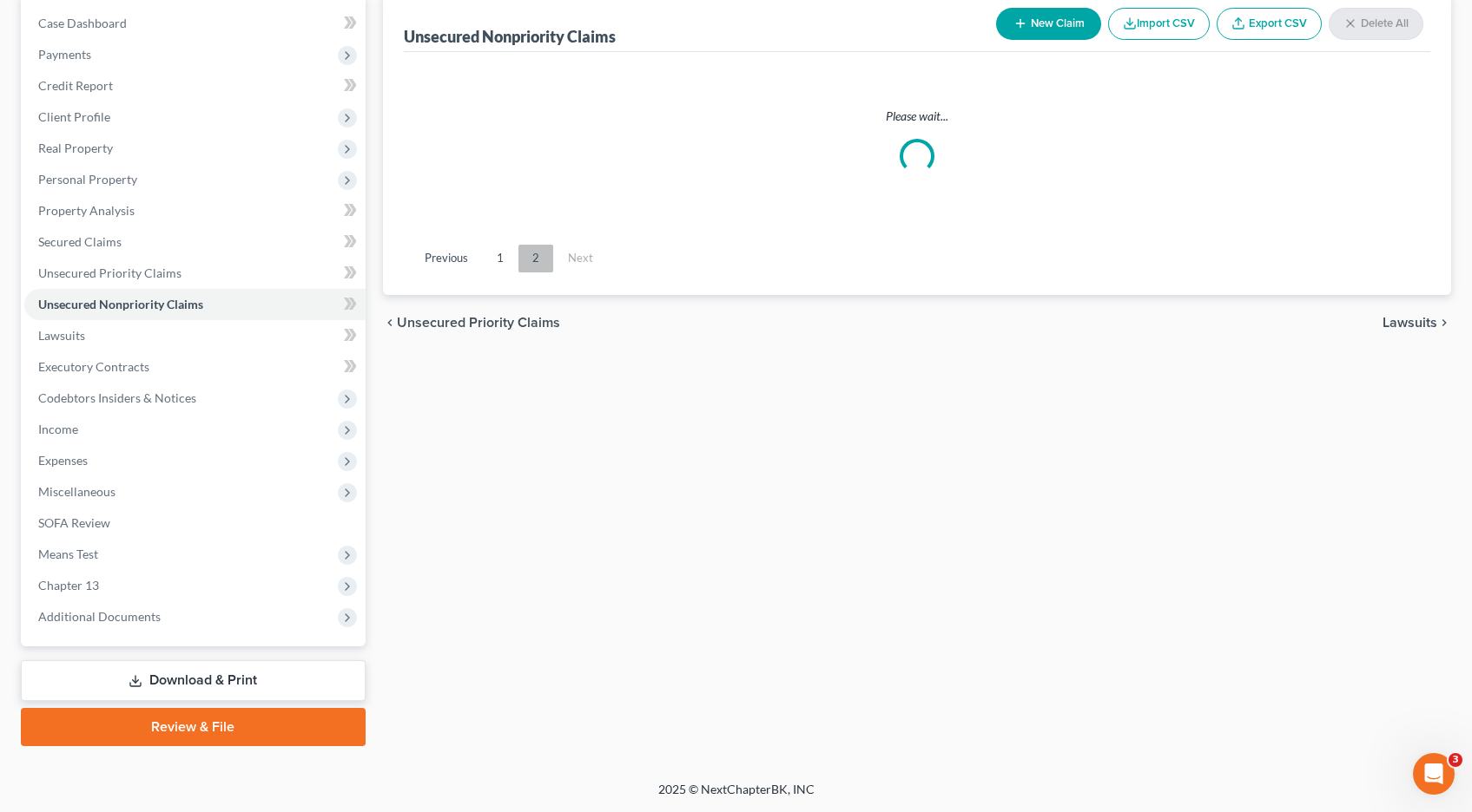
scroll to position [173, 0]
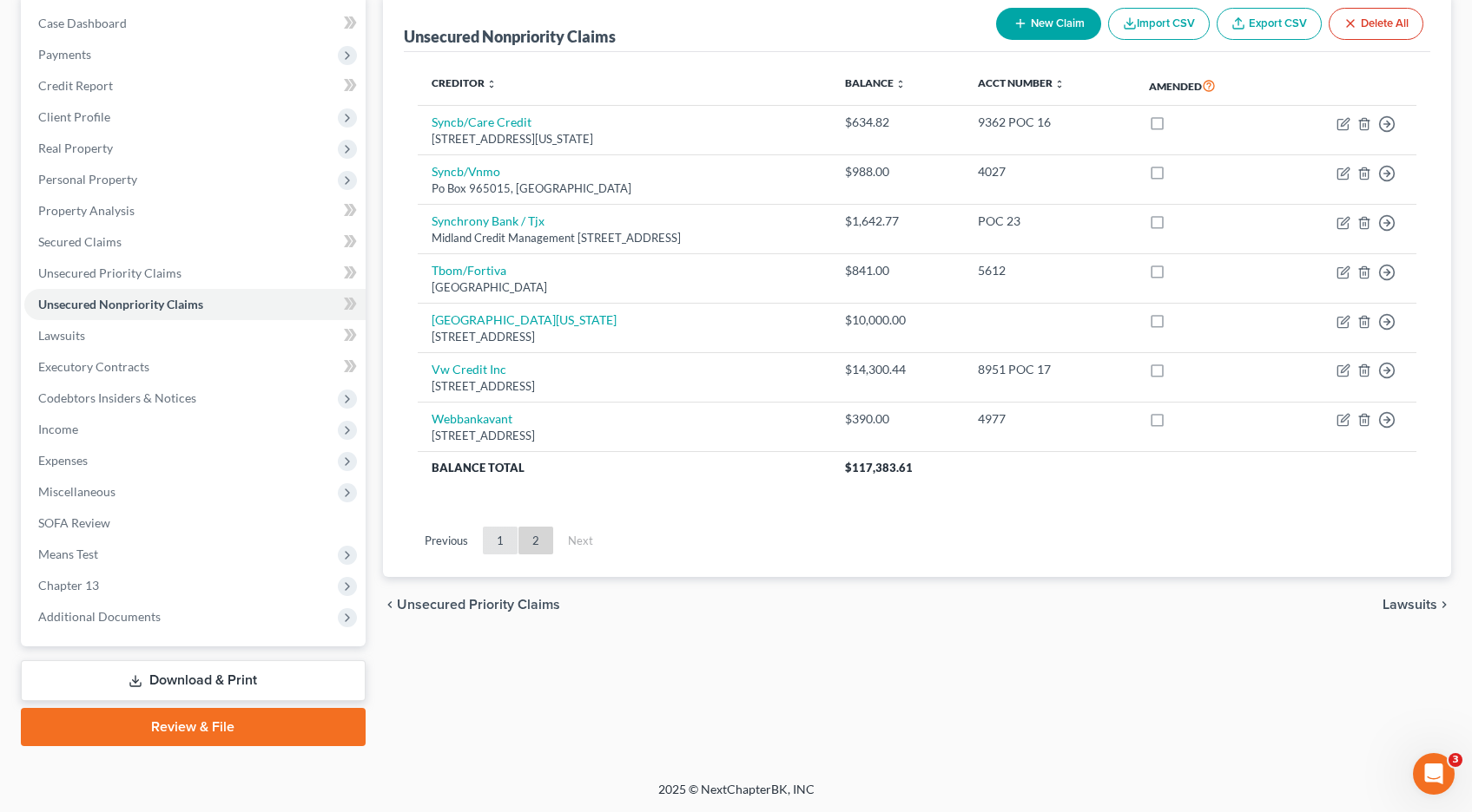
click at [497, 541] on link "1" at bounding box center [500, 540] width 35 height 28
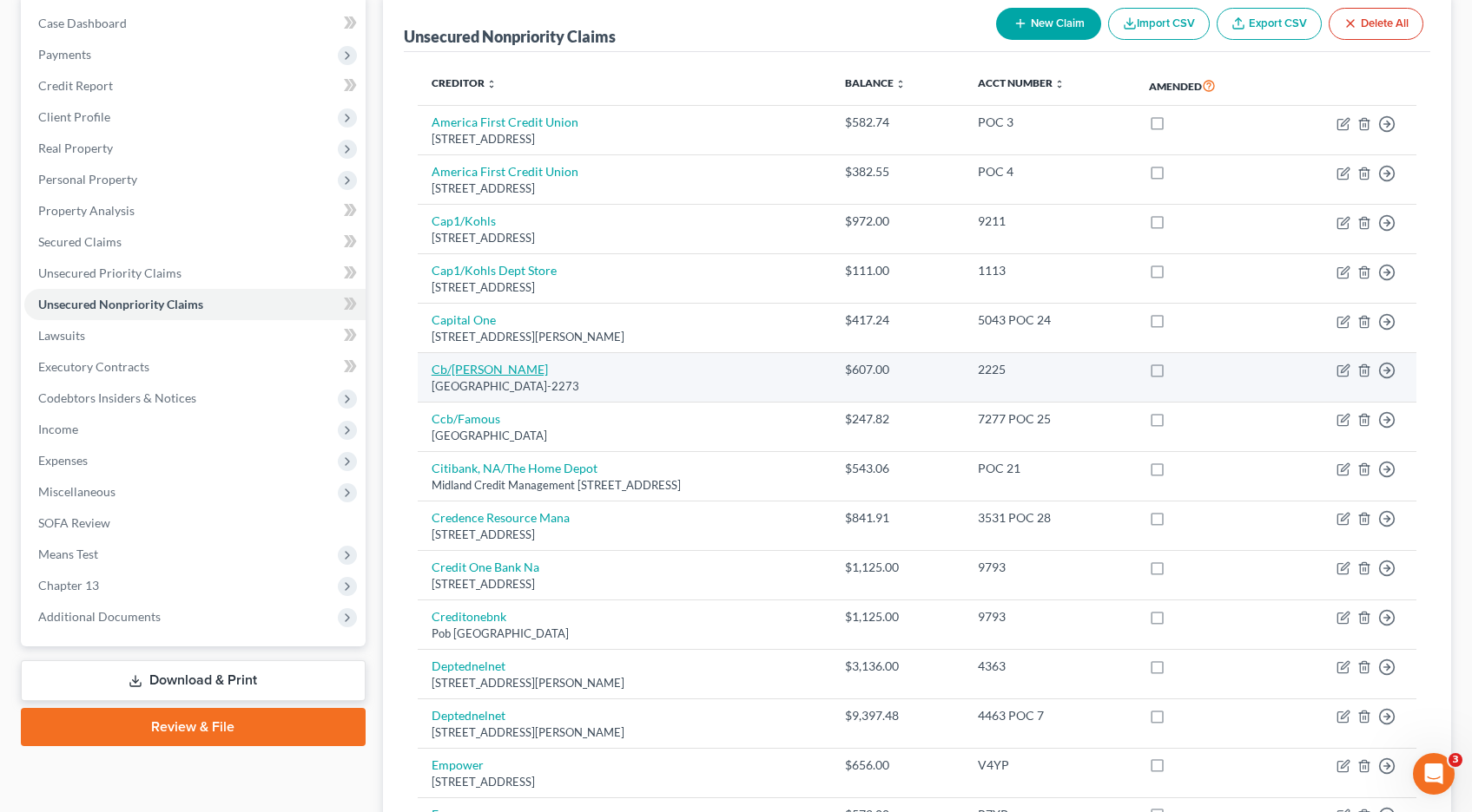
click at [471, 369] on link "Cb/Maurices" at bounding box center [489, 368] width 116 height 14
select select "36"
select select "2"
select select "1"
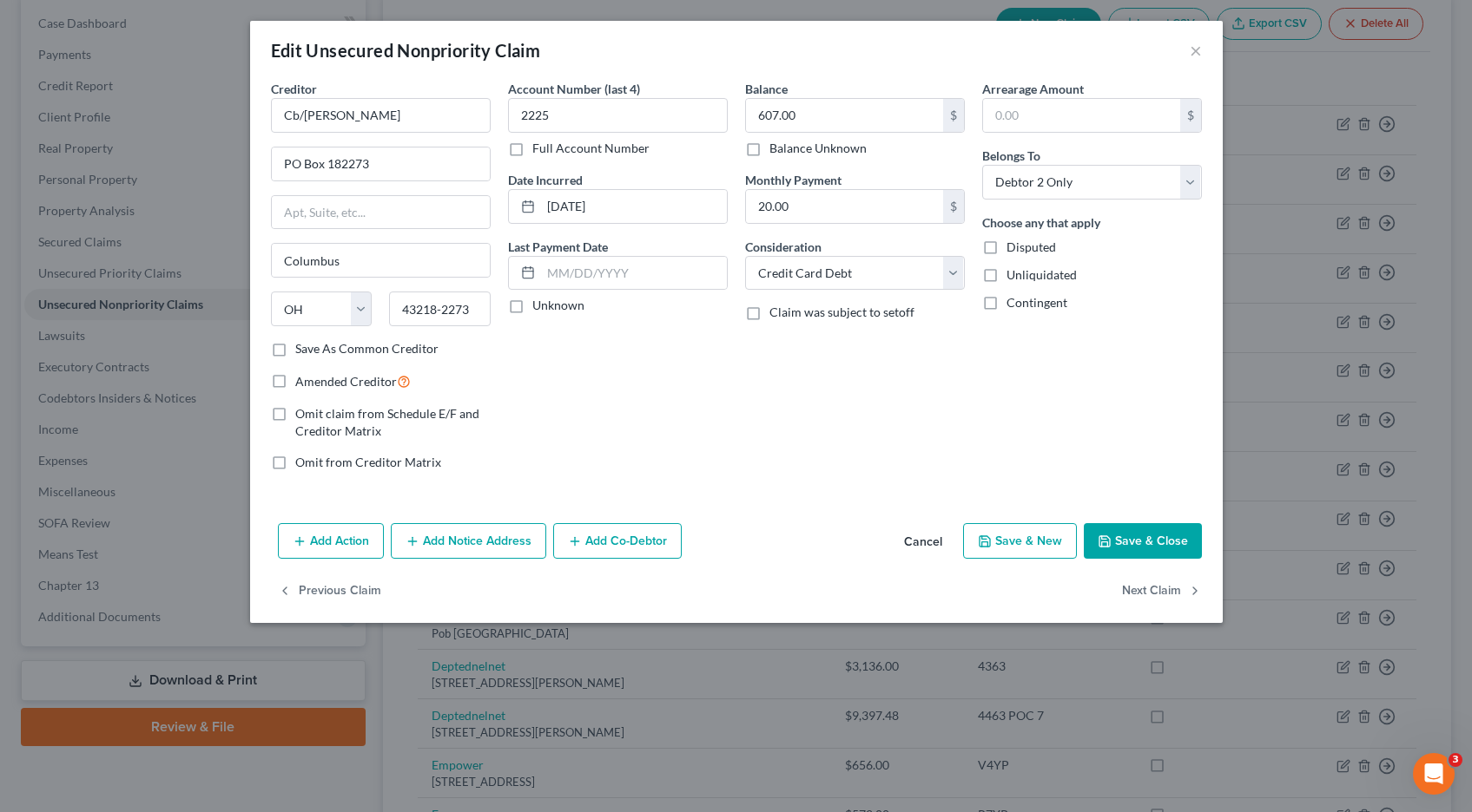
click at [532, 149] on label "Full Account Number" at bounding box center [590, 149] width 117 height 17
click at [539, 149] on input "Full Account Number" at bounding box center [545, 146] width 12 height 12
click at [572, 117] on input "2225" at bounding box center [617, 115] width 220 height 35
type input "2225 POC 26"
type input "664.45"
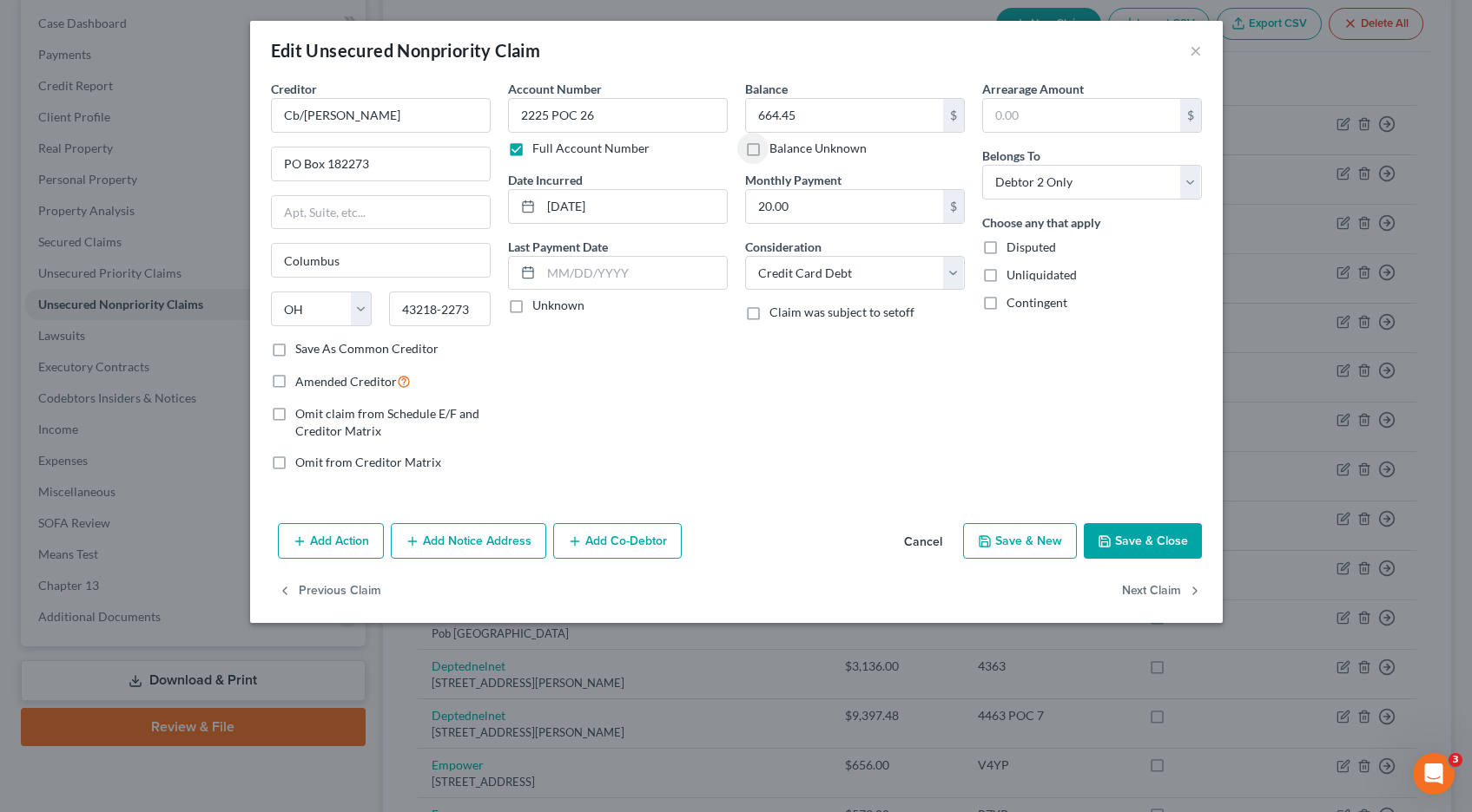
click at [1171, 536] on button "Save & Close" at bounding box center [1142, 541] width 118 height 37
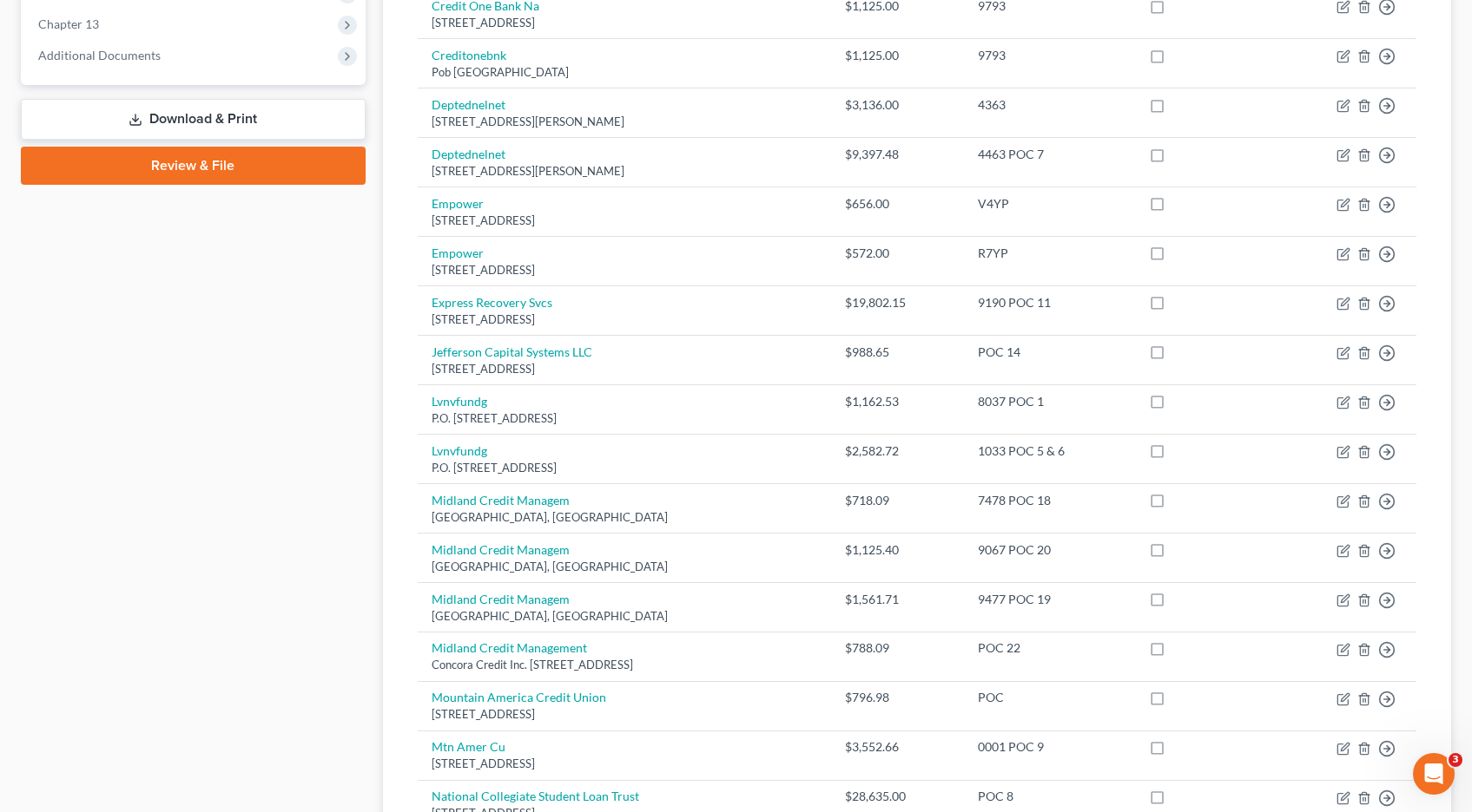
scroll to position [0, 0]
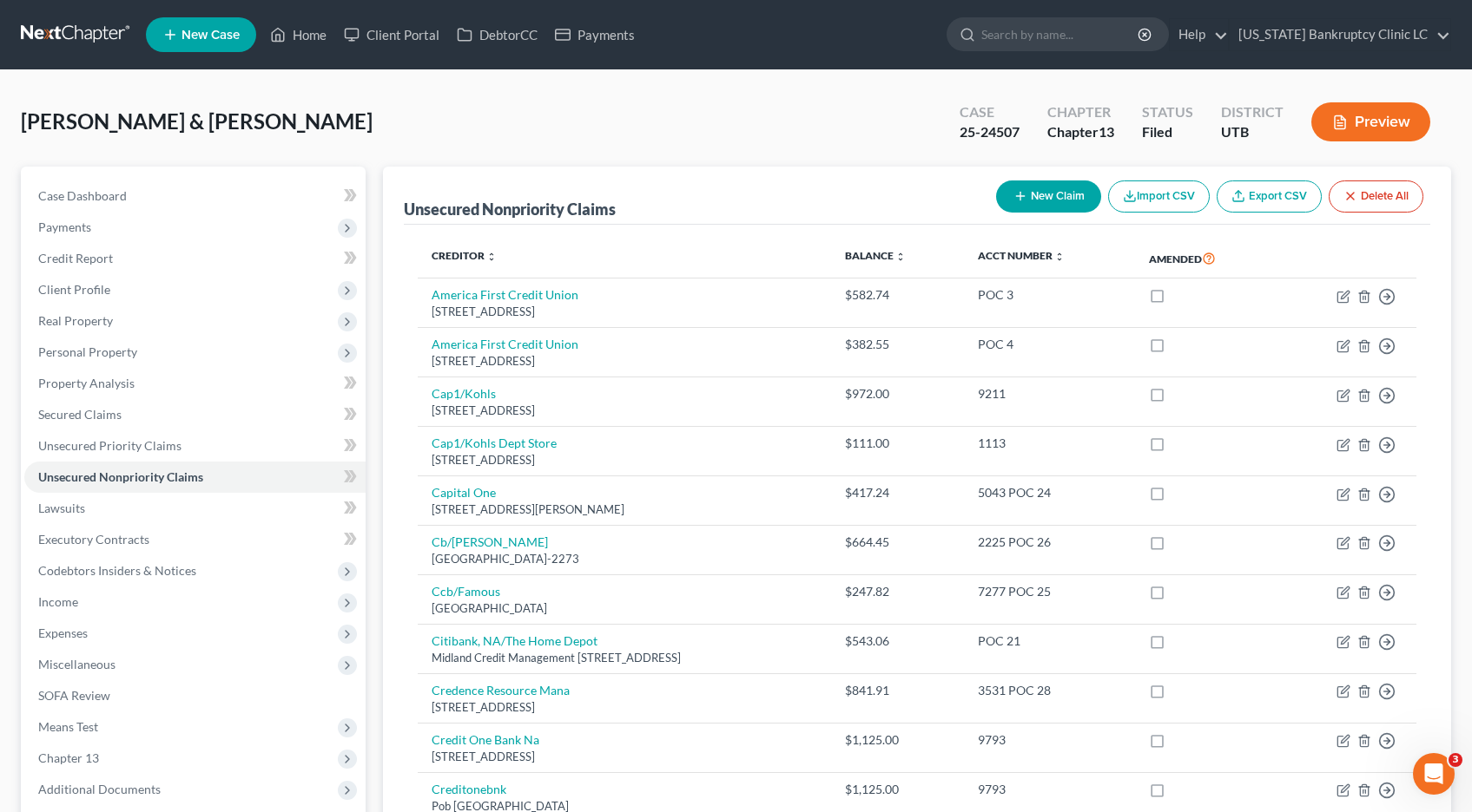
click at [80, 42] on link at bounding box center [76, 35] width 111 height 31
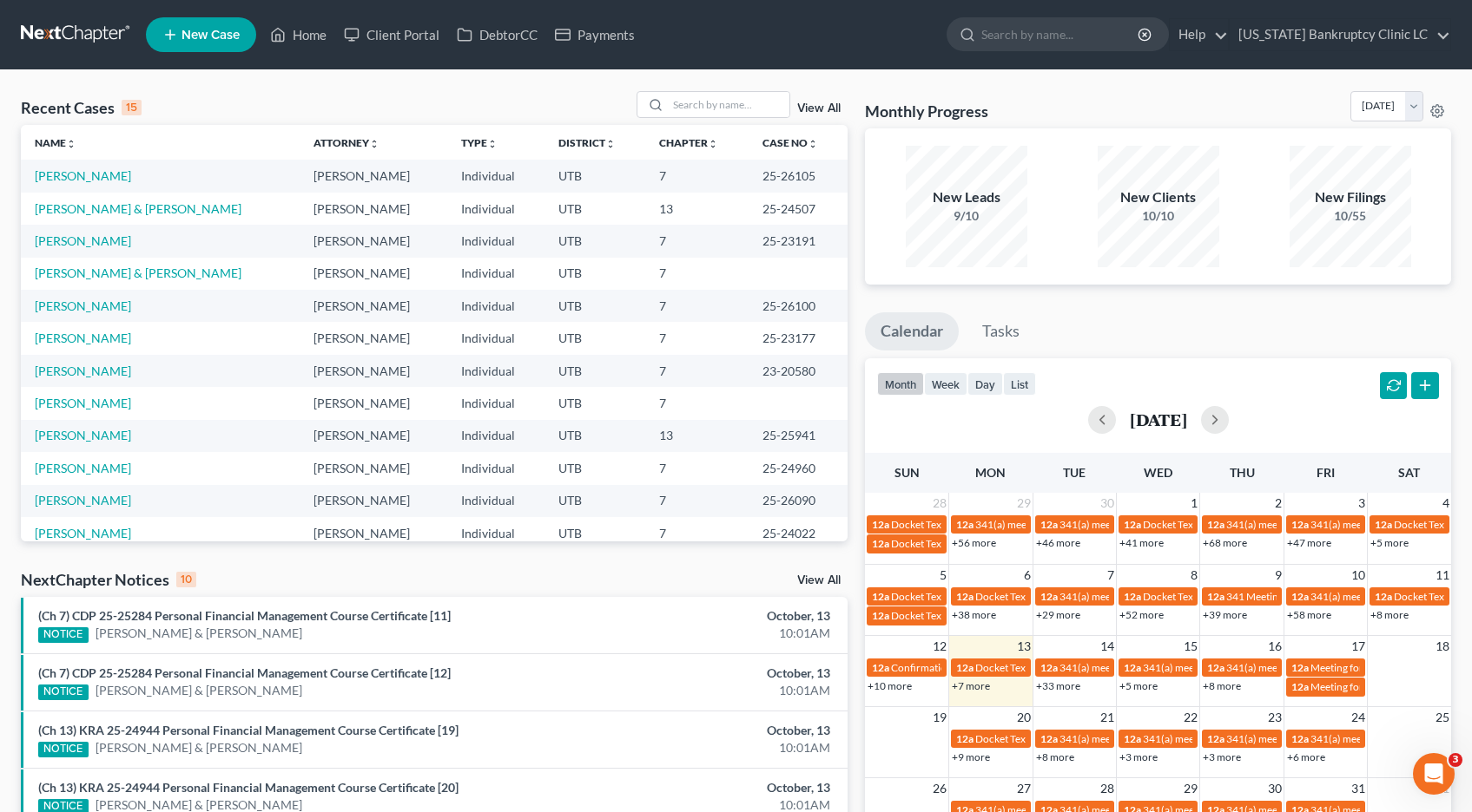
click at [64, 28] on link at bounding box center [76, 35] width 111 height 31
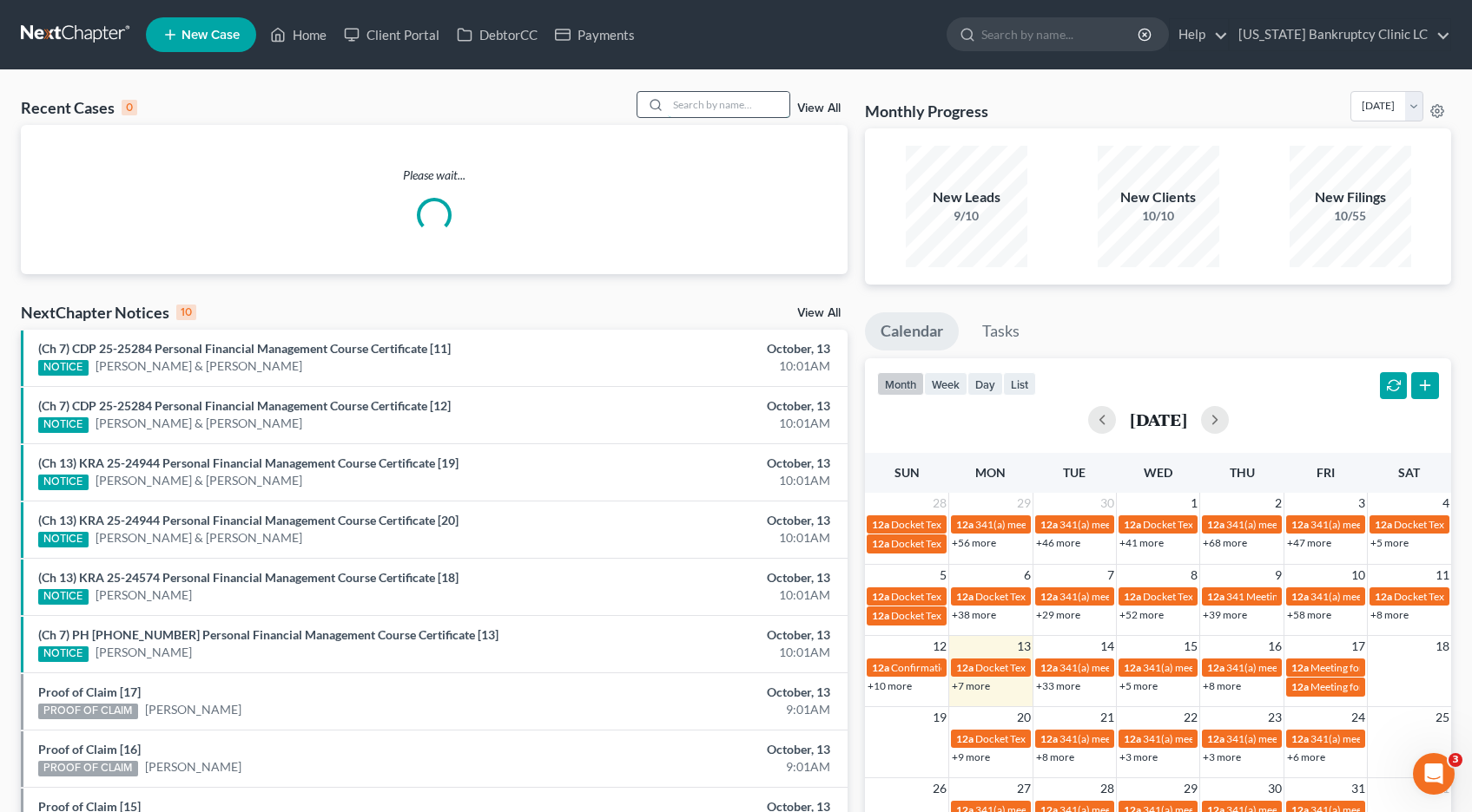
click at [733, 106] on input "search" at bounding box center [728, 104] width 122 height 25
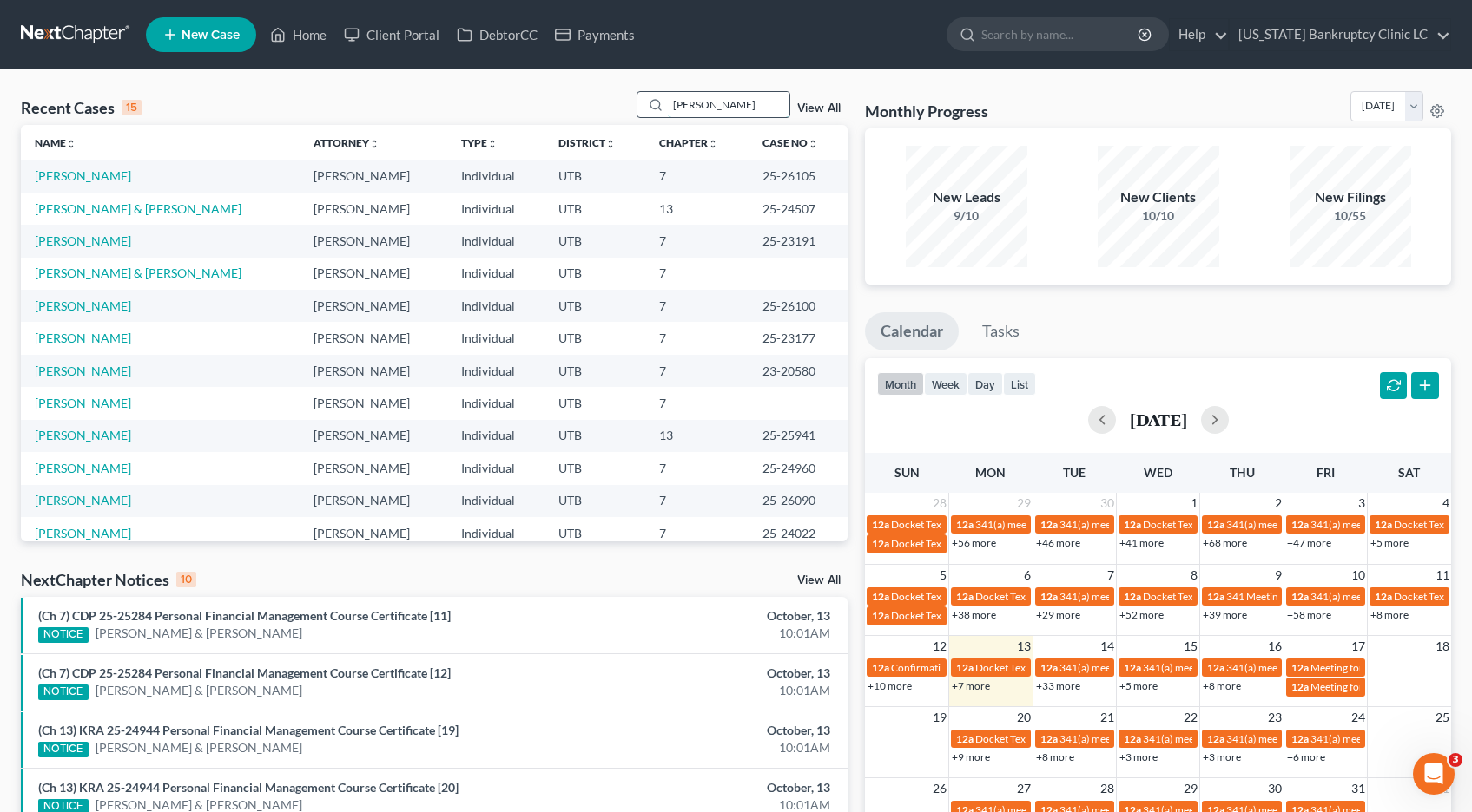
type input "warren"
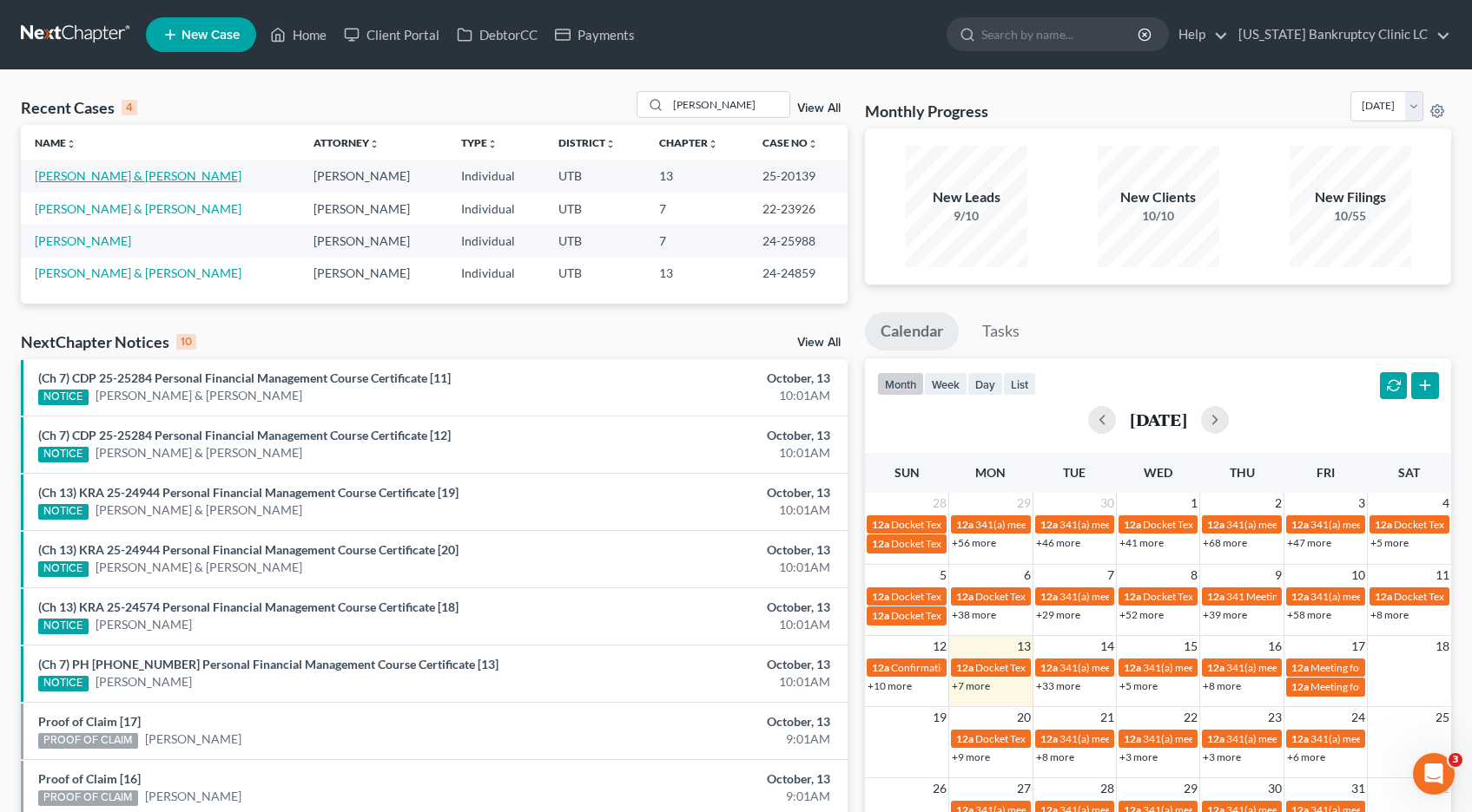
click at [150, 179] on link "[PERSON_NAME] & [PERSON_NAME]" at bounding box center [138, 175] width 207 height 14
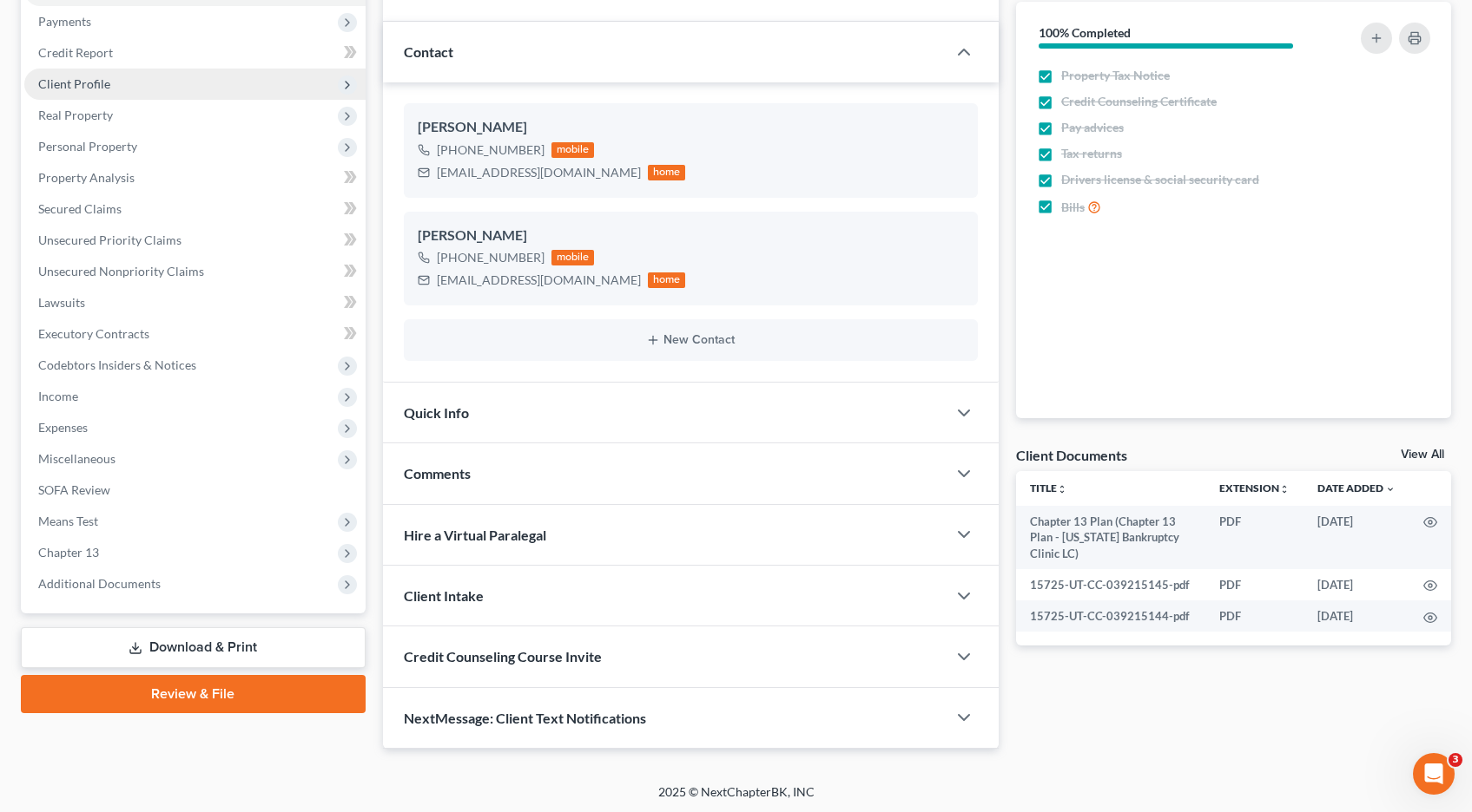
scroll to position [208, 0]
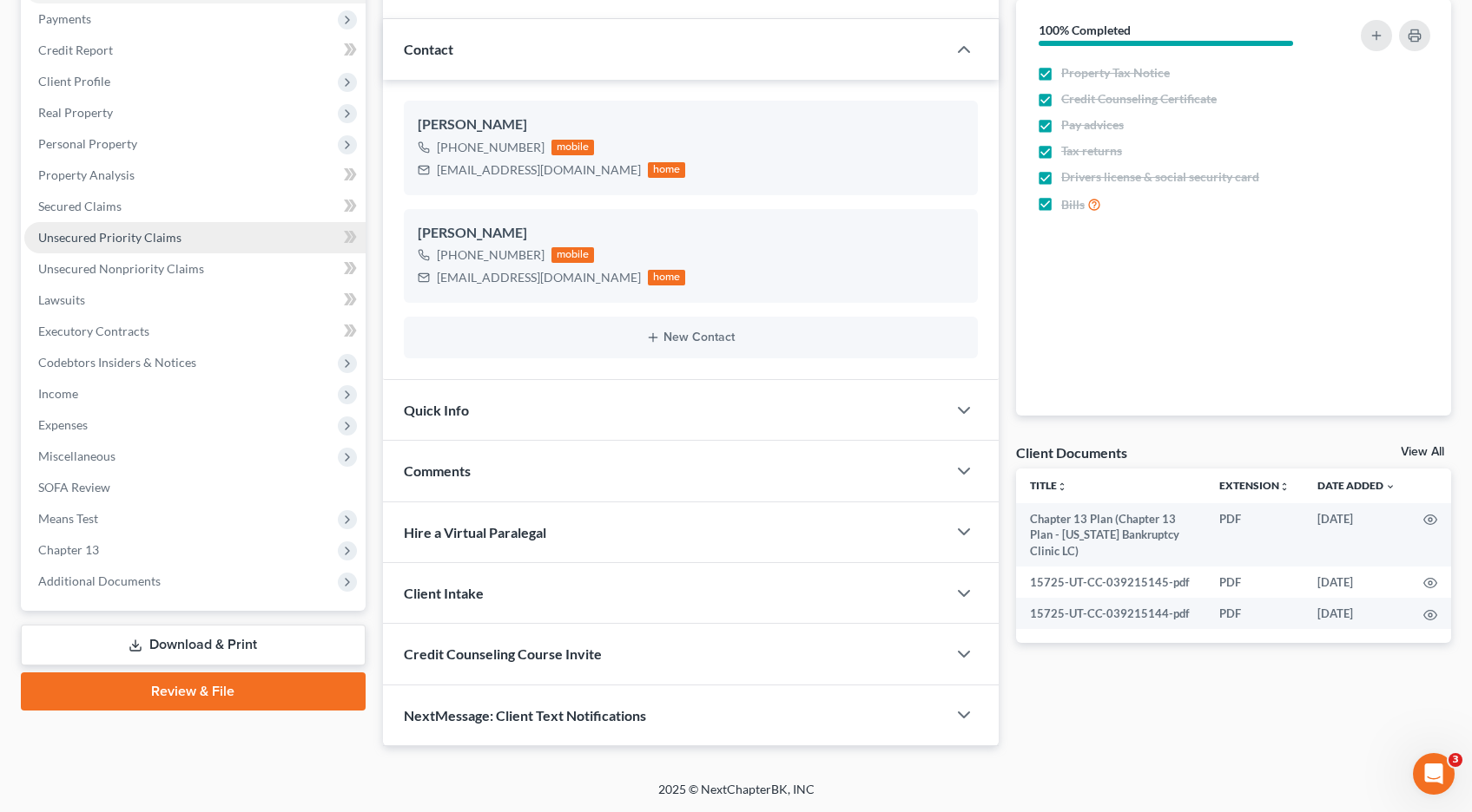
click at [81, 242] on span "Unsecured Priority Claims" at bounding box center [109, 237] width 143 height 14
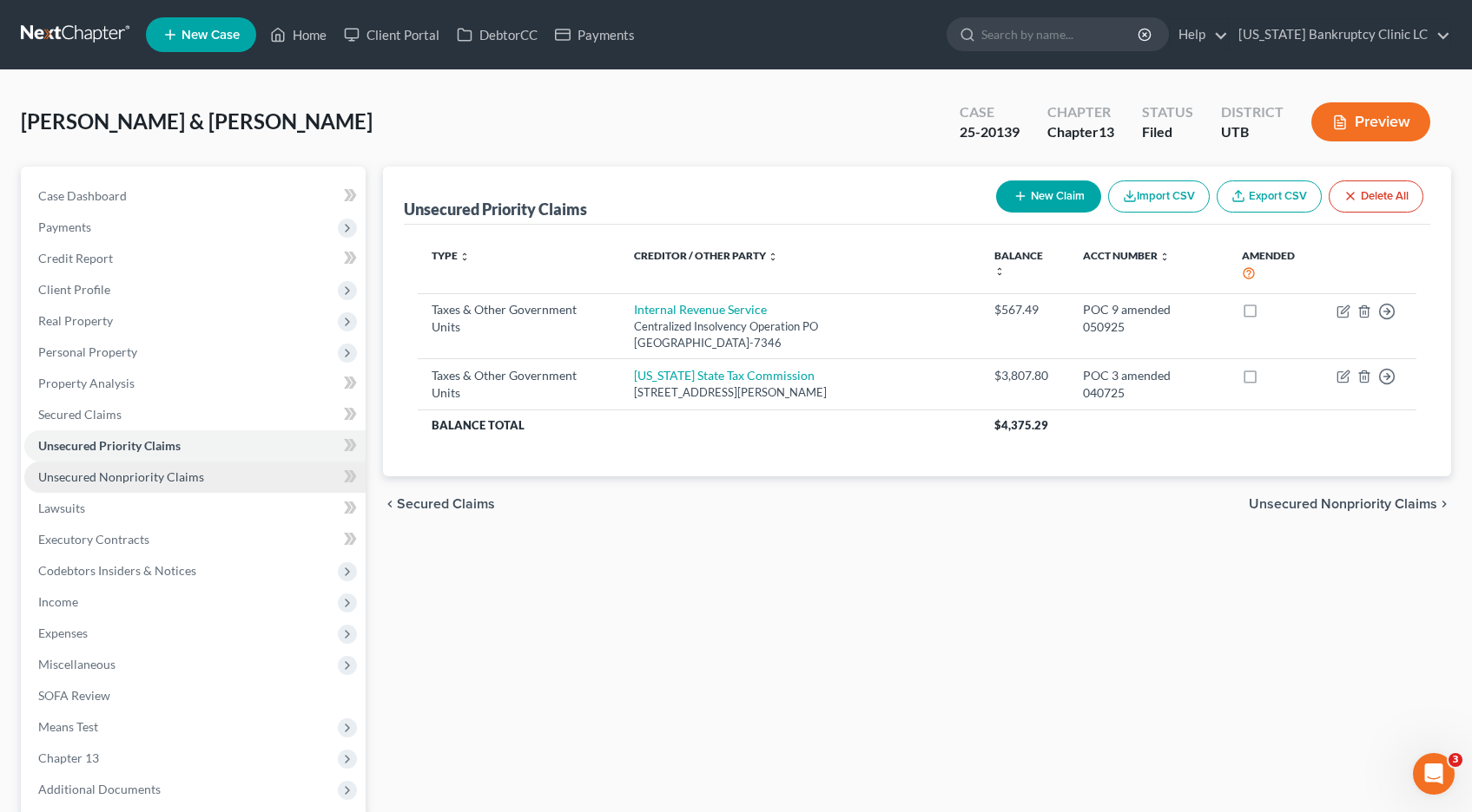
click at [95, 484] on link "Unsecured Nonpriority Claims" at bounding box center [194, 478] width 341 height 31
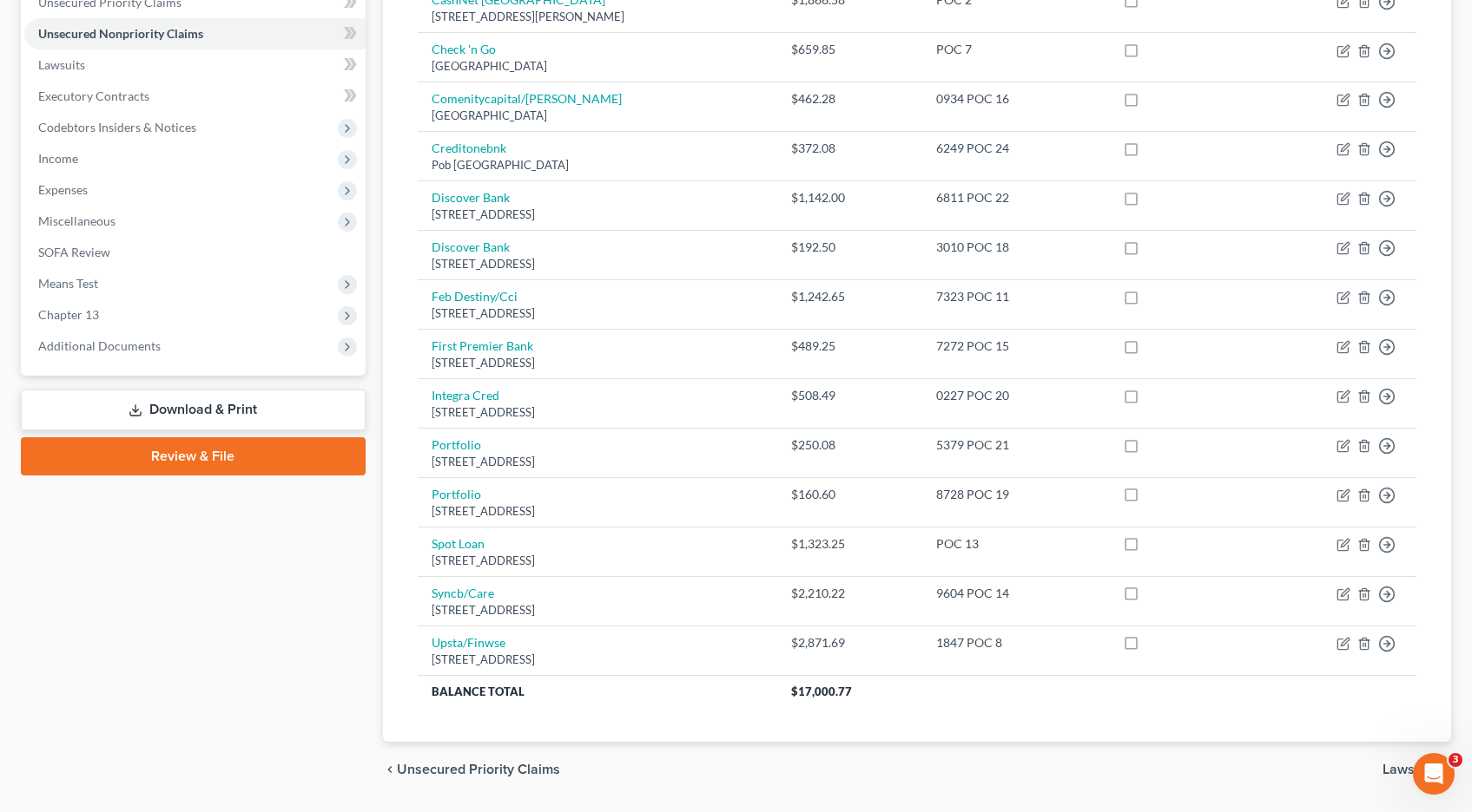
scroll to position [495, 0]
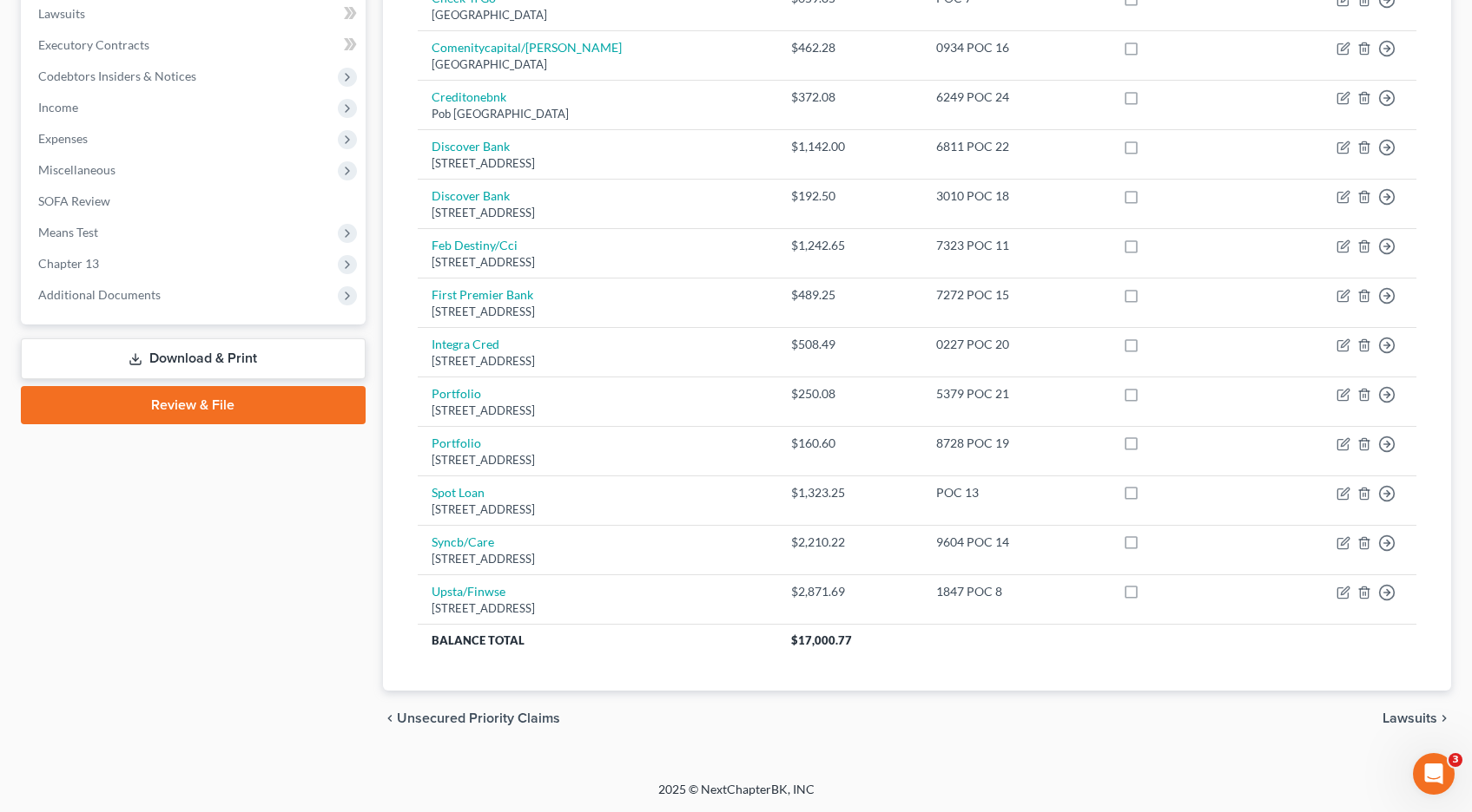
click at [237, 361] on link "Download & Print" at bounding box center [193, 359] width 344 height 41
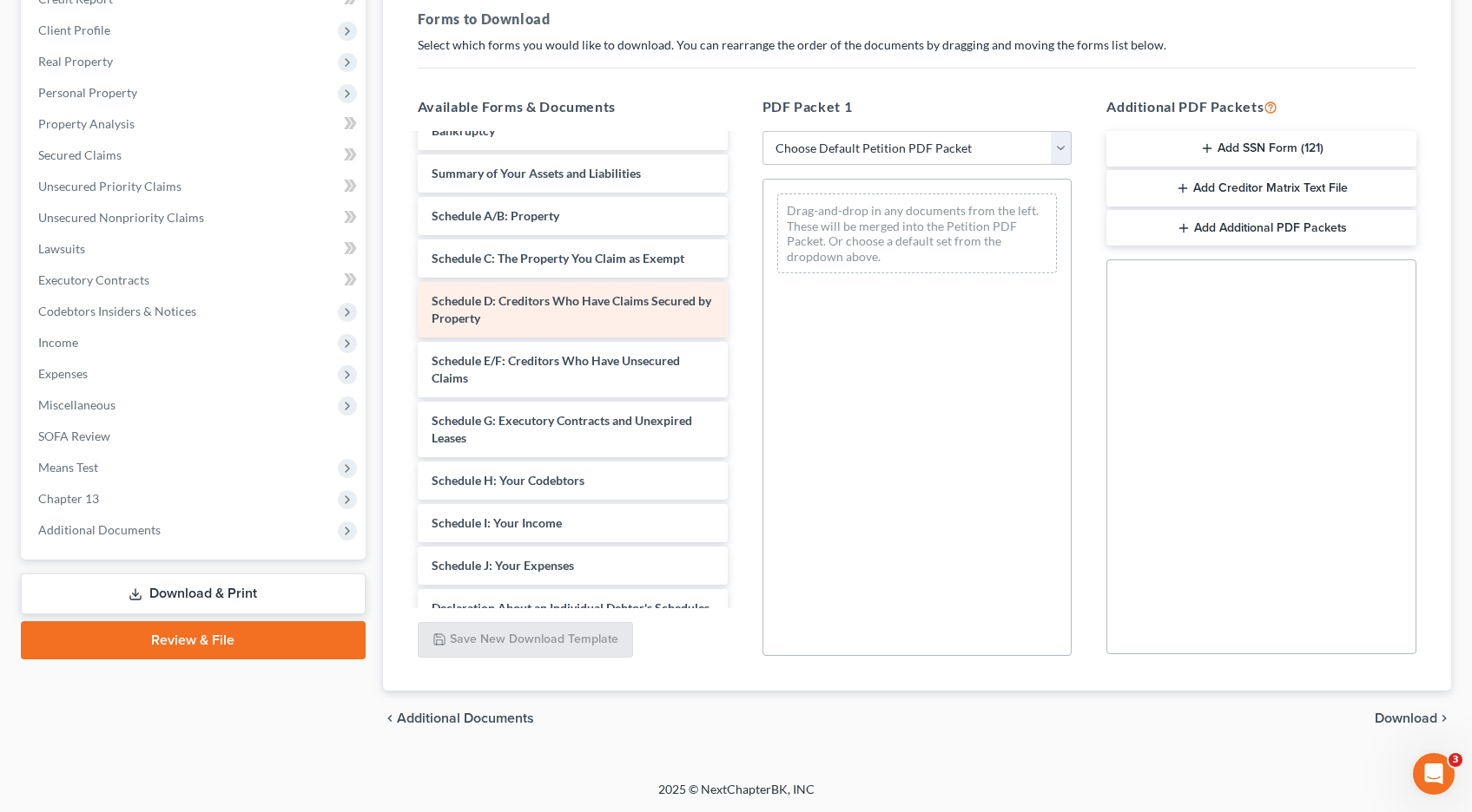
scroll to position [201, 0]
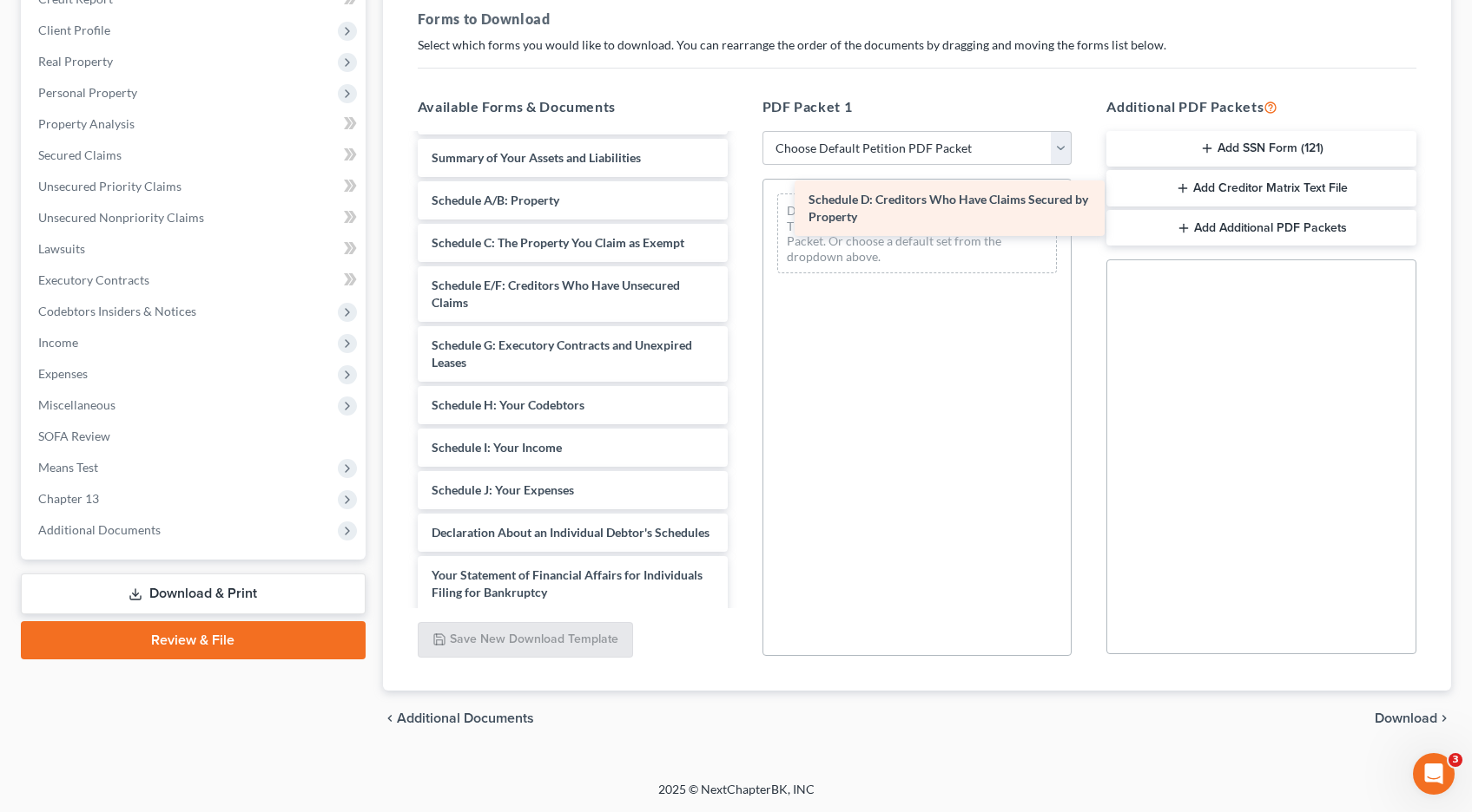
drag, startPoint x: 472, startPoint y: 295, endPoint x: 801, endPoint y: 229, distance: 335.6
click at [742, 217] on div "Schedule D: Creditors Who Have Claims Secured by Property Chapter 13 Plan (Chap…" at bounding box center [572, 396] width 338 height 925
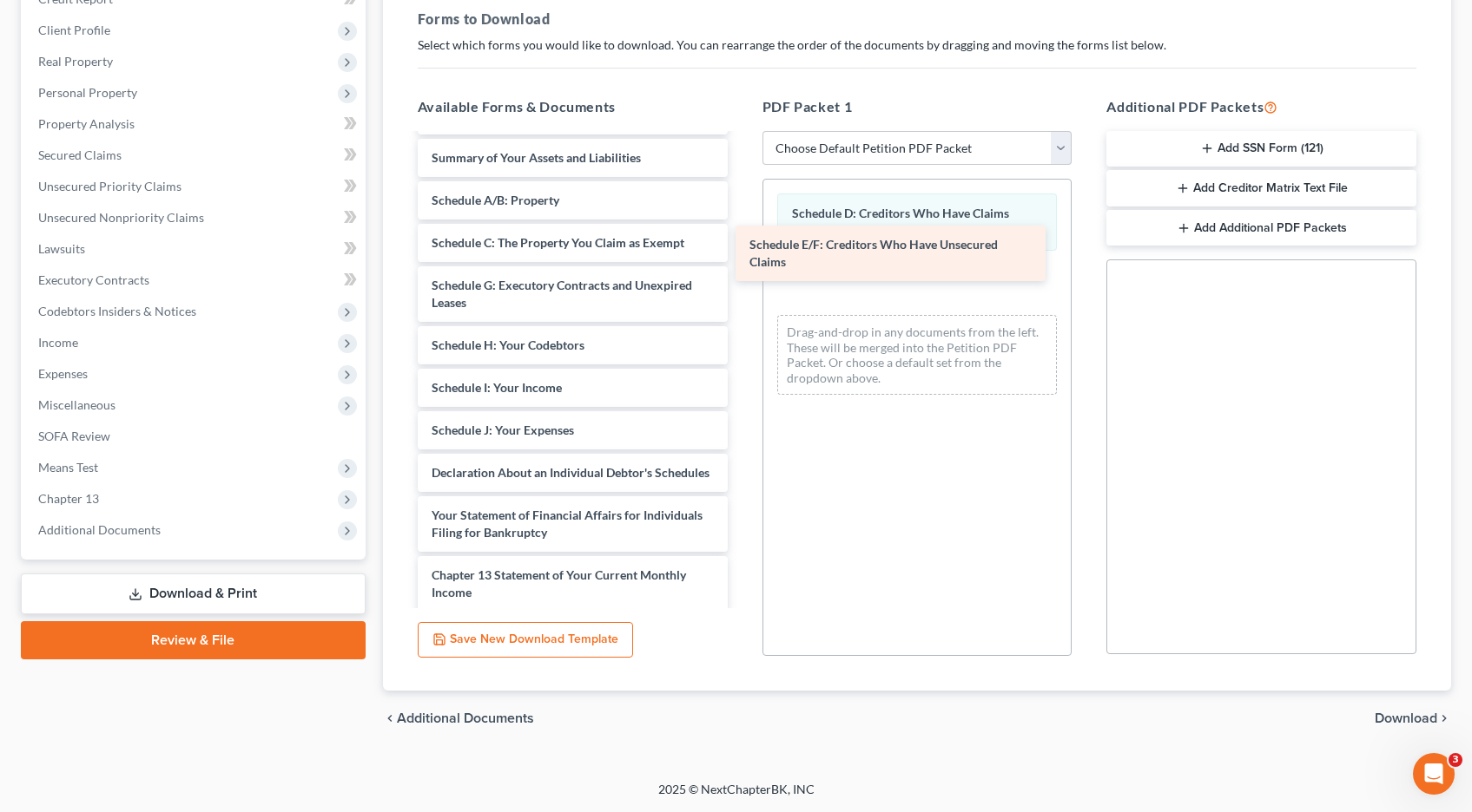
drag, startPoint x: 489, startPoint y: 293, endPoint x: 802, endPoint y: 256, distance: 315.2
click at [742, 251] on div "Schedule E/F: Creditors Who Have Unsecured Claims Chapter 13 Plan (Chapter 13 P…" at bounding box center [572, 366] width 338 height 865
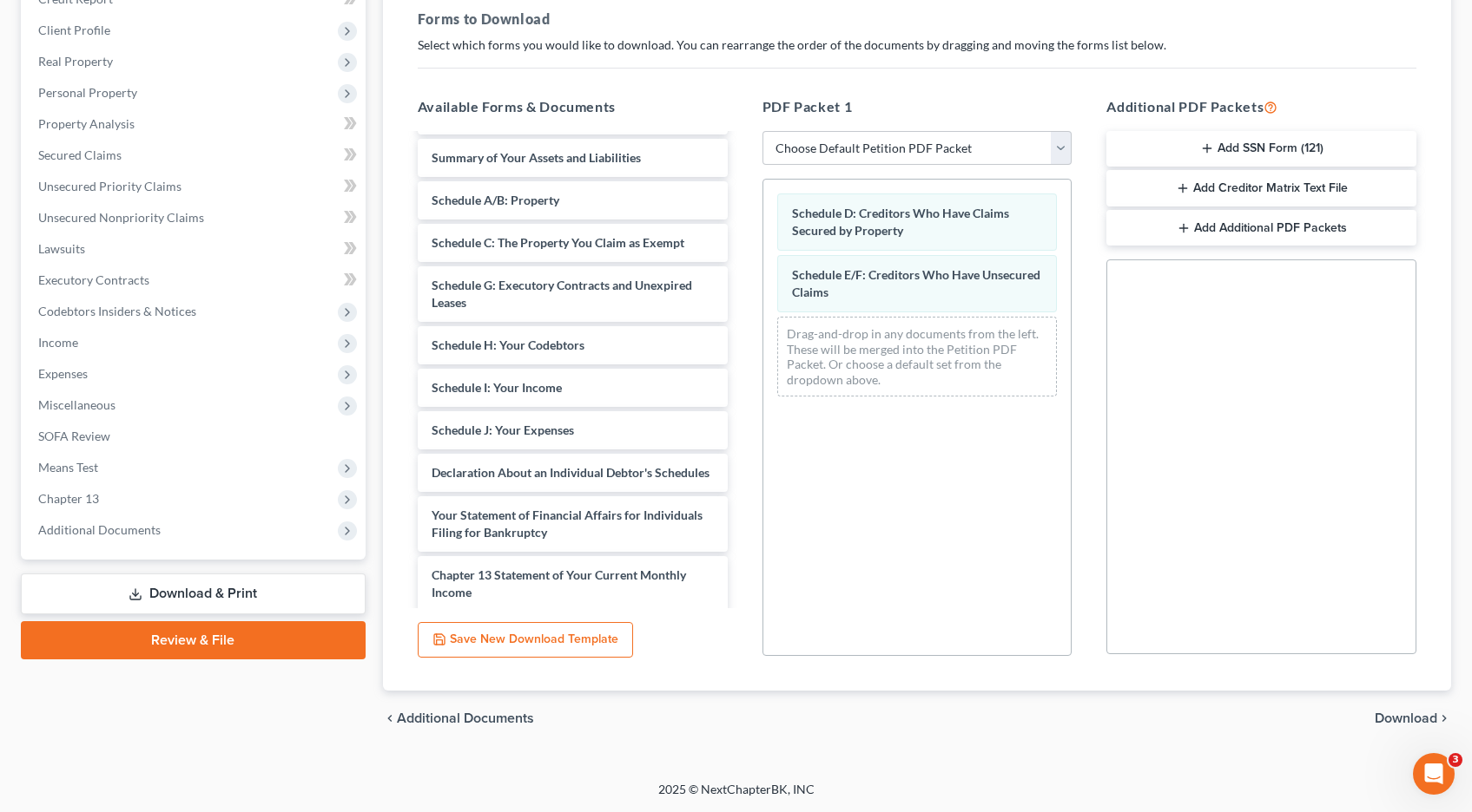
click at [1410, 714] on span "Download" at bounding box center [1405, 718] width 63 height 14
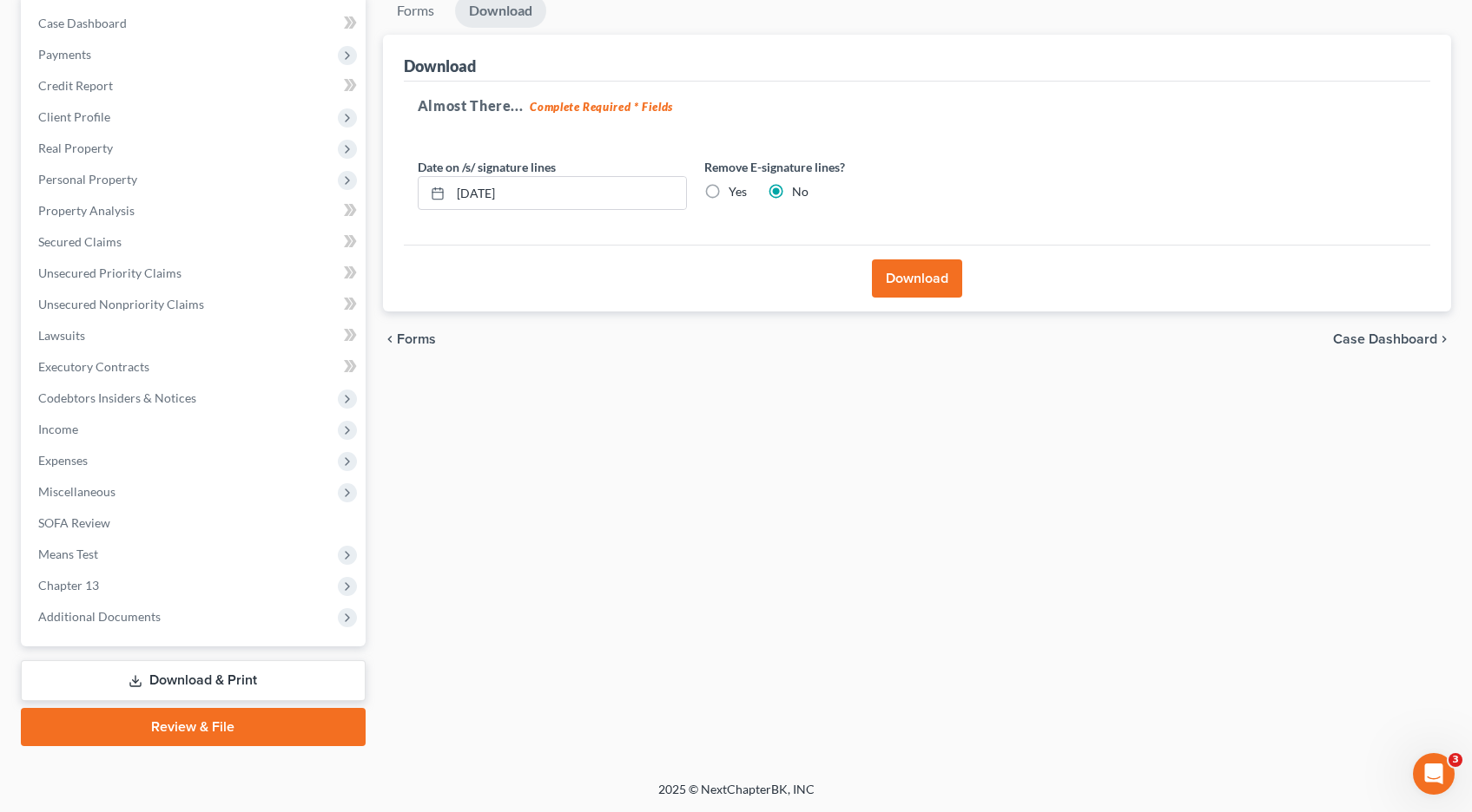
click at [906, 280] on button "Download" at bounding box center [916, 277] width 90 height 38
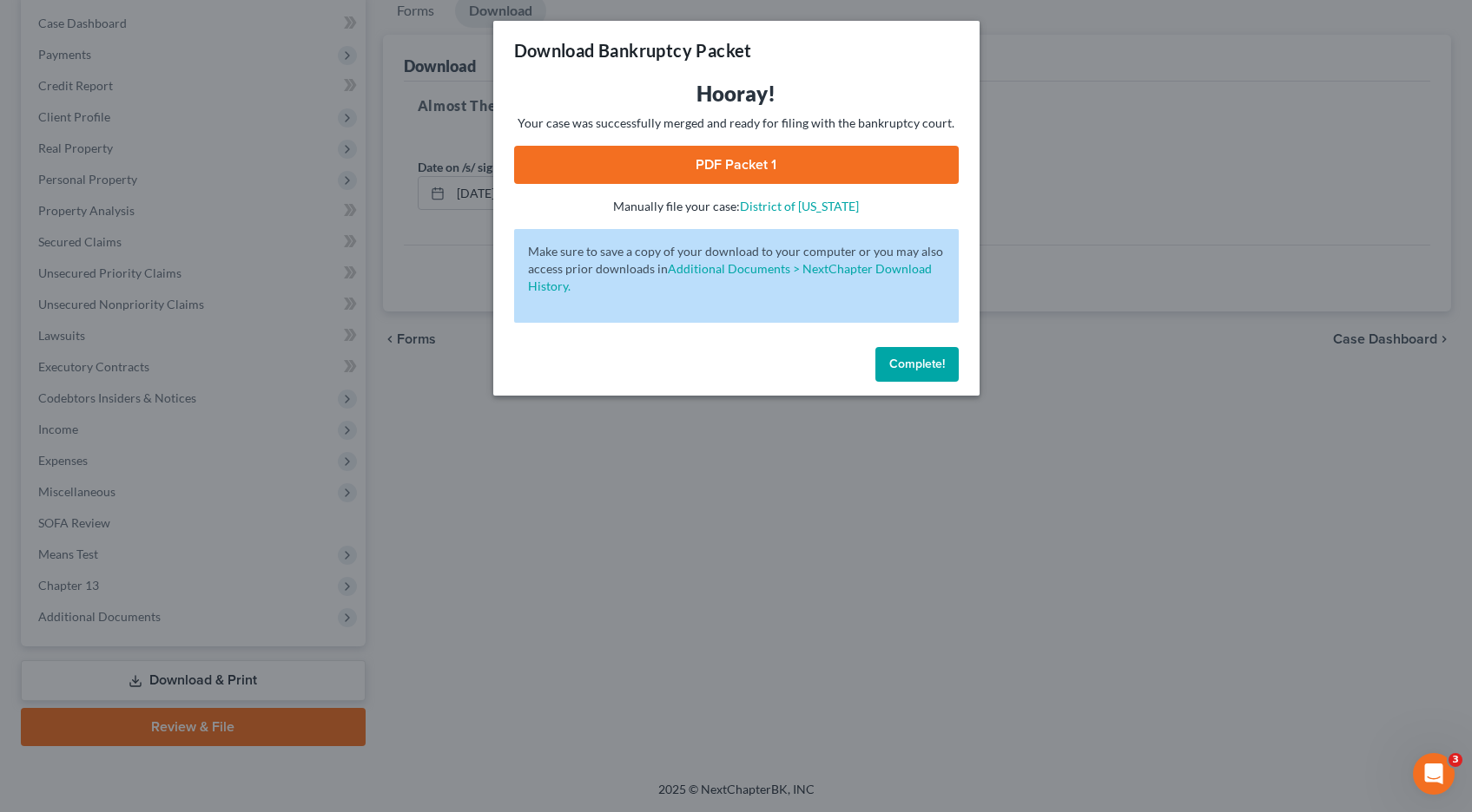
click at [709, 163] on link "PDF Packet 1" at bounding box center [736, 164] width 445 height 38
click at [908, 365] on span "Complete!" at bounding box center [916, 363] width 55 height 14
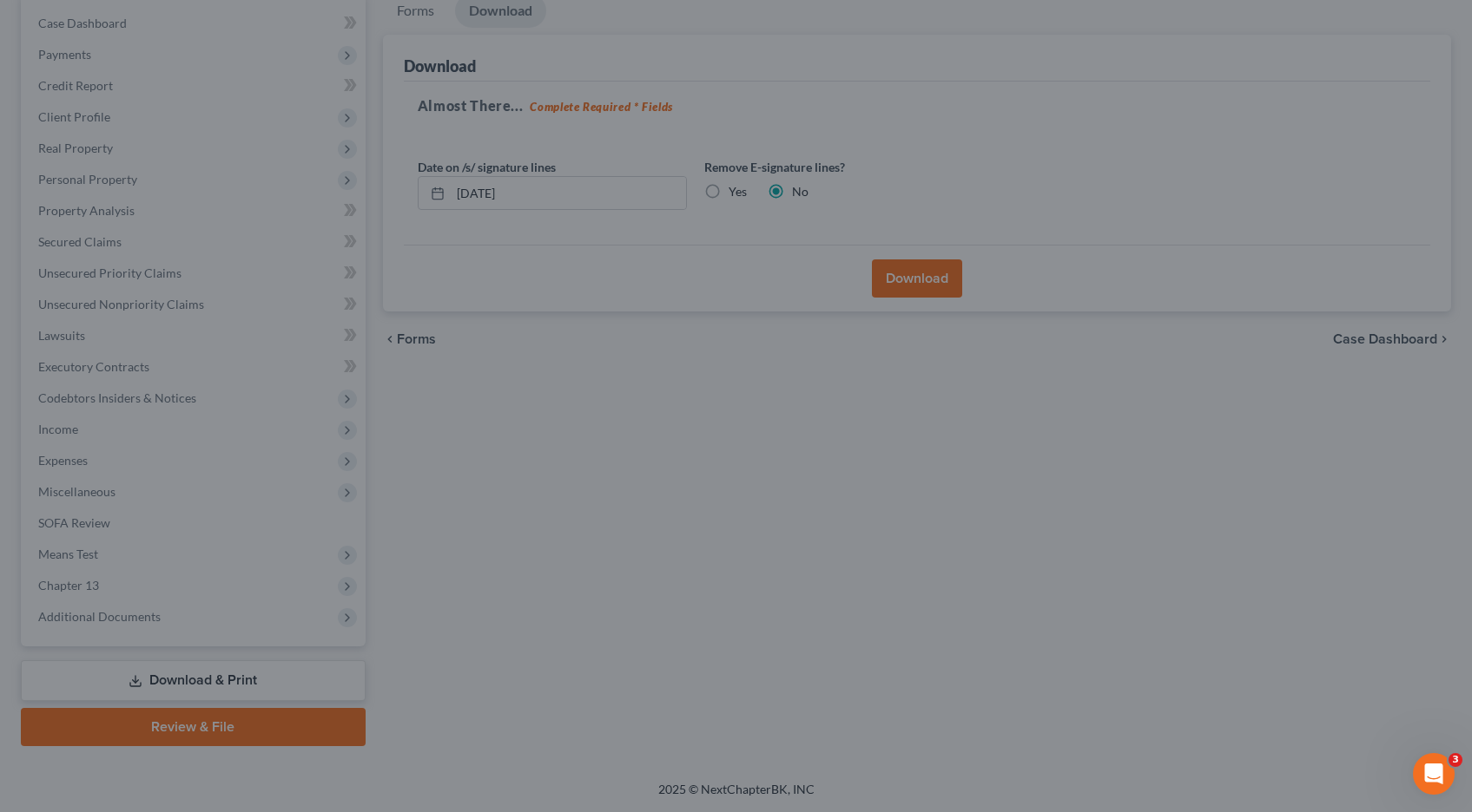
click at [908, 365] on div "Complete!" at bounding box center [735, 346] width 423 height 47
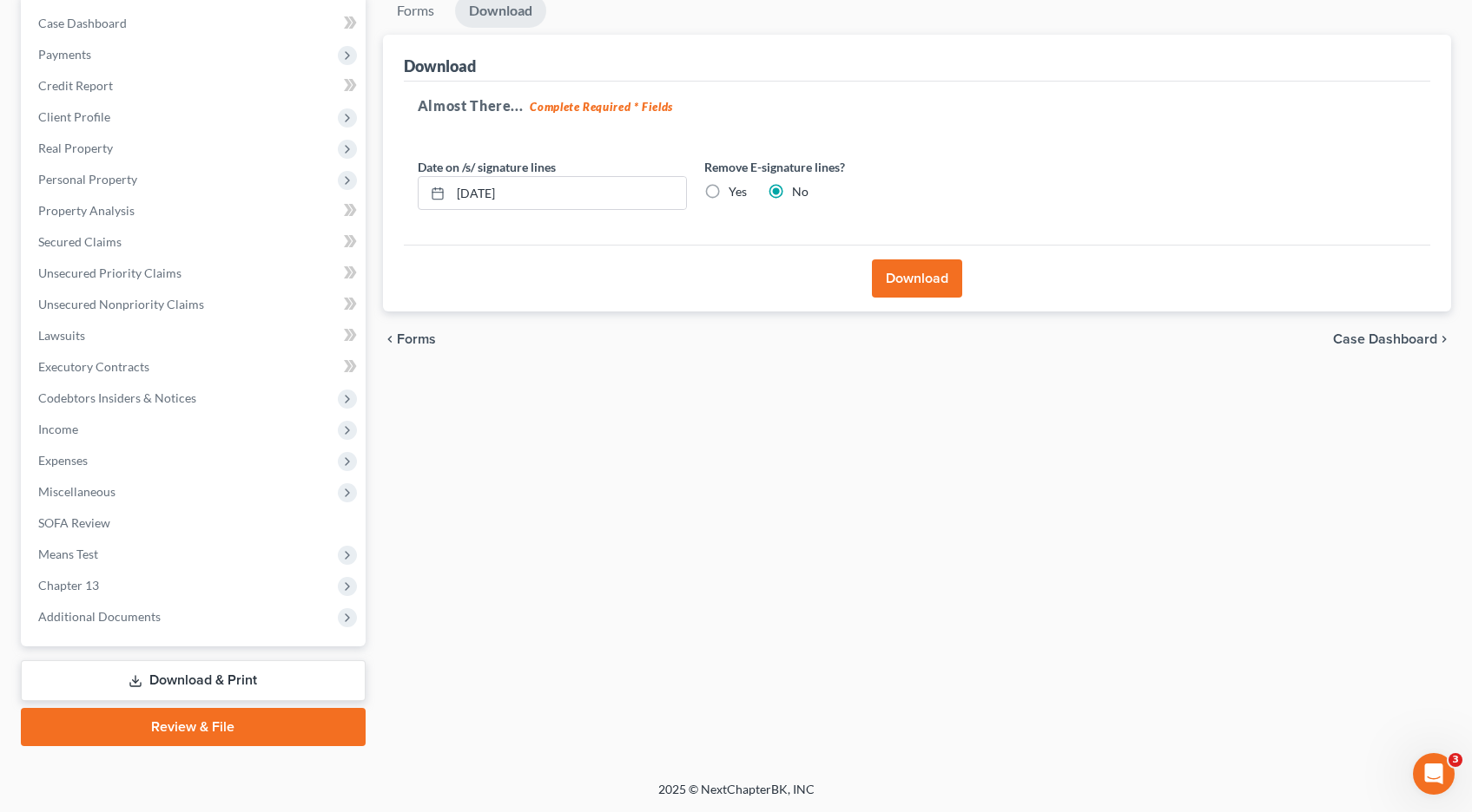
scroll to position [0, 0]
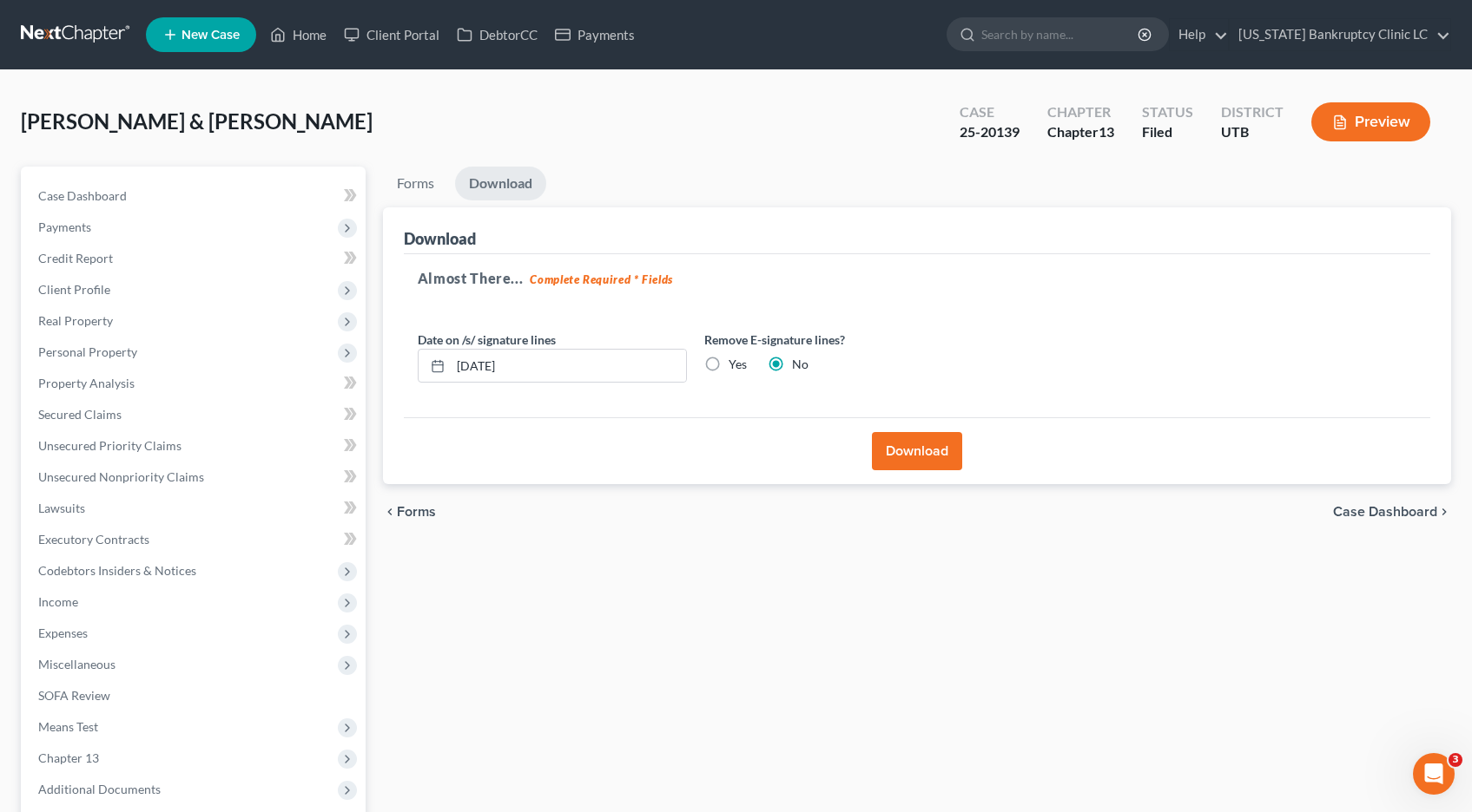
click at [66, 36] on link at bounding box center [76, 35] width 111 height 31
